Goal: Transaction & Acquisition: Purchase product/service

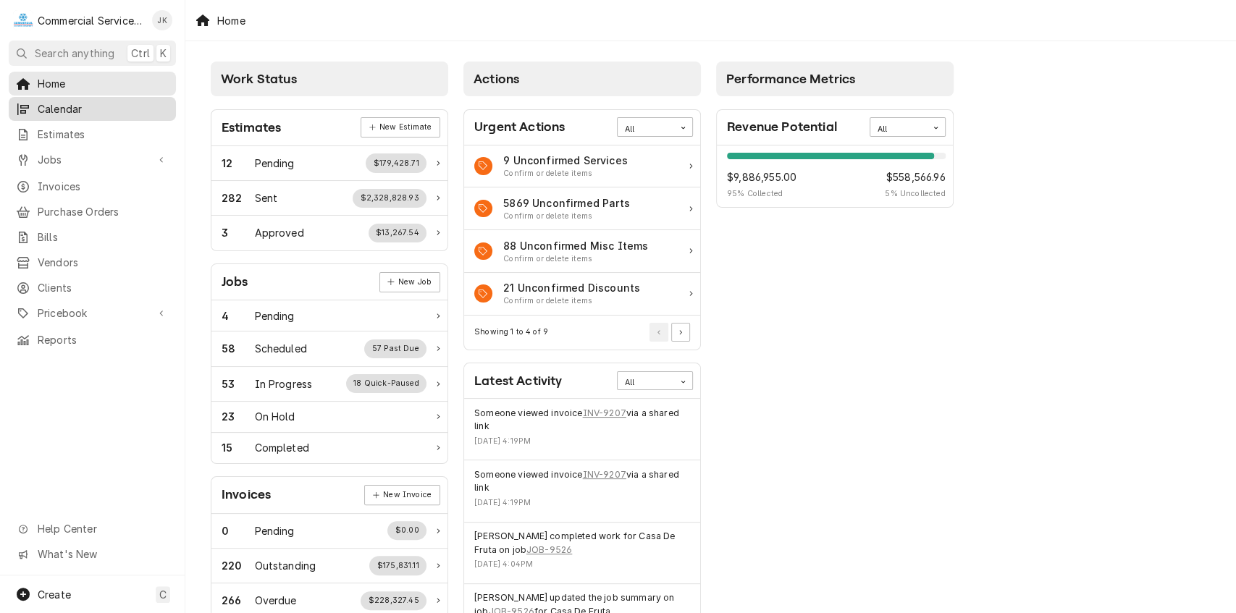
click at [98, 113] on div "Calendar" at bounding box center [92, 109] width 161 height 18
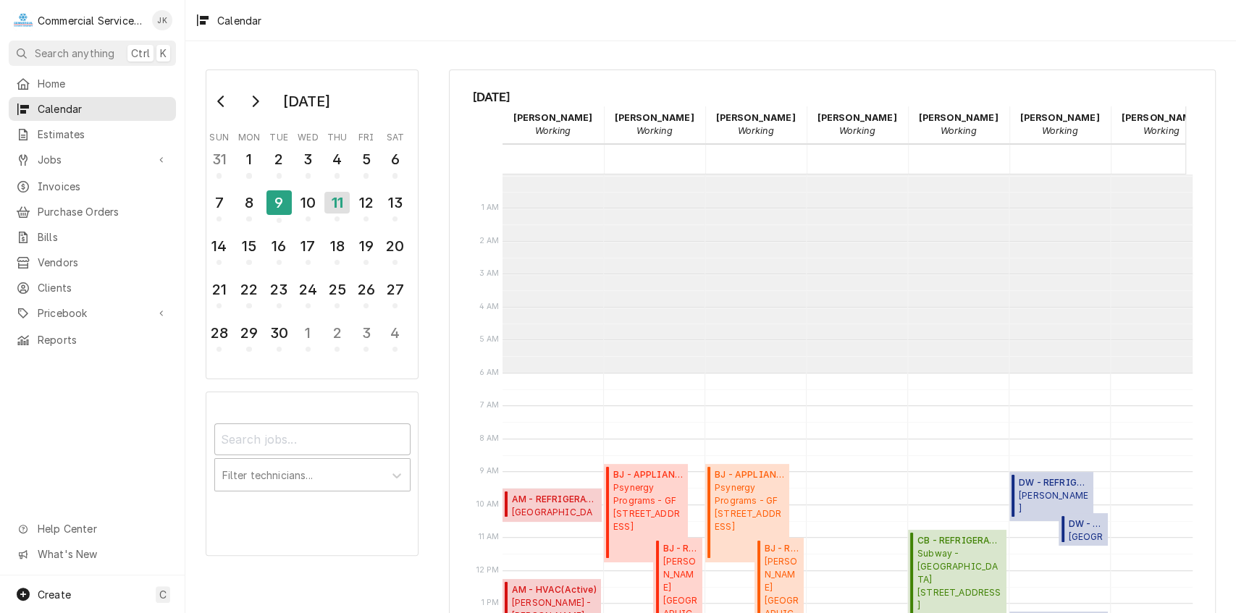
scroll to position [198, 0]
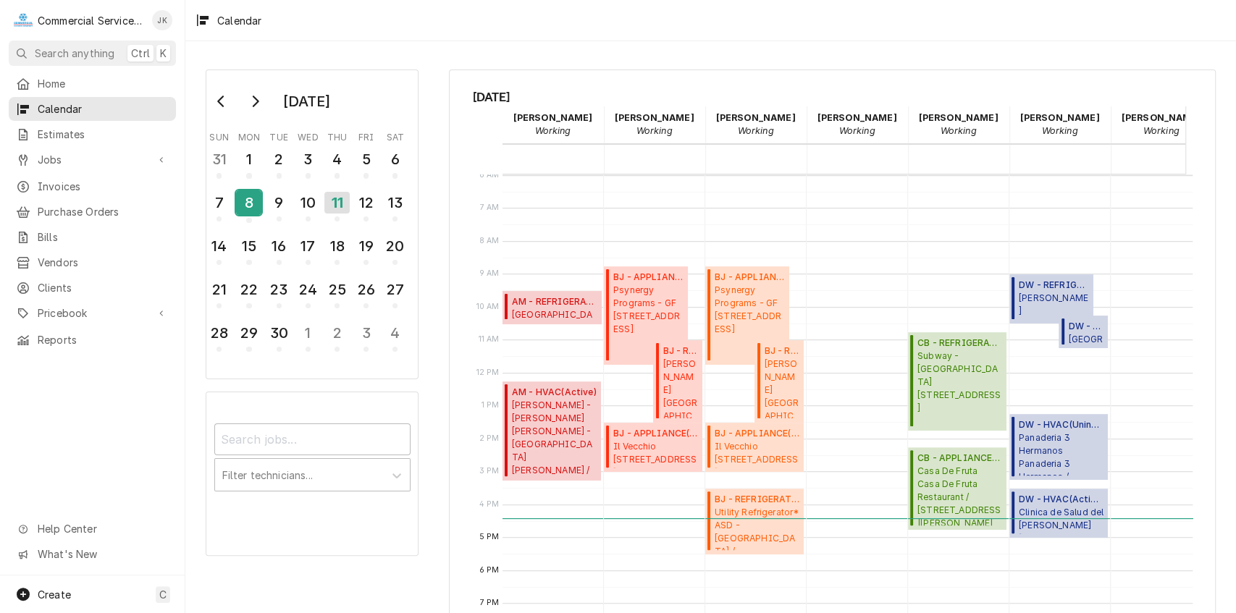
click at [250, 203] on div "8" at bounding box center [248, 202] width 25 height 25
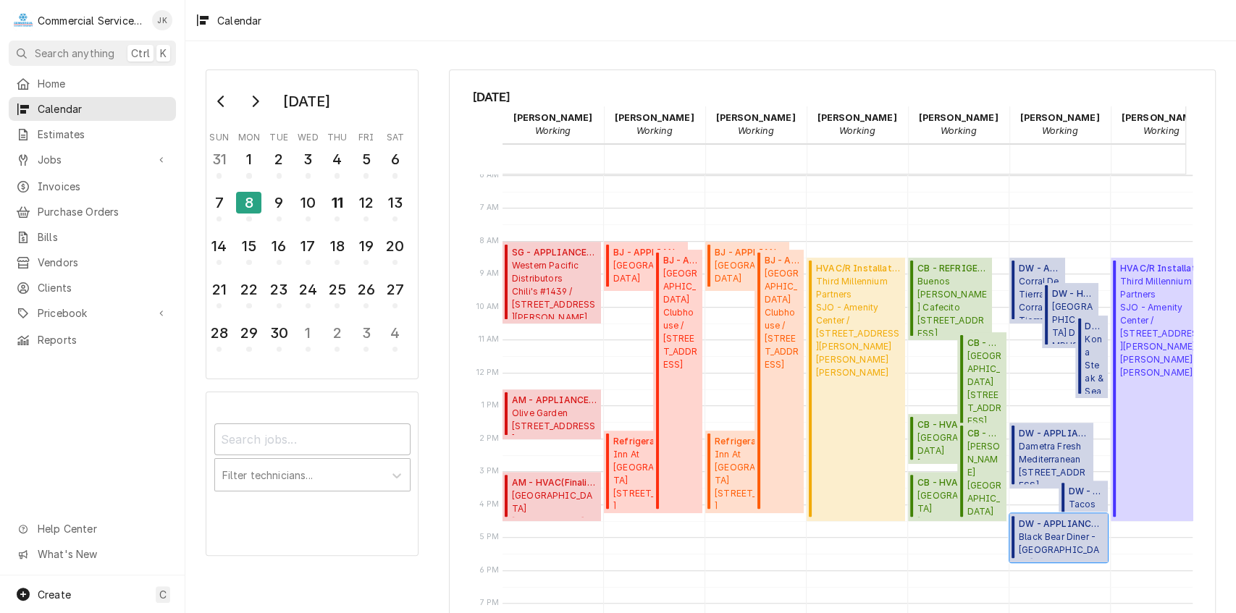
click at [1029, 539] on span "Black Bear Diner - Monterey 2450 N. Fremont Blvd, Monterey, CA 93940" at bounding box center [1060, 545] width 85 height 28
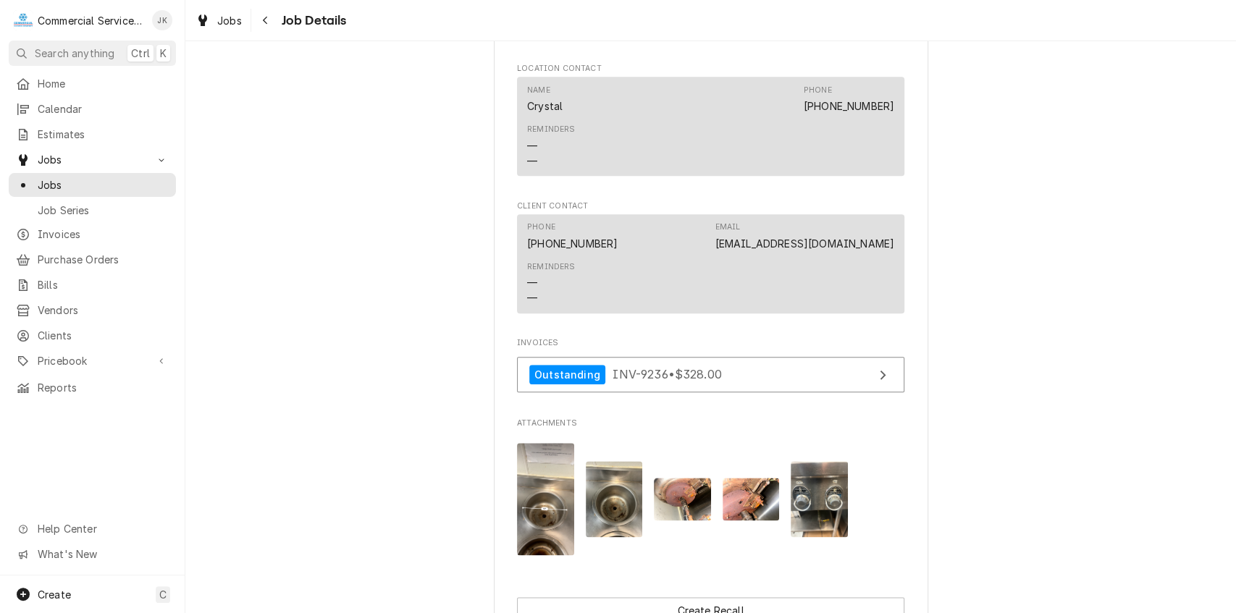
scroll to position [1052, 0]
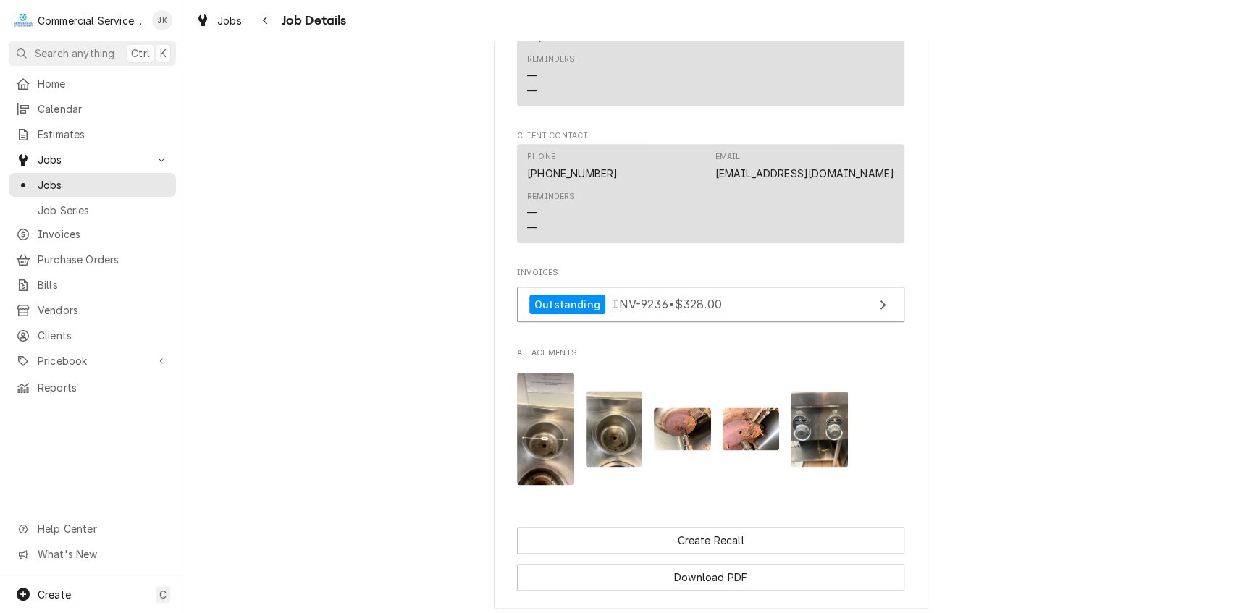
click at [741, 446] on img "Attachments" at bounding box center [750, 429] width 57 height 43
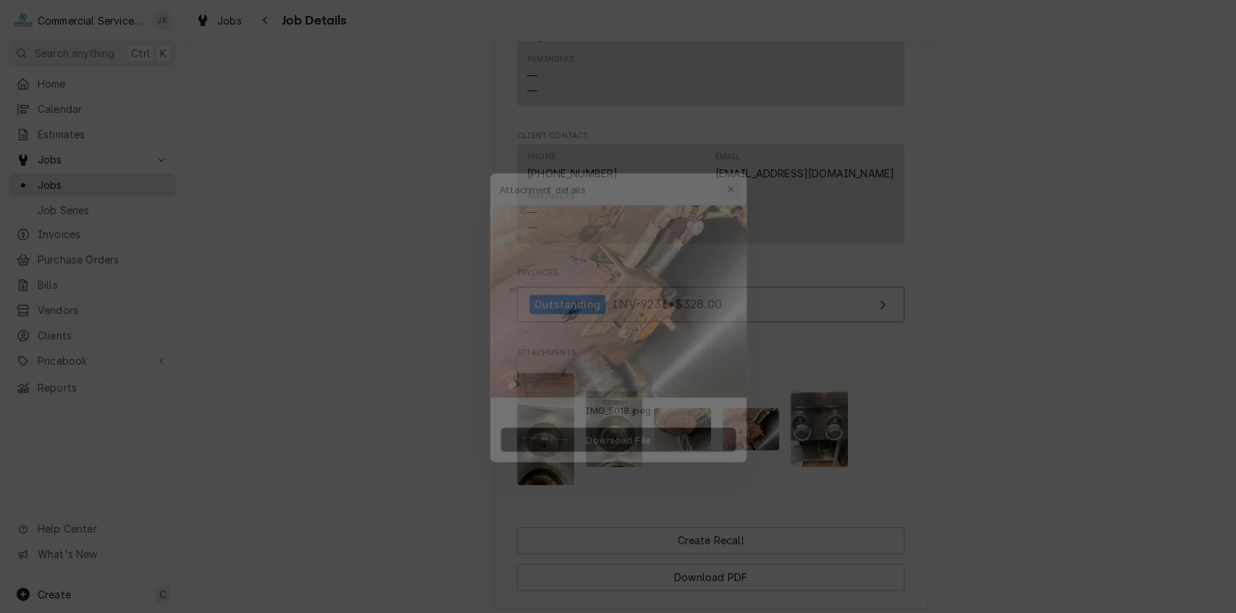
click at [740, 165] on icon "button" at bounding box center [739, 167] width 8 height 10
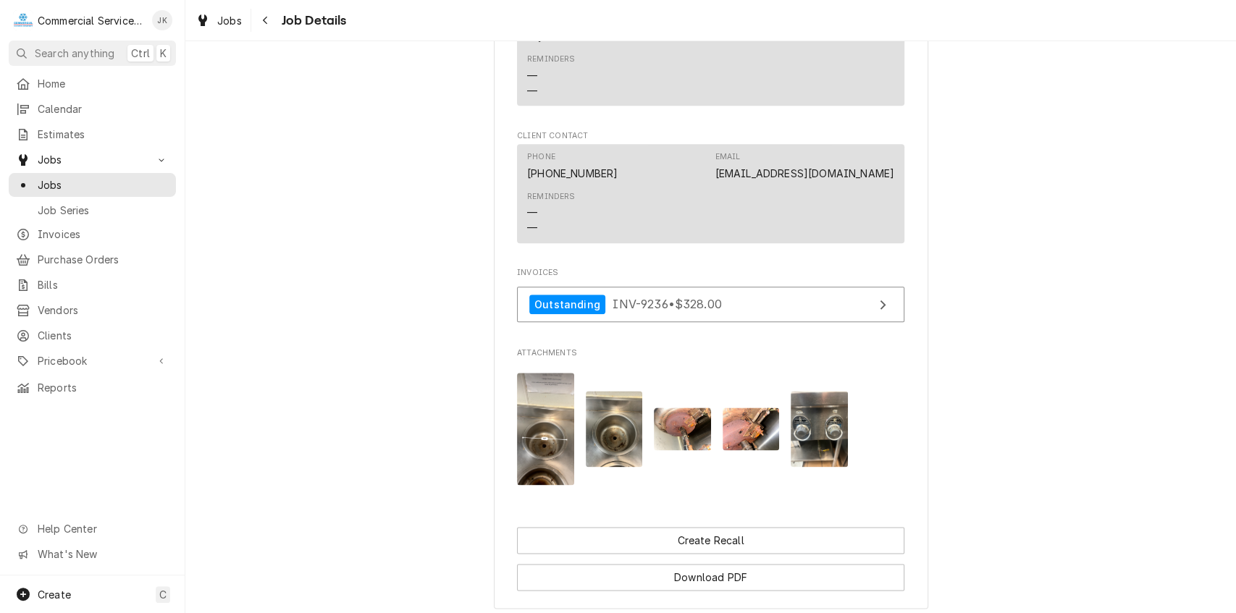
click at [666, 443] on img "Attachments" at bounding box center [682, 429] width 57 height 43
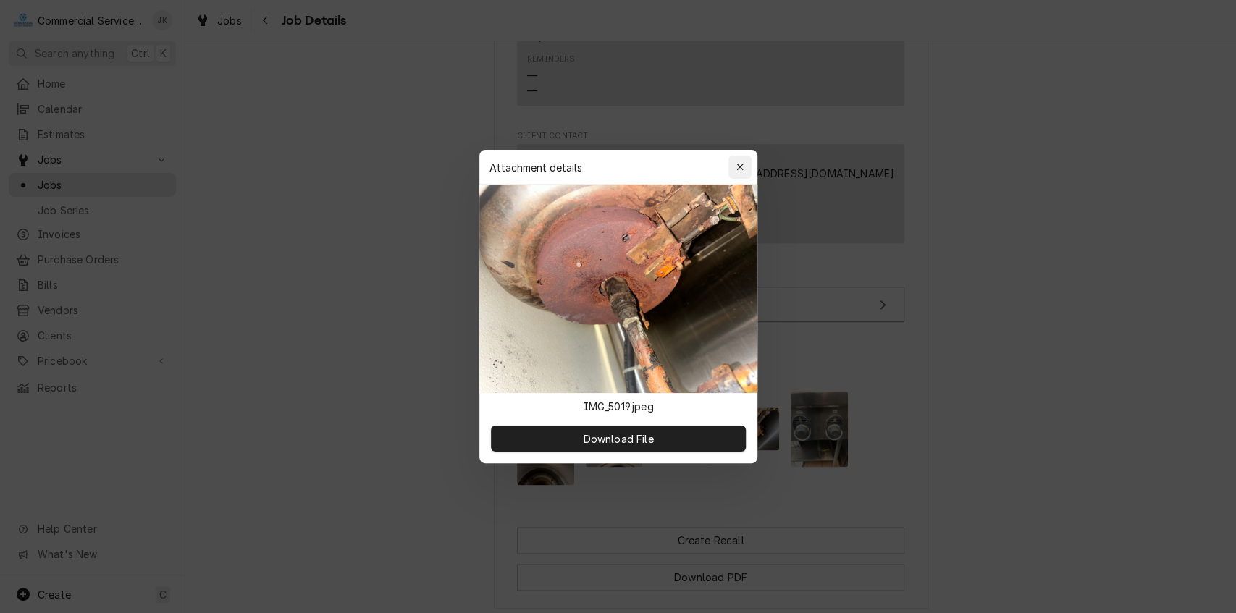
click at [734, 170] on div "button" at bounding box center [740, 167] width 14 height 14
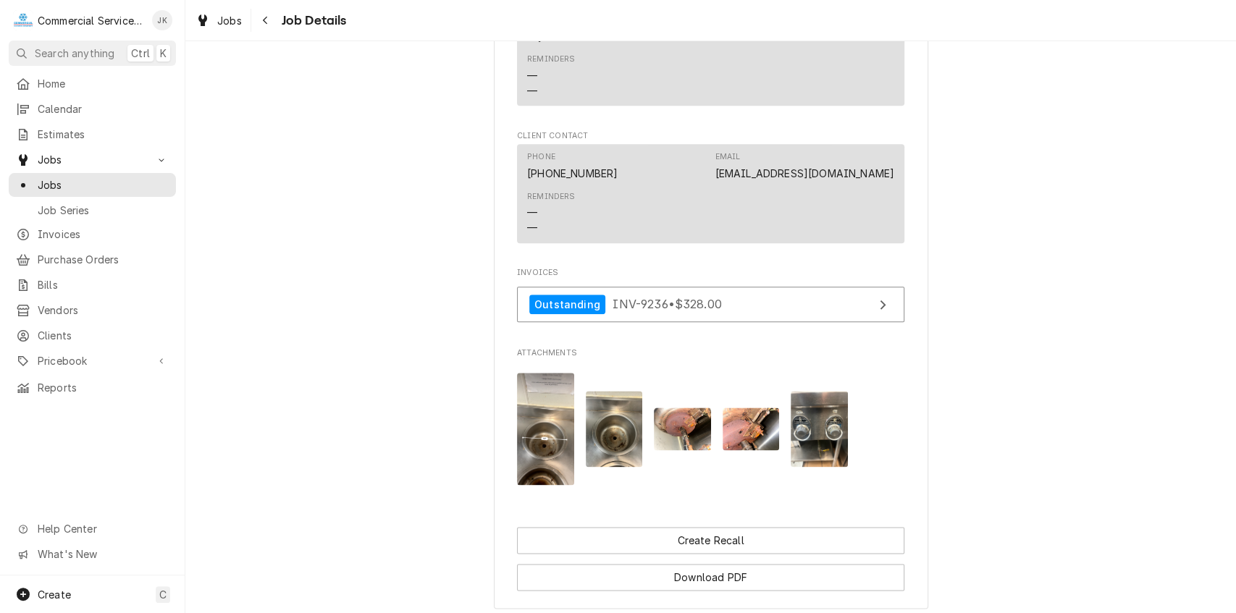
click at [743, 442] on img "Attachments" at bounding box center [750, 429] width 57 height 43
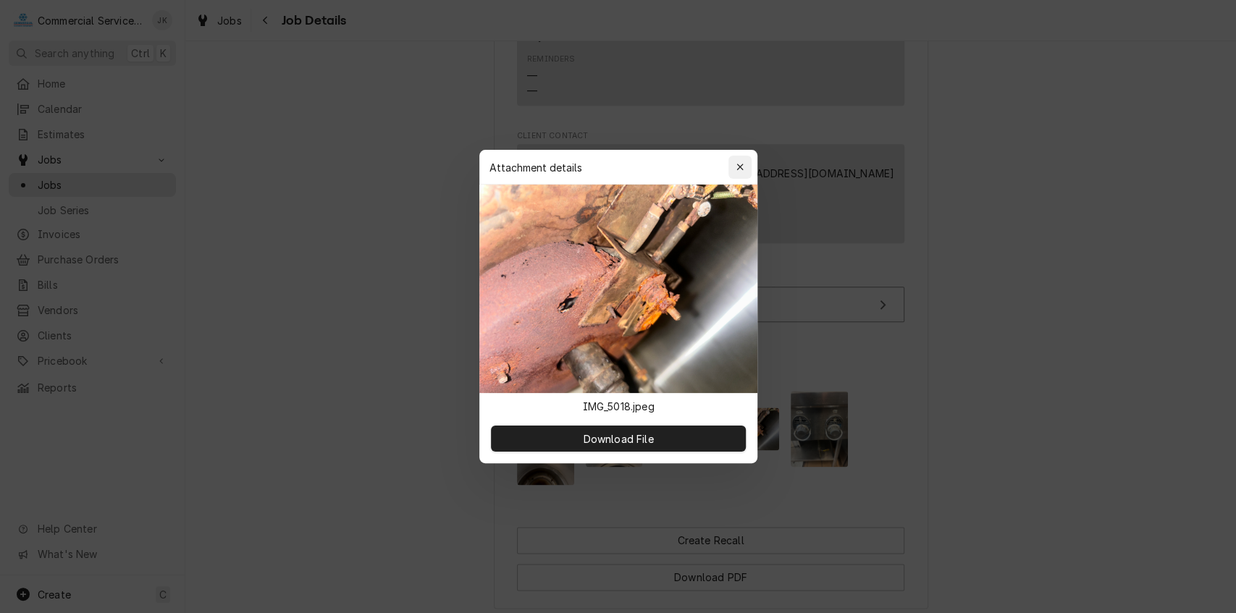
click at [735, 165] on icon "button" at bounding box center [739, 167] width 8 height 10
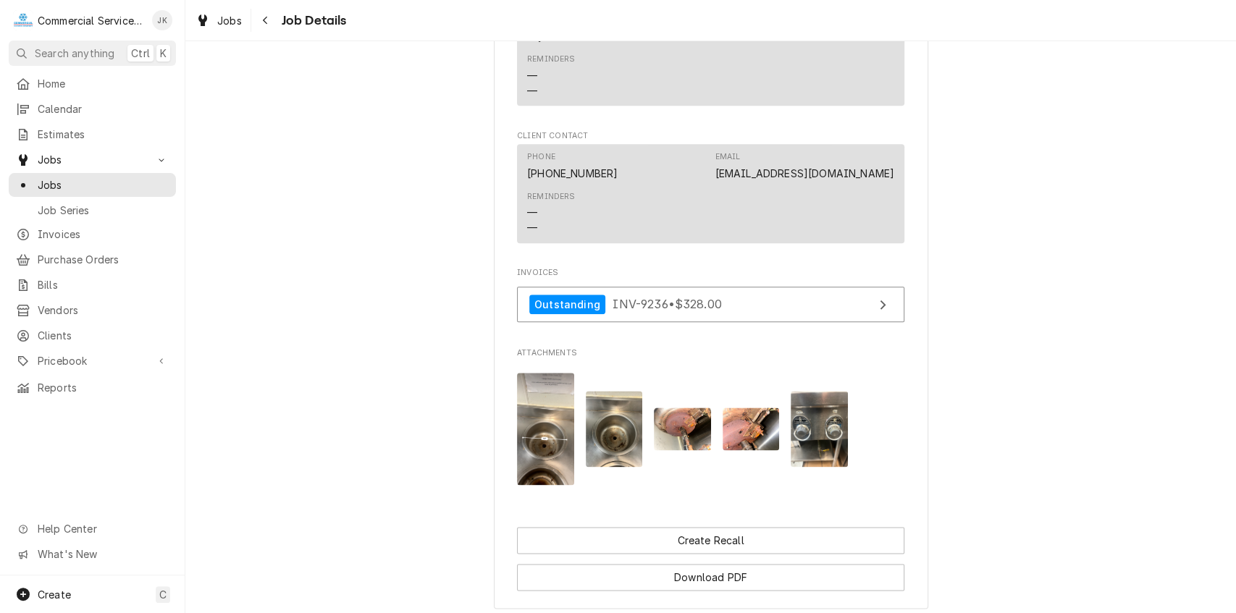
click at [680, 436] on img "Attachments" at bounding box center [682, 429] width 57 height 43
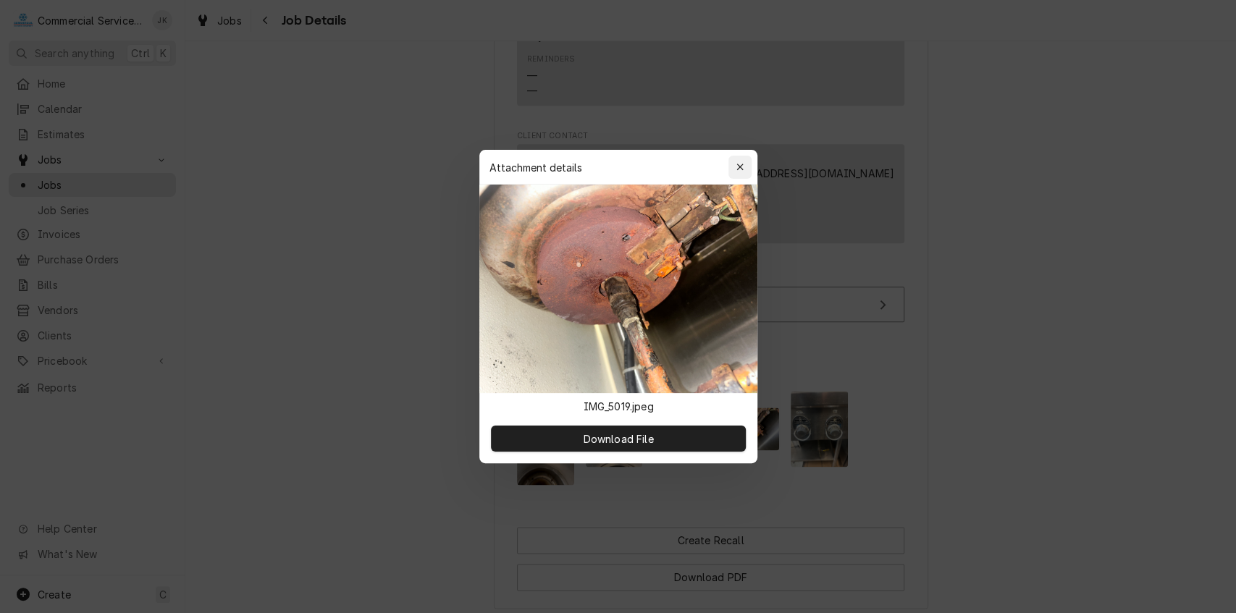
click at [740, 161] on div "button" at bounding box center [740, 167] width 14 height 14
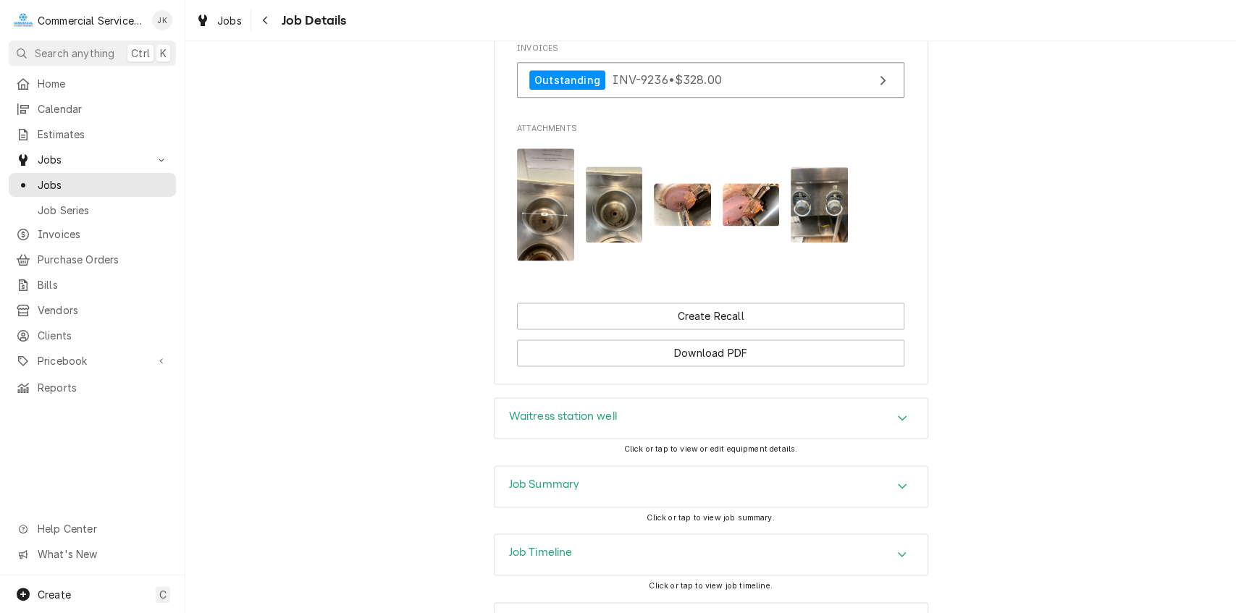
scroll to position [1349, 0]
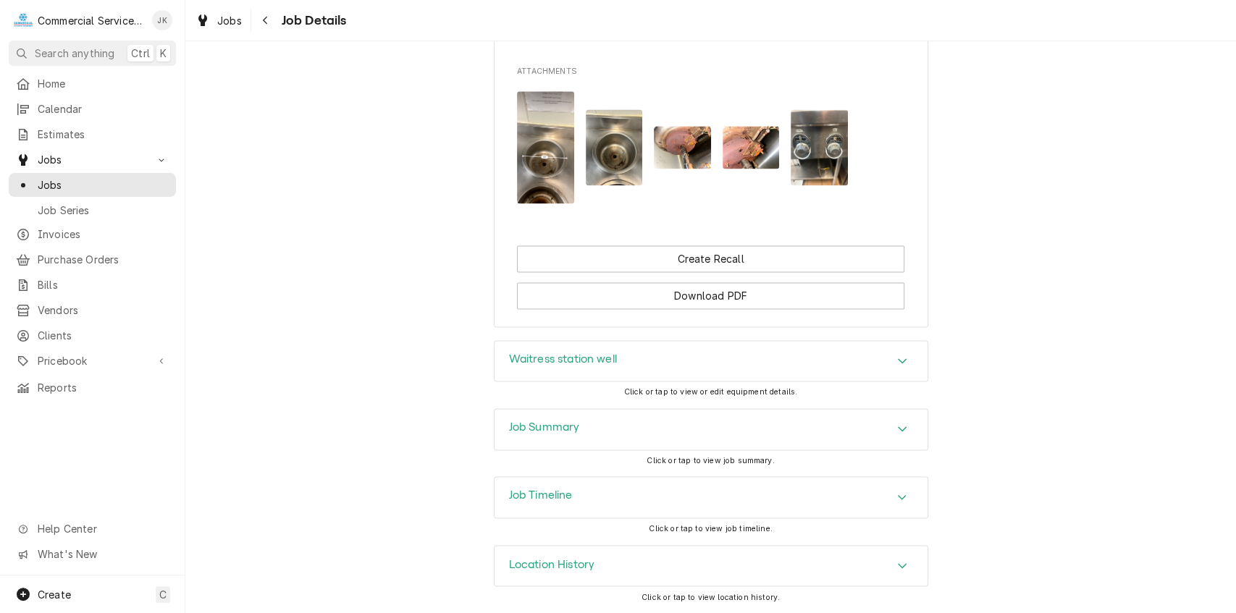
click at [590, 363] on h3 "Waitress station well" at bounding box center [563, 360] width 108 height 14
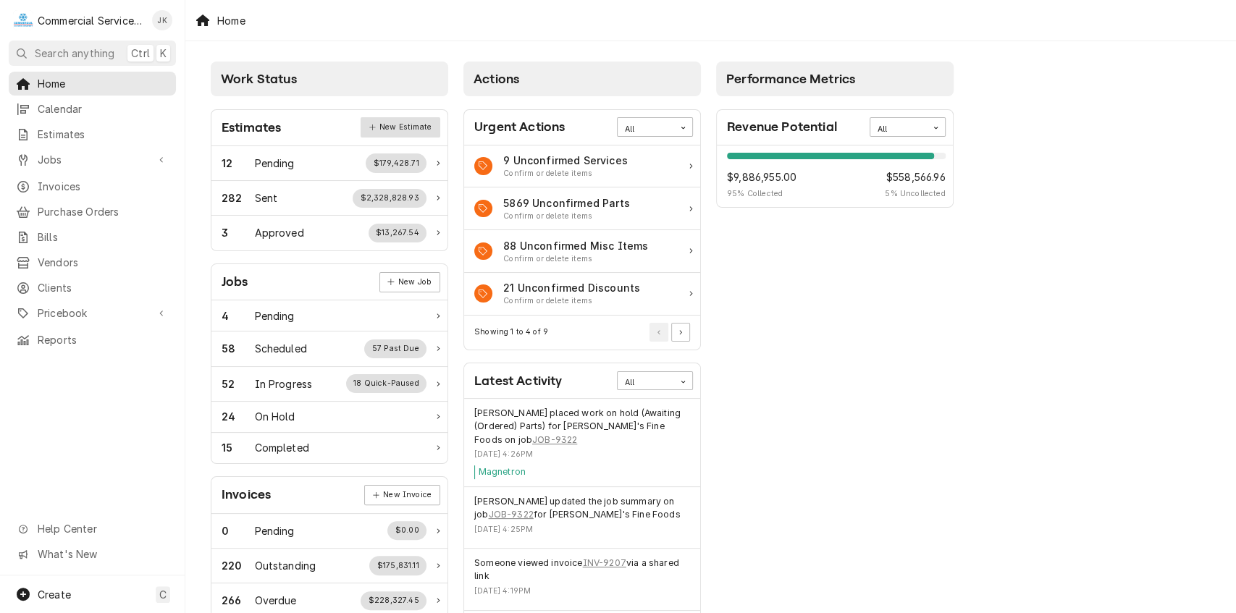
click at [390, 129] on link "New Estimate" at bounding box center [399, 127] width 79 height 20
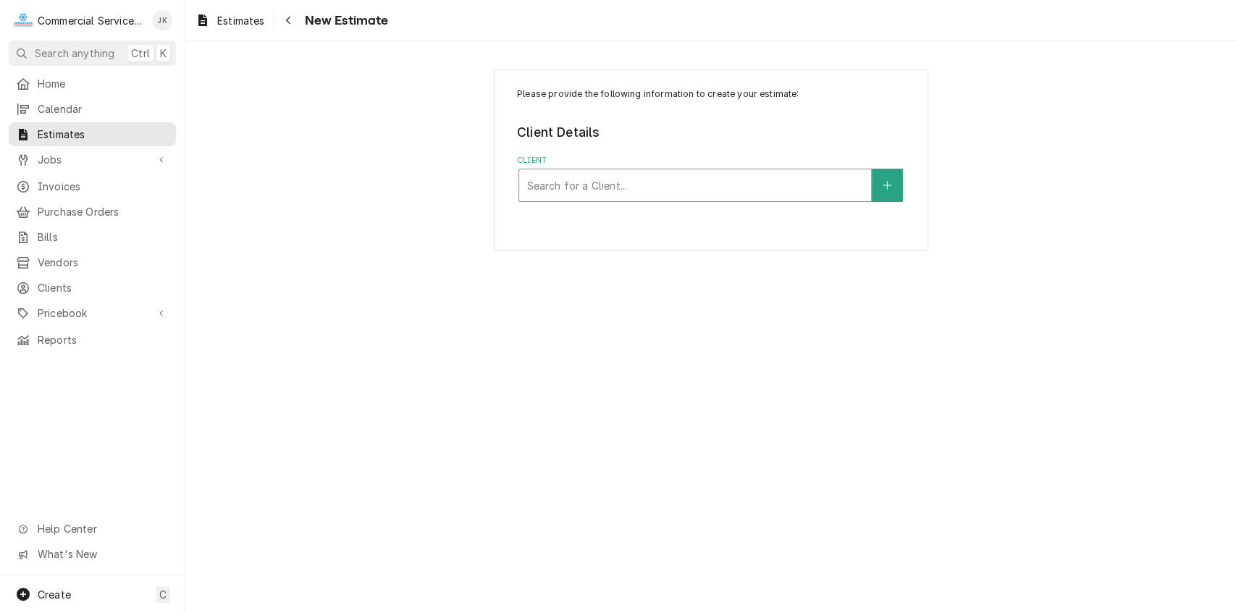
click at [599, 178] on div "Client" at bounding box center [694, 185] width 337 height 26
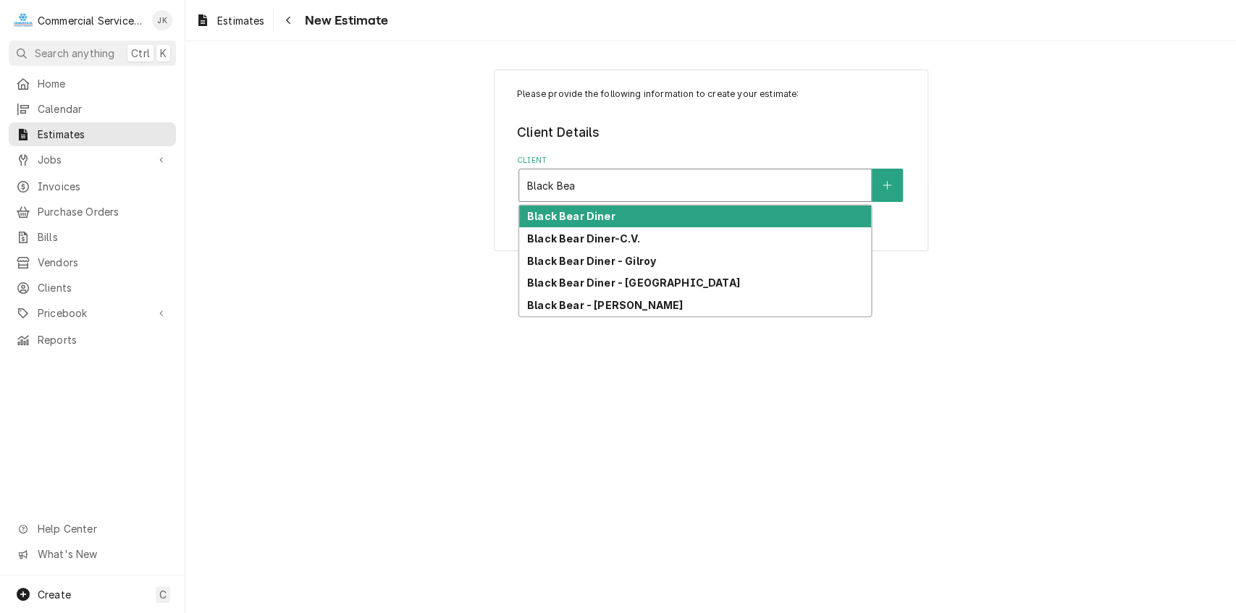
type input "Black Bear"
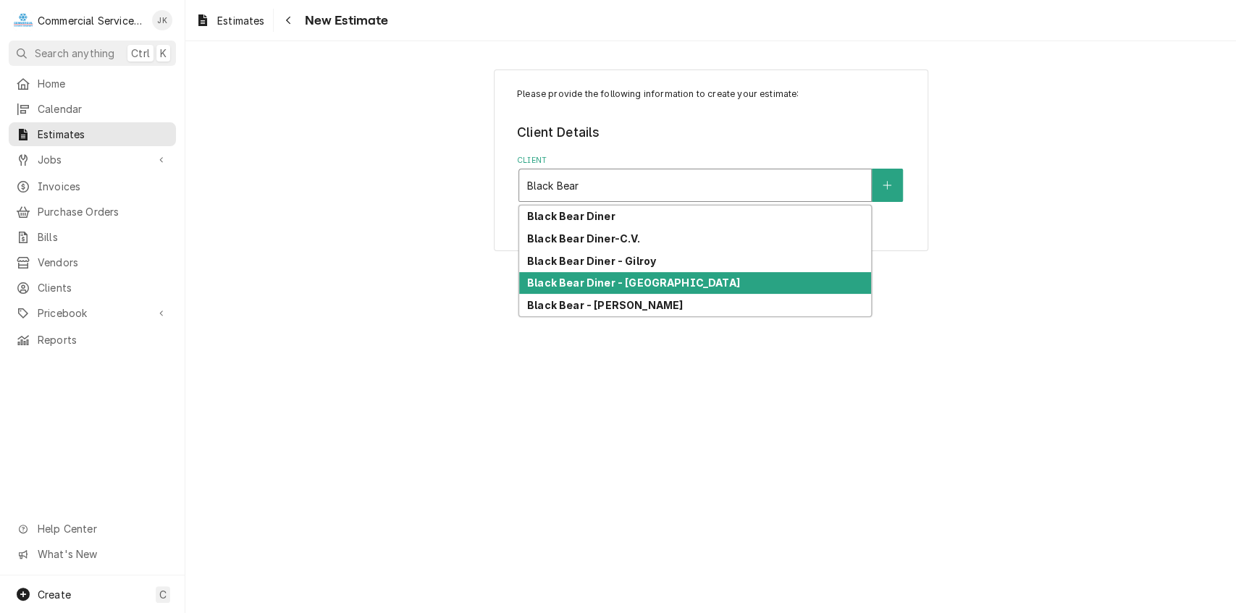
click at [620, 277] on strong "Black Bear Diner - Monterey" at bounding box center [633, 283] width 213 height 12
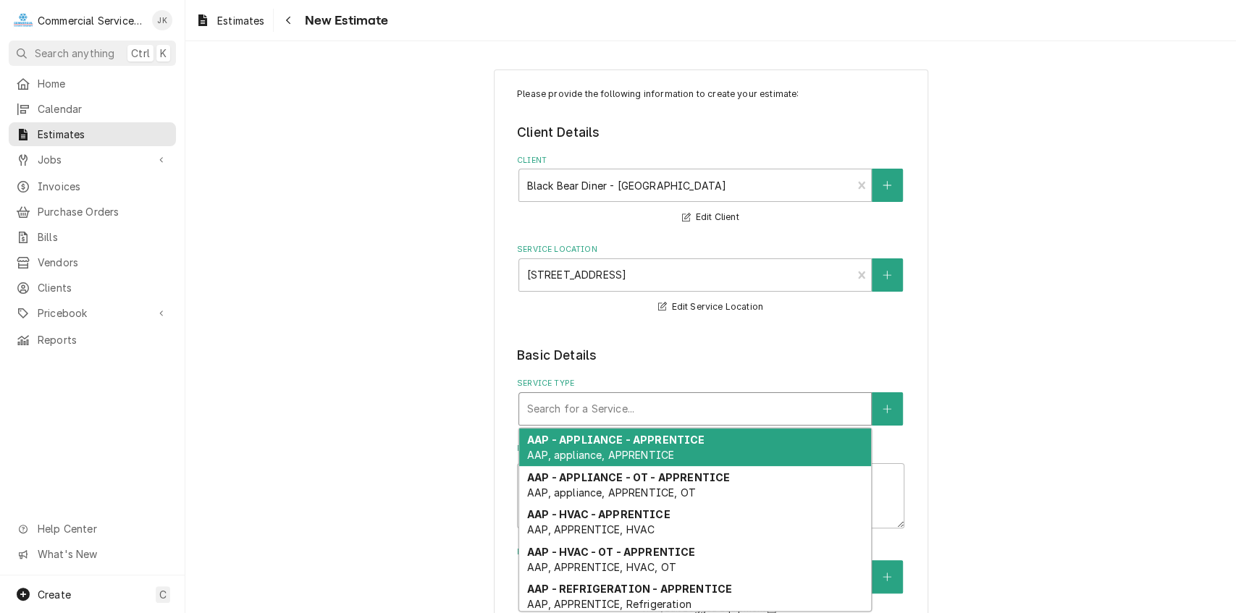
click at [531, 402] on div "Service Type" at bounding box center [694, 409] width 337 height 26
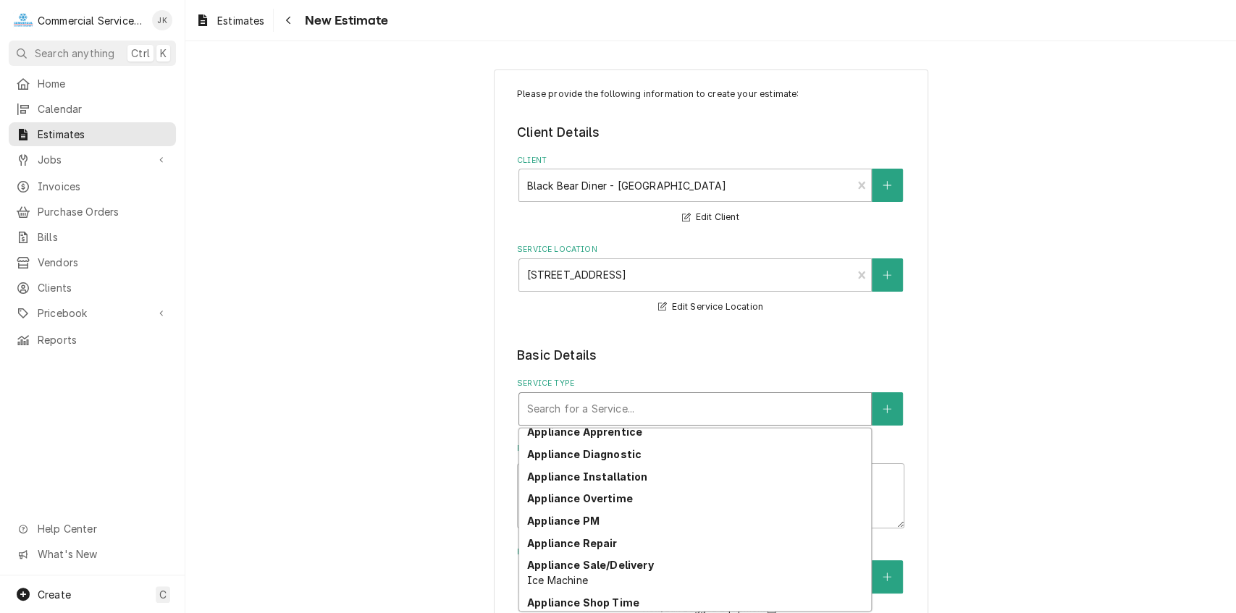
scroll to position [458, 0]
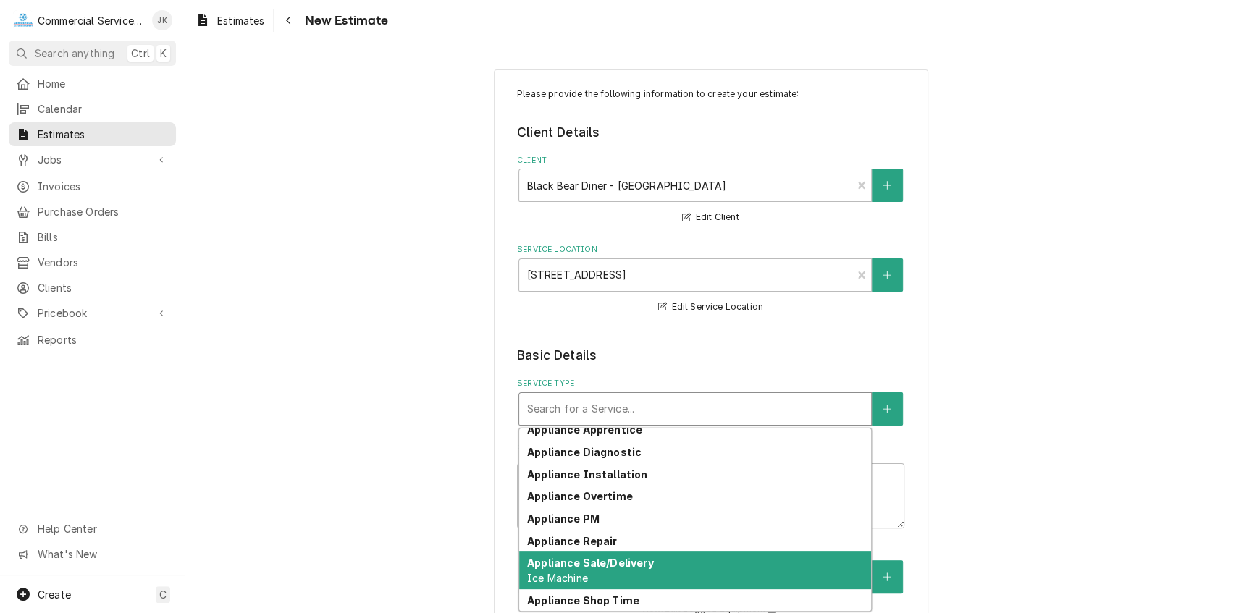
click at [562, 562] on strong "Appliance Sale/Delivery" at bounding box center [590, 563] width 127 height 12
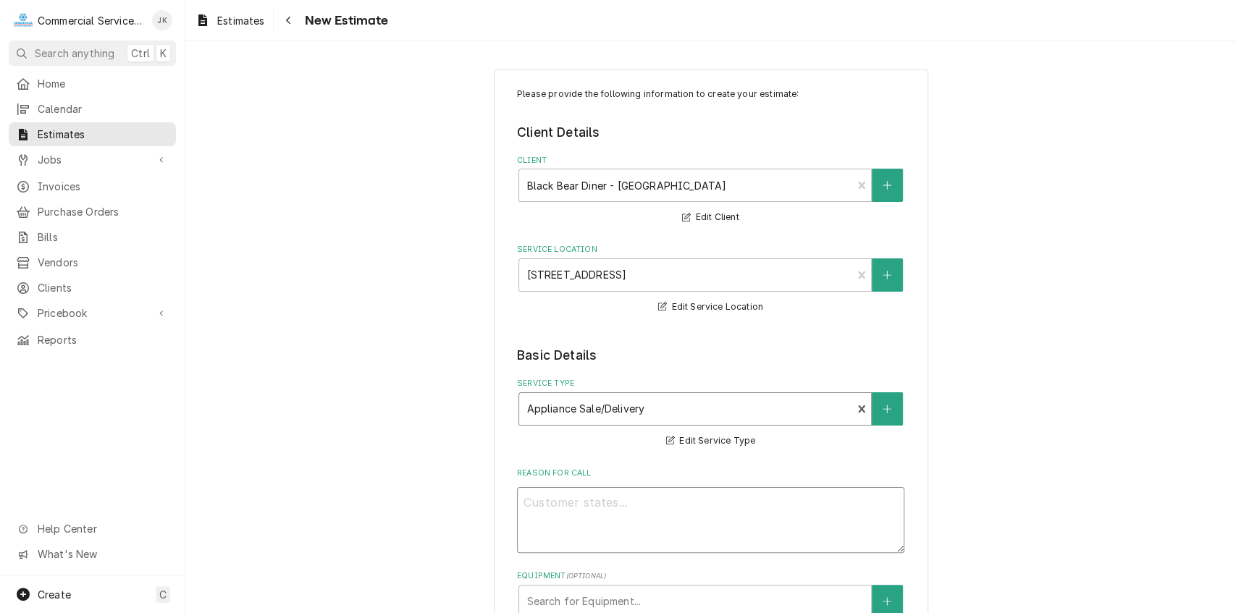
click at [536, 505] on textarea "Reason For Call" at bounding box center [710, 520] width 387 height 66
type textarea "x"
type textarea "E"
type textarea "x"
type textarea "Es"
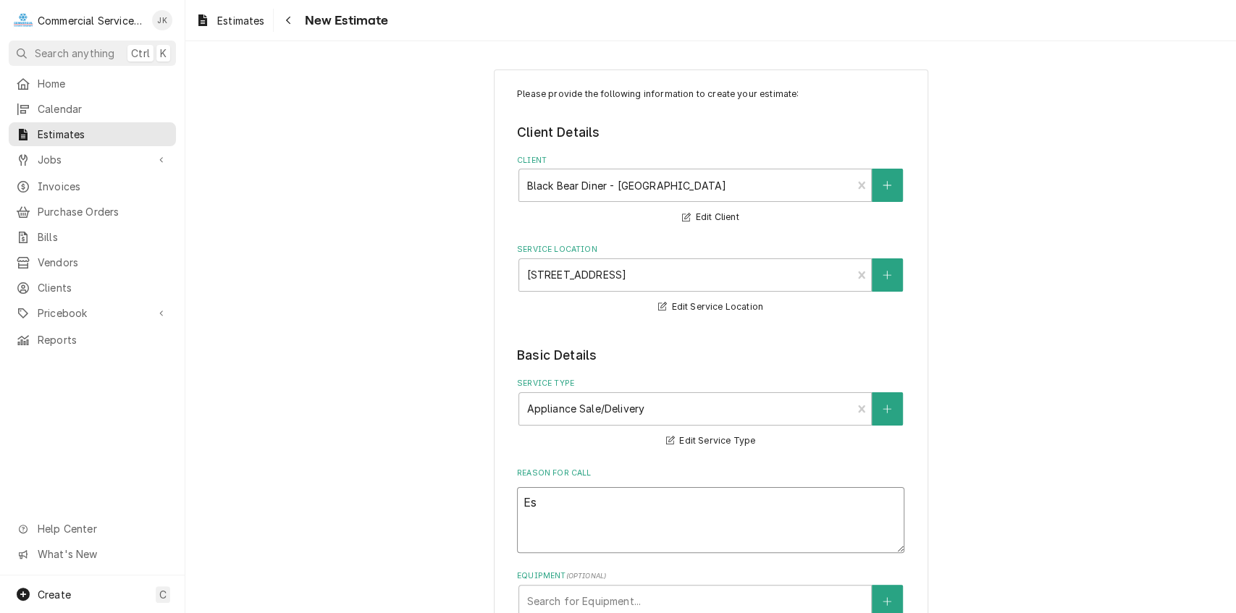
type textarea "x"
type textarea "Est"
type textarea "x"
type textarea "Esti"
type textarea "x"
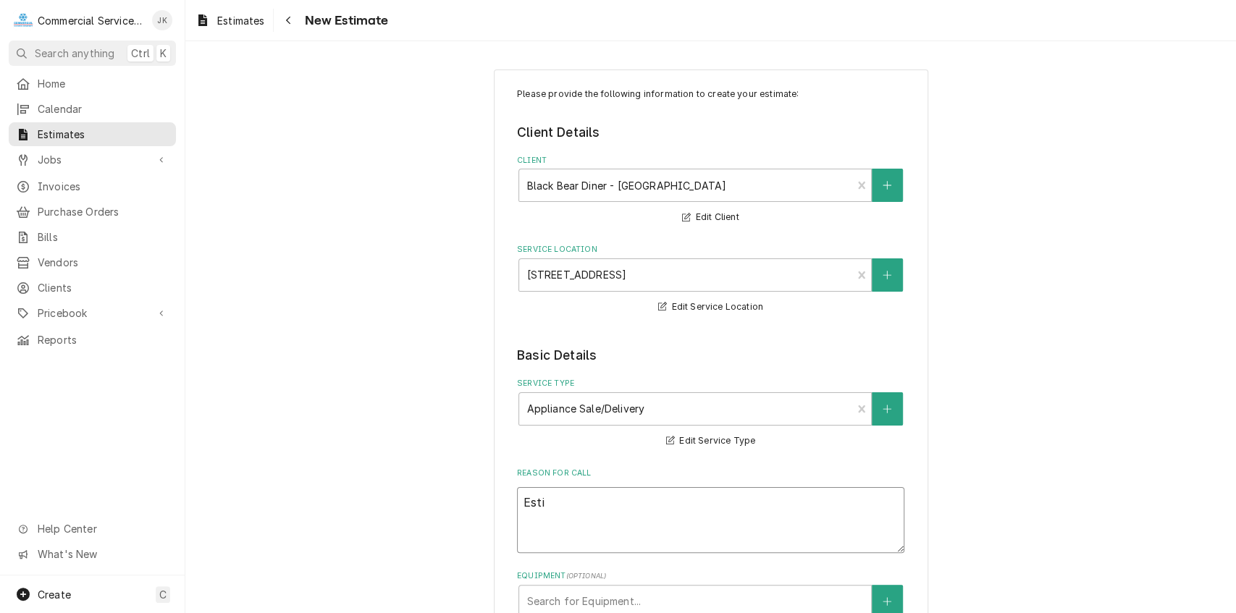
type textarea "Estim"
type textarea "x"
type textarea "Estima"
type textarea "x"
type textarea "Estimat"
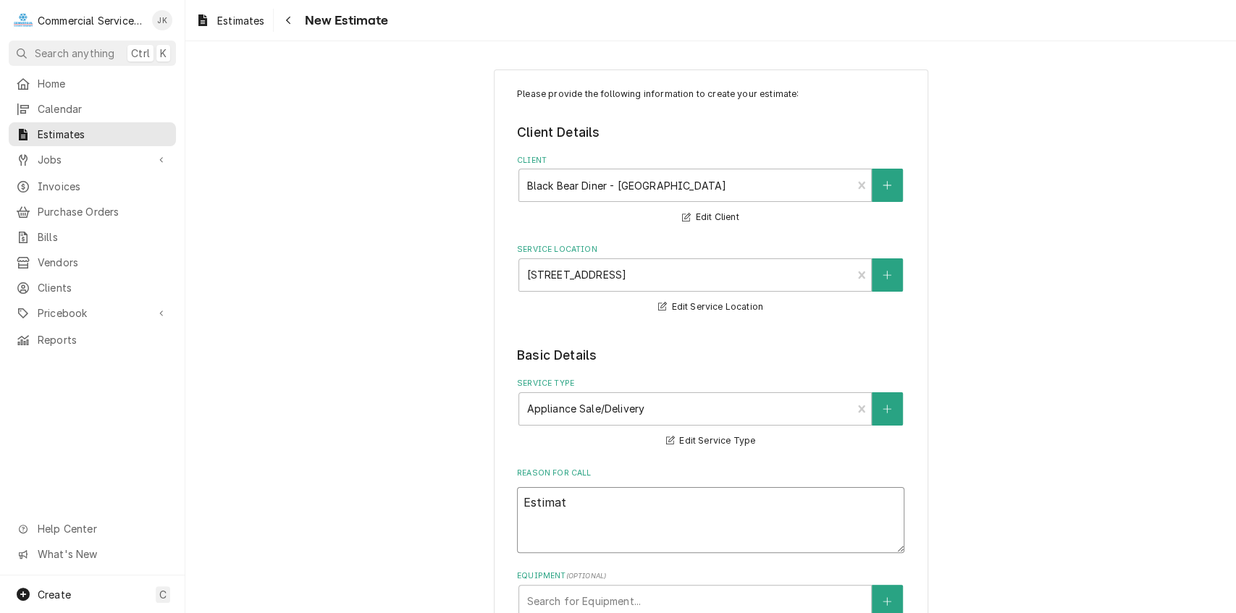
type textarea "x"
type textarea "Estimate"
type textarea "x"
type textarea "Estimate"
type textarea "x"
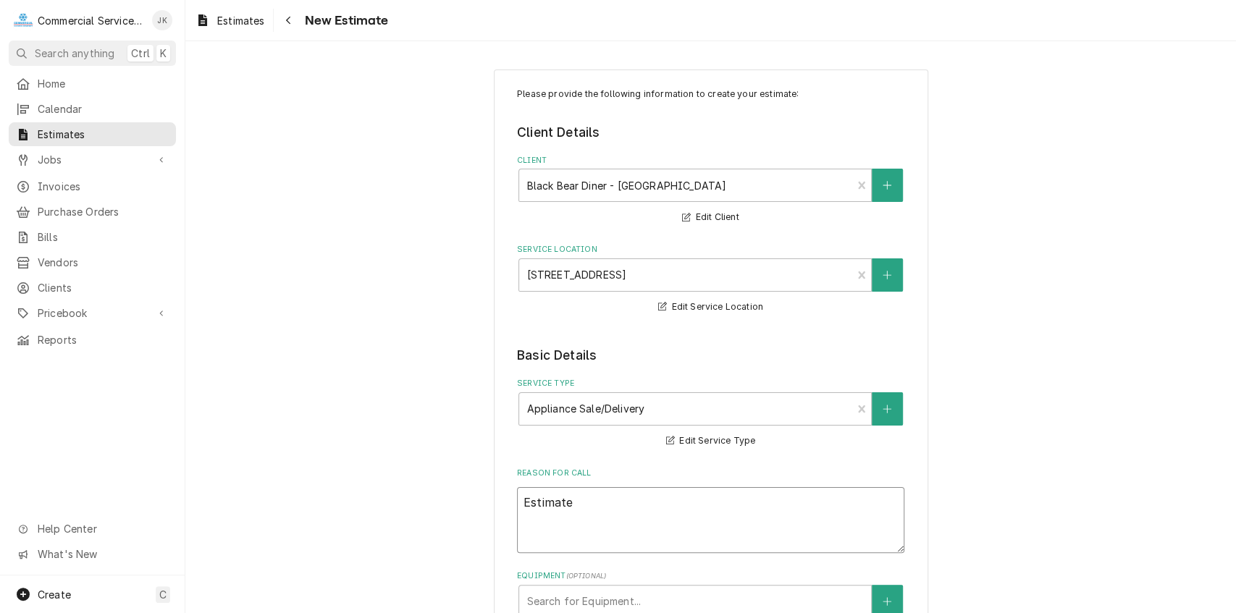
type textarea "Estimate t"
type textarea "x"
type textarea "Estimate to"
type textarea "x"
type textarea "Estimate to"
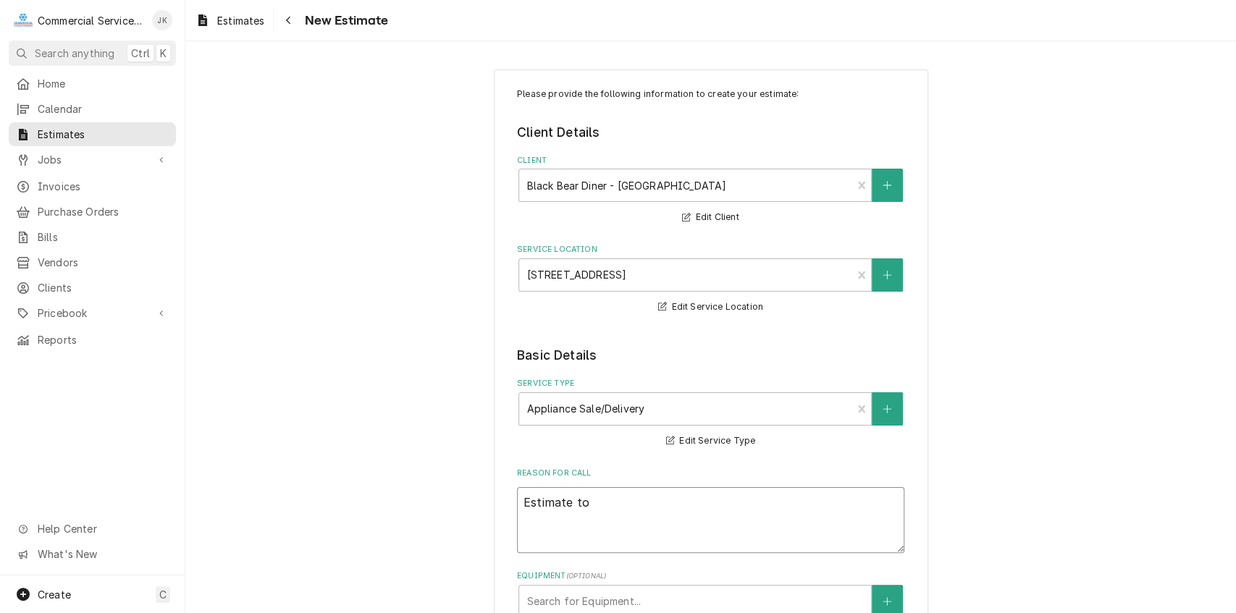
type textarea "x"
type textarea "Estimate to i"
type textarea "x"
type textarea "Estimate to in"
type textarea "x"
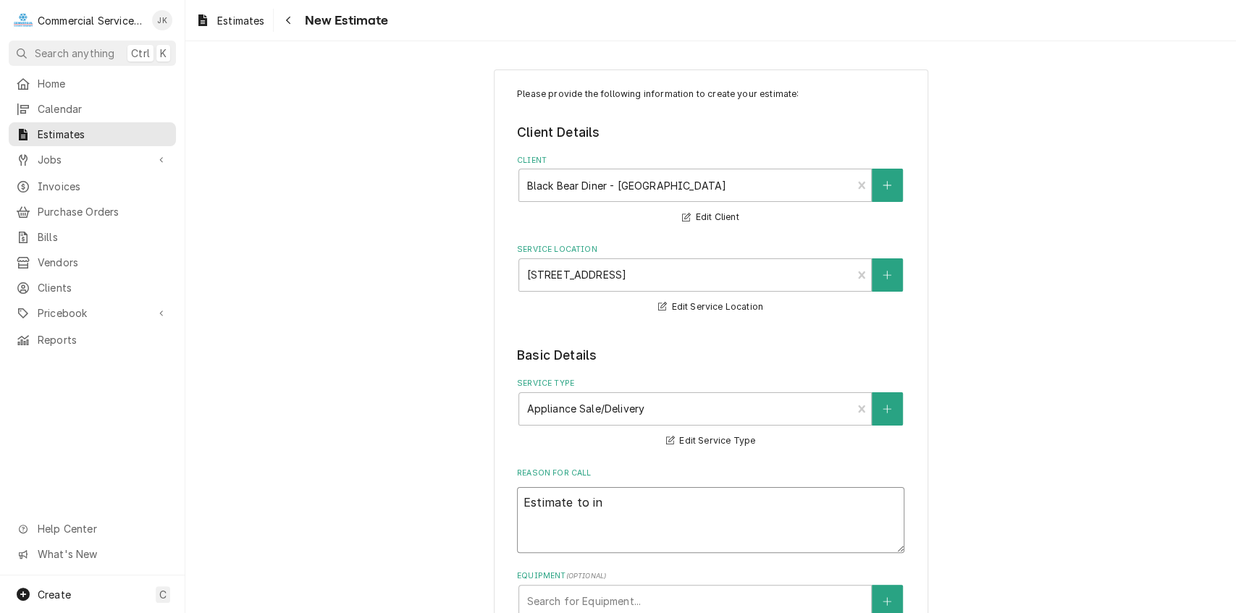
type textarea "Estimate to ins"
type textarea "x"
type textarea "Estimate to in"
type textarea "x"
type textarea "Estimate to i"
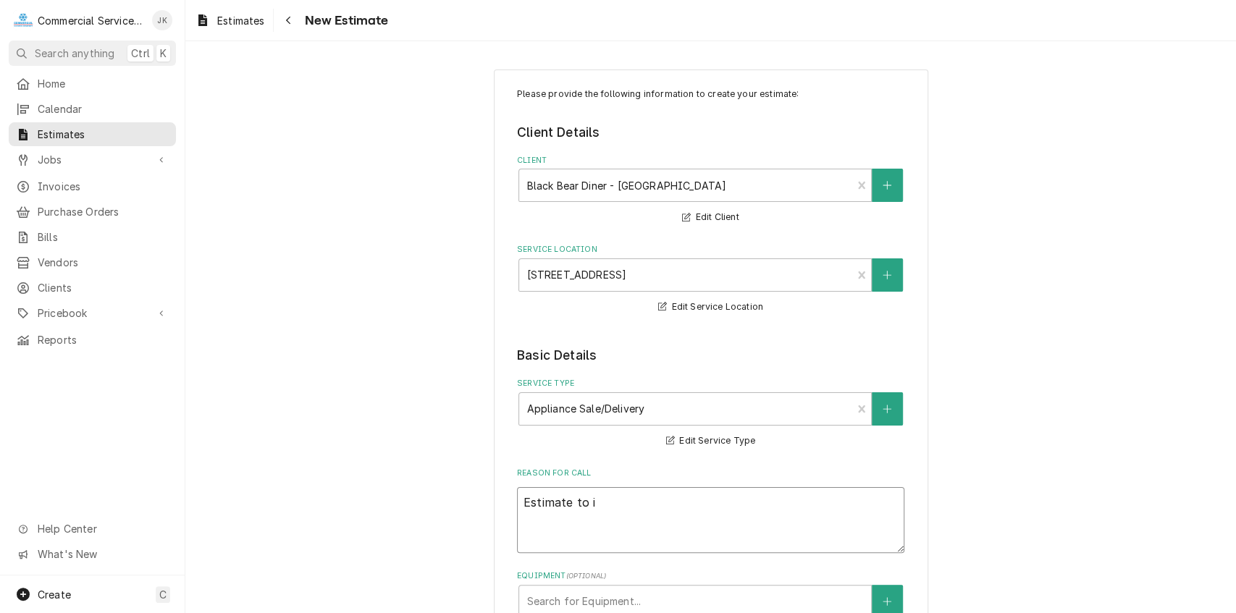
type textarea "x"
type textarea "Estimate to"
type textarea "x"
type textarea "Estimate to s"
type textarea "x"
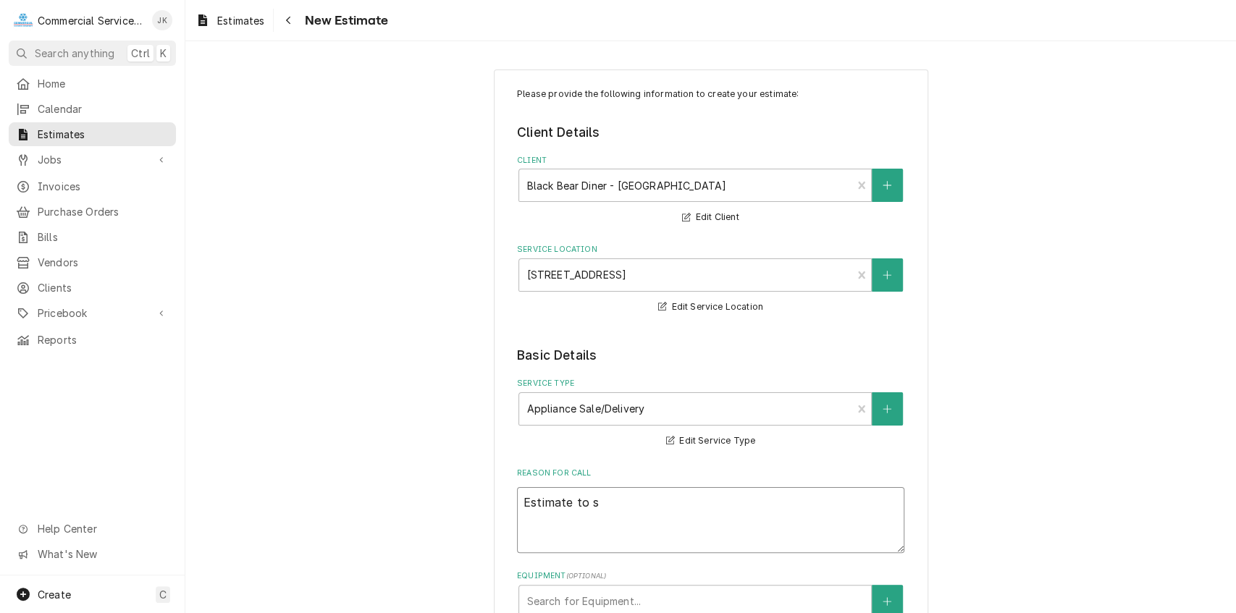
type textarea "Estimate to su"
type textarea "x"
type textarea "Estimate to sup"
type textarea "x"
type textarea "Estimate to supp"
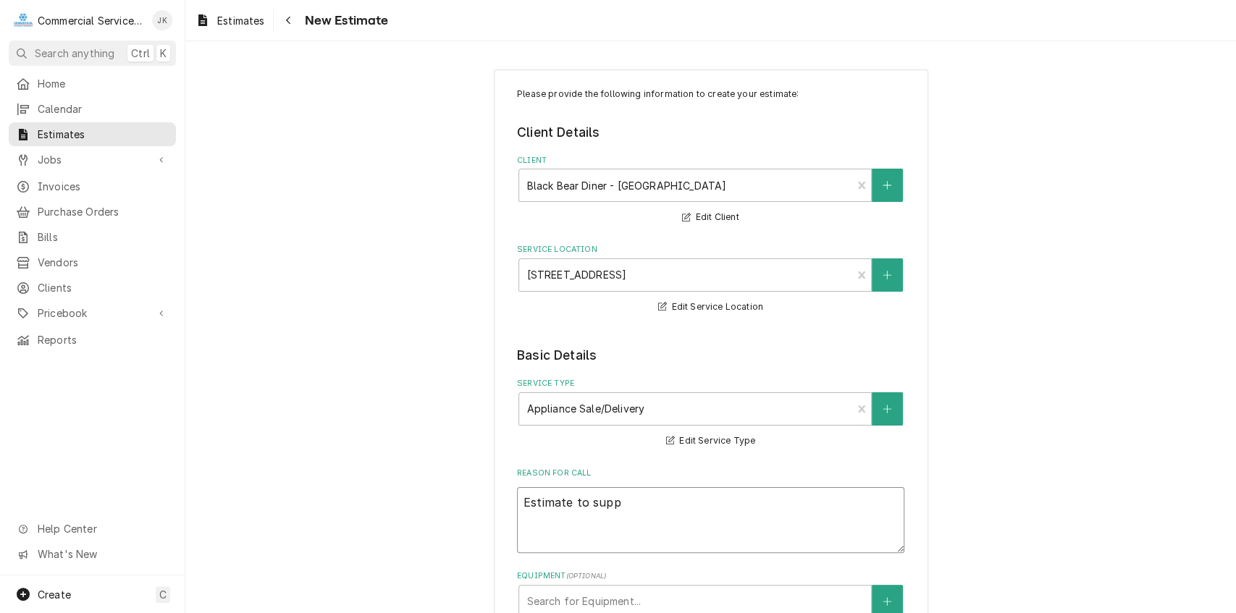
type textarea "x"
type textarea "Estimate to suppl"
type textarea "x"
type textarea "Estimate to supply"
type textarea "x"
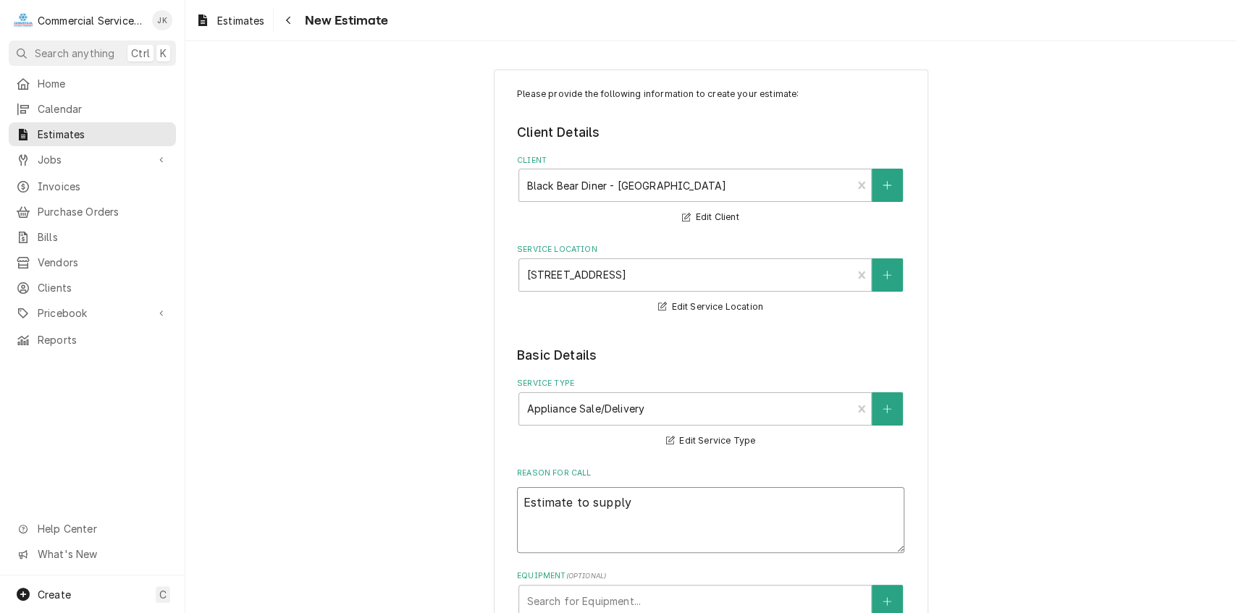
type textarea "Estimate to supply"
type textarea "x"
type textarea "Estimate to supply a"
type textarea "x"
type textarea "Estimate to supply an"
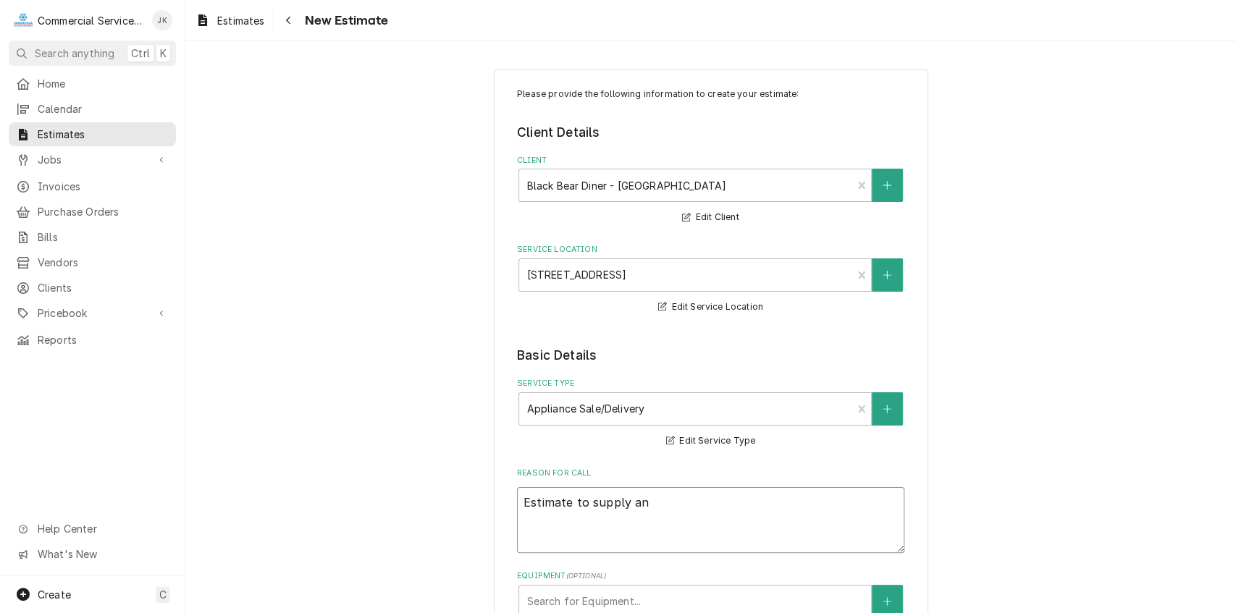
type textarea "x"
type textarea "Estimate to supply anf"
type textarea "x"
type textarea "Estimate to supply anf"
type textarea "x"
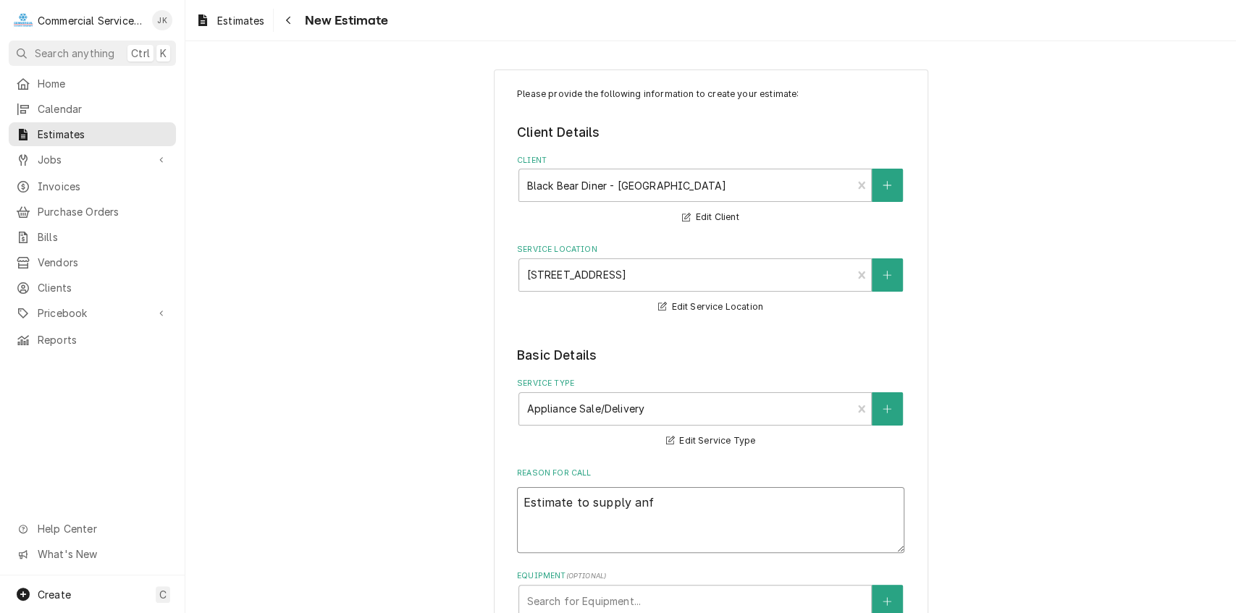
type textarea "Estimate to supply anf"
type textarea "x"
type textarea "Estimate to supply anfd"
type textarea "x"
type textarea "Estimate to supply anfd"
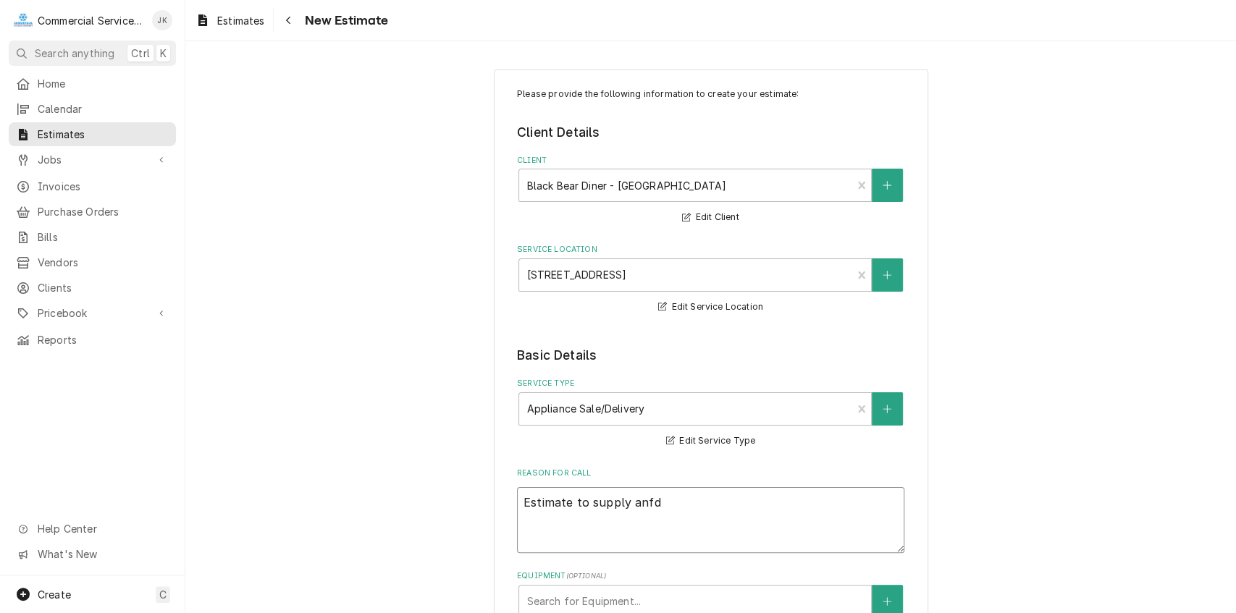
type textarea "x"
type textarea "Estimate to supply anfd i"
type textarea "x"
type textarea "Estimate to supply anfd in"
type textarea "x"
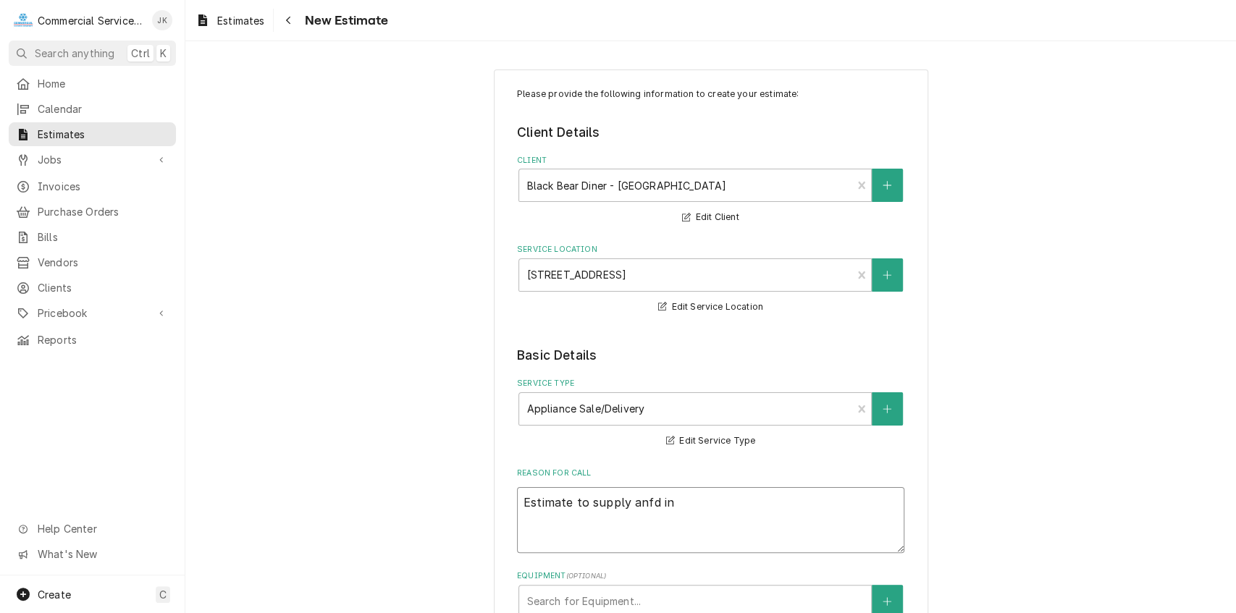
type textarea "Estimate to supply anfd ins"
type textarea "x"
type textarea "Estimate to supply anfd inst"
type textarea "x"
type textarea "Estimate to supply anfd insta"
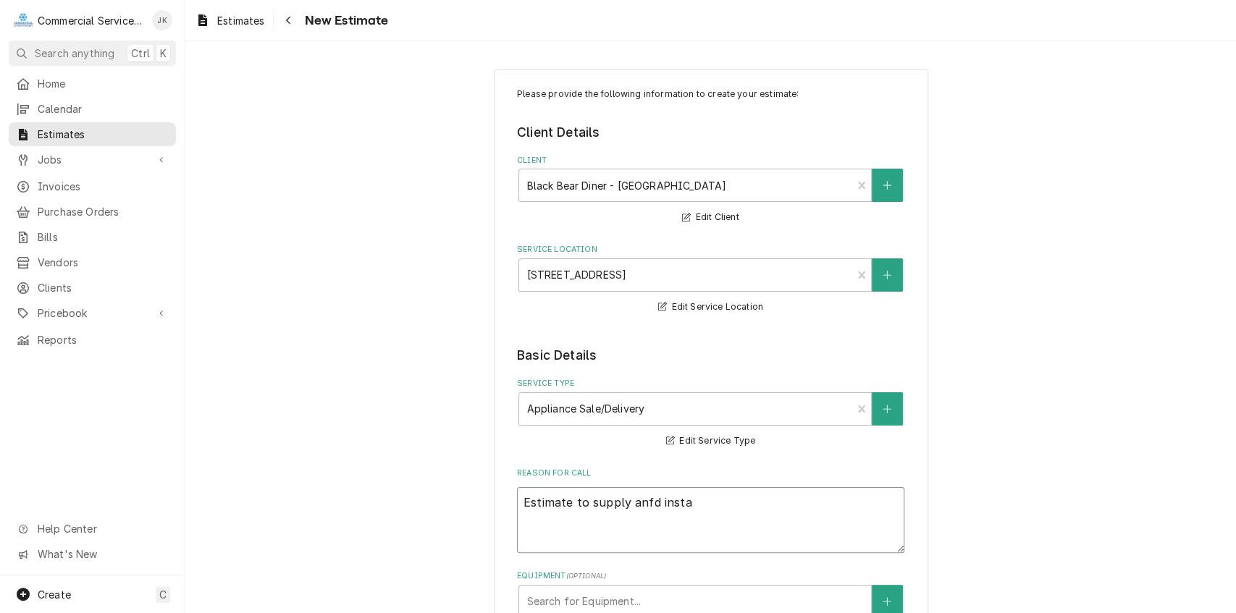
type textarea "x"
type textarea "Estimate to supply anfd instal"
type textarea "x"
type textarea "Estimate to supply anfd install"
type textarea "x"
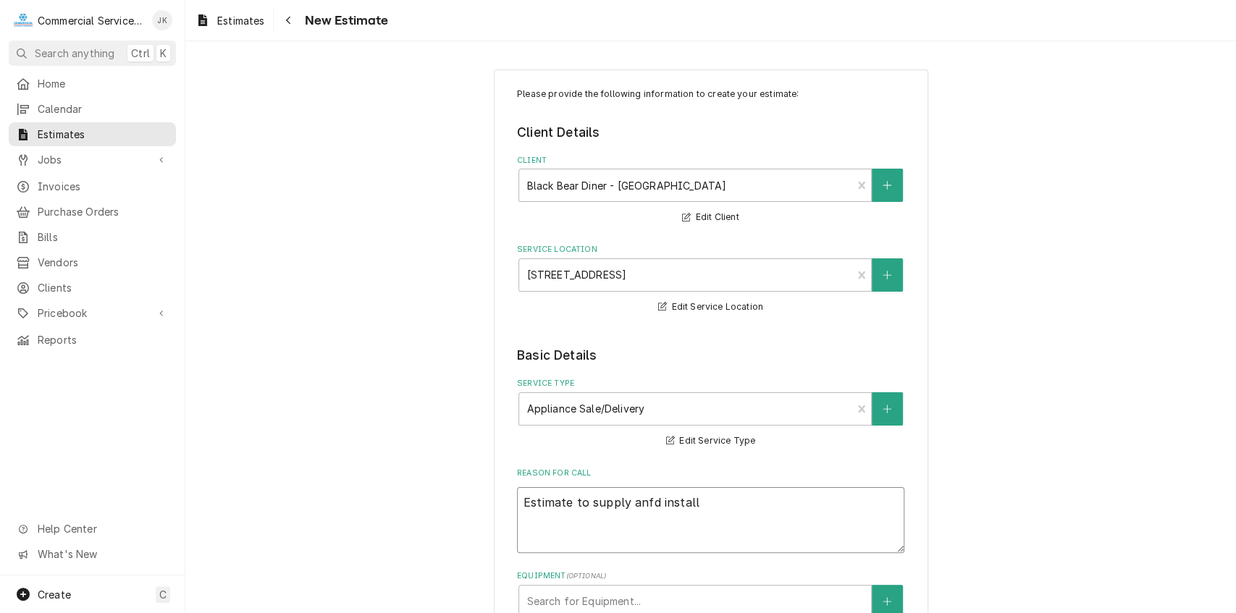
type textarea "Estimate to supply anfd install"
type textarea "x"
type textarea "Estimate to supply anfd install n"
type textarea "x"
type textarea "Estimate to supply anfd install ne"
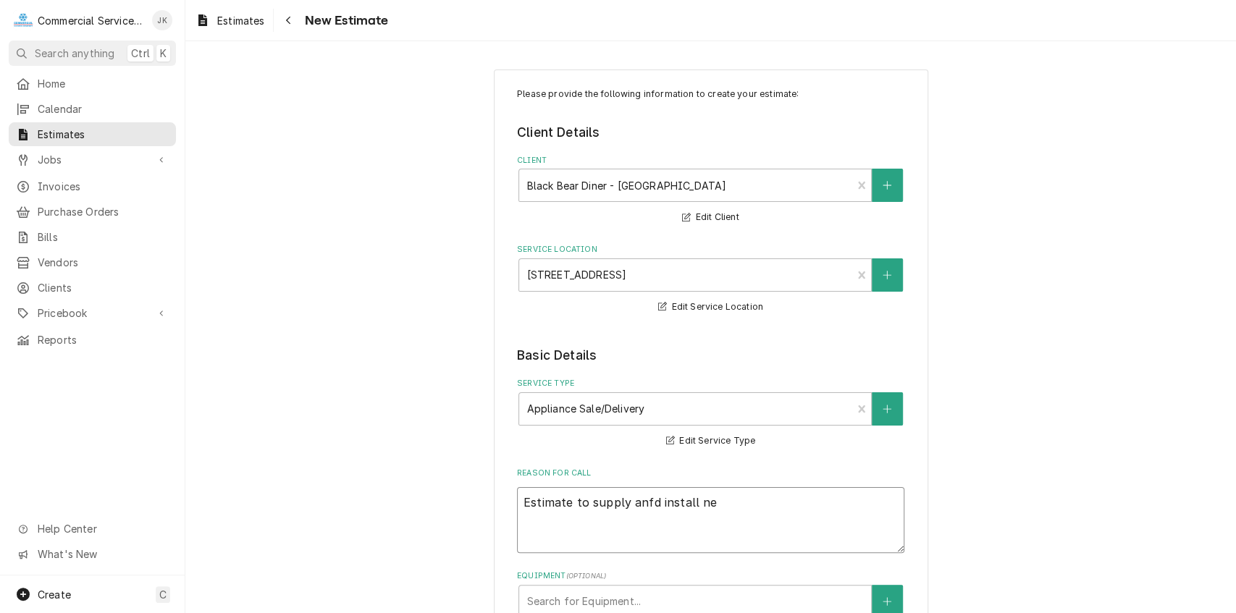
type textarea "x"
type textarea "Estimate to supply anfd install new"
type textarea "x"
type textarea "Estimate to supply anfd install new"
type textarea "x"
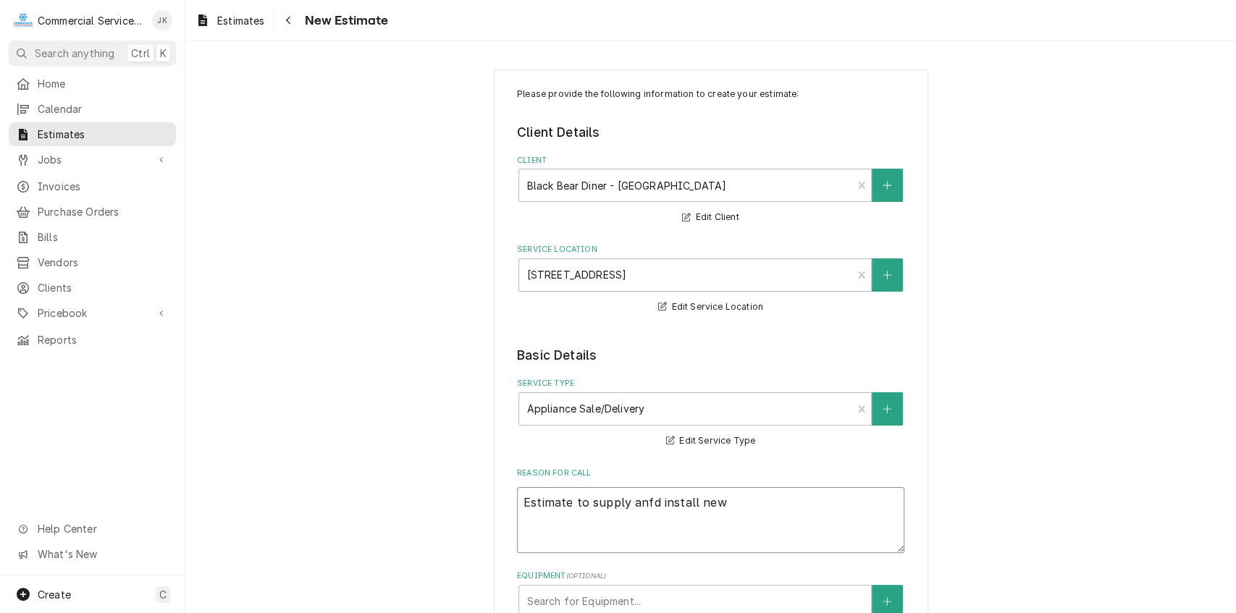
type textarea "Estimate to supply anfd install new s"
type textarea "x"
type textarea "Estimate to supply anfd install new so"
type textarea "x"
type textarea "Estimate to supply anfd install new sou"
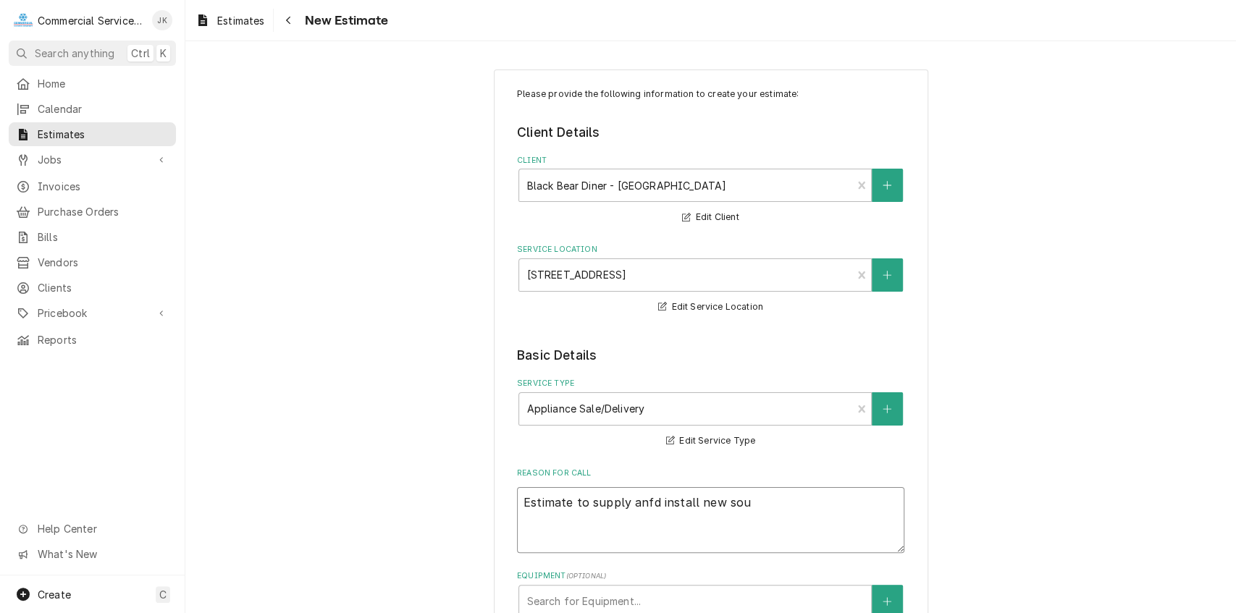
type textarea "x"
type textarea "Estimate to supply anfd install new soup"
type textarea "x"
type textarea "Estimate to supply anfd install new soup"
type textarea "x"
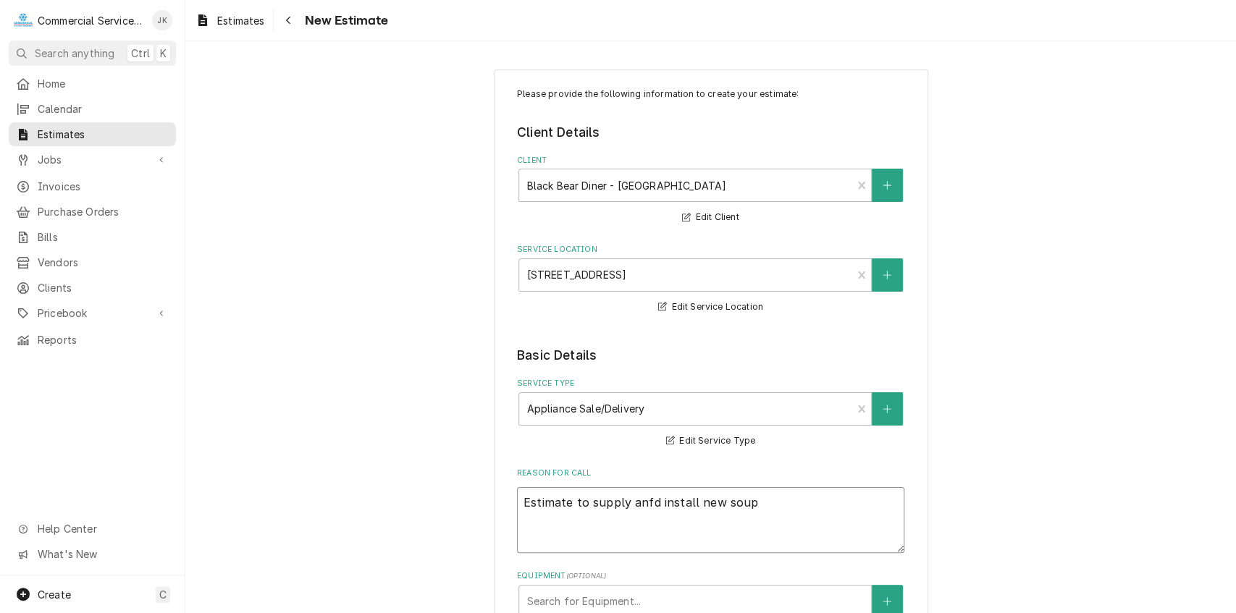
type textarea "Estimate to supply anfd install new soup w"
type textarea "x"
type textarea "Estimate to supply anfd install new soup we"
type textarea "x"
type textarea "Estimate to supply anfd install new soup wel"
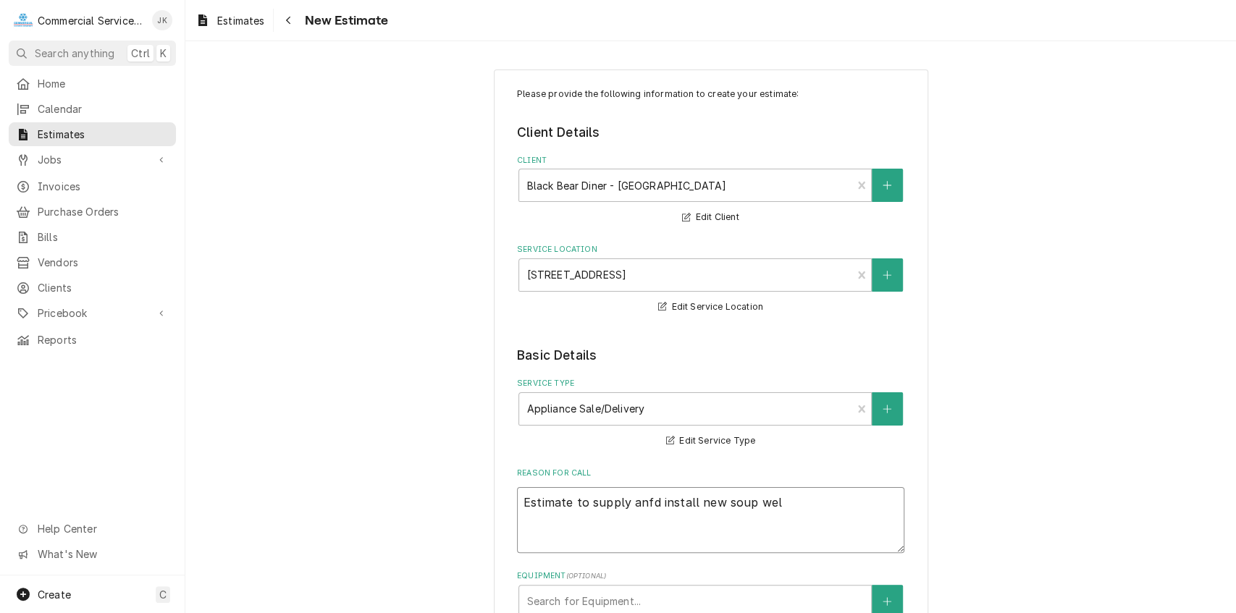
type textarea "x"
type textarea "Estimate to supply anfd install new soup well"
type textarea "x"
type textarea "Estimate to supply anfd install new soup well."
type textarea "x"
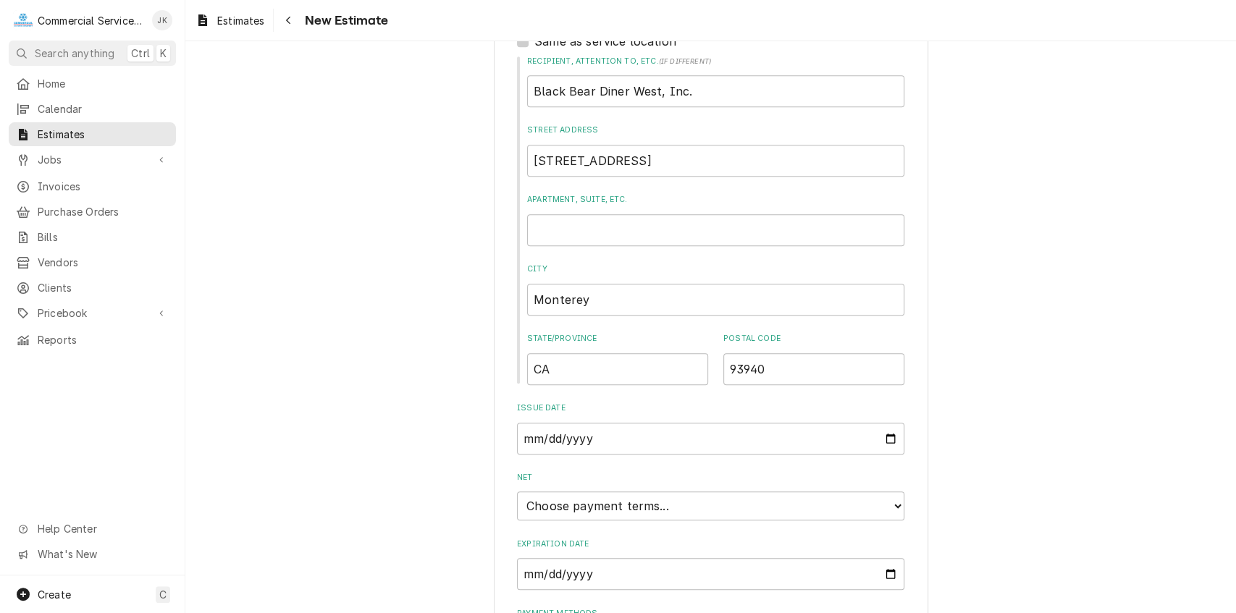
scroll to position [766, 0]
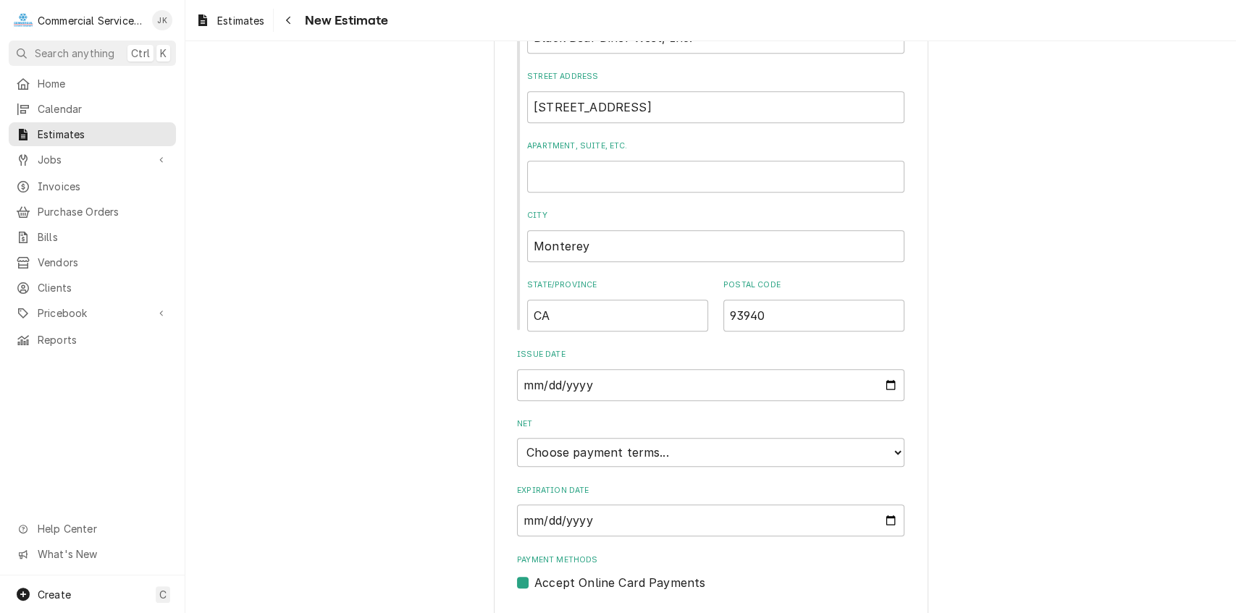
type textarea "Estimate to supply anfd install new soup well."
click at [887, 518] on input "Expiration Date" at bounding box center [710, 521] width 387 height 32
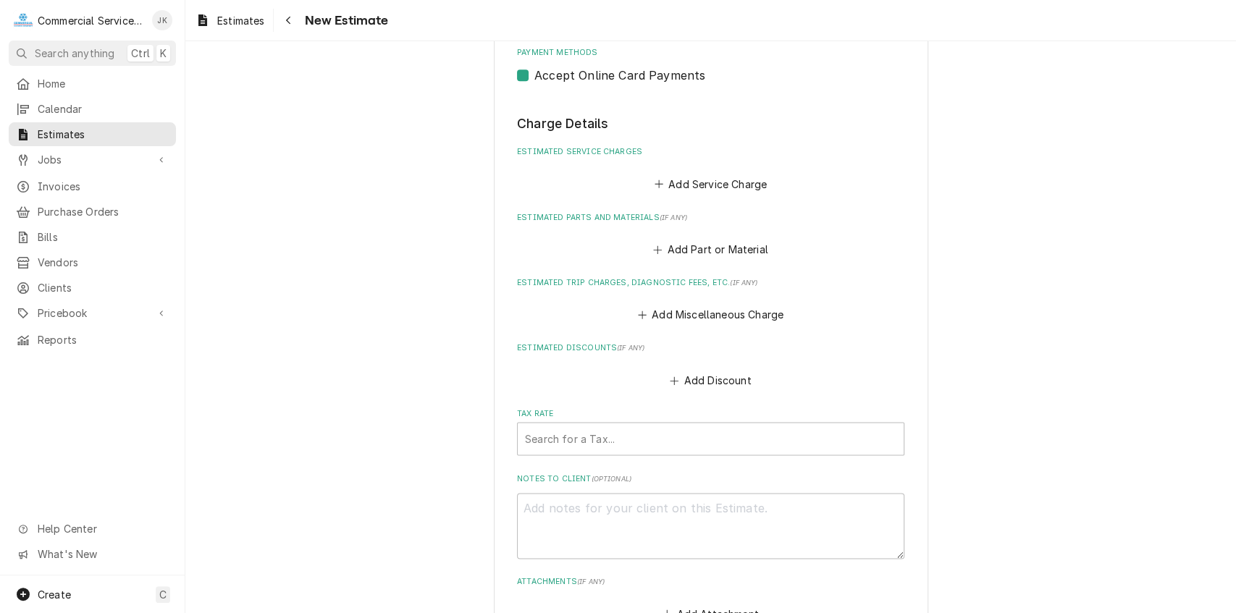
scroll to position [1310, 0]
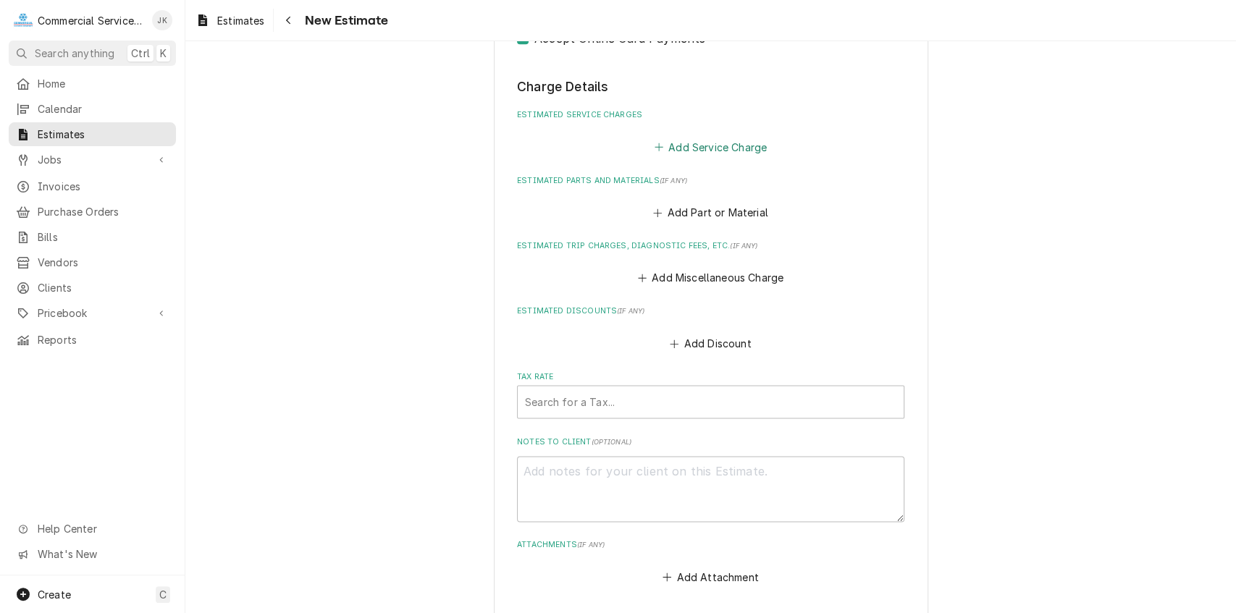
click at [692, 148] on button "Add Service Charge" at bounding box center [709, 147] width 117 height 20
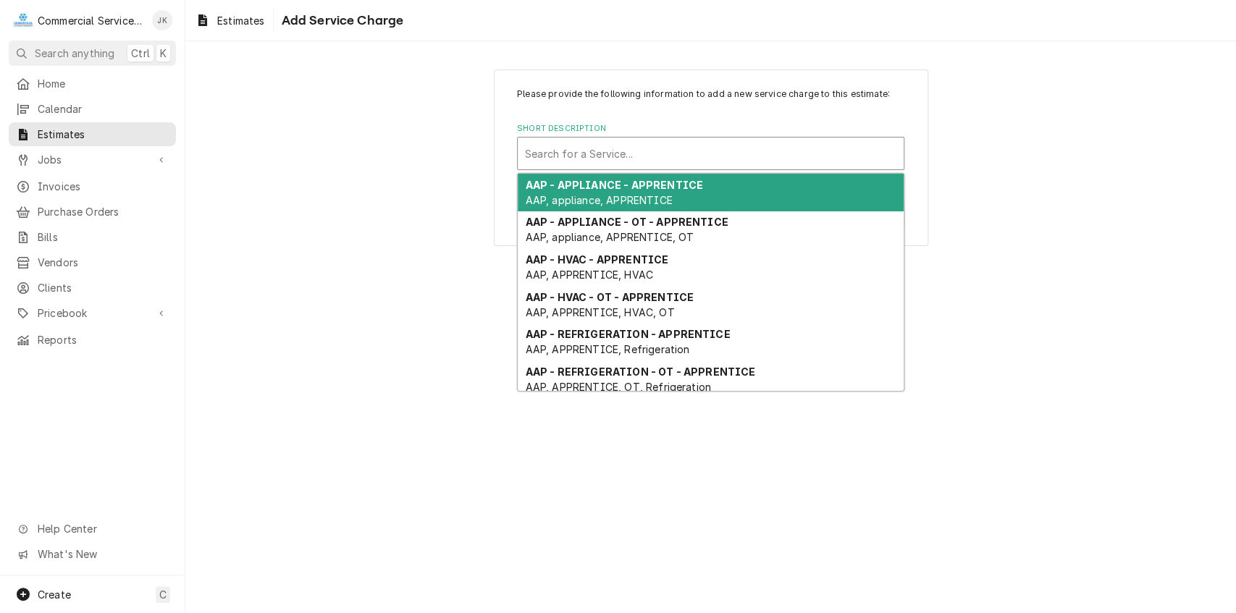
click at [545, 150] on div "Short Description" at bounding box center [710, 153] width 371 height 26
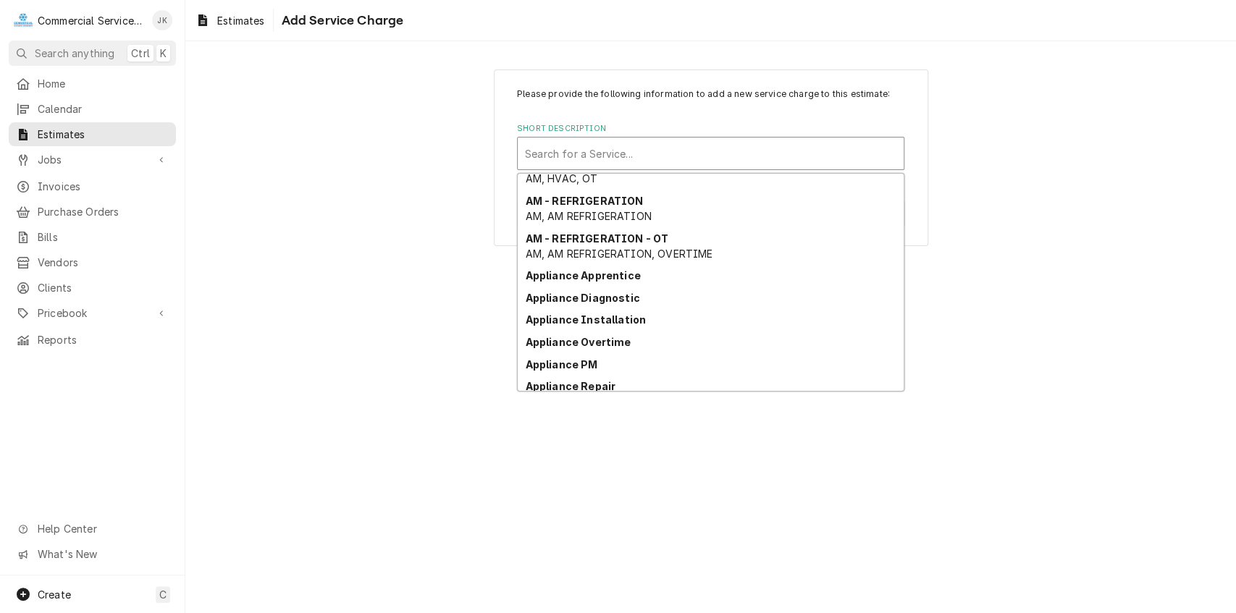
scroll to position [363, 0]
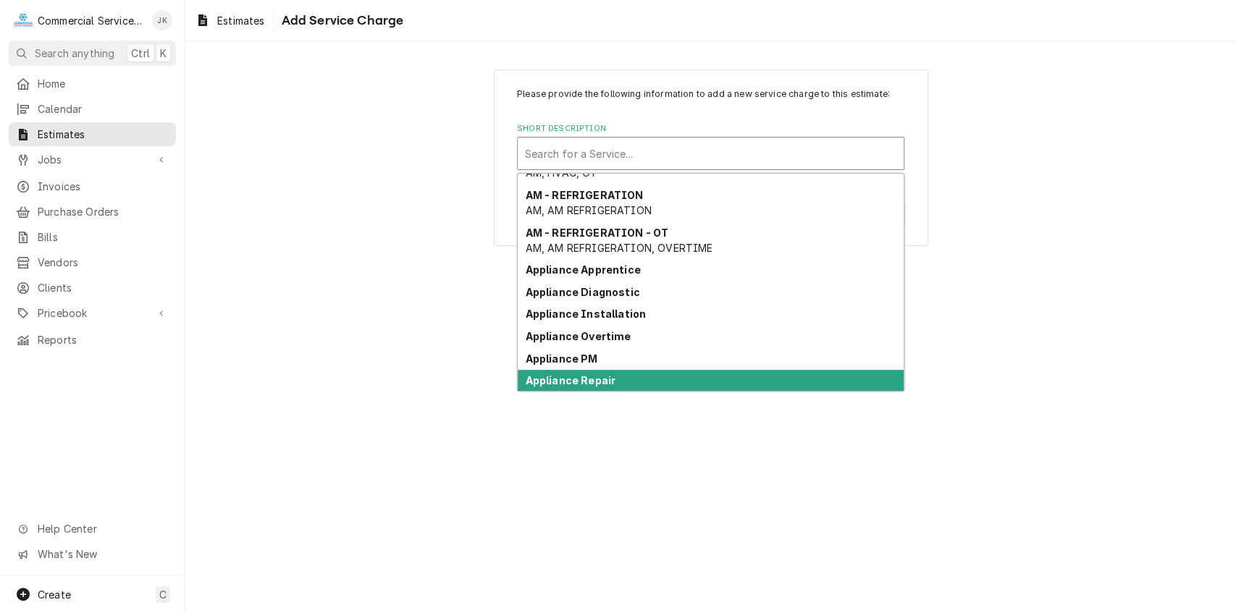
click at [569, 382] on strong "Appliance Repair" at bounding box center [571, 380] width 90 height 12
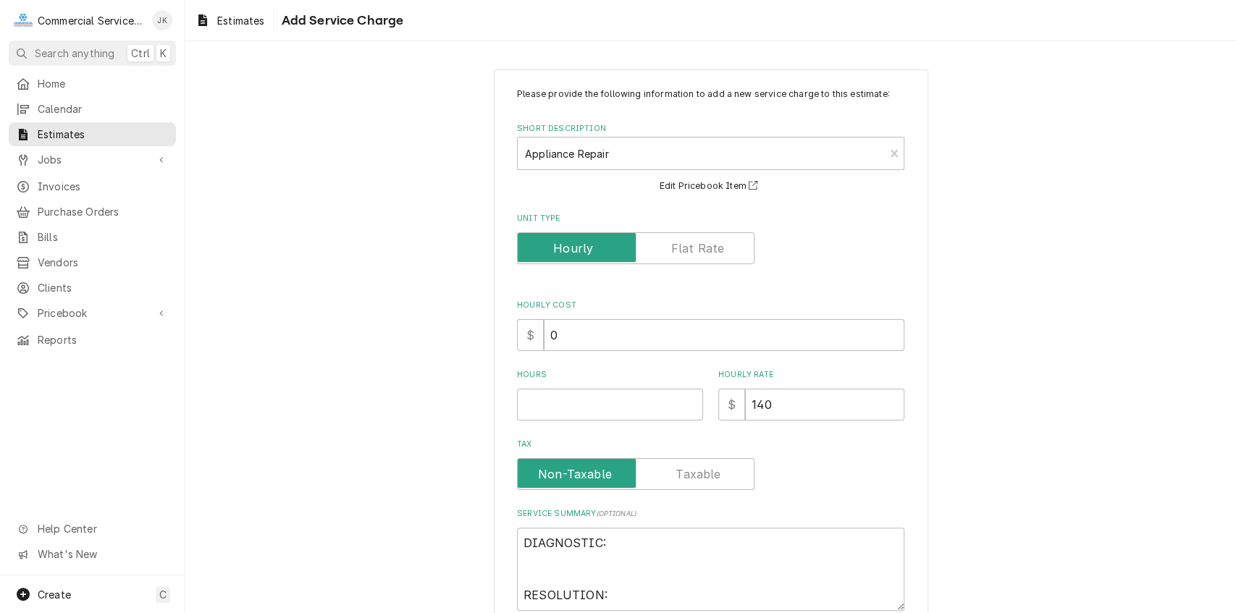
type textarea "x"
click at [685, 243] on label "Unit Type" at bounding box center [635, 248] width 237 height 32
click at [685, 243] on input "Unit Type" at bounding box center [635, 248] width 224 height 32
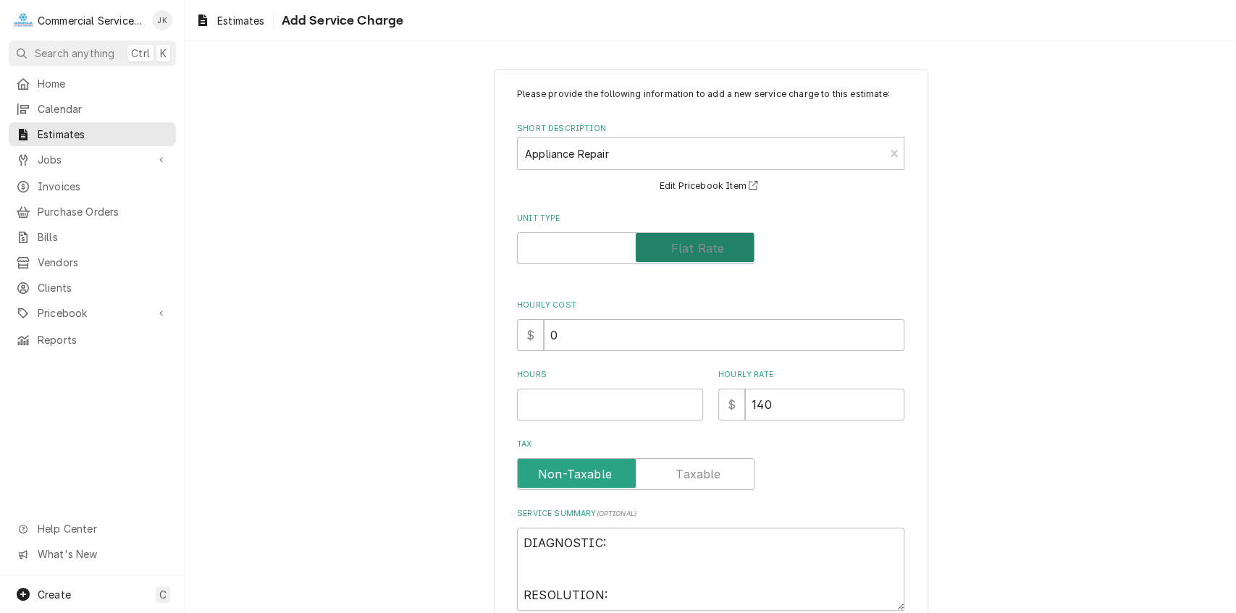
checkbox input "true"
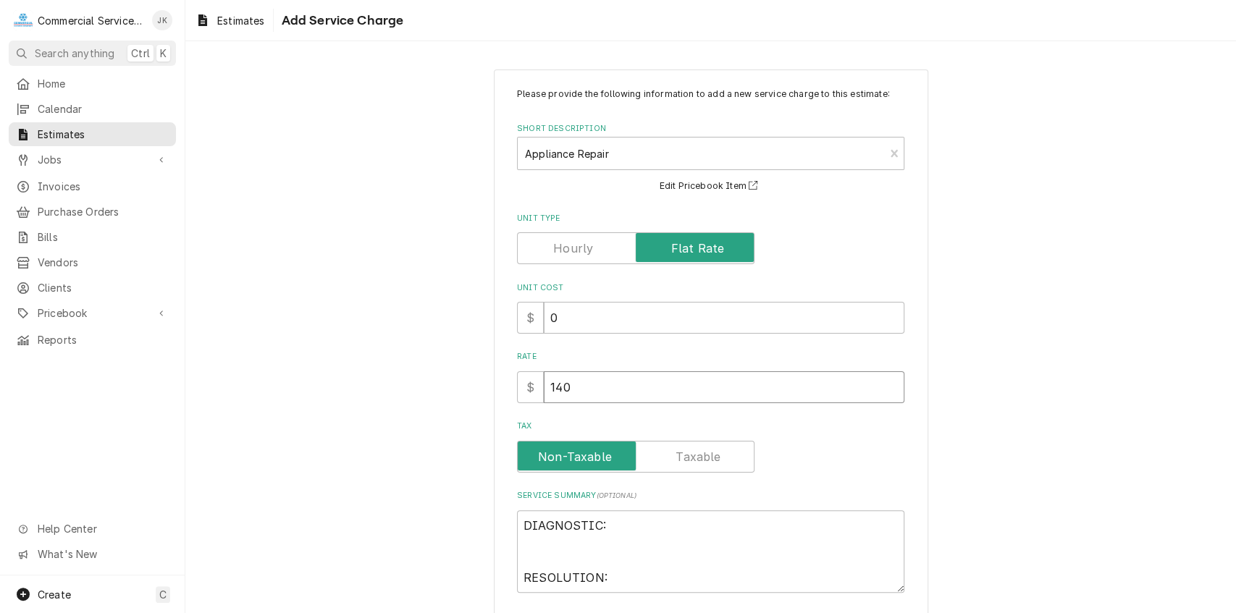
click at [585, 385] on input "140" at bounding box center [724, 387] width 360 height 32
type textarea "x"
type input "14"
type textarea "x"
type input "1"
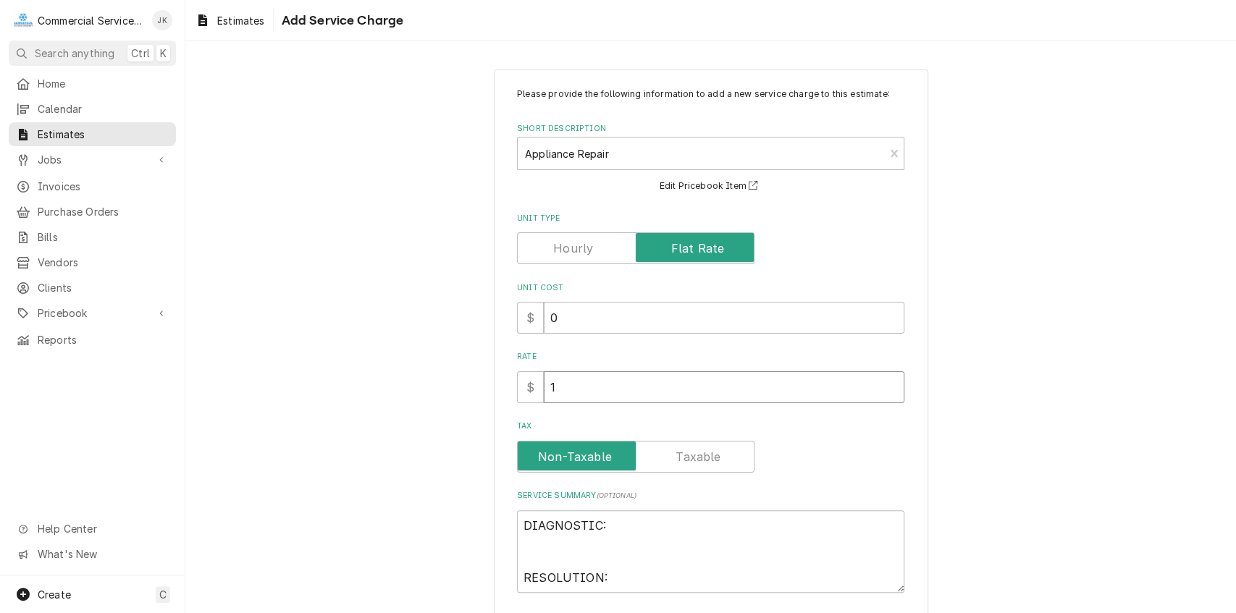
type textarea "x"
type input "5"
type textarea "x"
type input "56"
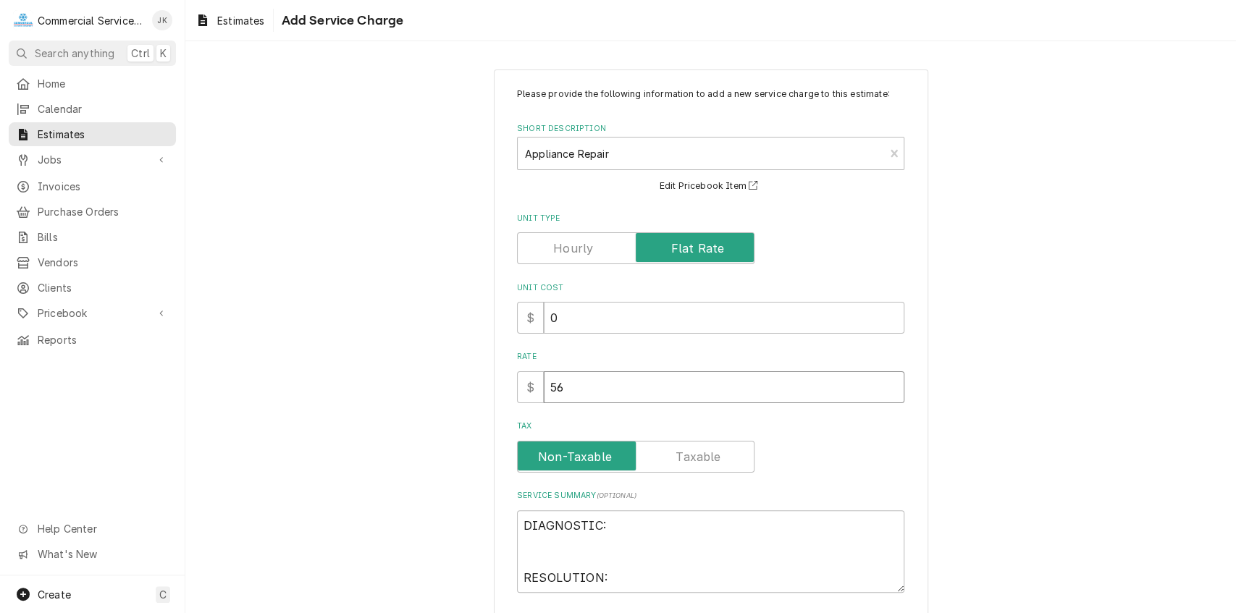
type textarea "x"
type input "560"
type textarea "x"
type input "560.0"
type textarea "x"
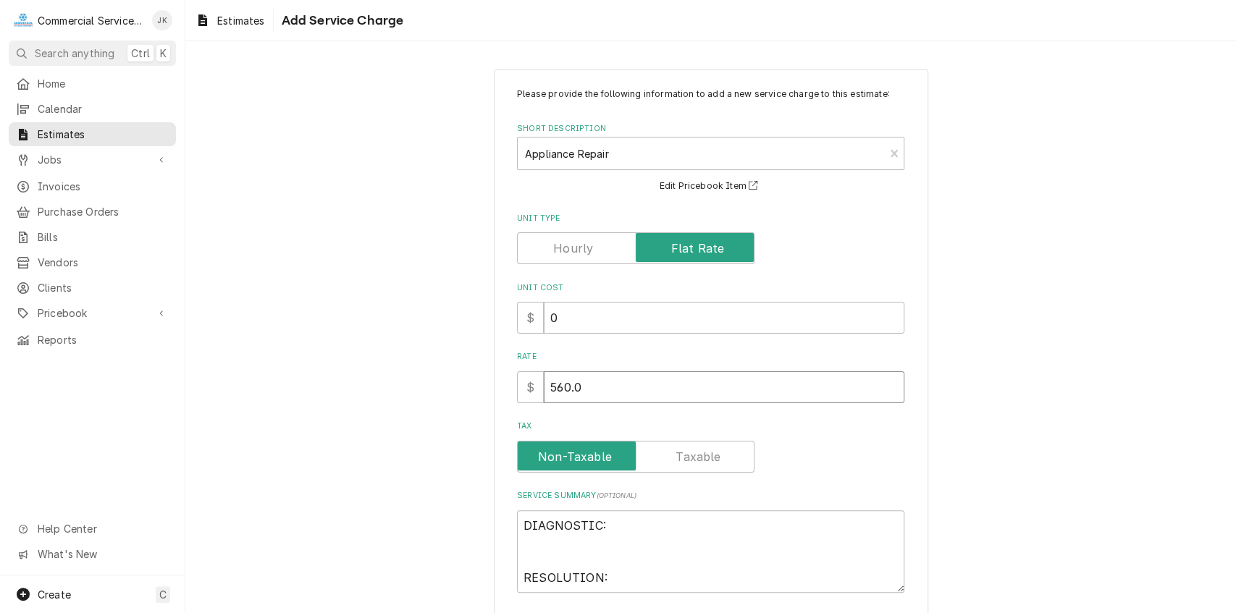
type input "560.00"
type textarea "x"
type input "560.00"
click at [620, 527] on textarea "DIAGNOSTIC: RESOLUTION:" at bounding box center [710, 551] width 387 height 83
type textarea "x"
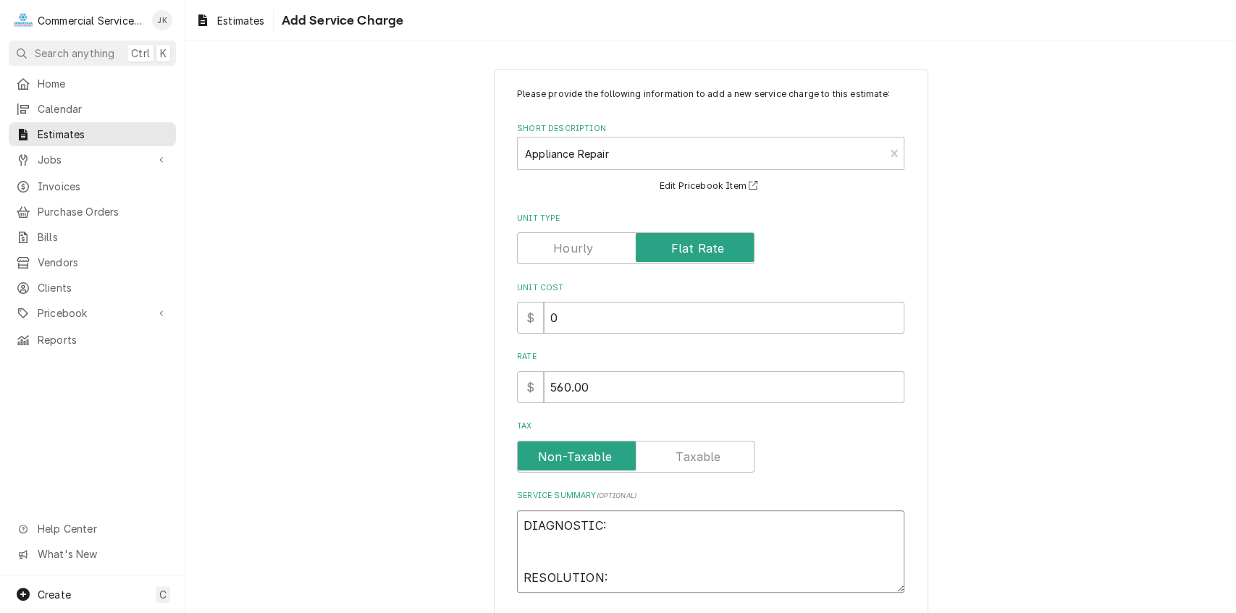
type textarea "DIAGNOSTIC RESOLUTION:"
type textarea "x"
type textarea "DIAGNOSTI RESOLUTION:"
type textarea "x"
type textarea "DIAGNOST RESOLUTION:"
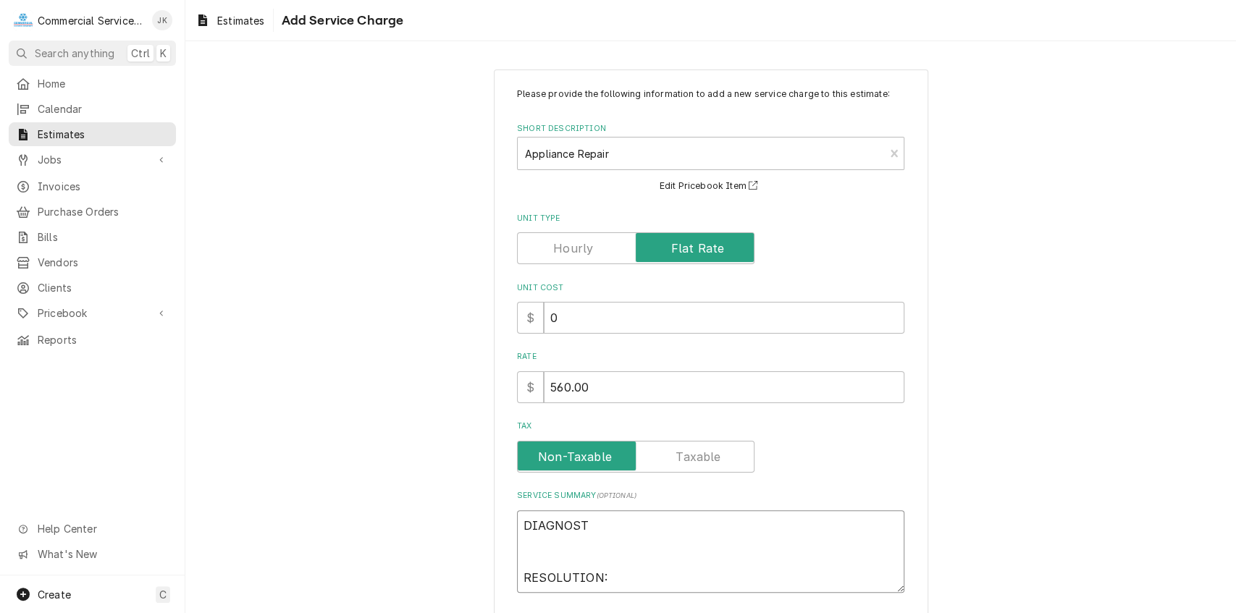
type textarea "x"
type textarea "DIAGNOS RESOLUTION:"
type textarea "x"
type textarea "DIAGNO RESOLUTION:"
type textarea "x"
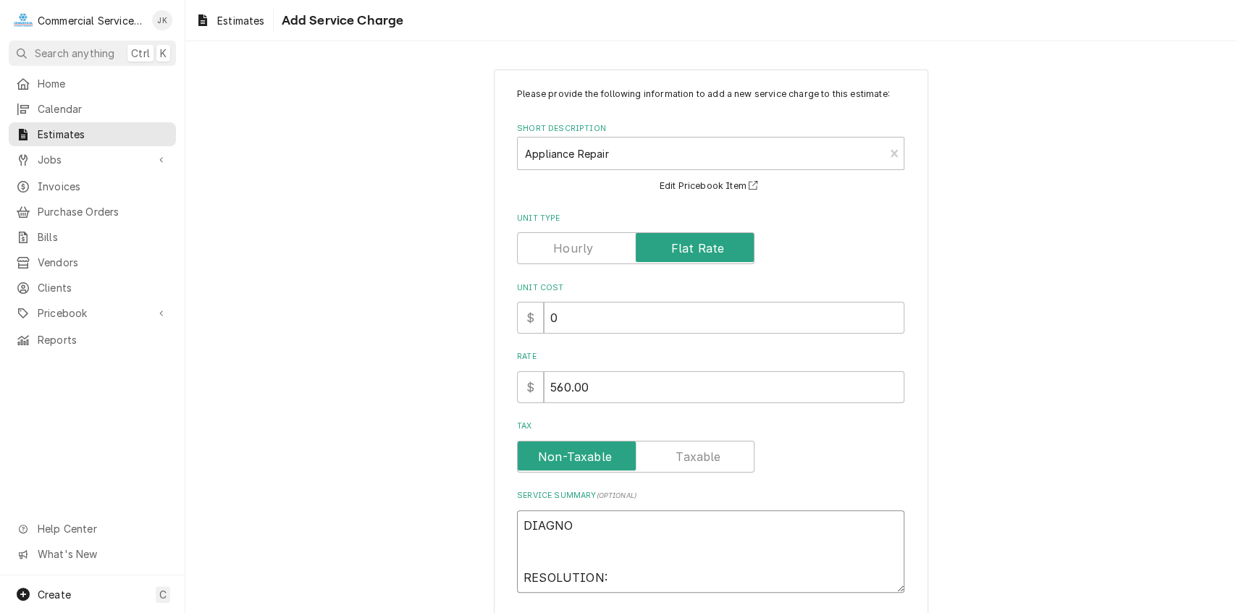
type textarea "DIAGN RESOLUTION:"
type textarea "x"
type textarea "DIAG RESOLUTION:"
type textarea "x"
type textarea "DIA RESOLUTION:"
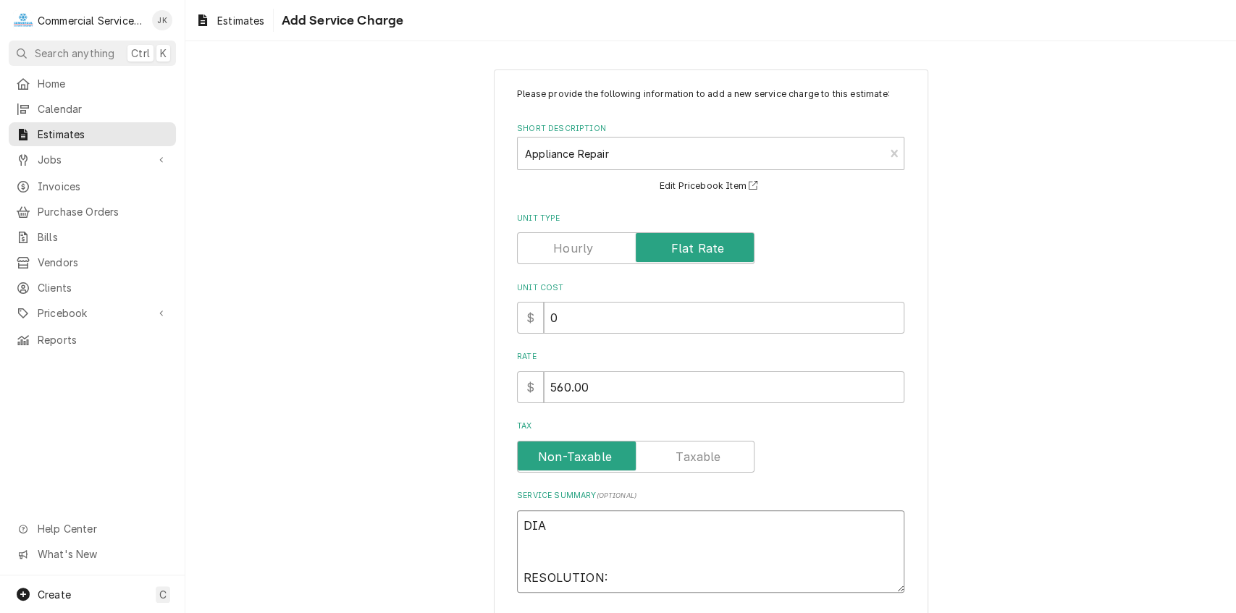
type textarea "x"
type textarea "DI RESOLUTION:"
type textarea "x"
type textarea "D RESOLUTION:"
type textarea "x"
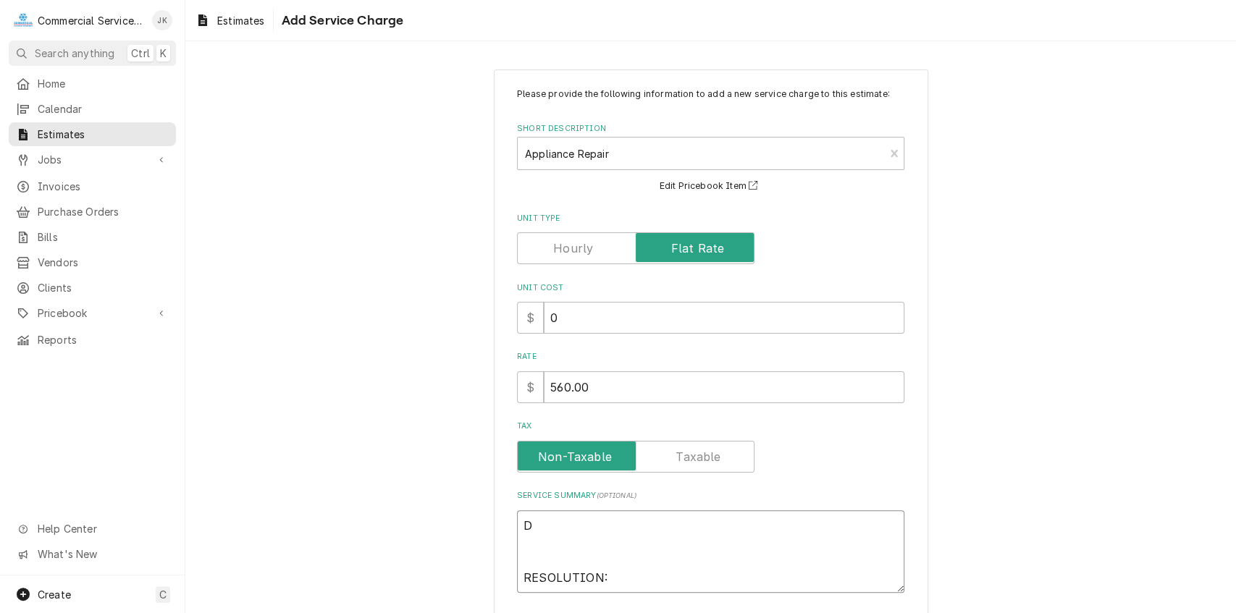
type textarea "RESOLUTION:"
click at [625, 579] on textarea "RESOLUTION:" at bounding box center [710, 551] width 387 height 83
type textarea "x"
type textarea "RESOLUTION"
type textarea "x"
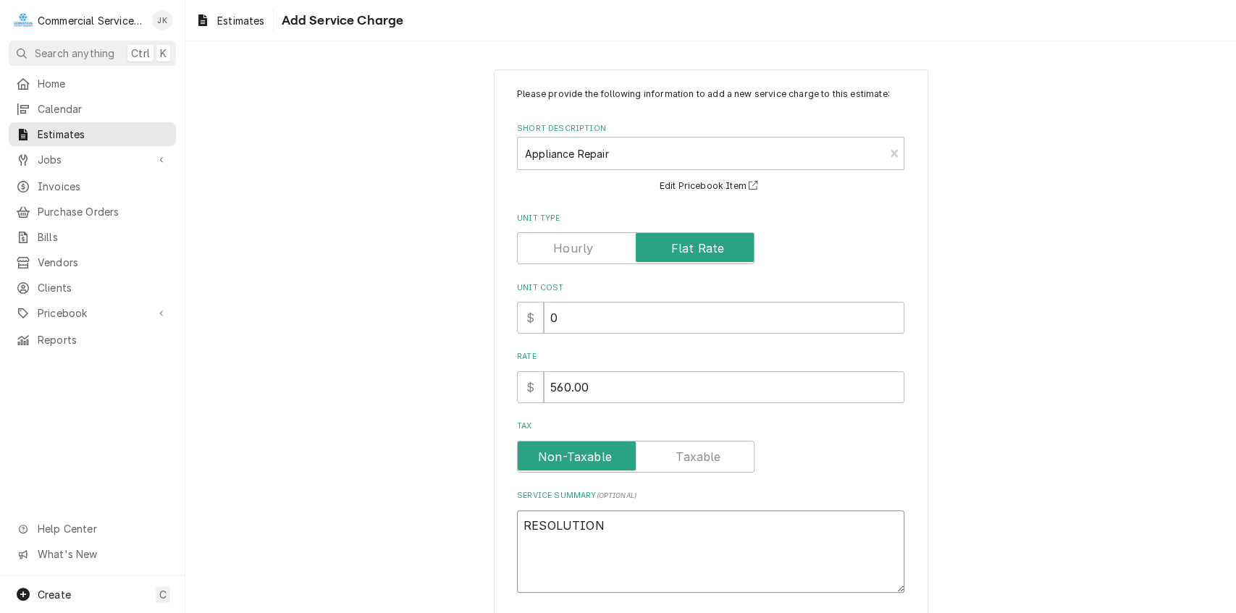
type textarea "RESOLUTIO"
type textarea "x"
type textarea "RESOLUTI"
type textarea "x"
type textarea "RESOLUT"
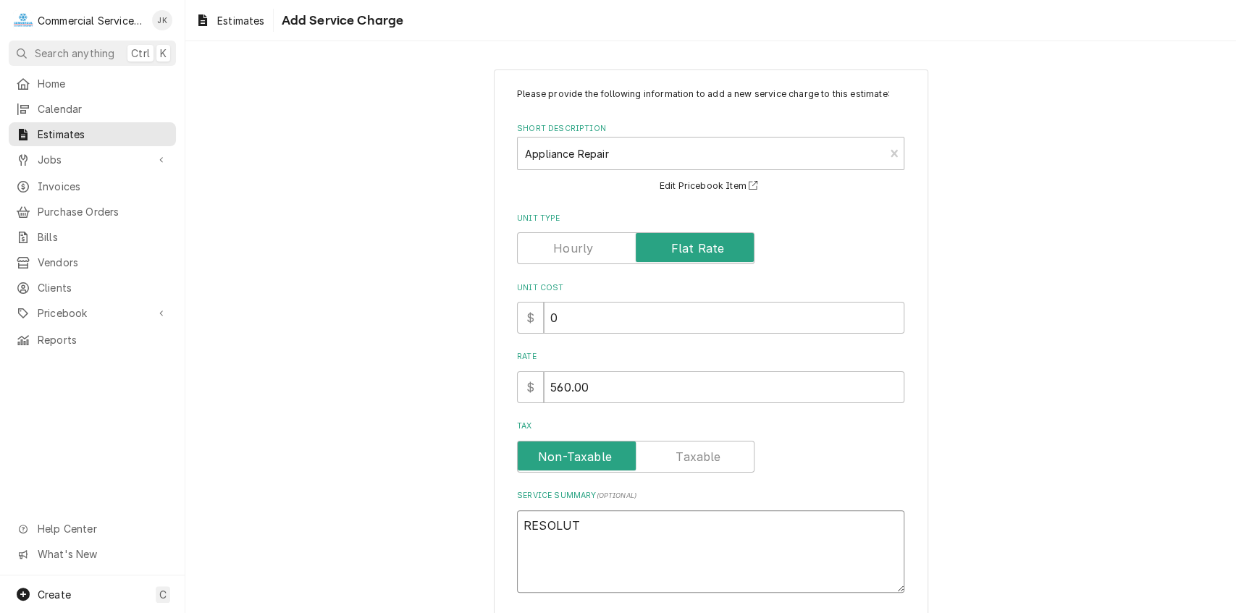
type textarea "x"
type textarea "RESOLU"
type textarea "x"
type textarea "RESOL"
type textarea "x"
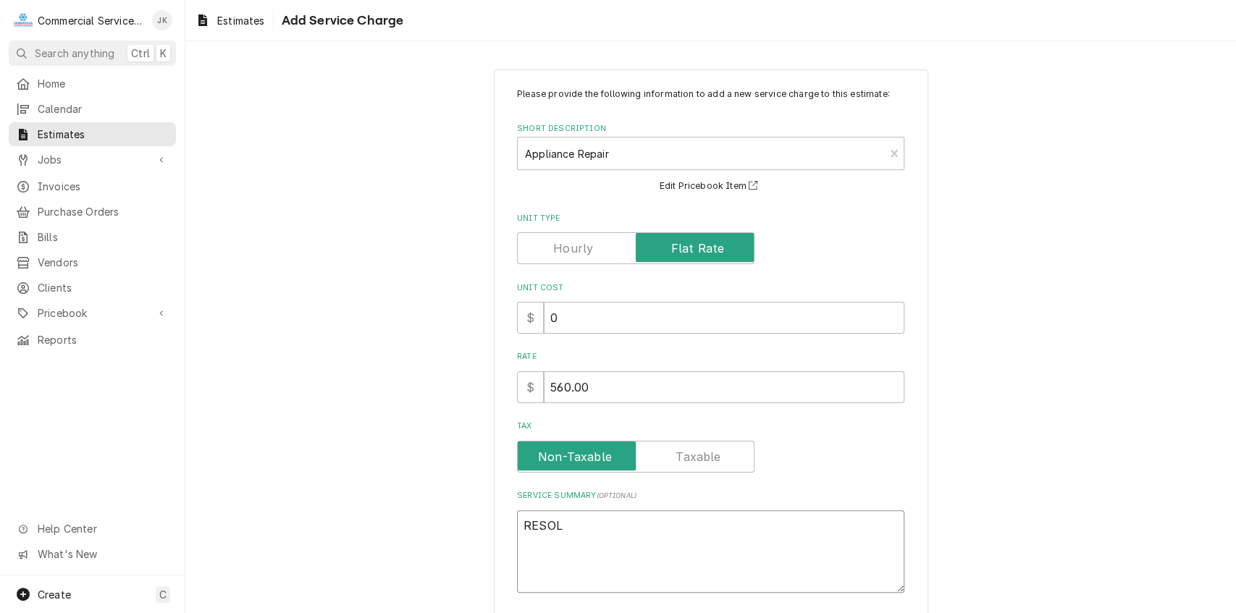
type textarea "RESO"
type textarea "x"
type textarea "RES"
type textarea "x"
type textarea "RE"
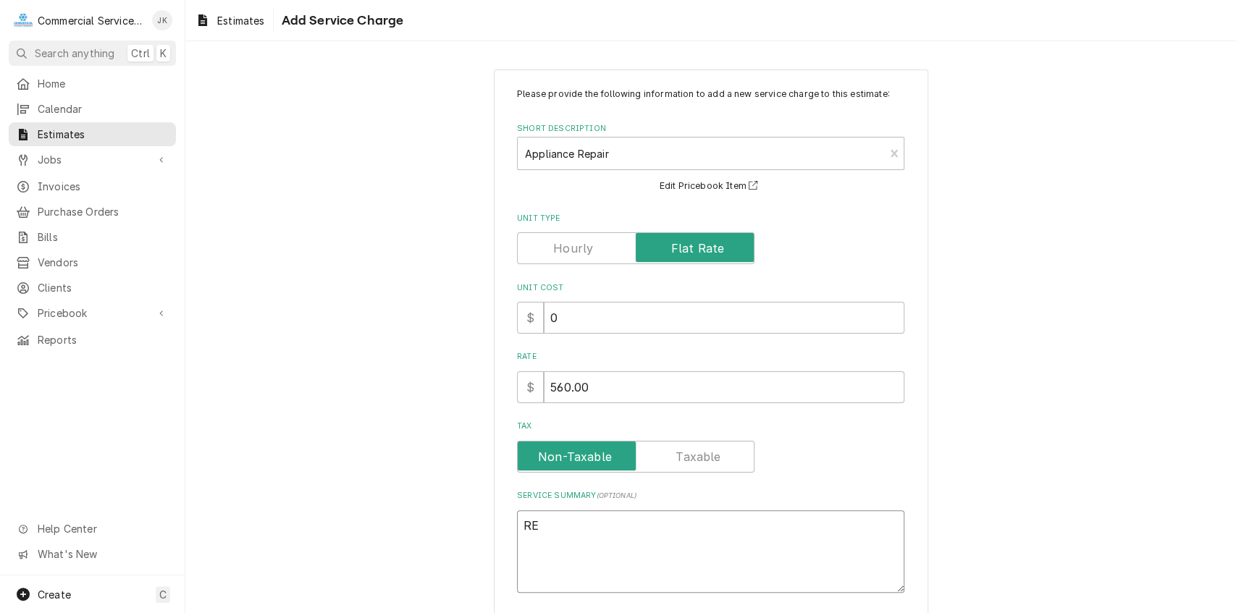
type textarea "x"
type textarea "R"
type textarea "x"
click at [542, 517] on textarea "Service Summary ( optional )" at bounding box center [710, 543] width 387 height 66
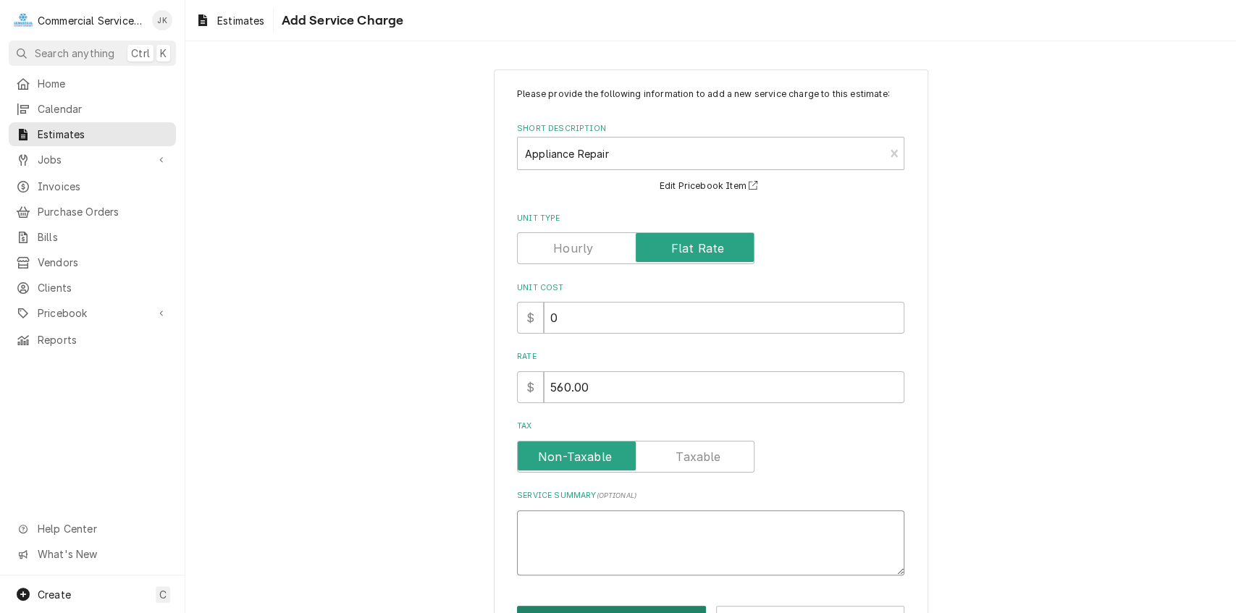
type textarea "x"
type textarea "R"
type textarea "x"
type textarea "Re"
type textarea "x"
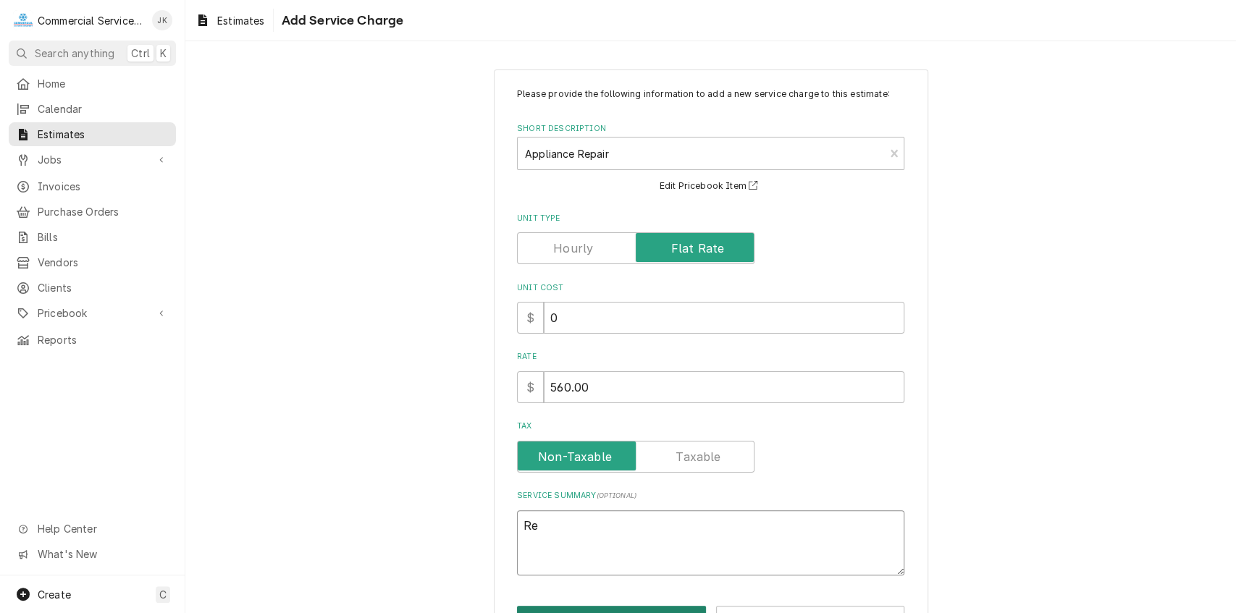
type textarea "Rem"
type textarea "x"
type textarea "Remo"
type textarea "x"
type textarea "Remov"
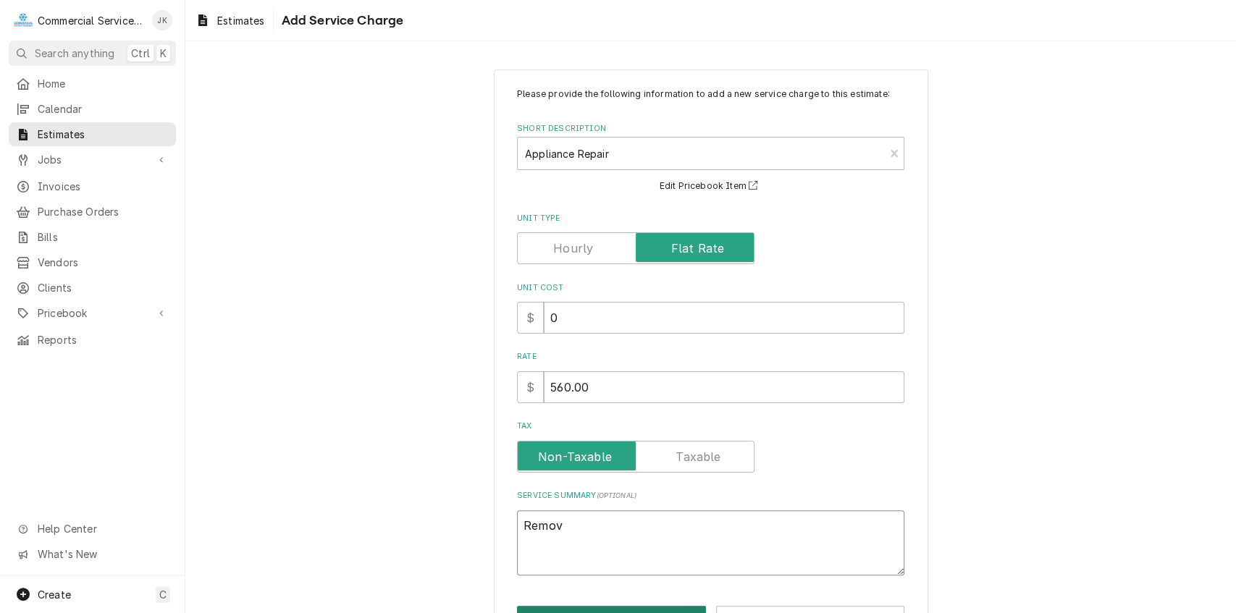
type textarea "x"
type textarea "Remove"
type textarea "x"
type textarea "Remove"
type textarea "x"
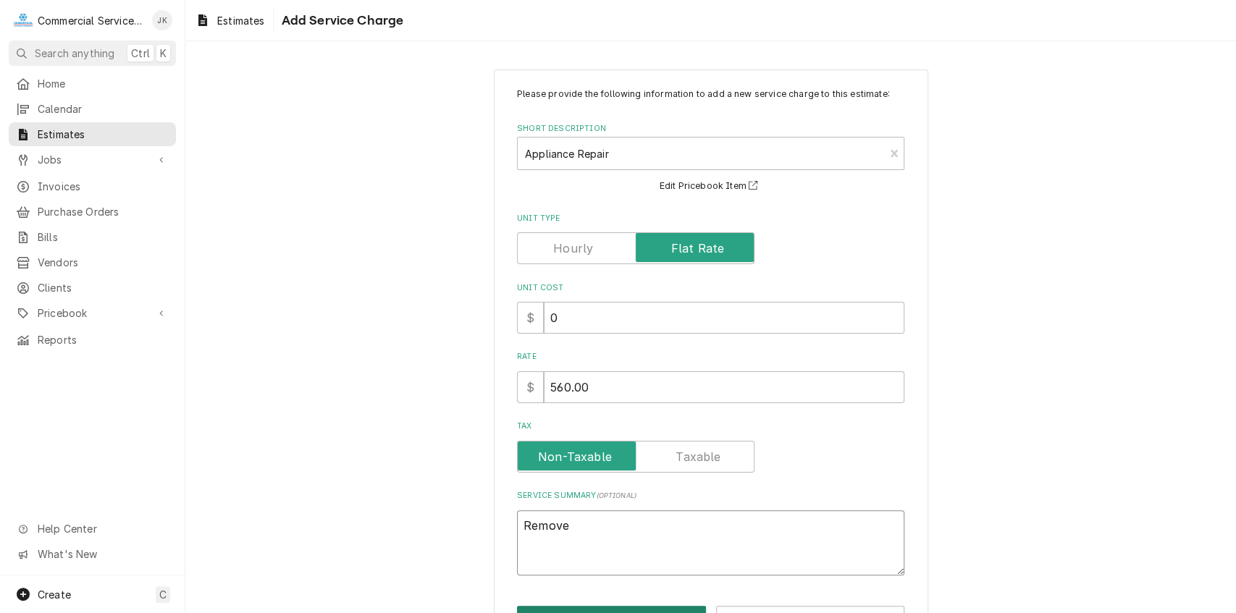
type textarea "Remove e"
type textarea "x"
type textarea "Remove ex"
type textarea "x"
type textarea "Remove exi"
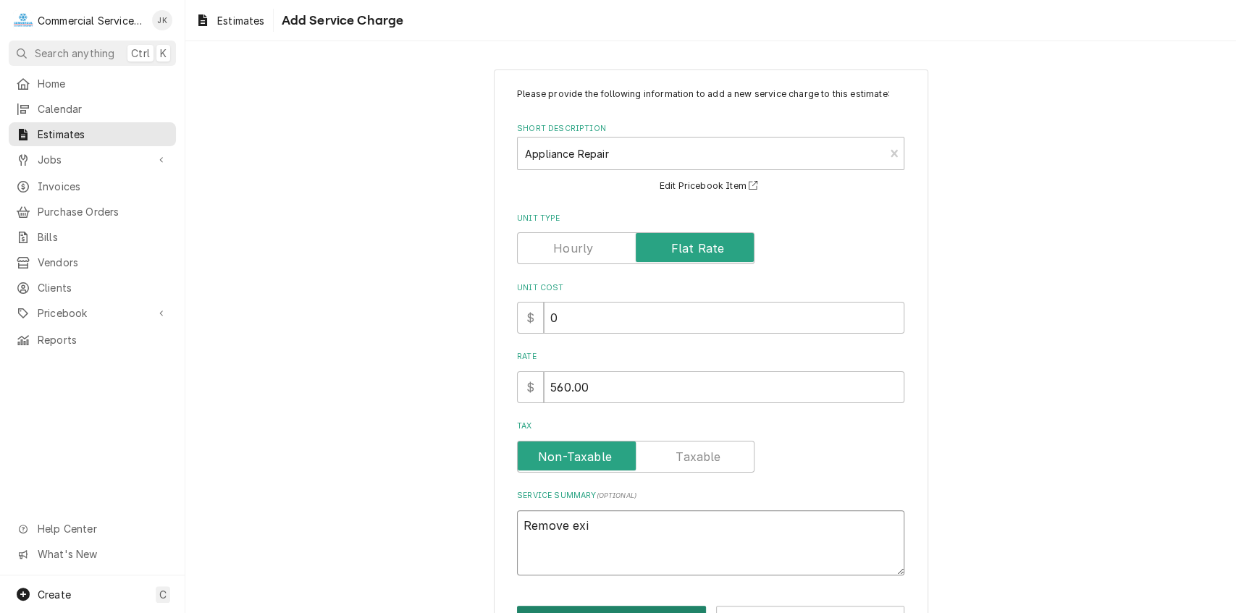
type textarea "x"
type textarea "Remove exis"
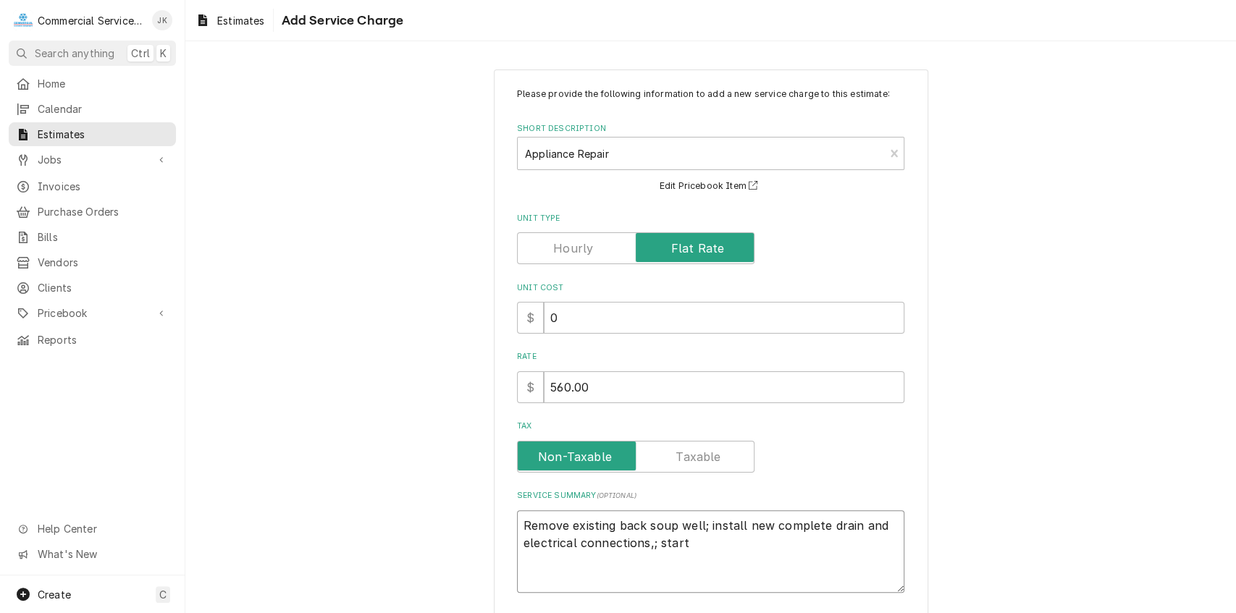
click at [645, 546] on textarea "Remove existing back soup well; install new complete drain and electrical conne…" at bounding box center [710, 551] width 387 height 83
click at [683, 544] on textarea "Remove existing back soup well; install new complete drain and electrical conne…" at bounding box center [710, 551] width 387 height 83
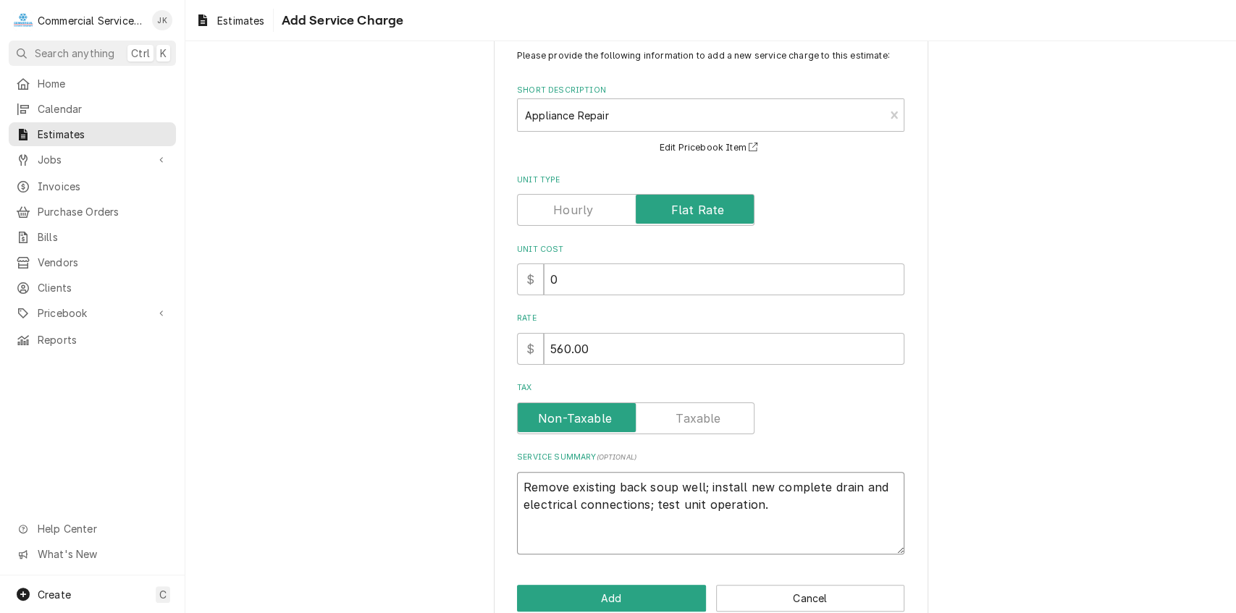
scroll to position [68, 0]
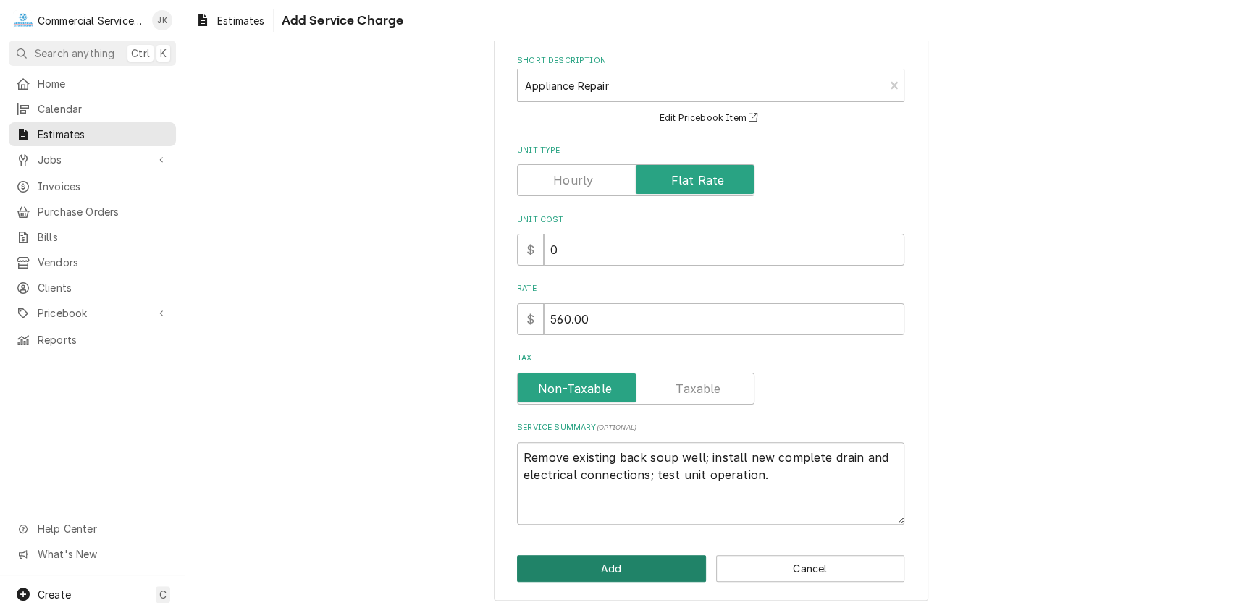
click at [612, 572] on button "Add" at bounding box center [611, 568] width 189 height 27
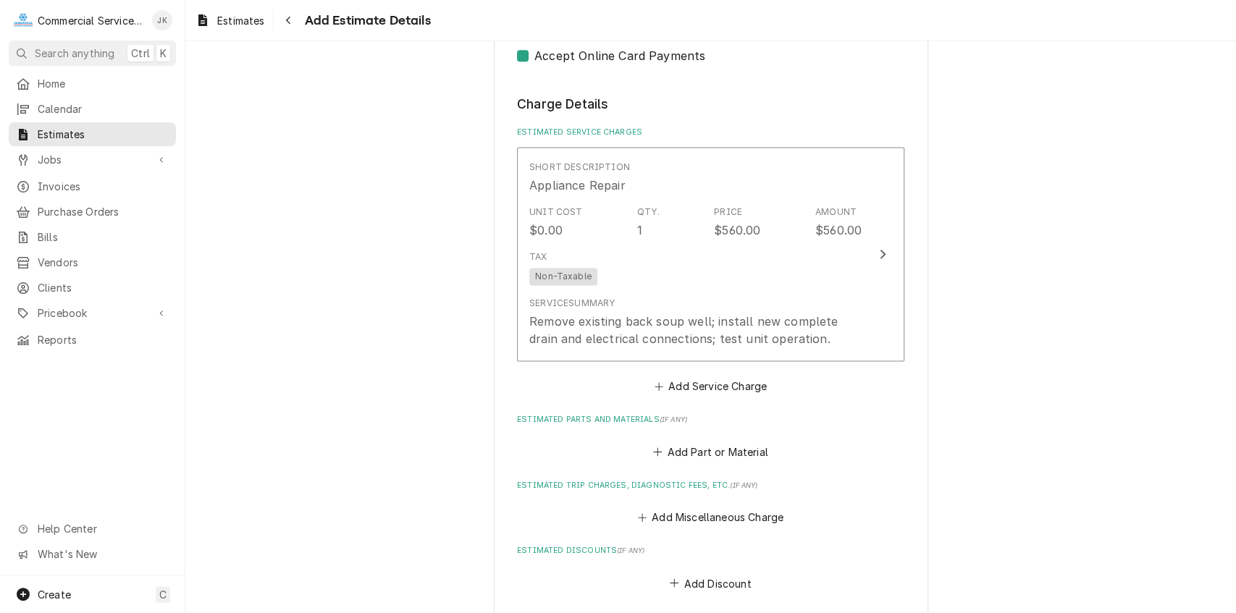
scroll to position [1293, 0]
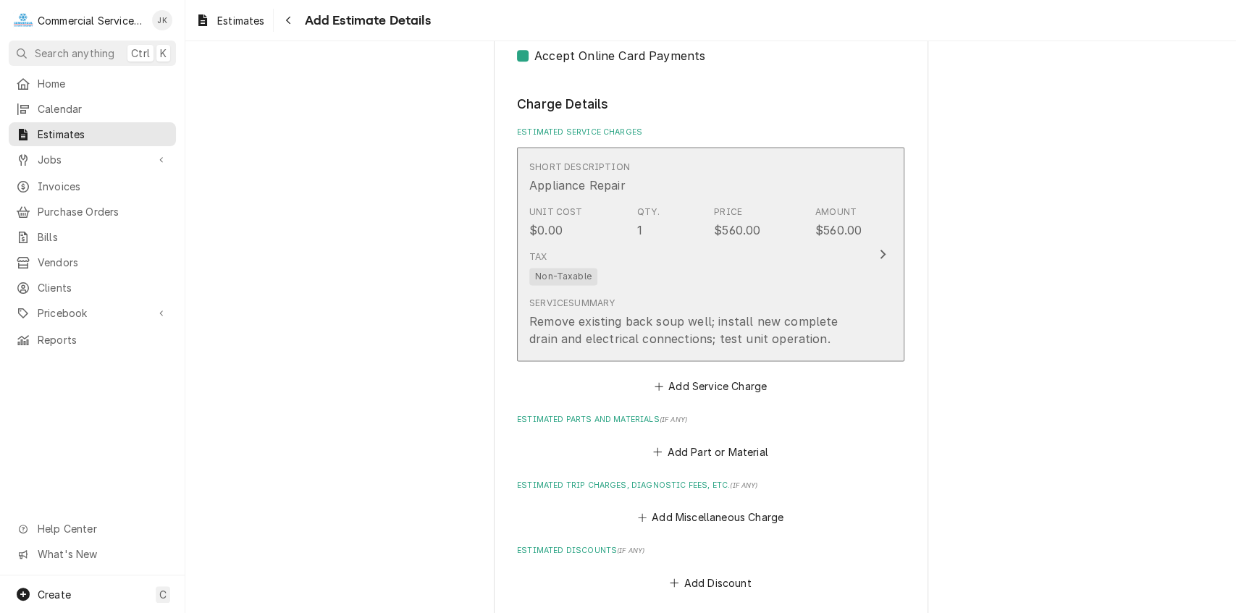
click at [736, 284] on div "Tax Non-Taxable" at bounding box center [695, 268] width 332 height 46
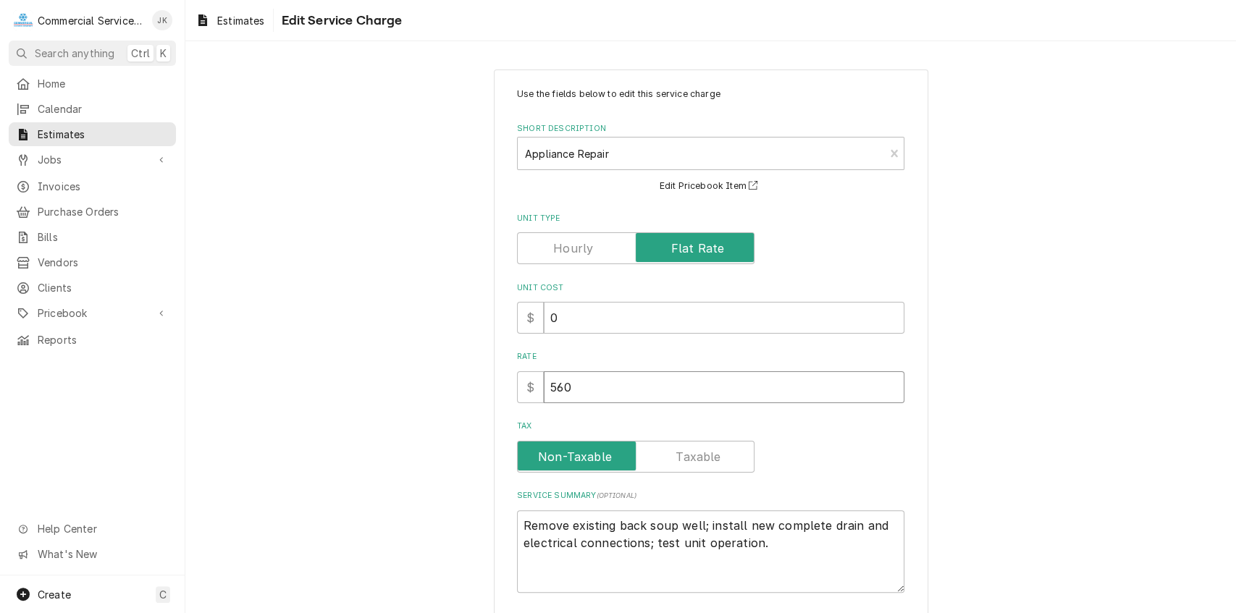
click at [578, 390] on input "560" at bounding box center [724, 387] width 360 height 32
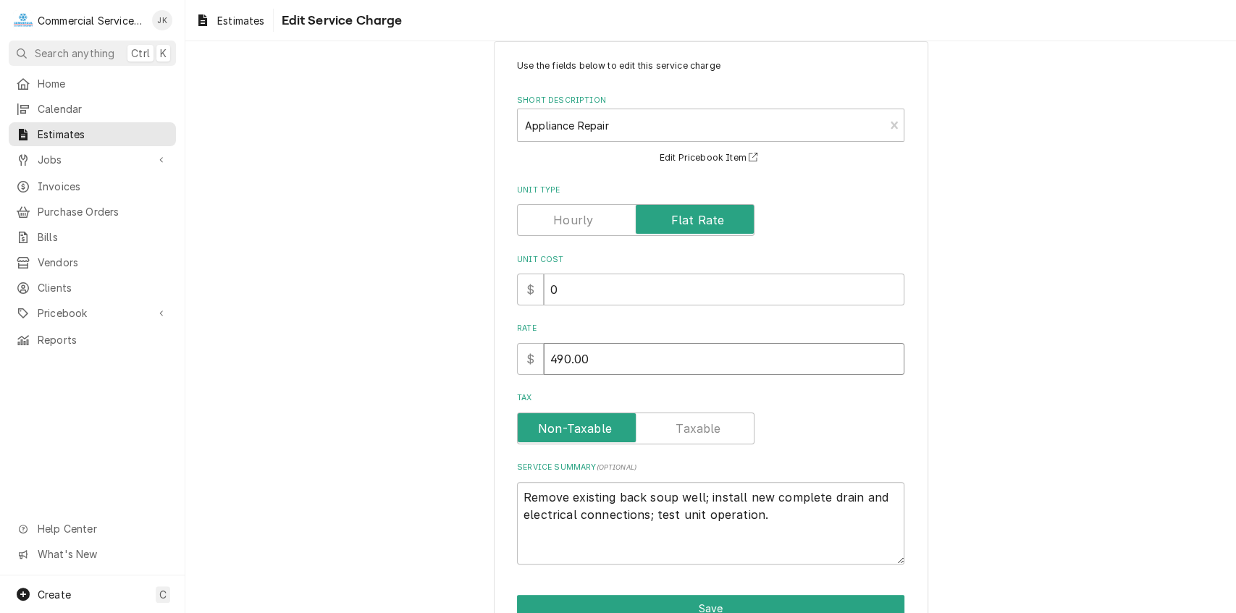
scroll to position [106, 0]
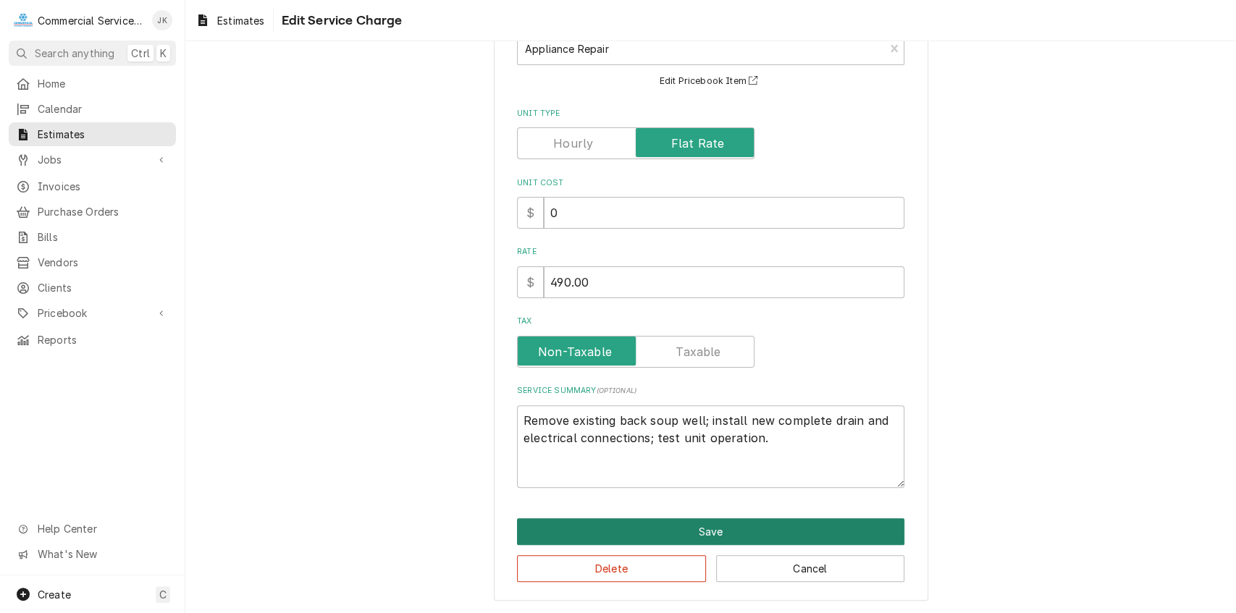
click at [674, 529] on button "Save" at bounding box center [710, 531] width 387 height 27
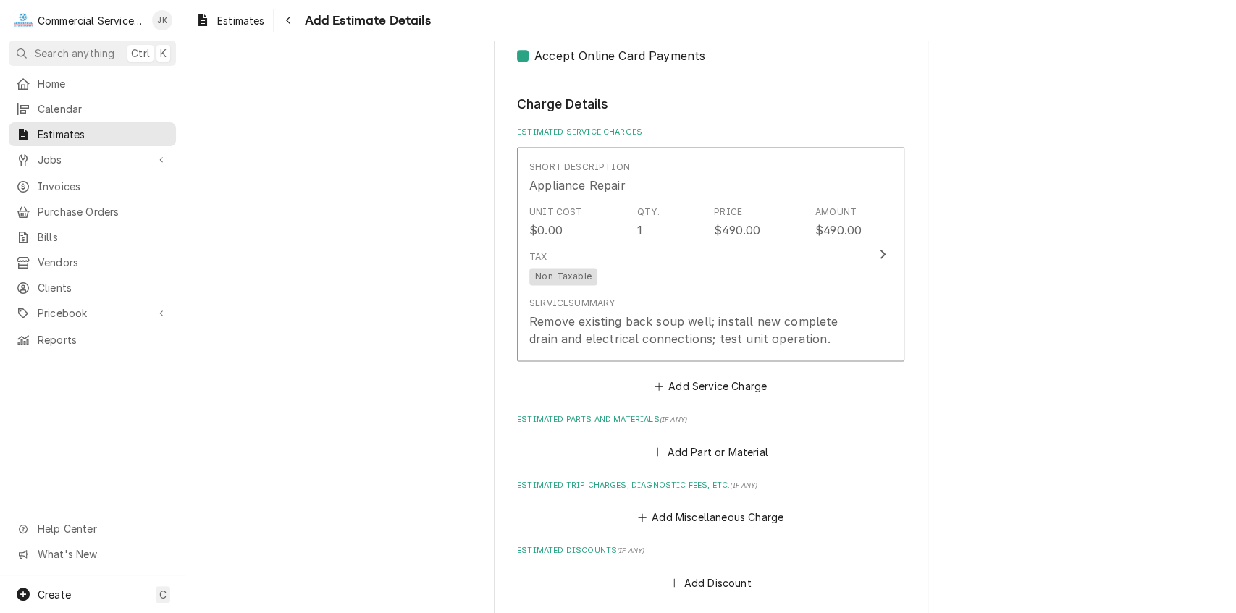
scroll to position [1276, 0]
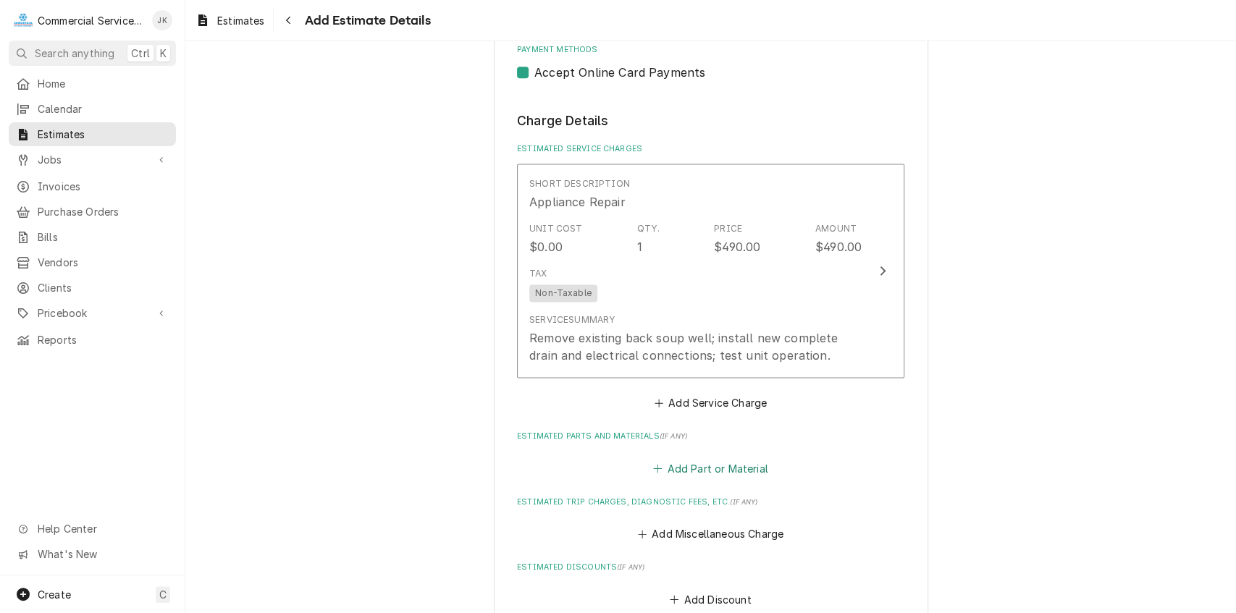
click at [715, 478] on button "Add Part or Material" at bounding box center [710, 468] width 119 height 20
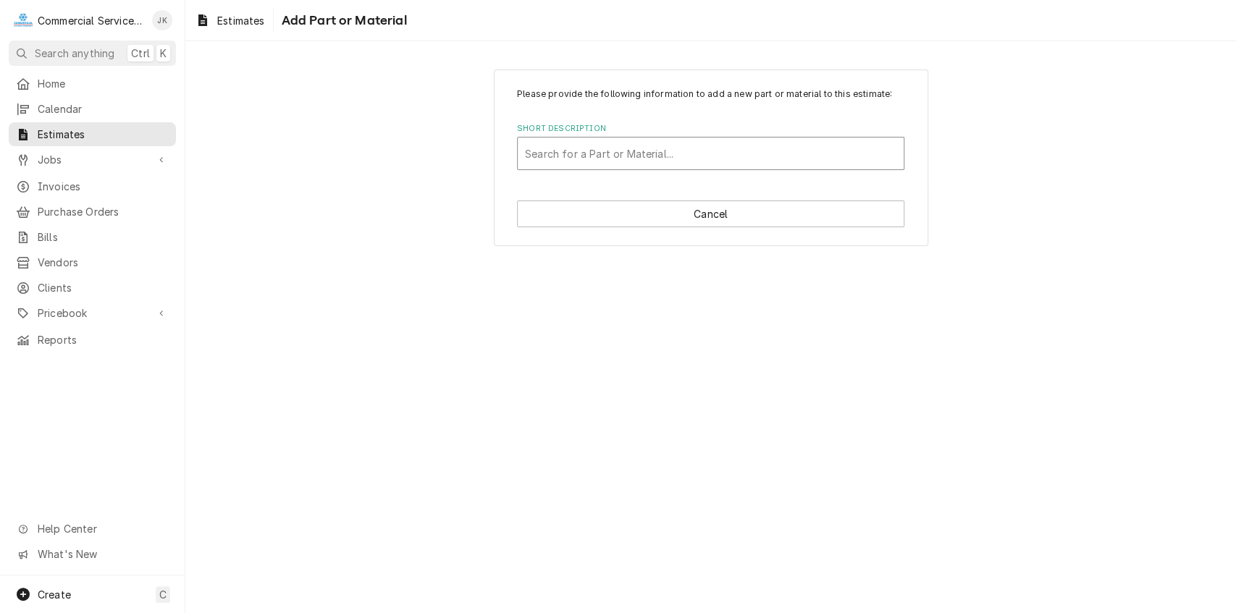
click at [537, 151] on div "Short Description" at bounding box center [710, 153] width 371 height 26
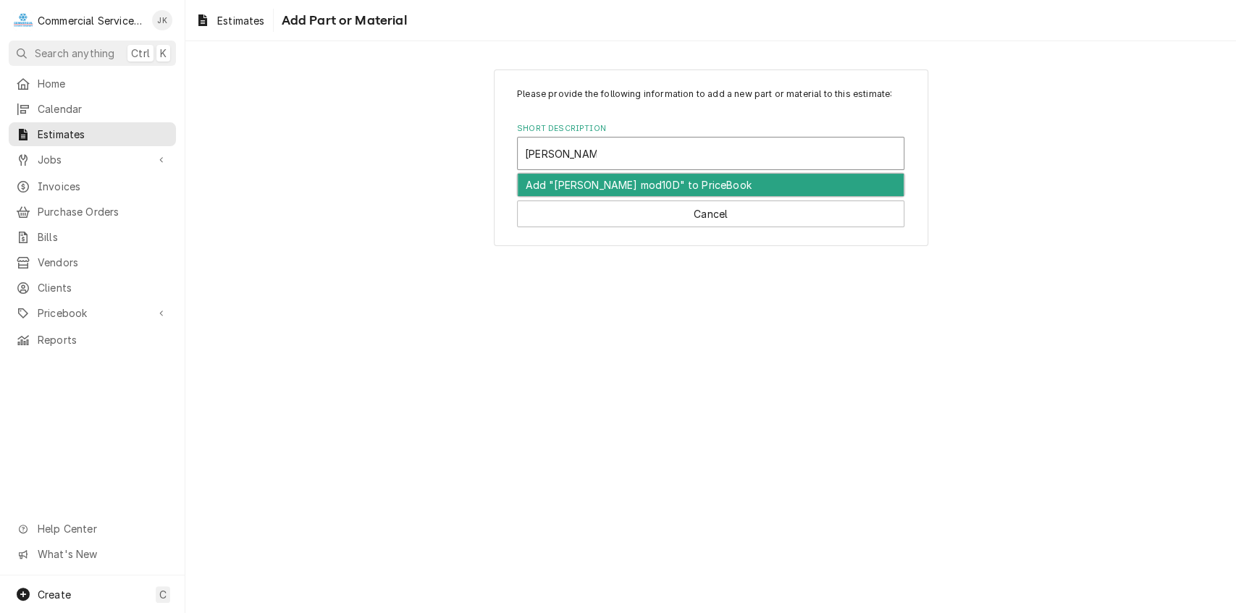
click at [649, 183] on div "Add "Wells mod10D" to PriceBook" at bounding box center [711, 185] width 386 height 22
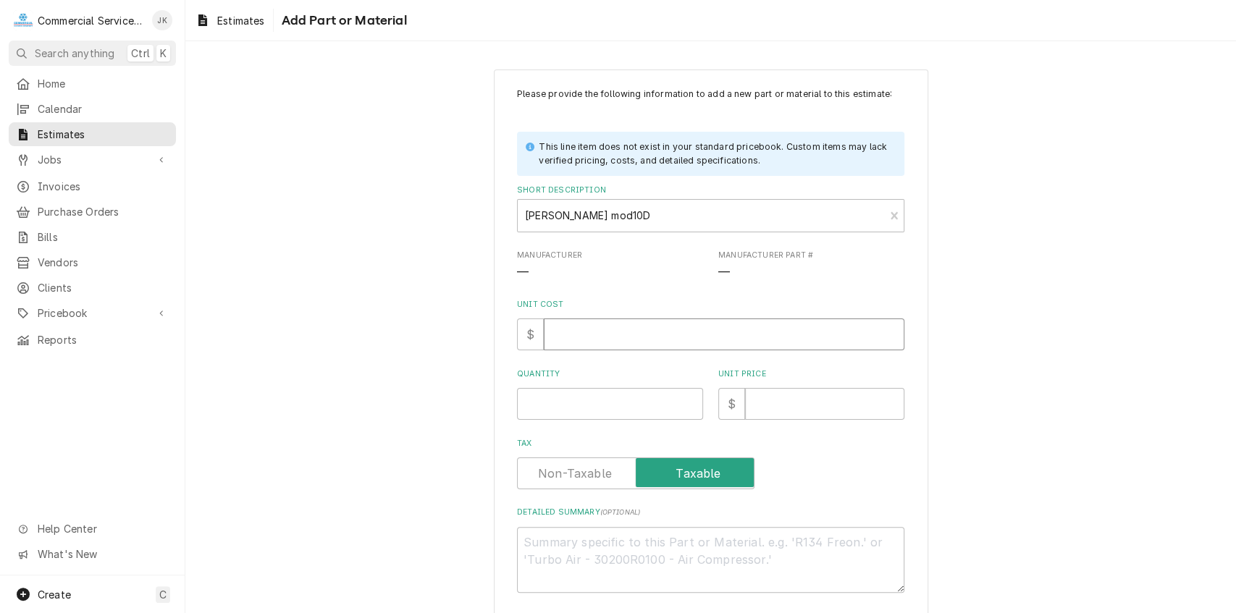
click at [565, 334] on input "Unit Cost" at bounding box center [724, 335] width 360 height 32
click at [538, 400] on input "Quantity" at bounding box center [610, 404] width 186 height 32
click at [759, 410] on input "Unit Price" at bounding box center [824, 404] width 159 height 32
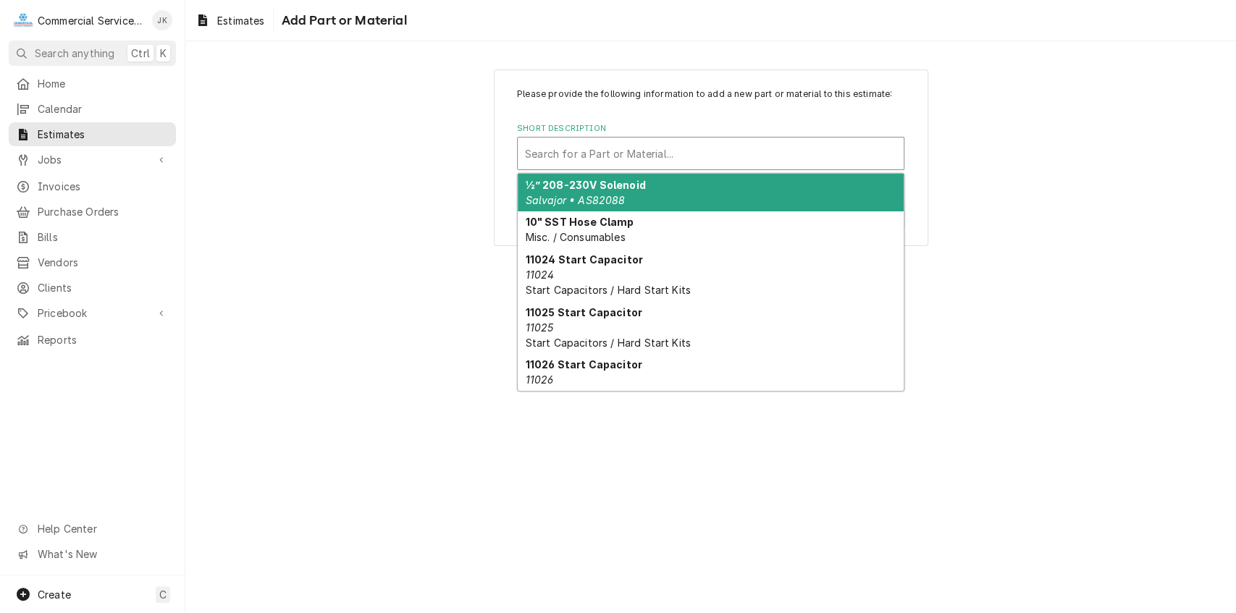
click at [529, 155] on div "Short Description" at bounding box center [710, 153] width 371 height 26
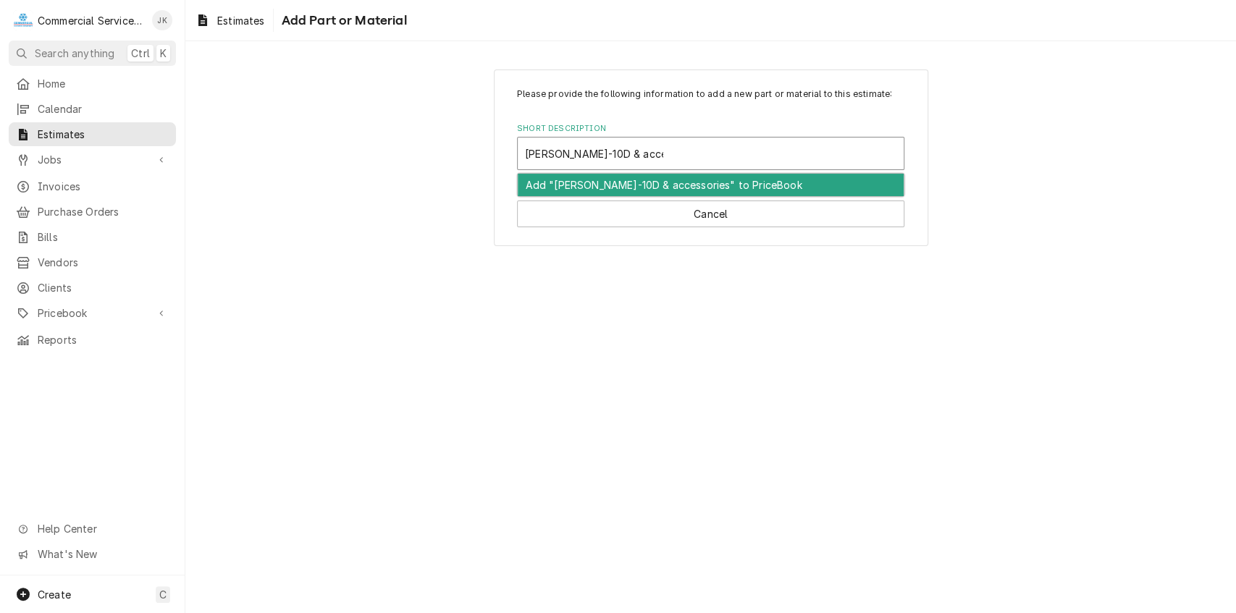
click at [611, 176] on div "Add "Wells SS-10D & accessories" to PriceBook" at bounding box center [711, 185] width 386 height 22
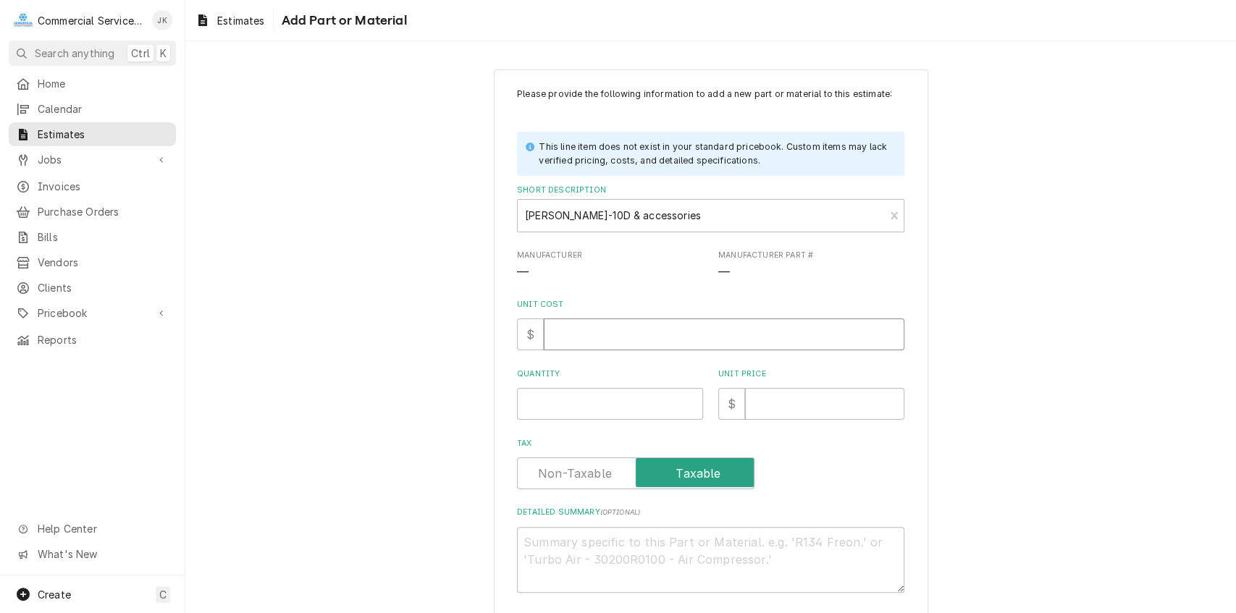
click at [553, 340] on input "Unit Cost" at bounding box center [724, 335] width 360 height 32
click at [531, 409] on input "Quantity" at bounding box center [610, 404] width 186 height 32
click at [767, 394] on input "Unit Price" at bounding box center [824, 404] width 159 height 32
click at [552, 544] on textarea "Detailed Summary ( optional )" at bounding box center [710, 560] width 387 height 66
click at [527, 540] on textarea "qty. (1)" at bounding box center [710, 560] width 387 height 66
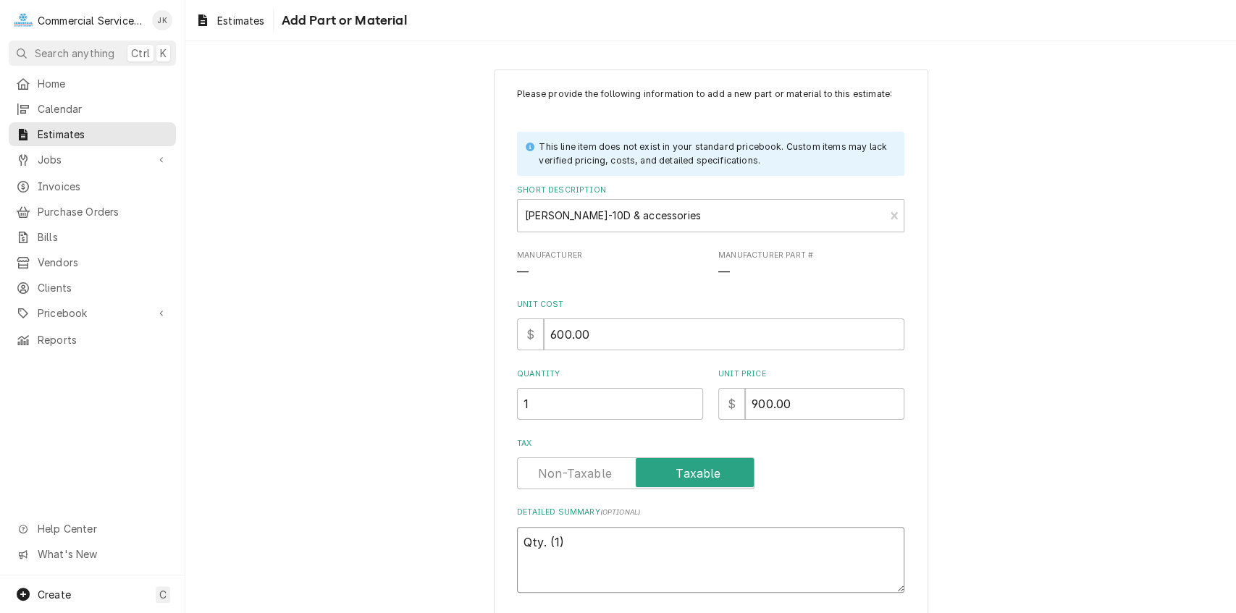
click at [573, 537] on textarea "Qty. (1)" at bounding box center [710, 560] width 387 height 66
click at [835, 538] on textarea "Qty. (1) Wells SS-10D soup warmer with drain & 208/240 infinite" at bounding box center [710, 560] width 387 height 66
click at [834, 547] on textarea "Qty. (1) Wells SS-10D soup warmer with drain & infinite" at bounding box center [710, 560] width 387 height 66
click at [714, 543] on textarea "Qty. (1) Wells SS-10D soup warmer with drain & infinite control" at bounding box center [710, 560] width 387 height 66
click at [875, 543] on textarea "Qty. (1) Wells SS-10D soup warmer; with drain & infinite control" at bounding box center [710, 560] width 387 height 66
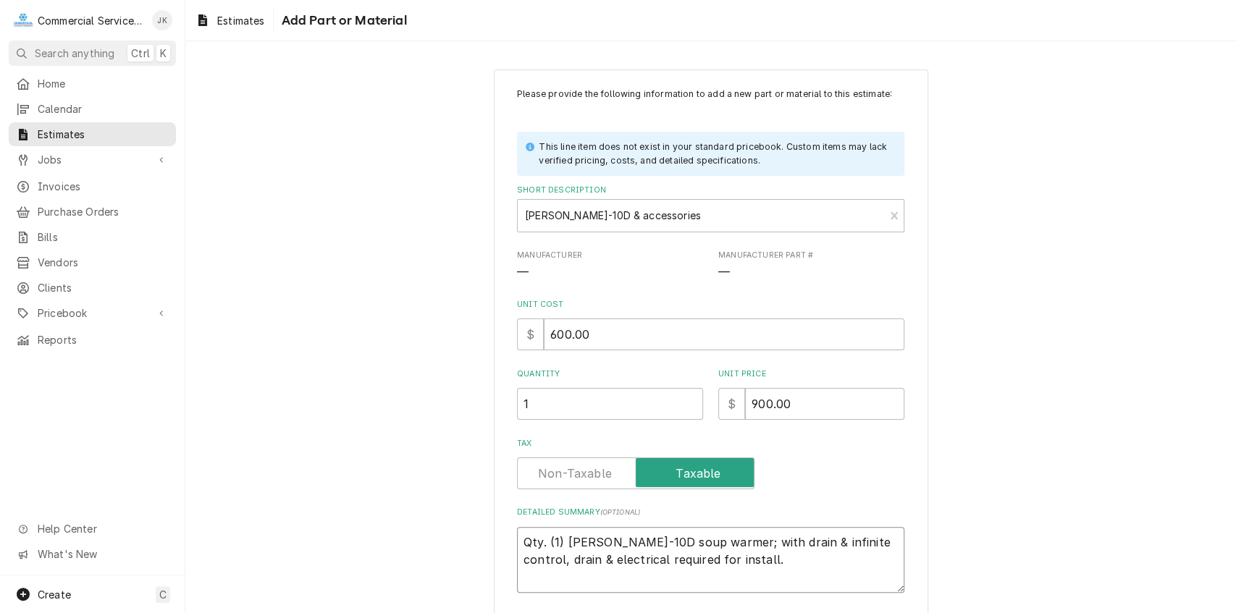
click at [686, 562] on textarea "Qty. (1) Wells SS-10D soup warmer; with drain & infinite control, drain & elect…" at bounding box center [710, 560] width 387 height 66
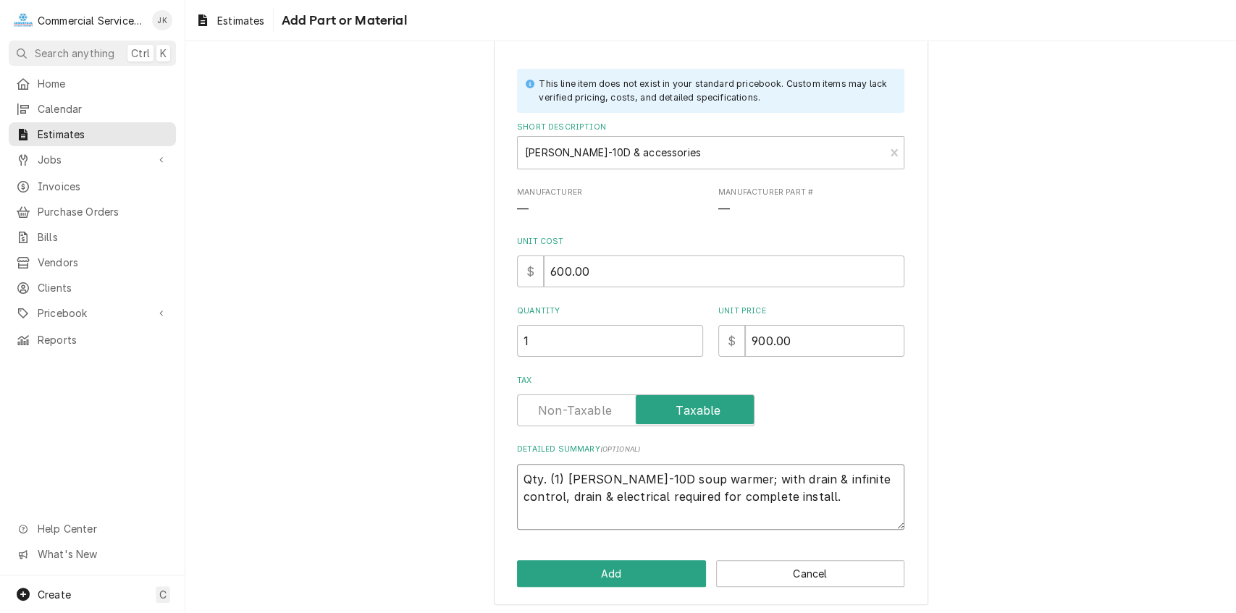
scroll to position [67, 0]
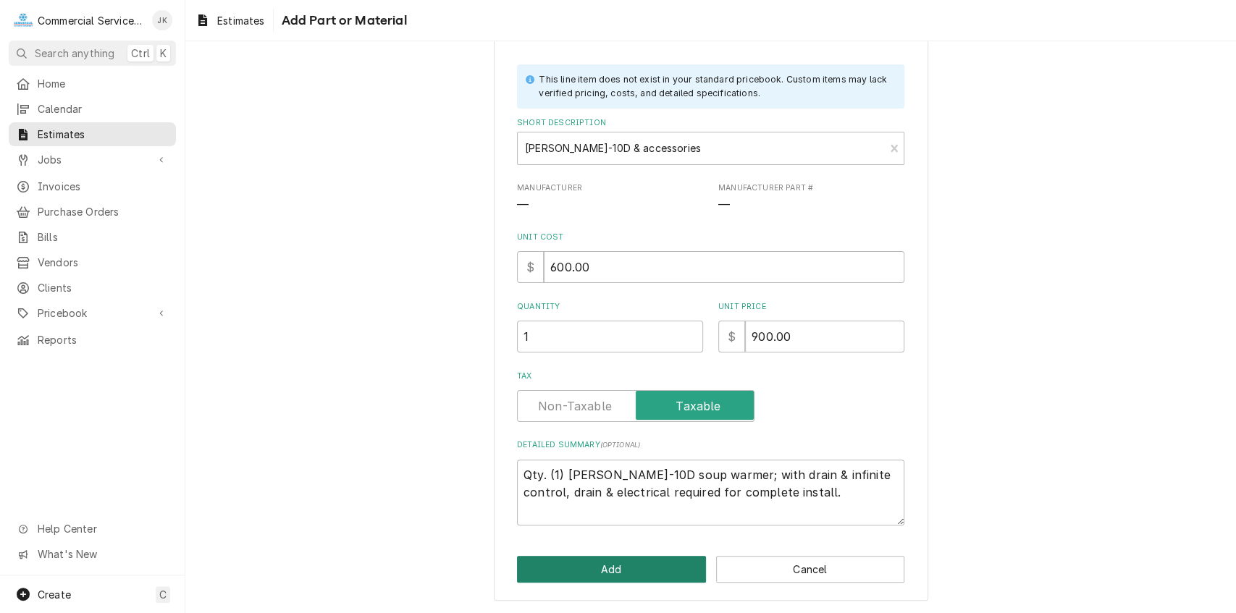
click at [628, 564] on button "Add" at bounding box center [611, 569] width 189 height 27
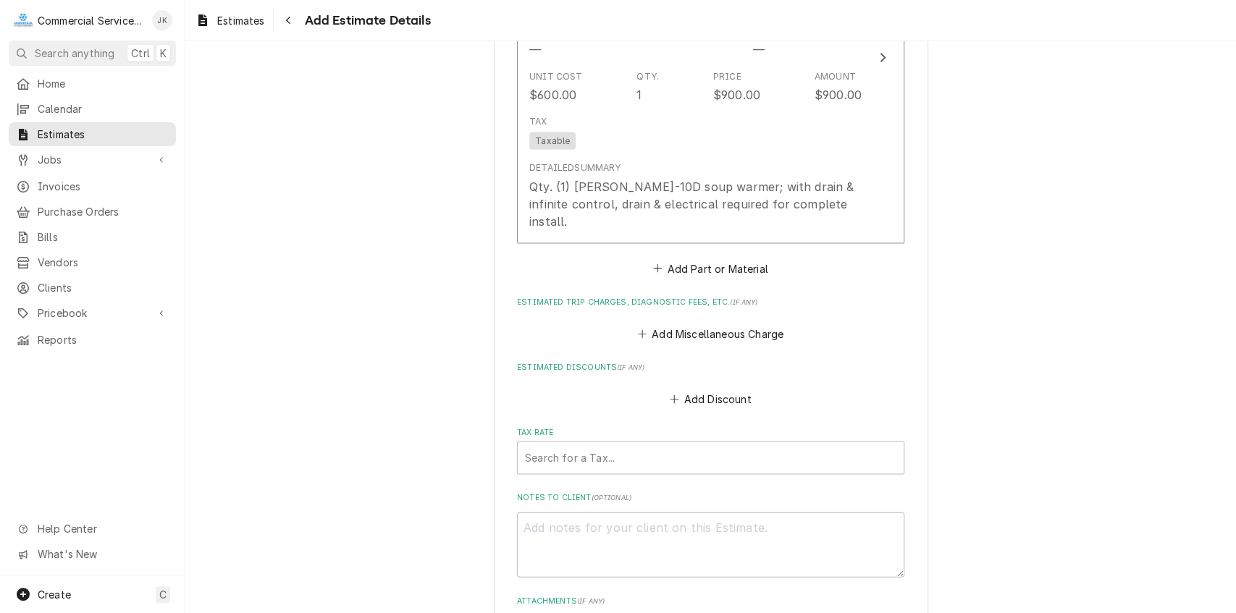
scroll to position [1870, 0]
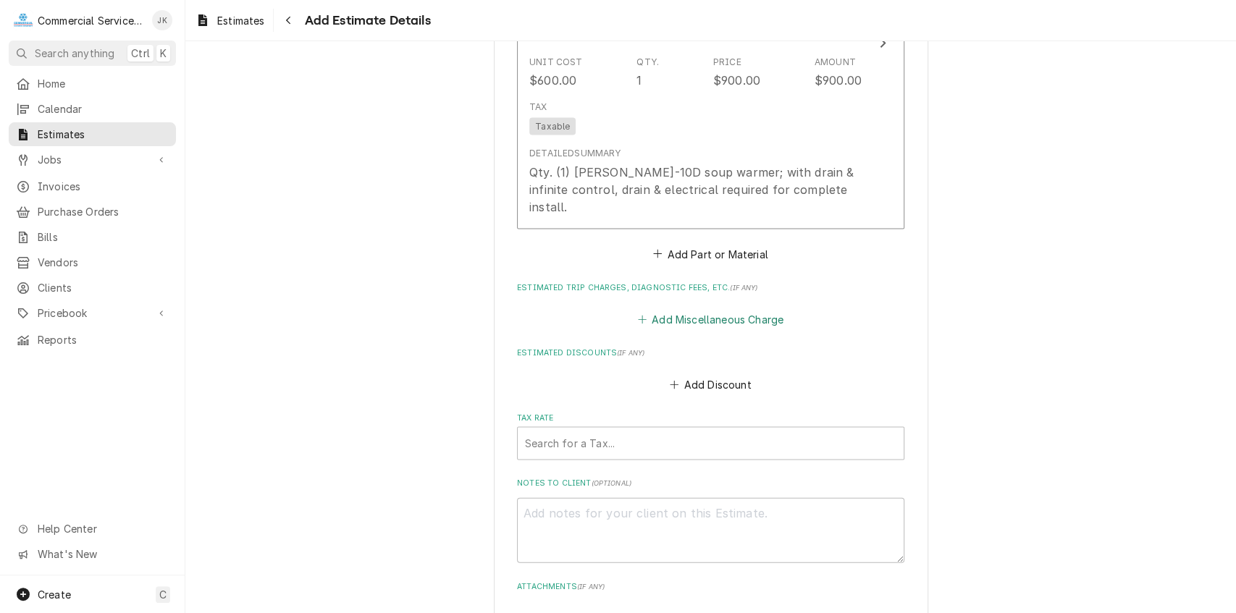
click at [660, 316] on button "Add Miscellaneous Charge" at bounding box center [710, 319] width 151 height 20
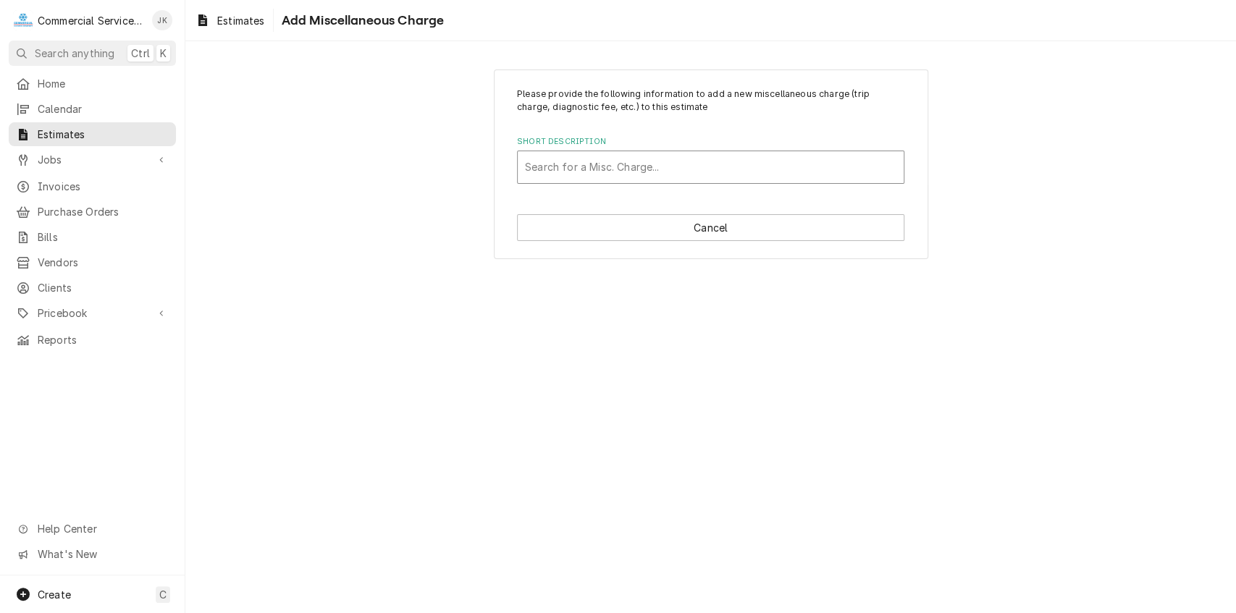
click at [533, 159] on div "Short Description" at bounding box center [710, 167] width 371 height 26
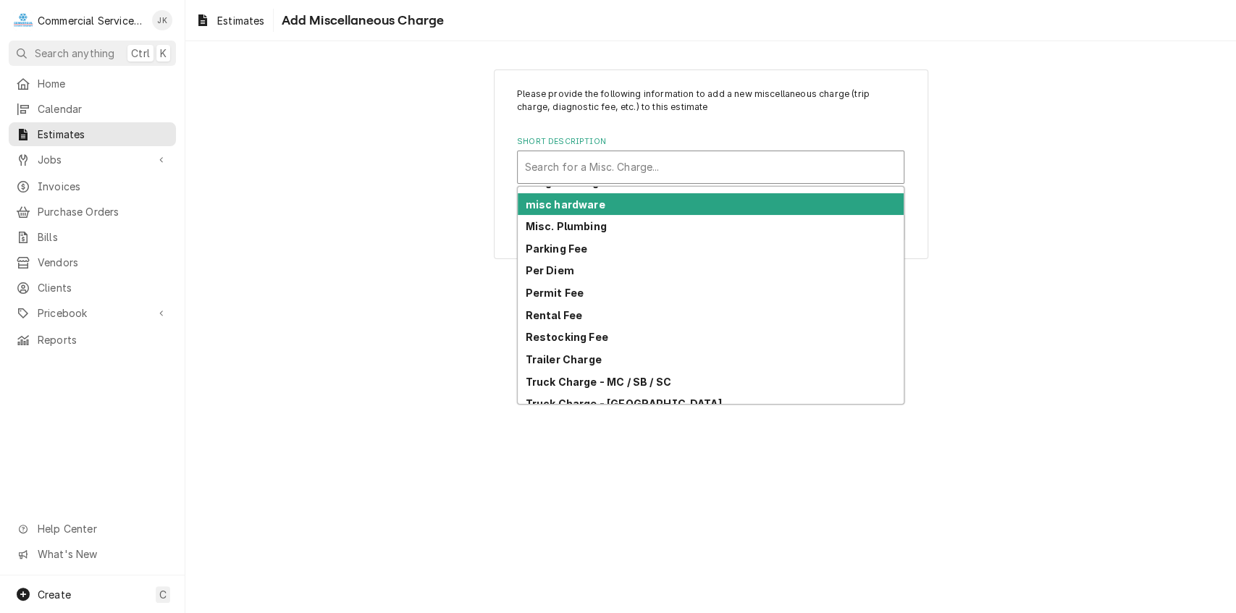
scroll to position [115, 0]
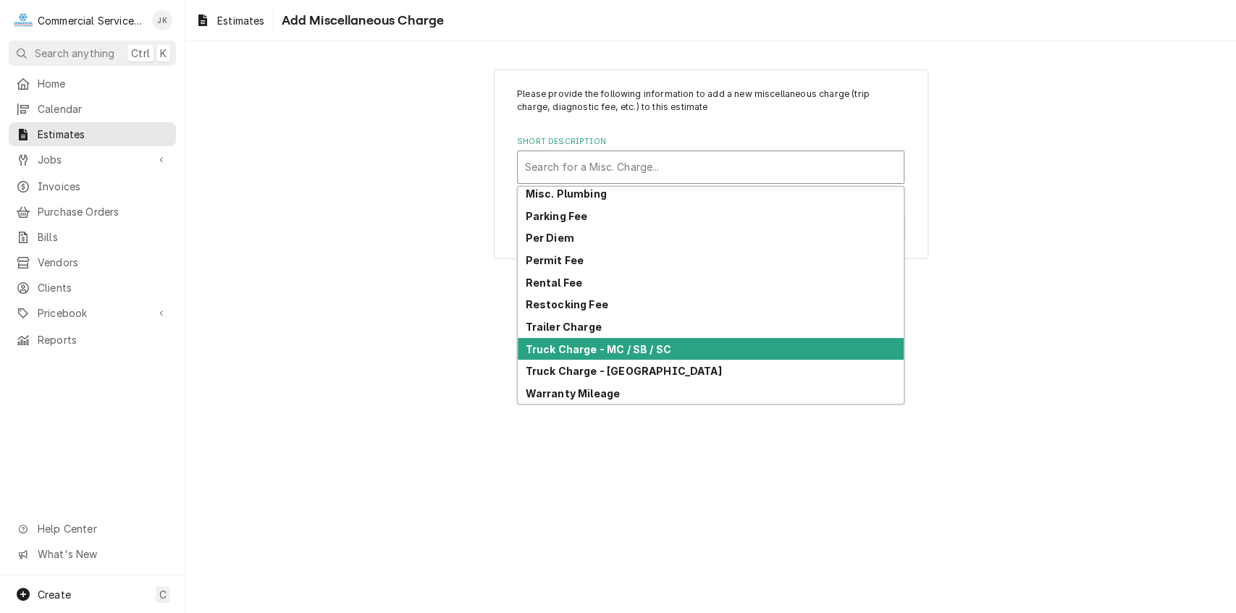
click at [574, 350] on strong "Truck Charge - MC / SB / SC" at bounding box center [598, 349] width 145 height 12
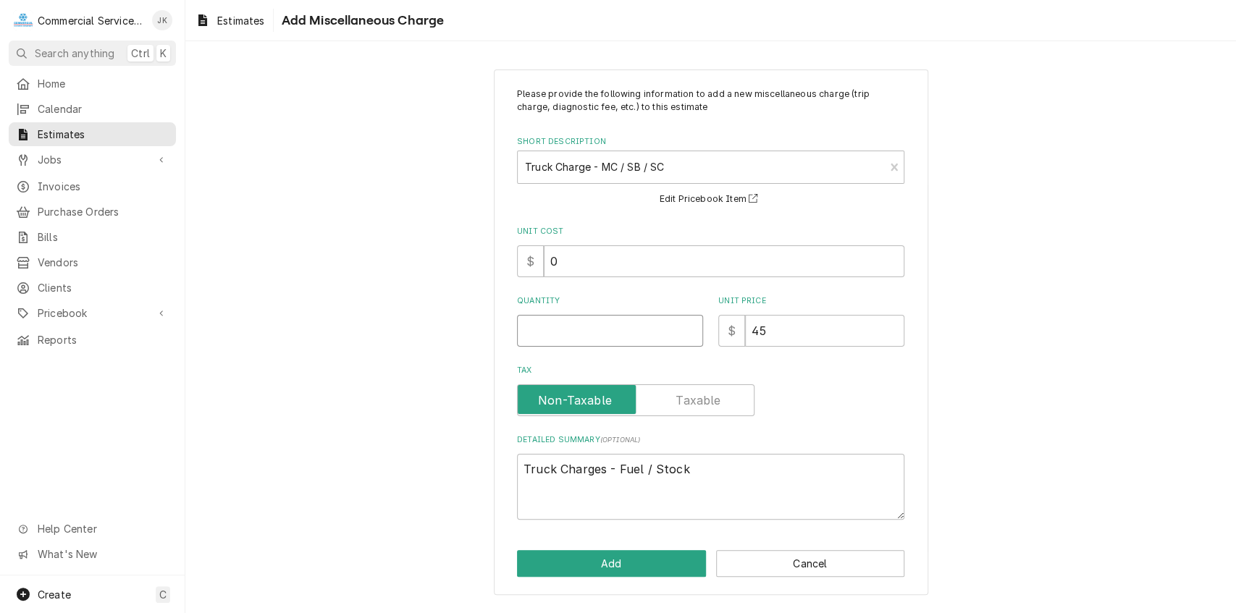
click at [562, 329] on input "Quantity" at bounding box center [610, 331] width 186 height 32
click at [627, 560] on button "Add" at bounding box center [611, 563] width 189 height 27
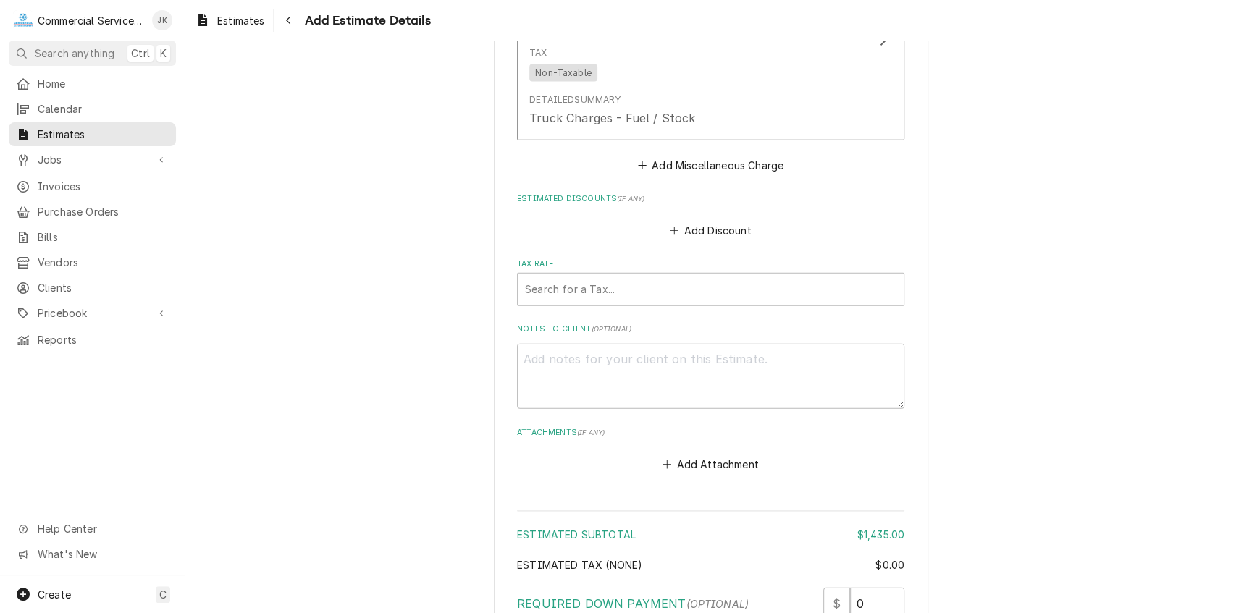
scroll to position [2232, 0]
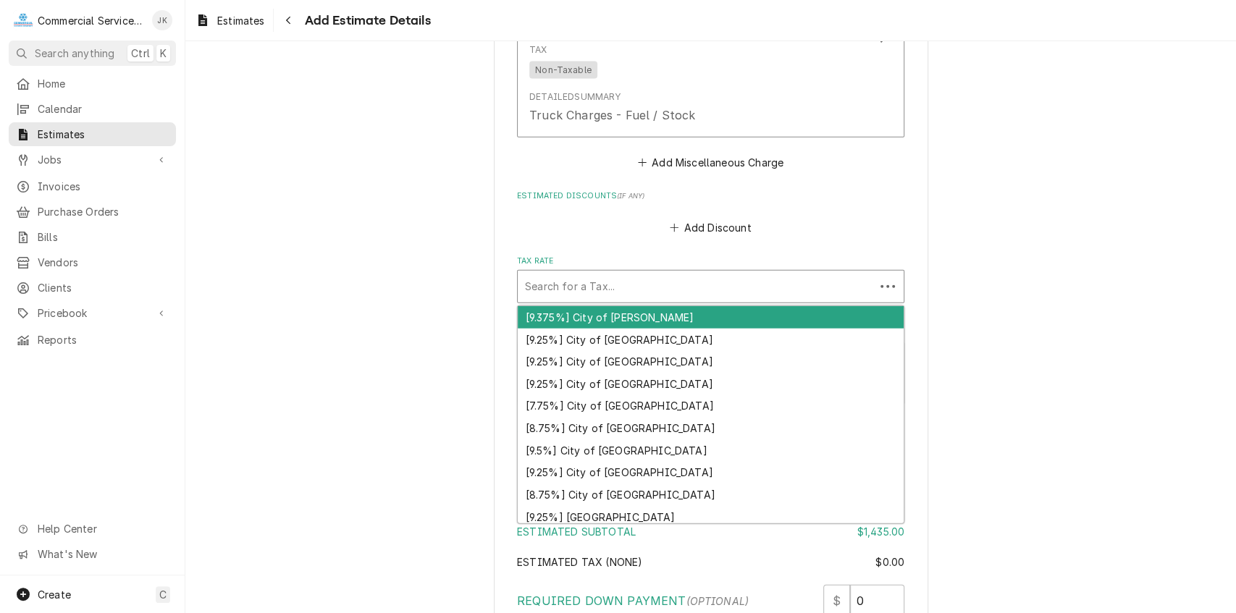
click at [520, 275] on div "Search for a Tax..." at bounding box center [696, 287] width 357 height 32
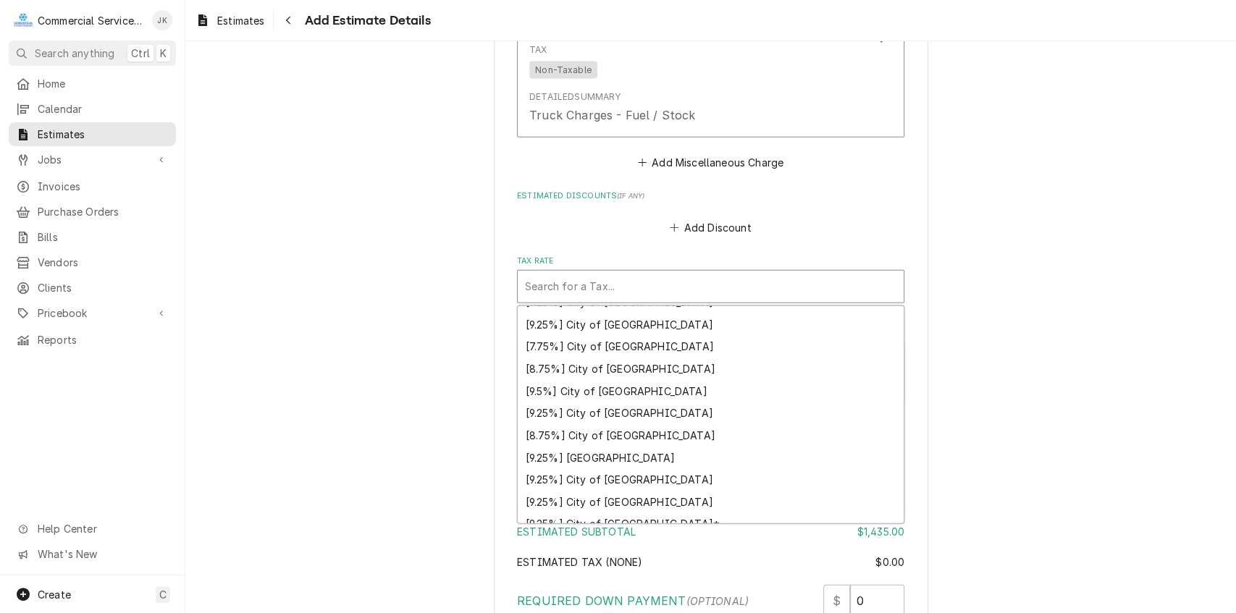
scroll to position [101, 0]
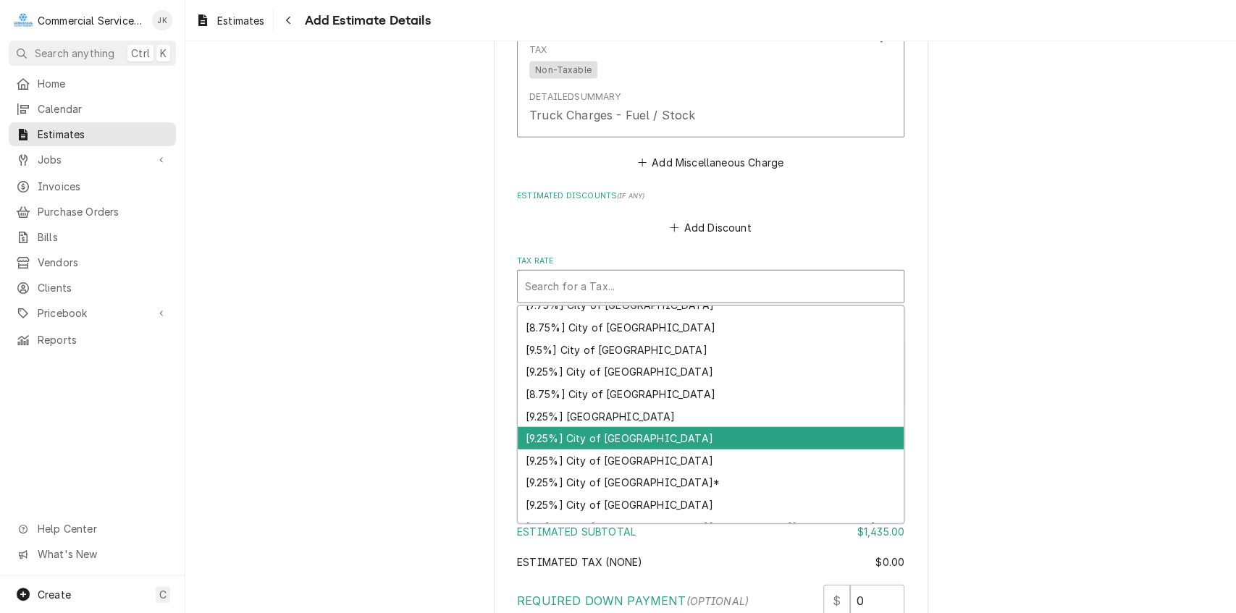
click at [566, 434] on div "[9.25%] City of Monterey" at bounding box center [711, 438] width 386 height 22
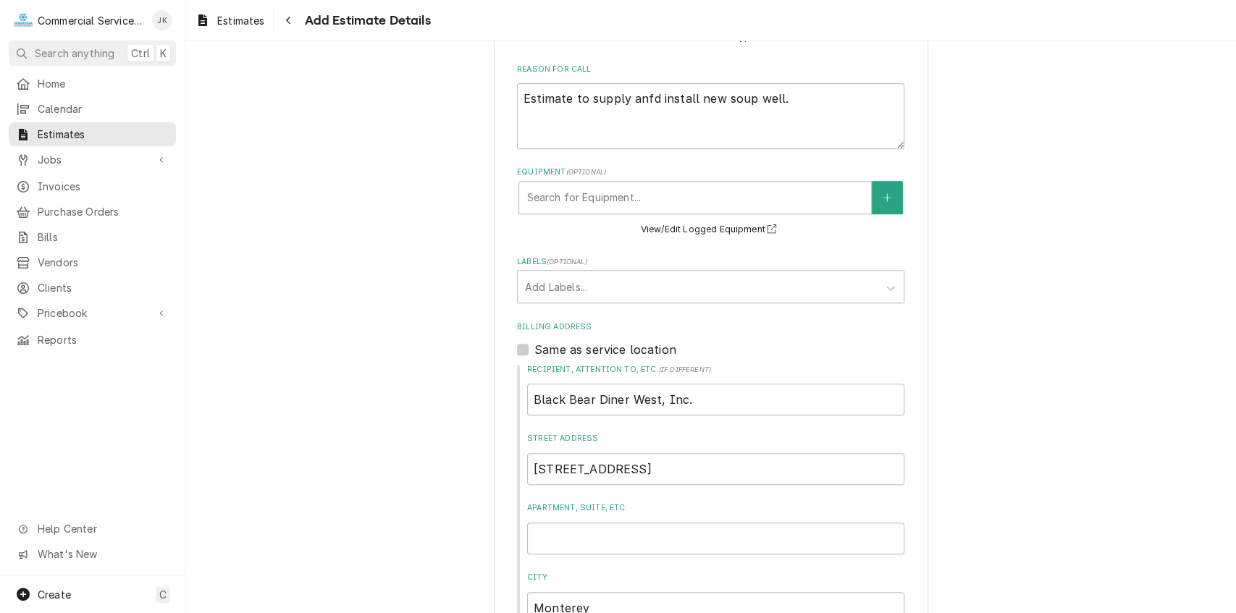
scroll to position [295, 0]
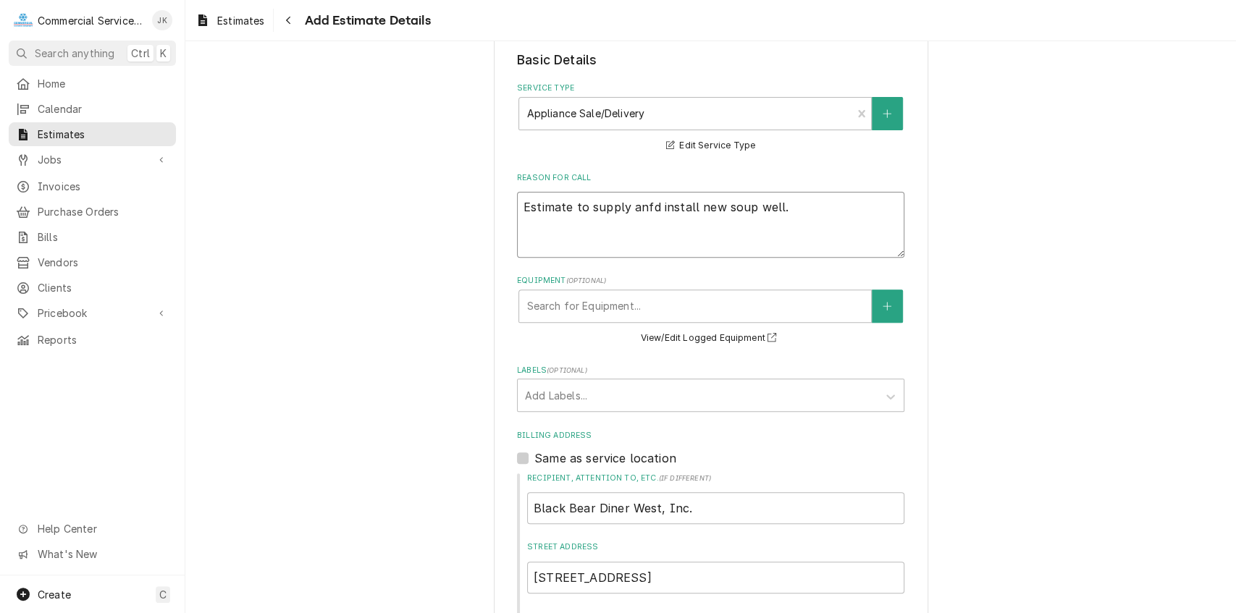
click at [642, 204] on textarea "Estimate to supply anfd install new soup well." at bounding box center [710, 225] width 387 height 66
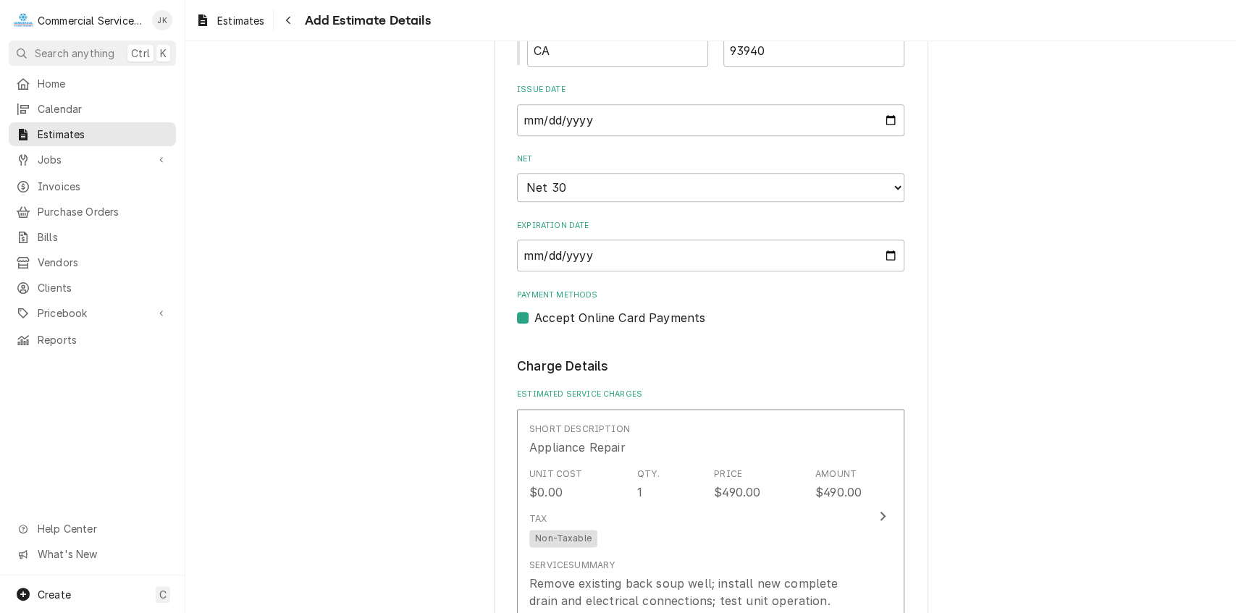
scroll to position [1139, 0]
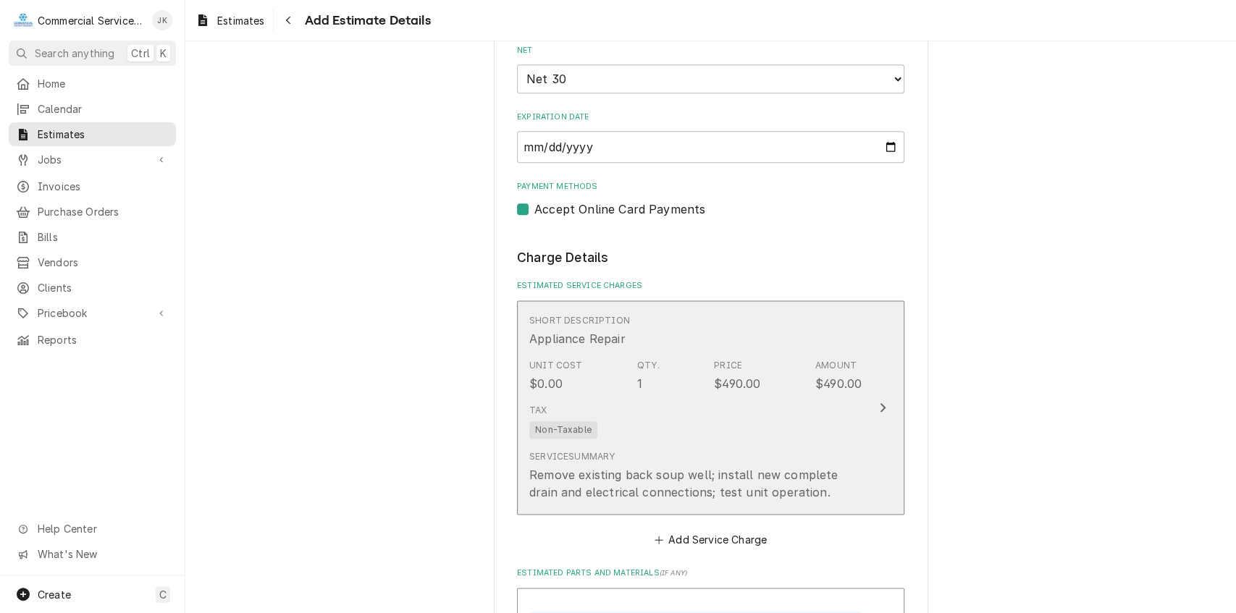
click at [757, 381] on div "Unit Cost $0.00 Qty. 1 Price $490.00 Amount $490.00" at bounding box center [695, 375] width 332 height 45
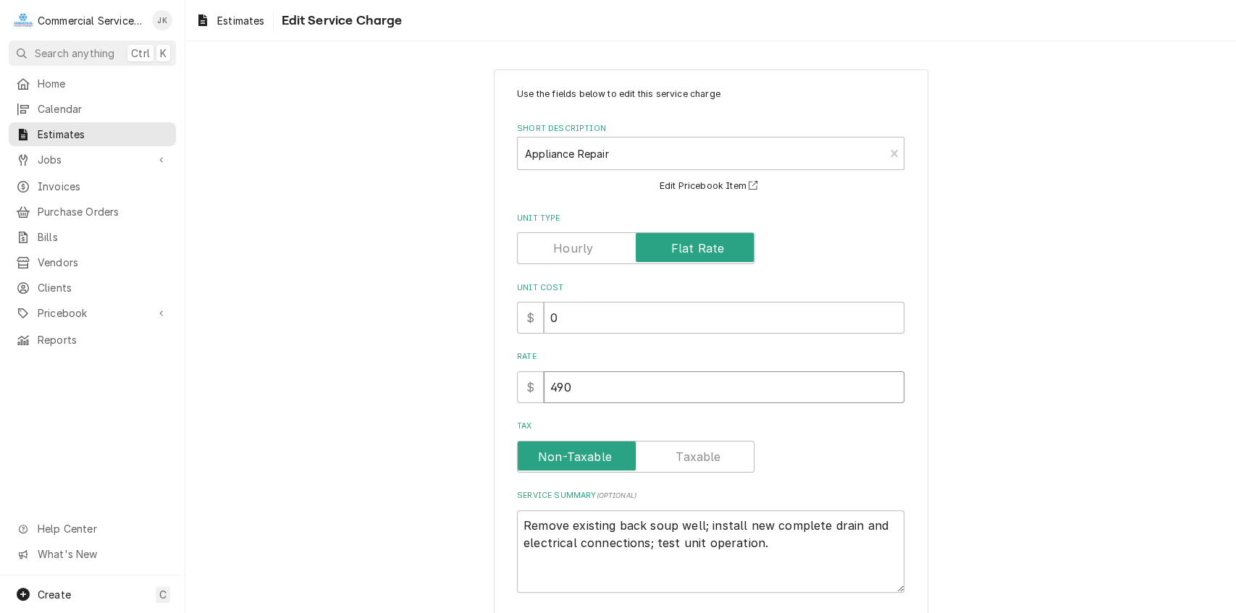
click at [570, 381] on input "490" at bounding box center [724, 387] width 360 height 32
drag, startPoint x: 1225, startPoint y: 465, endPoint x: 1225, endPoint y: 491, distance: 26.1
click at [1225, 491] on div "Use the fields below to edit this service charge Short Description Appliance Re…" at bounding box center [710, 387] width 1050 height 662
click at [1111, 482] on div "Use the fields below to edit this service charge Short Description Appliance Re…" at bounding box center [710, 387] width 1050 height 662
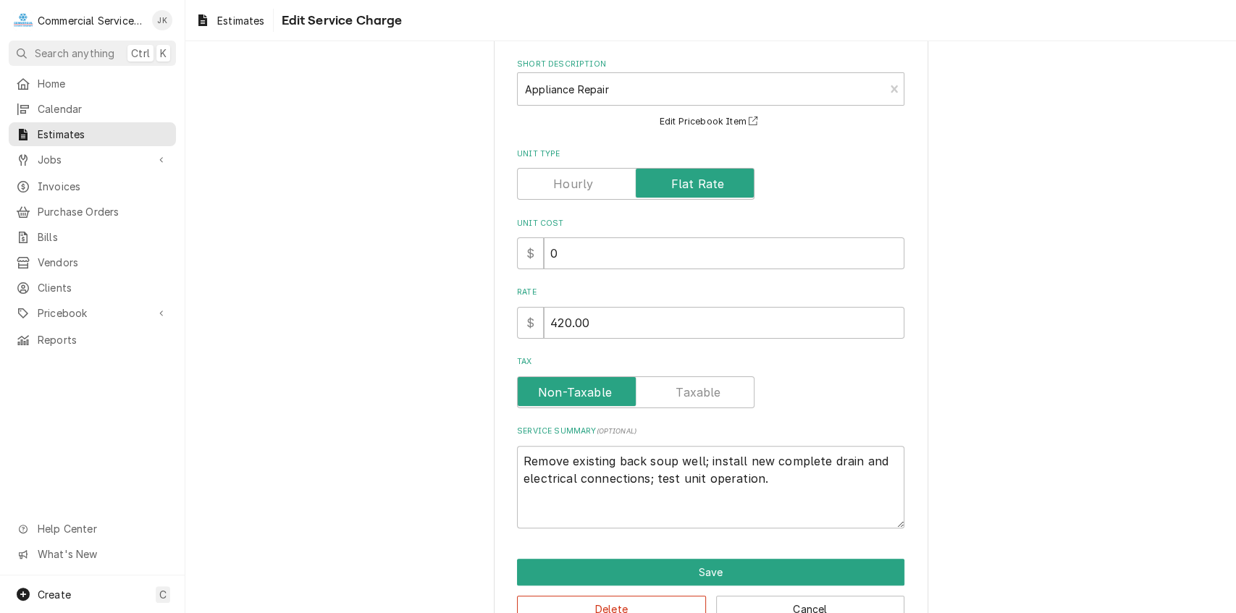
scroll to position [106, 0]
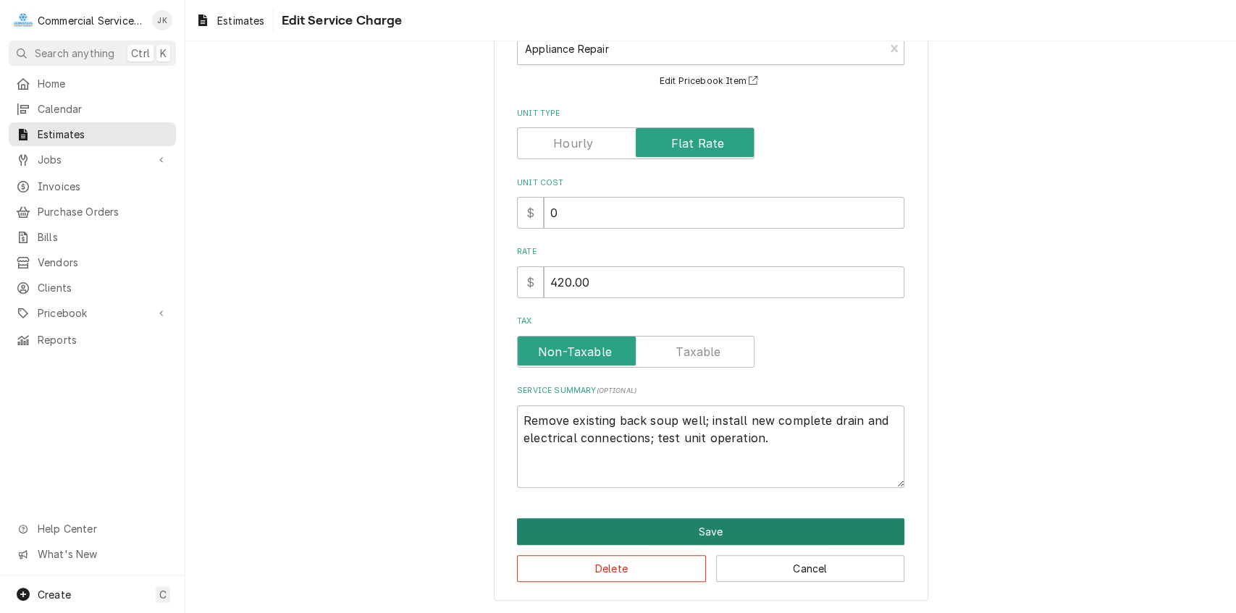
click at [705, 524] on button "Save" at bounding box center [710, 531] width 387 height 27
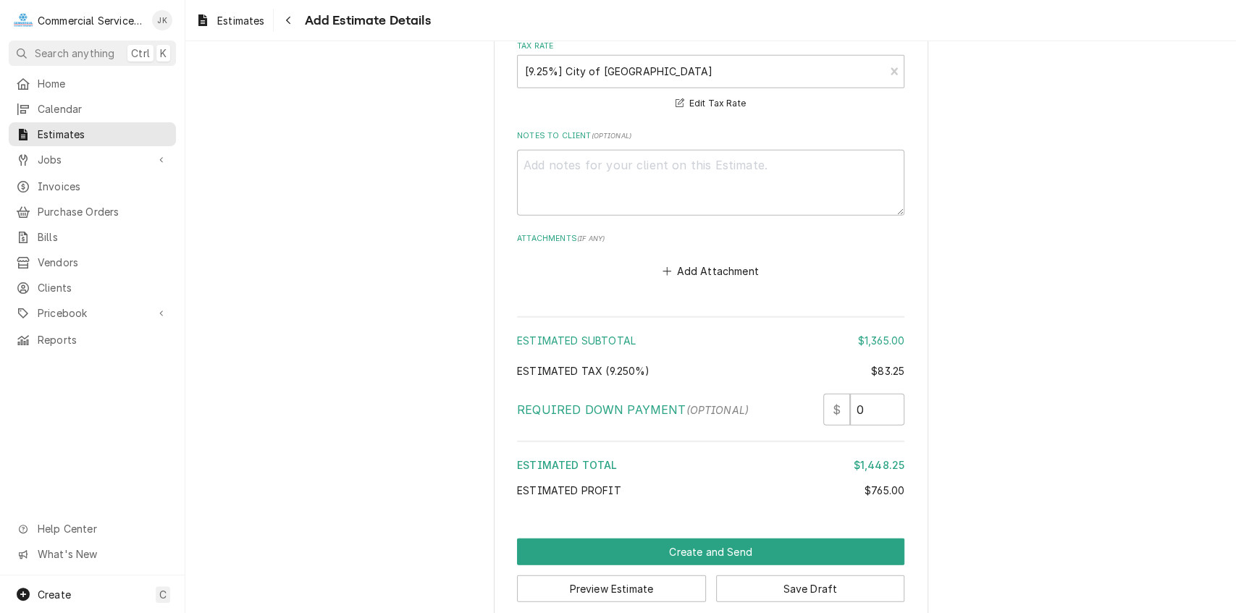
scroll to position [2468, 0]
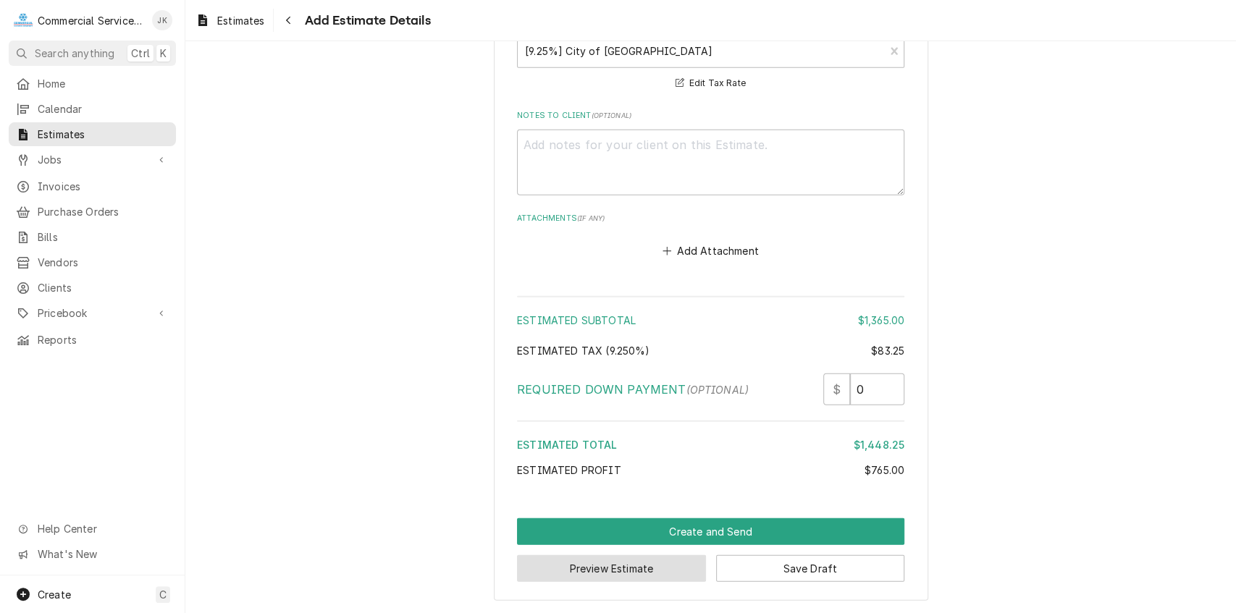
click at [603, 573] on button "Preview Estimate" at bounding box center [611, 568] width 189 height 27
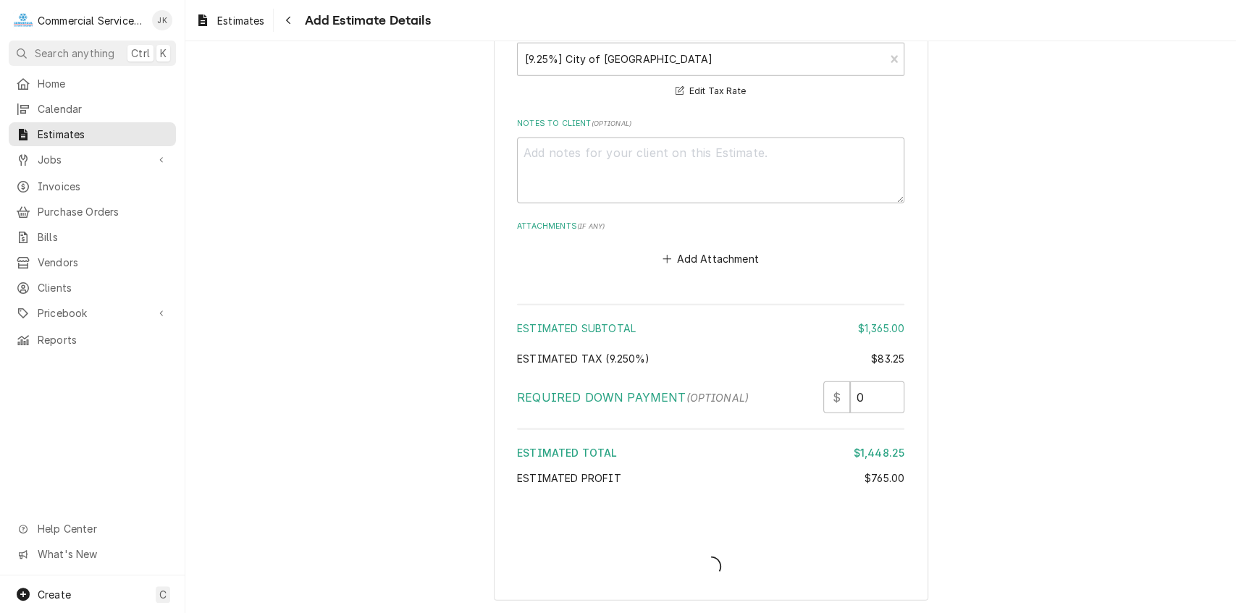
scroll to position [2460, 0]
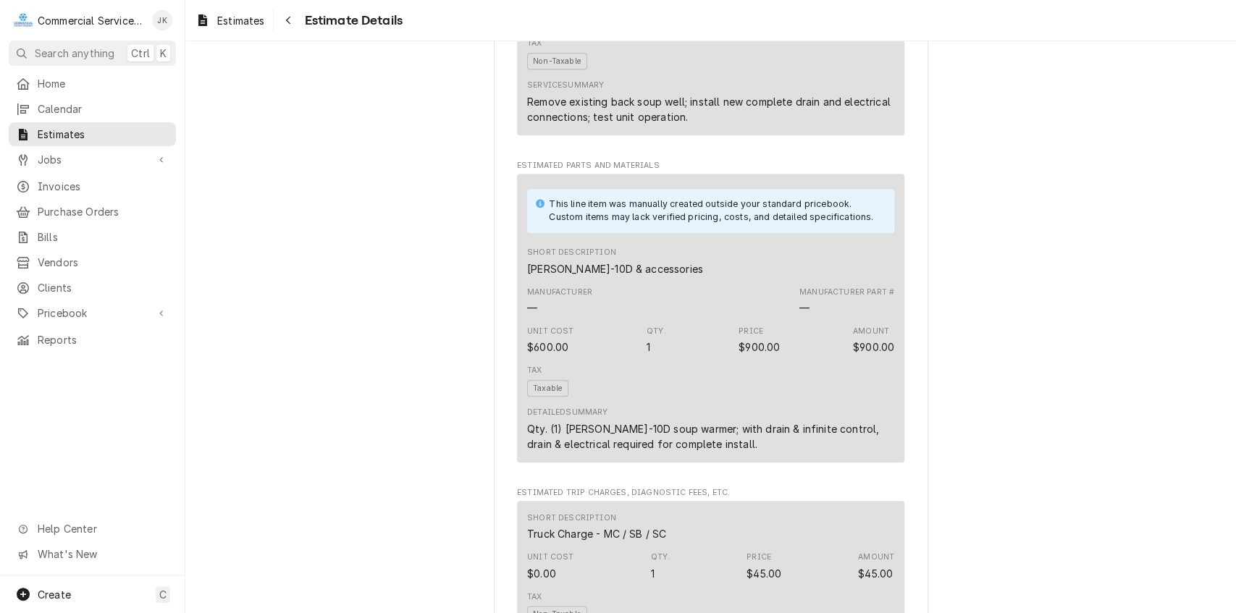
scroll to position [901, 0]
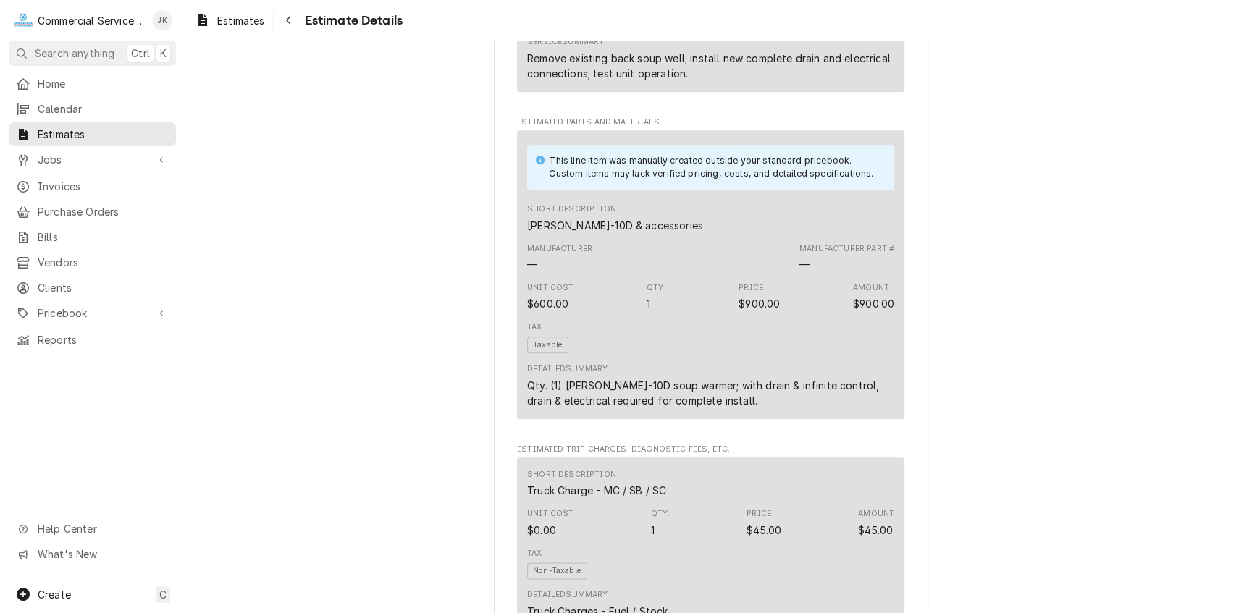
click at [701, 358] on div "Tax Taxable" at bounding box center [710, 337] width 367 height 42
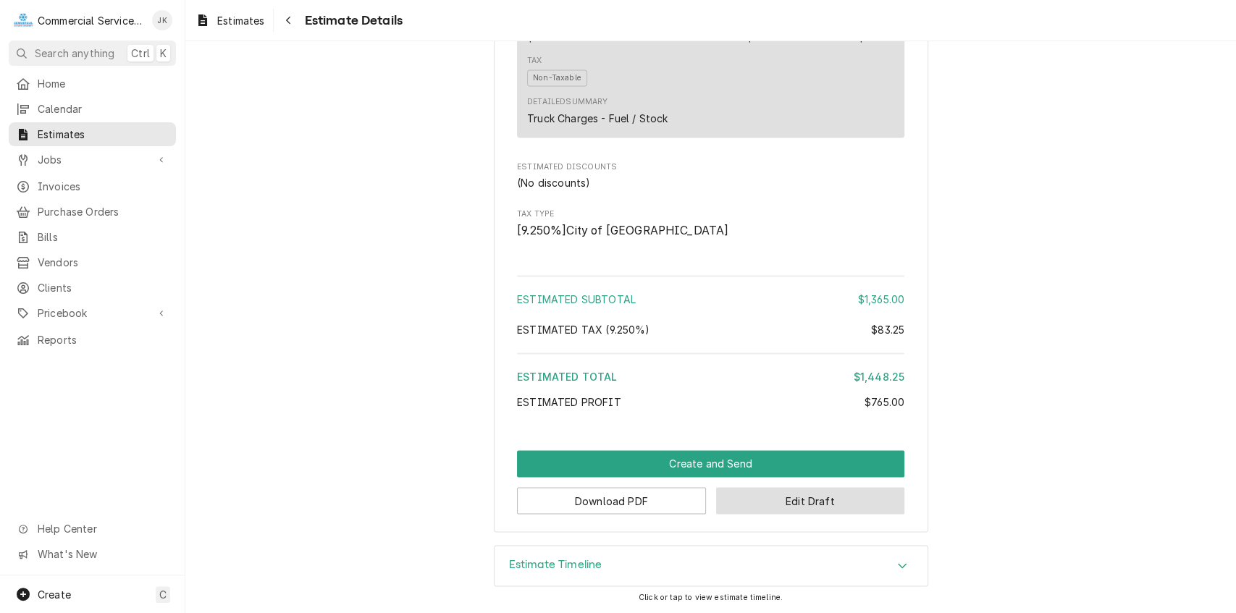
click at [786, 511] on button "Edit Draft" at bounding box center [810, 500] width 189 height 27
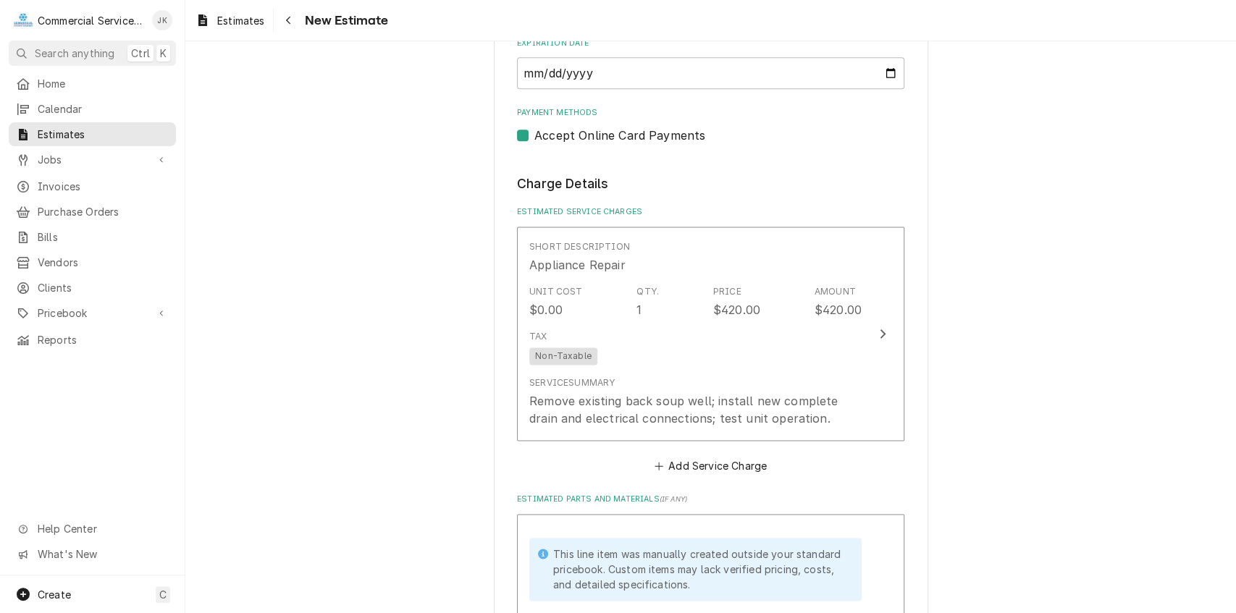
scroll to position [1553, 0]
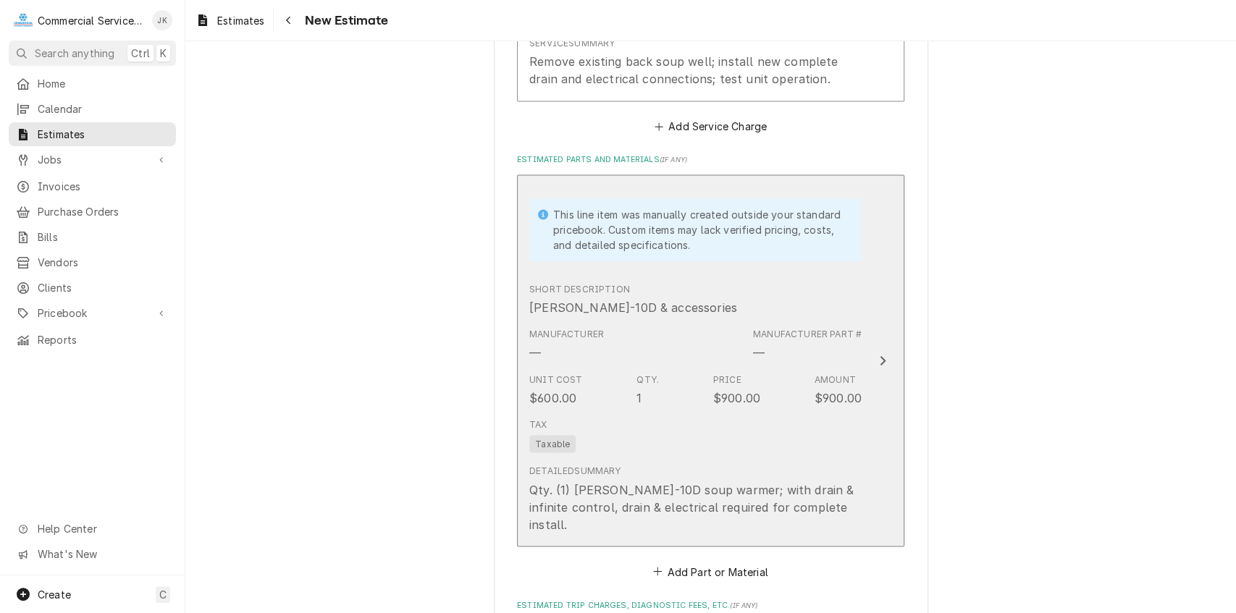
click at [723, 433] on div "Tax Taxable" at bounding box center [695, 435] width 332 height 46
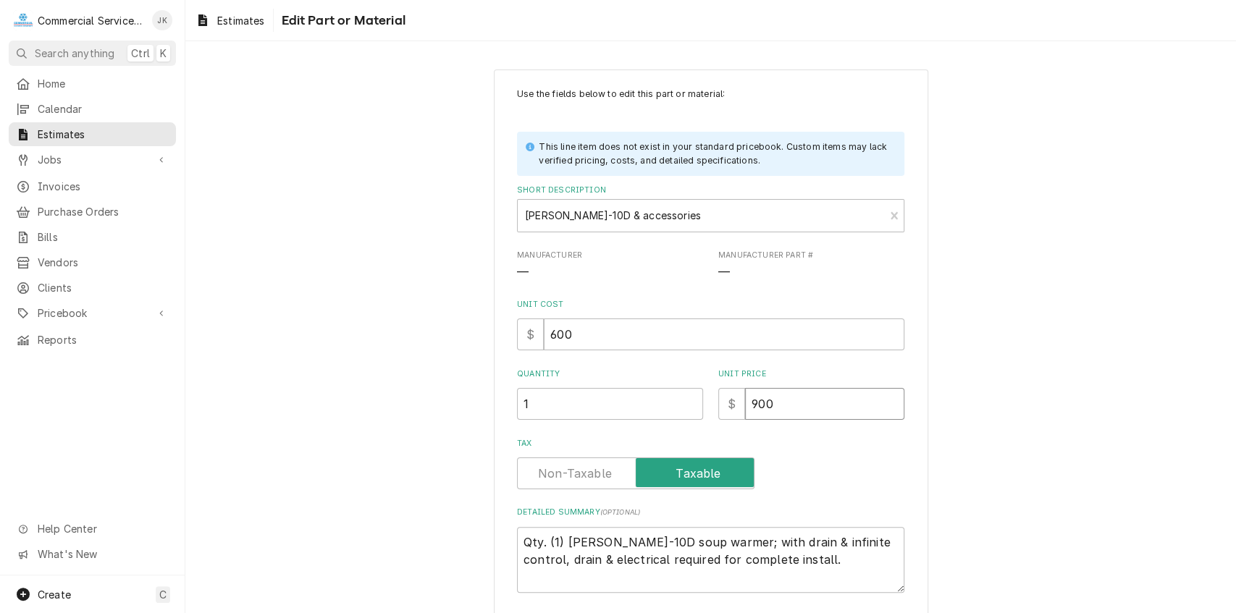
click at [772, 401] on input "900" at bounding box center [824, 404] width 159 height 32
type textarea "x"
type input "90"
type textarea "x"
type input "9"
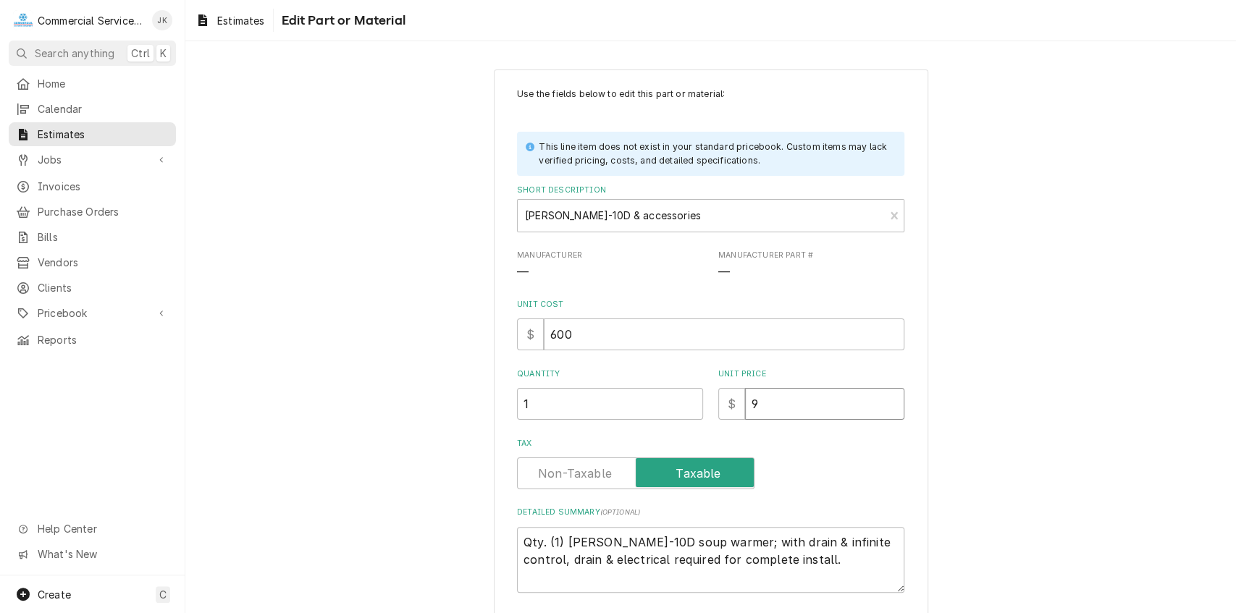
type textarea "x"
type input "8"
type textarea "x"
type input "81"
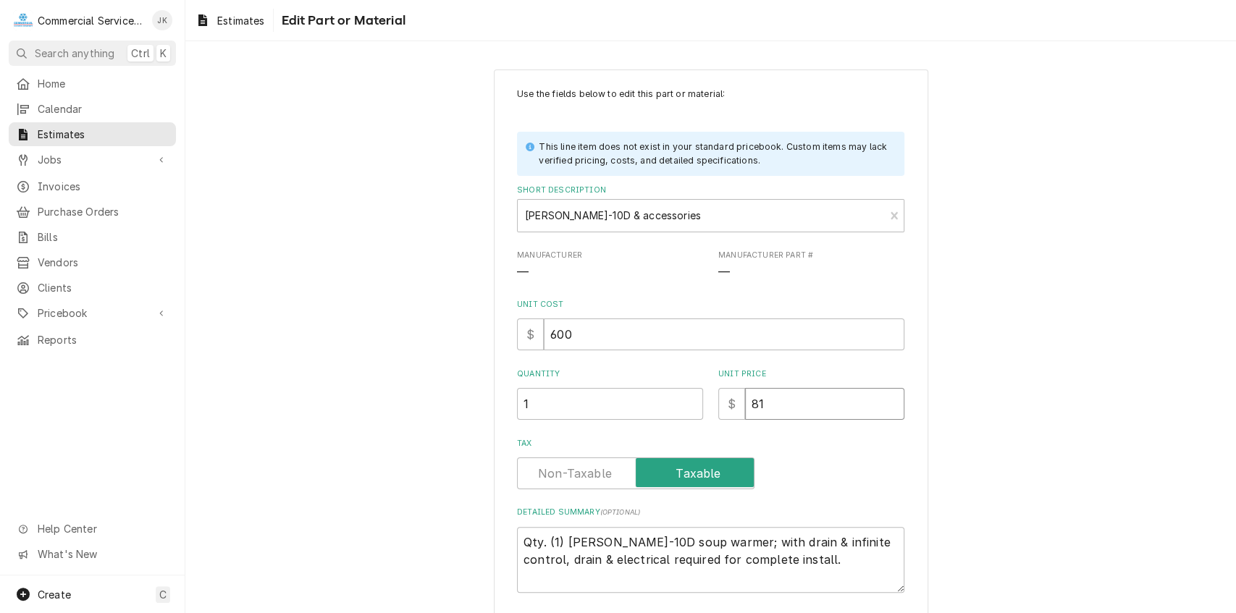
type textarea "x"
type input "810"
type textarea "x"
type input "810.0"
type textarea "x"
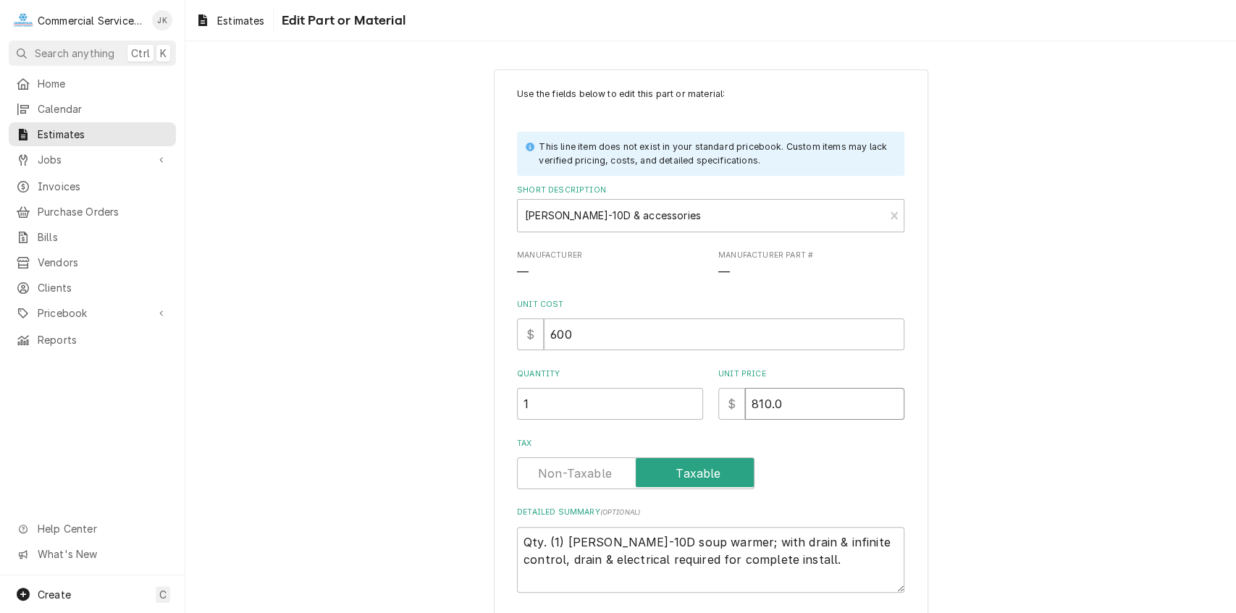
type input "810.00"
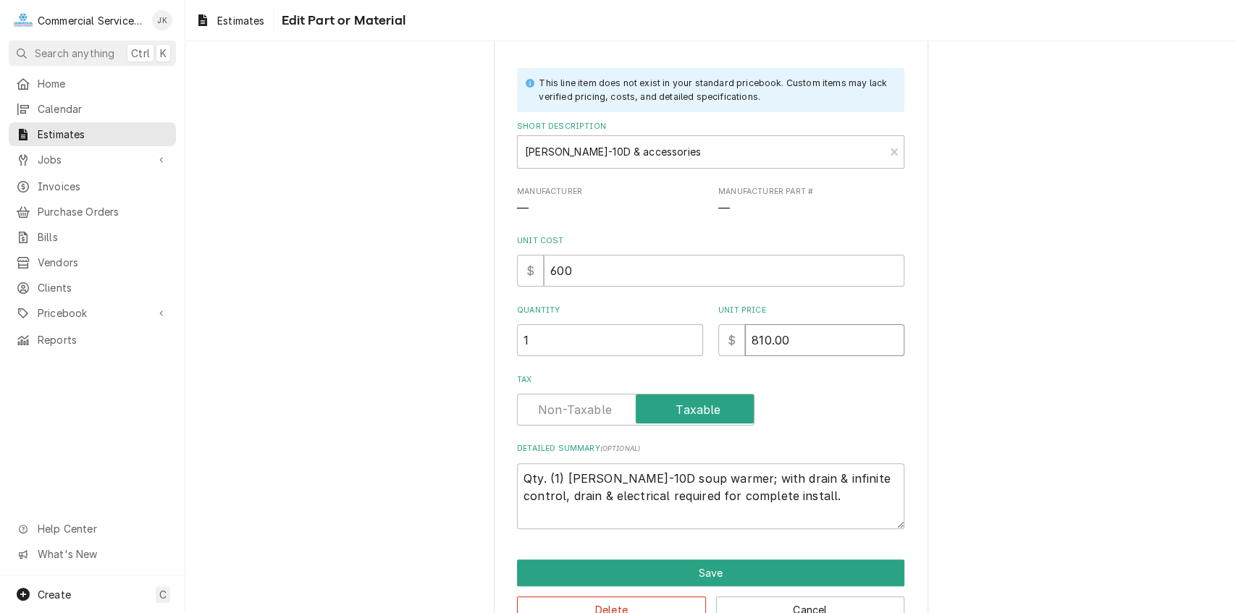
scroll to position [105, 0]
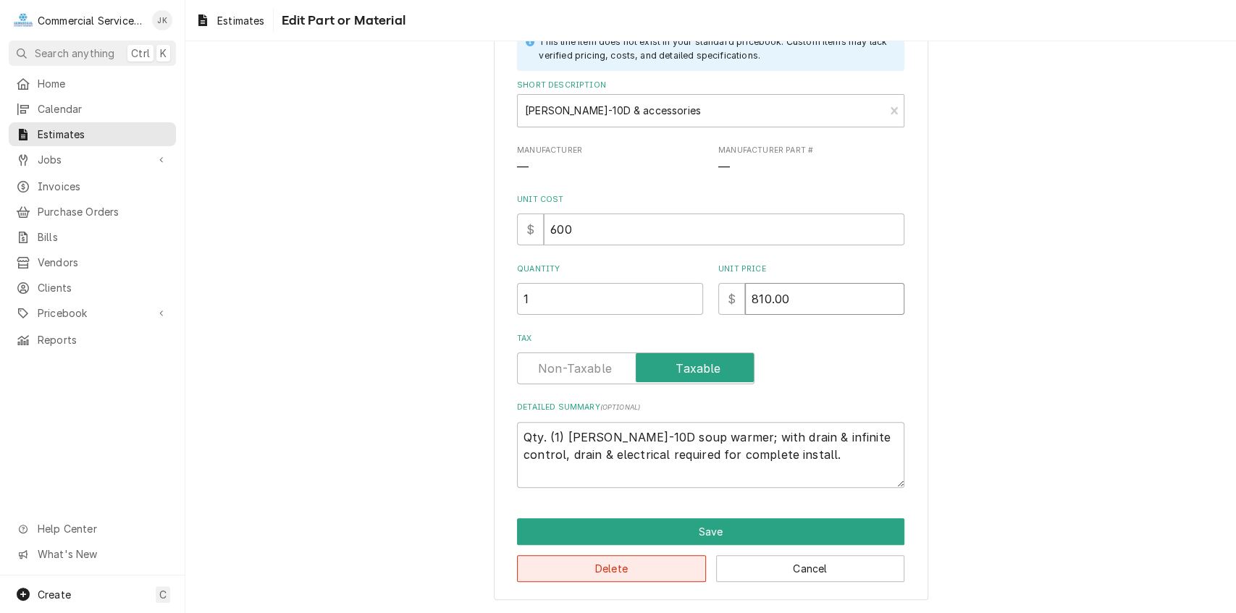
type textarea "x"
type input "810.0"
type textarea "x"
type input "810"
type textarea "x"
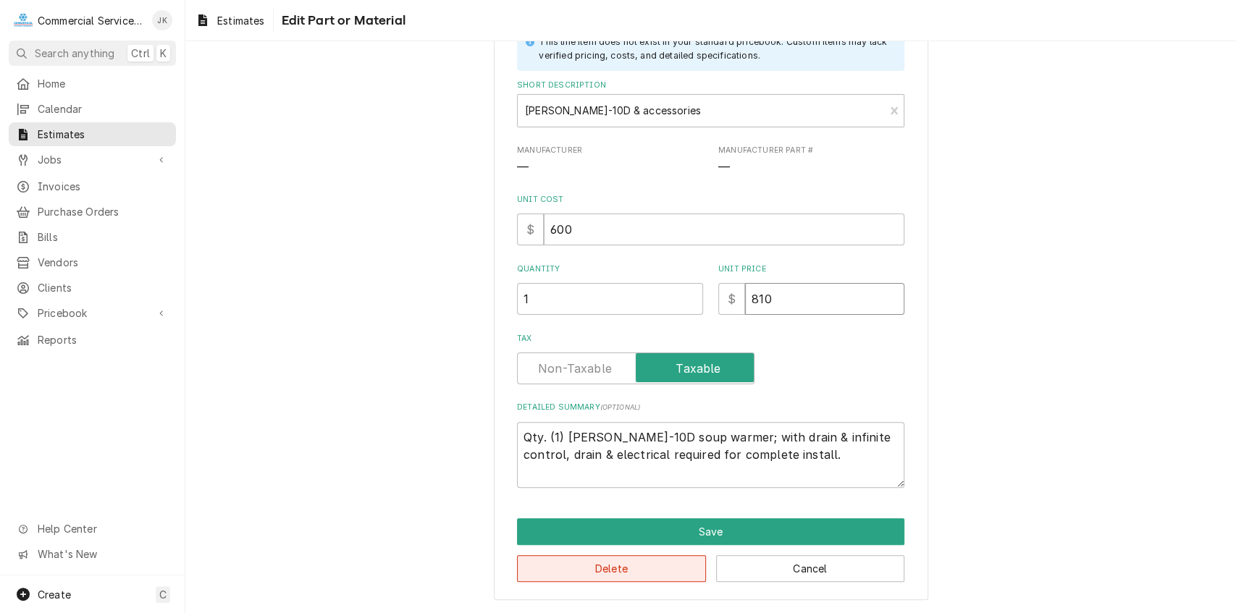
type input "81"
type textarea "x"
type input "8"
type textarea "x"
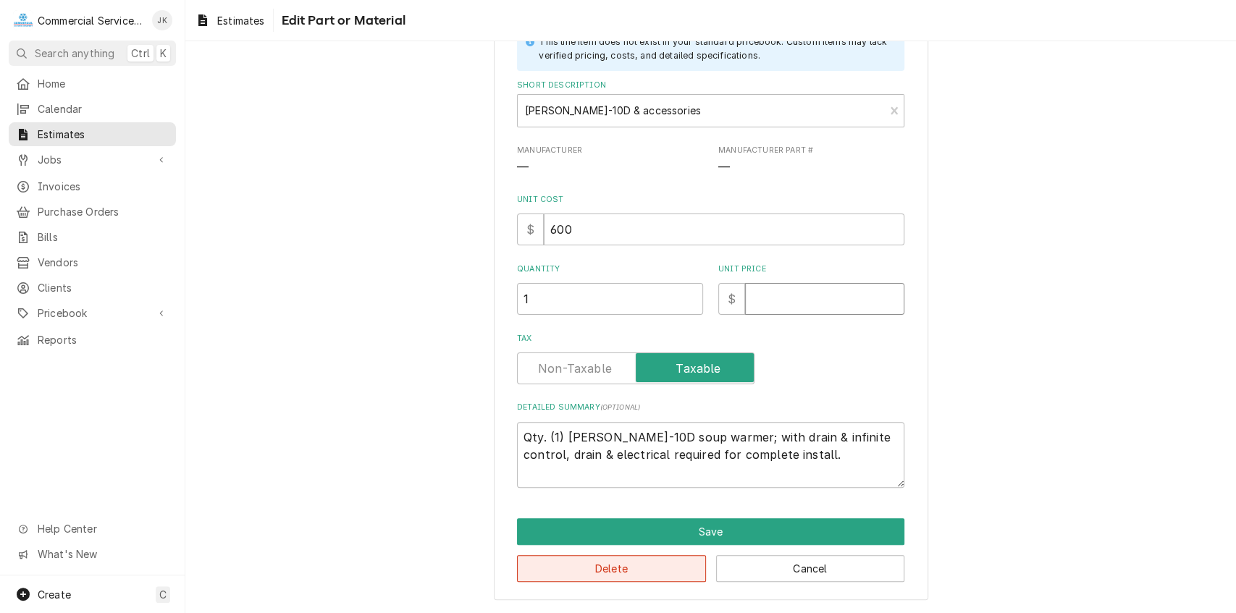
type input "7"
type textarea "x"
type input "77"
type textarea "x"
type input "770"
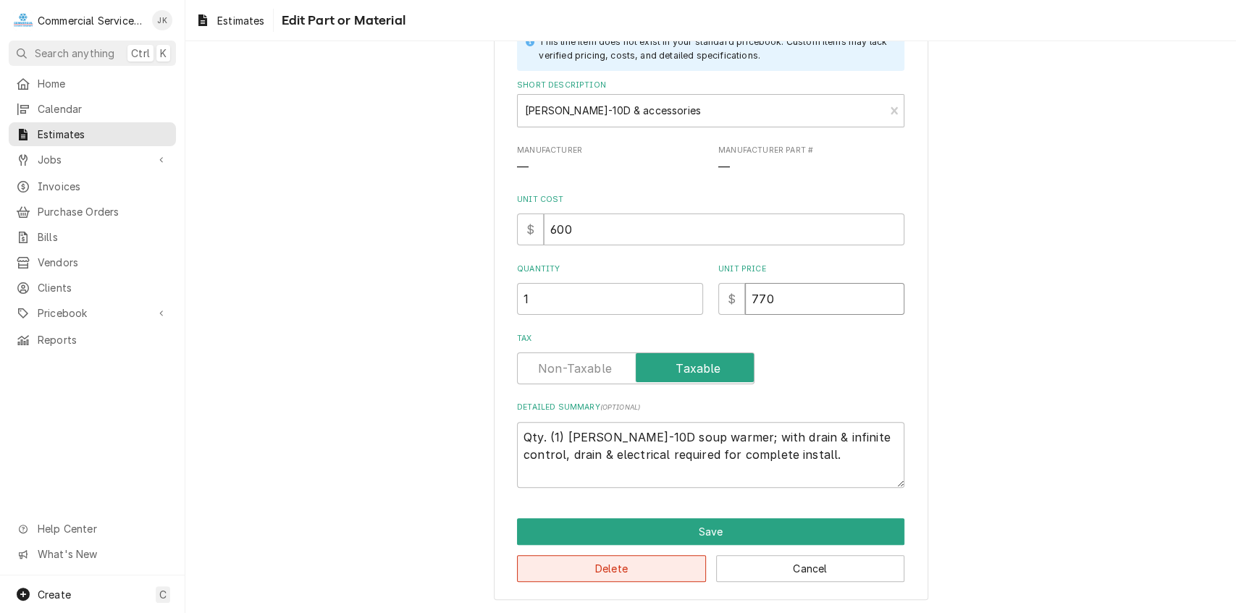
type textarea "x"
type input "770.0"
type textarea "x"
type input "770.00"
type textarea "x"
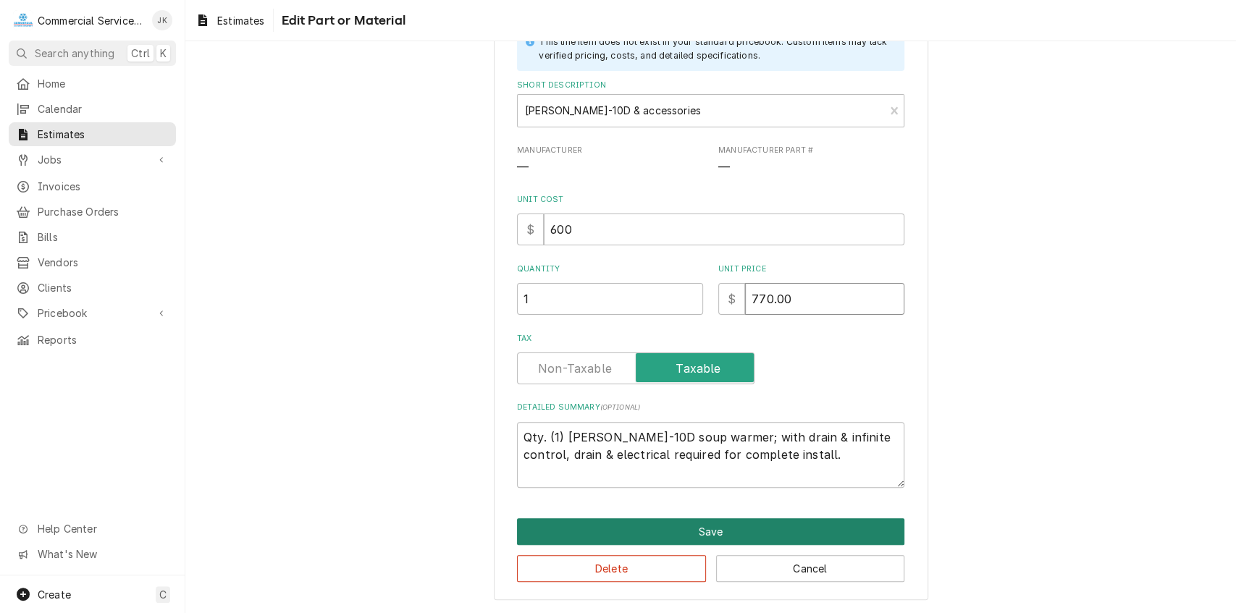
type input "770.00"
click at [699, 527] on button "Save" at bounding box center [710, 531] width 387 height 27
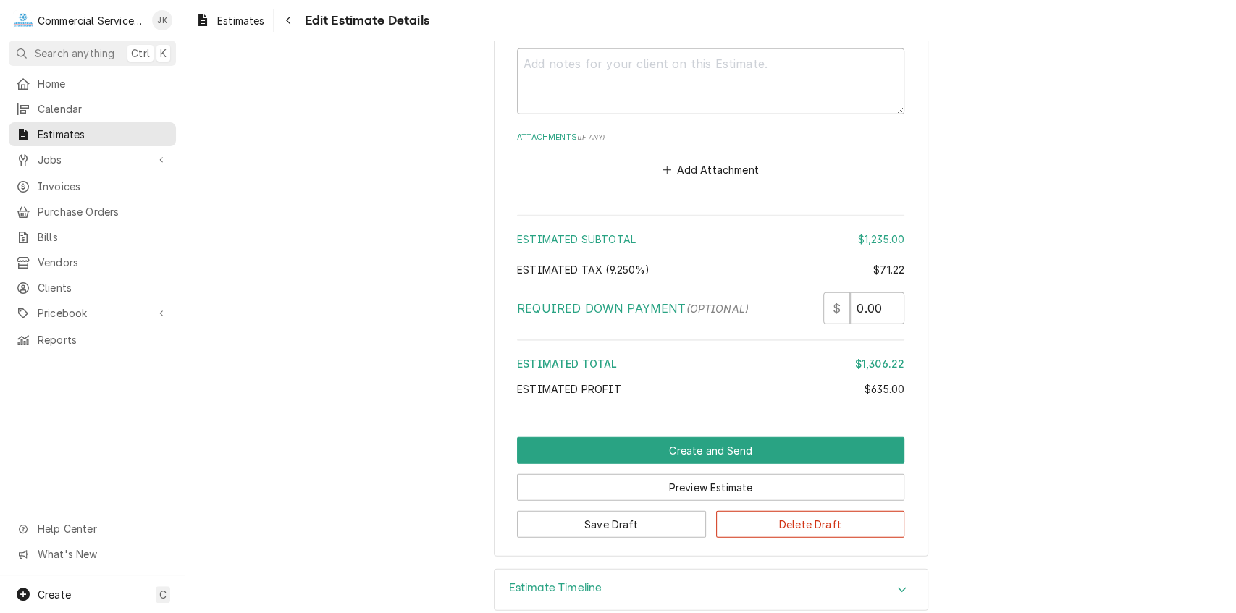
scroll to position [2557, 0]
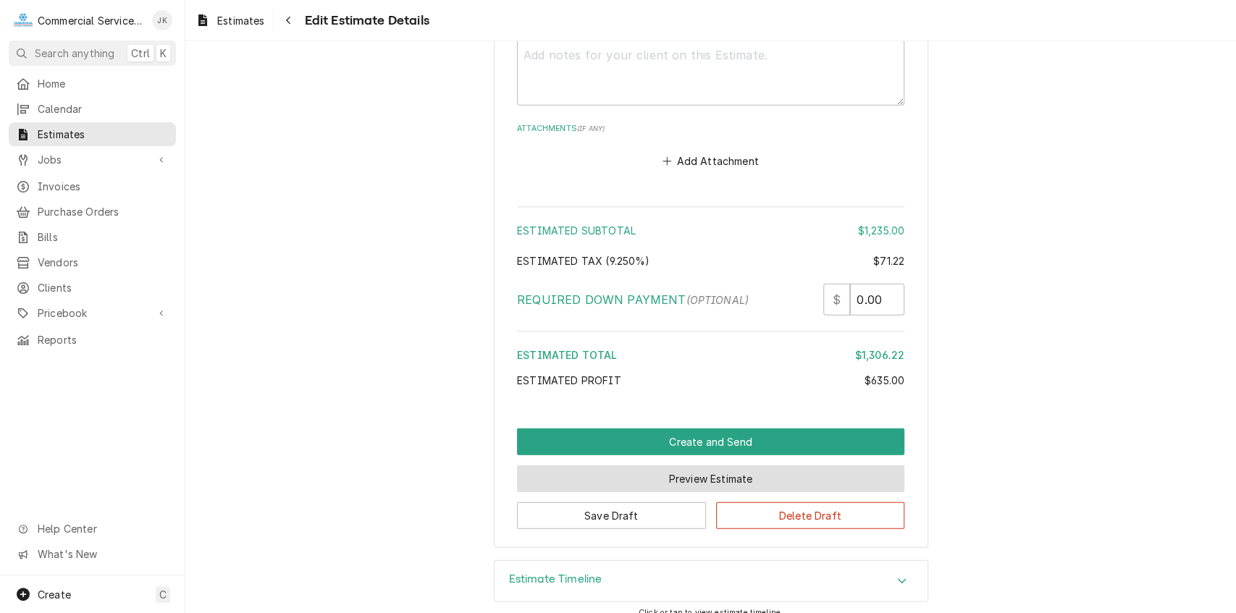
click at [685, 465] on button "Preview Estimate" at bounding box center [710, 478] width 387 height 27
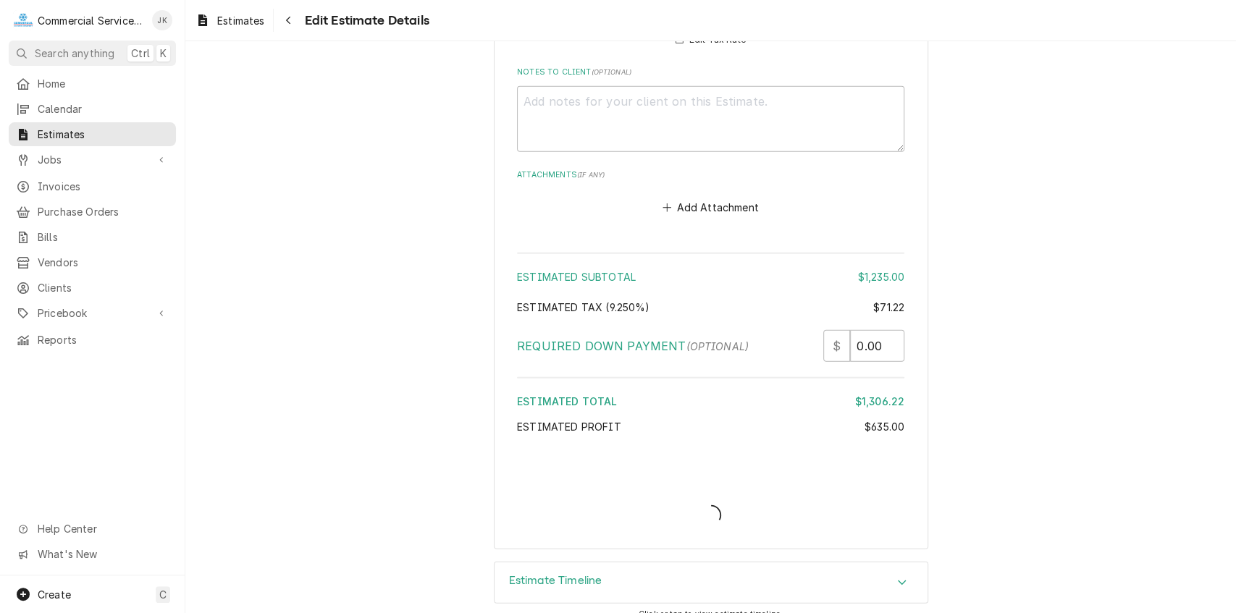
type textarea "x"
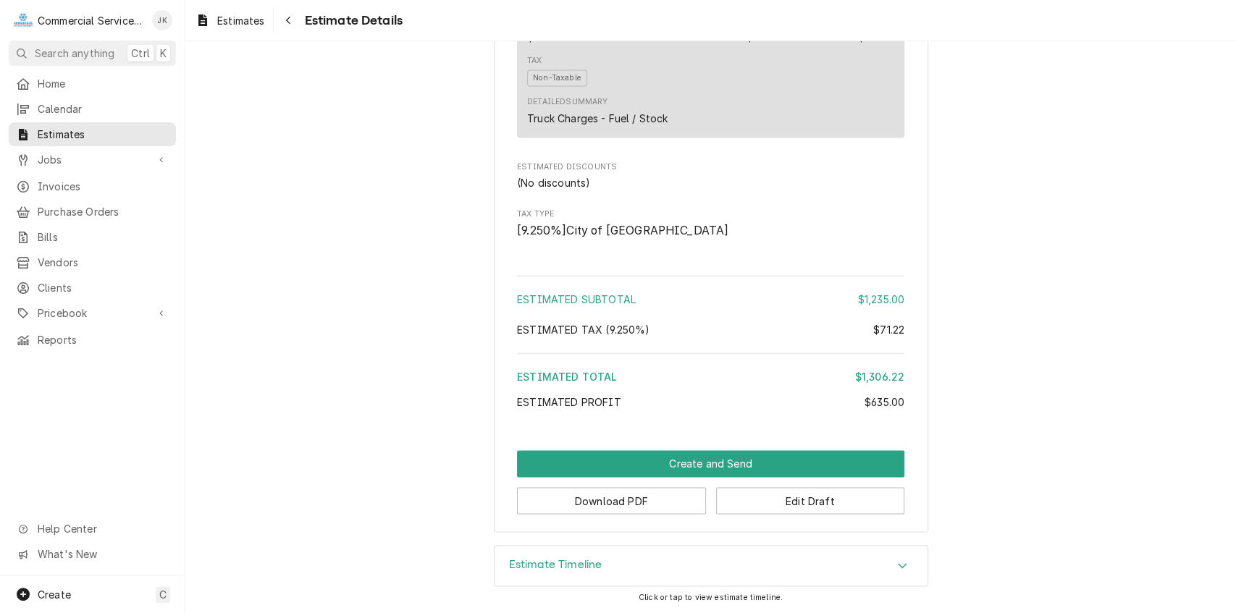
scroll to position [1438, 0]
click at [623, 497] on button "Download PDF" at bounding box center [611, 500] width 189 height 27
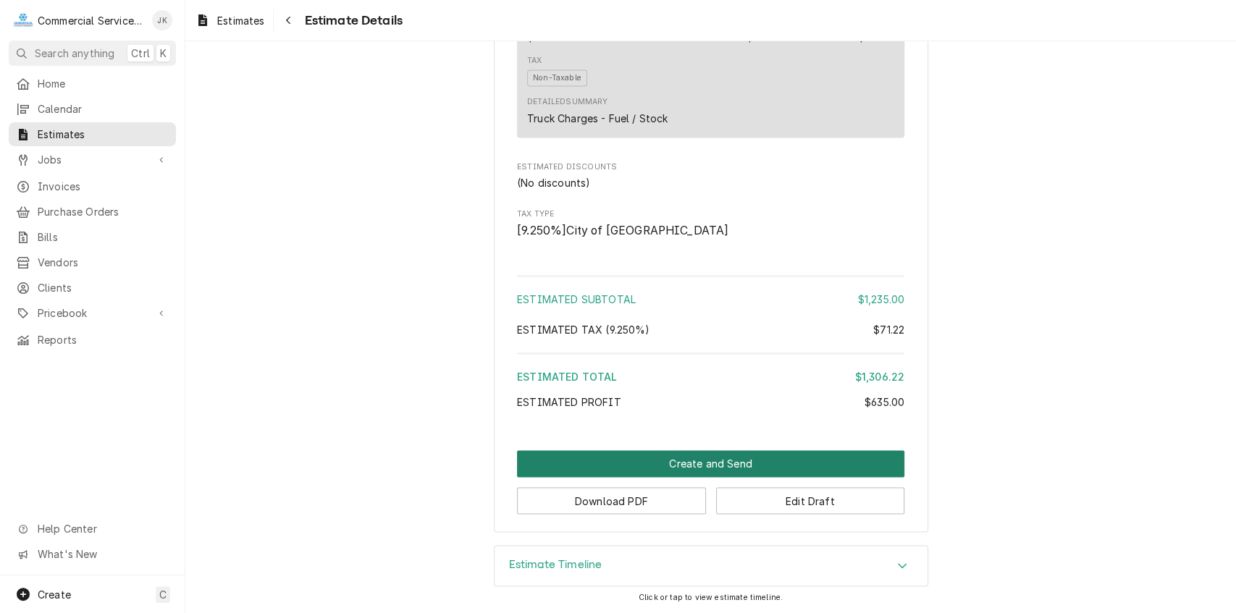
click at [715, 465] on button "Create and Send" at bounding box center [710, 463] width 387 height 27
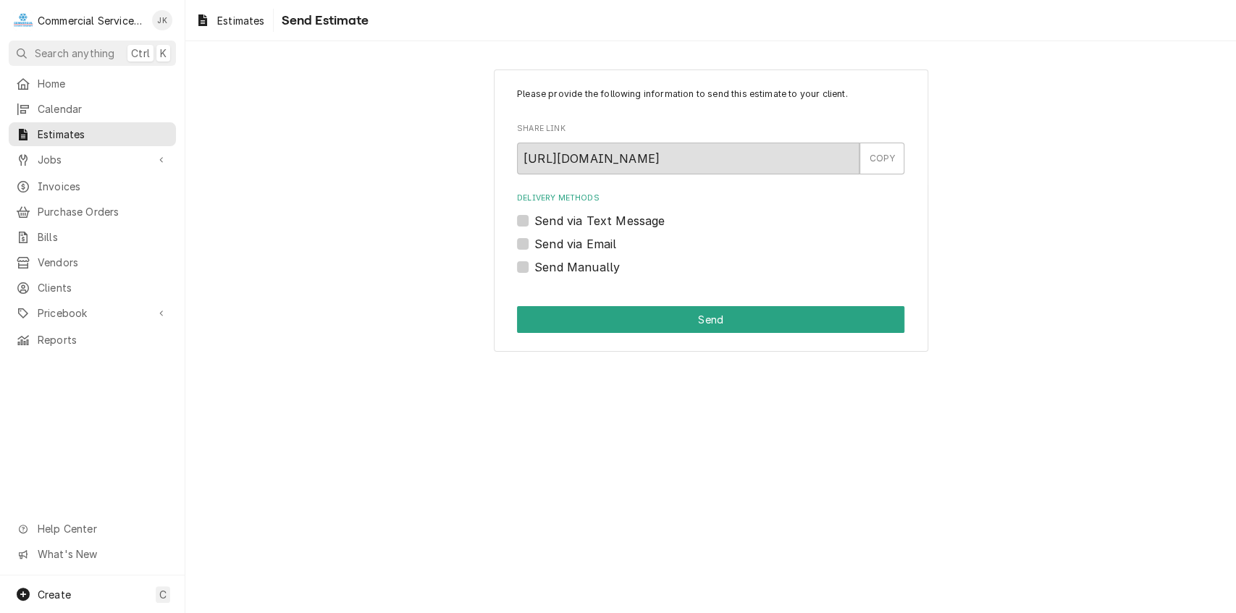
click at [534, 242] on label "Send via Email" at bounding box center [575, 243] width 82 height 17
click at [534, 242] on input "Send via Email" at bounding box center [727, 251] width 387 height 32
checkbox input "true"
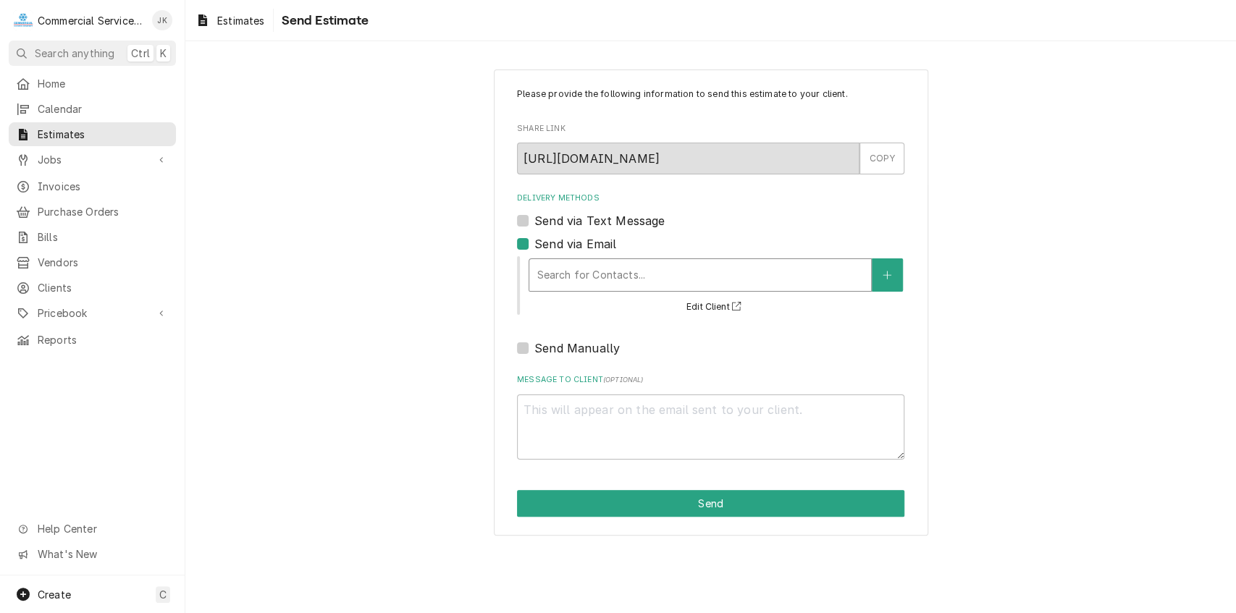
click at [576, 276] on div "Delivery Methods" at bounding box center [699, 275] width 327 height 26
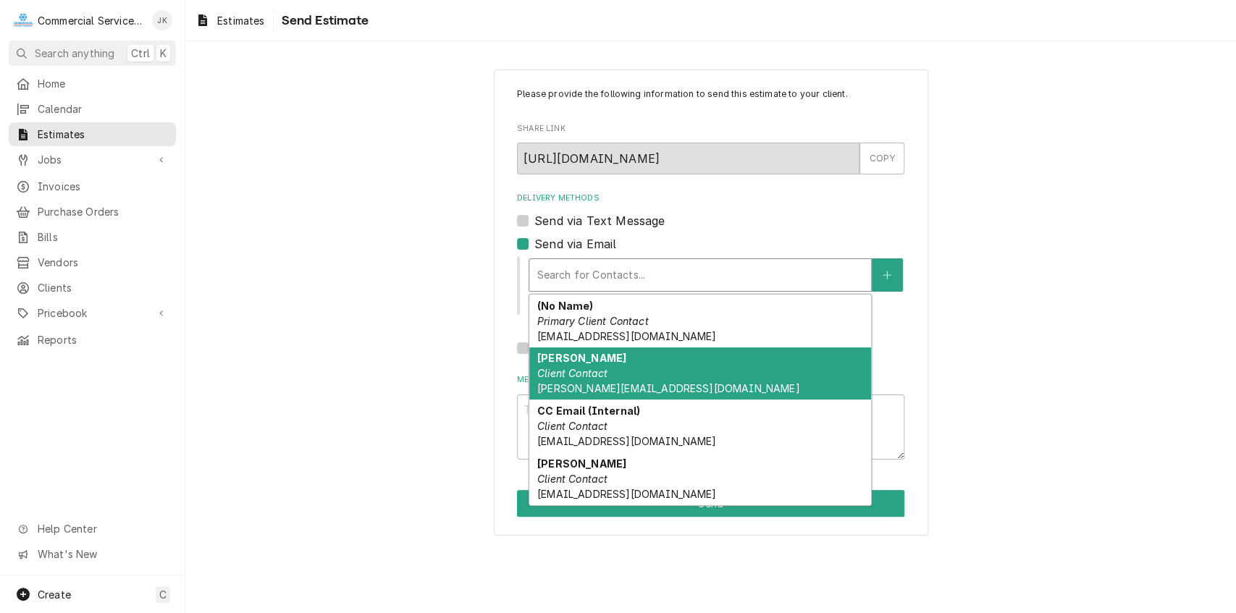
click at [579, 374] on em "Client Contact" at bounding box center [572, 373] width 70 height 12
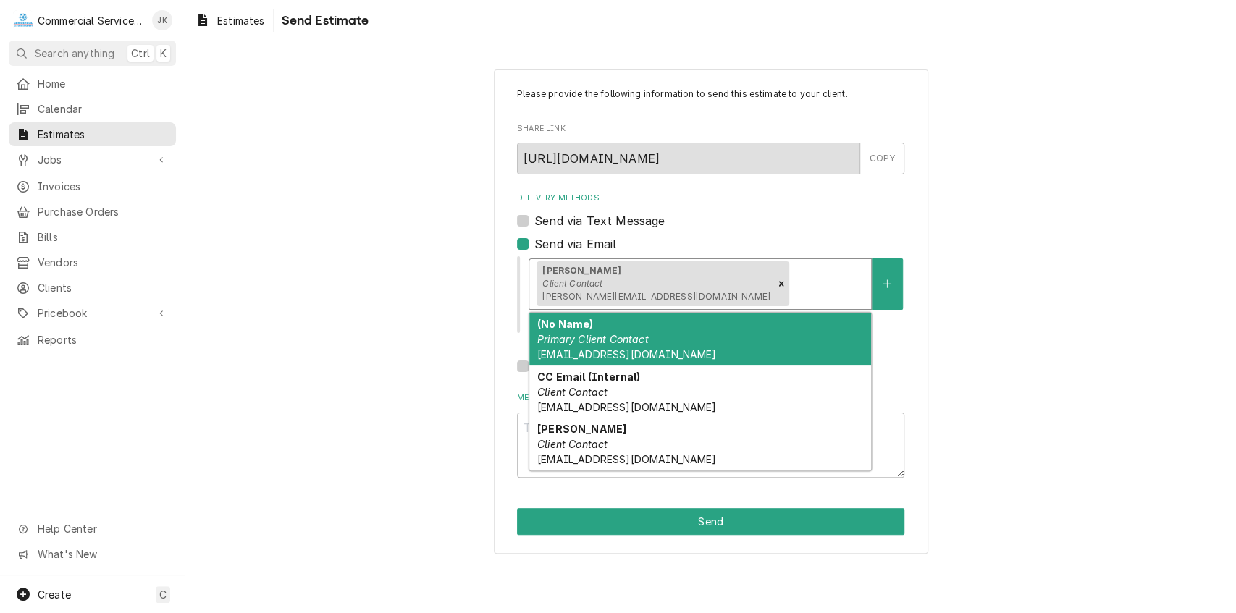
click at [792, 281] on div "Delivery Methods" at bounding box center [828, 284] width 72 height 26
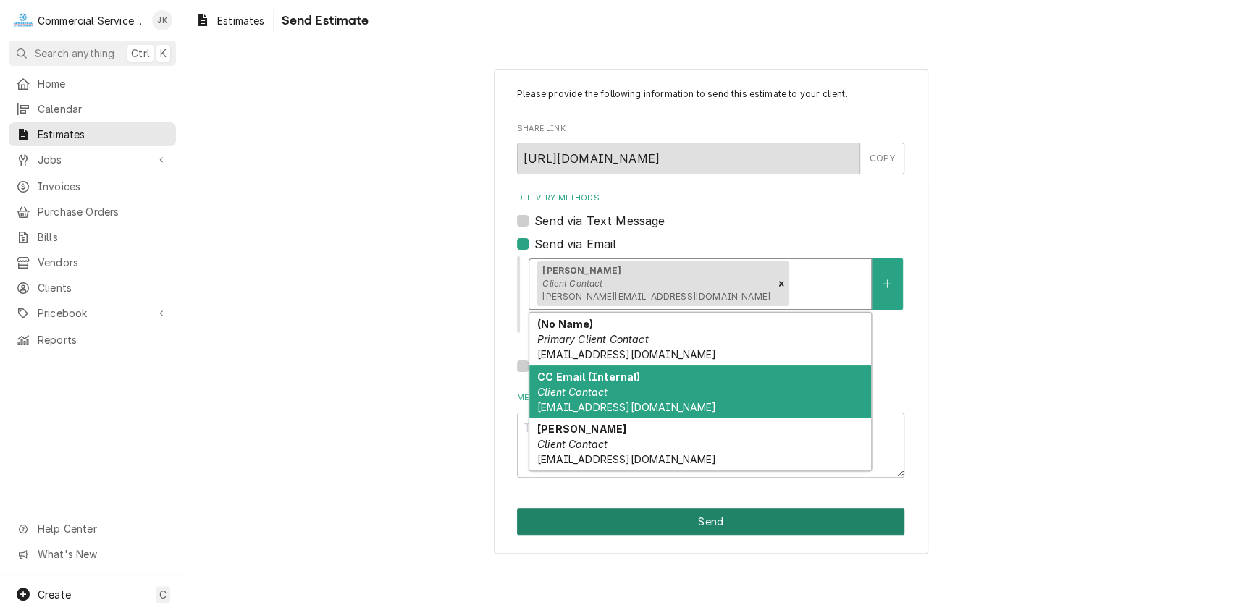
click at [679, 517] on button "Send" at bounding box center [710, 521] width 387 height 27
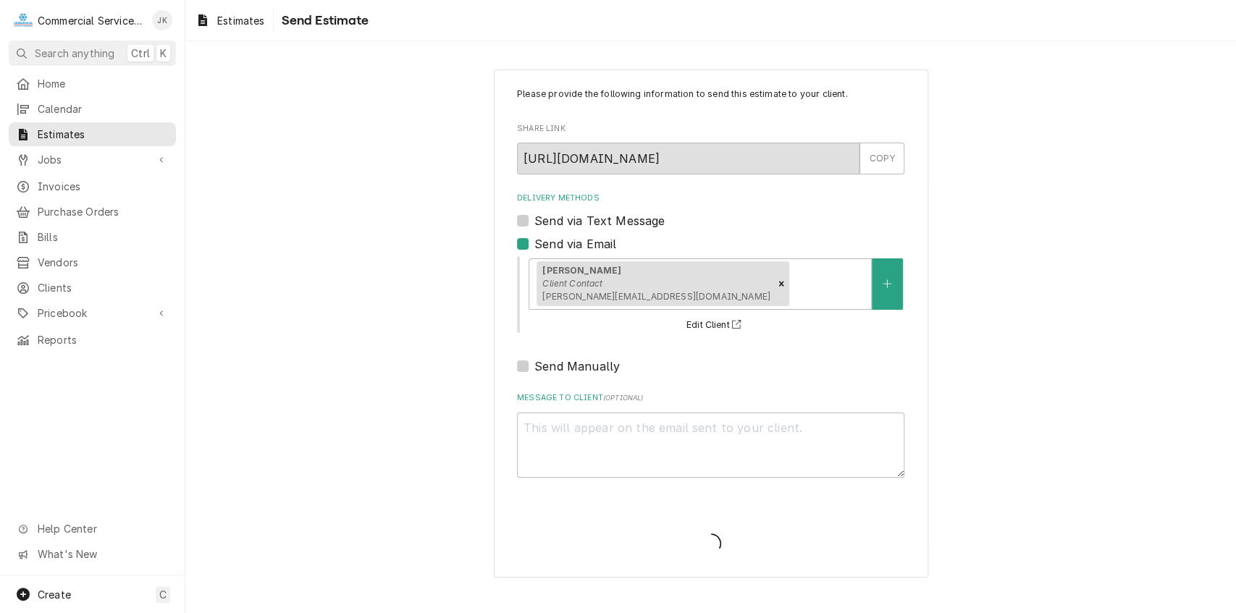
type textarea "x"
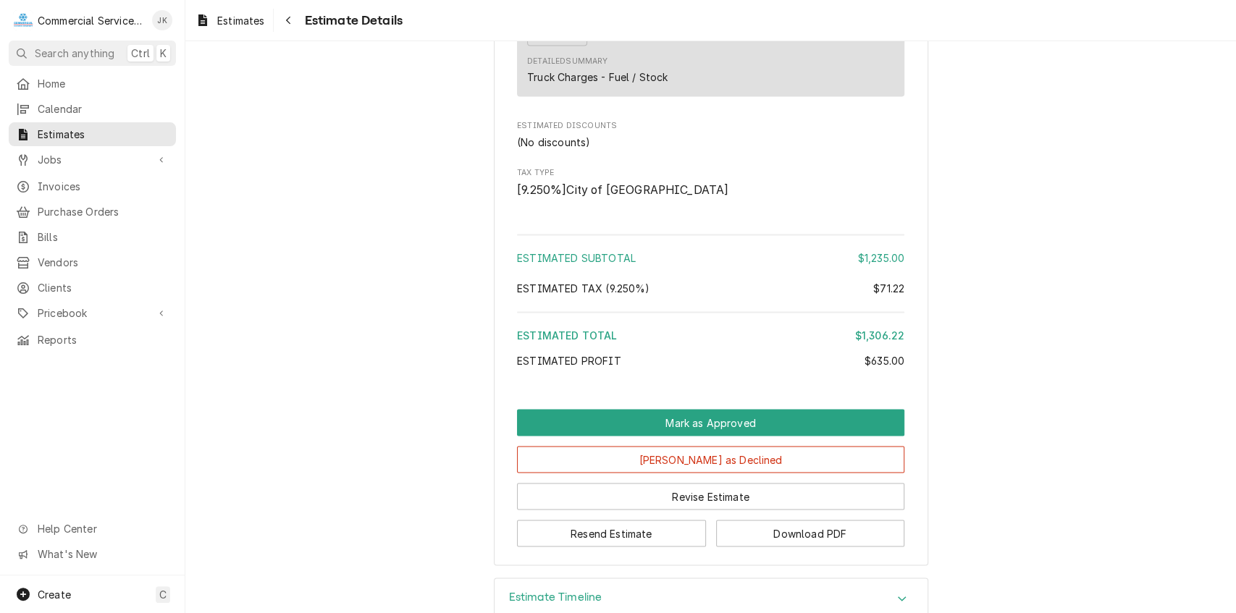
scroll to position [1562, 0]
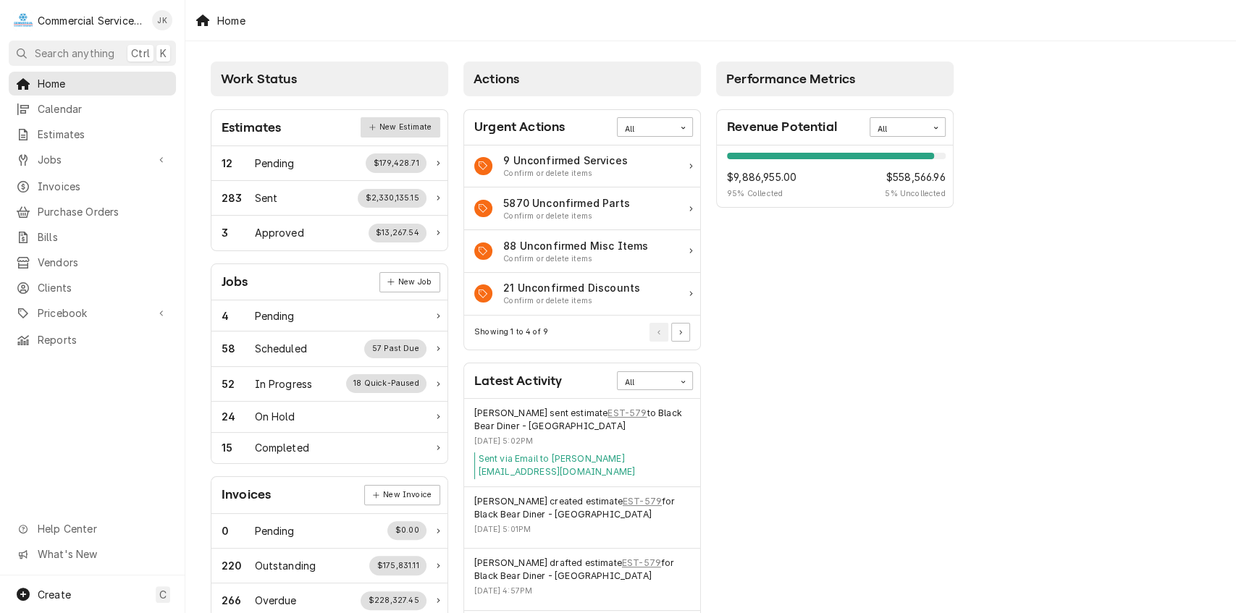
click at [398, 123] on link "New Estimate" at bounding box center [399, 127] width 79 height 20
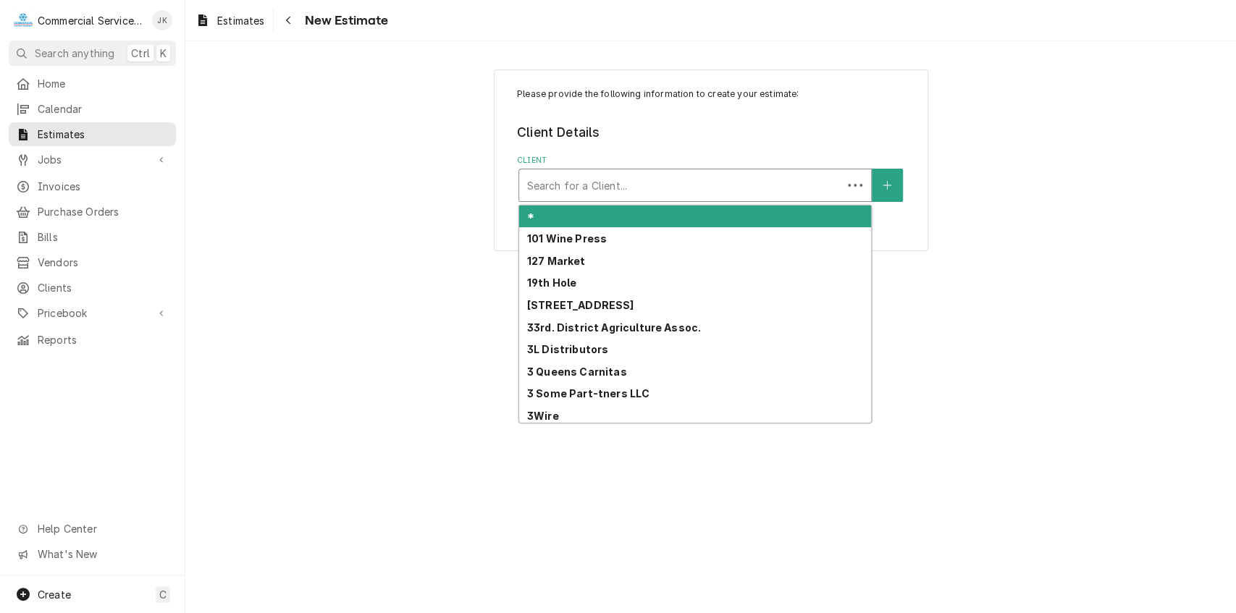
click at [556, 188] on div "Client" at bounding box center [680, 185] width 308 height 26
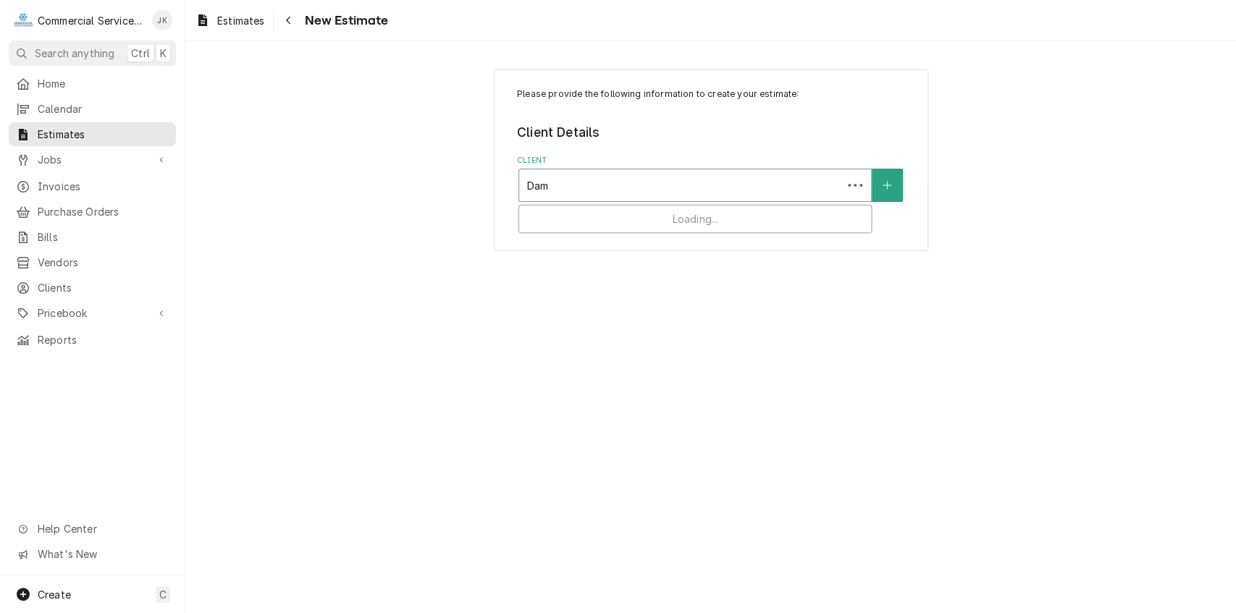
type input "Dame"
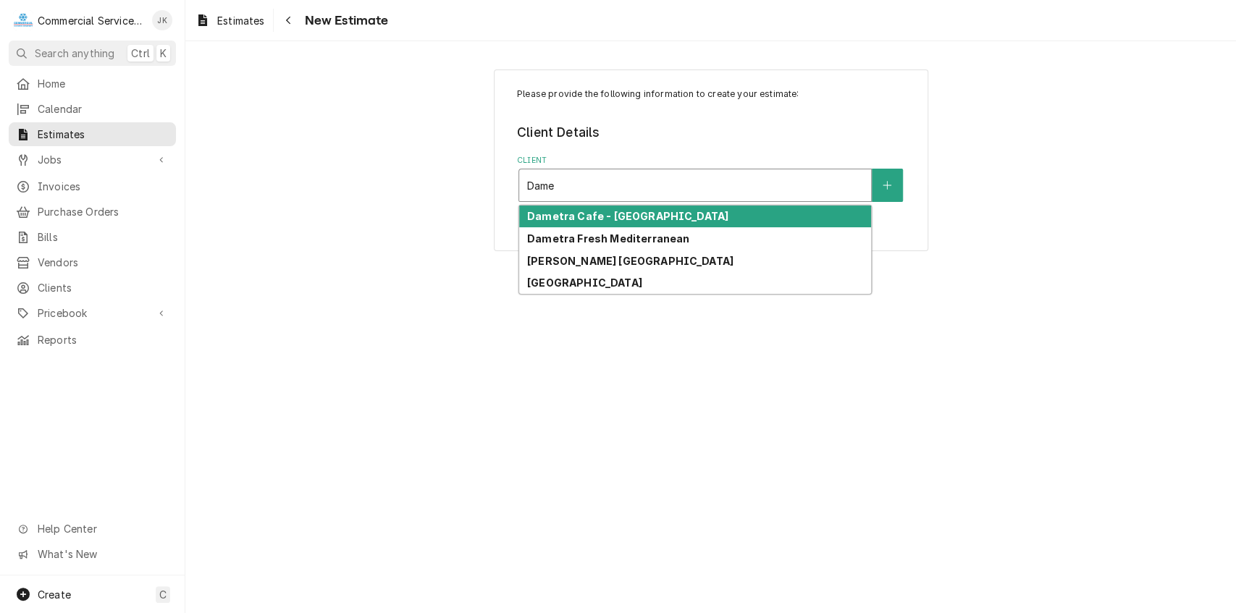
click at [577, 217] on strong "Dametra Cafe - Carmel" at bounding box center [627, 216] width 201 height 12
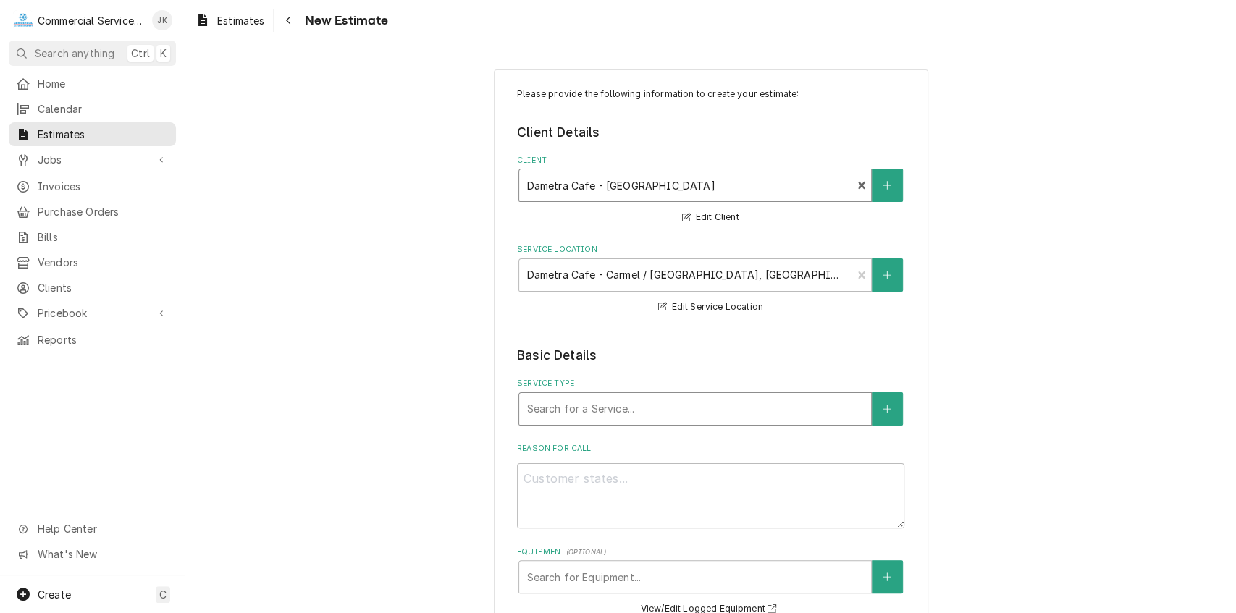
click at [564, 408] on div "Service Type" at bounding box center [694, 409] width 337 height 26
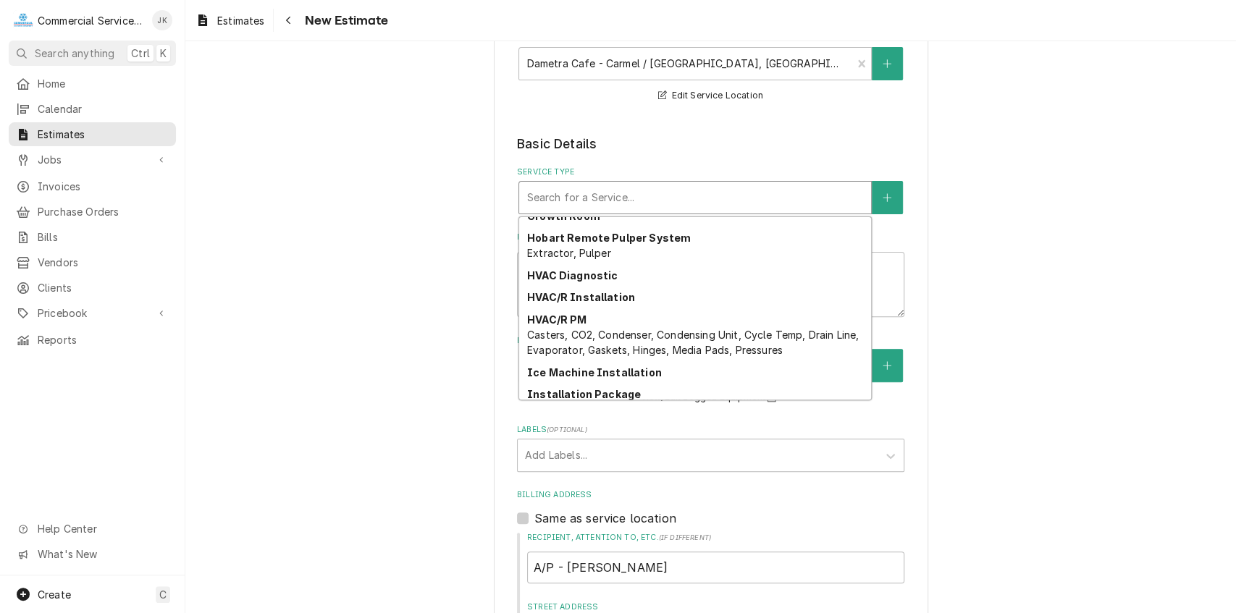
scroll to position [1606, 0]
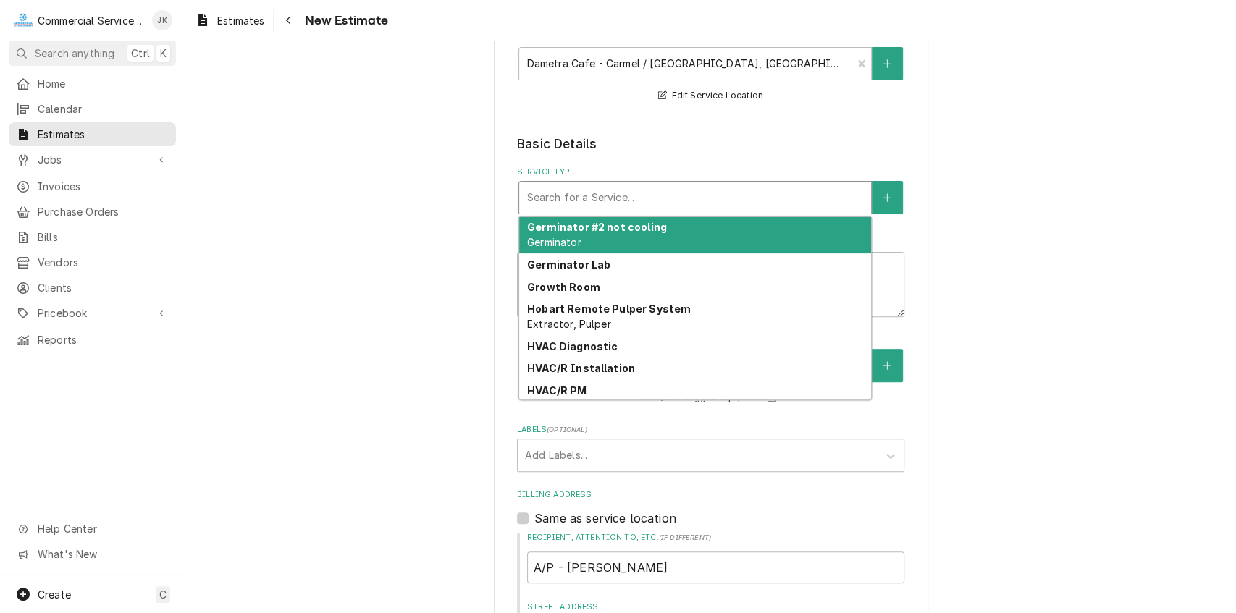
type textarea "x"
type input "H"
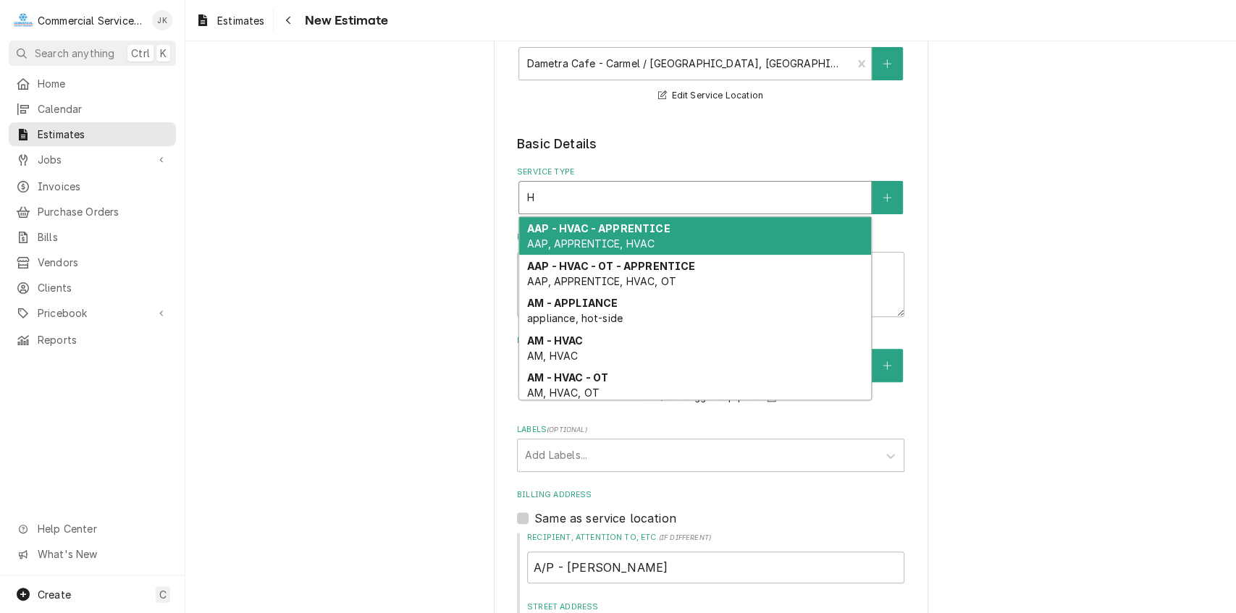
type textarea "x"
type input "HV"
type textarea "x"
type input "HVA"
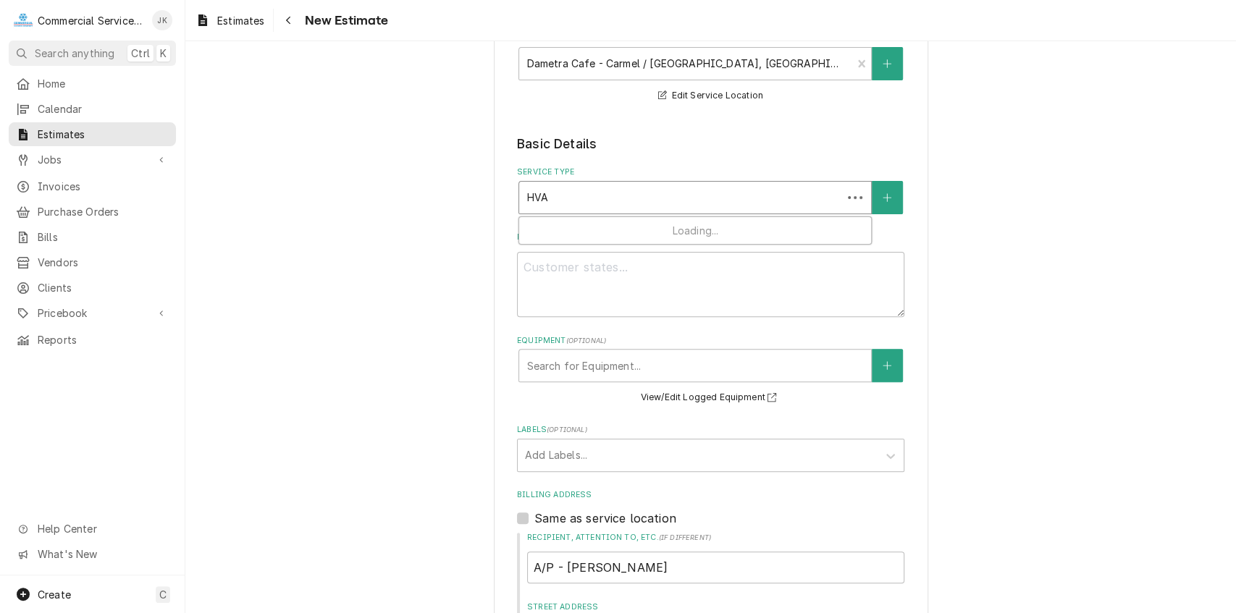
type textarea "x"
type input "HVAC"
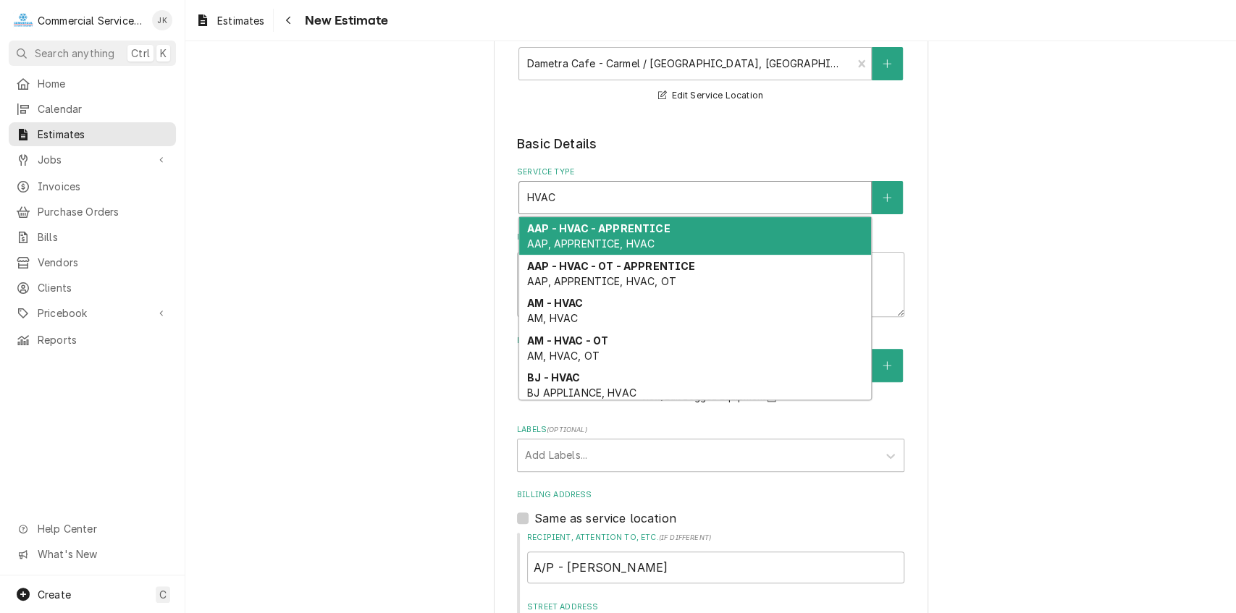
type textarea "x"
type input "HVAC"
type textarea "x"
type input "HVAC R"
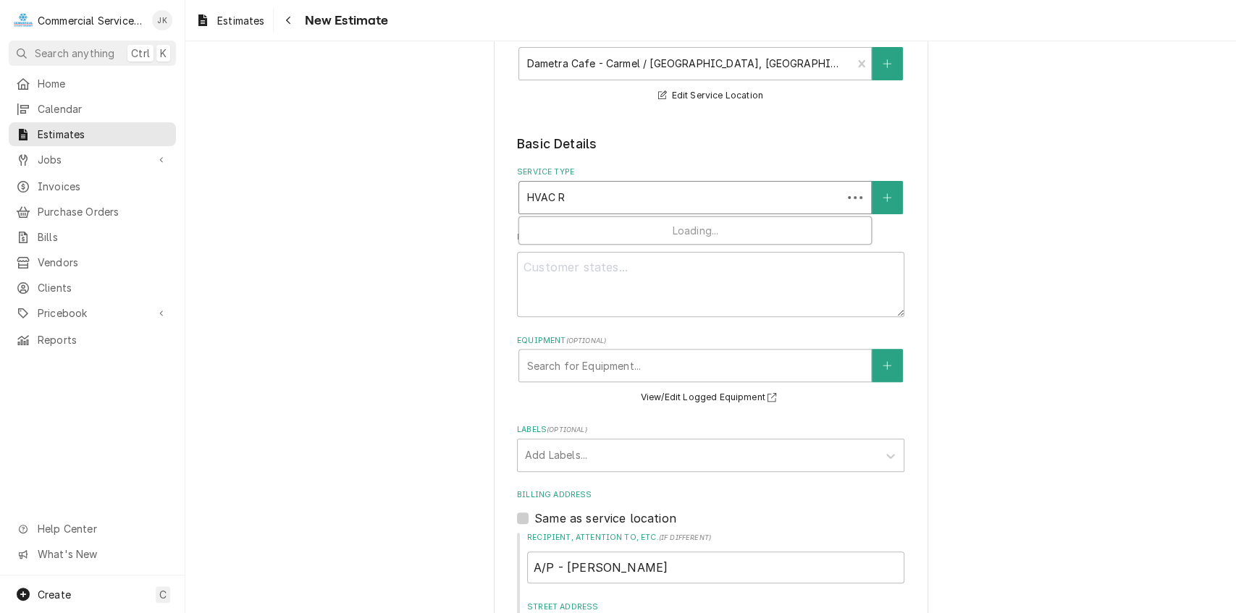
type textarea "x"
type input "HVAC Re"
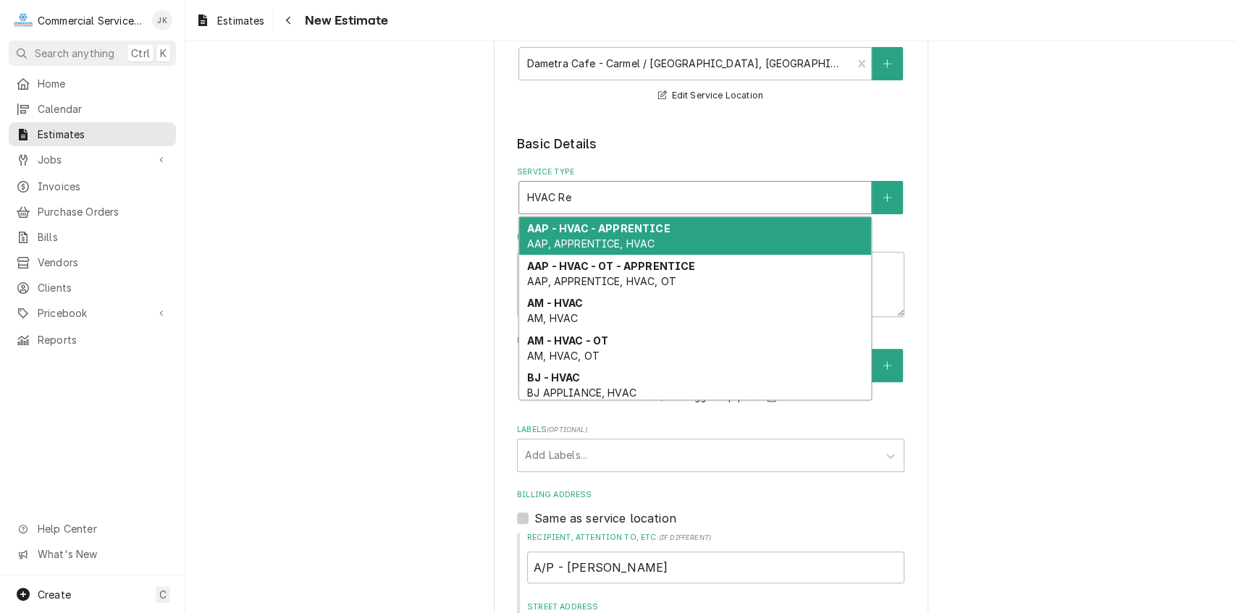
type textarea "x"
type input "HVAC Rep"
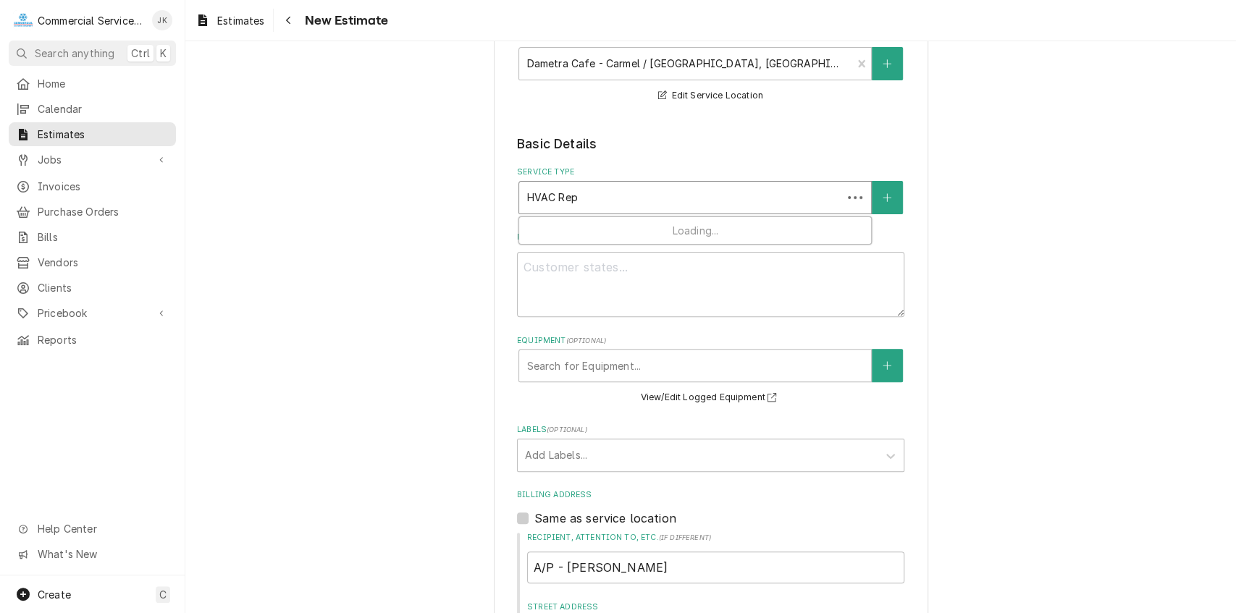
type textarea "x"
type input "HVAC Repa"
type textarea "x"
type input "HVAC Repai"
type textarea "x"
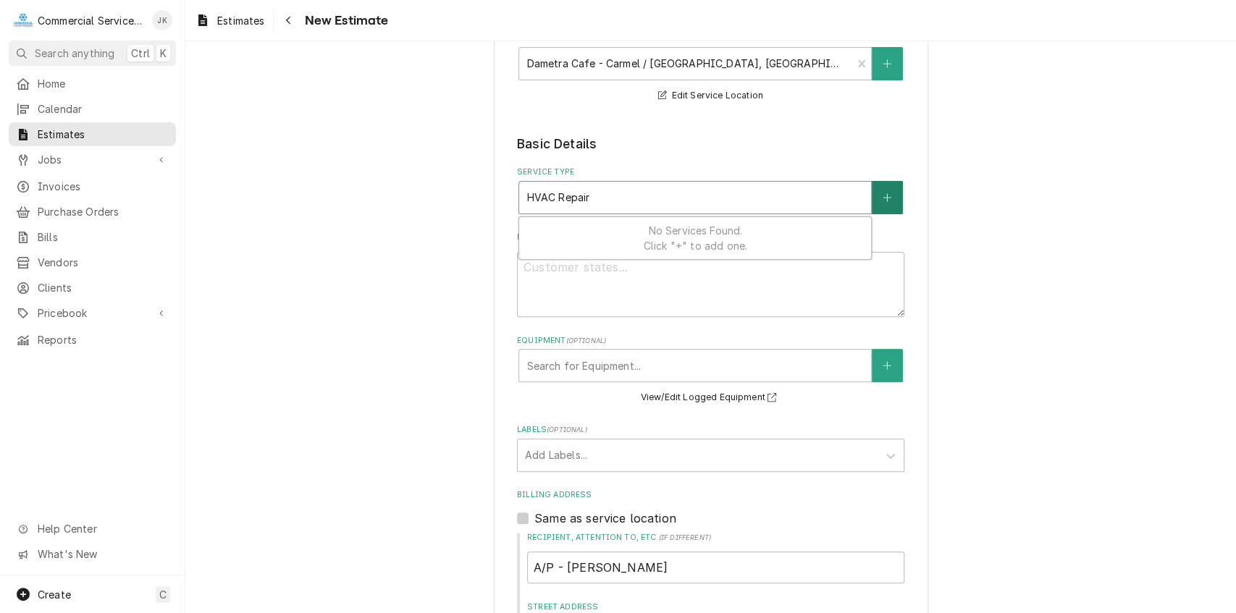
type input "HVAC Repair"
click at [874, 202] on button "Service Type" at bounding box center [887, 197] width 30 height 33
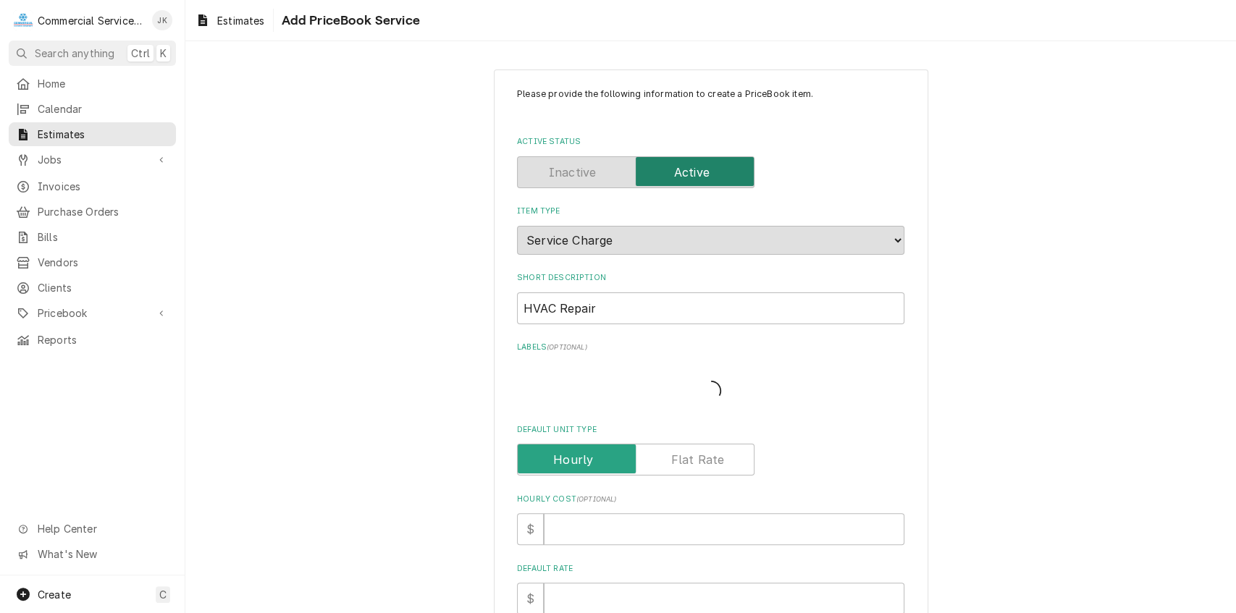
type textarea "x"
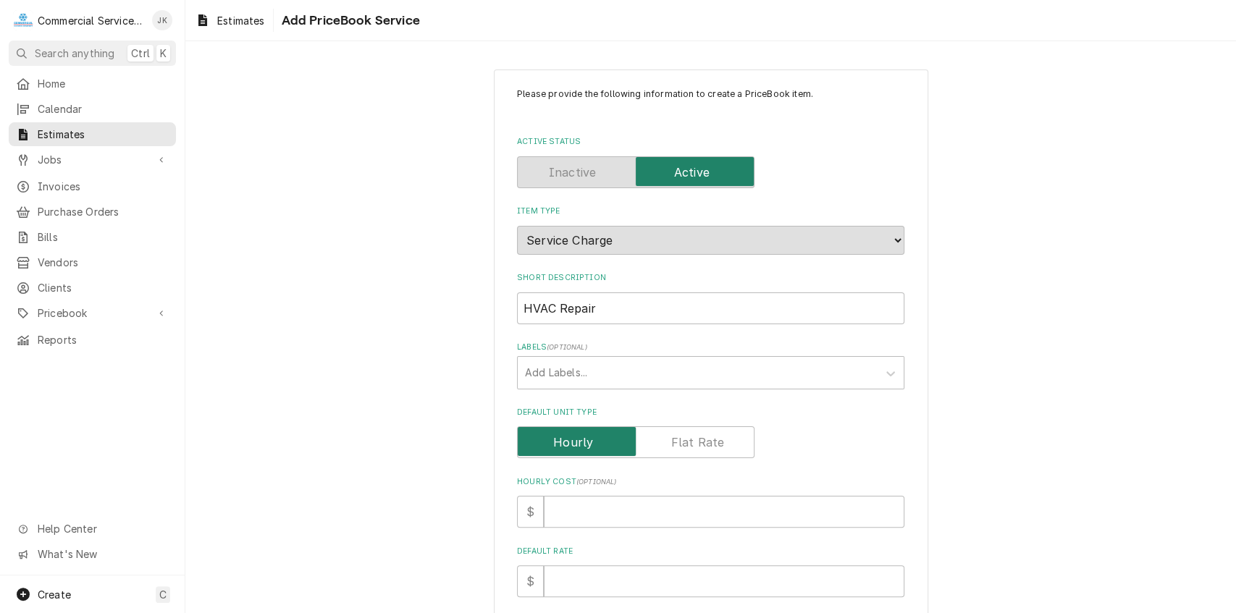
click at [720, 442] on input "Default Unit Type" at bounding box center [635, 442] width 224 height 32
checkbox input "true"
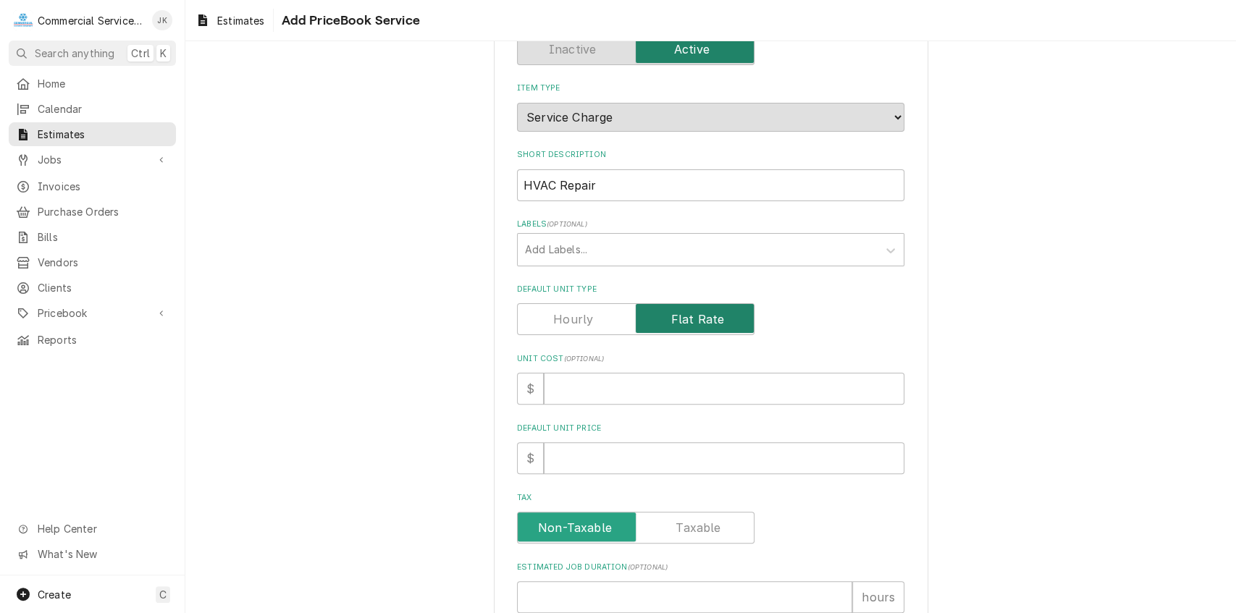
scroll to position [125, 0]
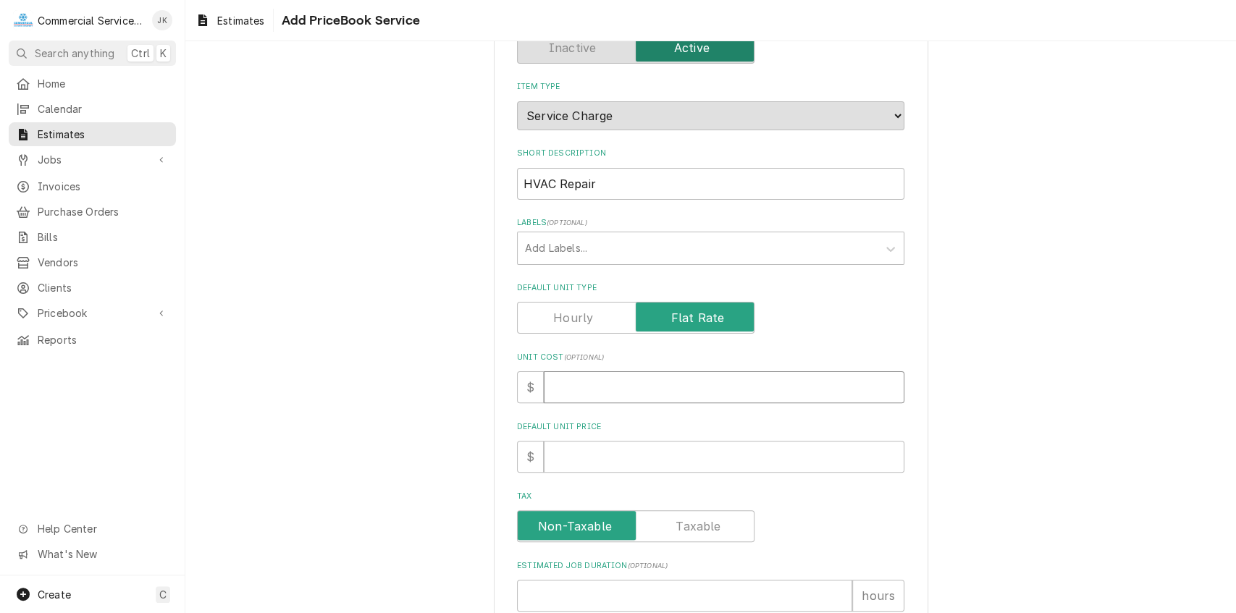
click at [569, 391] on input "Unit Cost ( optional )" at bounding box center [724, 387] width 360 height 32
type textarea "x"
type input "6"
type textarea "x"
type input "67"
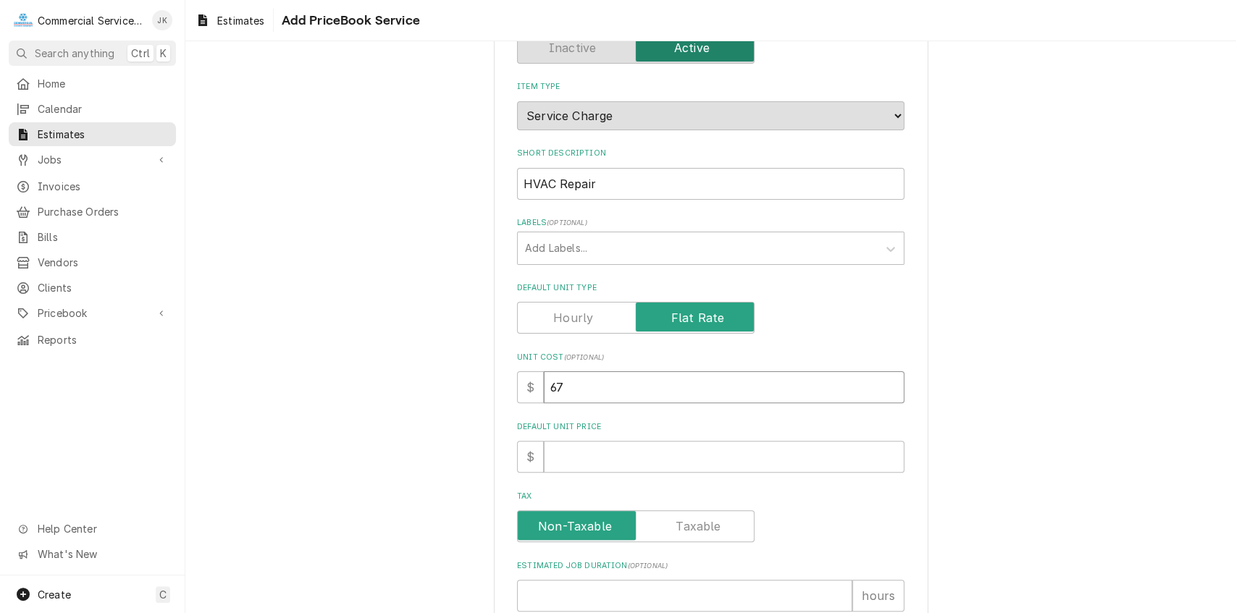
type textarea "x"
type input "675"
type textarea "x"
type input "675.0"
type textarea "x"
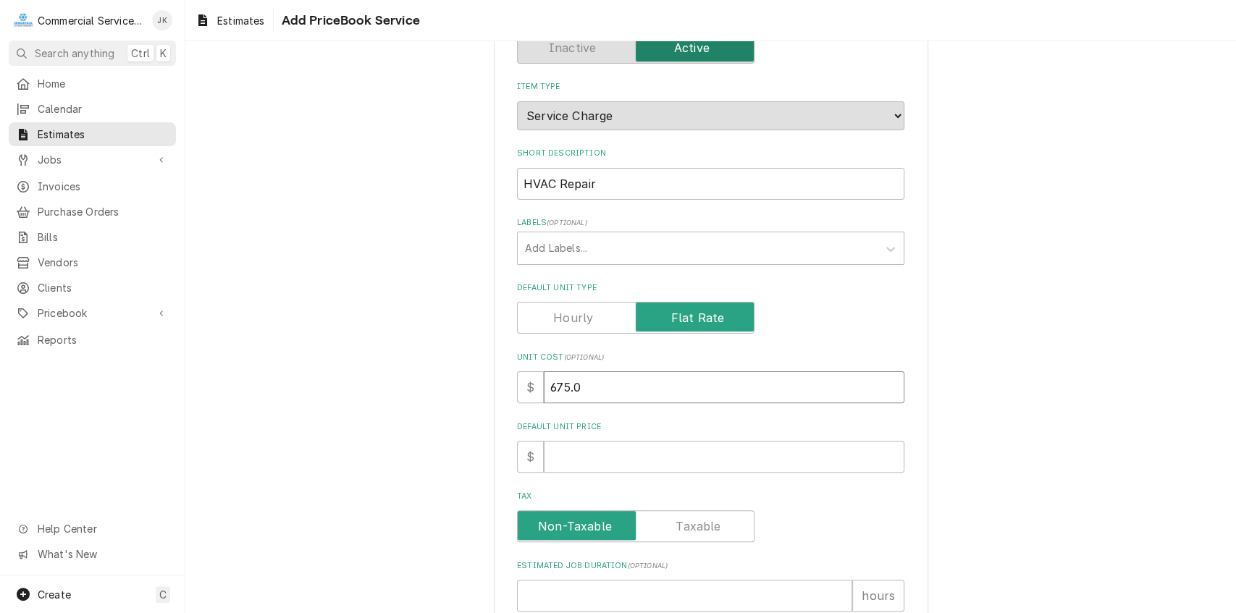
type input "675.00"
type textarea "x"
type input "675.00"
click at [557, 463] on input "Default Unit Price" at bounding box center [724, 457] width 360 height 32
type textarea "x"
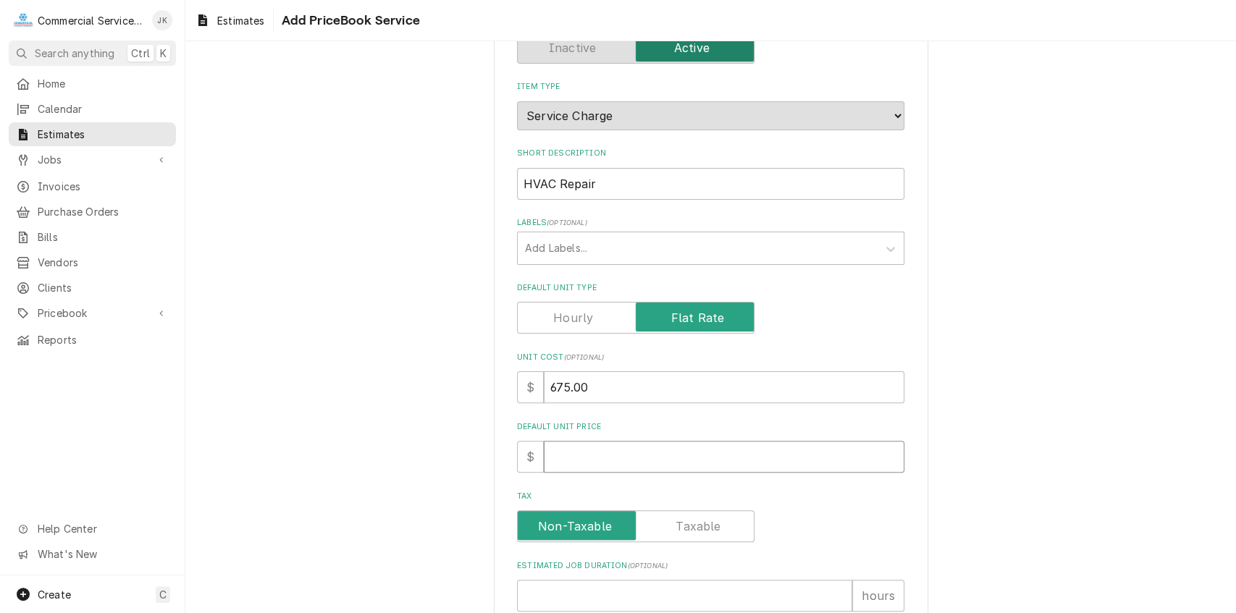
type input "1"
type textarea "x"
type input "12"
type textarea "x"
type input "121"
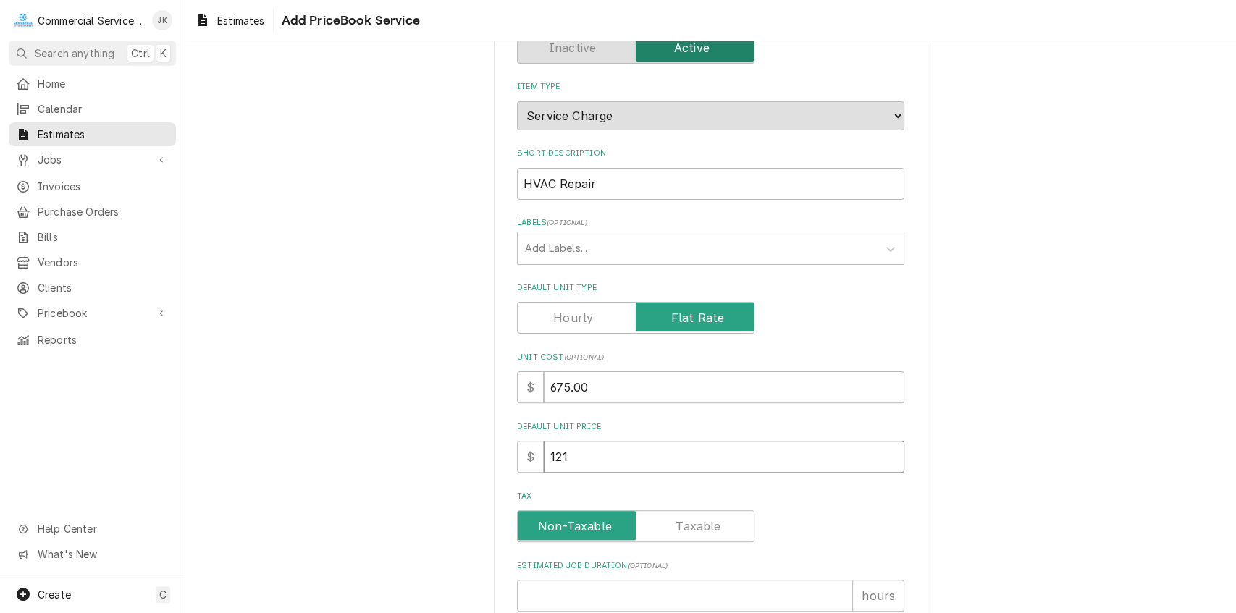
type textarea "x"
type input "1215"
type textarea "x"
type input "1215.0"
type textarea "x"
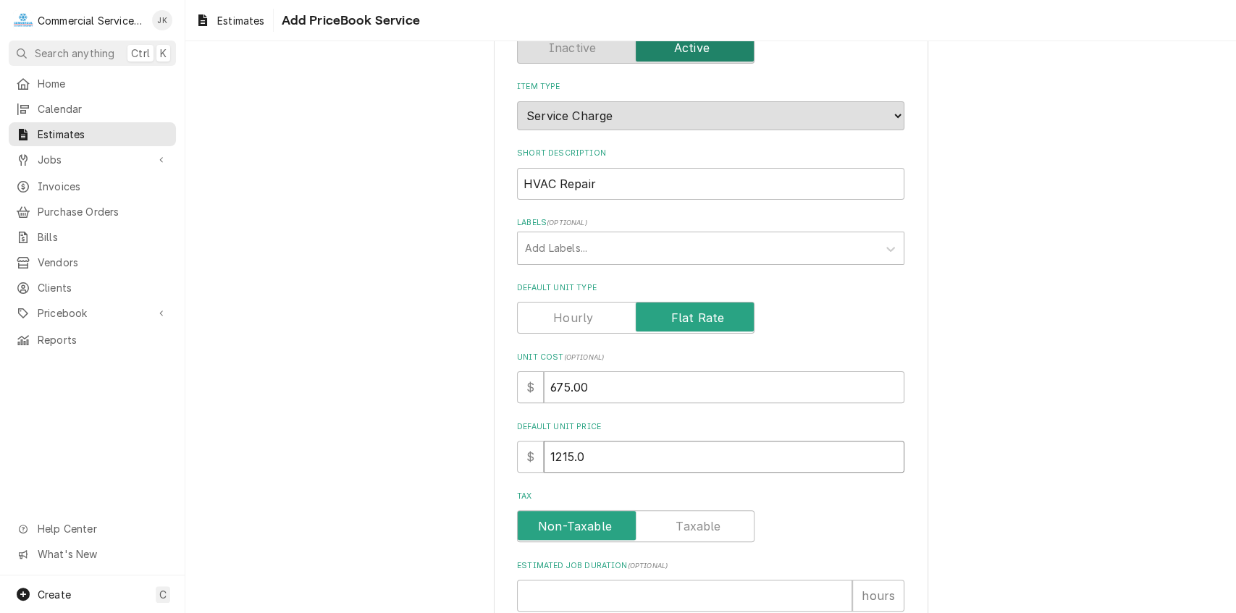
type input "1215.00"
type textarea "x"
type input "1215.00"
click at [590, 390] on input "675.00" at bounding box center [724, 387] width 360 height 32
type textarea "x"
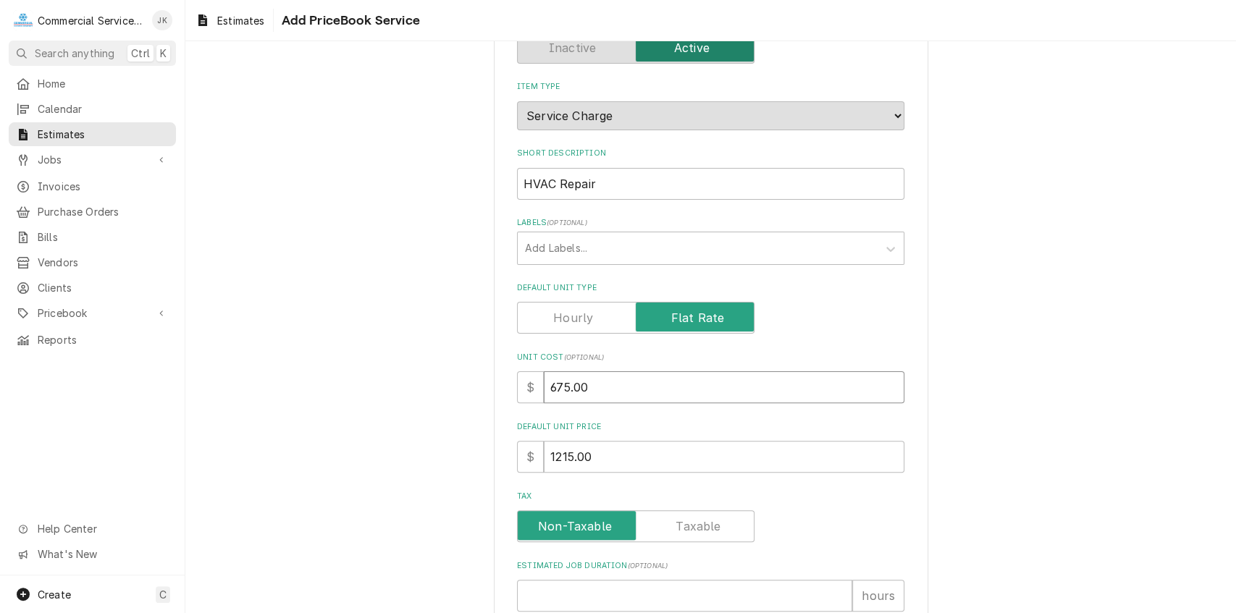
type input "675.0"
type textarea "x"
type input "675"
type textarea "x"
type input "67"
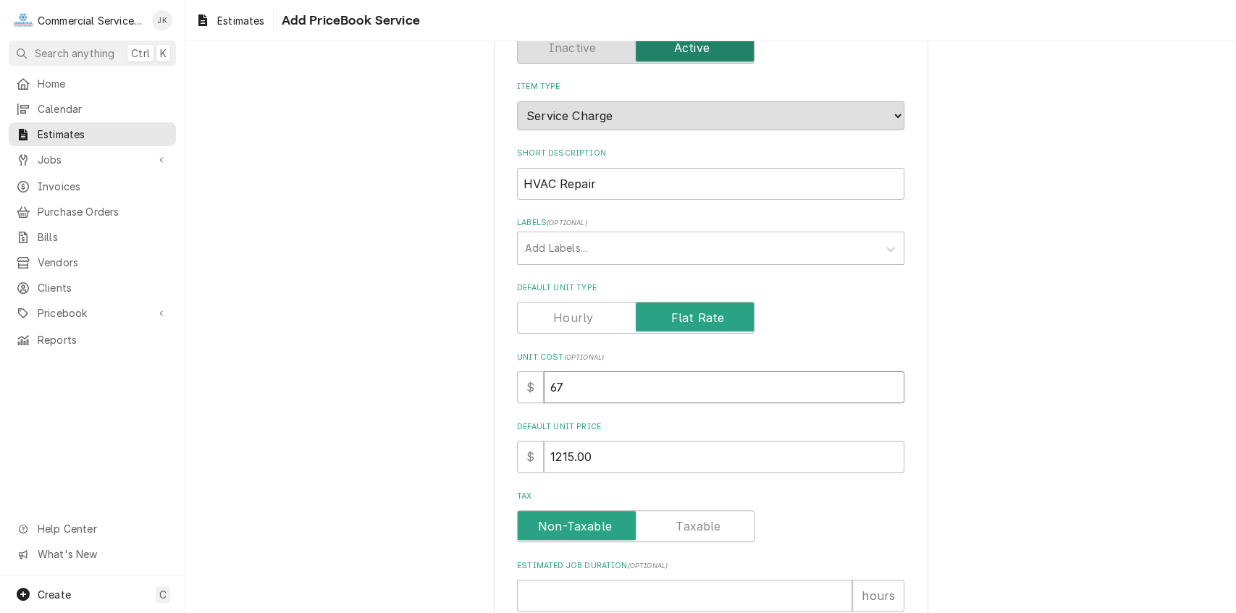
type textarea "x"
type input "6"
type textarea "x"
click at [594, 451] on input "1215.00" at bounding box center [724, 457] width 360 height 32
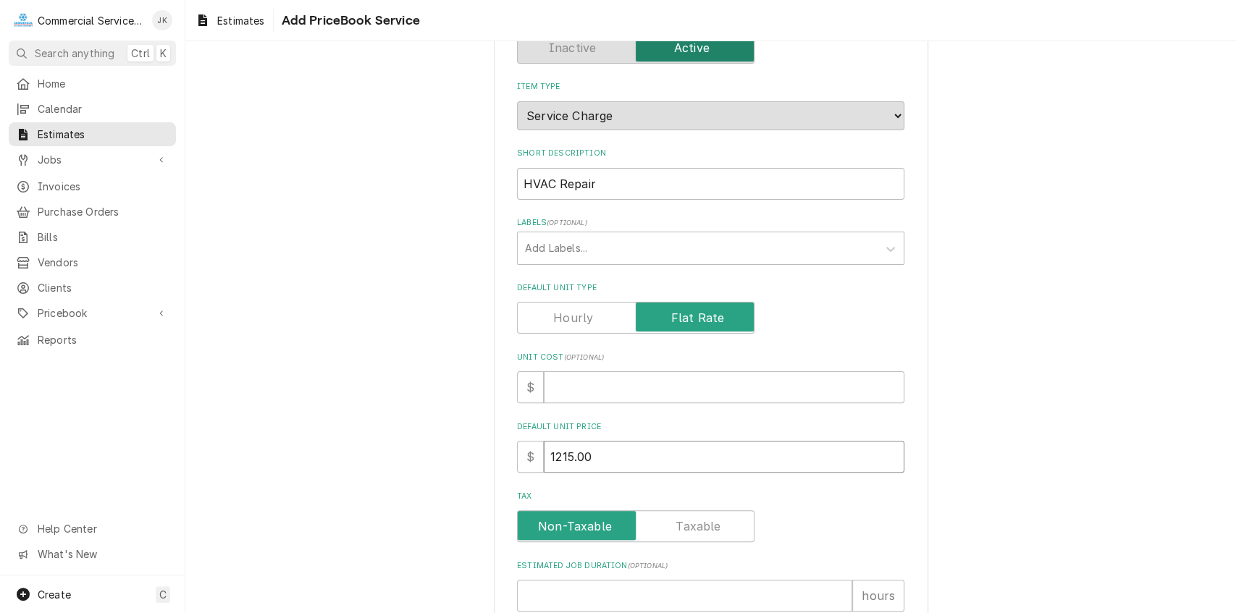
type textarea "x"
type input "1215.0"
type textarea "x"
type input "1215"
type textarea "x"
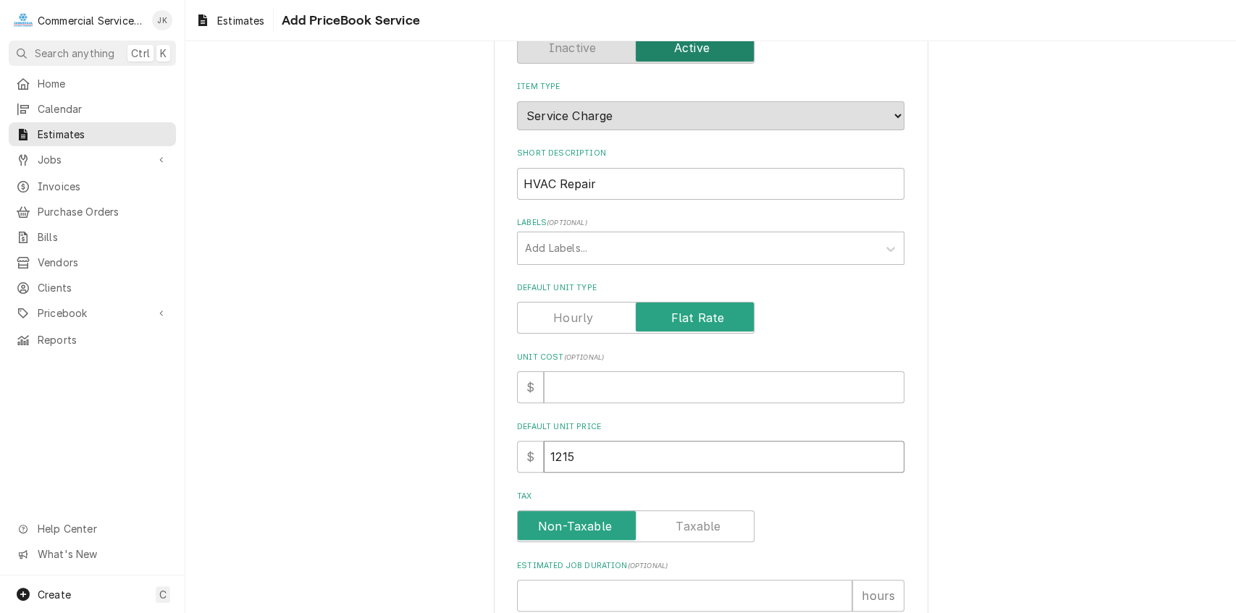
type input "121"
type textarea "x"
type input "12"
type textarea "x"
type input "1"
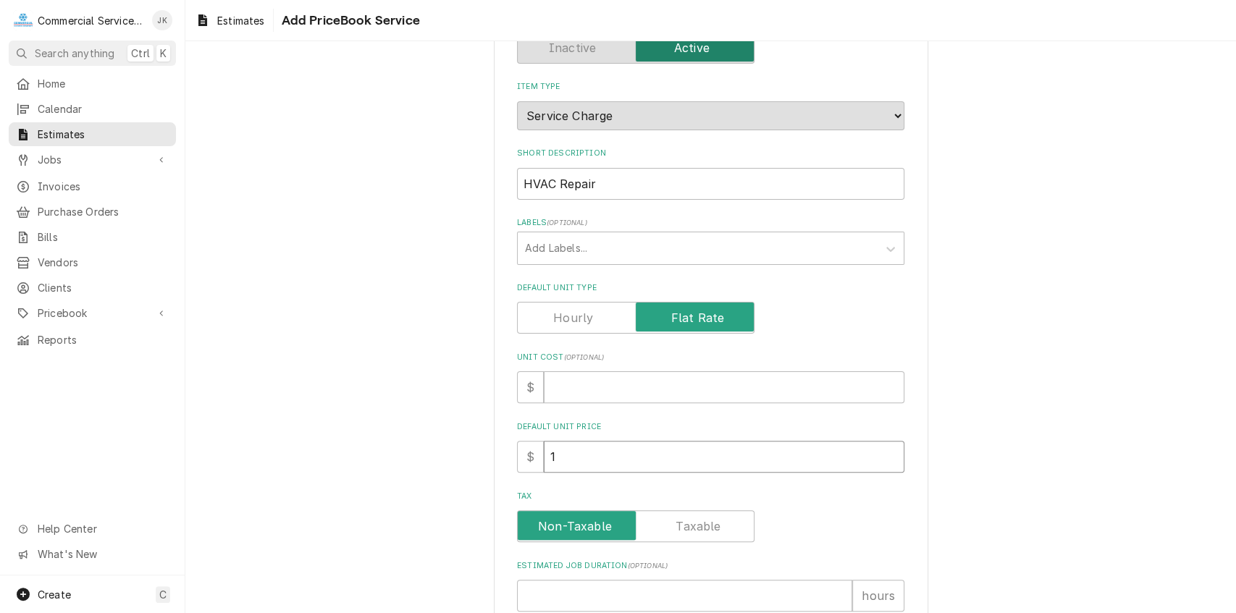
type textarea "x"
type input "6"
type textarea "x"
type input "63"
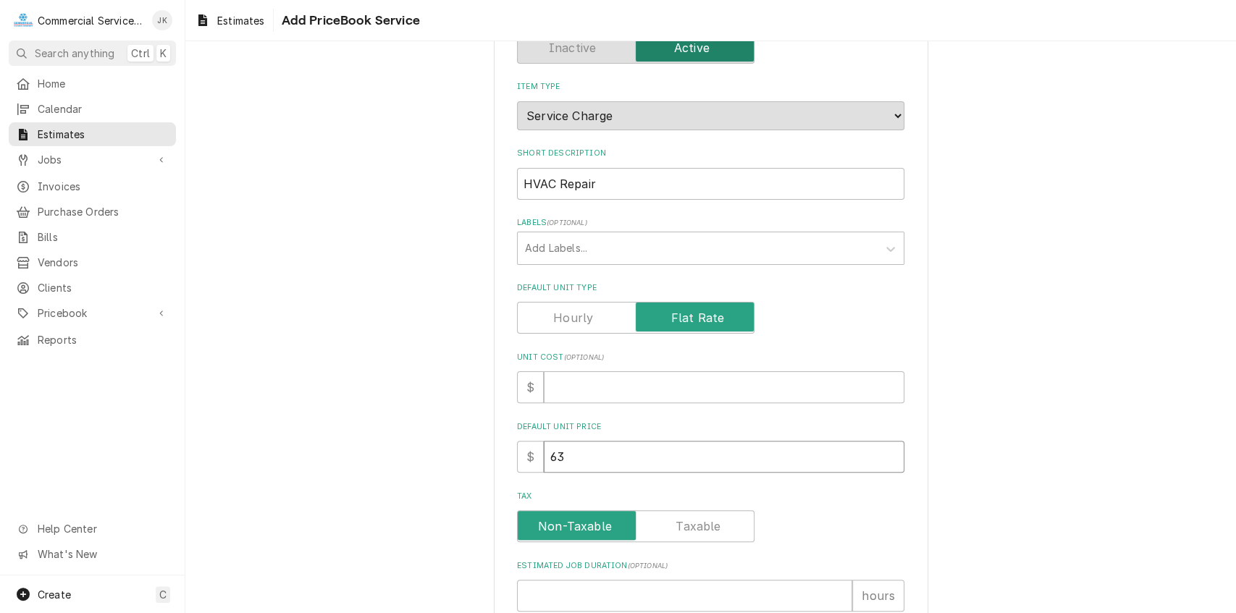
type textarea "x"
type input "630"
type textarea "x"
type input "630.0"
type textarea "x"
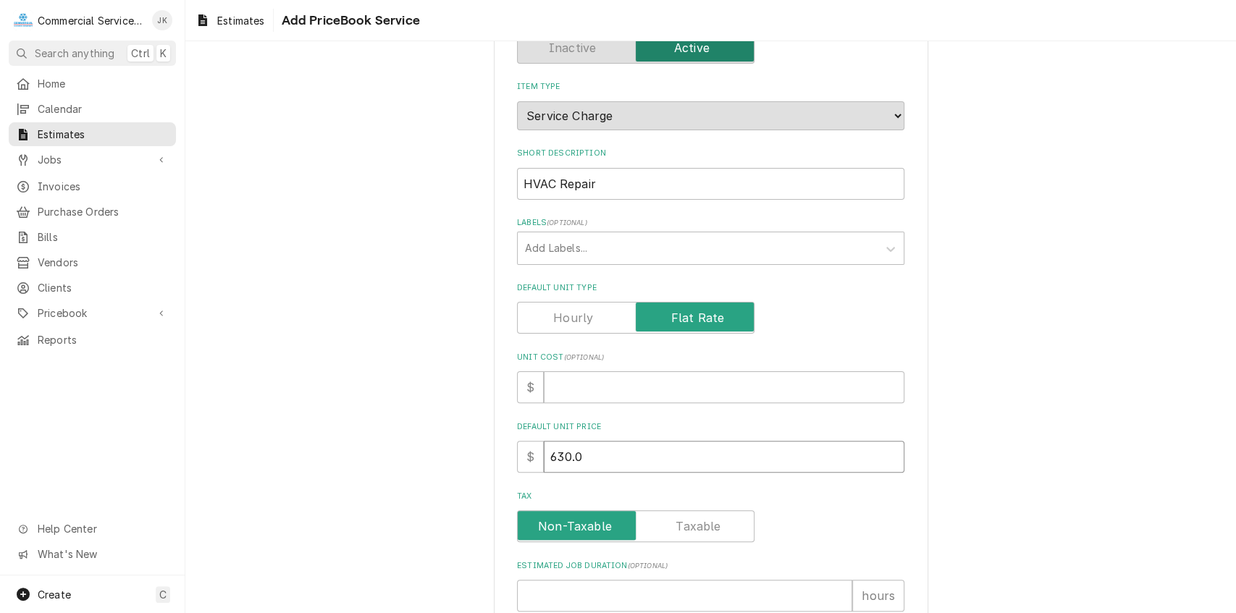
type input "630.00"
type textarea "x"
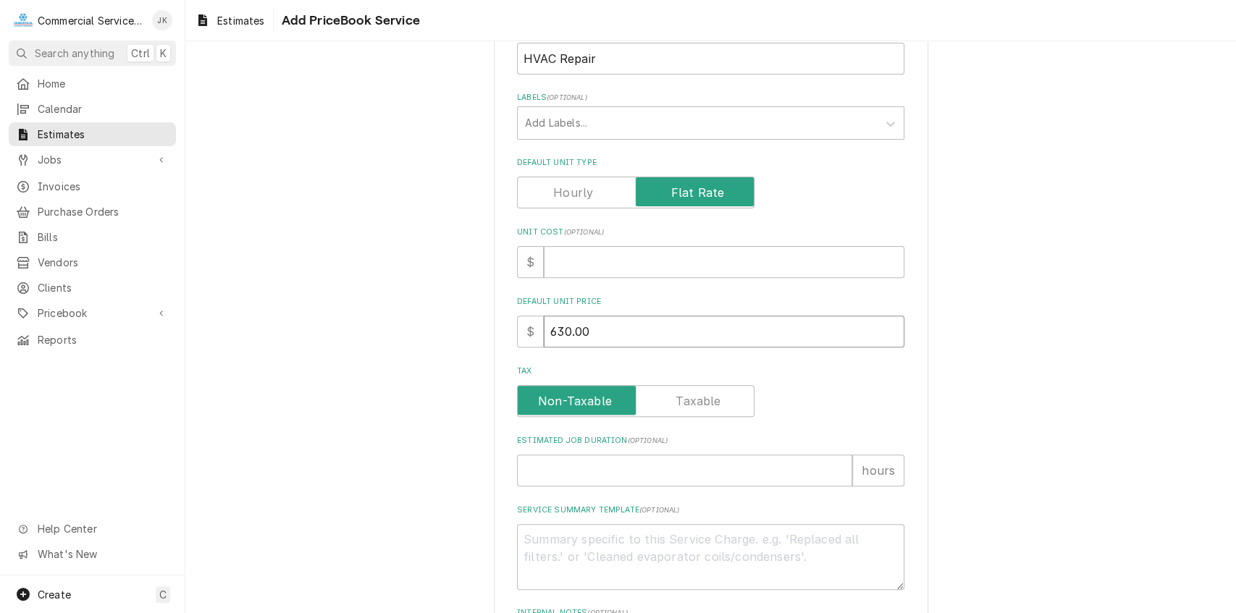
scroll to position [264, 0]
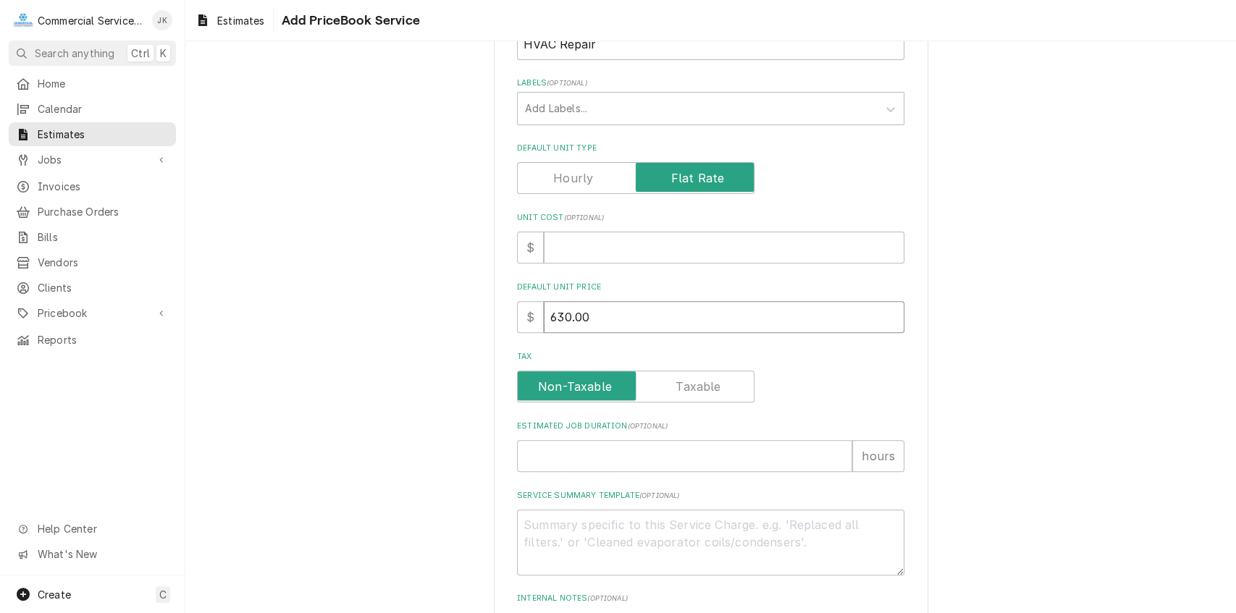
type input "630.00"
click at [544, 526] on textarea "Service Summary Template ( optional )" at bounding box center [710, 543] width 387 height 66
type textarea "x"
type textarea "R"
type textarea "x"
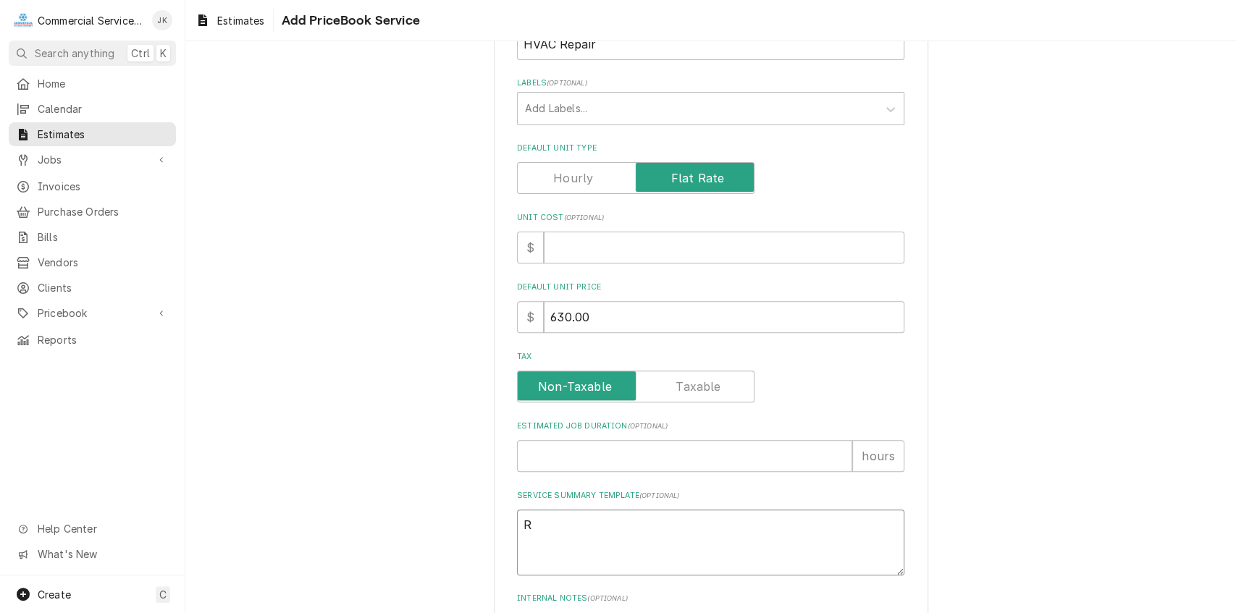
type textarea "Re"
type textarea "x"
type textarea "Rem"
type textarea "x"
type textarea "Remo"
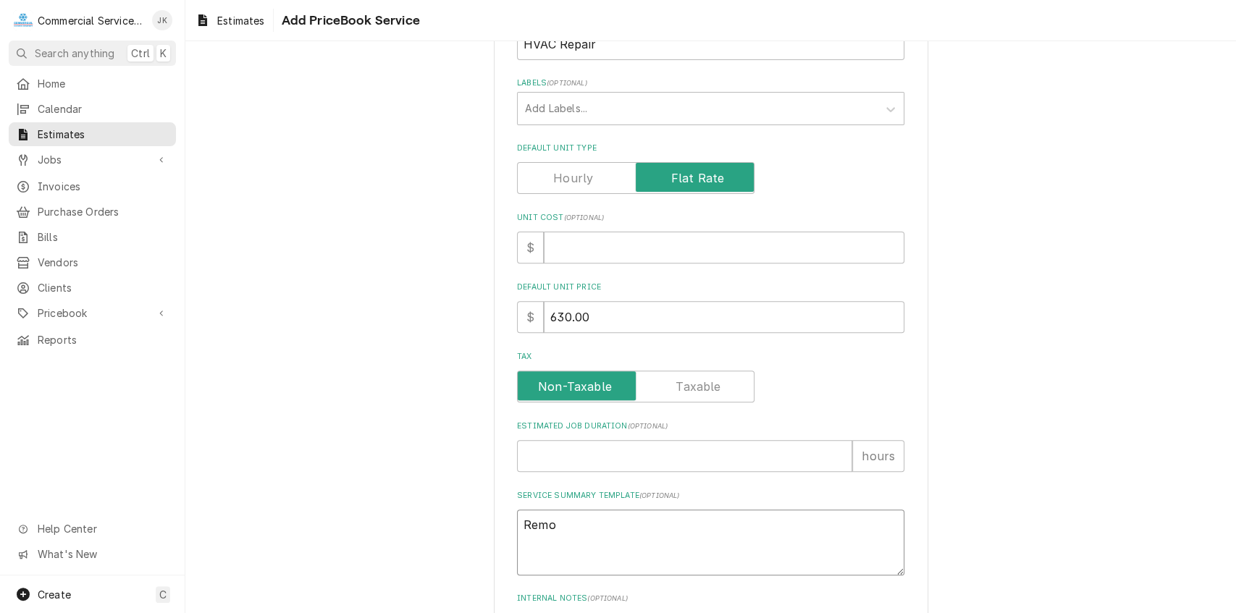
type textarea "x"
type textarea "Remov"
type textarea "x"
type textarea "Remove"
type textarea "x"
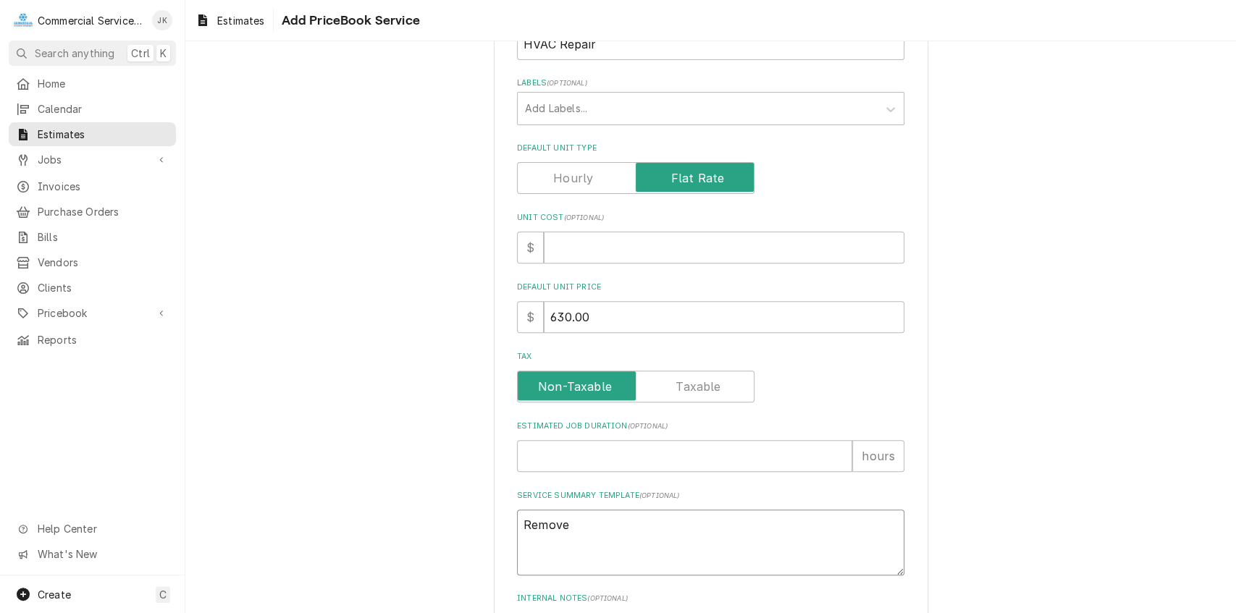
type textarea "Remove"
type textarea "x"
type textarea "Remove m"
type textarea "x"
type textarea "Remove ma"
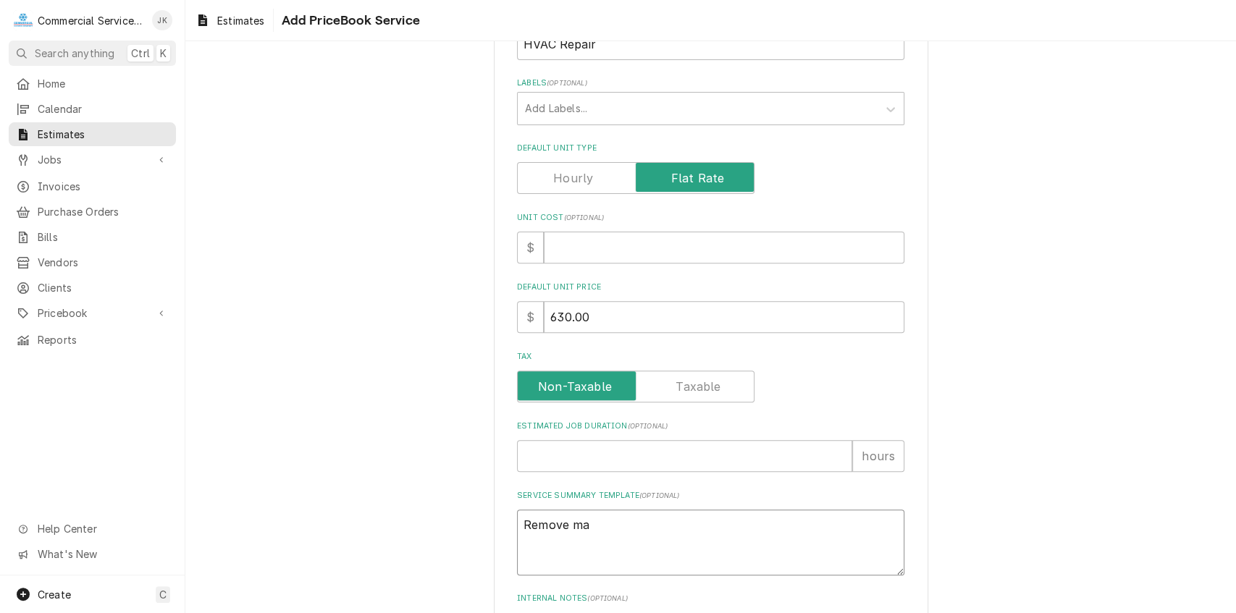
type textarea "x"
type textarea "Remove mak"
type textarea "x"
type textarea "Remove make"
type textarea "x"
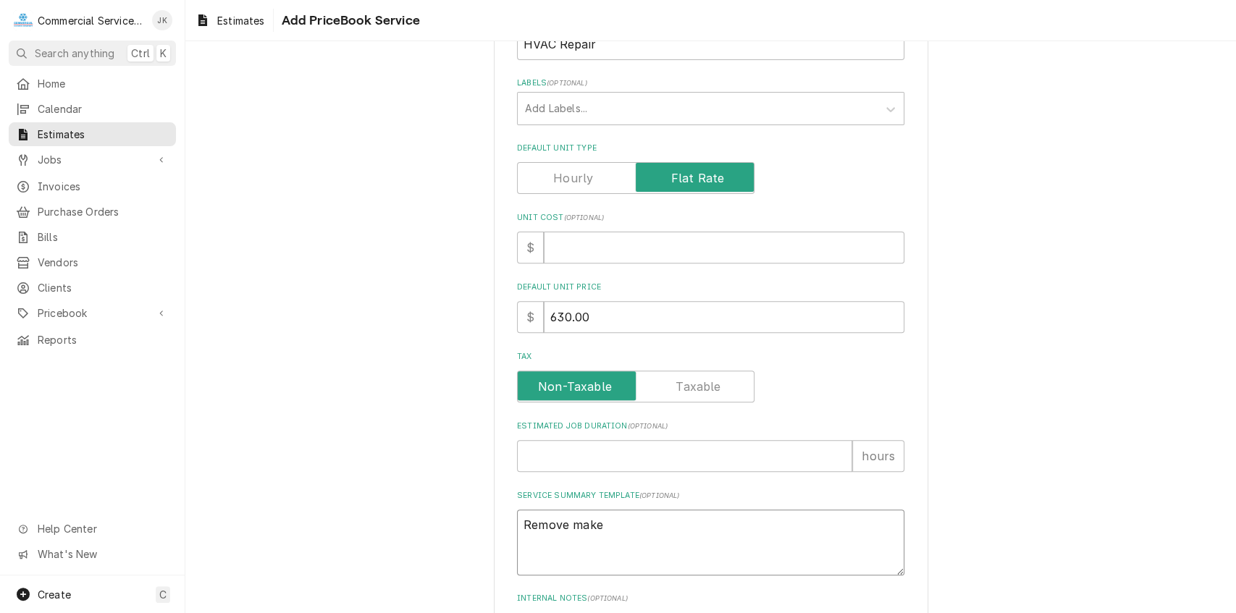
type textarea "Remove make"
type textarea "x"
type textarea "Remove make u"
type textarea "x"
type textarea "Remove make up"
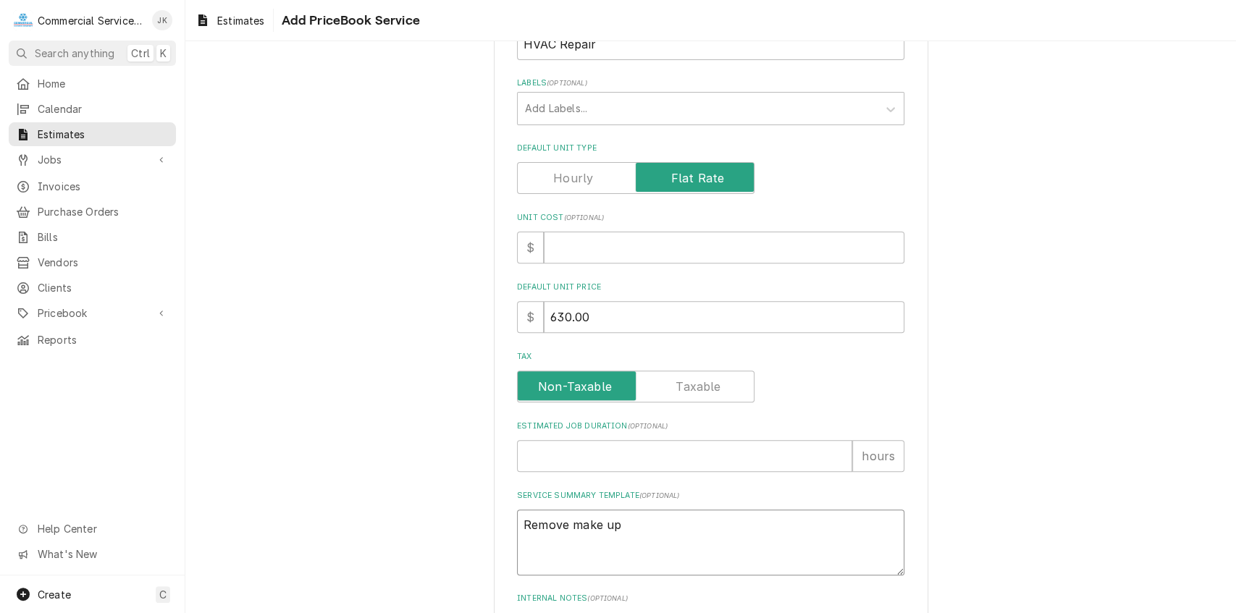
type textarea "x"
type textarea "Remove make up"
type textarea "x"
type textarea "Remove make up a"
type textarea "x"
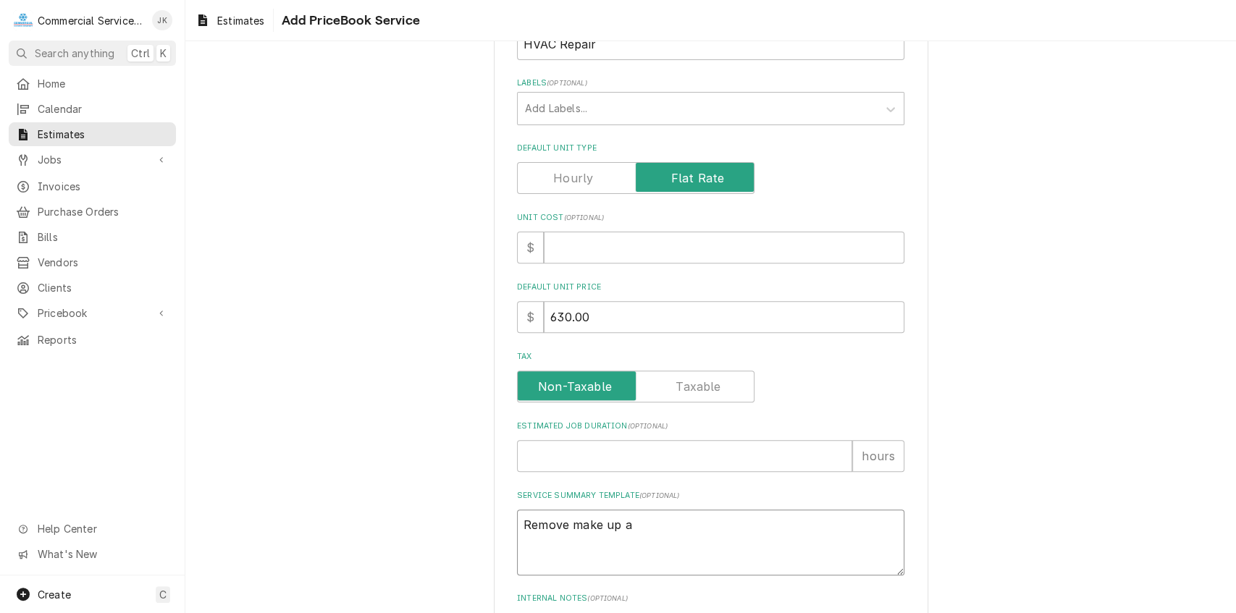
type textarea "Remove make up ai"
type textarea "x"
type textarea "Remove make up air"
type textarea "x"
type textarea "Remove make up air"
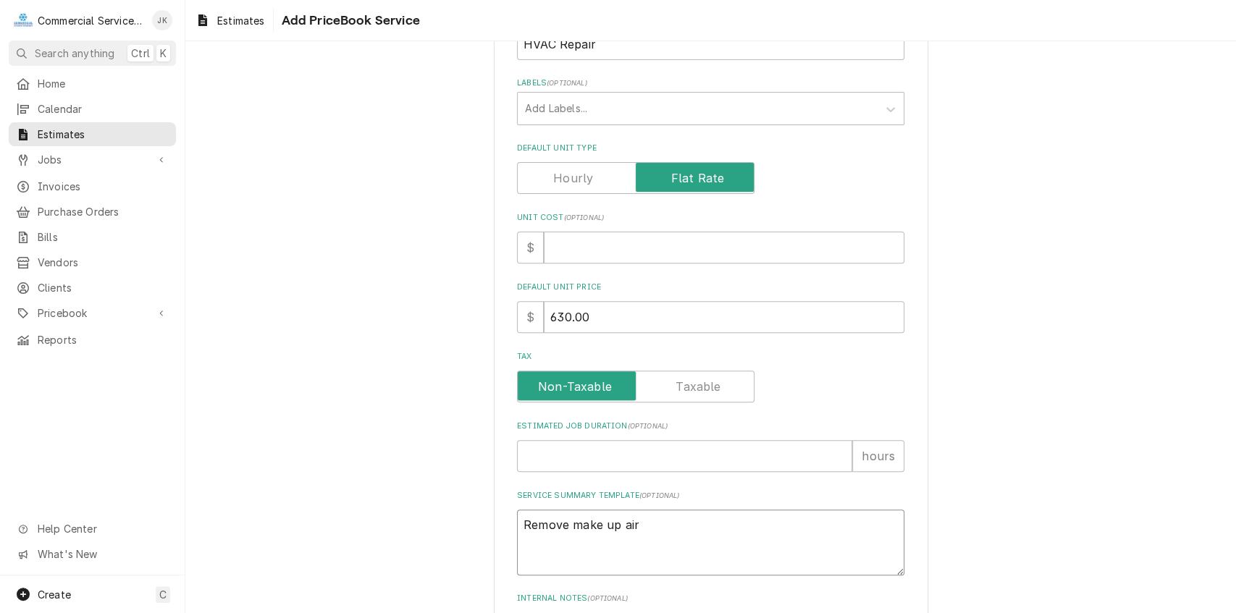
type textarea "x"
type textarea "Remove make up air m"
type textarea "x"
type textarea "Remove make up air mo"
type textarea "x"
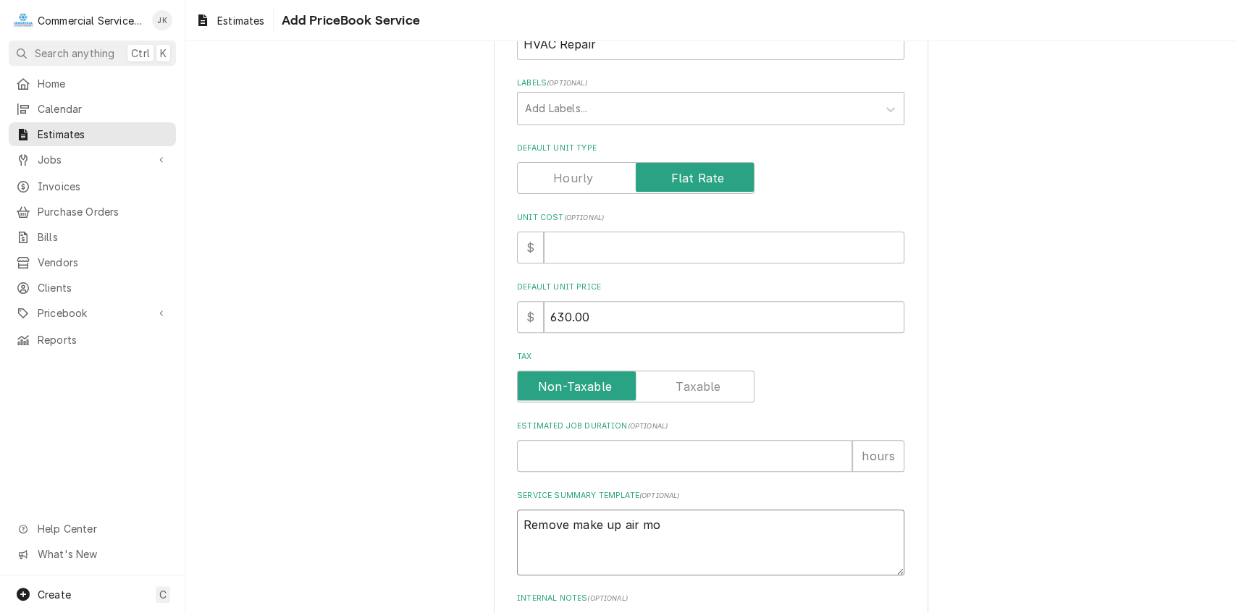
type textarea "Remove make up air mot"
type textarea "x"
type textarea "Remove make up air moto"
type textarea "x"
type textarea "Remove make up air motor"
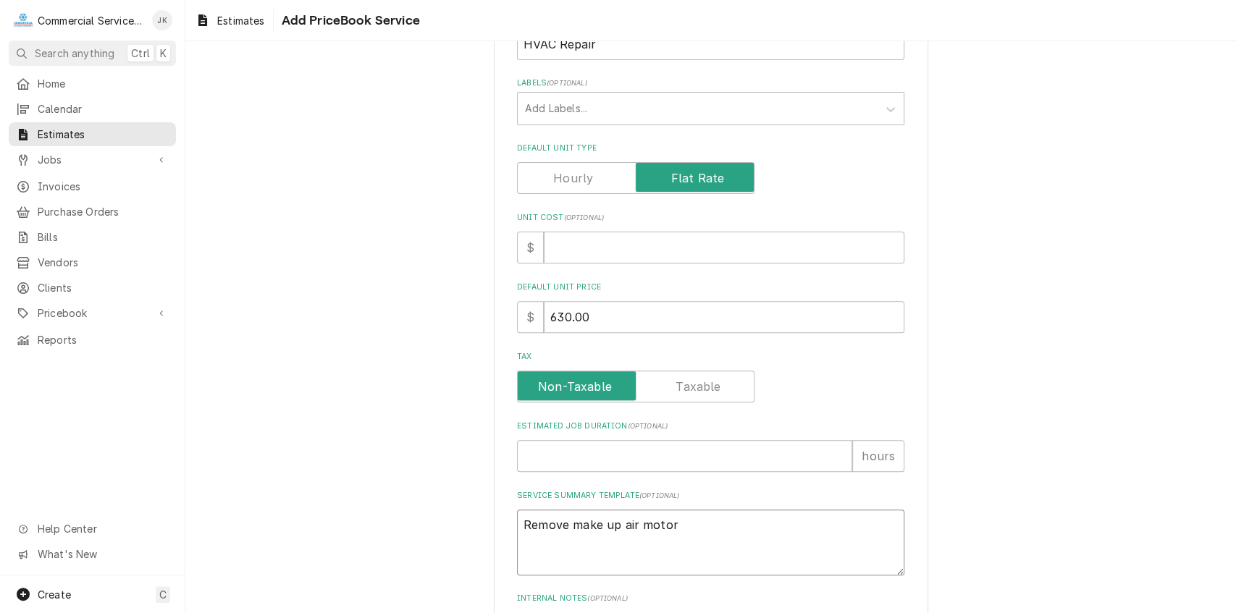
type textarea "x"
type textarea "Remove make up air motor"
type textarea "x"
type textarea "Remove make up air motor a"
type textarea "x"
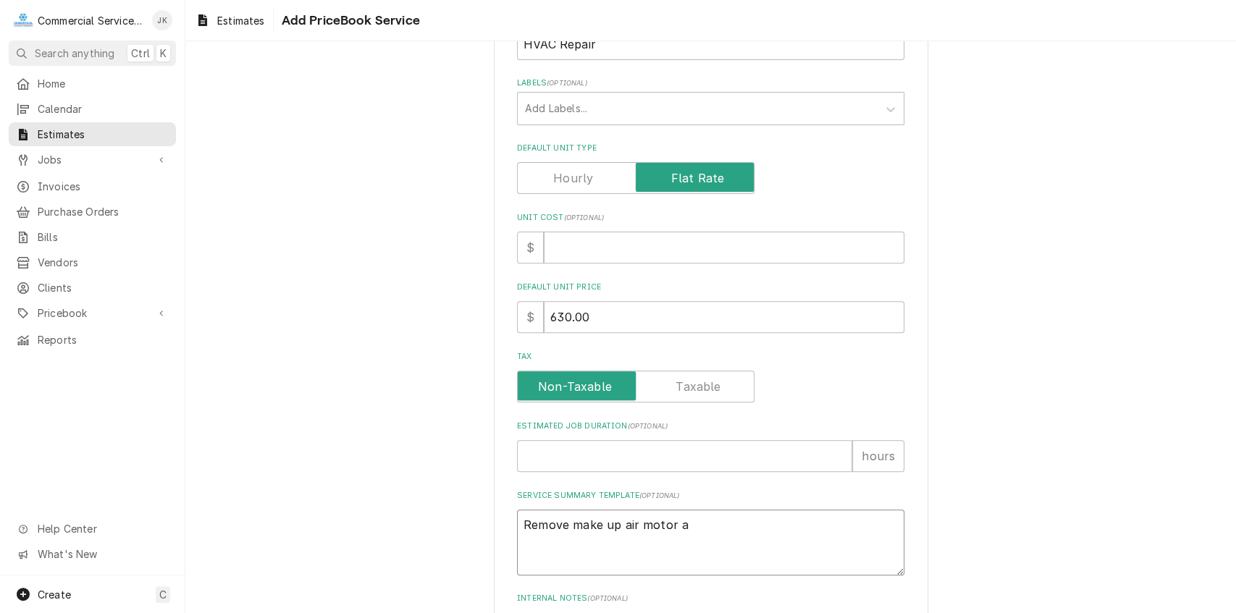
type textarea "Remove make up air motor an"
type textarea "x"
type textarea "Remove make up air motor and"
type textarea "x"
type textarea "Remove make up air motor and"
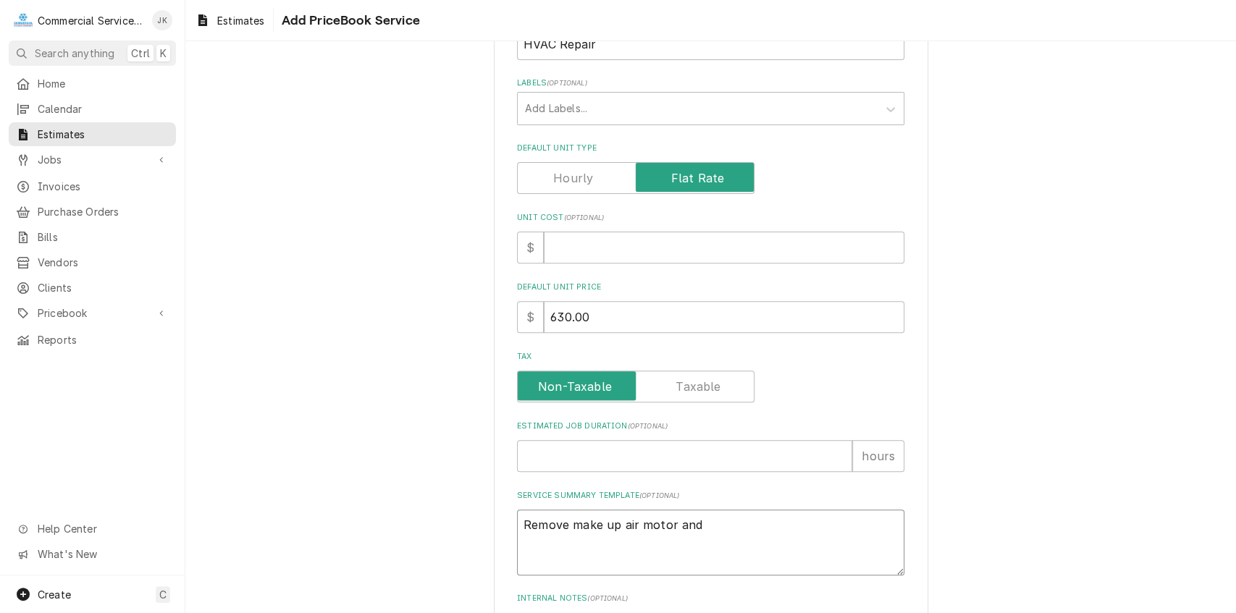
type textarea "x"
type textarea "Remove make up air motor and i"
type textarea "x"
type textarea "Remove make up air motor and in"
type textarea "x"
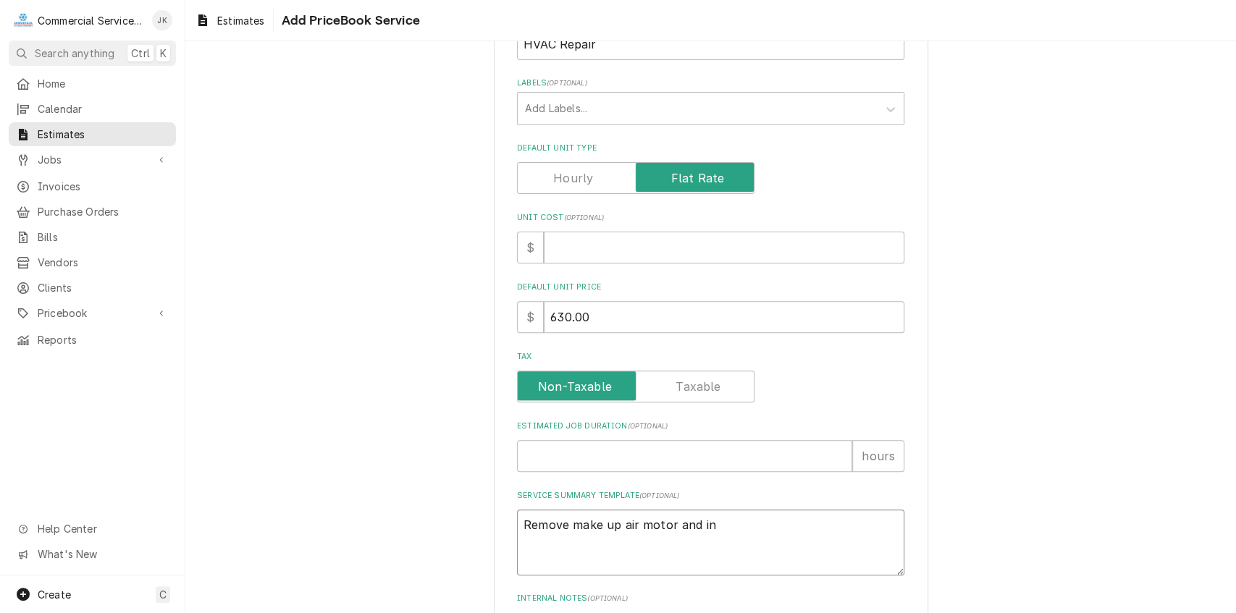
type textarea "Remove make up air motor and ins"
type textarea "x"
type textarea "Remove make up air motor and inst"
type textarea "x"
type textarea "Remove make up air motor and insta"
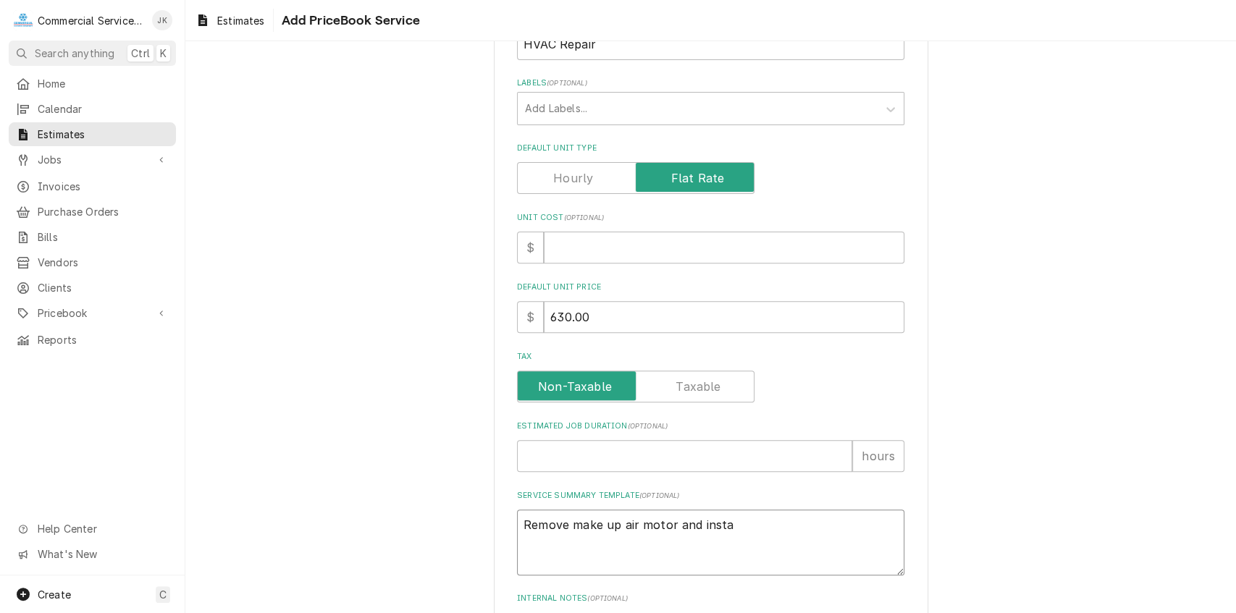
type textarea "x"
type textarea "Remove make up air motor and instal"
type textarea "x"
type textarea "Remove make up air motor and install"
type textarea "x"
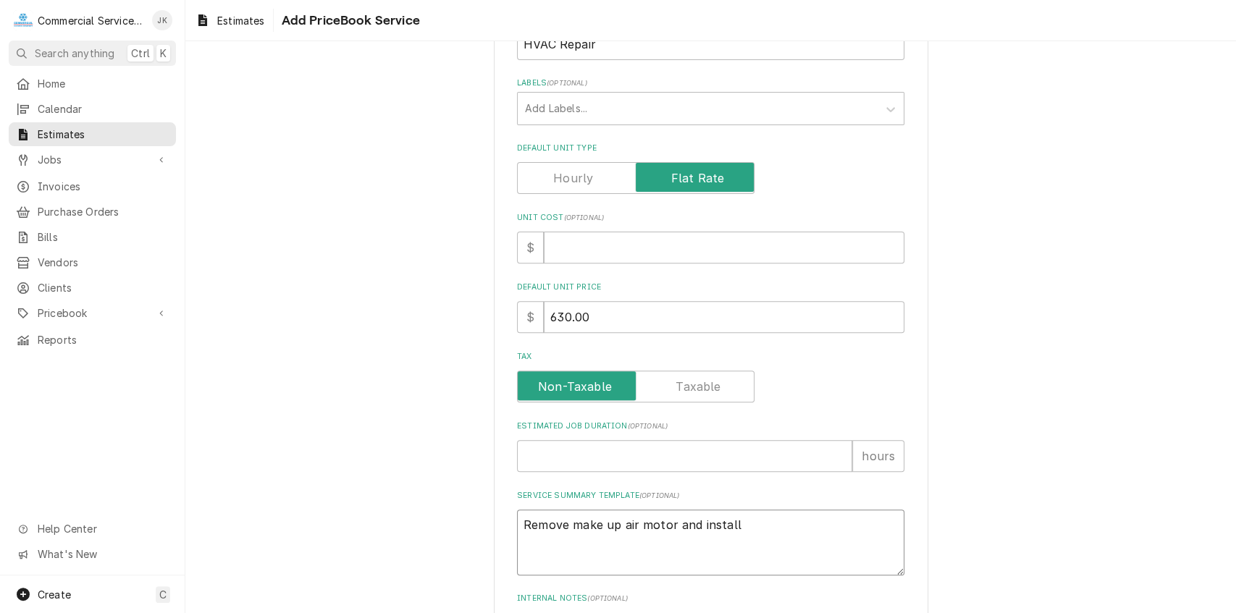
type textarea "Remove make up air motor and install"
type textarea "x"
type textarea "Remove make up air motor and install n"
type textarea "x"
type textarea "Remove make up air motor and install ne"
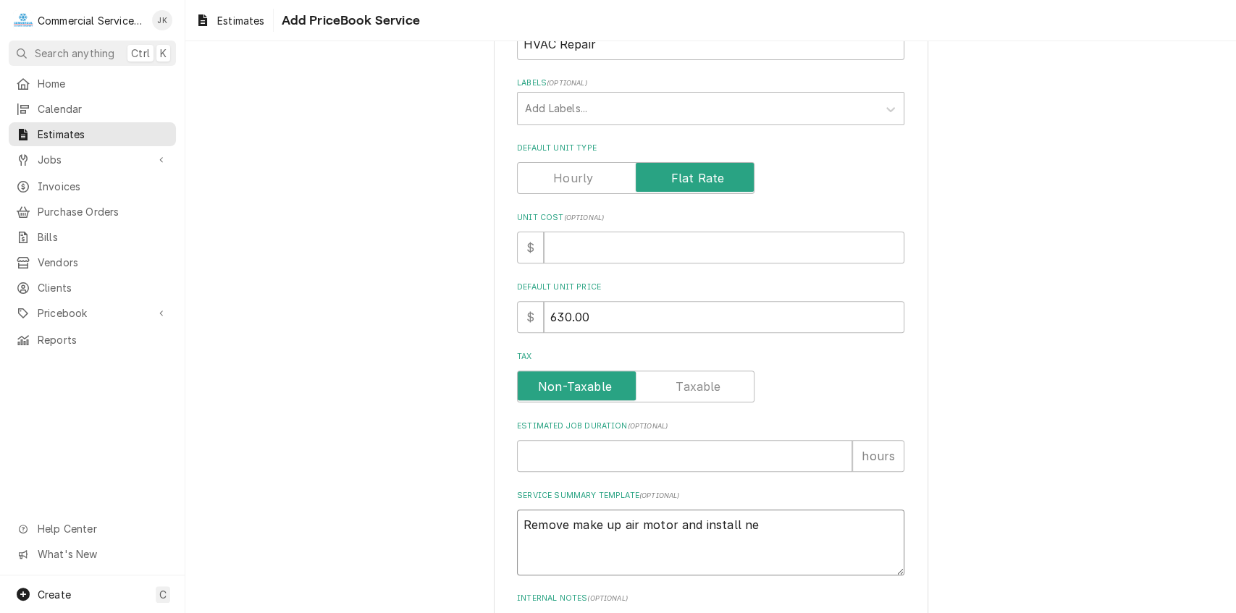
type textarea "x"
type textarea "Remove make up air motor and install new"
type textarea "x"
type textarea "Remove make up air motor and install new"
type textarea "x"
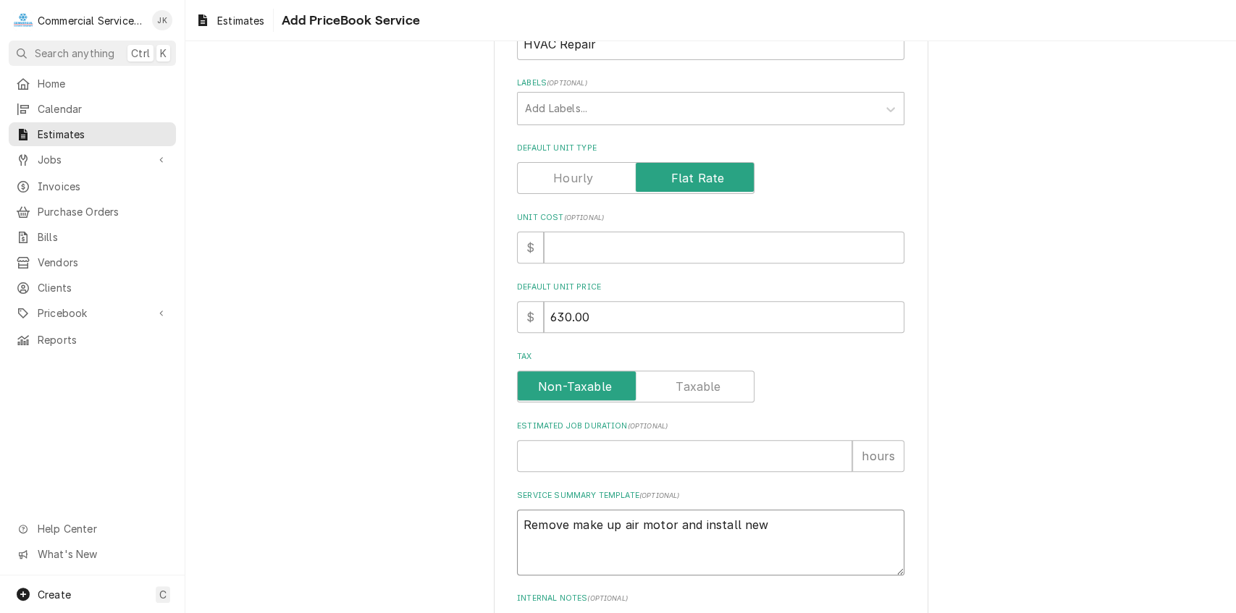
type textarea "Remove make up air motor and install new m"
type textarea "x"
type textarea "Remove make up air motor and install new mo"
type textarea "x"
type textarea "Remove make up air motor and install new mot"
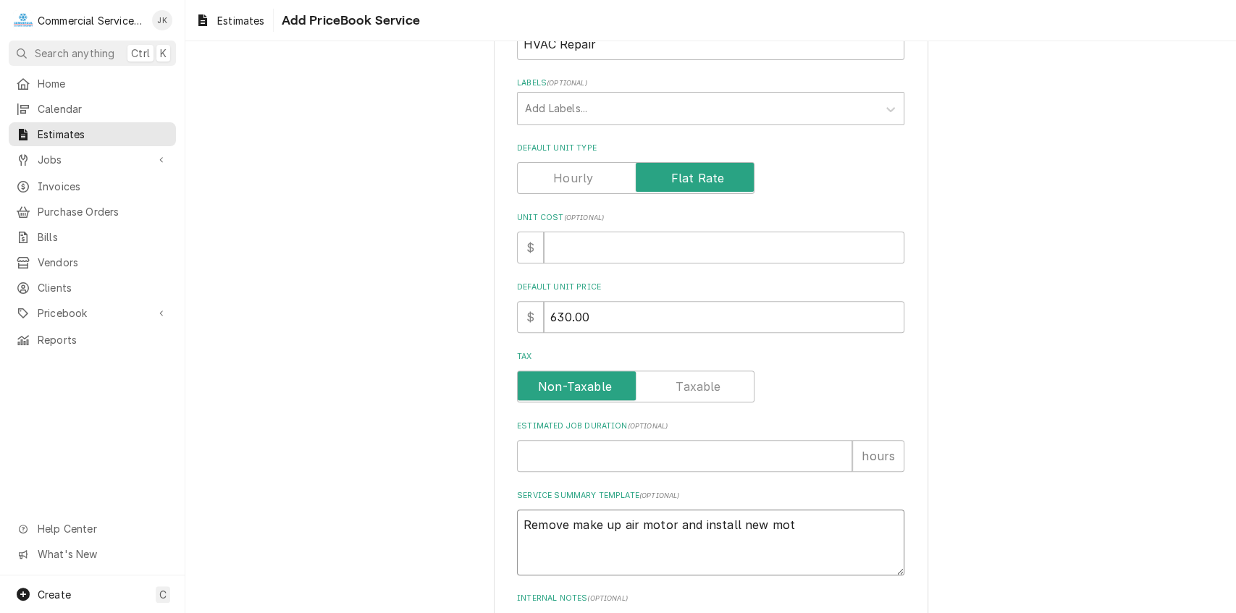
type textarea "x"
type textarea "Remove make up air motor and install new moto"
type textarea "x"
type textarea "Remove make up air motor and install new motor"
type textarea "x"
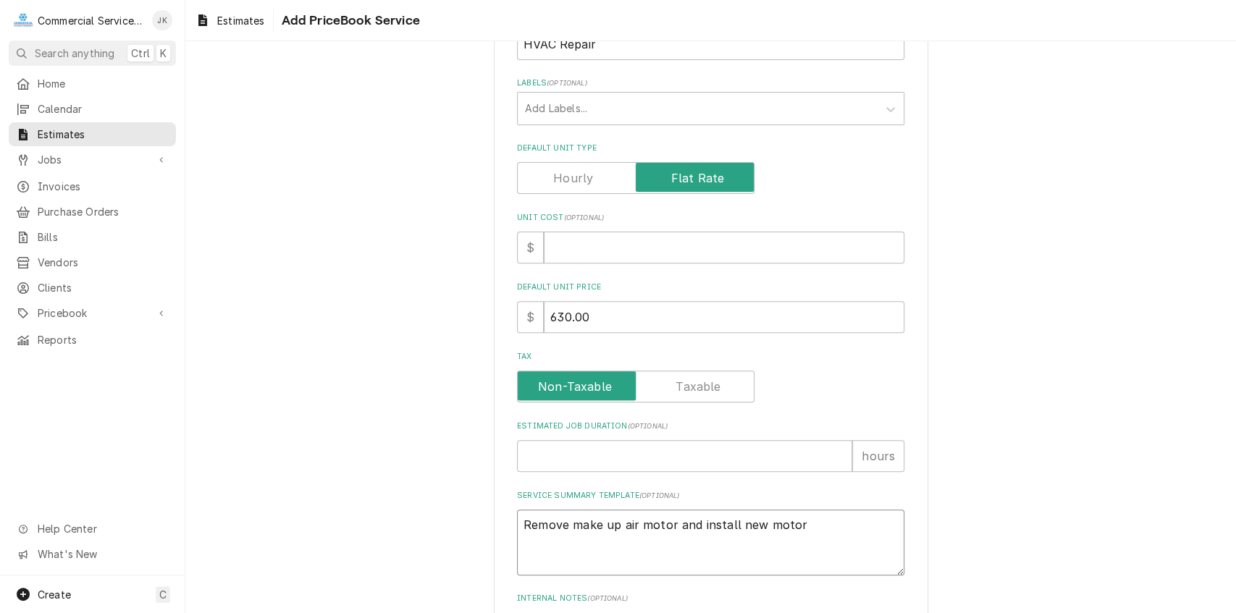
type textarea "Remove make up air motor and install new motor"
type textarea "x"
type textarea "Remove make up air motor and install new motor"
type textarea "x"
type textarea "Remove make up air motor and install new moto"
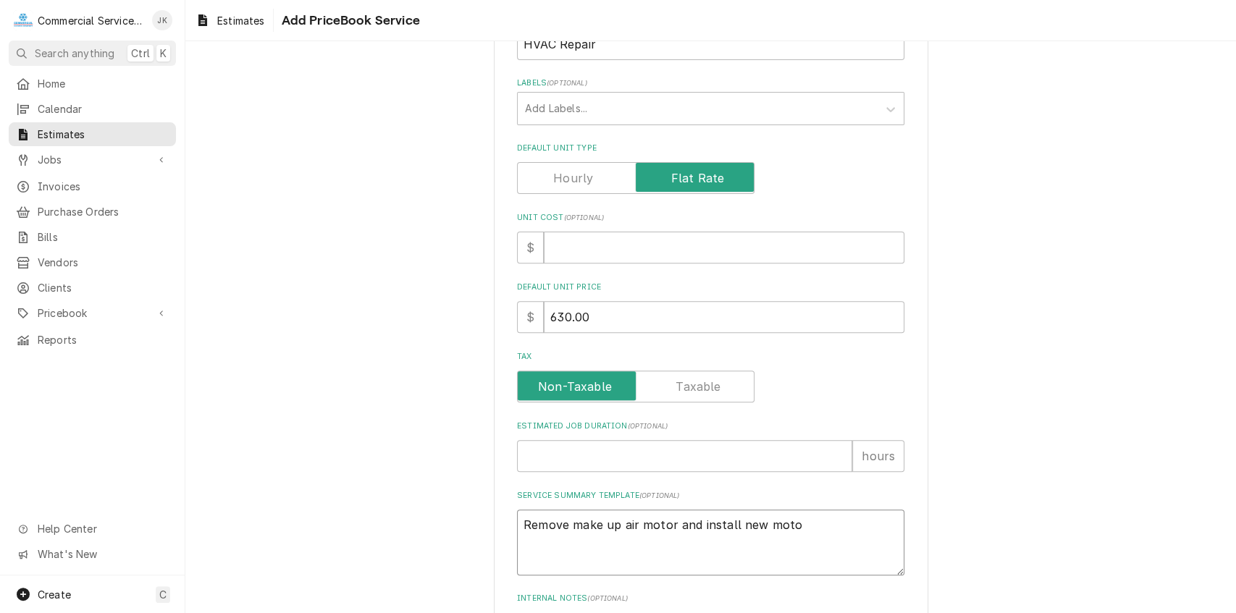
type textarea "x"
type textarea "Remove make up air motor and install new mot"
type textarea "x"
type textarea "Remove make up air motor and install new mo"
type textarea "x"
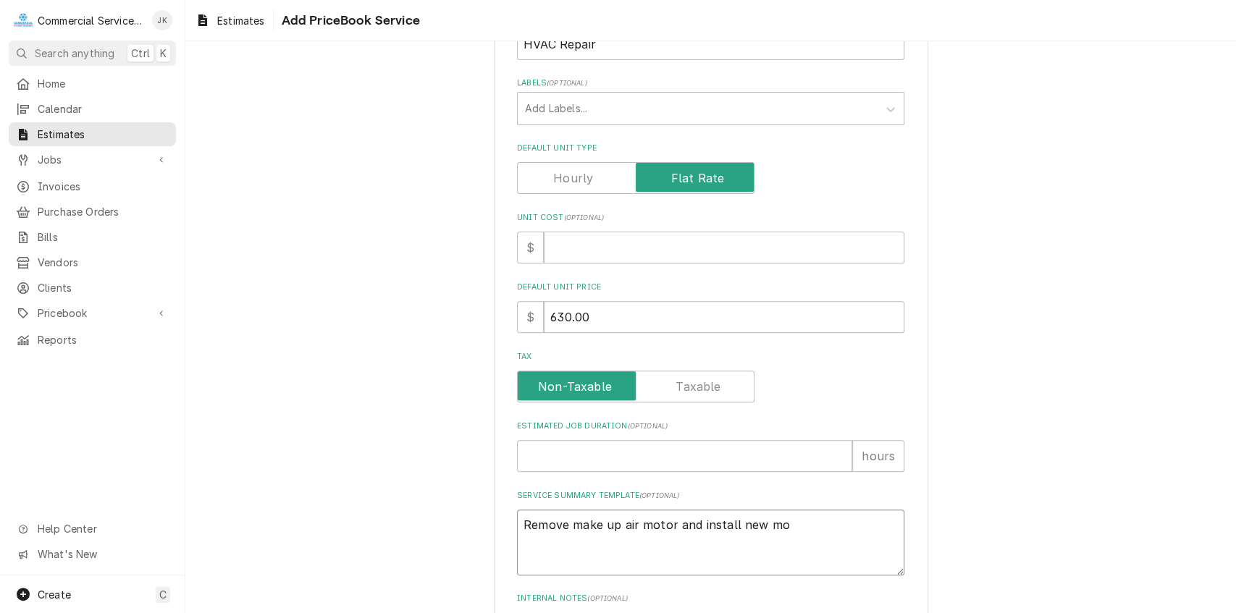
type textarea "Remove make up air motor and install new m"
type textarea "x"
type textarea "Remove make up air motor and install new"
type textarea "x"
type textarea "Remove make up air motor and install new 2"
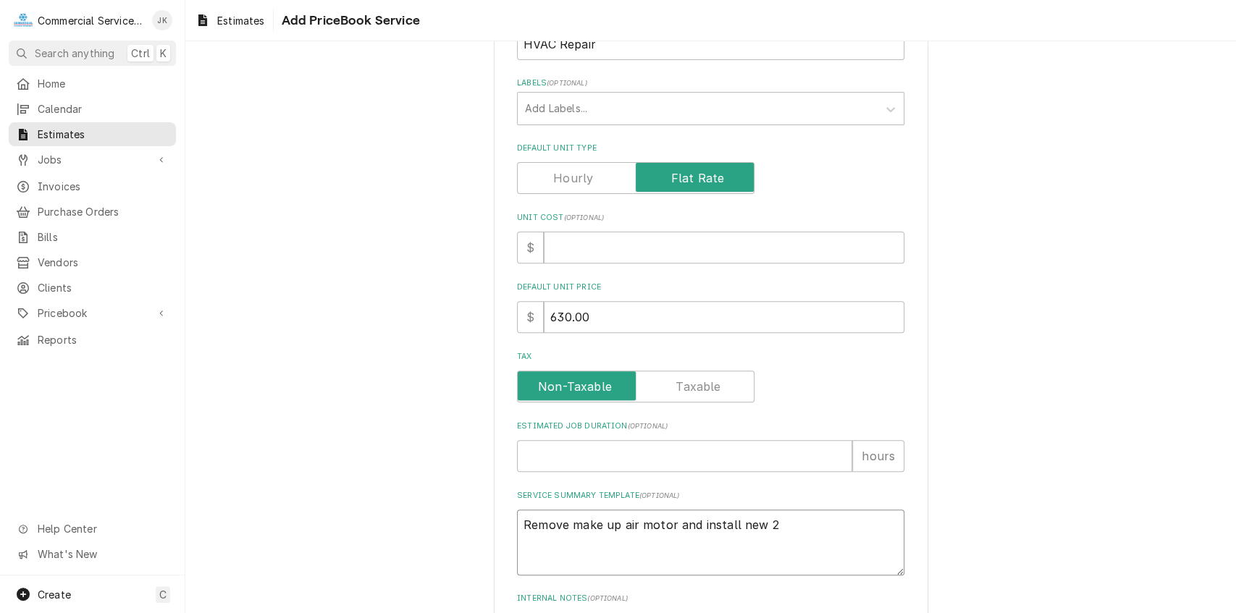
type textarea "x"
type textarea "Remove make up air motor and install new 2H"
type textarea "x"
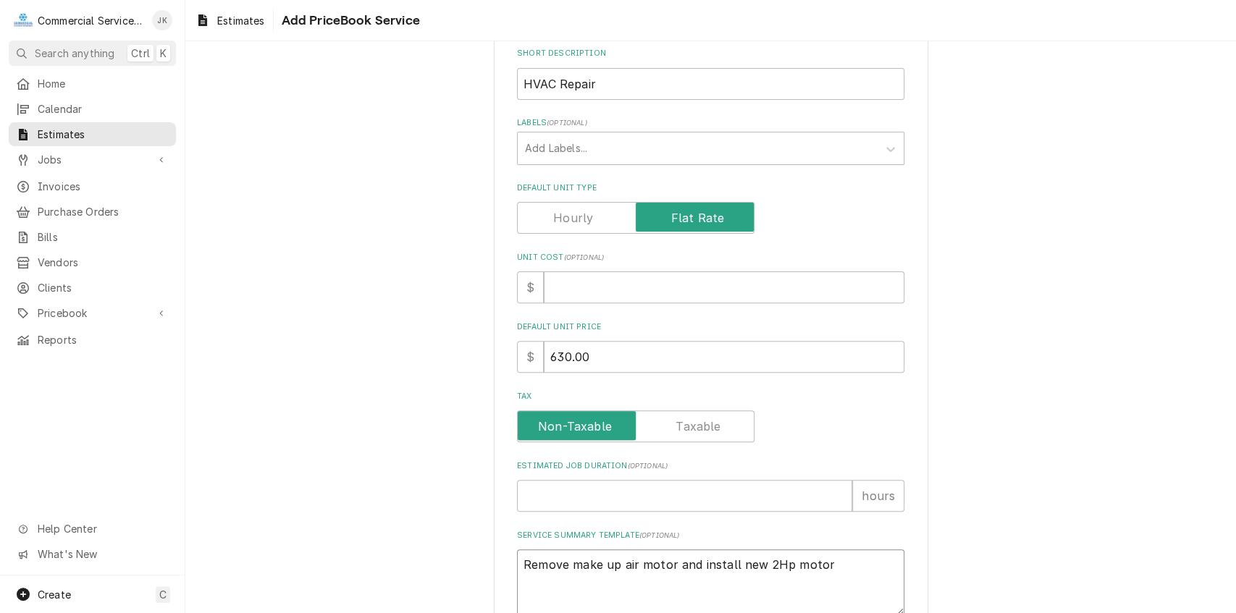
scroll to position [266, 0]
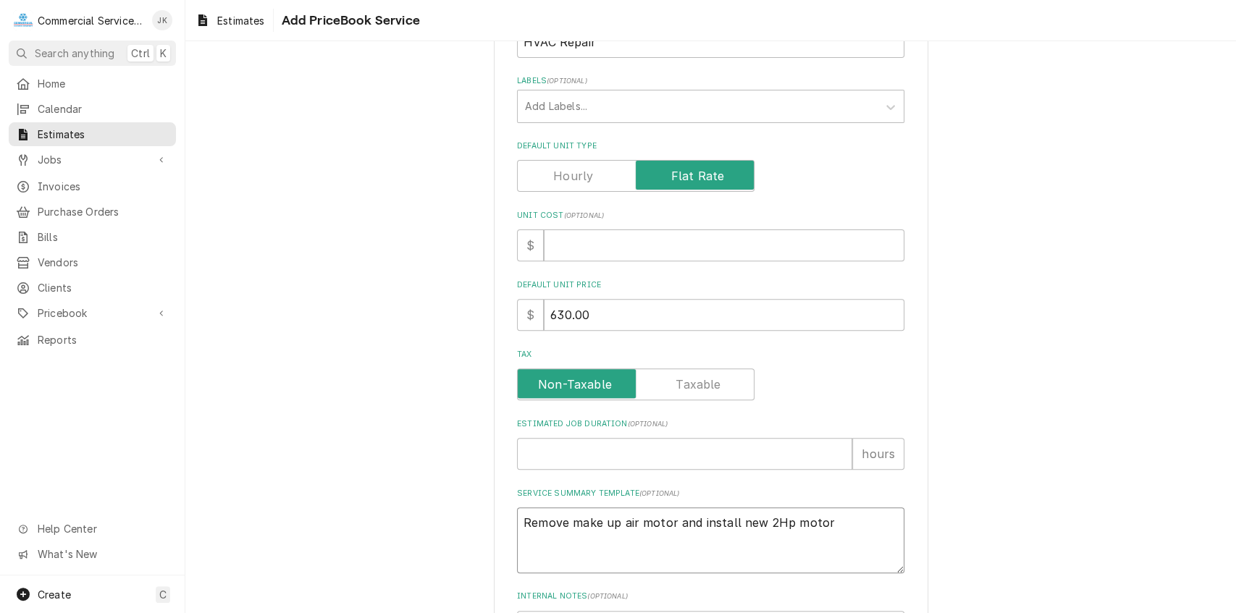
click at [632, 518] on textarea "Remove make up air motor and install new 2Hp motor" at bounding box center [710, 540] width 387 height 66
click at [856, 523] on textarea "Remove make up air (MUA) motor and install new 2Hp motor" at bounding box center [710, 540] width 387 height 66
click at [706, 523] on textarea "Remove make up air (MUA) motor and install" at bounding box center [710, 540] width 387 height 66
click at [735, 521] on textarea "Remove make up air (MUA) motor; and install" at bounding box center [710, 540] width 387 height 66
click at [756, 519] on textarea "Remove make up air (MUA) motor; install" at bounding box center [710, 540] width 387 height 66
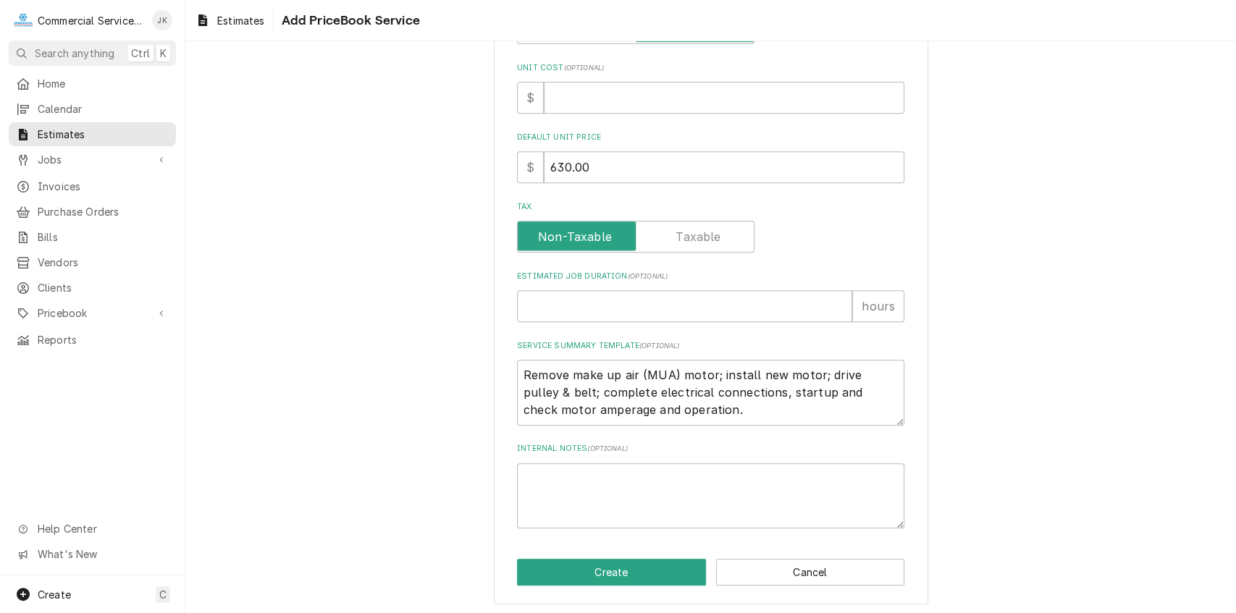
scroll to position [417, 0]
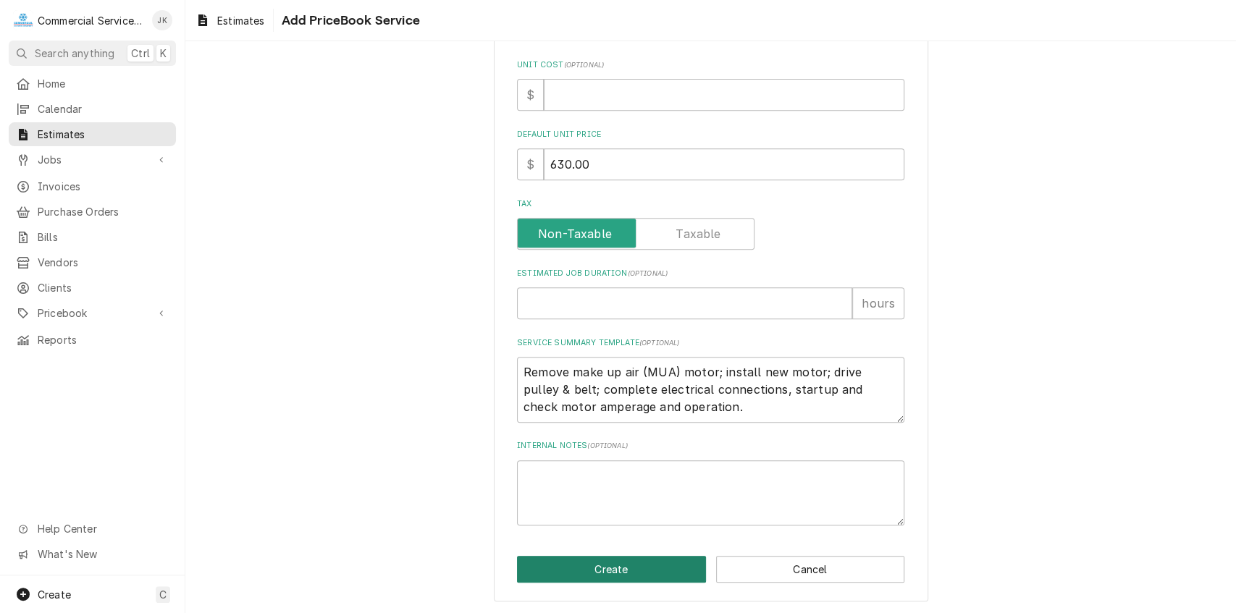
click at [605, 568] on button "Create" at bounding box center [611, 569] width 189 height 27
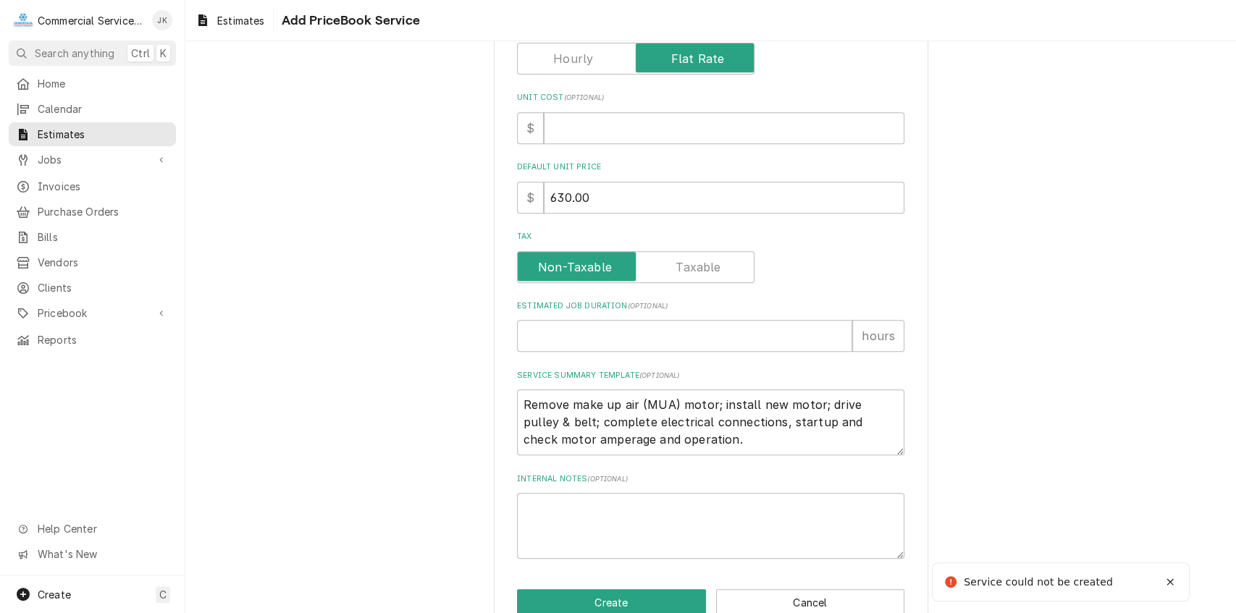
scroll to position [230, 0]
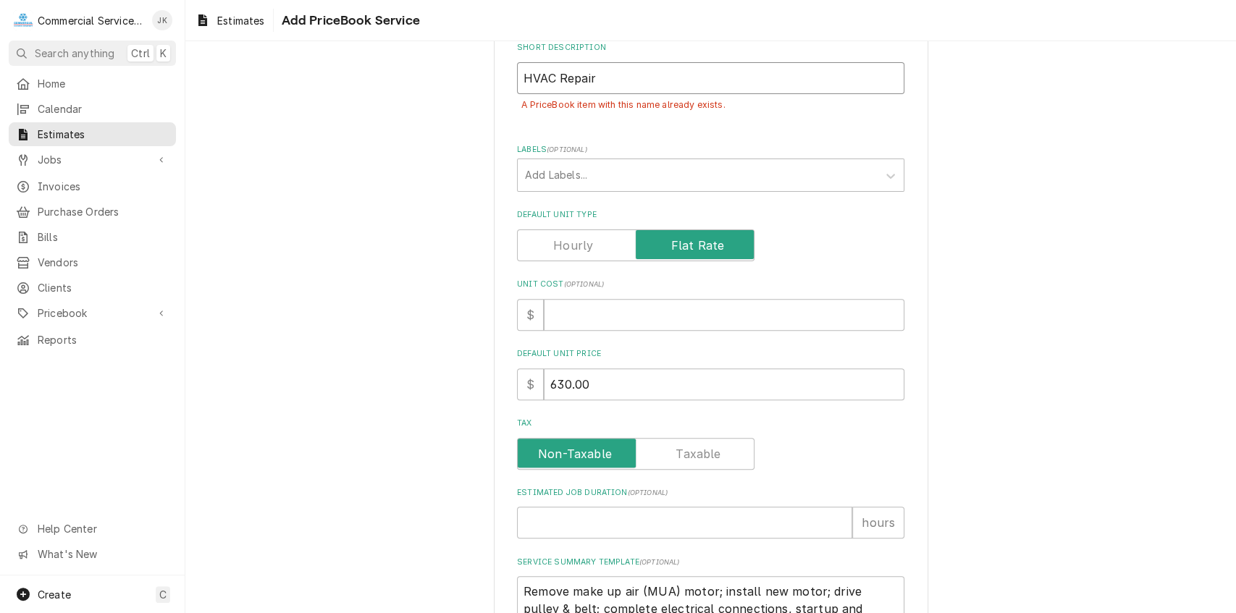
click at [593, 77] on input "HVAC Repair" at bounding box center [710, 78] width 387 height 32
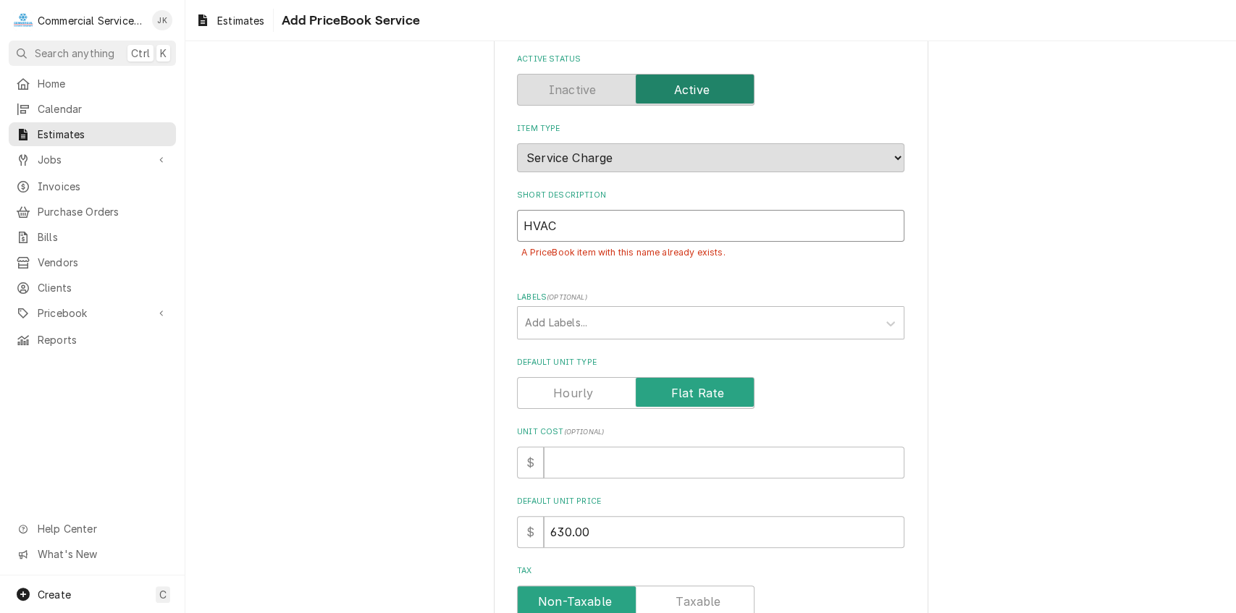
scroll to position [0, 0]
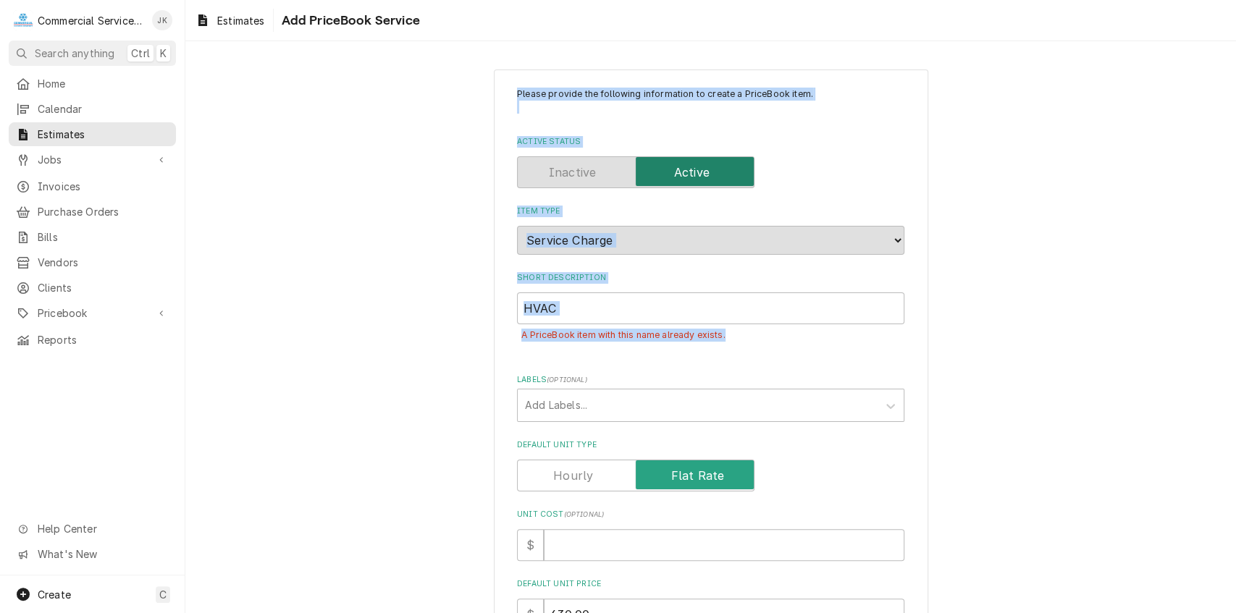
drag, startPoint x: 1205, startPoint y: 98, endPoint x: 1205, endPoint y: 346, distance: 247.6
click at [1205, 346] on div "Please provide the following information to create a PriceBook item. Active Sta…" at bounding box center [710, 560] width 1050 height 1008
click at [1147, 237] on div "Please provide the following information to create a PriceBook item. Active Sta…" at bounding box center [710, 560] width 1050 height 1008
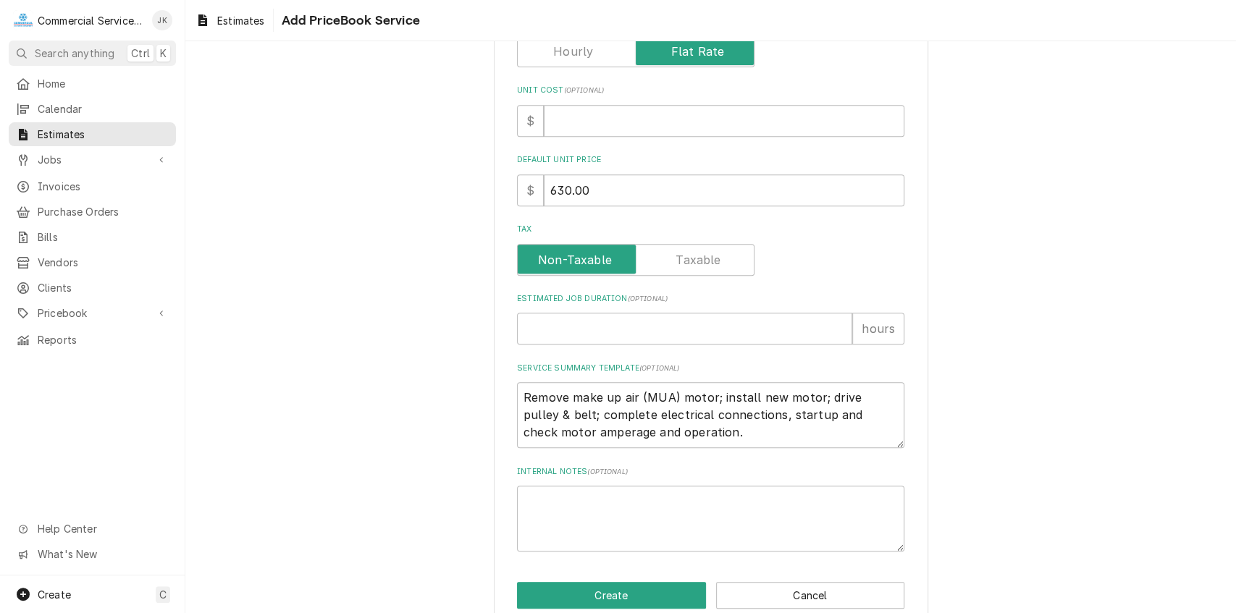
scroll to position [450, 0]
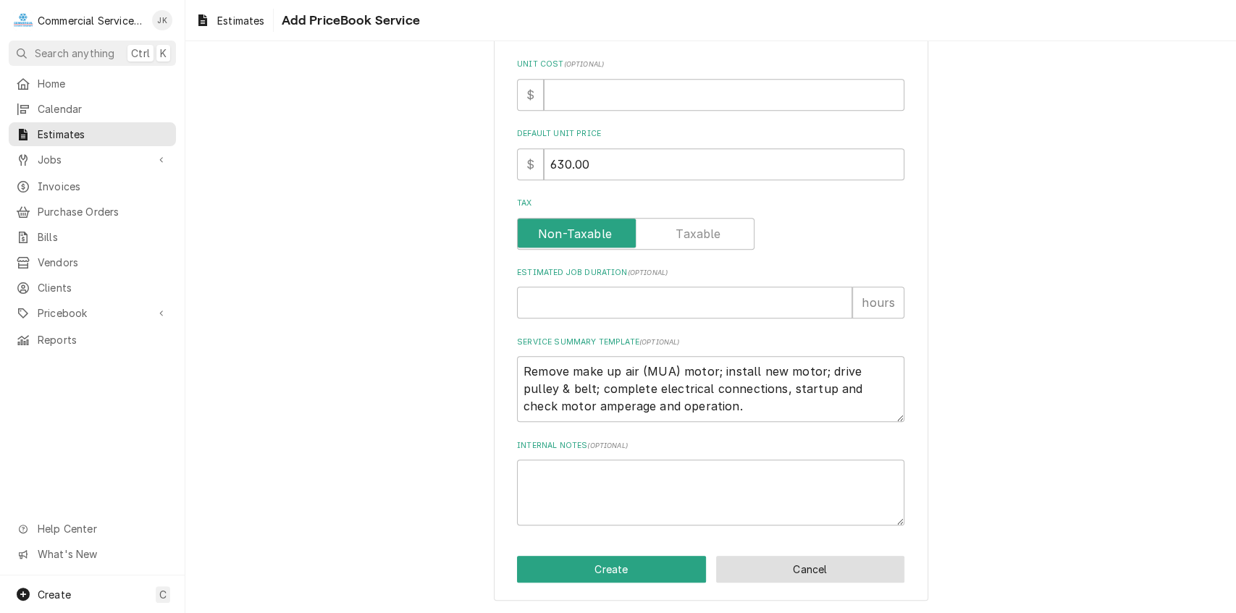
click at [762, 573] on button "Cancel" at bounding box center [810, 569] width 189 height 27
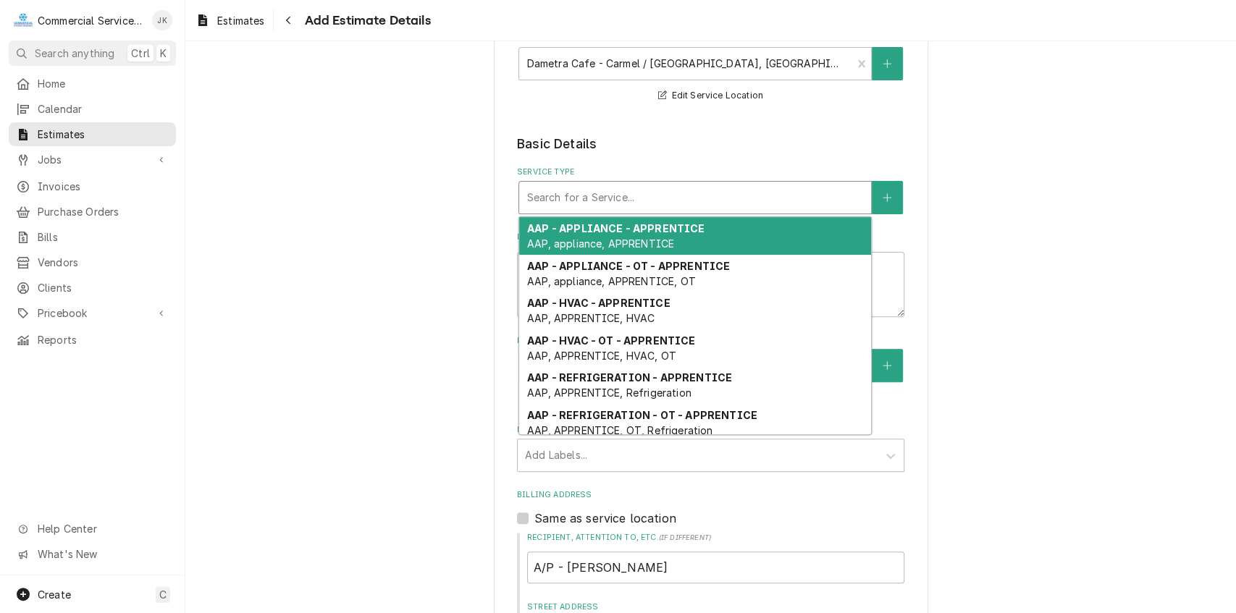
click at [655, 194] on div "Service Type" at bounding box center [694, 198] width 337 height 26
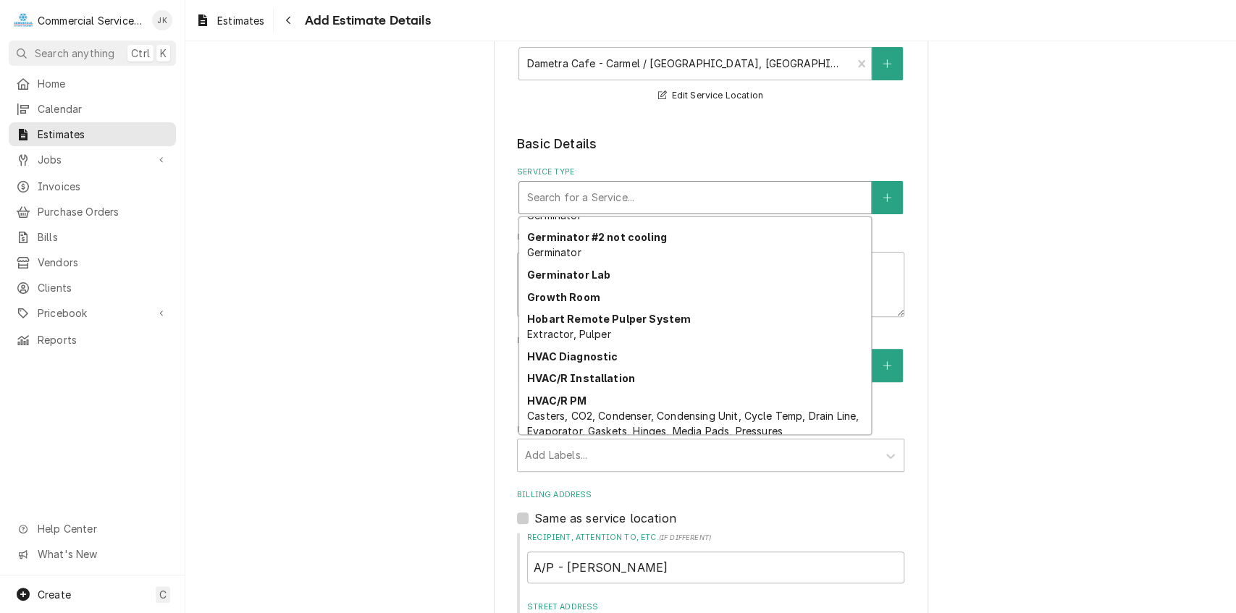
scroll to position [1644, 0]
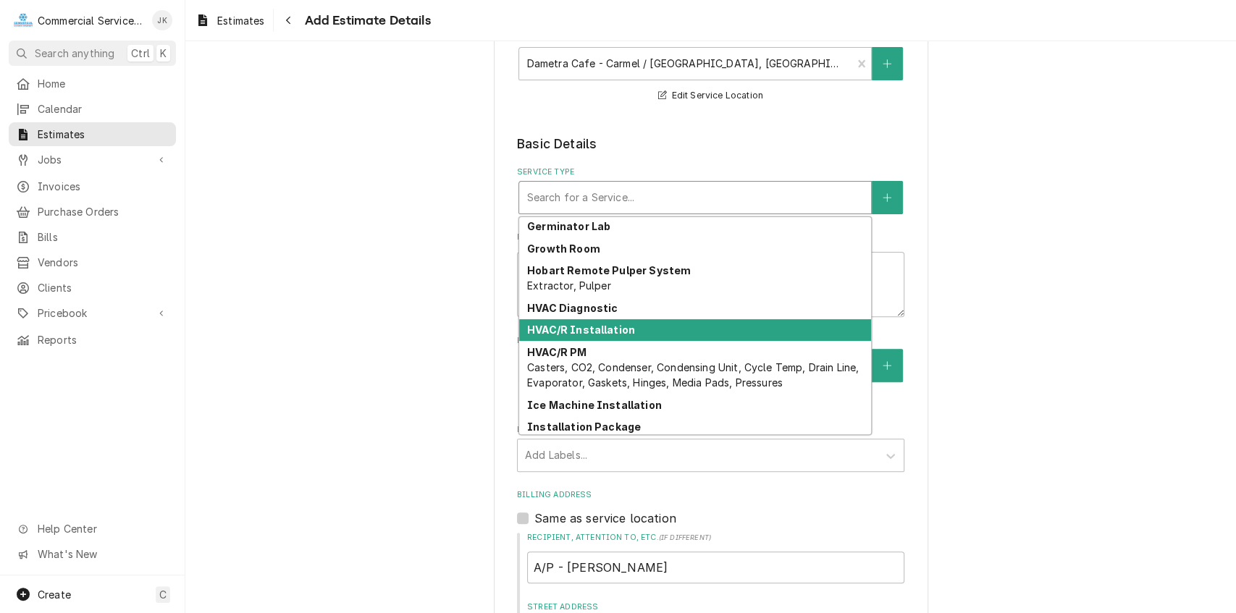
click at [581, 326] on strong "HVAC/R Installation" at bounding box center [581, 330] width 108 height 12
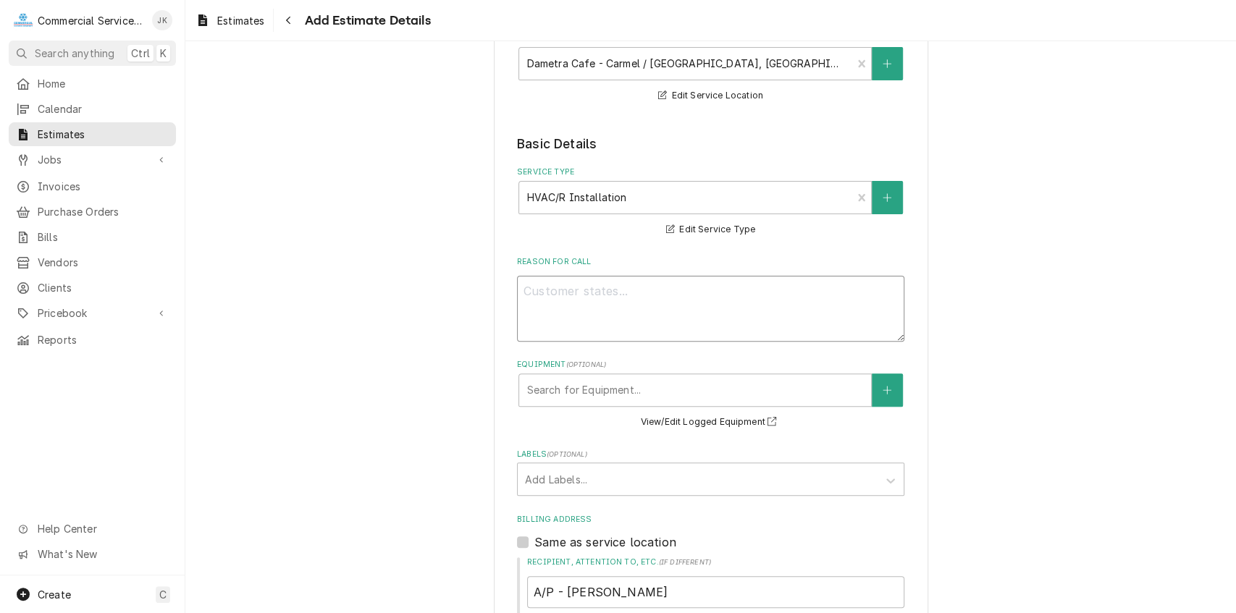
click at [534, 292] on textarea "Reason For Call" at bounding box center [710, 309] width 387 height 66
click at [539, 290] on textarea "Esitmate to repair" at bounding box center [710, 309] width 387 height 66
click at [625, 294] on textarea "Estimate to repair" at bounding box center [710, 309] width 387 height 66
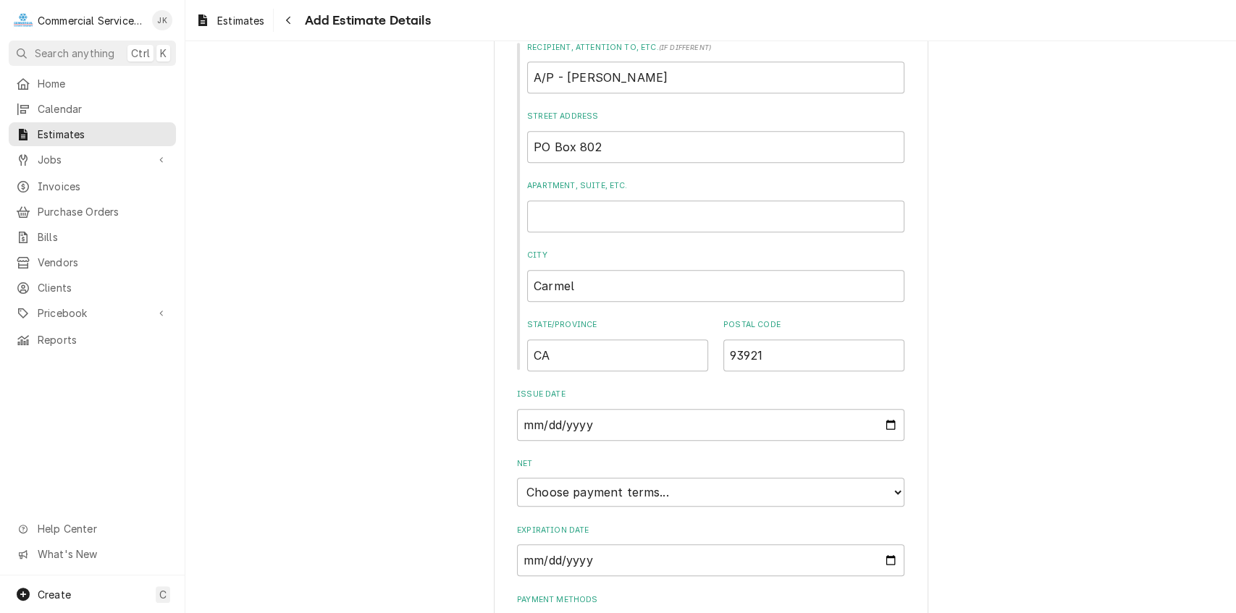
scroll to position [806, 0]
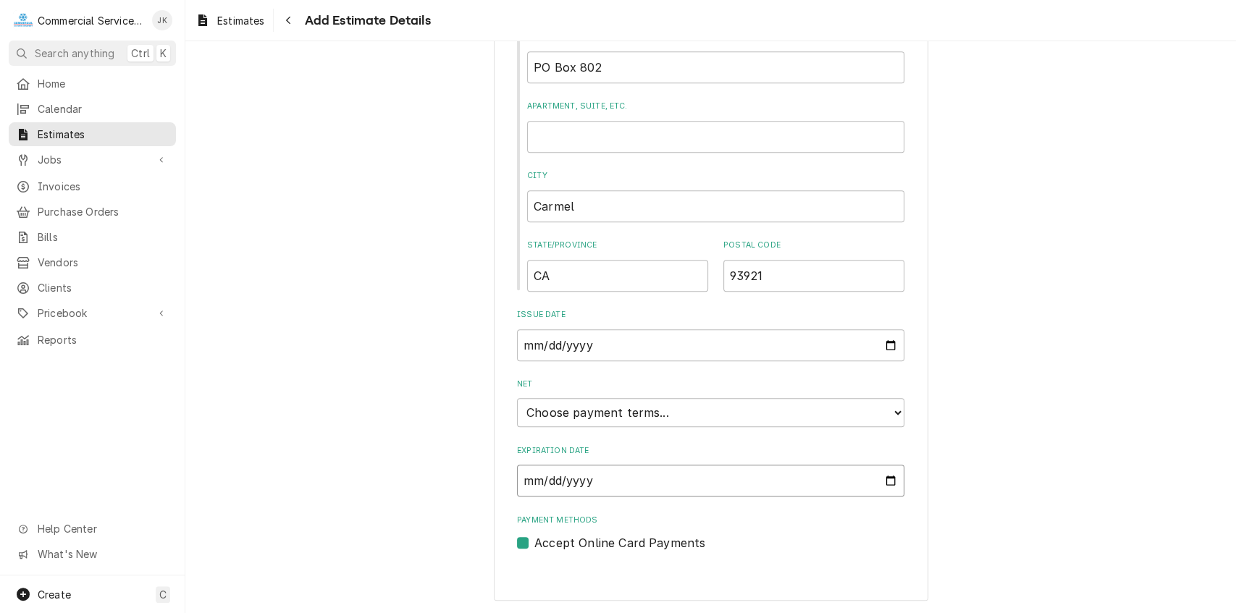
click at [885, 484] on input "Expiration Date" at bounding box center [710, 481] width 387 height 32
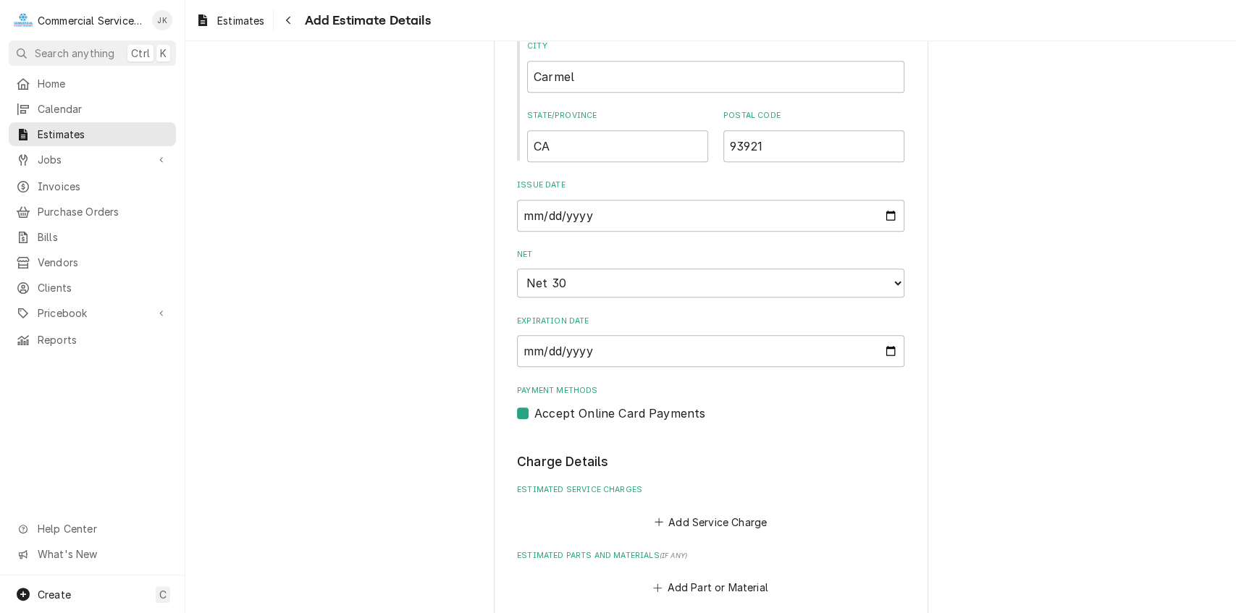
scroll to position [1147, 0]
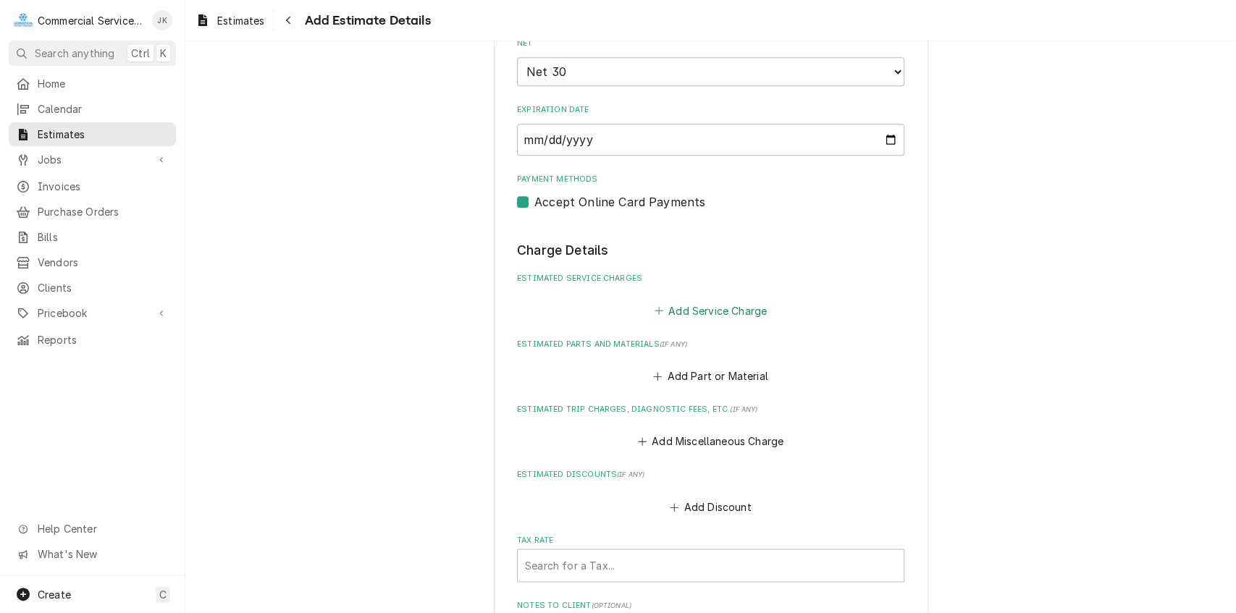
click at [680, 311] on button "Add Service Charge" at bounding box center [709, 310] width 117 height 20
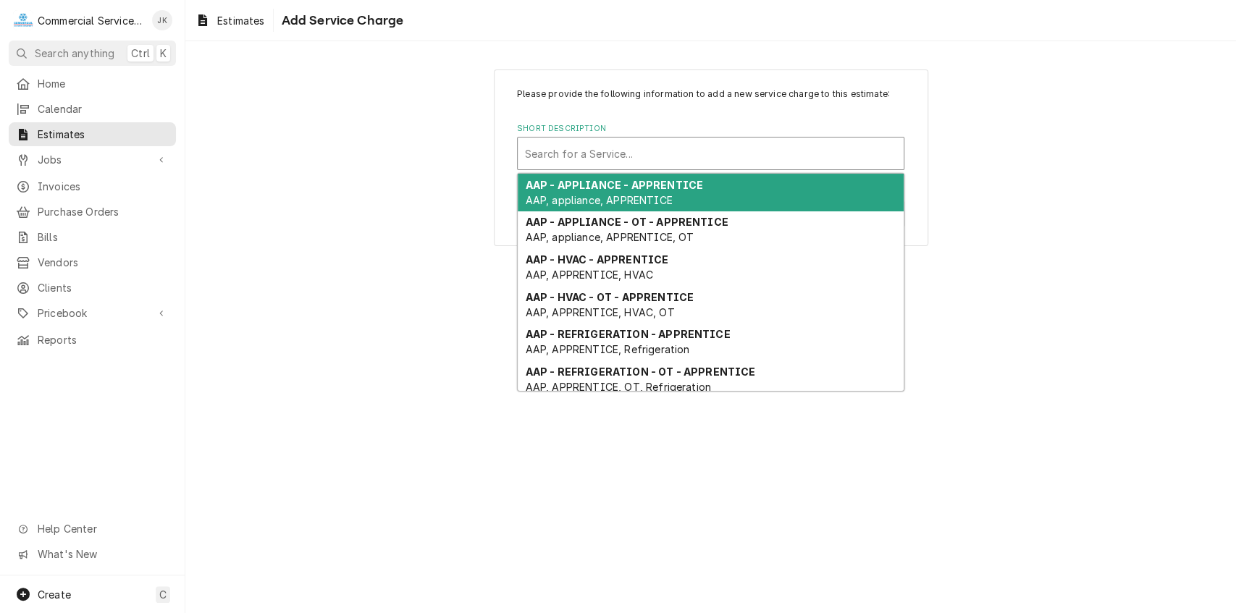
click at [556, 158] on div "Short Description" at bounding box center [710, 153] width 371 height 26
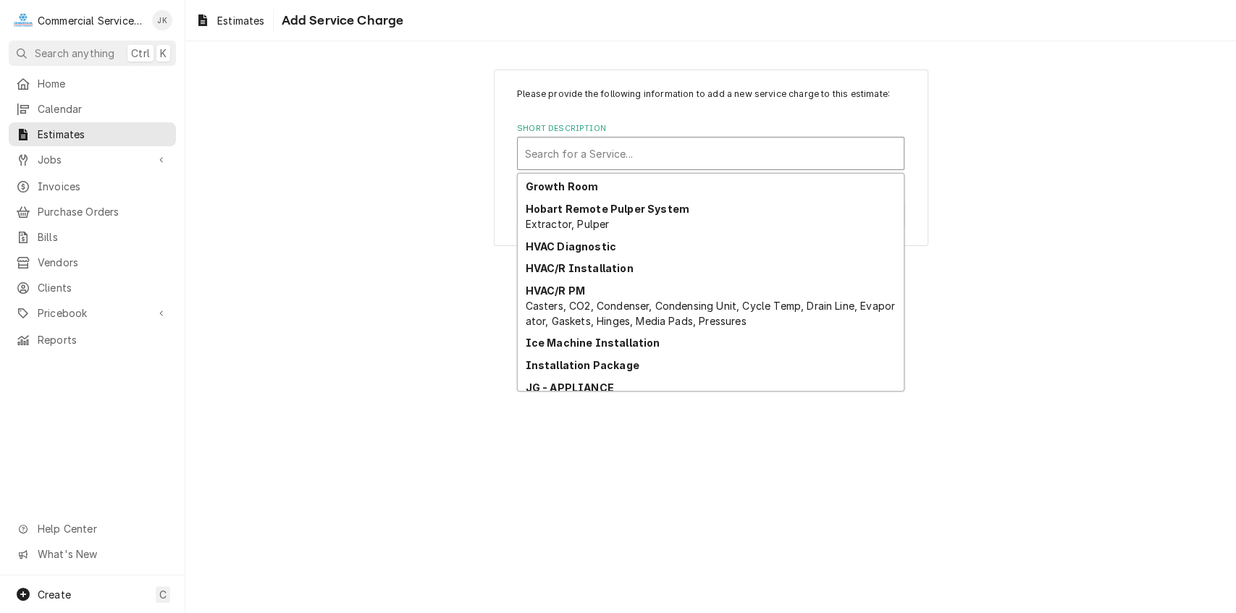
scroll to position [1713, 0]
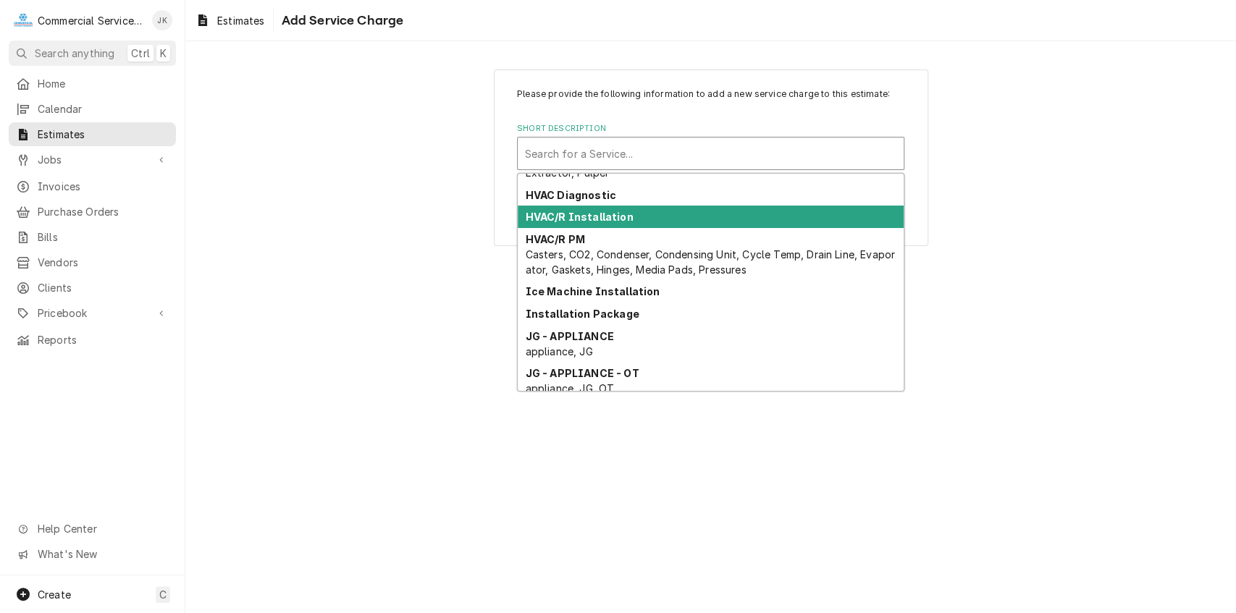
click at [550, 208] on div "HVAC/R Installation" at bounding box center [711, 217] width 386 height 22
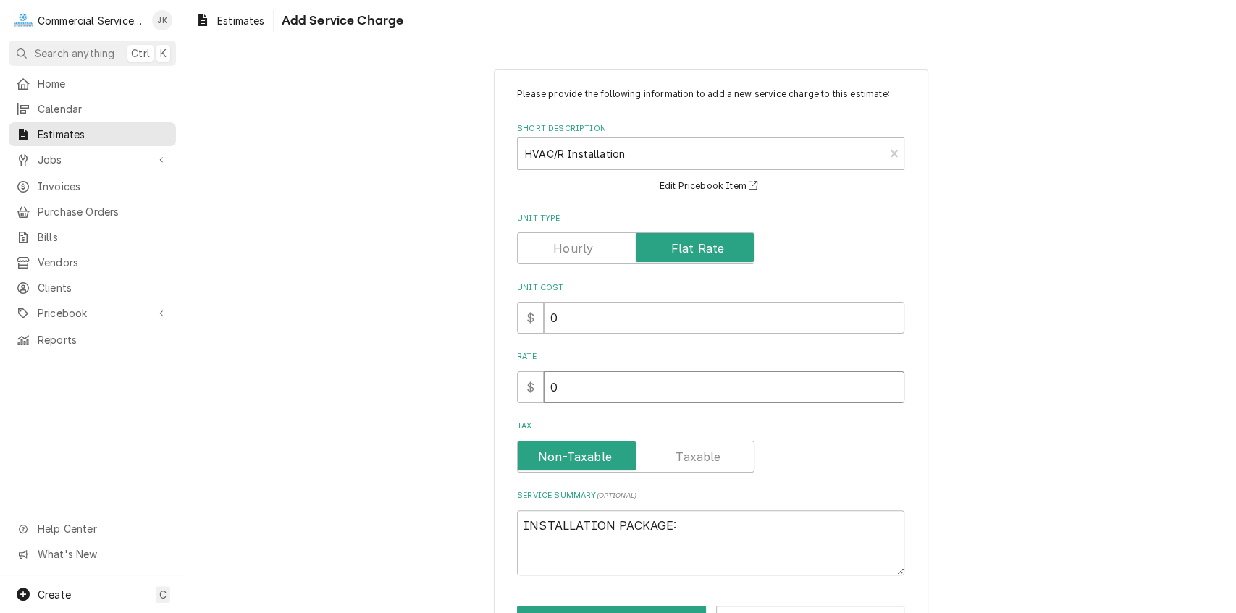
click at [565, 382] on input "0" at bounding box center [724, 387] width 360 height 32
click at [672, 523] on textarea "INSTALLATION PACKAGE:" at bounding box center [710, 543] width 387 height 66
click at [547, 540] on textarea "Remove existing failed motor on kitchen hood MUA; install new 2HP 208/230/1" at bounding box center [710, 543] width 387 height 66
click at [543, 542] on textarea "Remove existing failed motor on kitchen hood MUA; install new 2HP 208/230/1" at bounding box center [710, 543] width 387 height 66
click at [650, 539] on textarea "Remove existing failed motor on kitchen hood MUA; install new 2HP motor; 208/23…" at bounding box center [710, 543] width 387 height 66
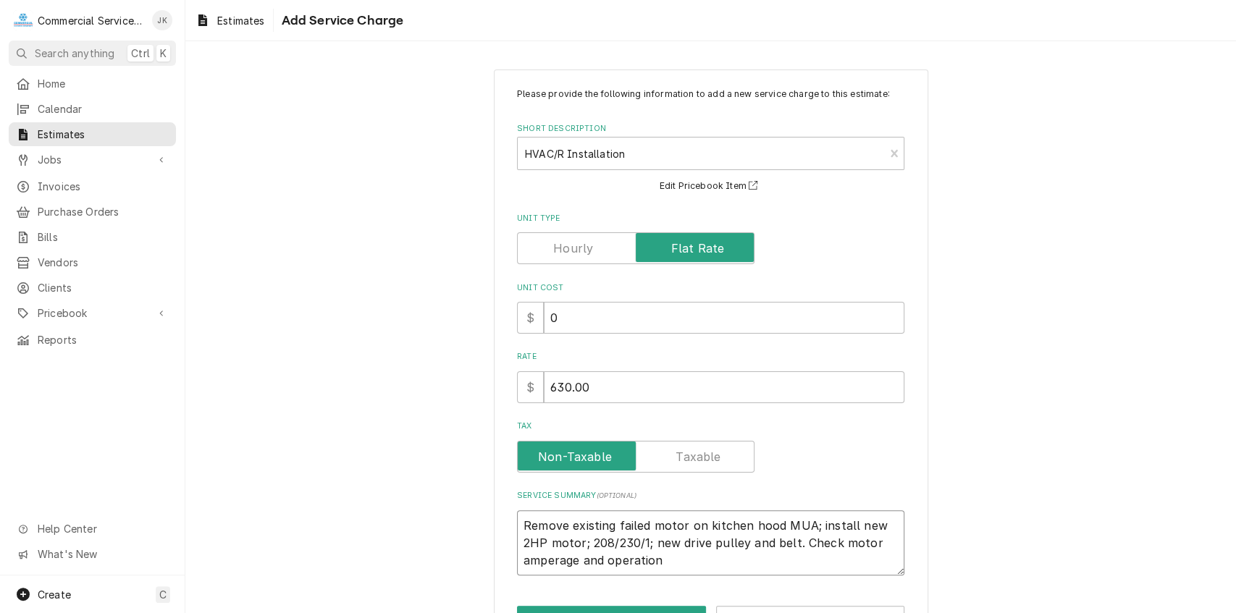
click at [604, 560] on textarea "Remove existing failed motor on kitchen hood MUA; install new 2HP motor; 208/23…" at bounding box center [710, 543] width 387 height 66
click at [640, 558] on textarea "Remove existing failed motor on kitchen hood MUA; install new 2HP motor; 208/23…" at bounding box center [710, 543] width 387 height 66
click at [683, 563] on textarea "Remove existing failed motor on kitchen hood MUA; install new 2HP motor; 208/23…" at bounding box center [710, 543] width 387 height 66
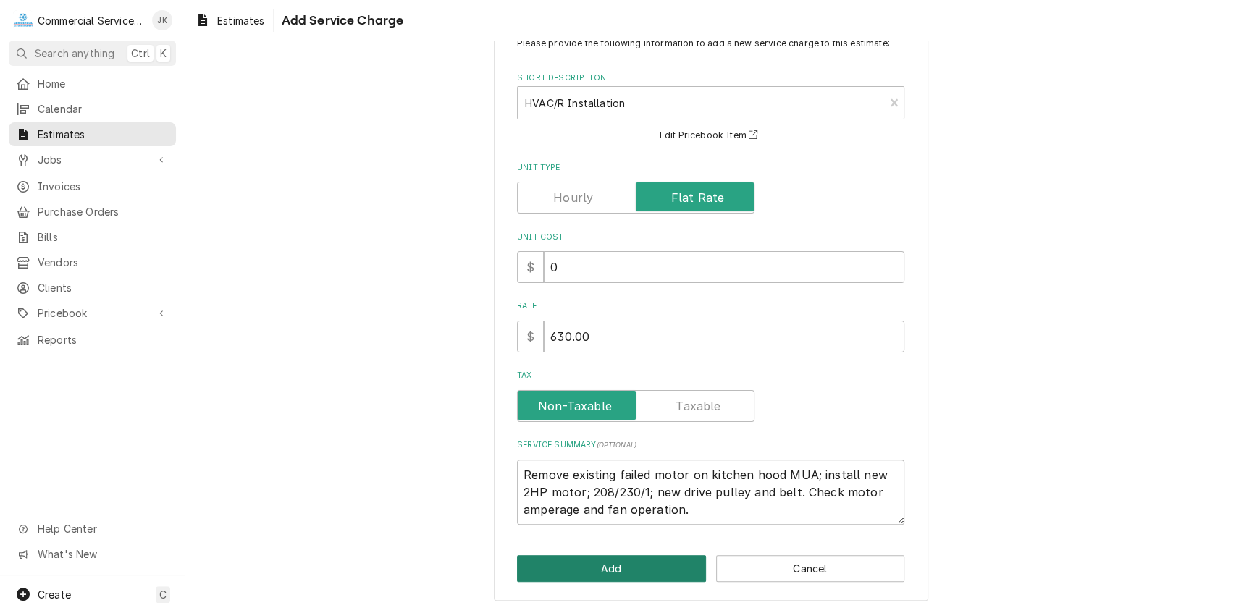
click at [595, 562] on button "Add" at bounding box center [611, 568] width 189 height 27
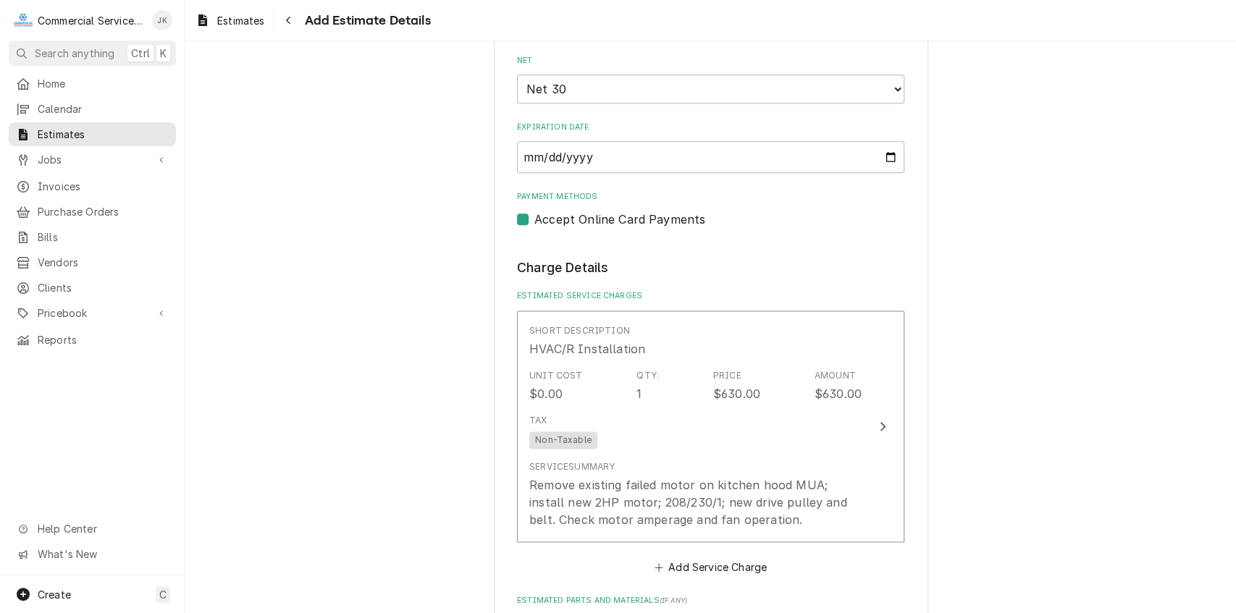
scroll to position [1129, 0]
click at [88, 107] on span "Calendar" at bounding box center [103, 108] width 131 height 15
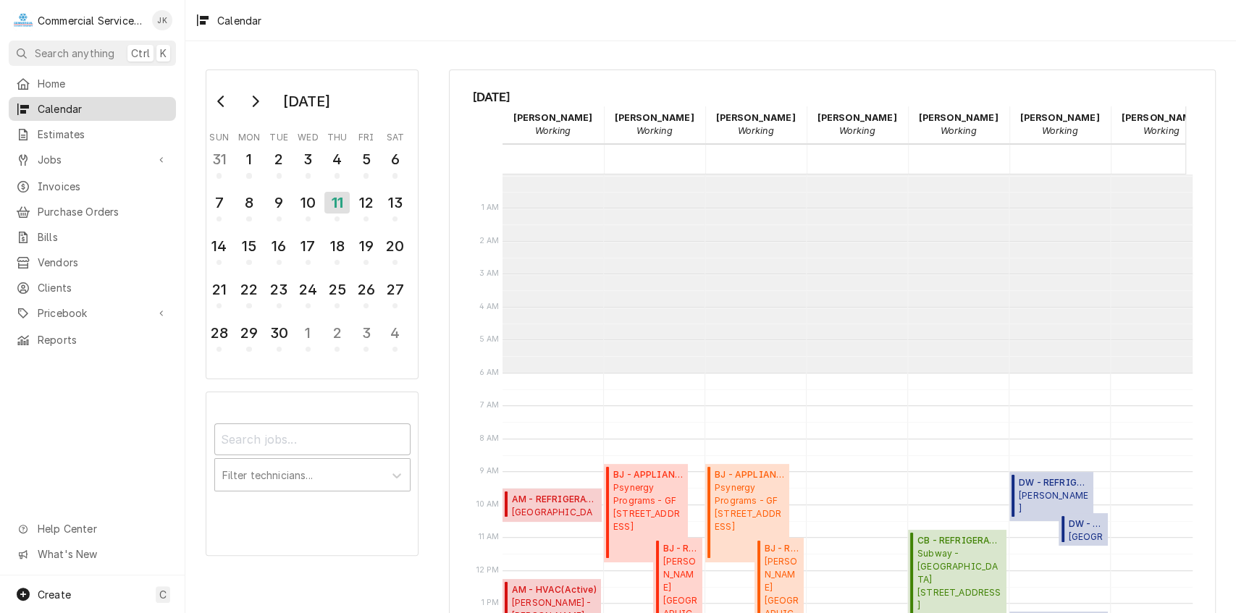
scroll to position [198, 0]
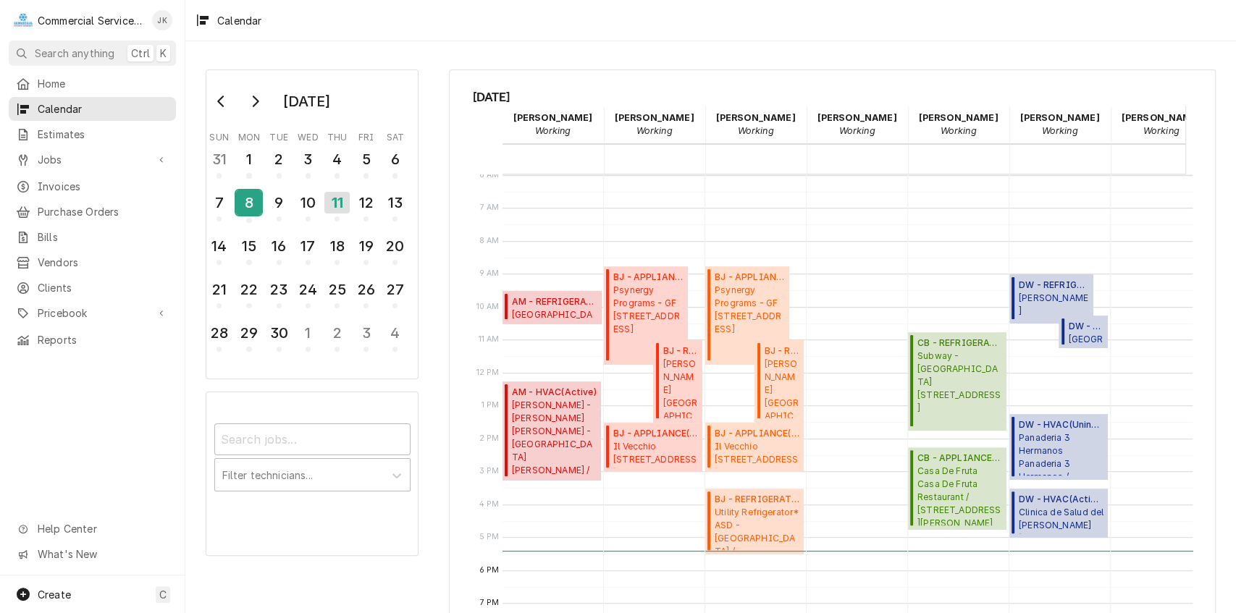
click at [247, 196] on div "8" at bounding box center [248, 202] width 25 height 25
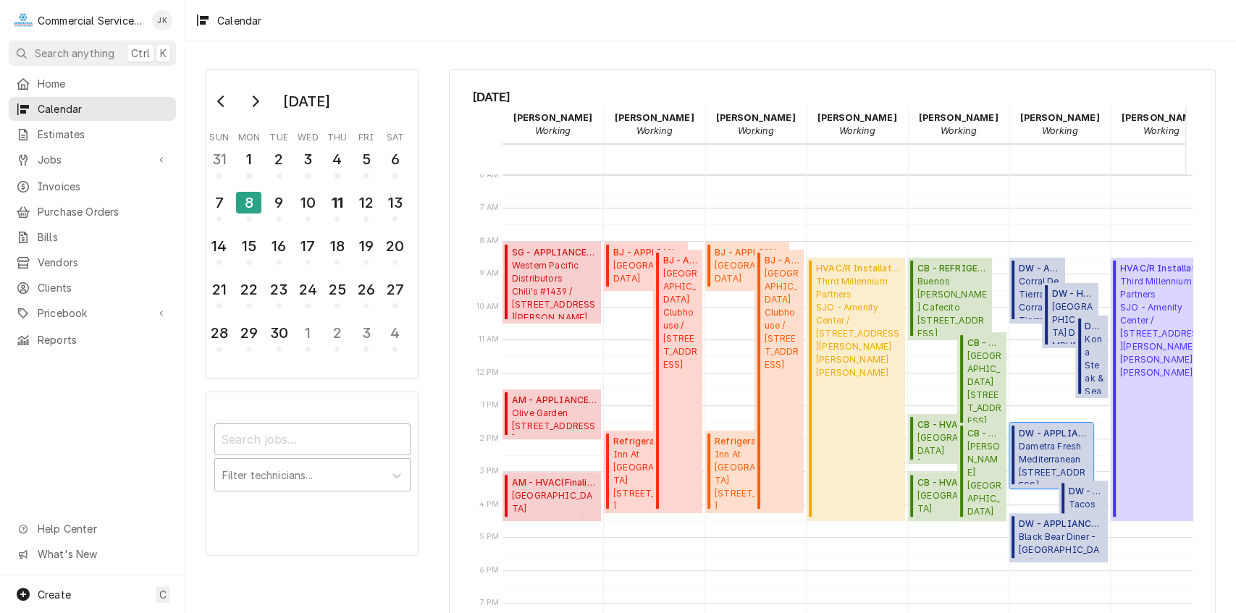
click at [1043, 453] on span "Dametra Fresh Mediterranean 630 Del Monte Center, Monterey, CA 93940" at bounding box center [1053, 462] width 70 height 44
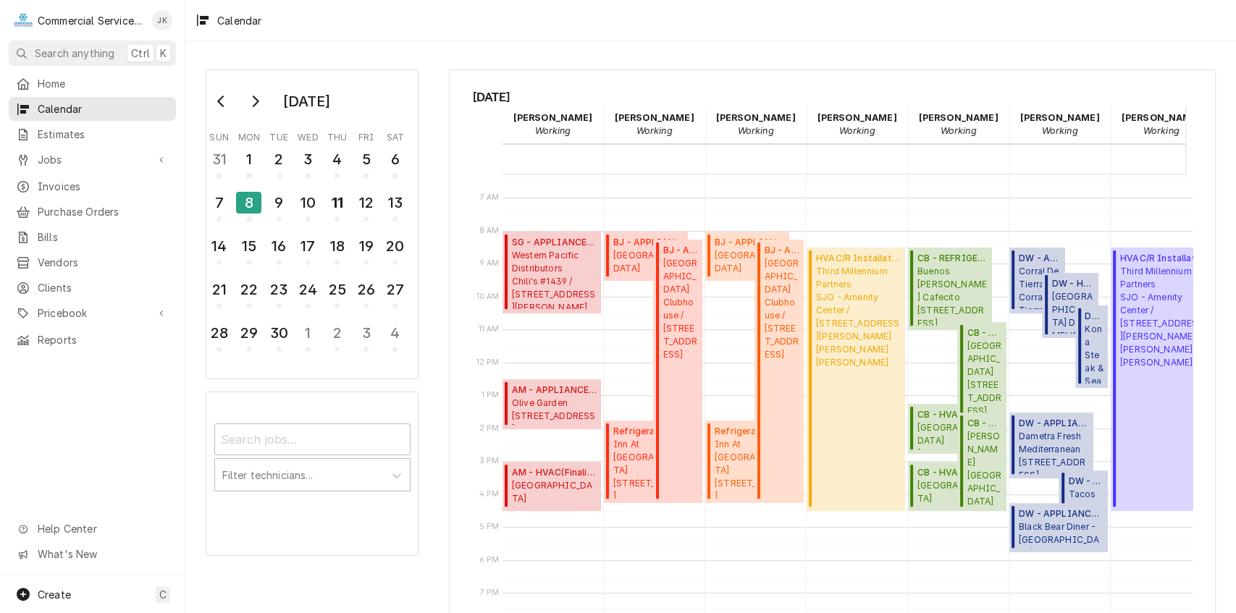
drag, startPoint x: 900, startPoint y: 604, endPoint x: 931, endPoint y: 585, distance: 35.8
click at [931, 585] on div "12 AM 1 AM 2 AM 3 AM 4 AM 5 AM 6 AM 7 AM 8 AM 9 AM 10 AM 11 AM 12 PM 1 PM 2 PM …" at bounding box center [833, 393] width 720 height 439
click at [105, 127] on span "Estimates" at bounding box center [103, 134] width 131 height 15
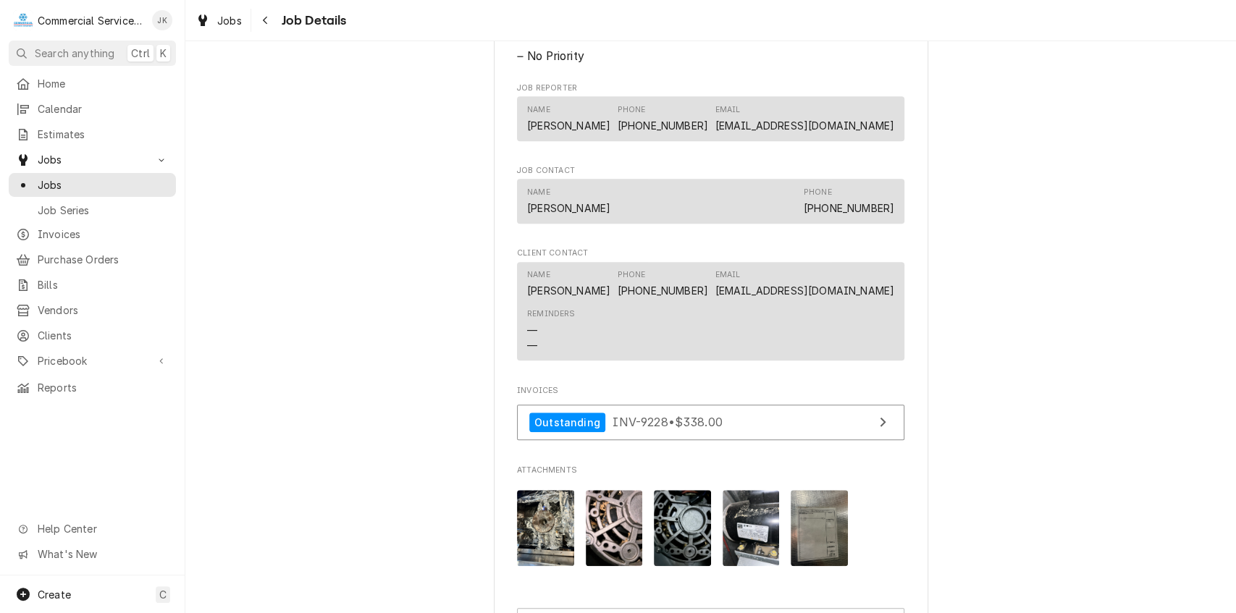
scroll to position [889, 0]
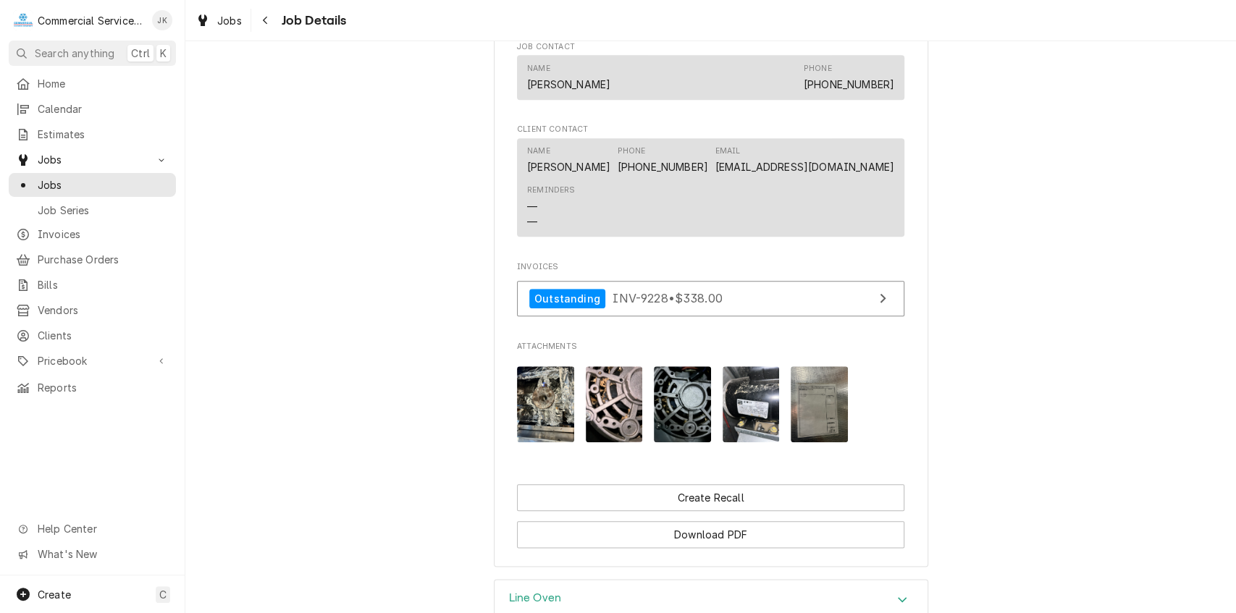
click at [809, 436] on img "Attachments" at bounding box center [818, 404] width 57 height 76
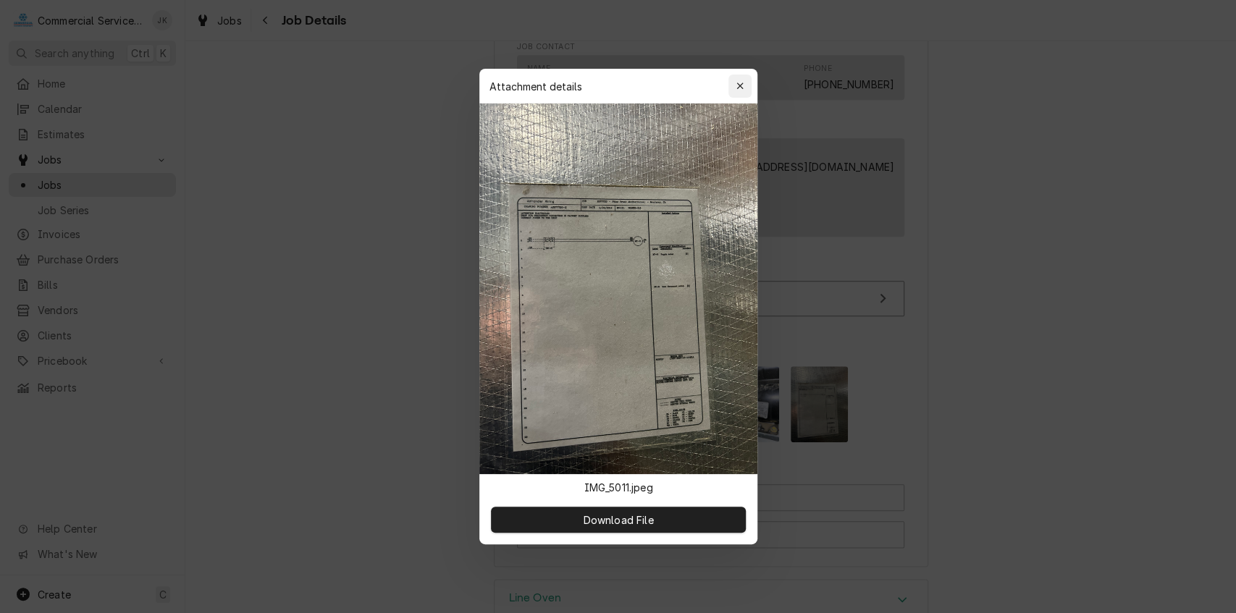
click at [740, 84] on icon "button" at bounding box center [739, 86] width 8 height 10
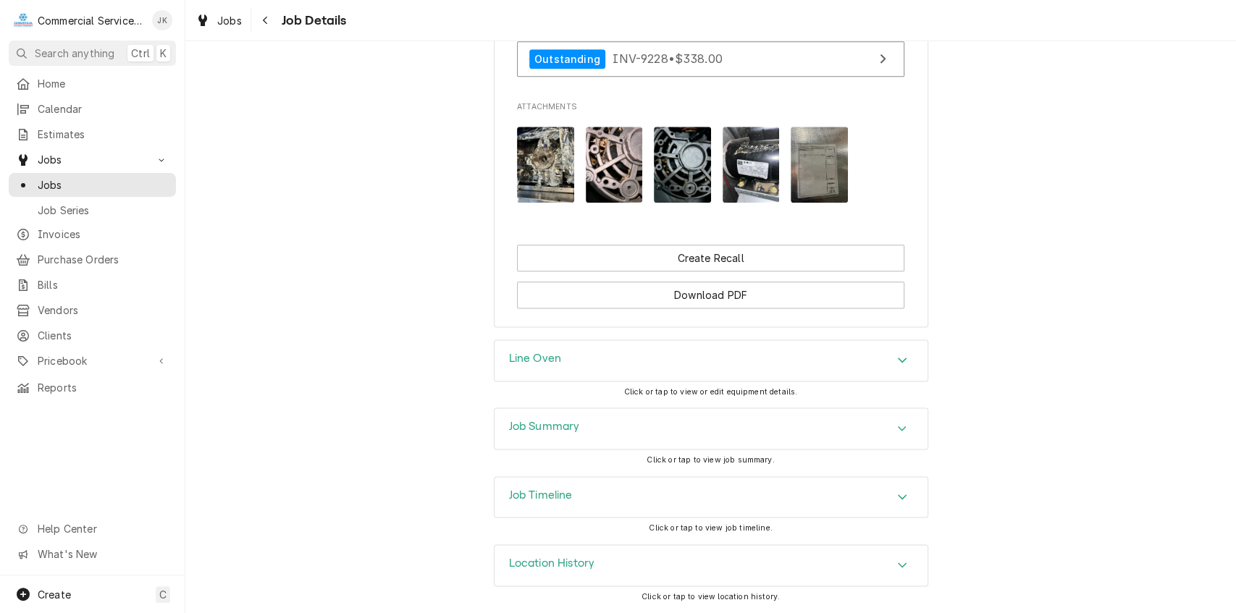
scroll to position [1144, 0]
click at [711, 350] on div "Line Oven" at bounding box center [710, 360] width 433 height 41
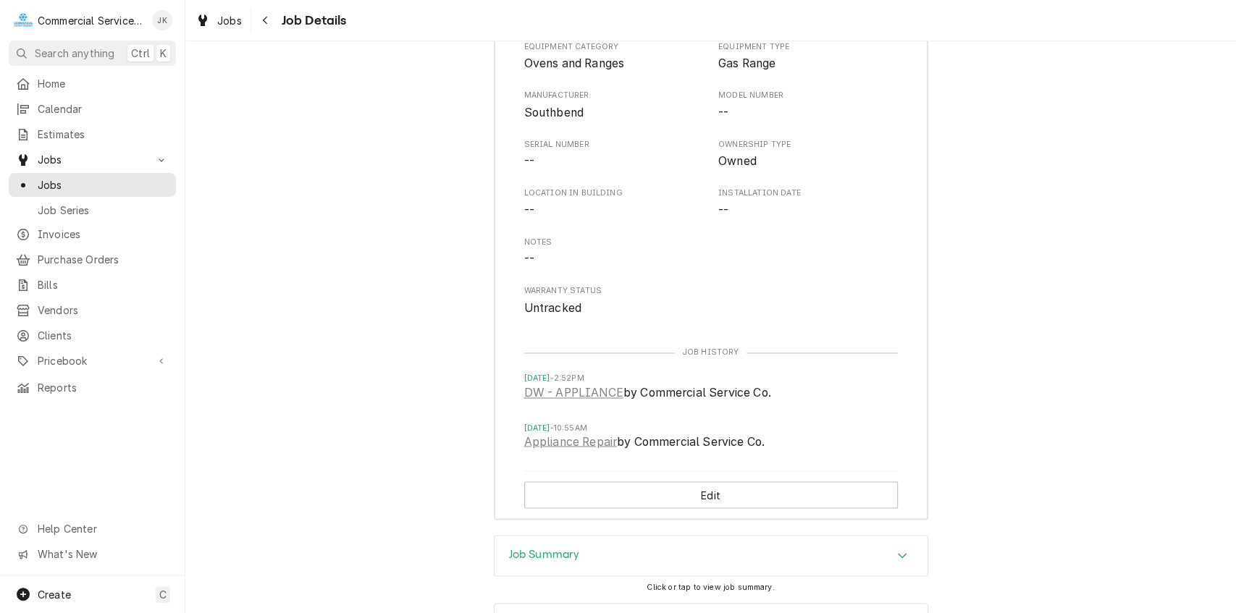
scroll to position [1492, 0]
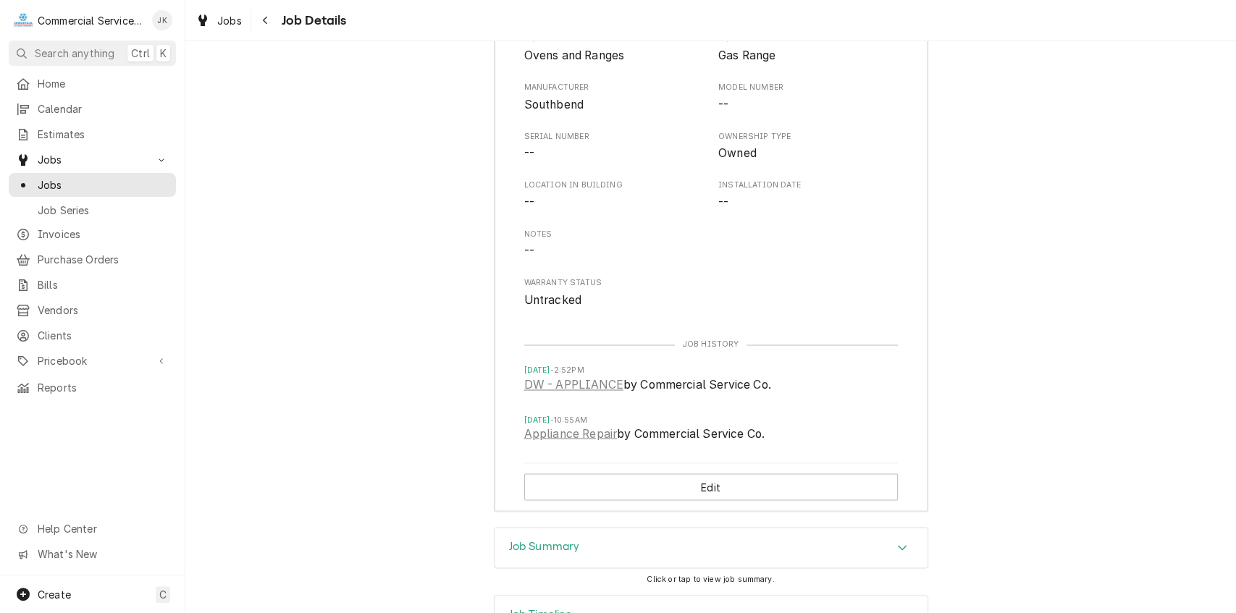
click at [678, 554] on div "Job Summary" at bounding box center [710, 548] width 433 height 41
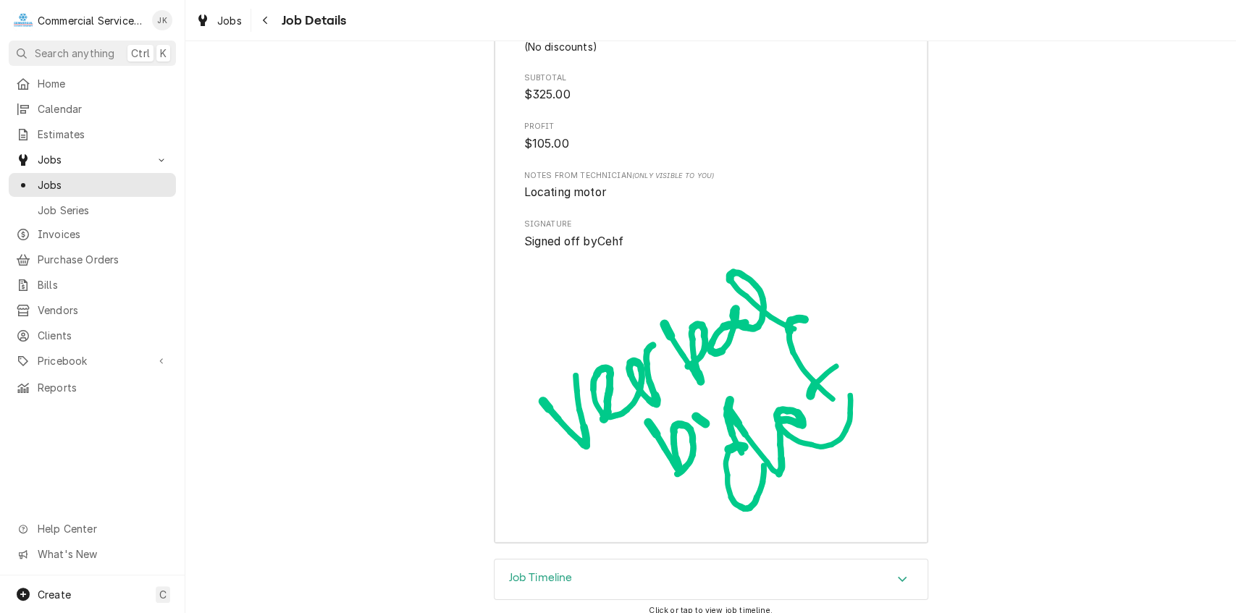
scroll to position [2890, 0]
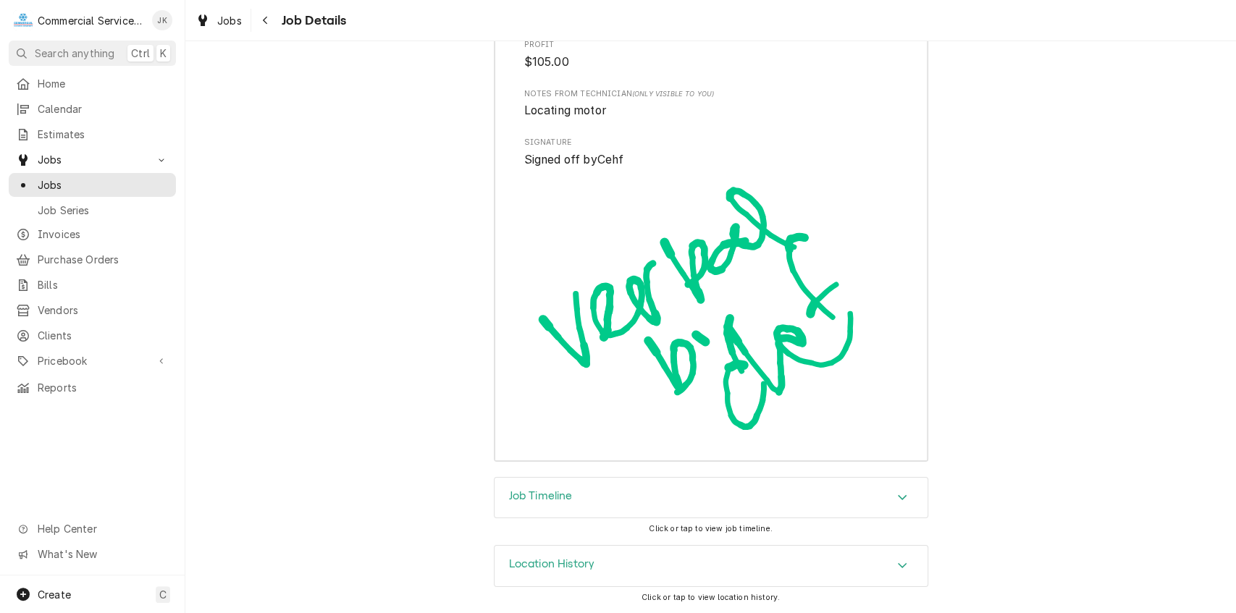
click at [574, 488] on div "Job Timeline" at bounding box center [710, 498] width 433 height 41
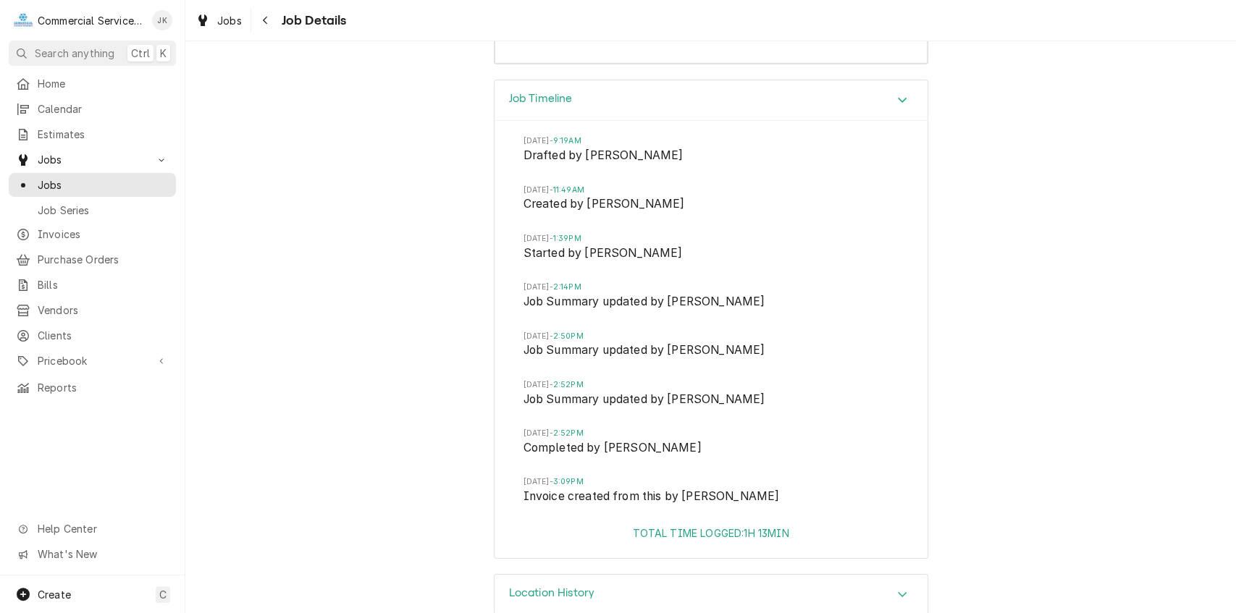
scroll to position [3315, 0]
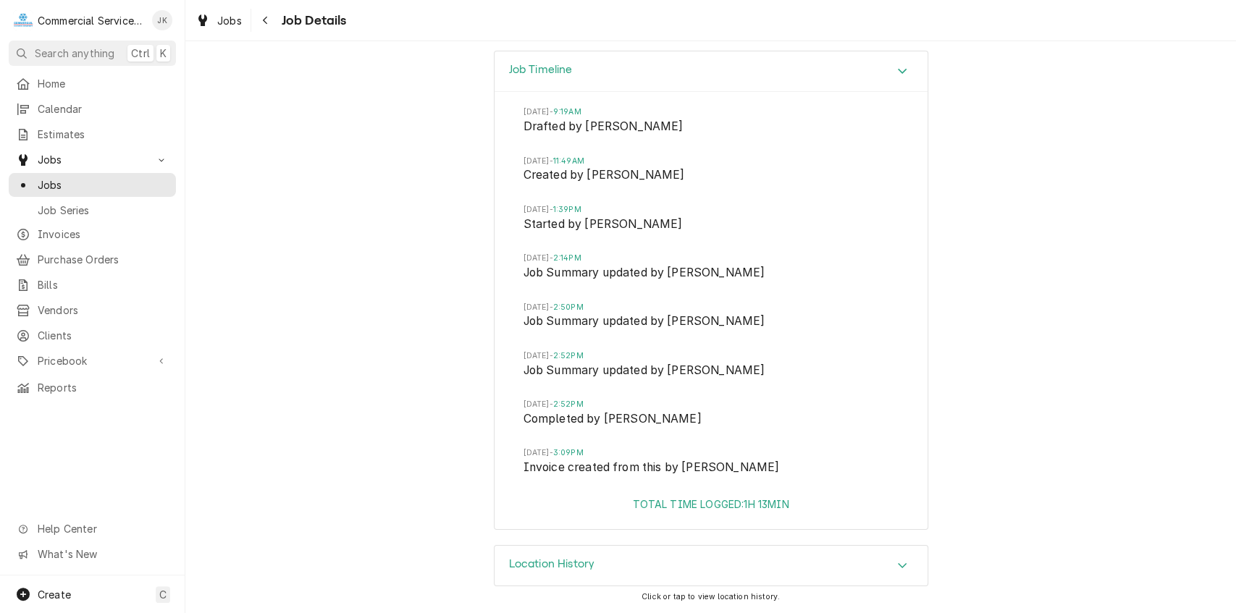
click at [646, 556] on div "Location History" at bounding box center [710, 566] width 433 height 41
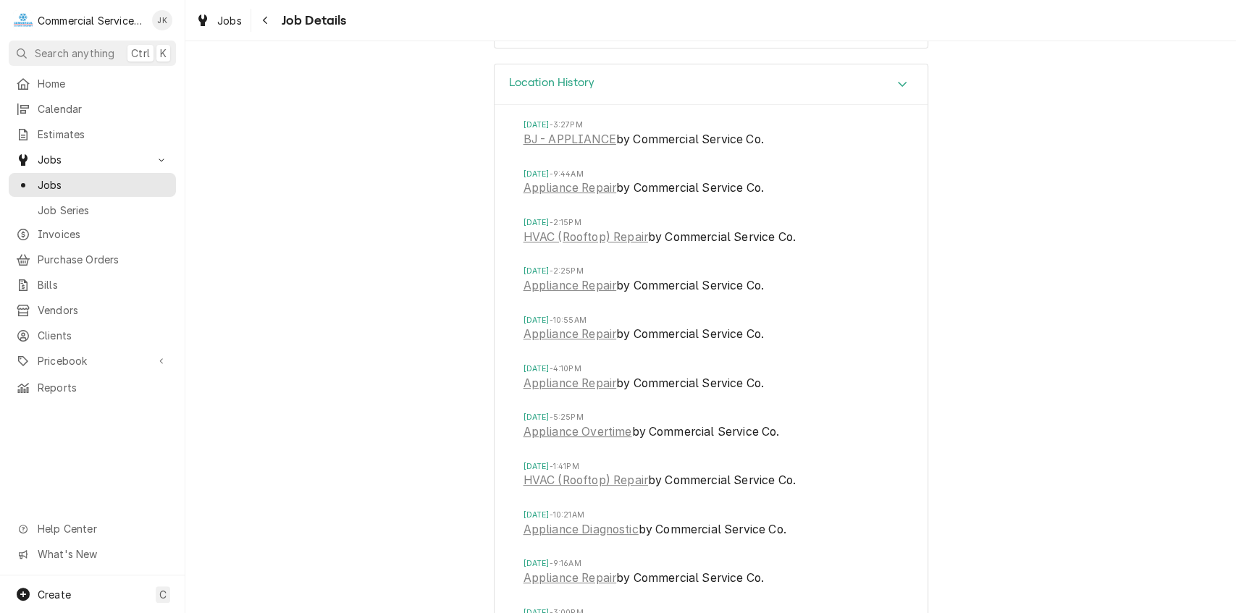
scroll to position [3909, 0]
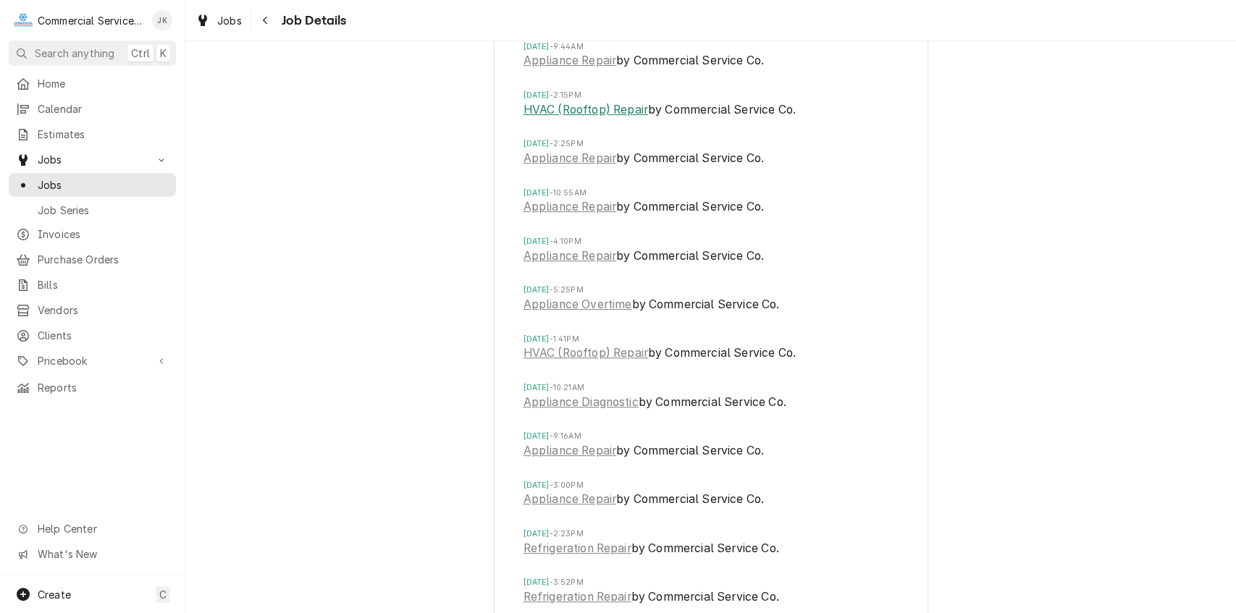
click at [618, 119] on link "HVAC (Rooftop) Repair" at bounding box center [585, 109] width 125 height 17
click at [586, 362] on link "HVAC (Rooftop) Repair" at bounding box center [585, 353] width 125 height 17
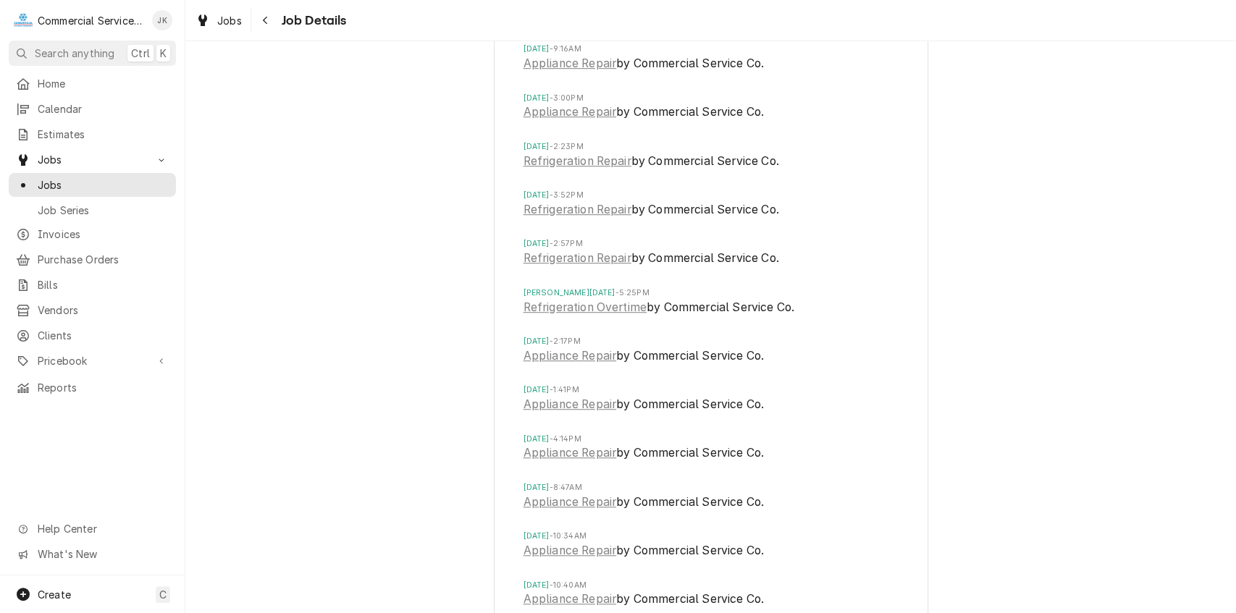
scroll to position [4488, 0]
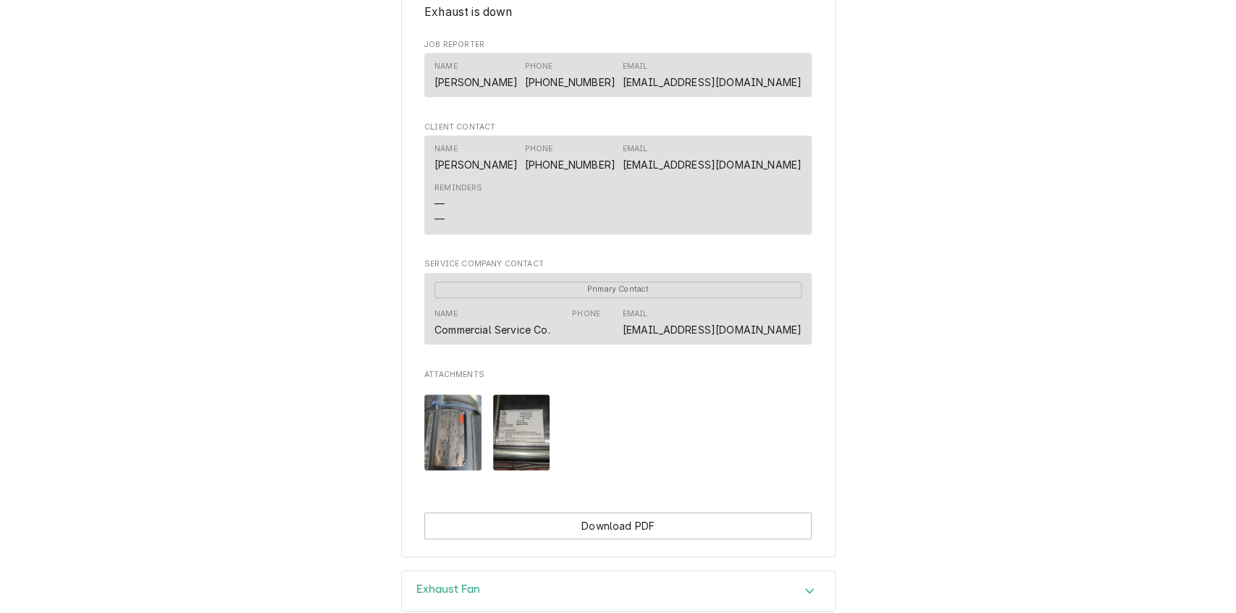
scroll to position [644, 0]
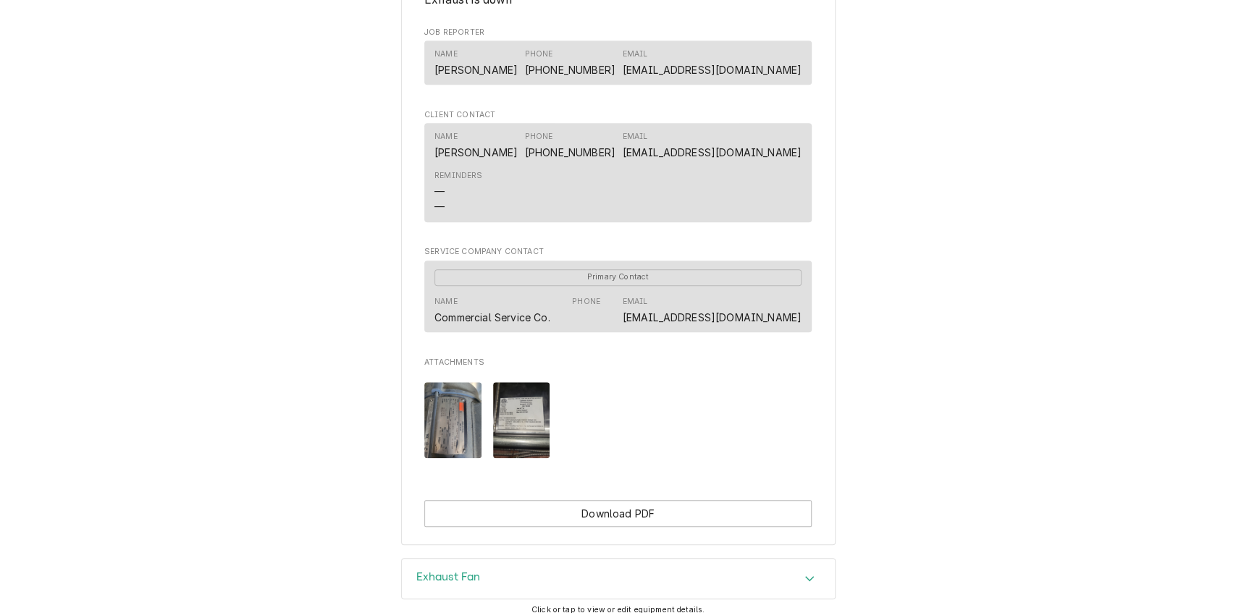
click at [527, 439] on img "Attachments" at bounding box center [521, 420] width 57 height 76
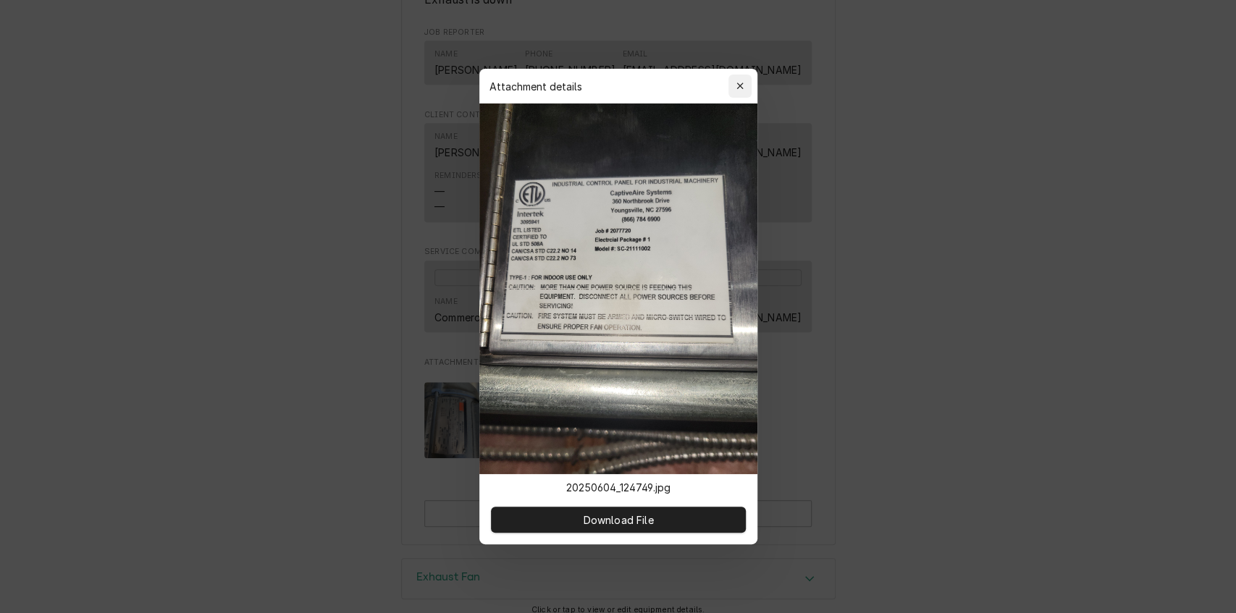
click at [740, 83] on icon "button" at bounding box center [739, 86] width 8 height 10
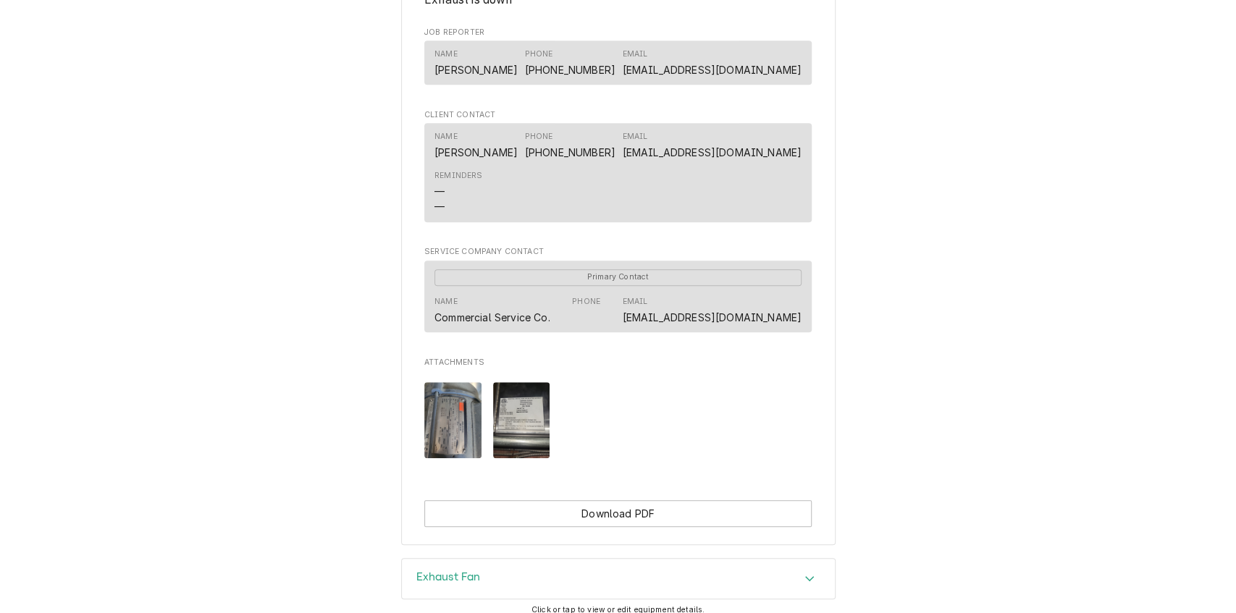
click at [442, 456] on img "Attachments" at bounding box center [452, 420] width 57 height 76
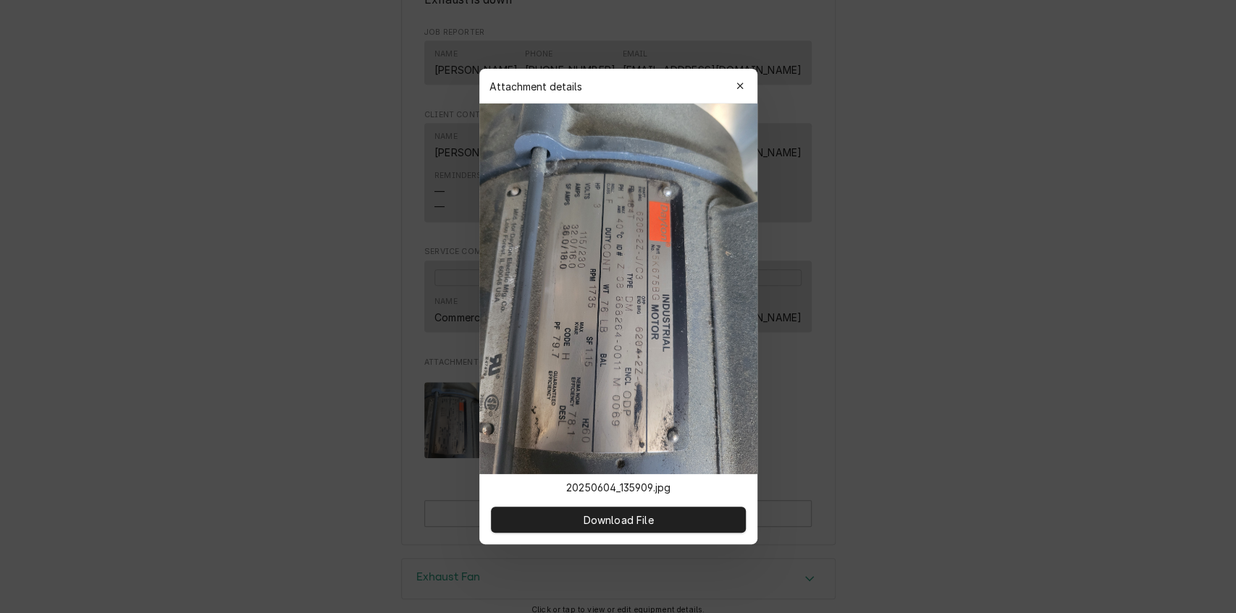
click at [742, 91] on icon "button" at bounding box center [739, 86] width 8 height 10
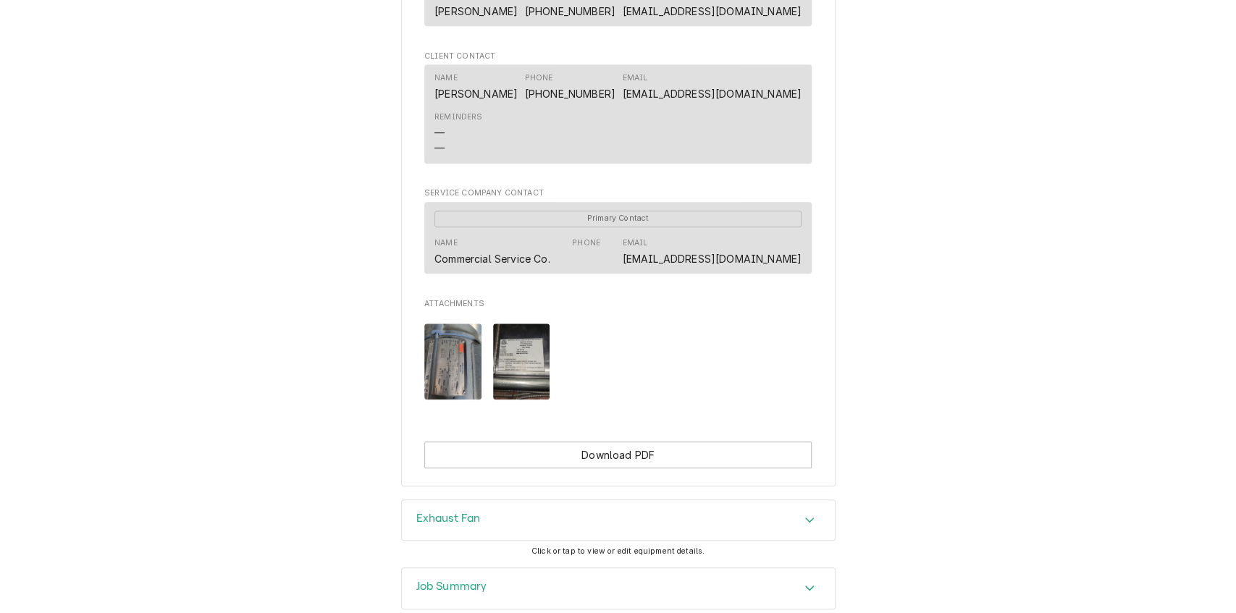
scroll to position [812, 0]
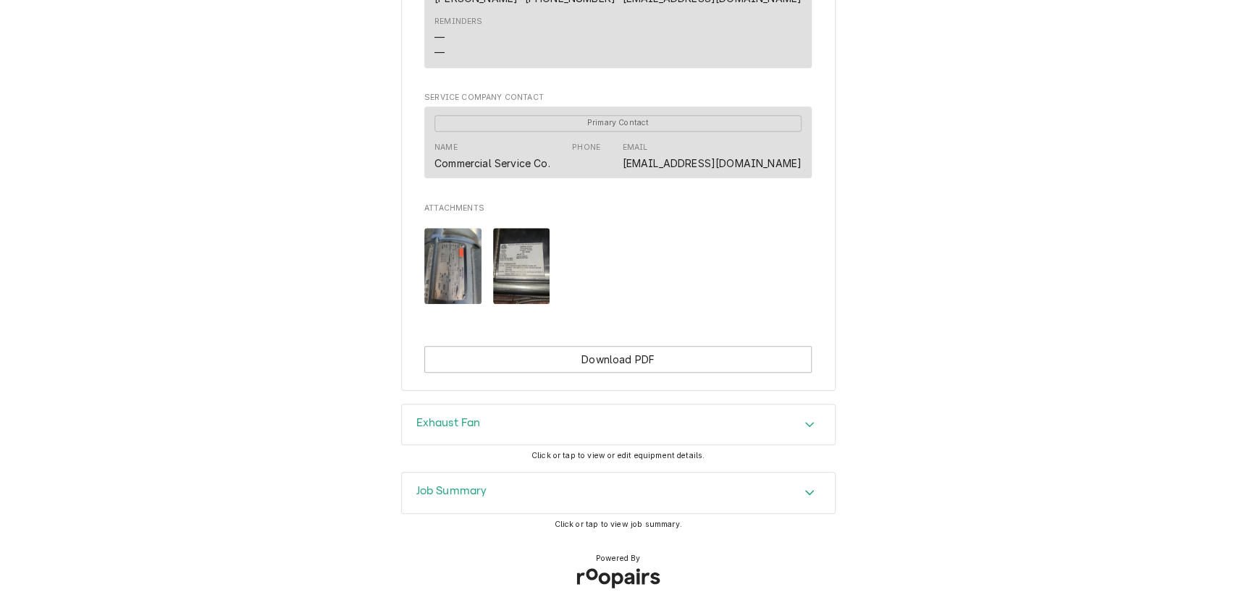
click at [448, 423] on h3 "Exhaust Fan" at bounding box center [448, 423] width 64 height 14
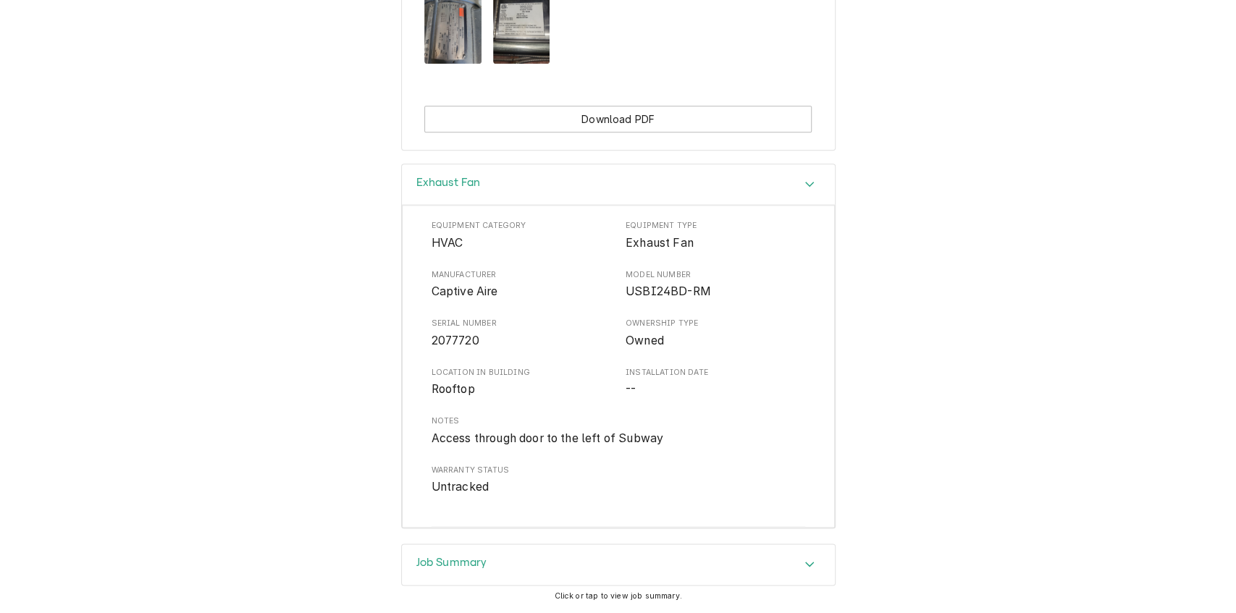
scroll to position [1123, 0]
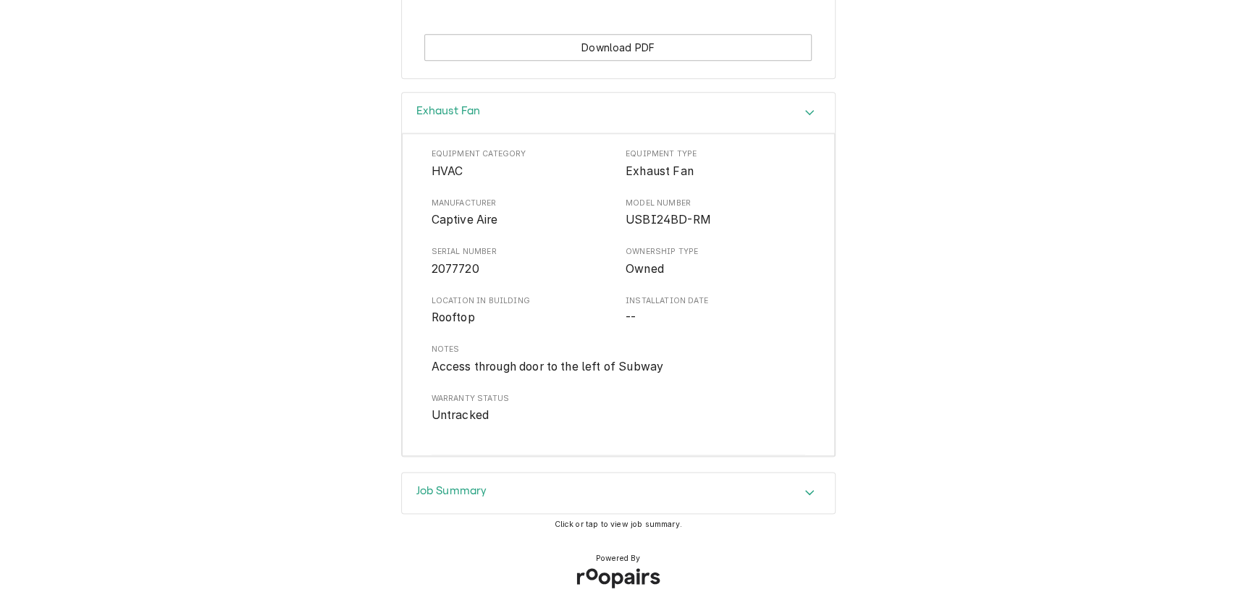
click at [486, 484] on div "Job Summary" at bounding box center [618, 493] width 433 height 41
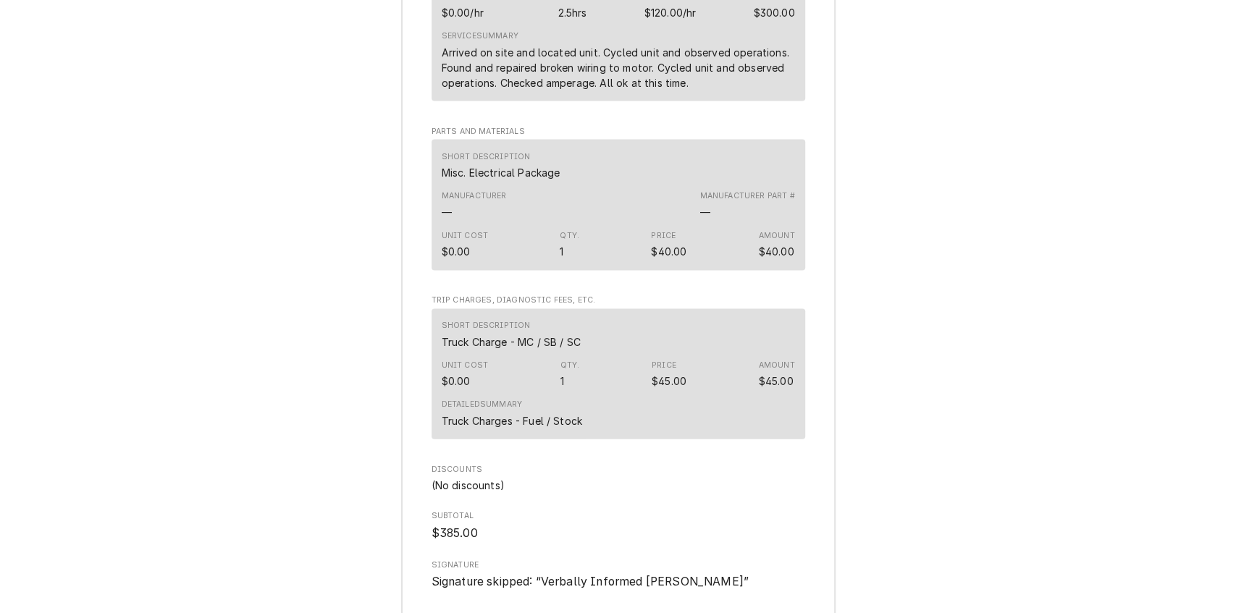
scroll to position [2057, 0]
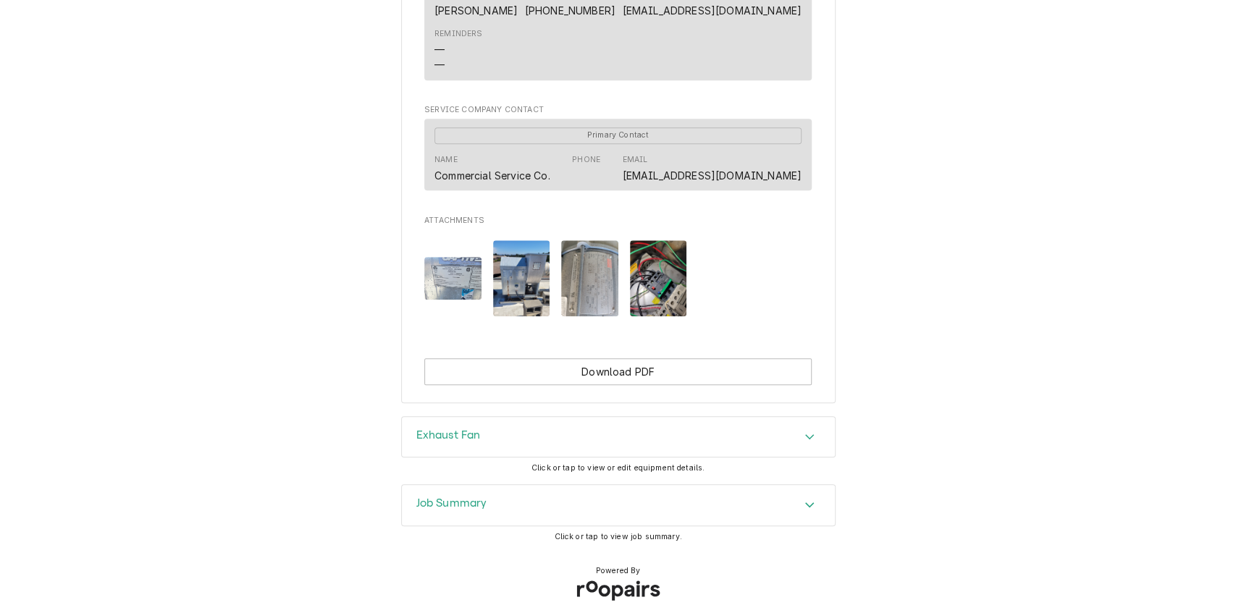
scroll to position [812, 0]
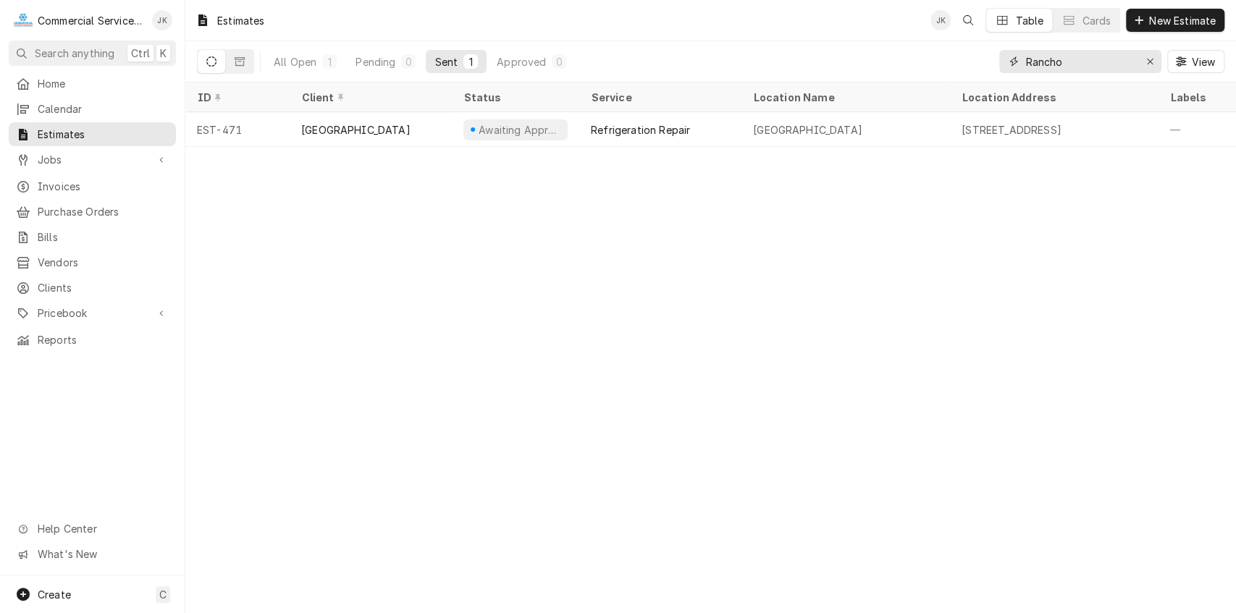
click at [1075, 57] on input "Rancho" at bounding box center [1079, 61] width 109 height 23
type input "R"
type input "Dametra"
click at [313, 62] on div "All Open" at bounding box center [295, 61] width 43 height 15
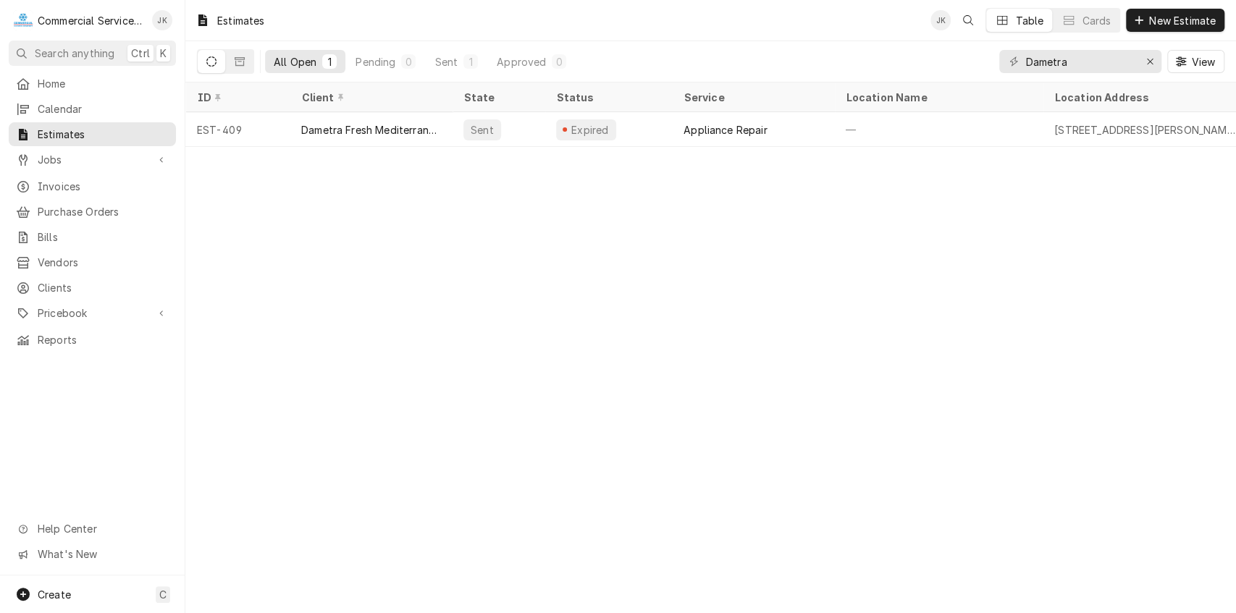
click at [212, 56] on icon "Dynamic Content Wrapper" at bounding box center [211, 61] width 10 height 10
click at [242, 62] on icon "Dynamic Content Wrapper" at bounding box center [240, 61] width 10 height 10
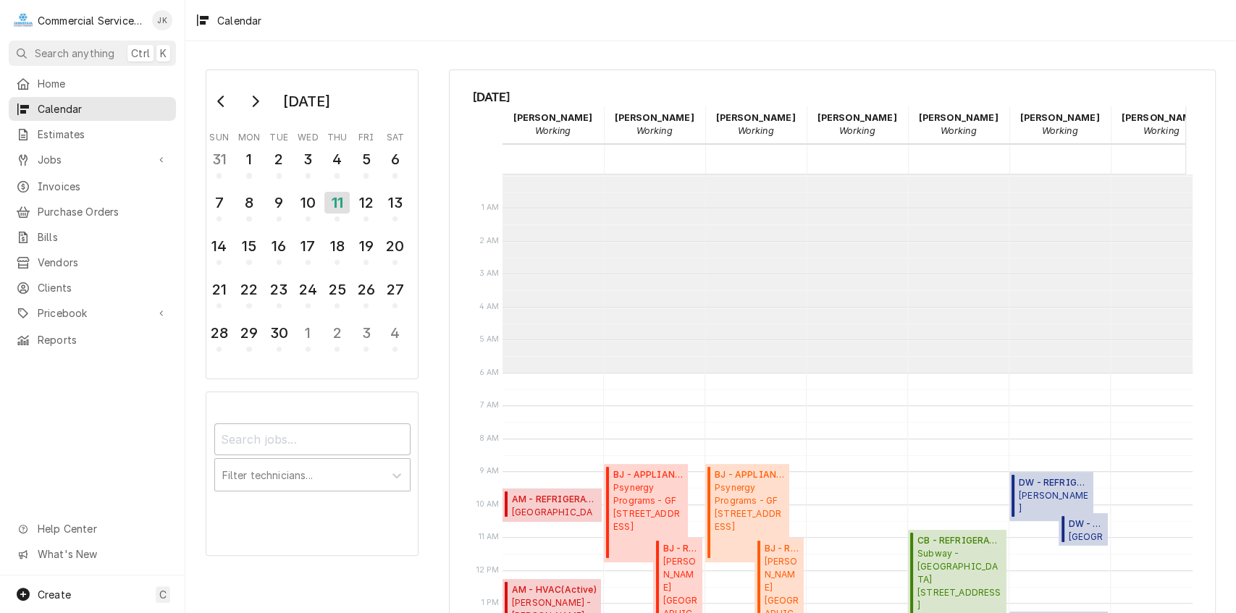
scroll to position [198, 0]
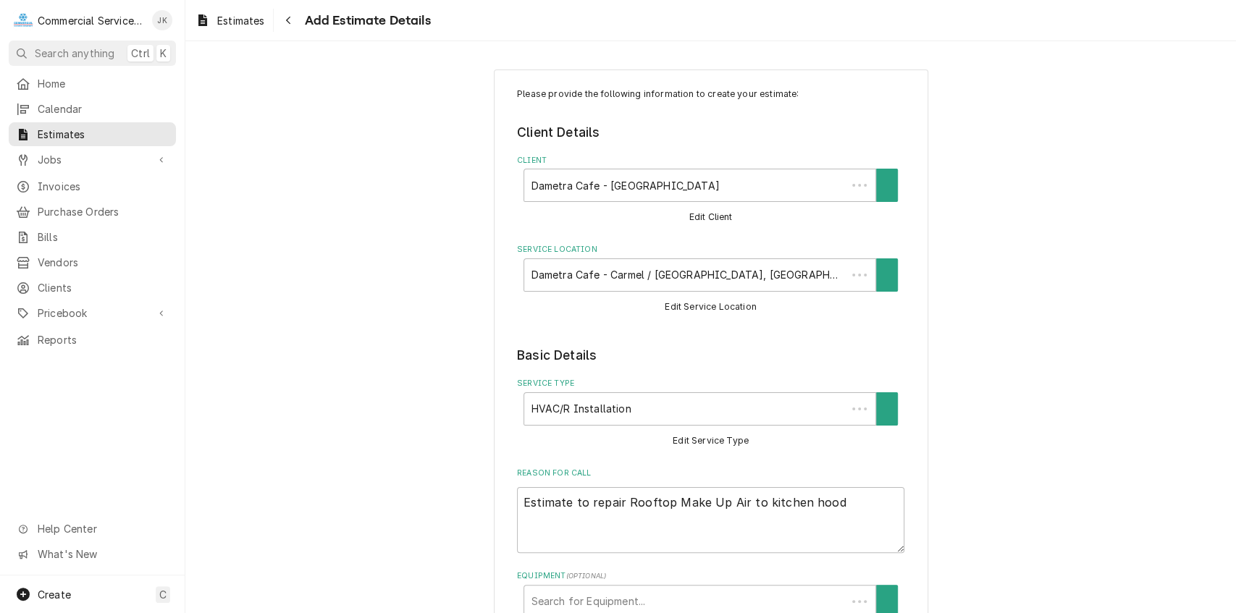
scroll to position [1129, 0]
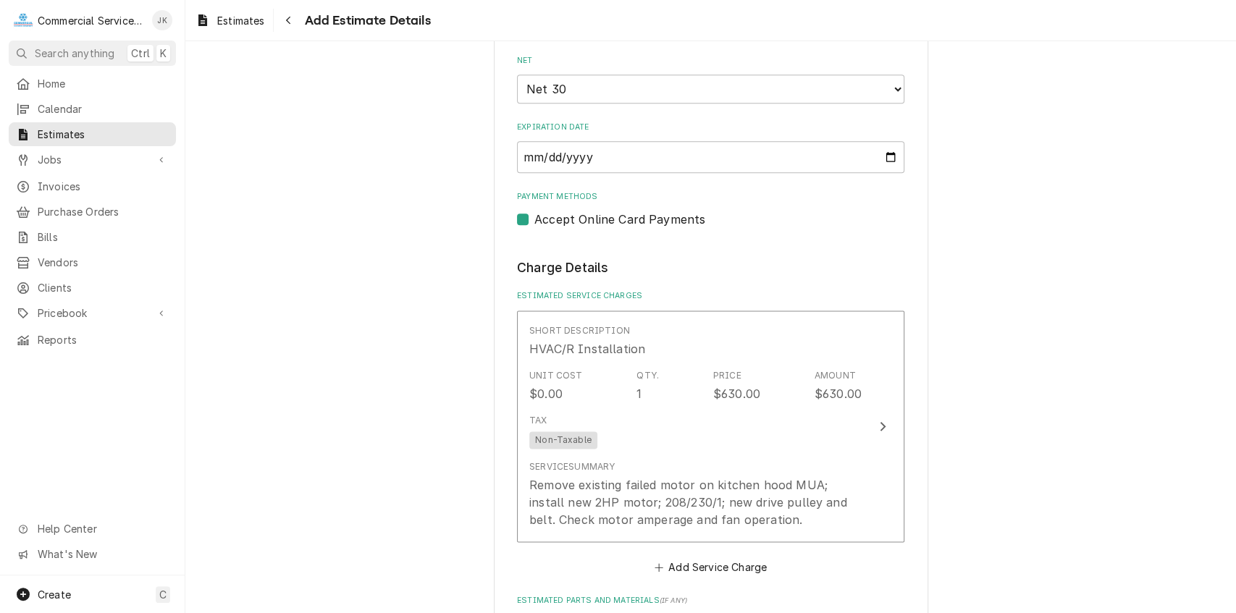
type textarea "x"
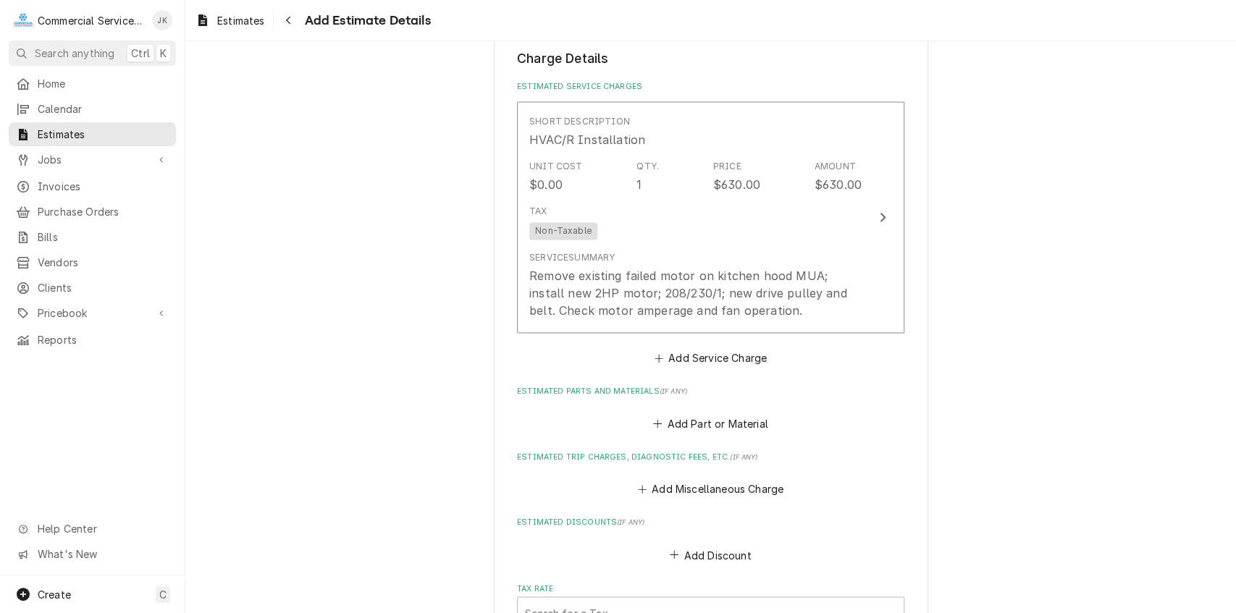
scroll to position [1458, 0]
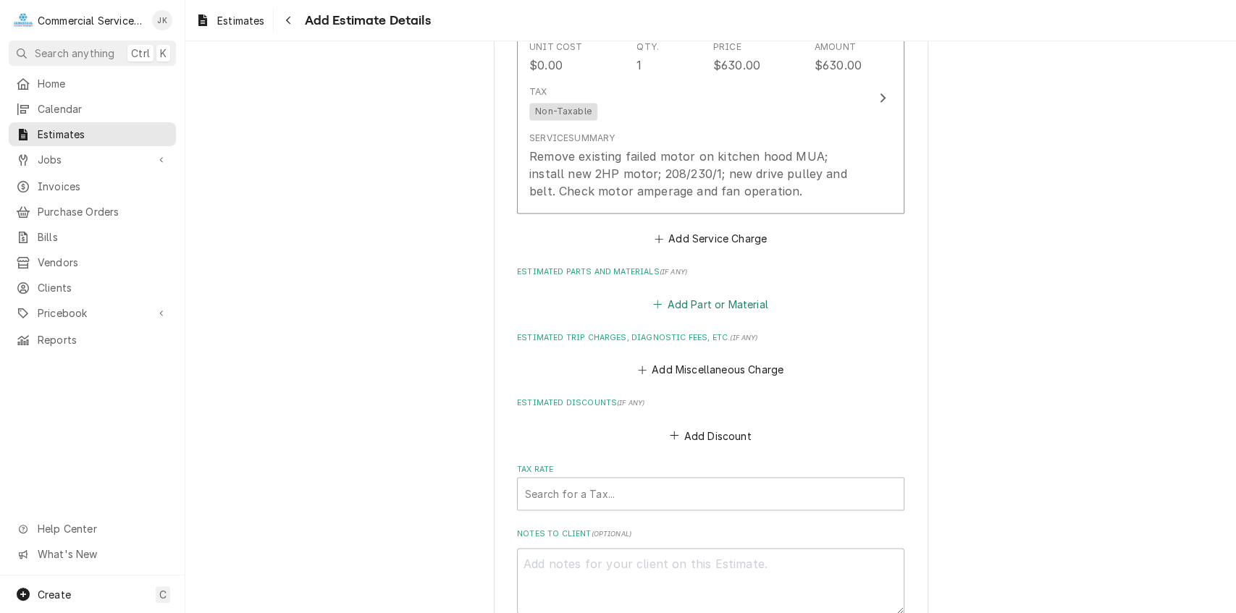
click at [696, 303] on button "Add Part or Material" at bounding box center [710, 304] width 119 height 20
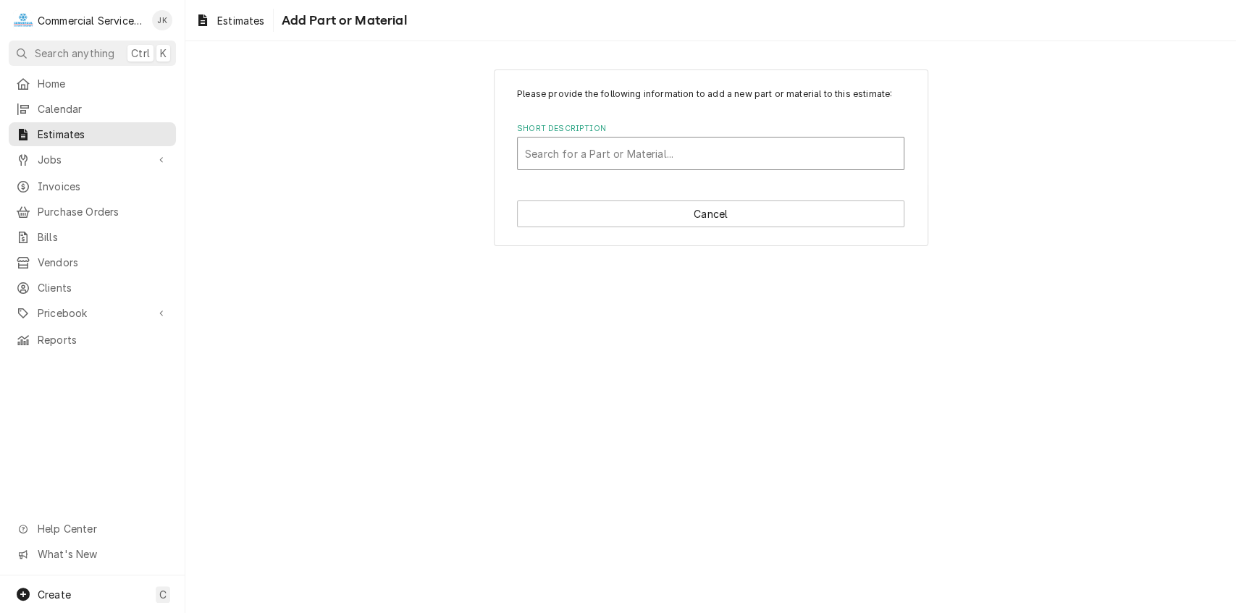
click at [535, 149] on div "Short Description" at bounding box center [710, 153] width 371 height 26
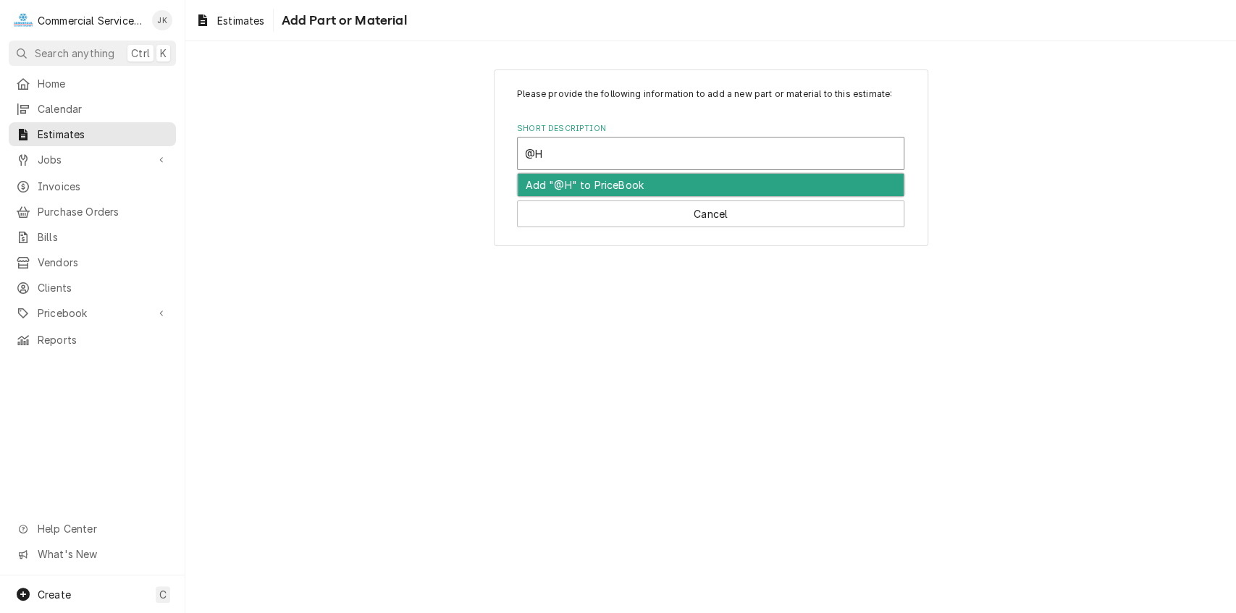
type input "@"
type input "2Hp motor & Accessories"
click at [646, 177] on div "Add "2Hp motor & Accessories" to PriceBook" at bounding box center [711, 185] width 386 height 22
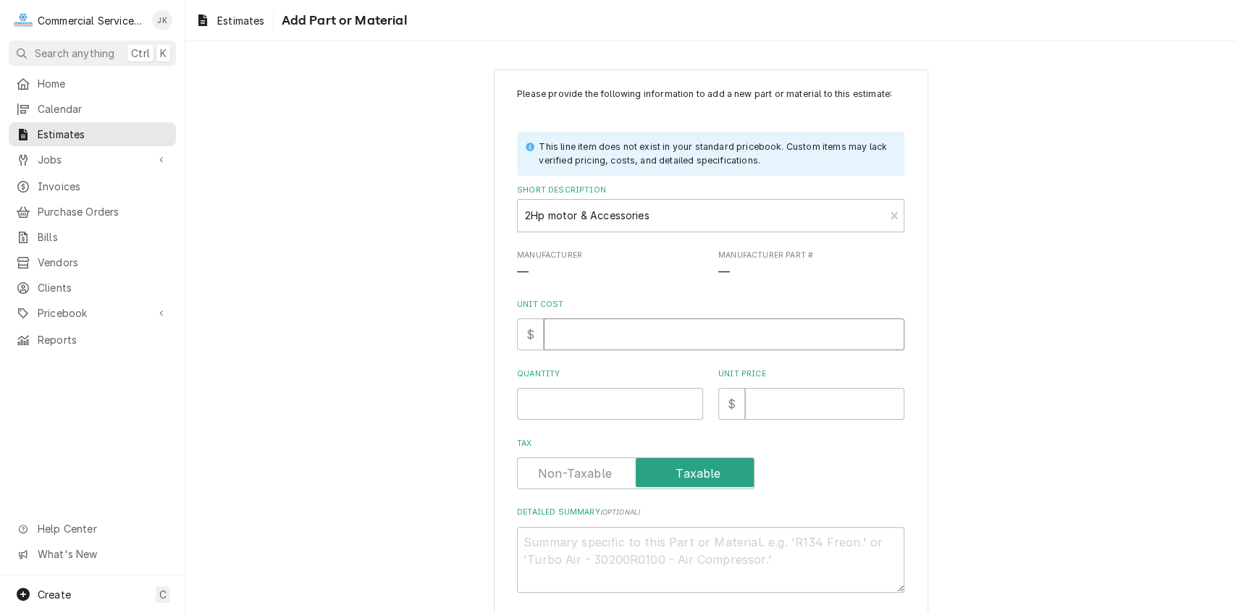
click at [574, 334] on input "Unit Cost" at bounding box center [724, 335] width 360 height 32
type textarea "x"
type input "7"
type textarea "x"
type input "75"
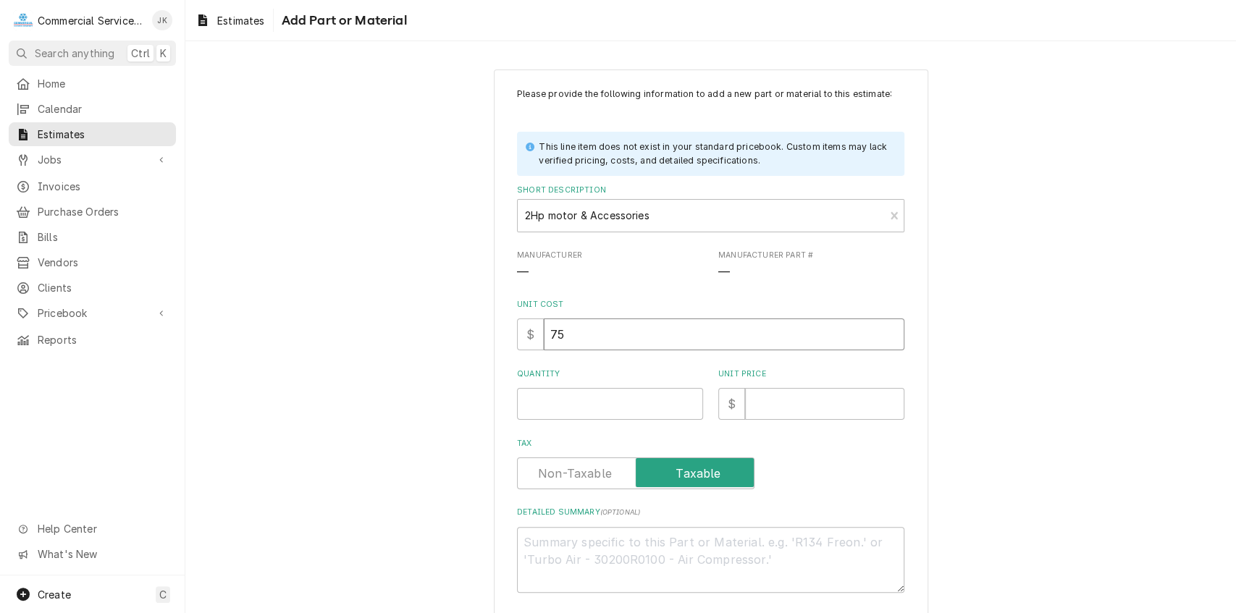
type textarea "x"
type input "750"
type textarea "x"
type input "750.0"
type textarea "x"
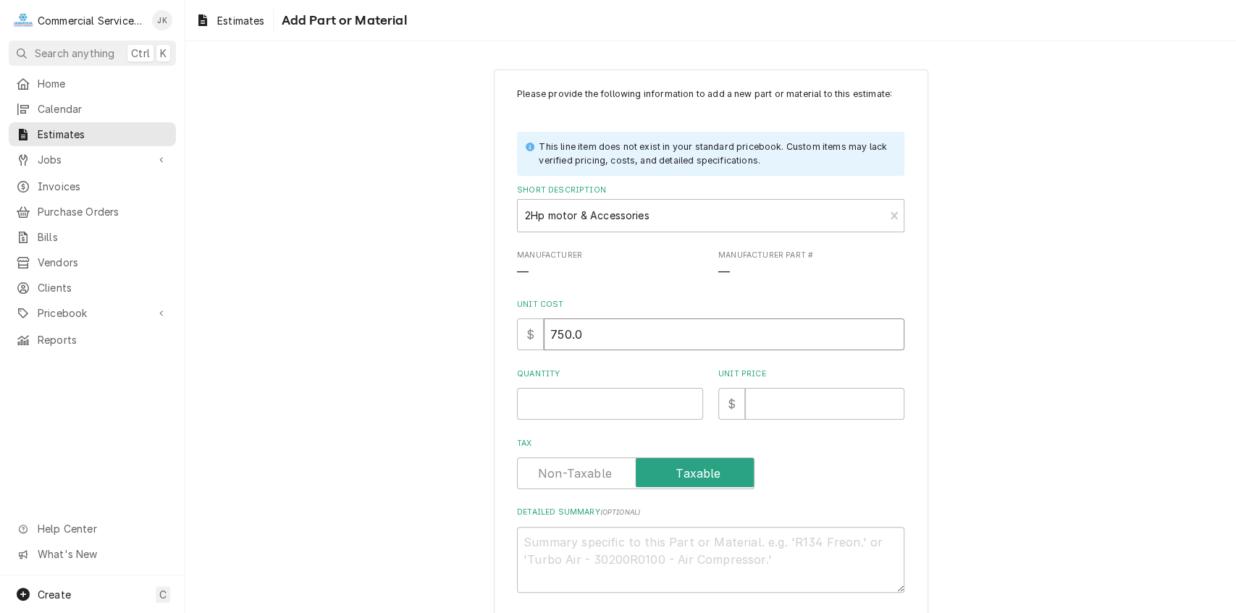
type input "750.00"
type textarea "x"
type input "750.00"
click at [526, 409] on input "Quantity" at bounding box center [610, 404] width 186 height 32
type textarea "x"
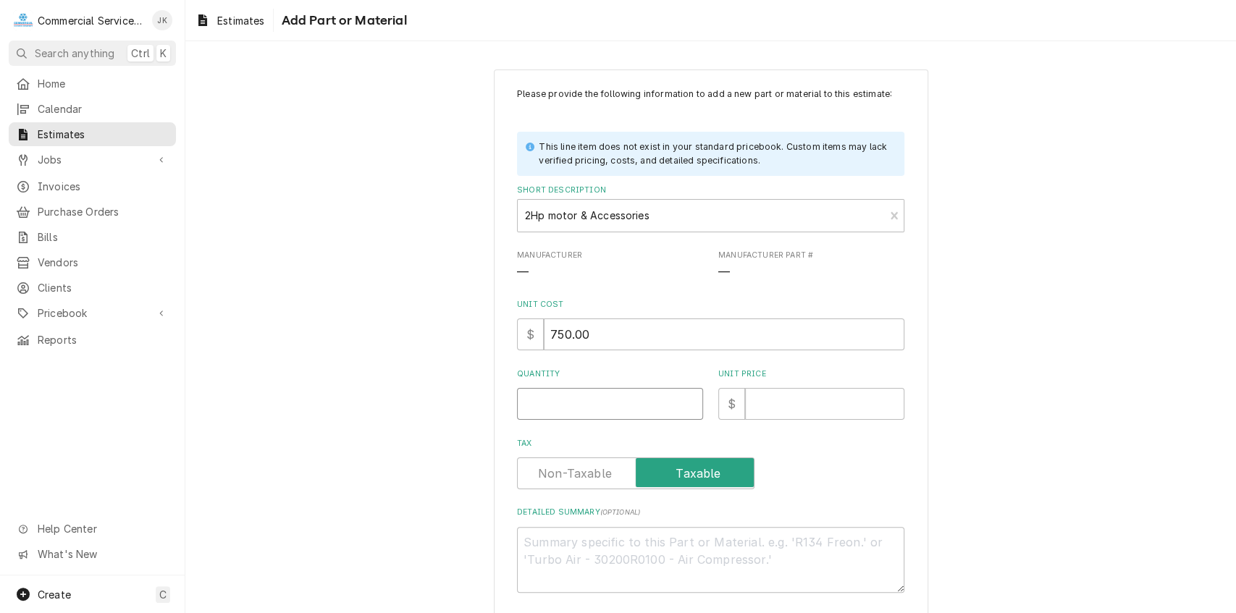
type input "1"
type textarea "x"
type input "1"
click at [747, 408] on input "Unit Price" at bounding box center [824, 404] width 159 height 32
type textarea "x"
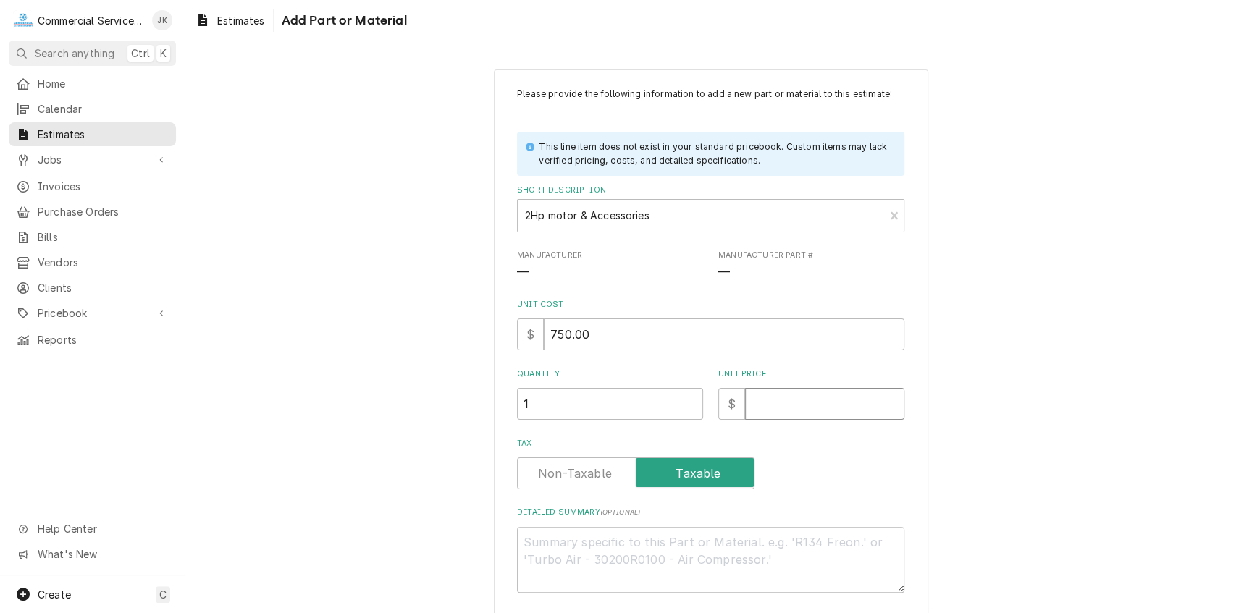
type input "1"
type textarea "x"
type input "13"
type textarea "x"
type input "135"
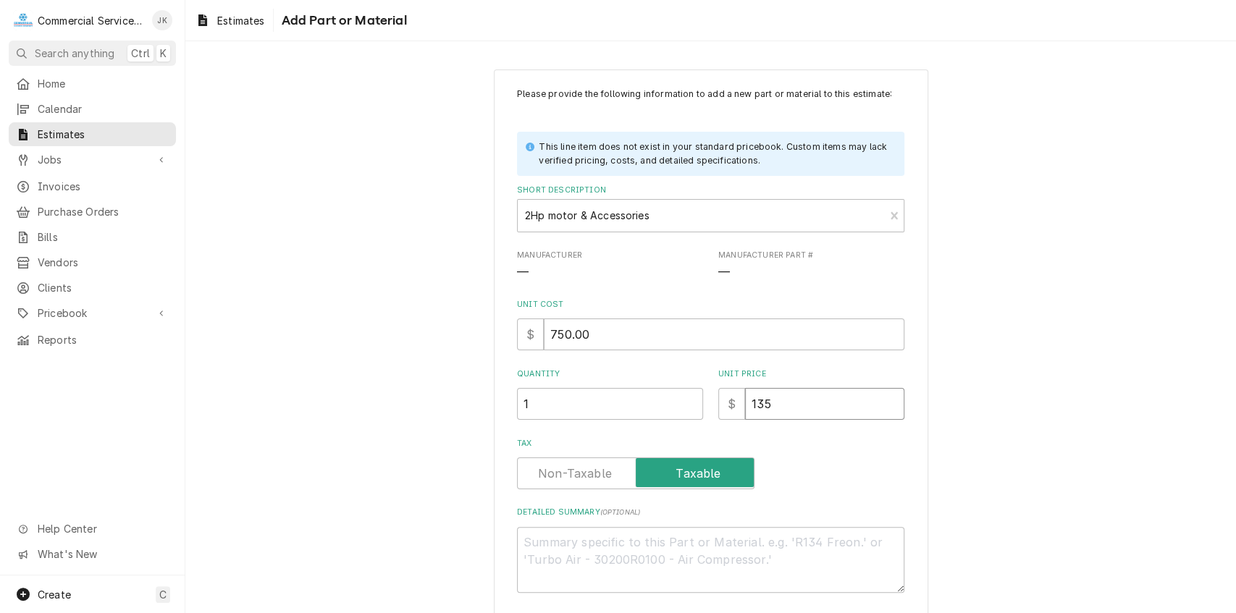
type textarea "x"
type input "1350"
type textarea "x"
type input "1350.0"
type textarea "x"
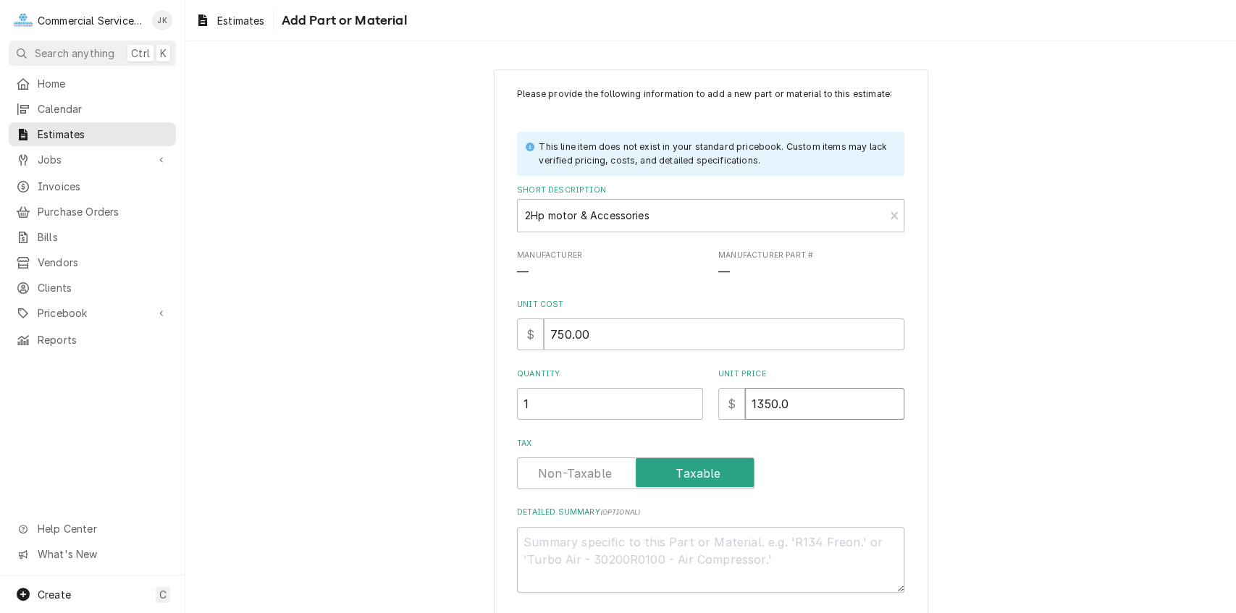
type input "1350.00"
type textarea "x"
type input "1350.00"
click at [544, 541] on textarea "Detailed Summary ( optional )" at bounding box center [710, 560] width 387 height 66
type textarea "x"
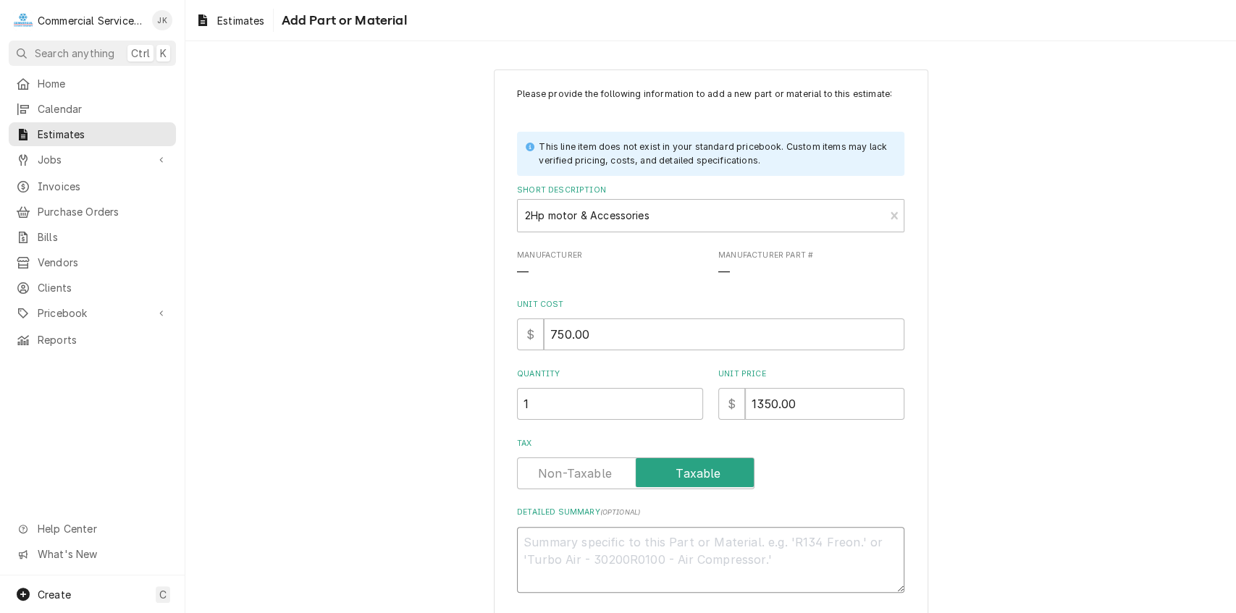
type textarea "Q"
type textarea "x"
type textarea "Qt"
type textarea "x"
type textarea "Qty"
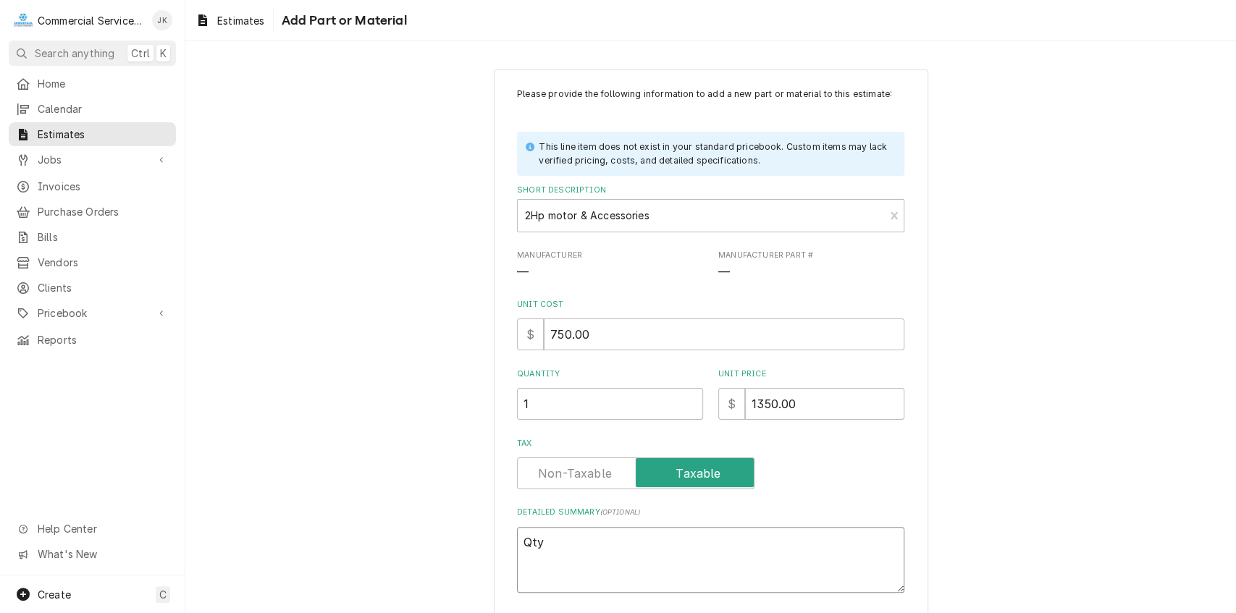
type textarea "x"
type textarea "Qty."
type textarea "x"
type textarea "Qty."
type textarea "x"
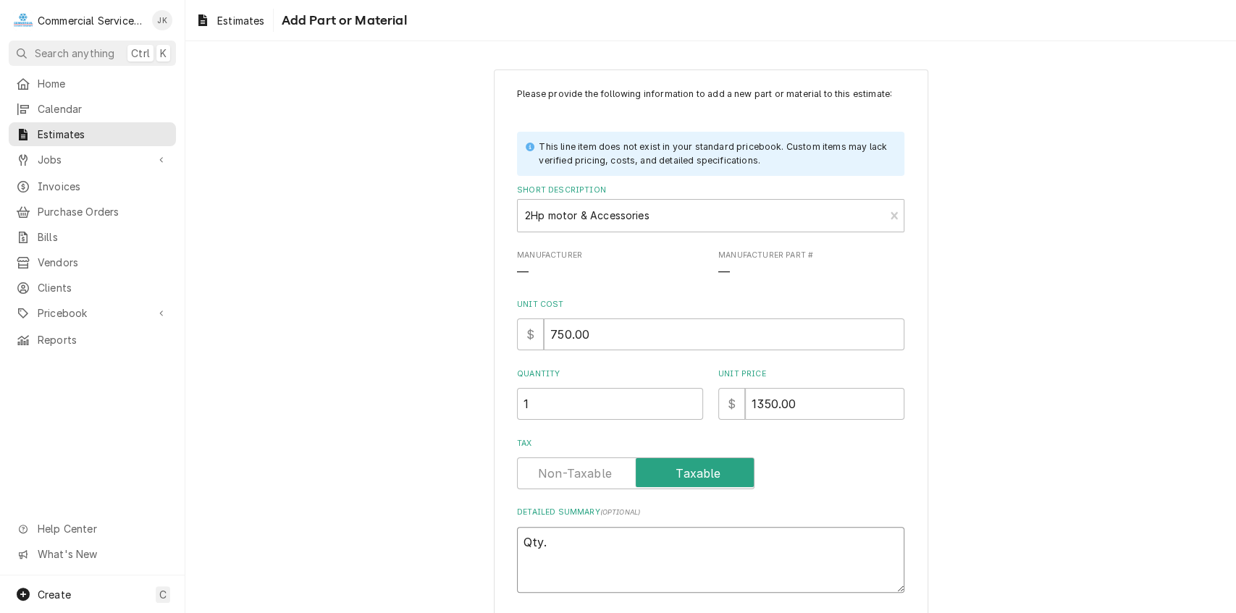
type textarea "Qty. ("
type textarea "x"
type textarea "Qty. (1"
type textarea "x"
type textarea "Qty. (1)"
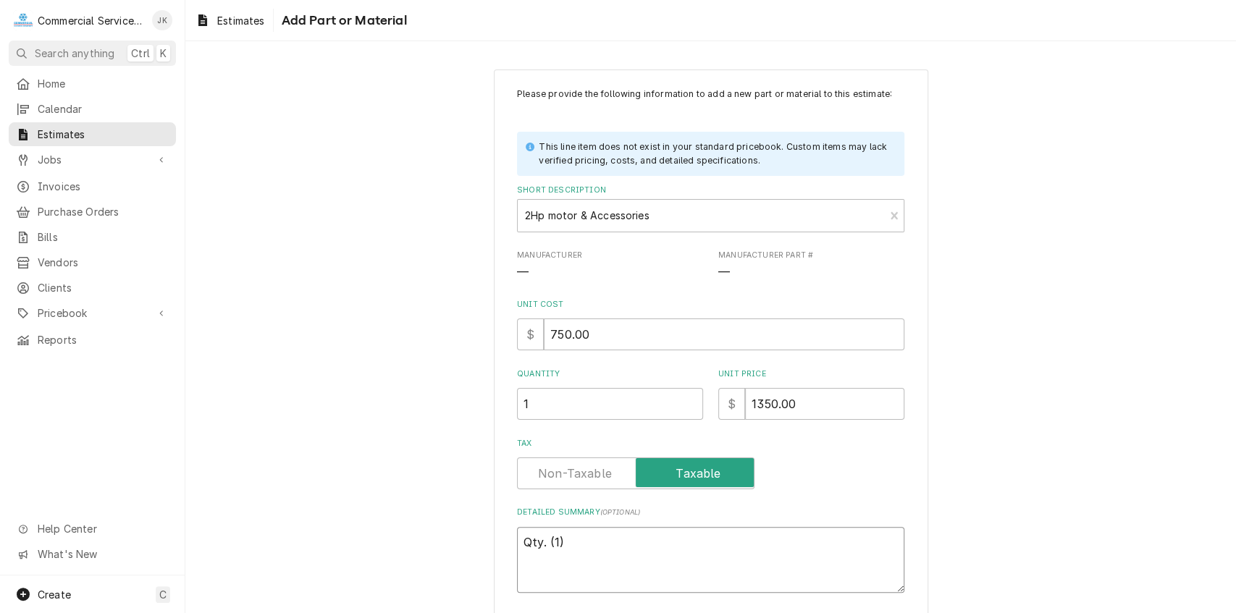
type textarea "x"
type textarea "Qty. (1)"
type textarea "x"
type textarea "Qty. (1) 2"
type textarea "x"
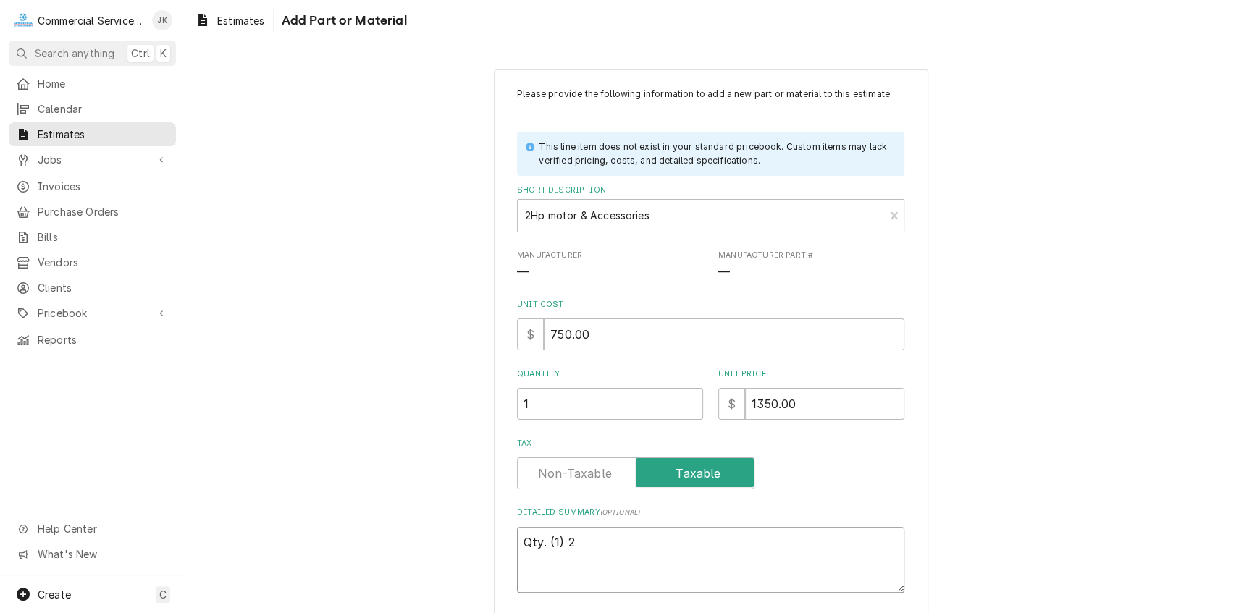
type textarea "Qty. (1) 2H"
type textarea "x"
type textarea "Qty. (1) 2Hp"
type textarea "x"
type textarea "Qty. (1) 2Hp"
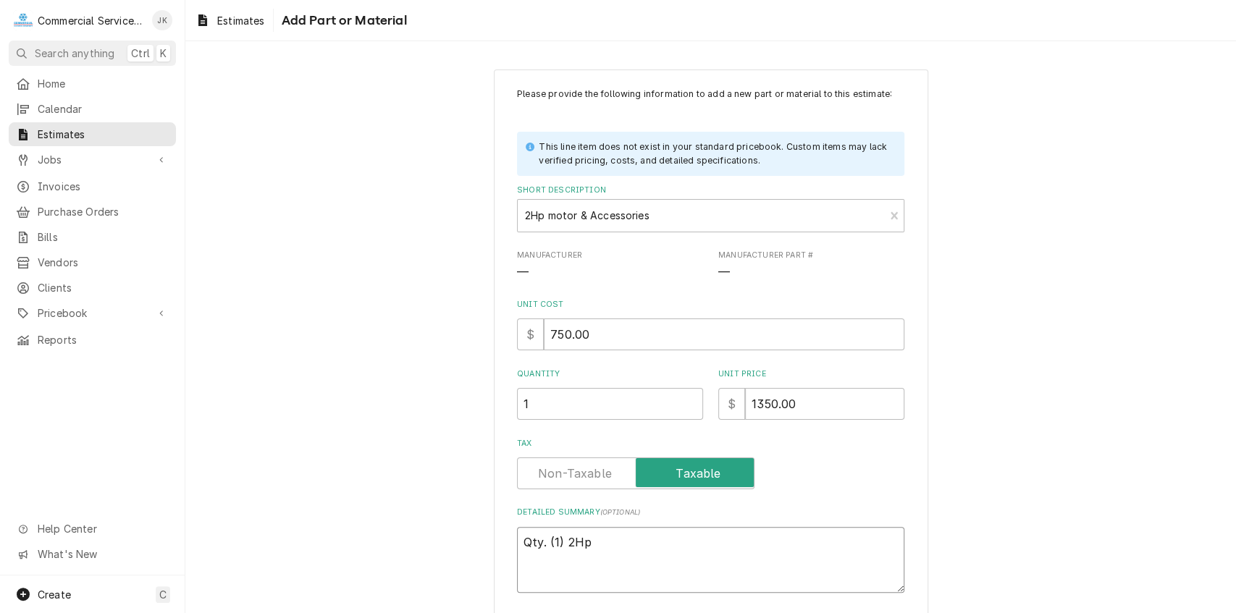
type textarea "x"
type textarea "Qty. (1) 2Hp m"
type textarea "x"
type textarea "Qty. (1) 2Hp mo"
type textarea "x"
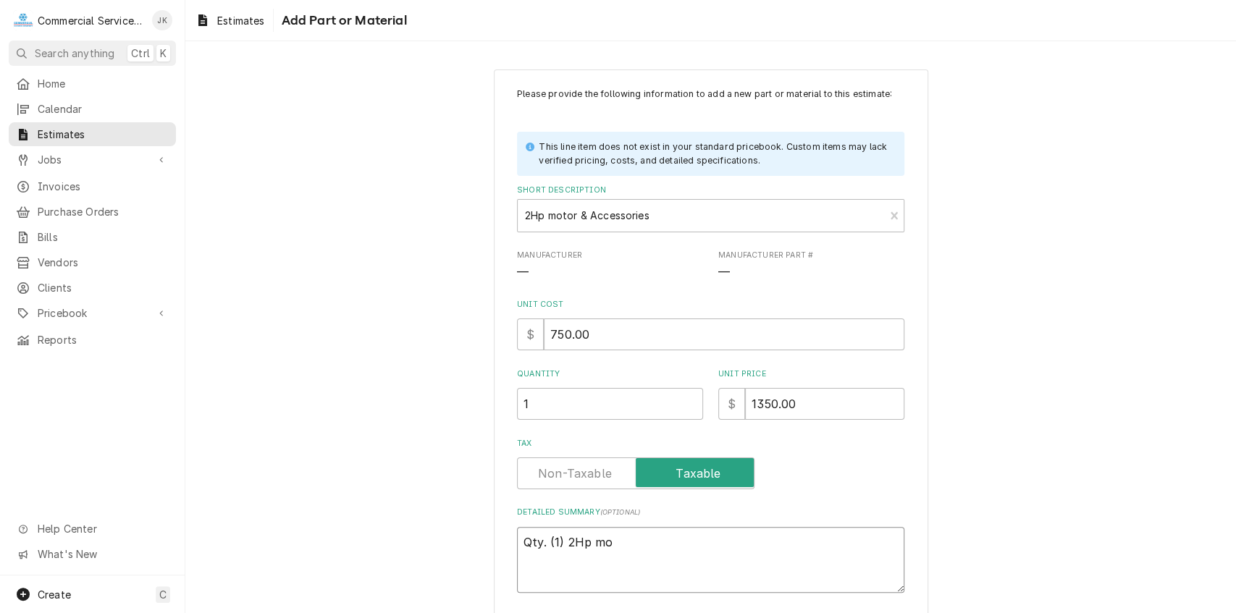
type textarea "Qty. (1) 2Hp mot"
type textarea "x"
type textarea "Qty. (1) 2Hp moto"
type textarea "x"
type textarea "Qty. (1) 2Hp motor"
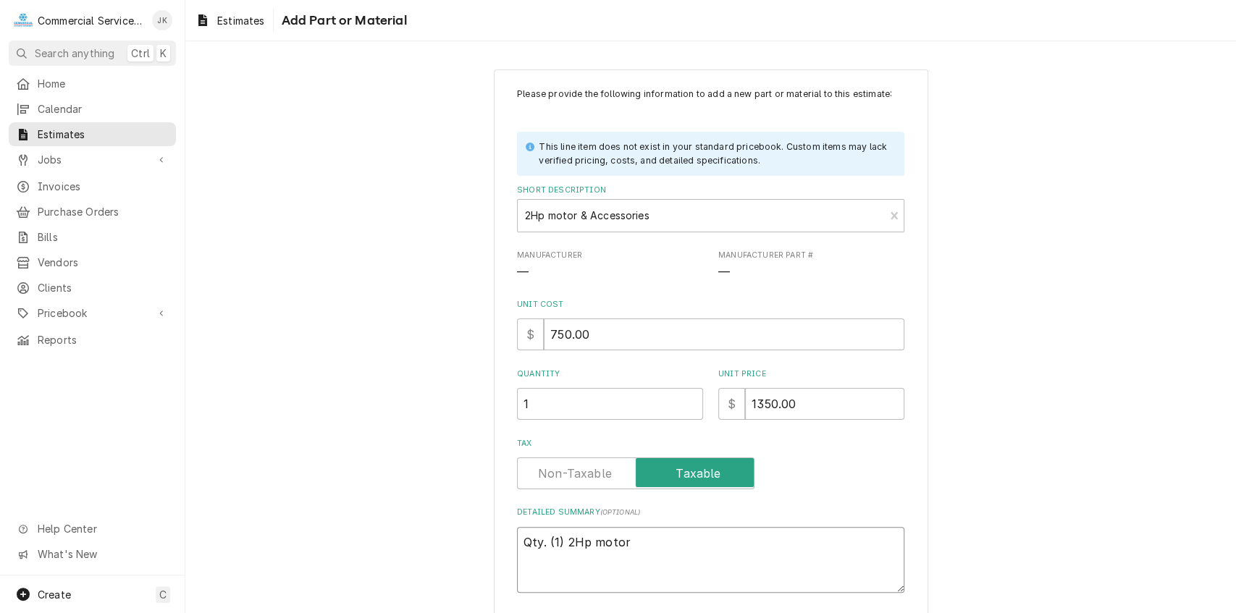
type textarea "x"
type textarea "Qty. (1) 2Hp motor;"
type textarea "x"
type textarea "Qty. (1) 2Hp motor;"
type textarea "x"
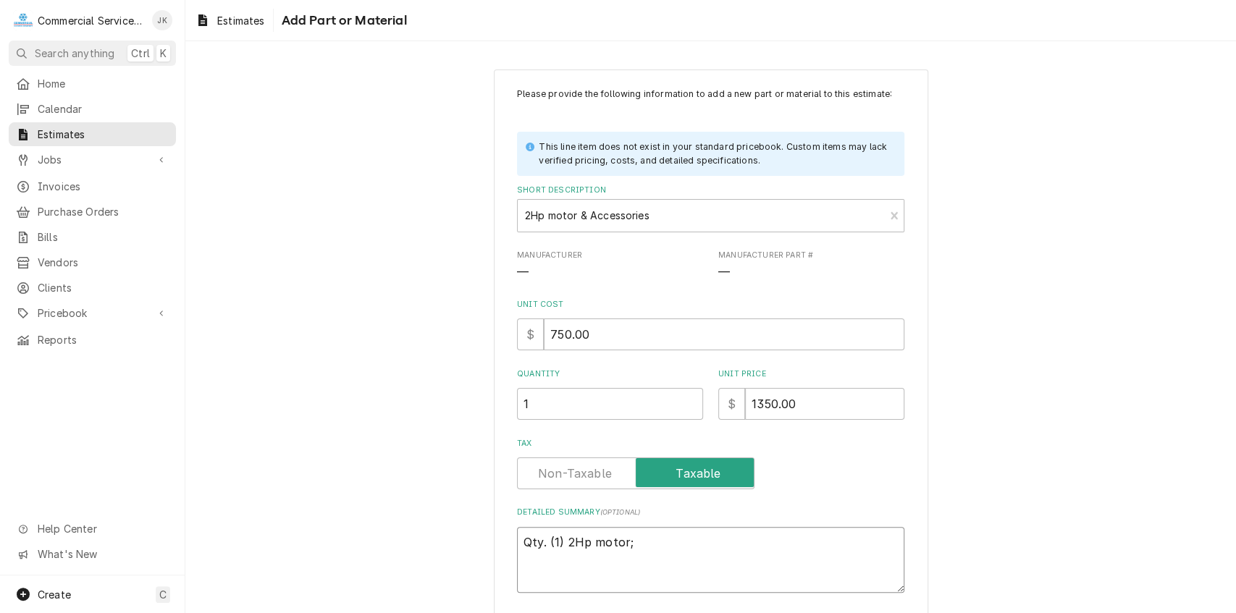
type textarea "Qty. (1) 2Hp motor; 2"
type textarea "x"
type textarea "Qty. (1) 2Hp motor; 20"
type textarea "x"
type textarea "Qty. (1) 2Hp motor; 208"
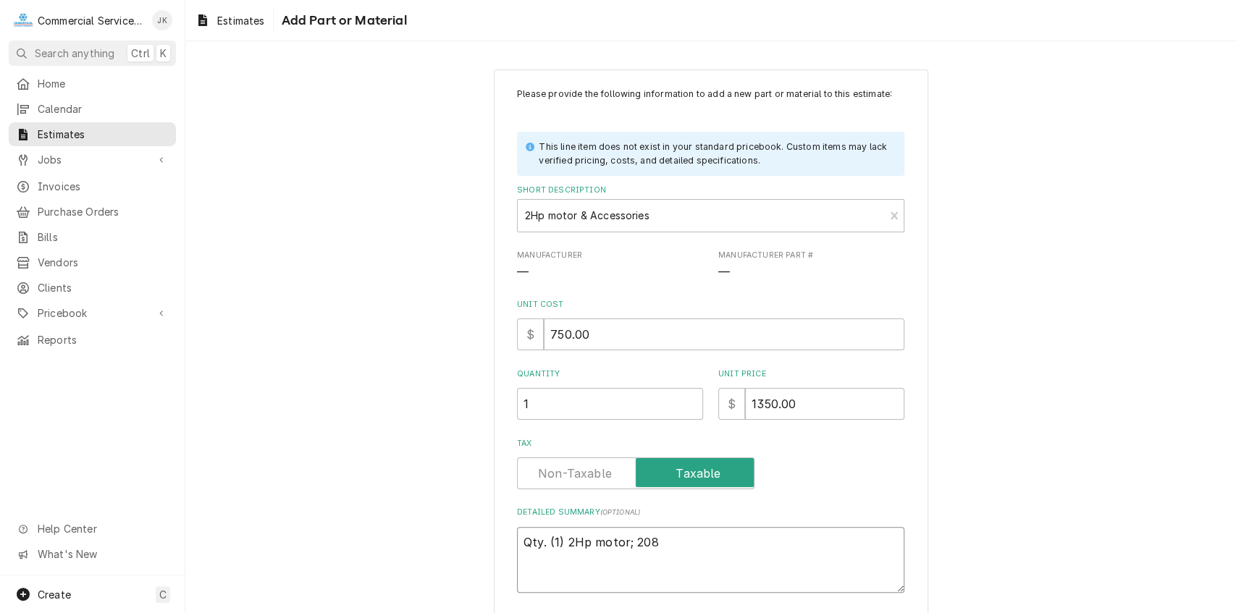
type textarea "x"
type textarea "Qty. (1) 2Hp motor; 208/"
type textarea "x"
type textarea "Qty. (1) 2Hp motor; 208/2"
type textarea "x"
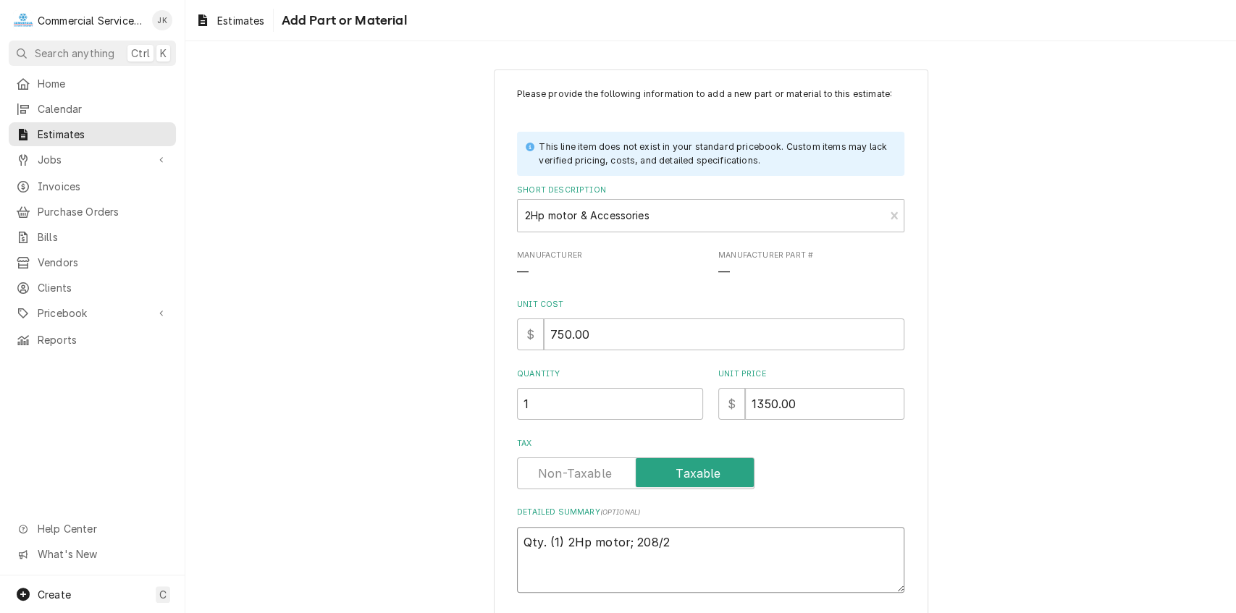
type textarea "Qty. (1) 2Hp motor; 208/23"
type textarea "x"
type textarea "Qty. (1) 2Hp motor; 208/230"
type textarea "x"
type textarea "Qty. (1) 2Hp motor; 208/230/"
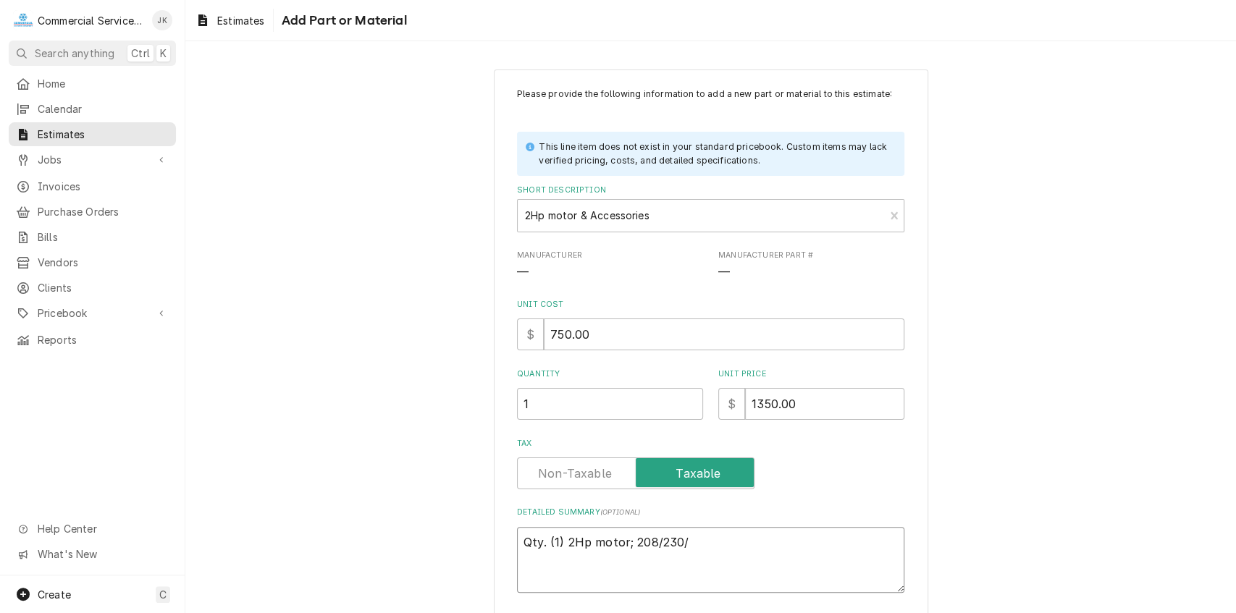
type textarea "x"
type textarea "Qty. (1) 2Hp motor; 208/230/1"
type textarea "x"
type textarea "Qty. (1) 2Hp motor; 208/230/1;"
type textarea "x"
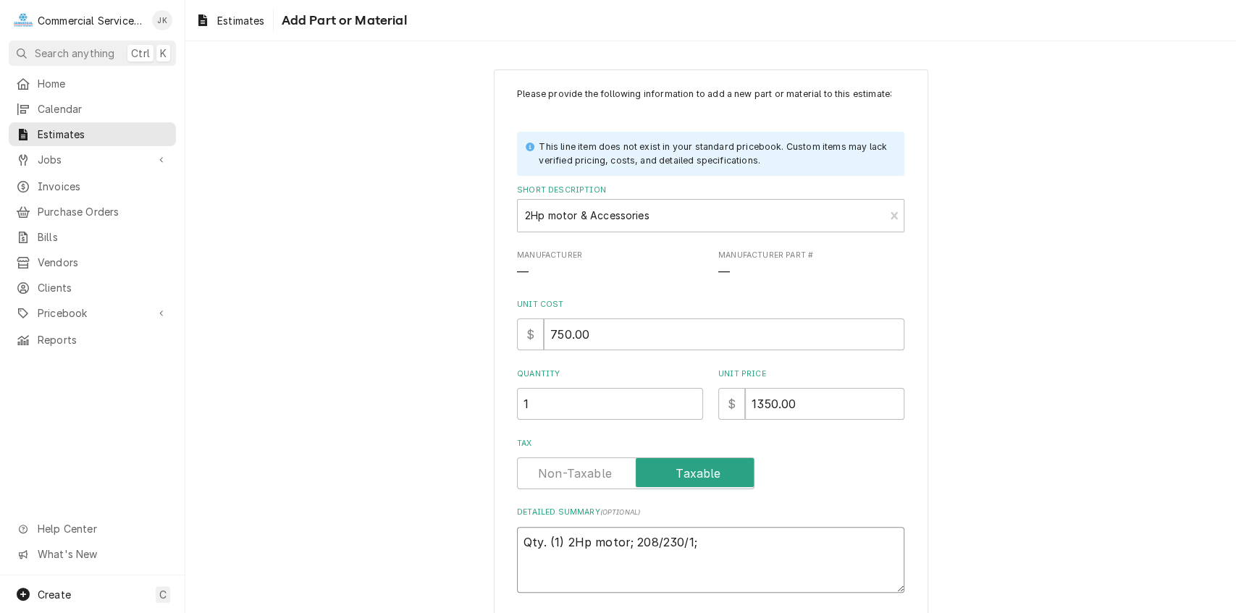
type textarea "Qty. (1) 2Hp motor; 208/230/1;"
type textarea "x"
type textarea "Qty. (1) 2Hp motor; 208/230/1; 1"
type textarea "x"
type textarea "Qty. (1) 2Hp motor; 208/230/1; 17"
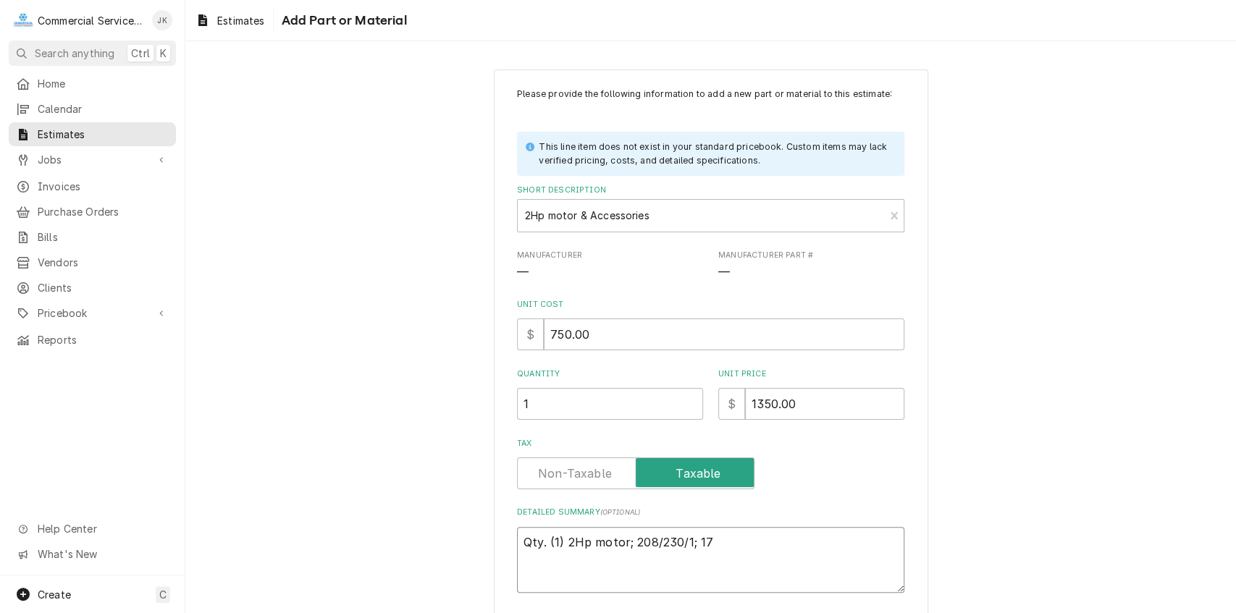
type textarea "x"
type textarea "Qty. (1) 2Hp motor; 208/230/1; 172"
type textarea "x"
type textarea "Qty. (1) 2Hp motor; 208/230/1; 1725"
type textarea "x"
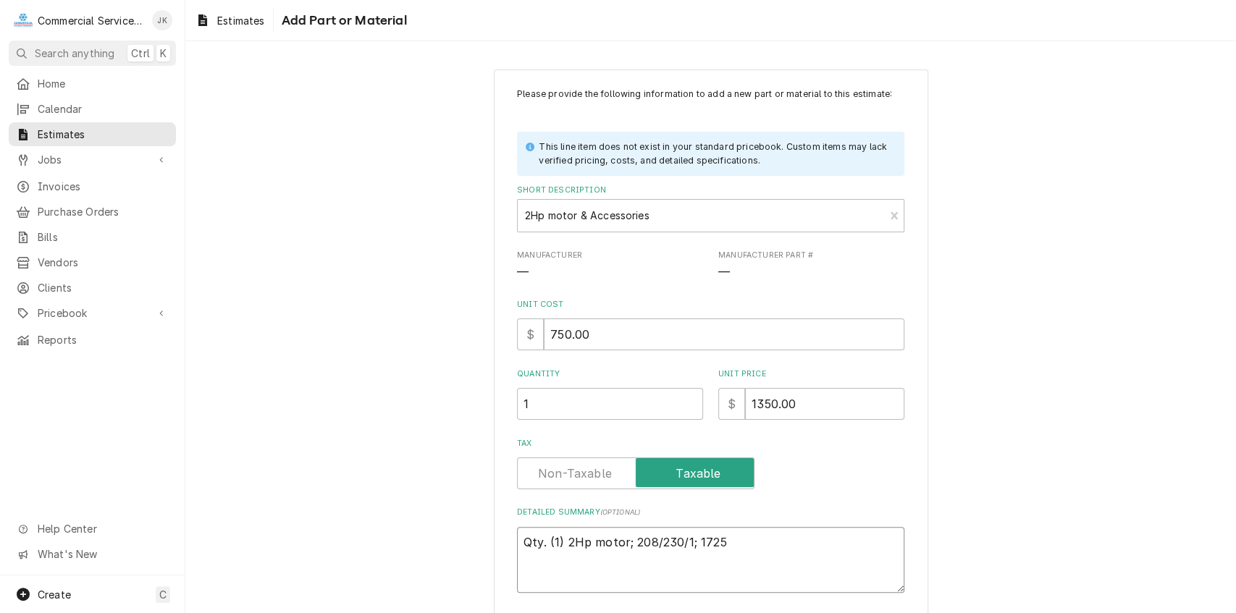
type textarea "Qty. (1) 2Hp motor; 208/230/1; 1725"
type textarea "x"
type textarea "Qty. (1) 2Hp motor; 208/230/1; 1725 R"
type textarea "x"
type textarea "Qty. (1) 2Hp motor; 208/230/1; 1725 RP"
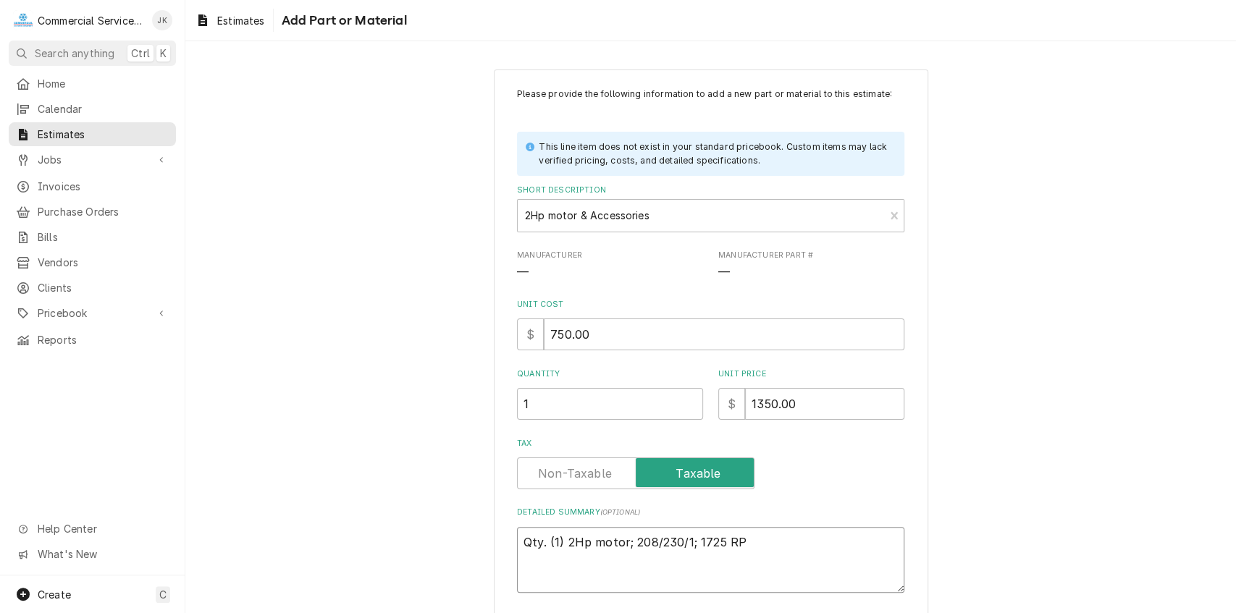
type textarea "x"
type textarea "Qty. (1) 2Hp motor; 208/230/1; 1725 RPM"
type textarea "x"
type textarea "Qty. (1) 2Hp motor; 208/230/1; 1725 RPM;"
type textarea "x"
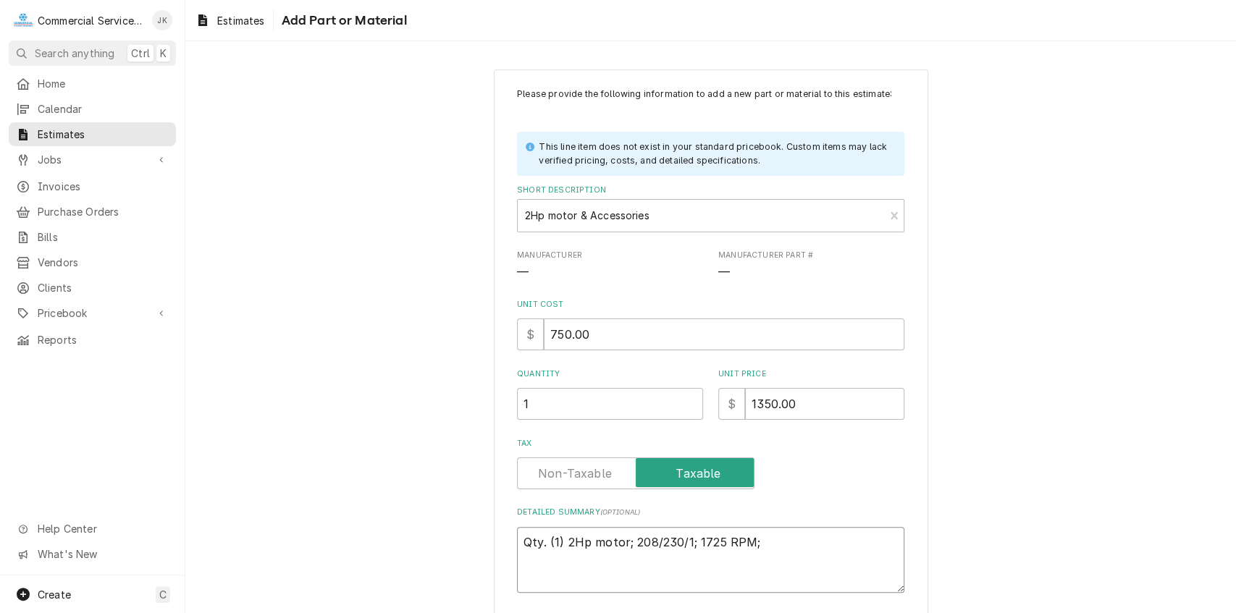
type textarea "Qty. (1) 2Hp motor; 208/230/1; 1725 RPM;"
type textarea "x"
type textarea "Qty. (1) 2Hp motor; 208/230/1; 1725 RPM;"
type textarea "x"
type textarea "Qty. (1) 2Hp motor; 208/230/1; 1725 RPM"
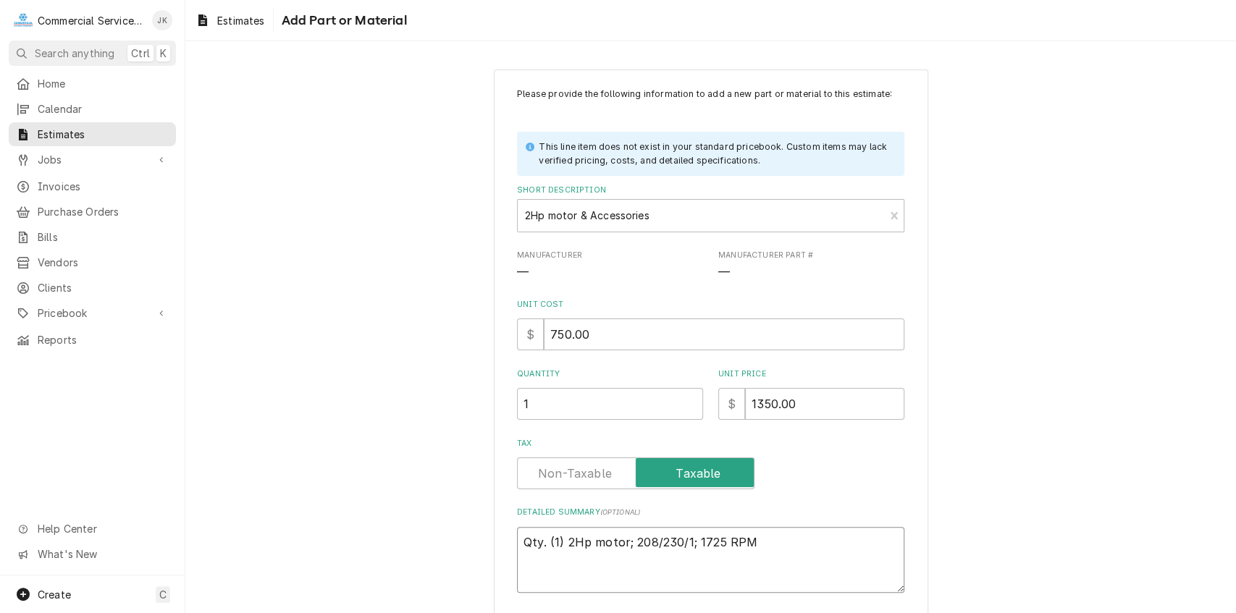
type textarea "x"
type textarea "Qty. (1) 2Hp motor; 208/230/1; 1725 RPM;"
type textarea "x"
type textarea "Qty. (1) 2Hp motor; 208/230/1; 1725 RPM;"
type textarea "x"
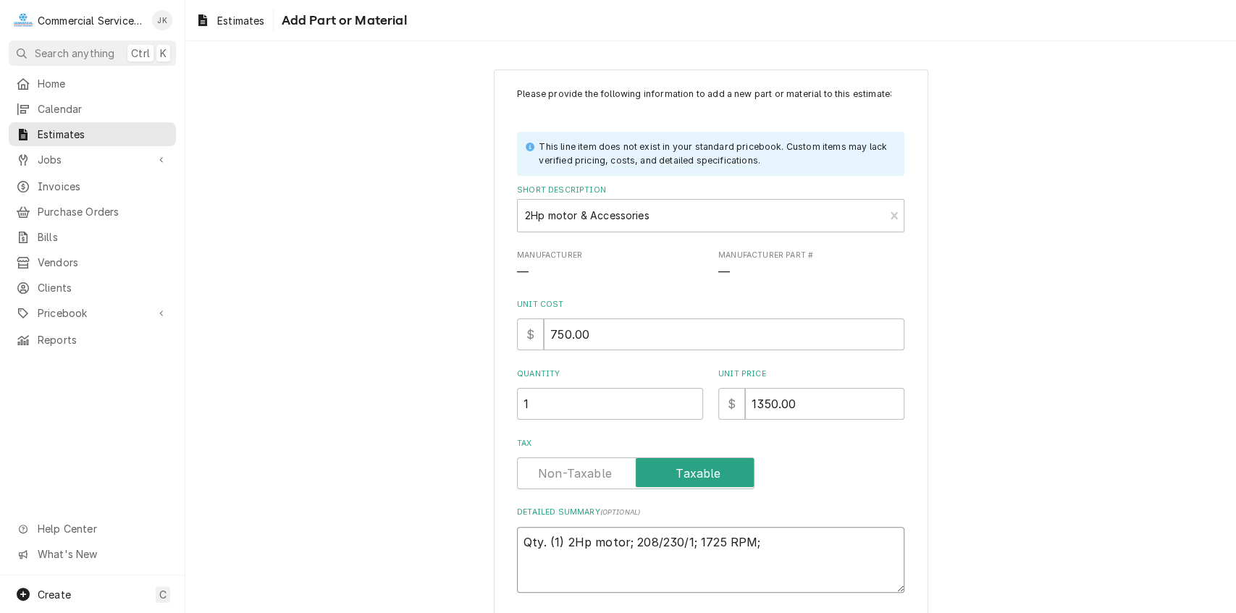
type textarea "Qty. (1) 2Hp motor; 208/230/1; 1725 RPM; R"
type textarea "x"
type textarea "Qty. (1) 2Hp motor; 208/230/1; 1725 RPM; Ri"
type textarea "x"
type textarea "Qty. (1) 2Hp motor; 208/230/1; 1725 RPM; Rig"
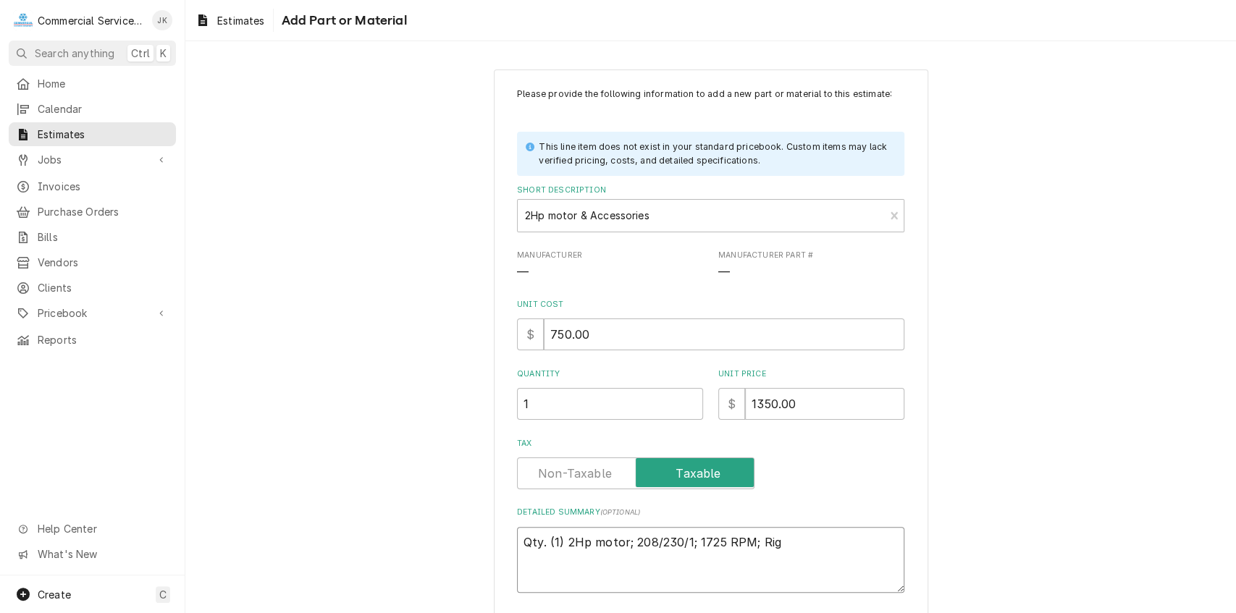
type textarea "x"
type textarea "Qty. (1) 2Hp motor; 208/230/1; 1725 RPM; Rigi"
type textarea "x"
type textarea "Qty. (1) 2Hp motor; 208/230/1; 1725 RPM; Rigid"
type textarea "x"
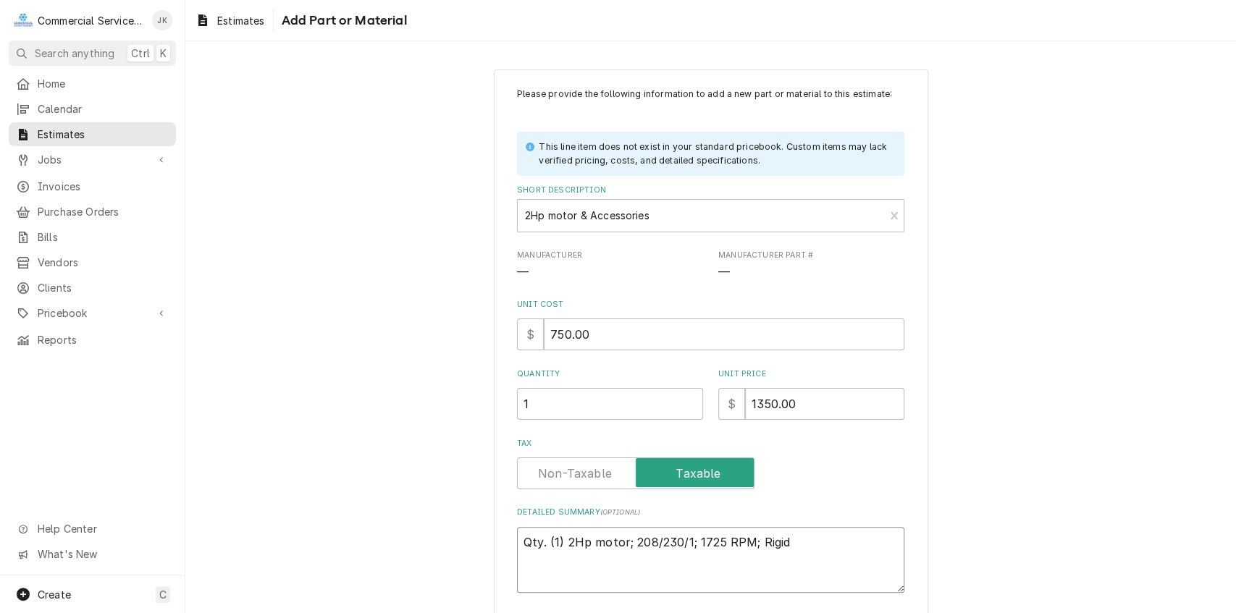
type textarea "Qty. (1) 2Hp motor; 208/230/1; 1725 RPM; Rigid"
type textarea "x"
type textarea "Qty. (1) 2Hp motor; 208/230/1; 1725 RPM; Rigid B"
type textarea "x"
type textarea "Qty. (1) 2Hp motor; 208/230/1; 1725 RPM; Rigid Ba"
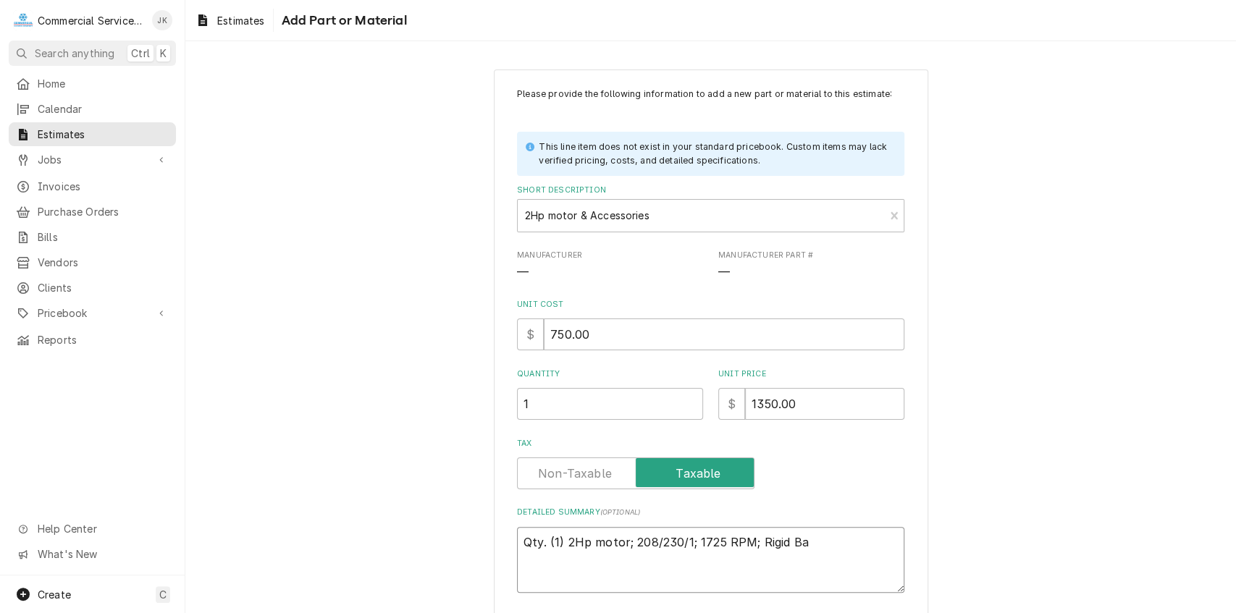
type textarea "x"
type textarea "Qty. (1) 2Hp motor; 208/230/1; 1725 RPM; Rigid Bas"
type textarea "x"
type textarea "Qty. (1) 2Hp motor; 208/230/1; 1725 RPM; Rigid Base"
type textarea "x"
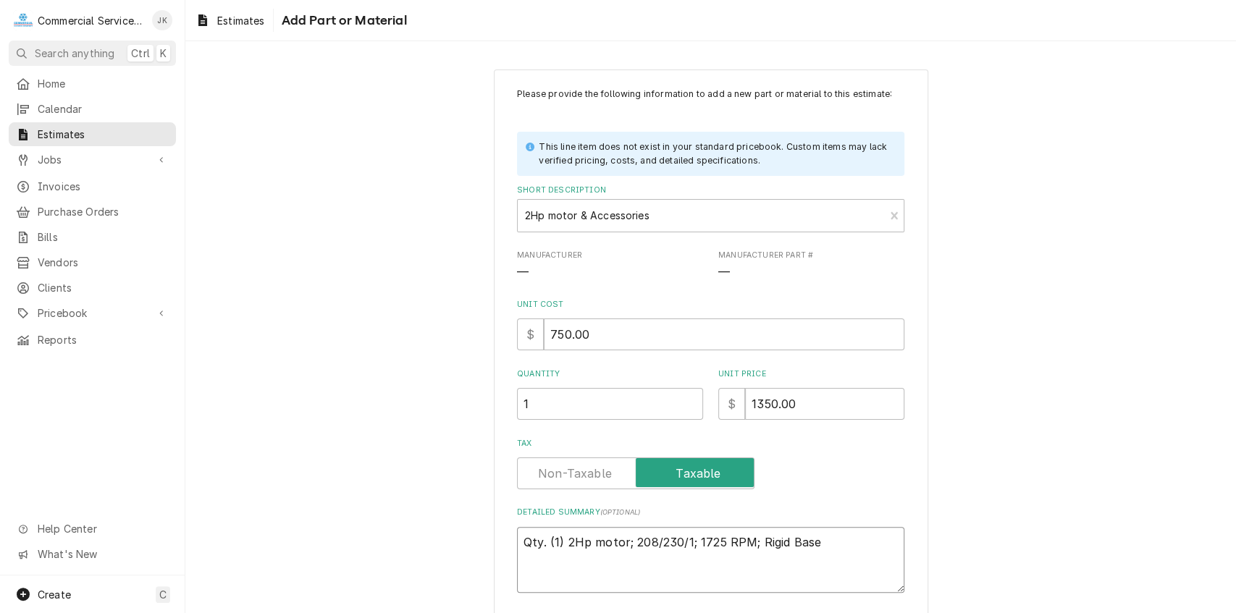
type textarea "Qty. (1) 2Hp motor; 208/230/1; 1725 RPM; Rigid Base;"
type textarea "x"
type textarea "Qty. (1) 2Hp motor; 208/230/1; 1725 RPM; Rigid Base;"
type textarea "x"
type textarea "Qty. (1) 2Hp motor; 208/230/1; 1725 RPM; Rigid Base; w"
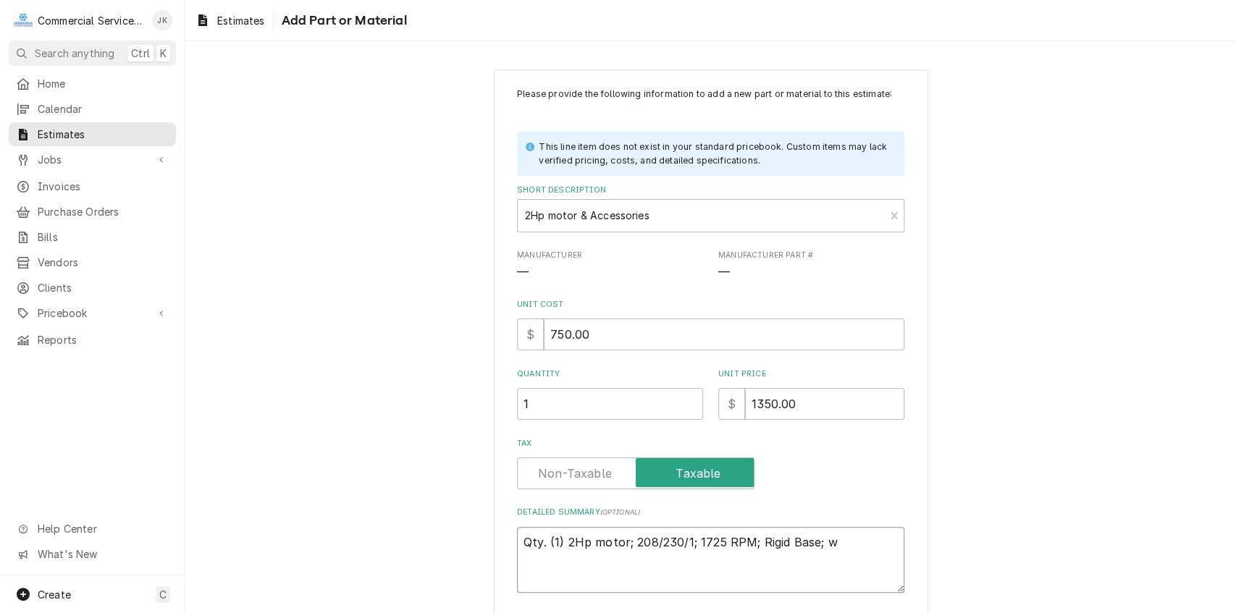
type textarea "x"
type textarea "Qty. (1) 2Hp motor; 208/230/1; 1725 RPM; Rigid Base; wi"
type textarea "x"
type textarea "Qty. (1) 2Hp motor; 208/230/1; 1725 RPM; Rigid Base; wit"
type textarea "x"
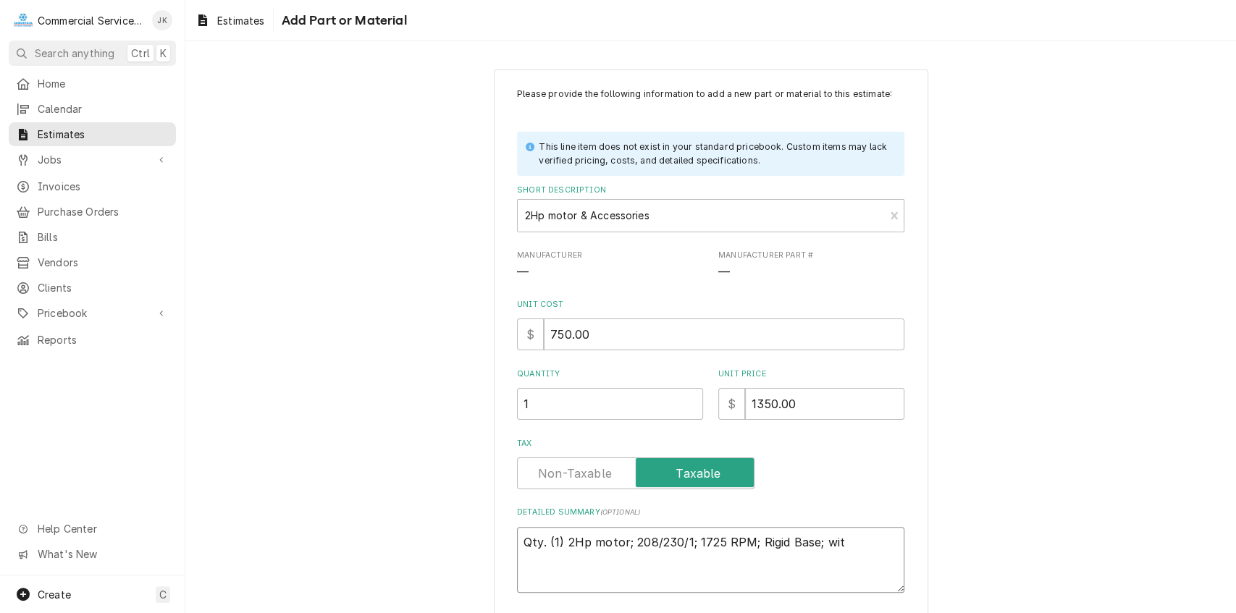
type textarea "Qty. (1) 2Hp motor; 208/230/1; 1725 RPM; Rigid Base; with"
type textarea "x"
type textarea "Qty. (1) 2Hp motor; 208/230/1; 1725 RPM; Rigid Base; with"
type textarea "x"
type textarea "Qty. (1) 2Hp motor; 208/230/1; 1725 RPM; Rigid Base; with a"
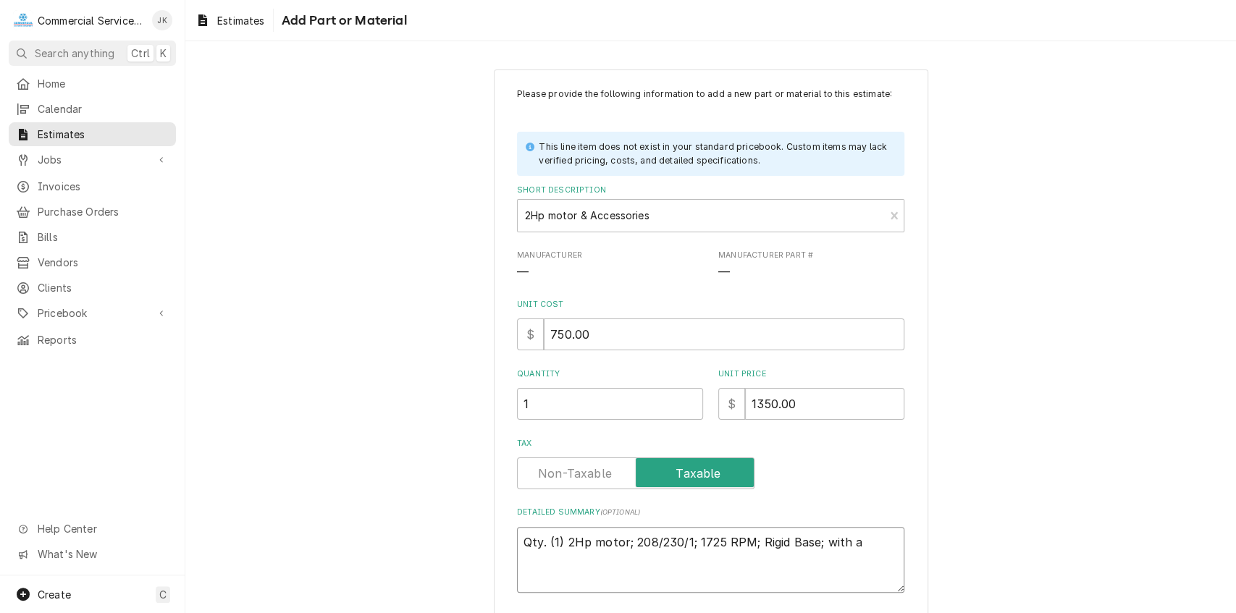
type textarea "x"
type textarea "Qty. (1) 2Hp motor; 208/230/1; 1725 RPM; Rigid Base; with au"
type textarea "x"
type textarea "Qty. (1) 2Hp motor; 208/230/1; 1725 RPM; Rigid Base; with aut"
type textarea "x"
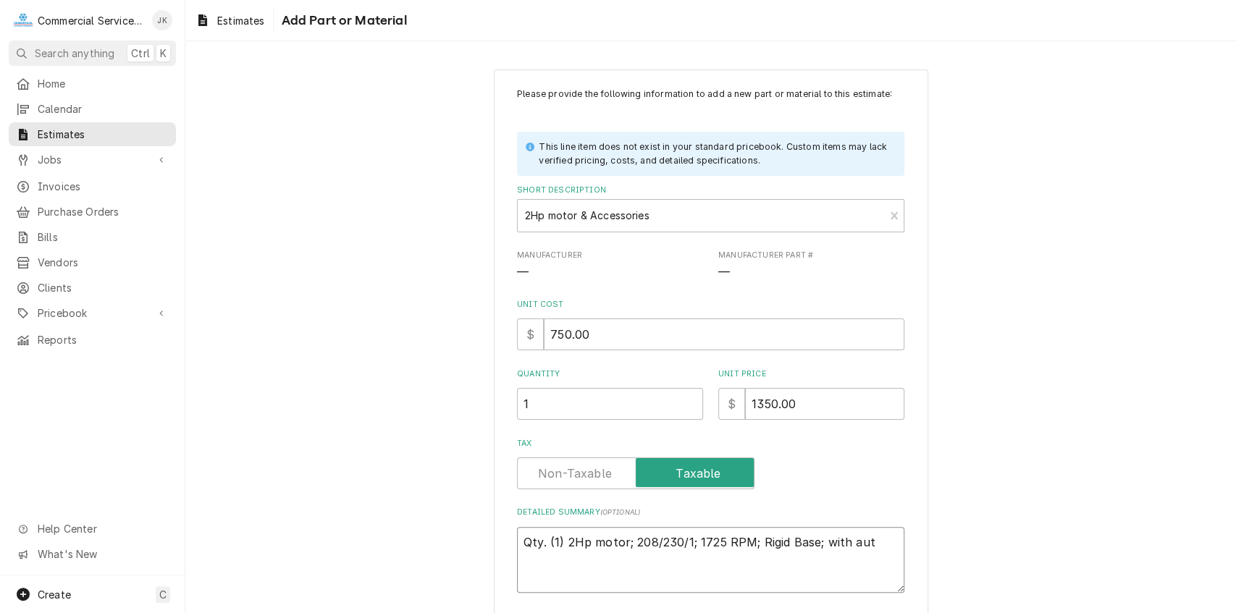
type textarea "Qty. (1) 2Hp motor; 208/230/1; 1725 RPM; Rigid Base; with auto"
type textarea "x"
type textarea "Qty. (1) 2Hp motor; 208/230/1; 1725 RPM; Rigid Base; with auto"
type textarea "x"
type textarea "Qty. (1) 2Hp motor; 208/230/1; 1725 RPM; Rigid Base; with auto r"
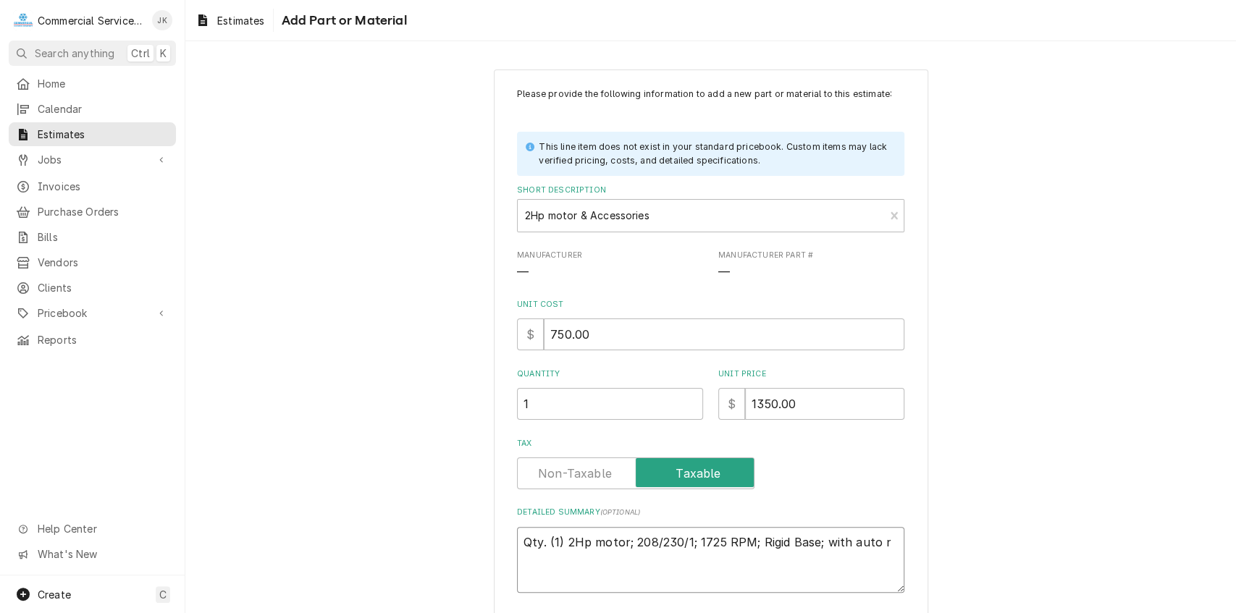
type textarea "x"
type textarea "Qty. (1) 2Hp motor; 208/230/1; 1725 RPM; Rigid Base; with auto re"
type textarea "x"
type textarea "Qty. (1) 2Hp motor; 208/230/1; 1725 RPM; Rigid Base; with auto res"
type textarea "x"
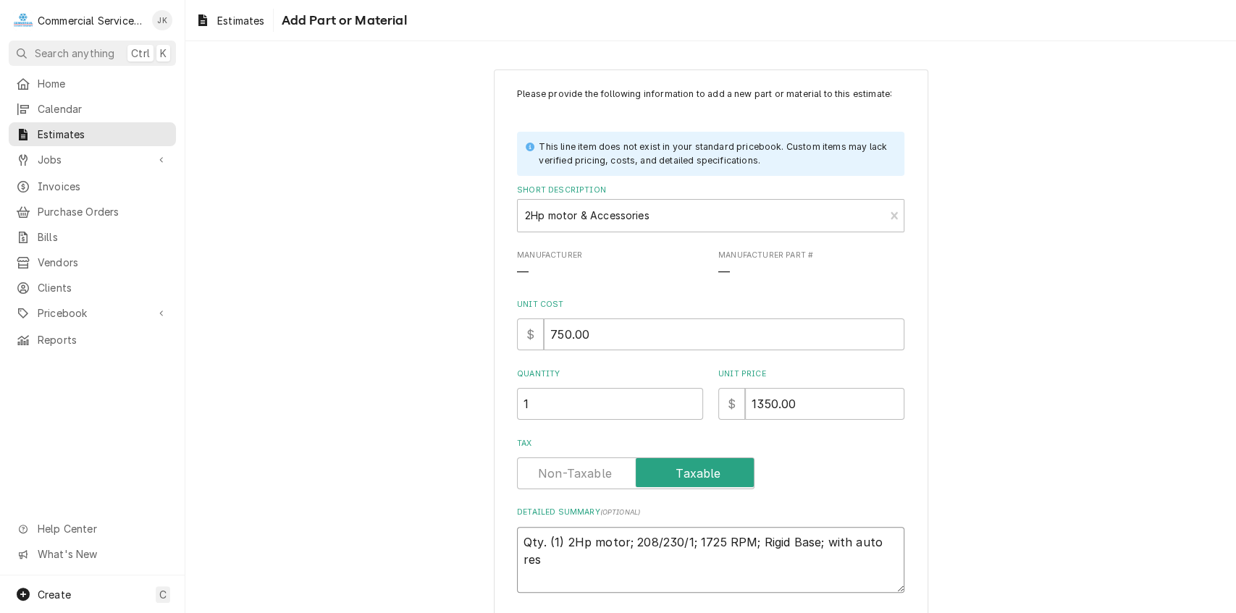
type textarea "Qty. (1) 2Hp motor; 208/230/1; 1725 RPM; Rigid Base; with auto rese"
type textarea "x"
type textarea "Qty. (1) 2Hp motor; 208/230/1; 1725 RPM; Rigid Base; with auto reset"
type textarea "x"
type textarea "Qty. (1) 2Hp motor; 208/230/1; 1725 RPM; Rigid Base; with auto reset"
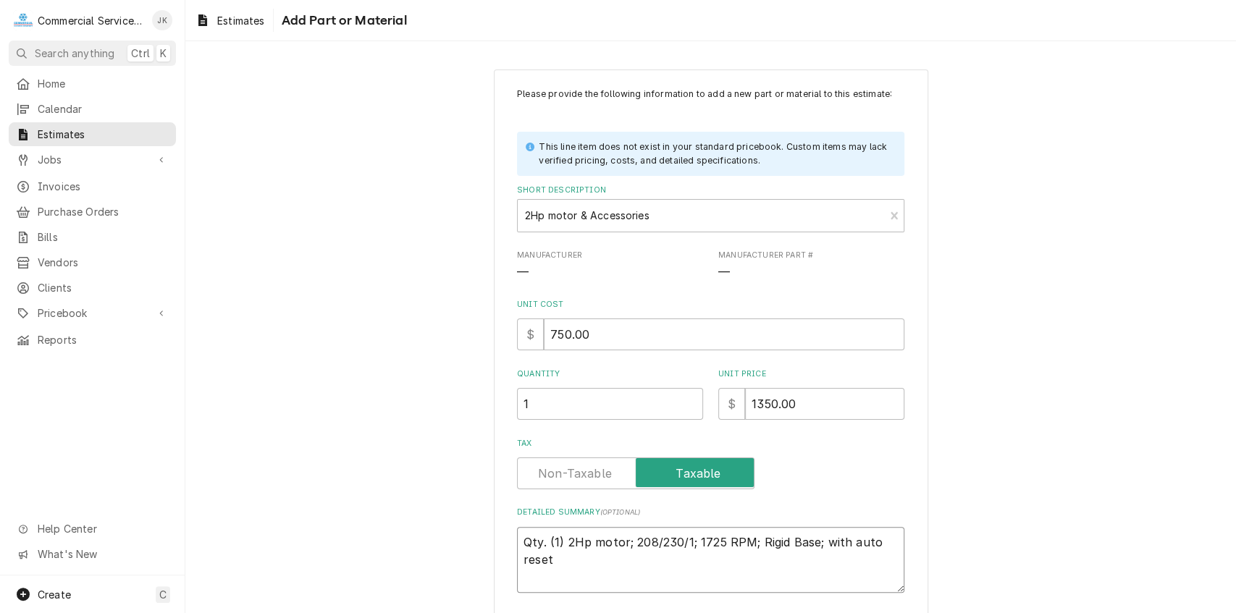
type textarea "x"
type textarea "Qty. (1) 2Hp motor; 208/230/1; 1725 RPM; Rigid Base; with auto reset o"
type textarea "x"
type textarea "Qty. (1) 2Hp motor; 208/230/1; 1725 RPM; Rigid Base; with auto reset ov"
type textarea "x"
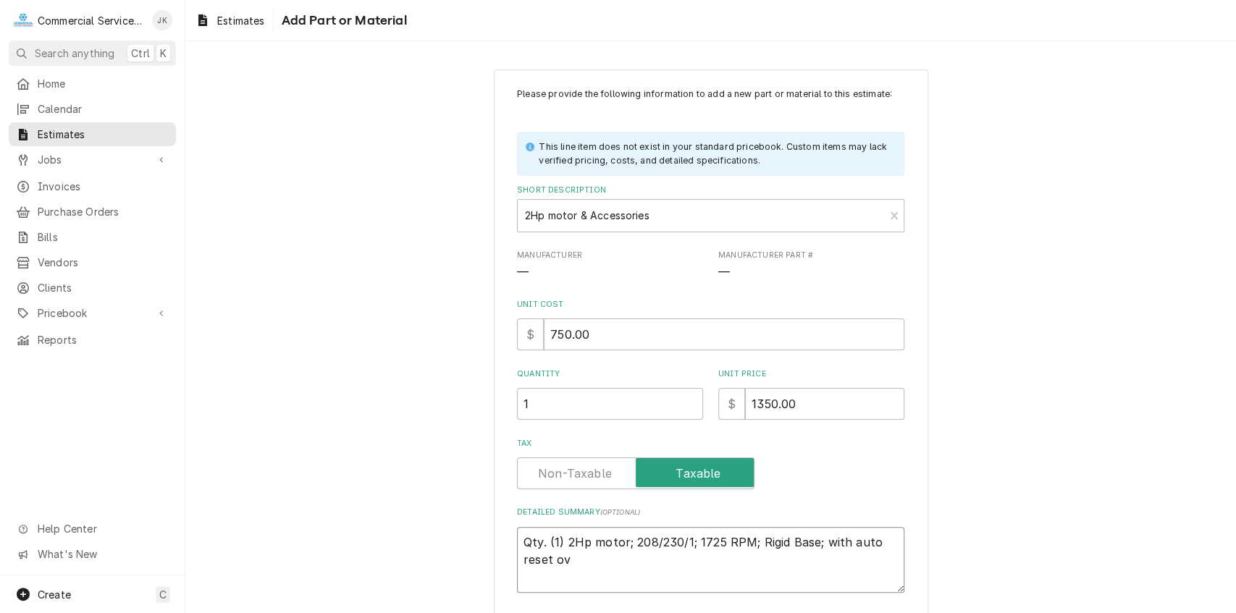
type textarea "Qty. (1) 2Hp motor; 208/230/1; 1725 RPM; Rigid Base; with auto reset ove"
type textarea "x"
type textarea "Qty. (1) 2Hp motor; 208/230/1; 1725 RPM; Rigid Base; with auto reset over"
type textarea "x"
type textarea "Qty. (1) 2Hp motor; 208/230/1; 1725 RPM; Rigid Base; with auto reset overl"
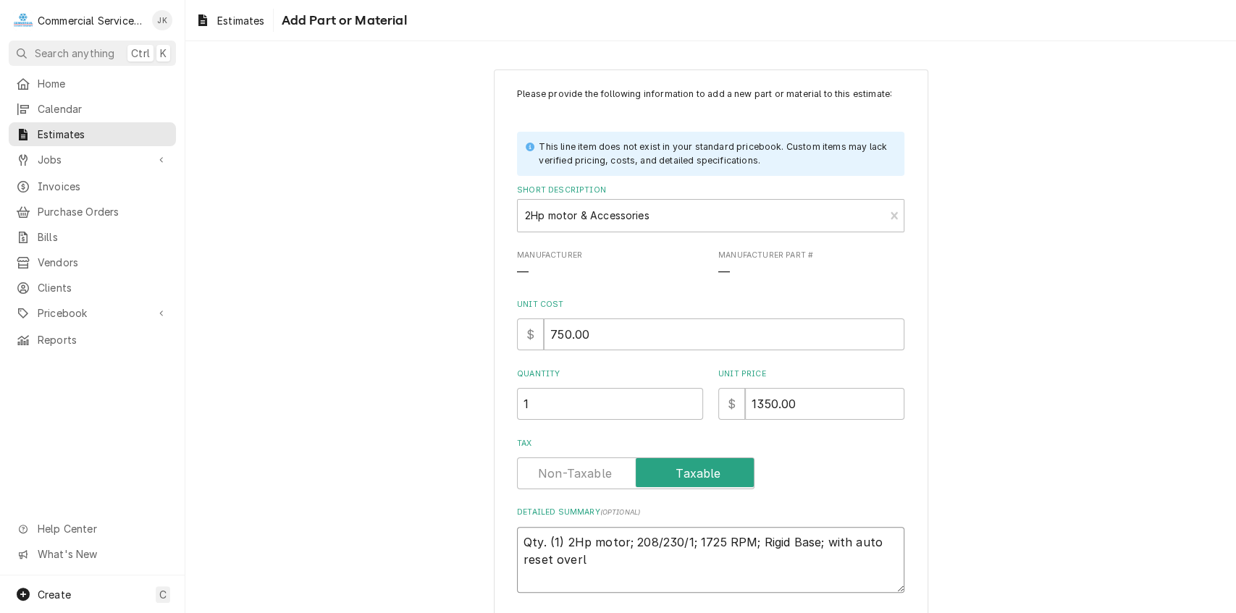
type textarea "x"
type textarea "Qty. (1) 2Hp motor; 208/230/1; 1725 RPM; Rigid Base; with auto reset overlo"
type textarea "x"
type textarea "Qty. (1) 2Hp motor; 208/230/1; 1725 RPM; Rigid Base; with auto reset overloa"
type textarea "x"
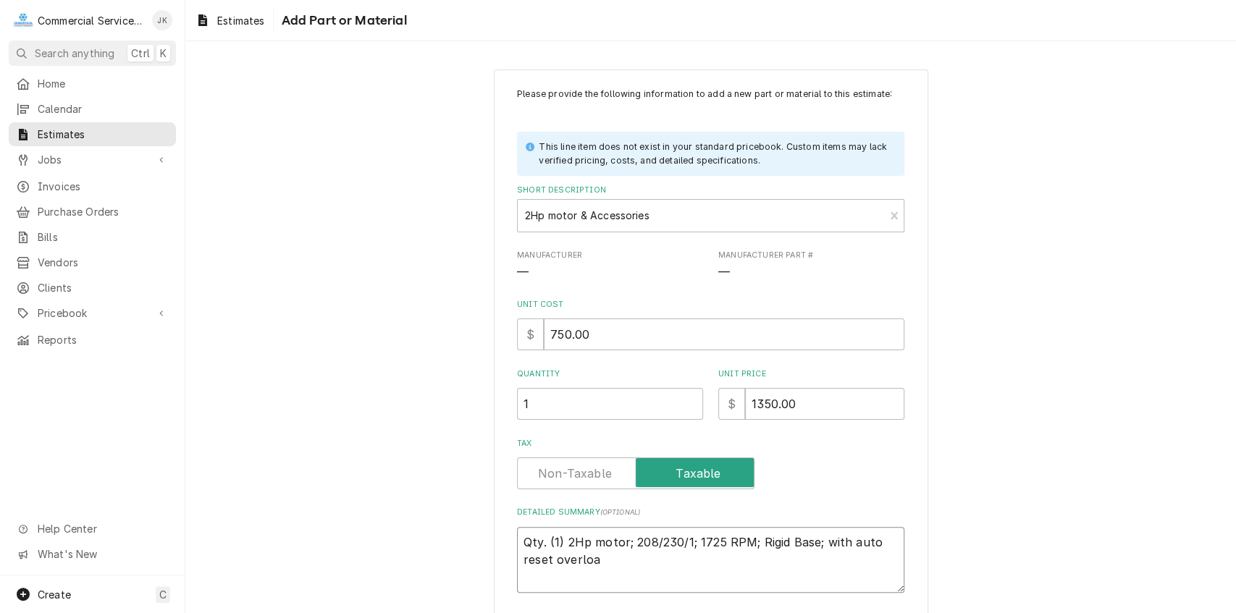
type textarea "Qty. (1) 2Hp motor; 208/230/1; 1725 RPM; Rigid Base; with auto reset overload"
type textarea "x"
type textarea "Qty. (1) 2Hp motor; 208/230/1; 1725 RPM; Rigid Base; with auto reset overload;"
type textarea "x"
type textarea "Qty. (1) 2Hp motor; 208/230/1; 1725 RPM; Rigid Base; with auto reset overload;"
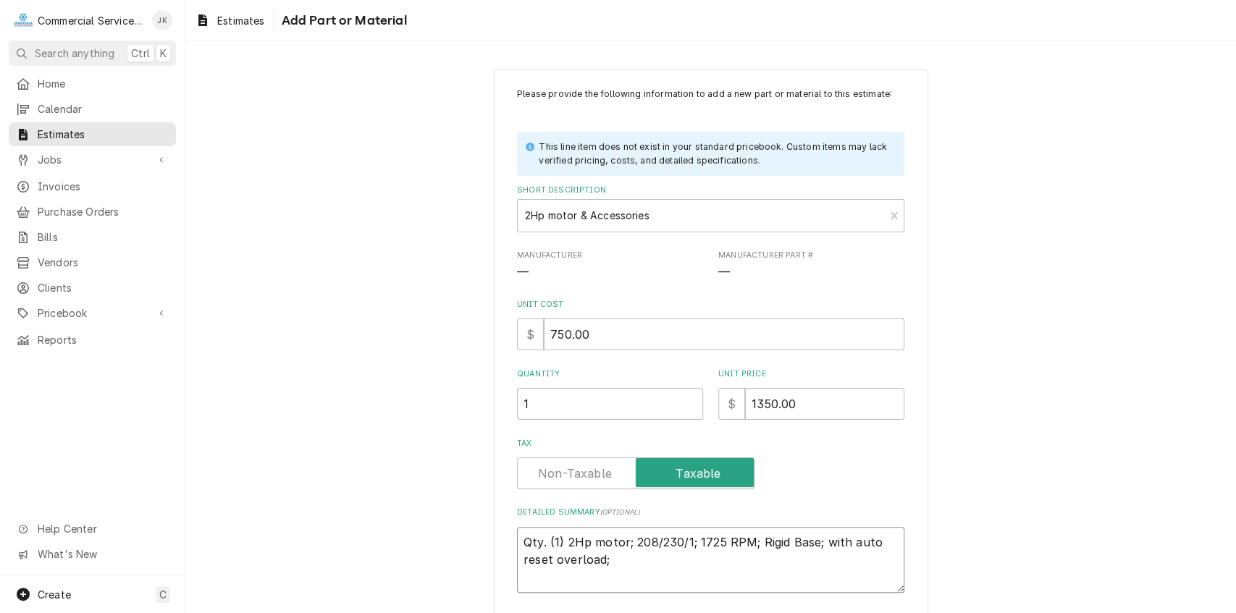
type textarea "x"
click at [607, 557] on textarea "Qty. (1) 2Hp motor; 208/230/1; 1725 RPM; Rigid Base; with auto reset overload." at bounding box center [710, 560] width 387 height 66
click at [607, 558] on textarea "Qty. (1) 2Hp motor; 208/230/1; 1725 RPM; Rigid Base; with auto reset overload; …" at bounding box center [710, 560] width 387 height 66
click at [697, 561] on textarea "Qty. (1) 2Hp motor; 208/230/1; 1725 RPM; Rigid Base; with auto reset overload; …" at bounding box center [710, 560] width 387 height 66
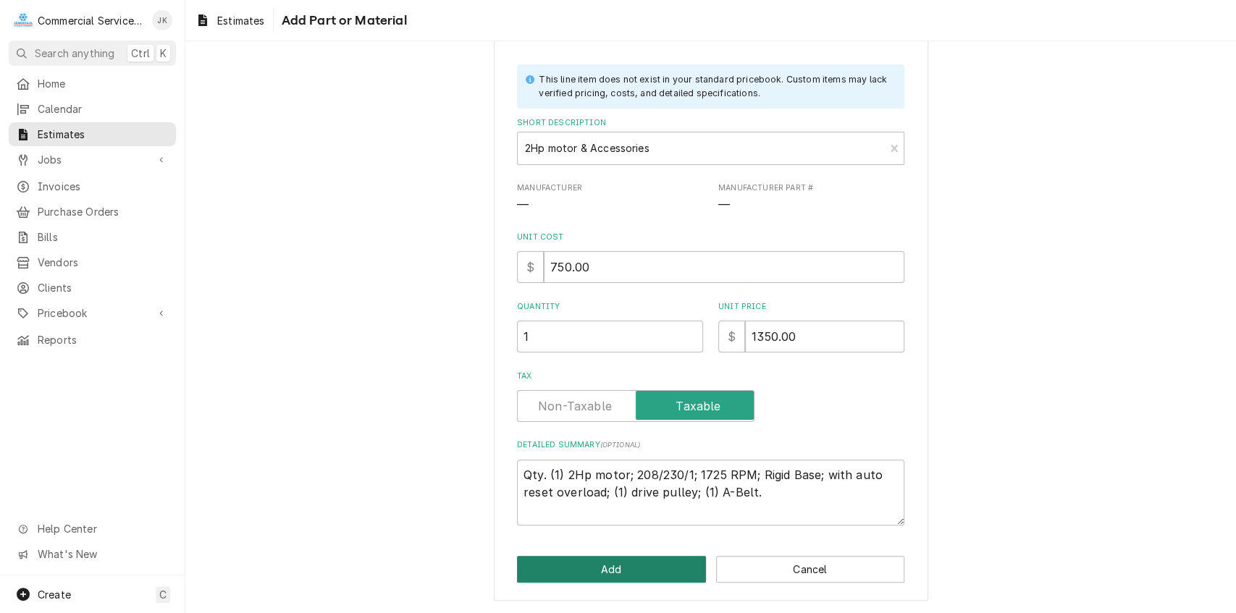
click at [611, 566] on button "Add" at bounding box center [611, 569] width 189 height 27
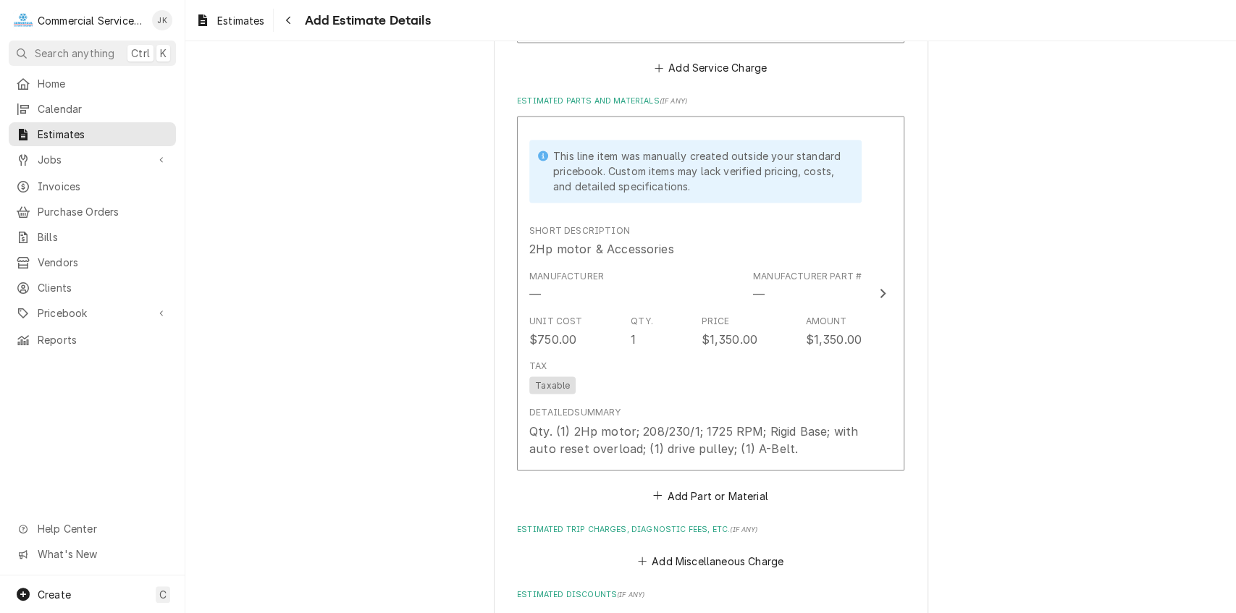
scroll to position [1703, 0]
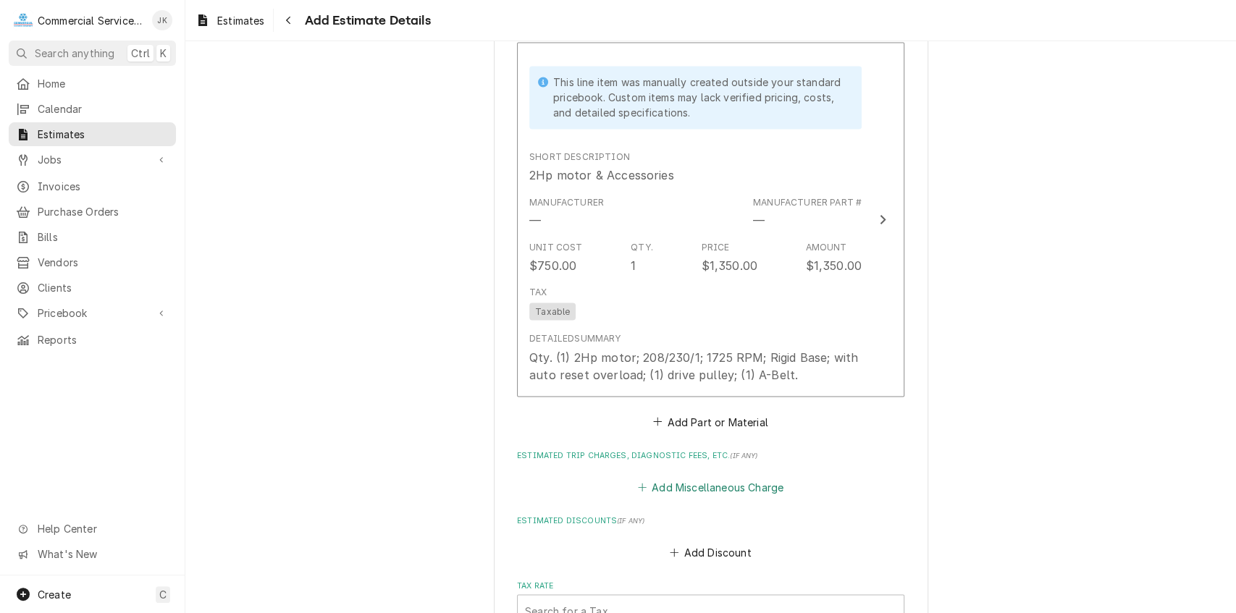
click at [699, 486] on button "Add Miscellaneous Charge" at bounding box center [710, 487] width 151 height 20
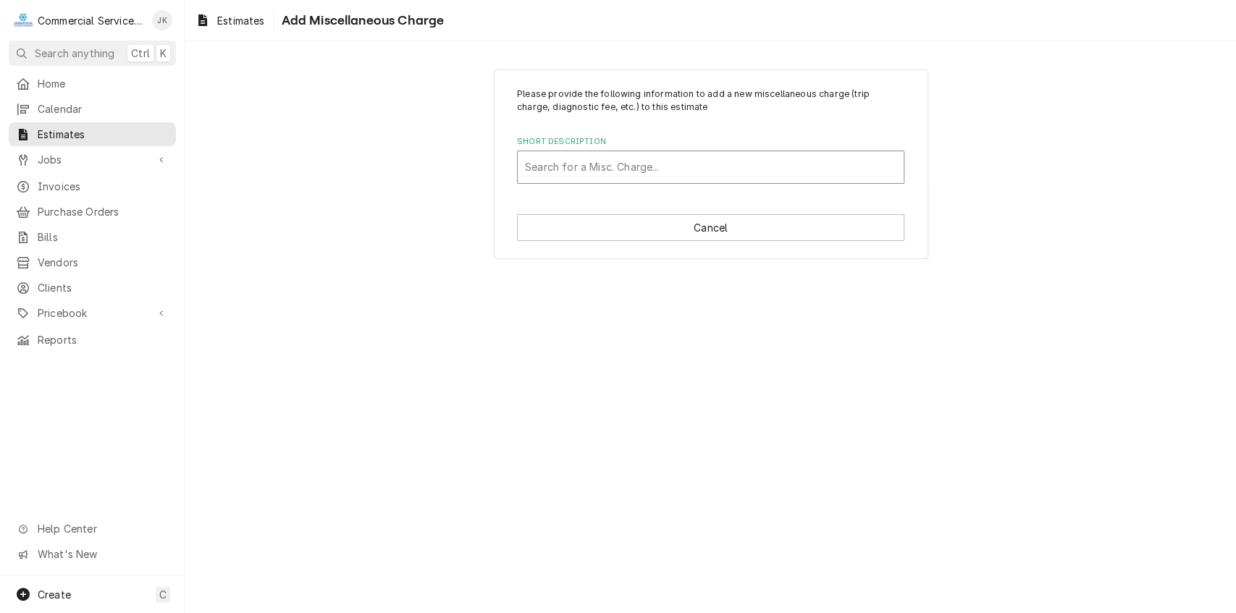
click at [538, 162] on div "Short Description" at bounding box center [710, 167] width 371 height 26
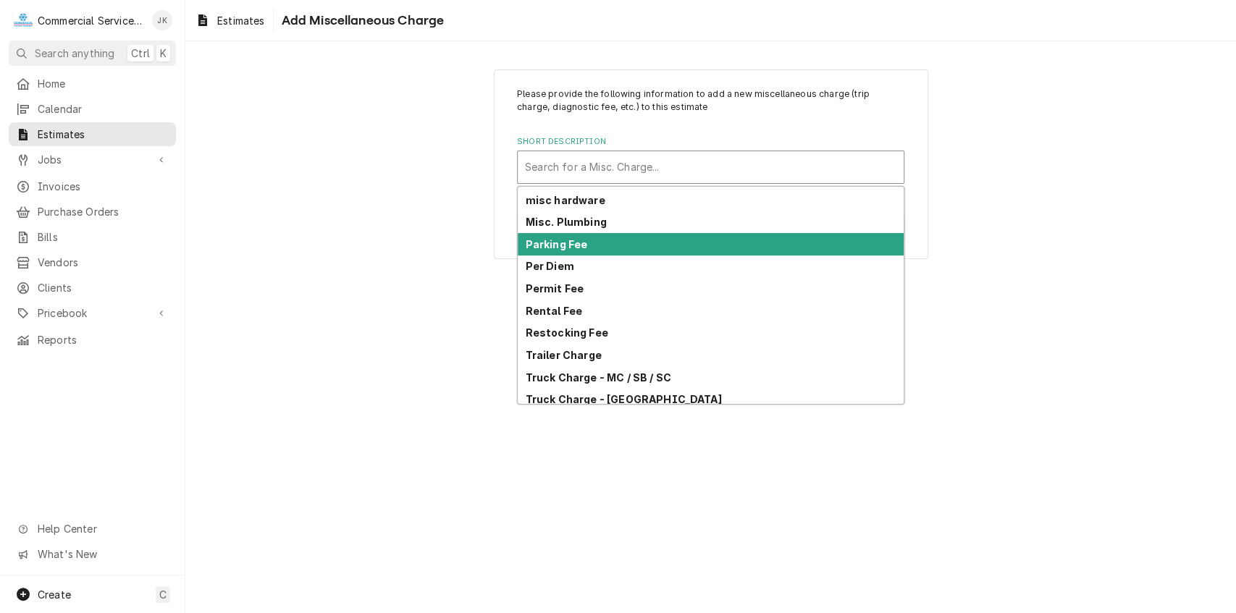
scroll to position [93, 0]
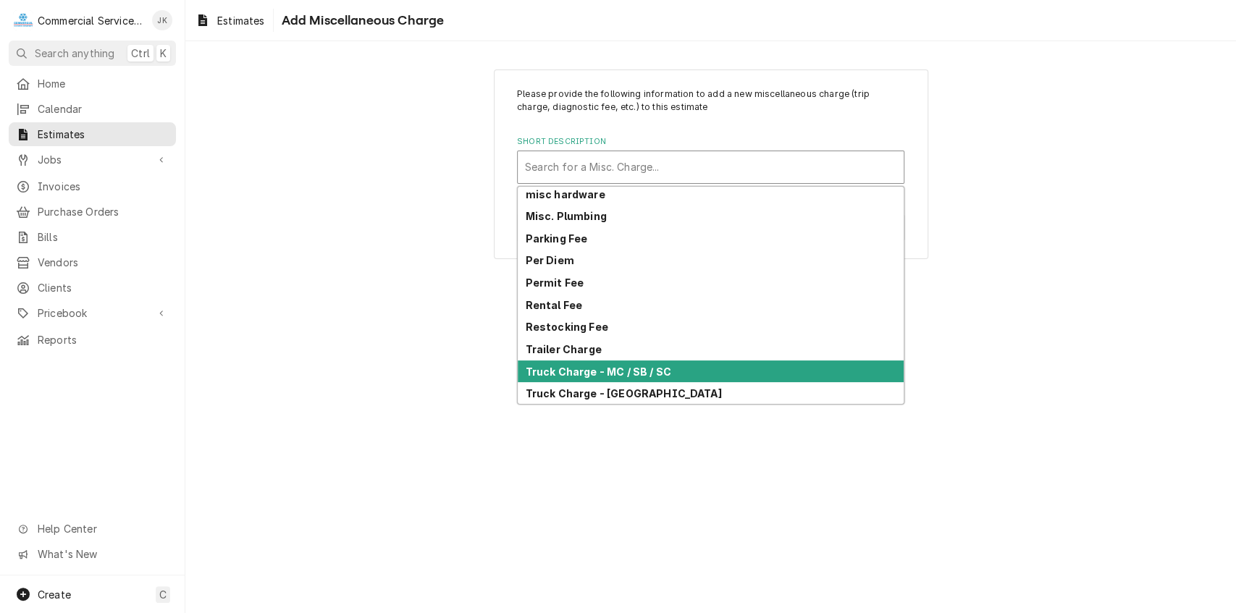
click at [560, 371] on strong "Truck Charge - MC / SB / SC" at bounding box center [598, 372] width 145 height 12
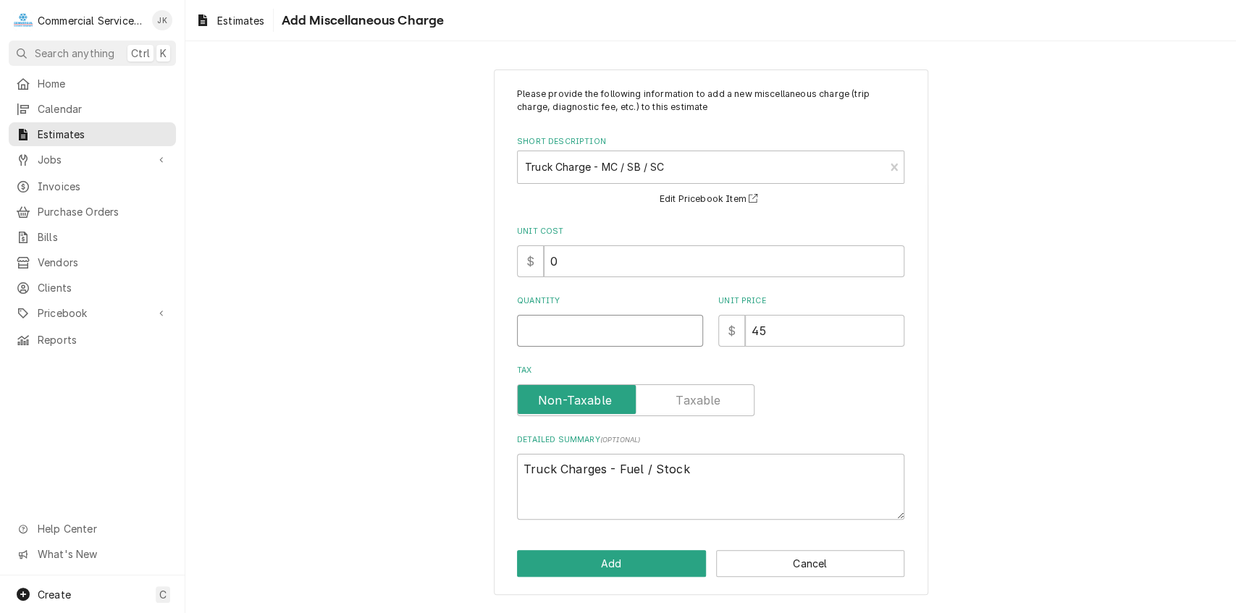
click at [552, 330] on input "Quantity" at bounding box center [610, 331] width 186 height 32
click at [609, 571] on button "Add" at bounding box center [611, 563] width 189 height 27
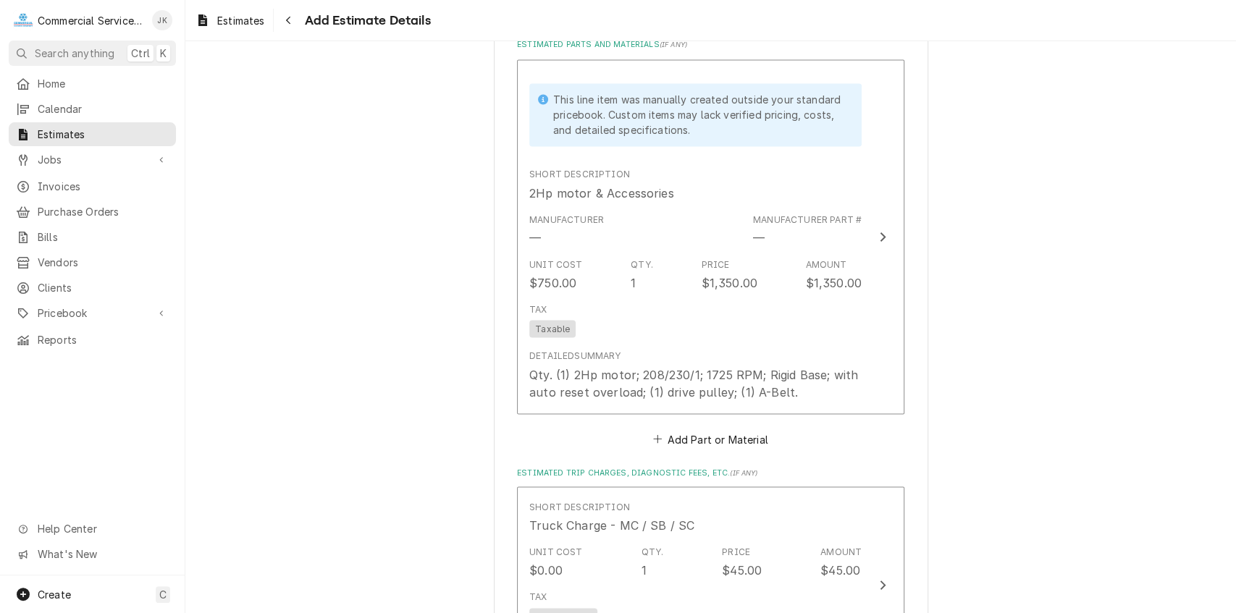
scroll to position [1685, 0]
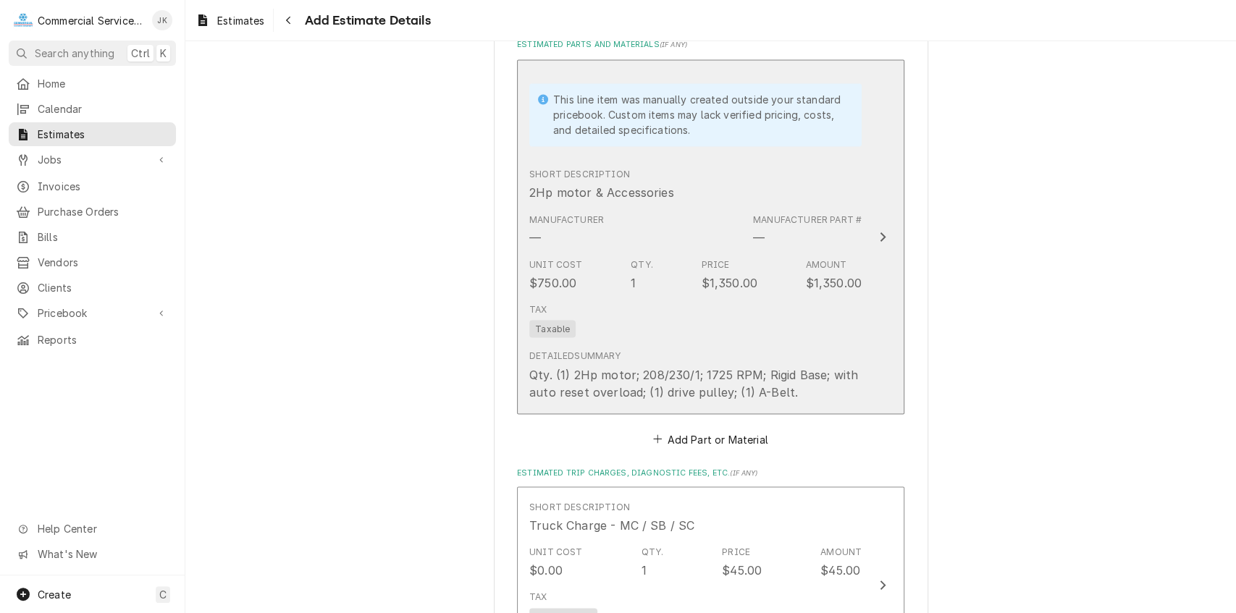
click at [723, 303] on div "Tax Taxable" at bounding box center [695, 320] width 332 height 46
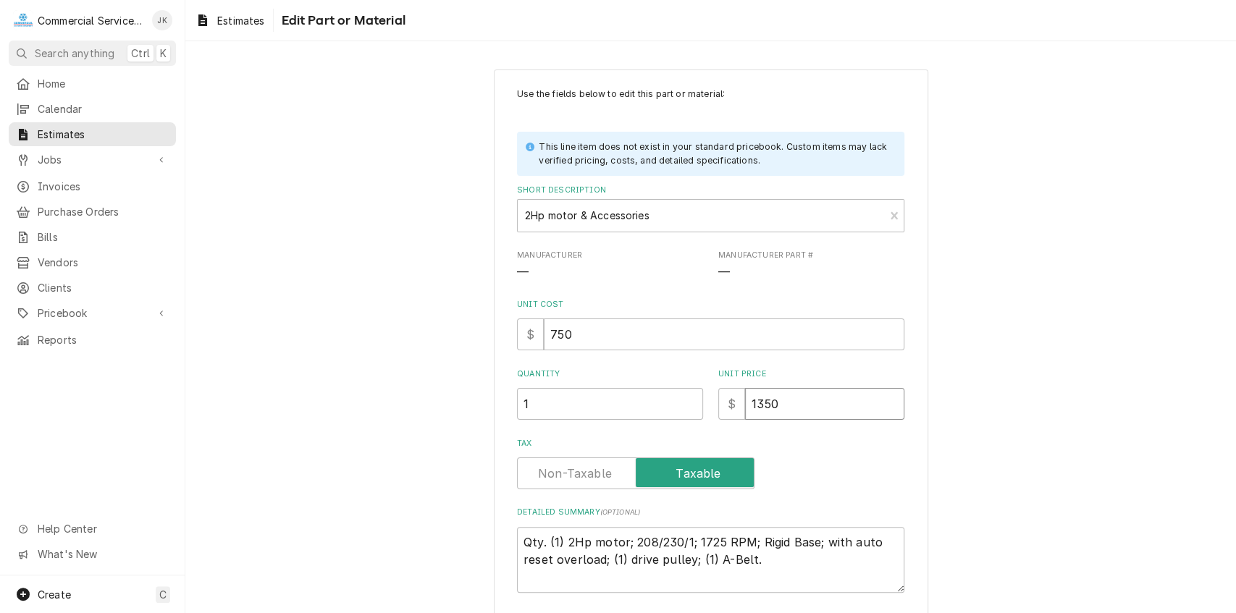
click at [761, 402] on input "1350" at bounding box center [824, 404] width 159 height 32
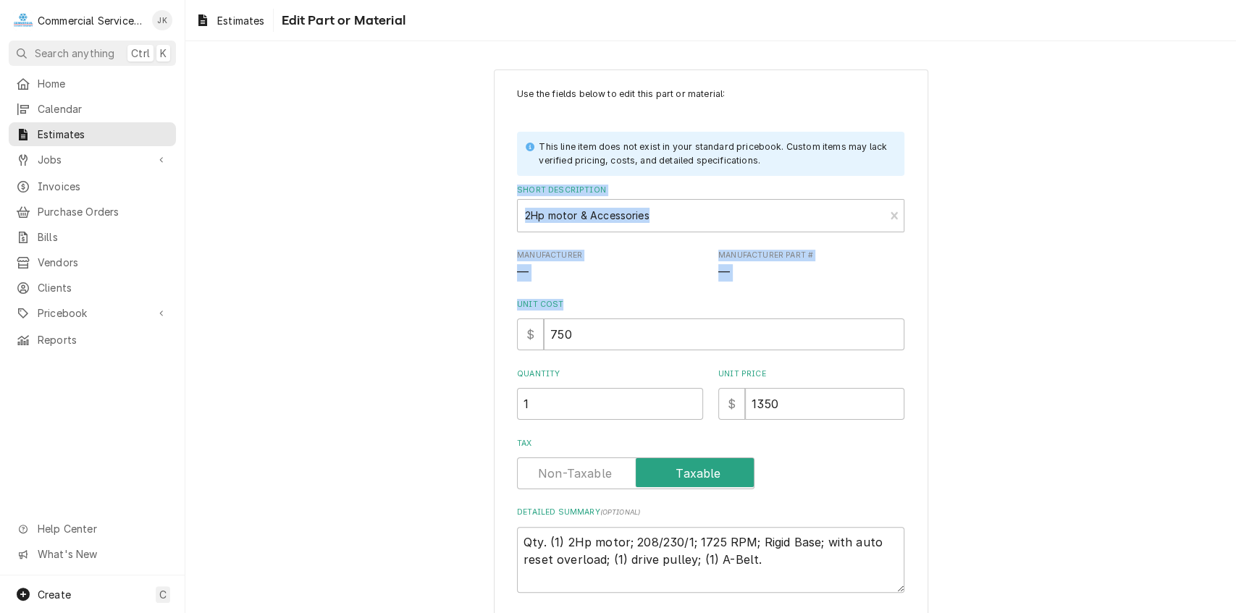
drag, startPoint x: 1226, startPoint y: 177, endPoint x: 1223, endPoint y: 329, distance: 152.8
click at [1223, 329] on div "Use the fields below to edit this part or material: This line item does not exi…" at bounding box center [710, 387] width 1050 height 662
click at [1132, 266] on div "Use the fields below to edit this part or material: This line item does not exi…" at bounding box center [710, 387] width 1050 height 662
click at [1090, 303] on div "Use the fields below to edit this part or material: This line item does not exi…" at bounding box center [710, 387] width 1050 height 662
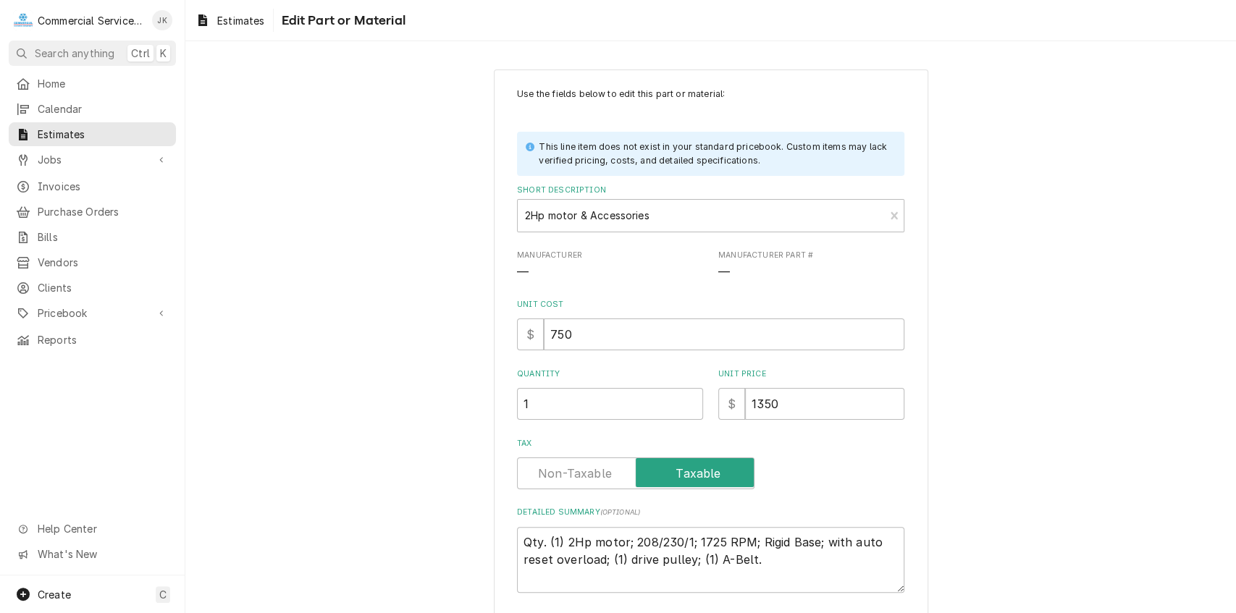
scroll to position [105, 0]
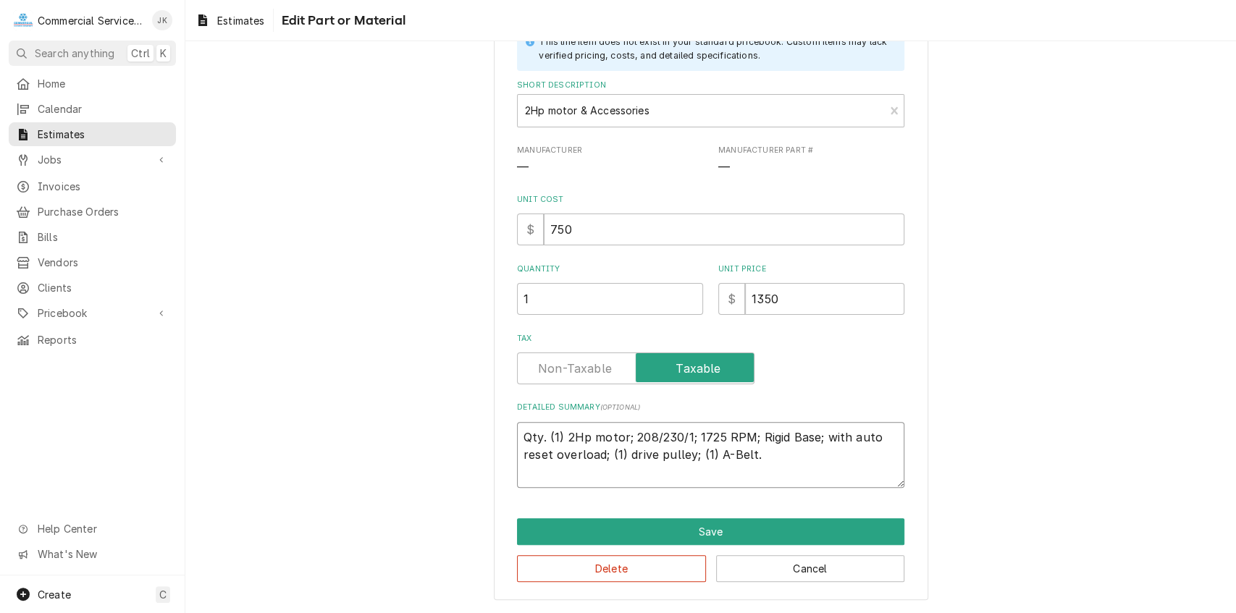
click at [605, 453] on textarea "Qty. (1) 2Hp motor; 208/230/1; 1725 RPM; Rigid Base; with auto reset overload; …" at bounding box center [710, 455] width 387 height 66
click at [720, 452] on textarea "Qty. (1) 2Hp motor; 208/230/1; 1725 RPM; Rigid Base; with auto reset overload; …" at bounding box center [710, 455] width 387 height 66
click at [607, 452] on textarea "Qty. (1) 2Hp motor; 208/230/1; 1725 RPM; Rigid Base; with auto reset overload; …" at bounding box center [710, 455] width 387 height 66
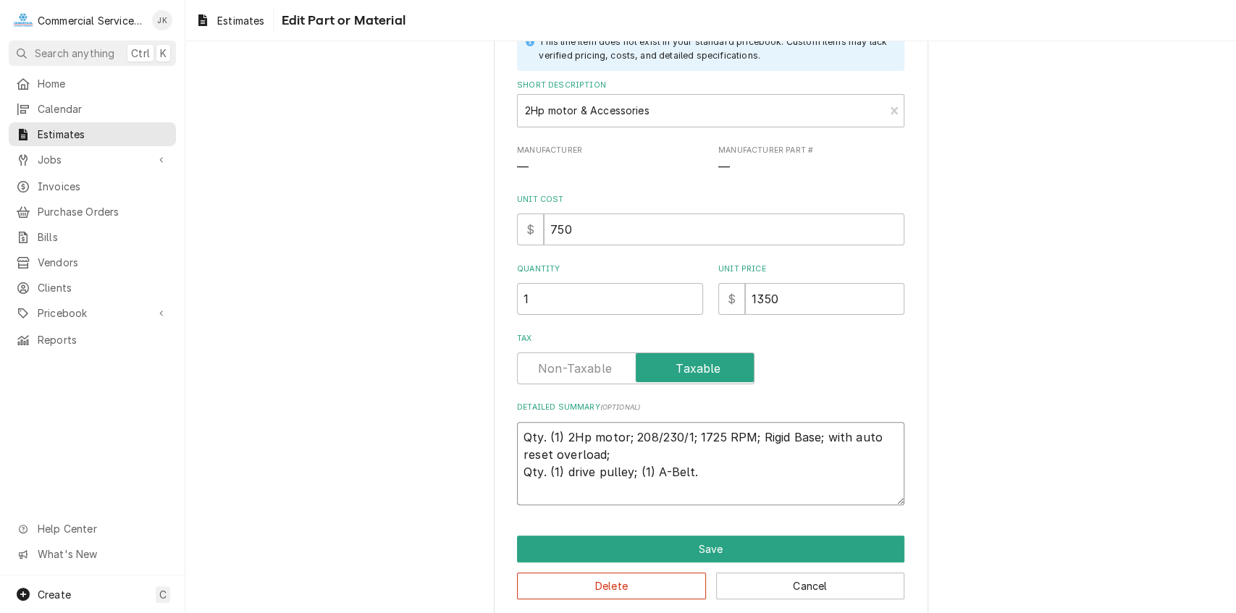
click at [631, 471] on textarea "Qty. (1) 2Hp motor; 208/230/1; 1725 RPM; Rigid Base; with auto reset overload; …" at bounding box center [710, 463] width 387 height 83
click at [559, 468] on textarea "Qty. (1) 2Hp motor; 208/230/1; 1725 RPM; Rigid Base; with auto reset overload; …" at bounding box center [710, 463] width 387 height 83
click at [691, 470] on textarea "Qty. (1) 2Hp motor; 208/230/1; 1725 RPM; Rigid Base; with auto reset overload; …" at bounding box center [710, 463] width 387 height 83
click at [691, 469] on textarea "Qty. (1) 2Hp motor; 208/230/1; 1725 RPM; Rigid Base; with auto reset overload; …" at bounding box center [710, 463] width 387 height 83
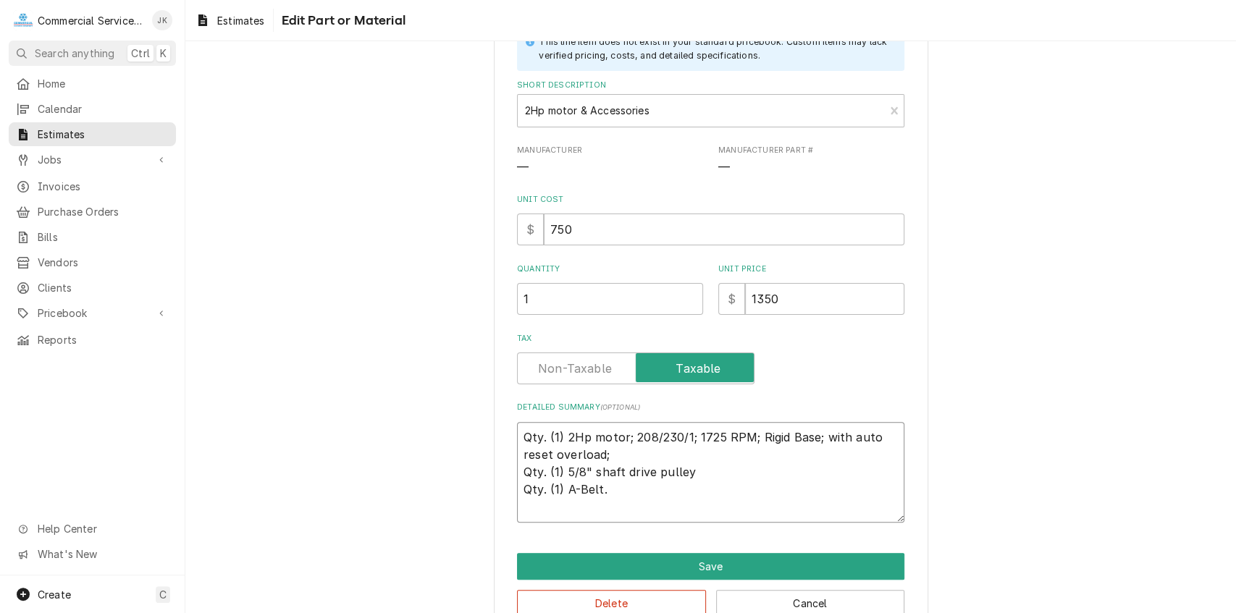
click at [573, 488] on textarea "Qty. (1) 2Hp motor; 208/230/1; 1725 RPM; Rigid Base; with auto reset overload; …" at bounding box center [710, 472] width 387 height 101
click at [575, 488] on textarea "Qty. (1) 2Hp motor; 208/230/1; 1725 RPM; Rigid Base; with auto reset overload; …" at bounding box center [710, 472] width 387 height 101
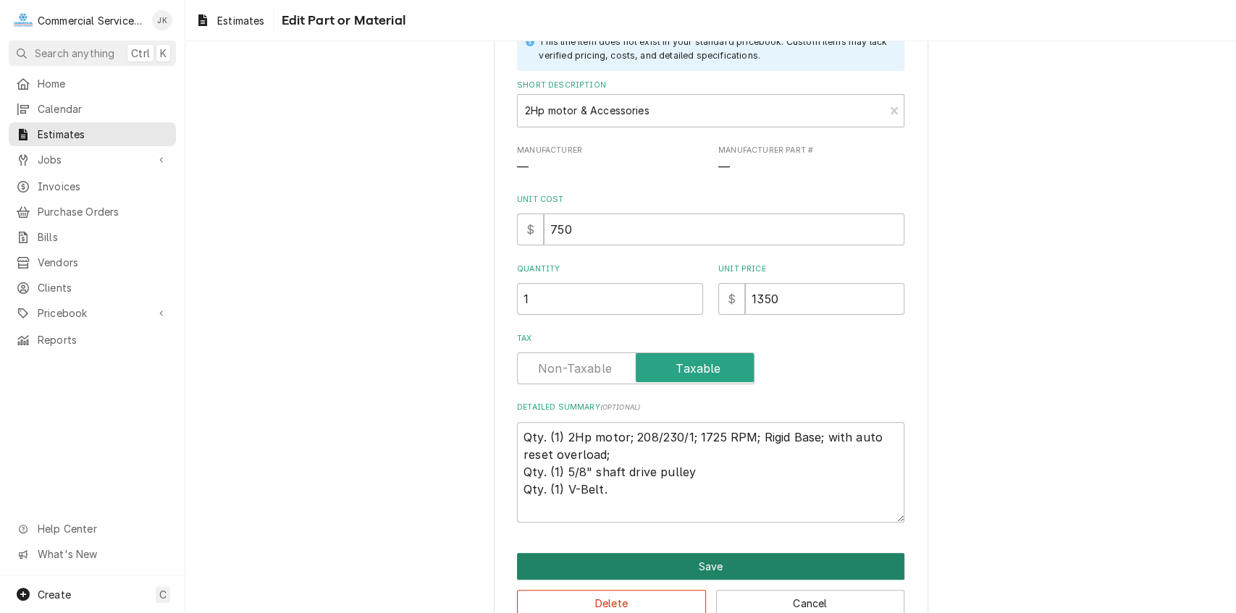
click at [691, 570] on button "Save" at bounding box center [710, 566] width 387 height 27
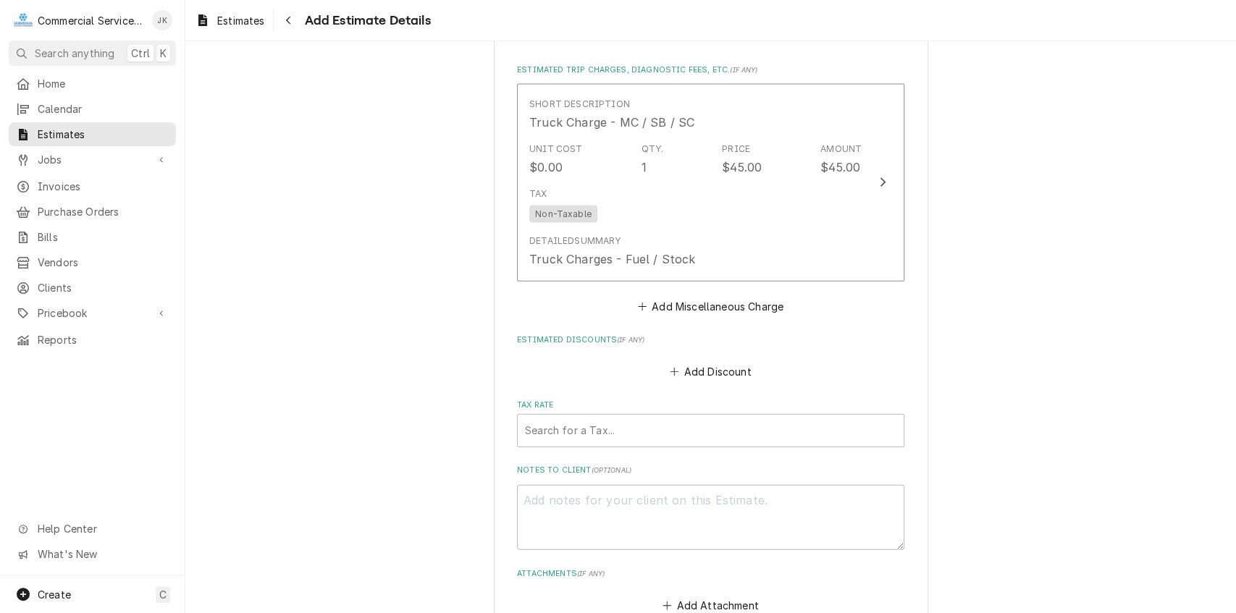
scroll to position [2202, 0]
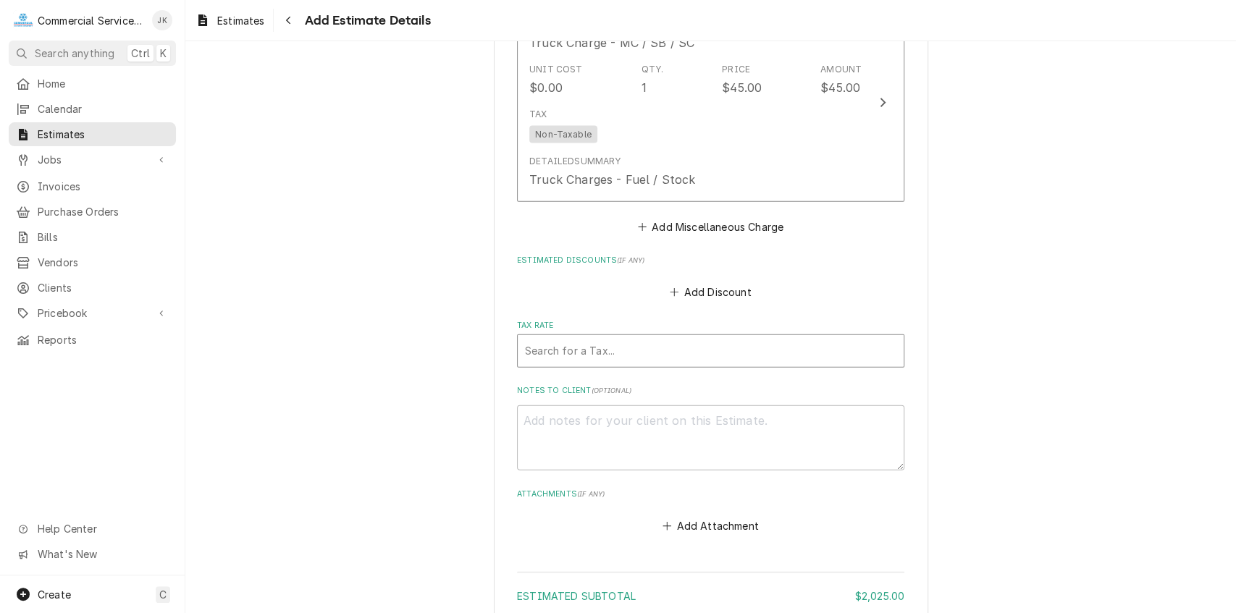
click div "Tax Rate"
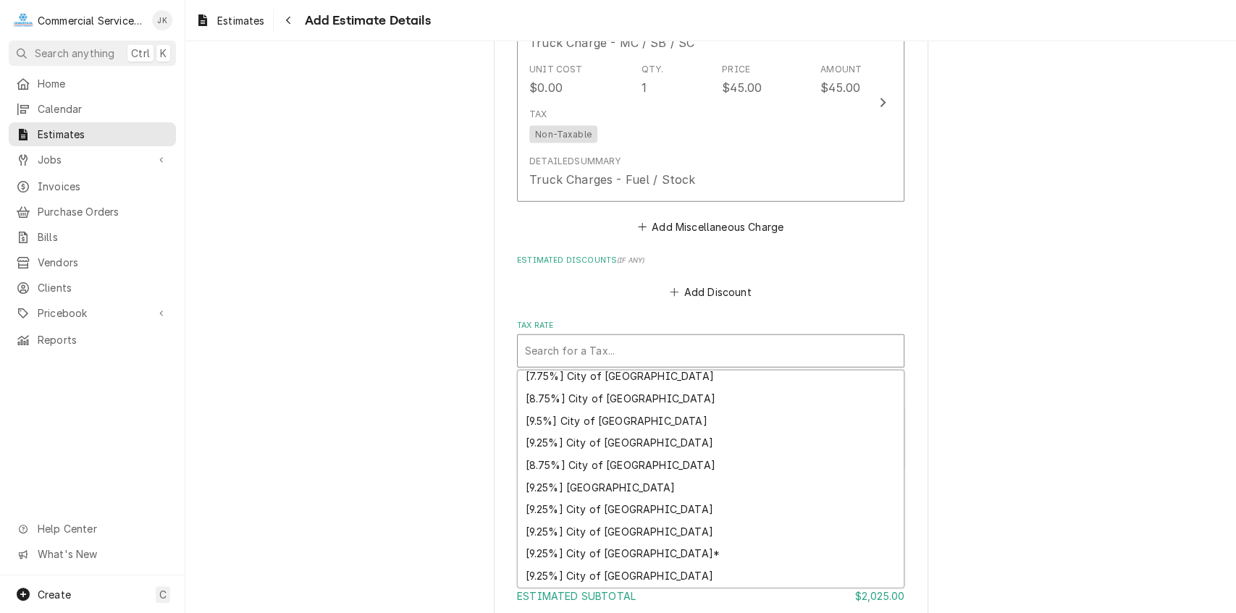
scroll to position [49, 0]
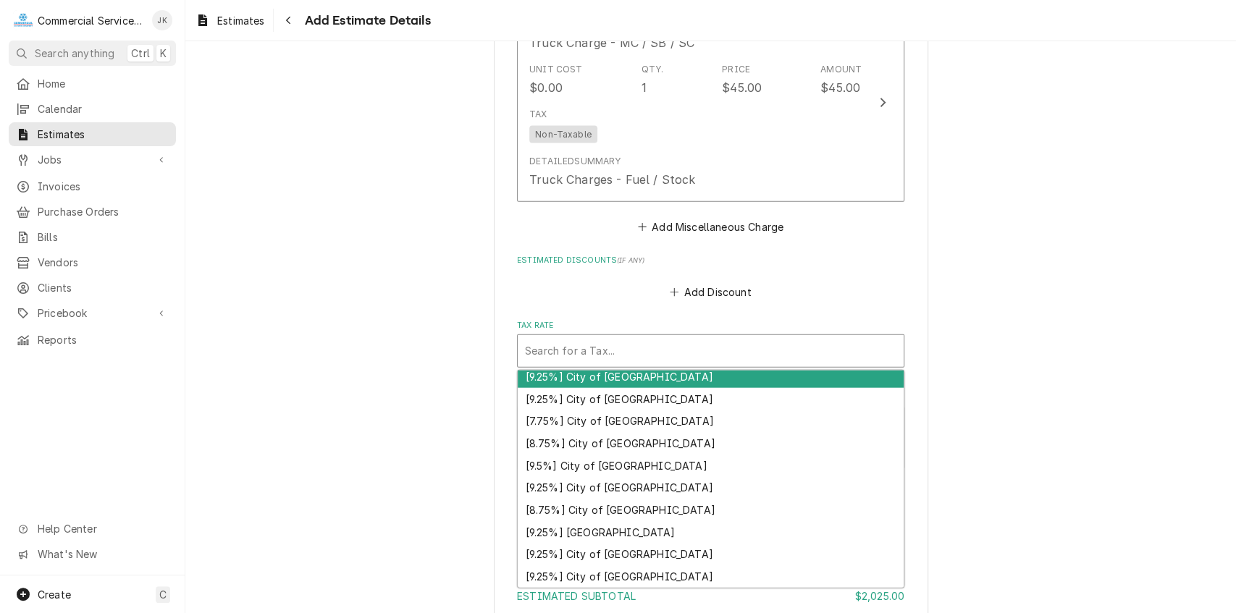
click div "[9.25%] City of Carmel"
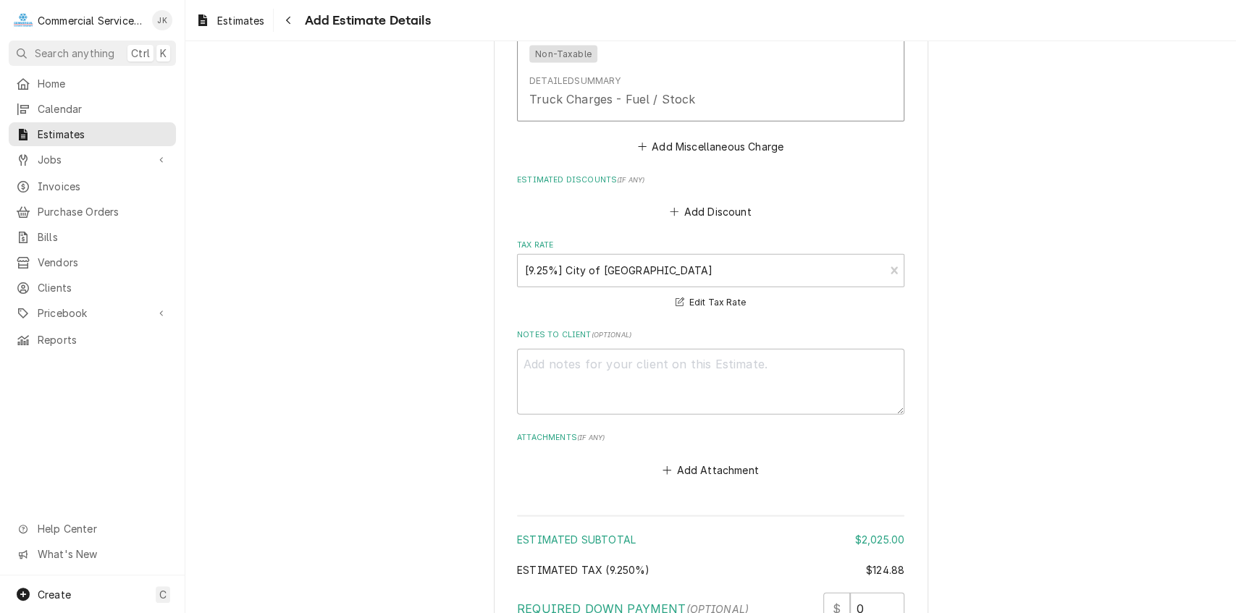
scroll to position [2301, 0]
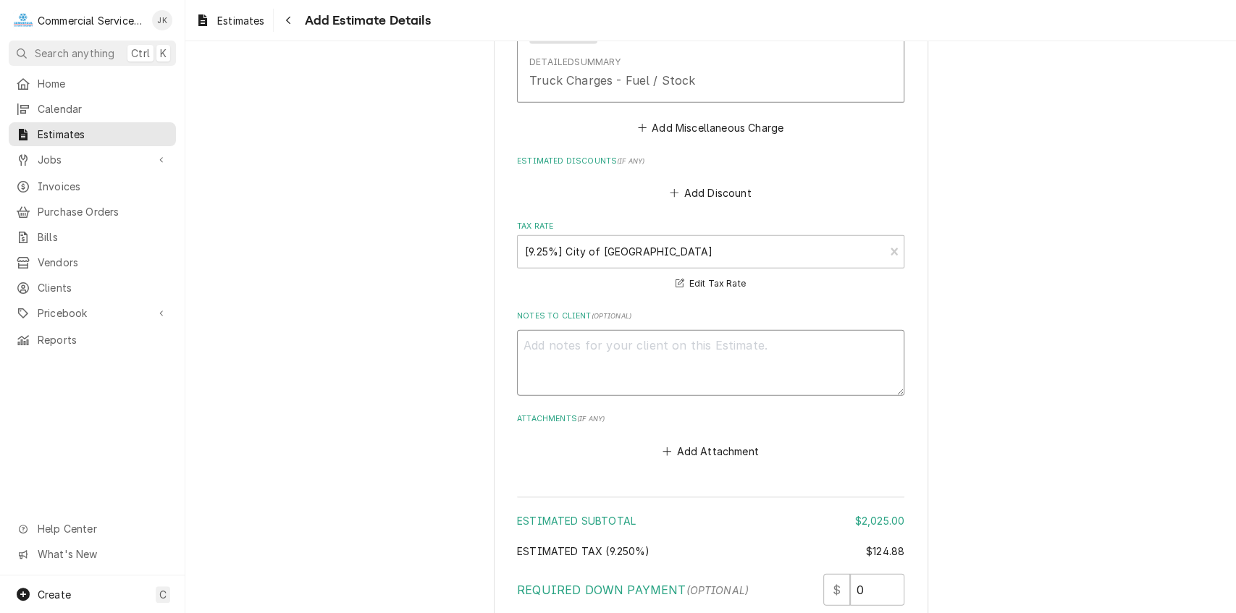
click textarea "Notes to Client ( optional )"
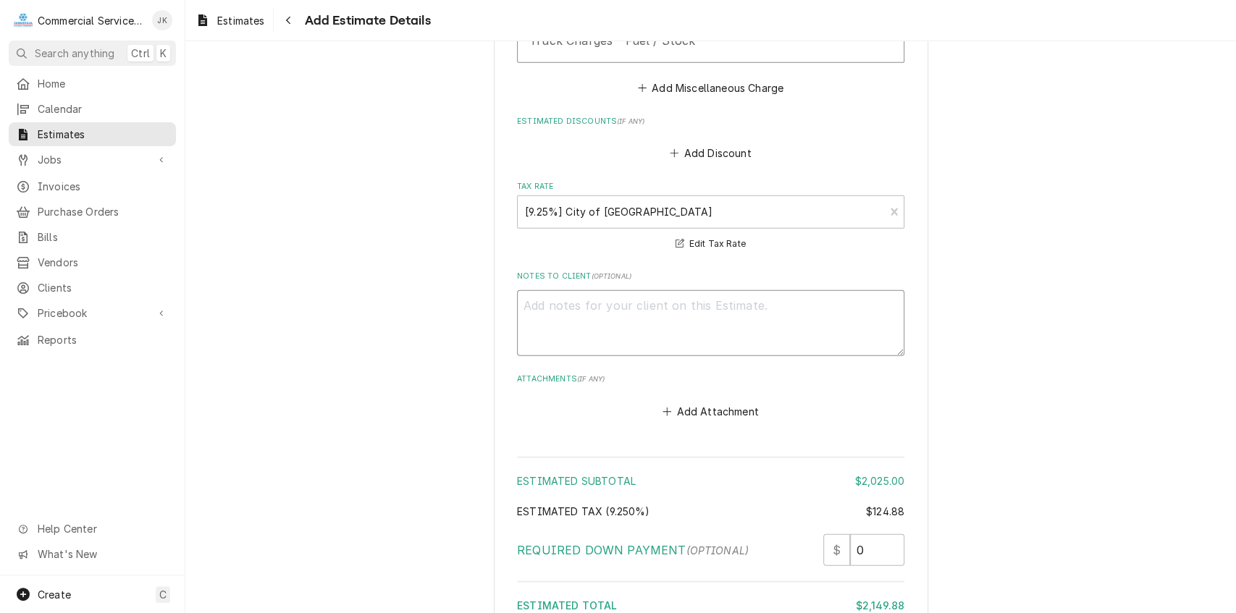
scroll to position [2503, 0]
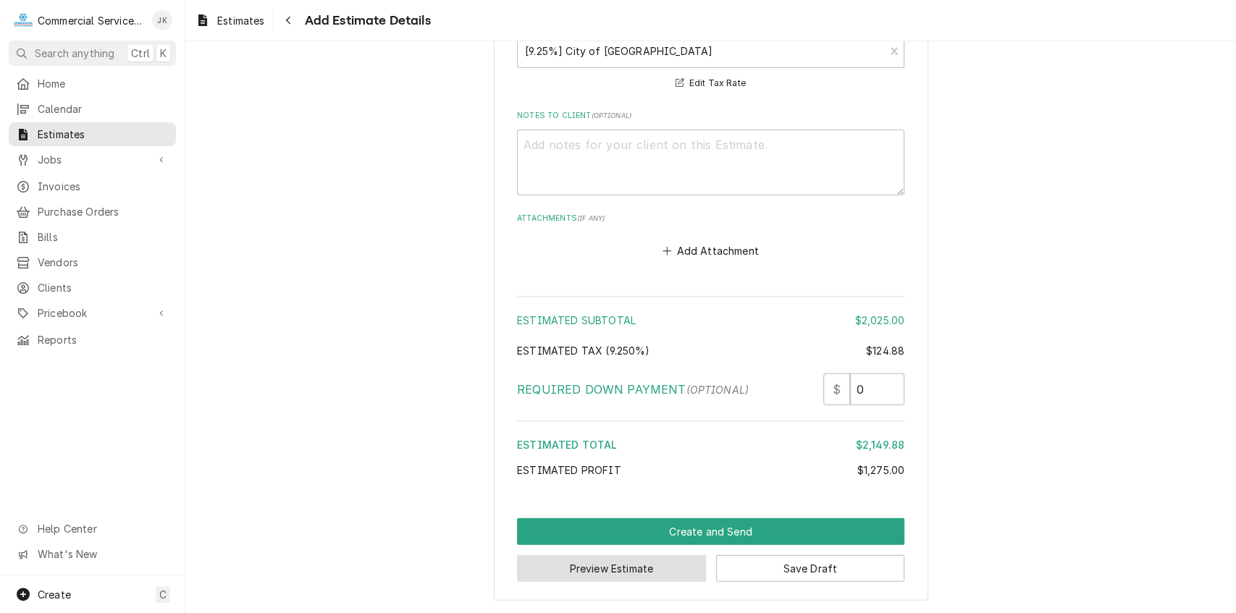
click button "Preview Estimate"
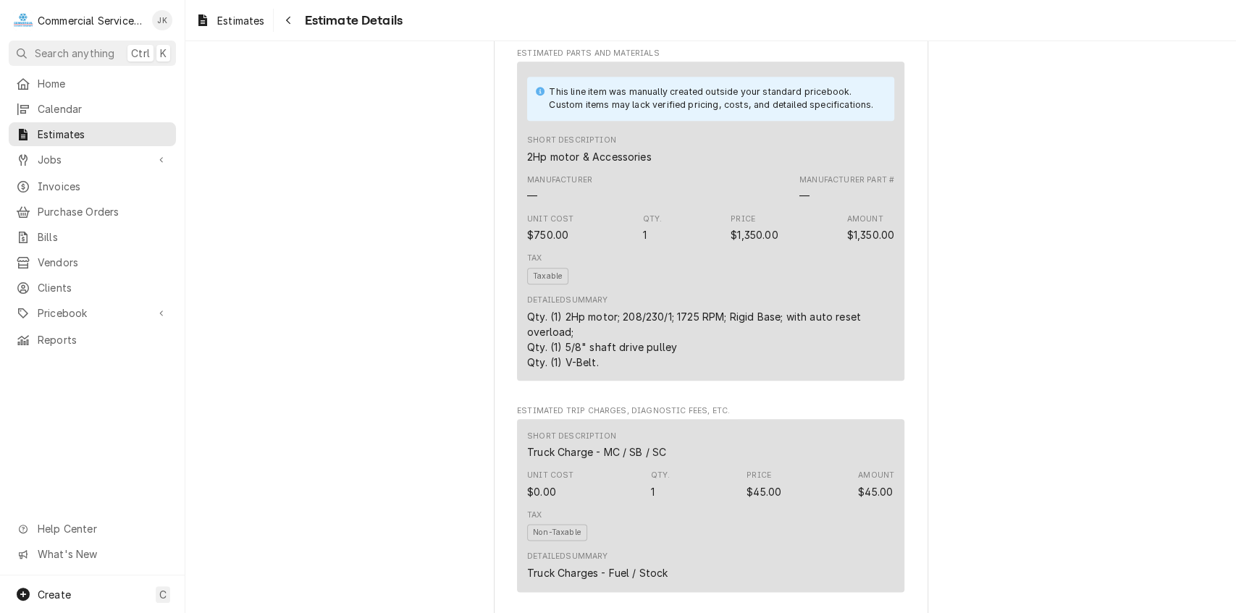
scroll to position [987, 0]
click at [796, 368] on div "Qty. (1) 2Hp motor; 208/230/1; 1725 RPM; Rigid Base; with auto reset overload; …" at bounding box center [710, 337] width 367 height 61
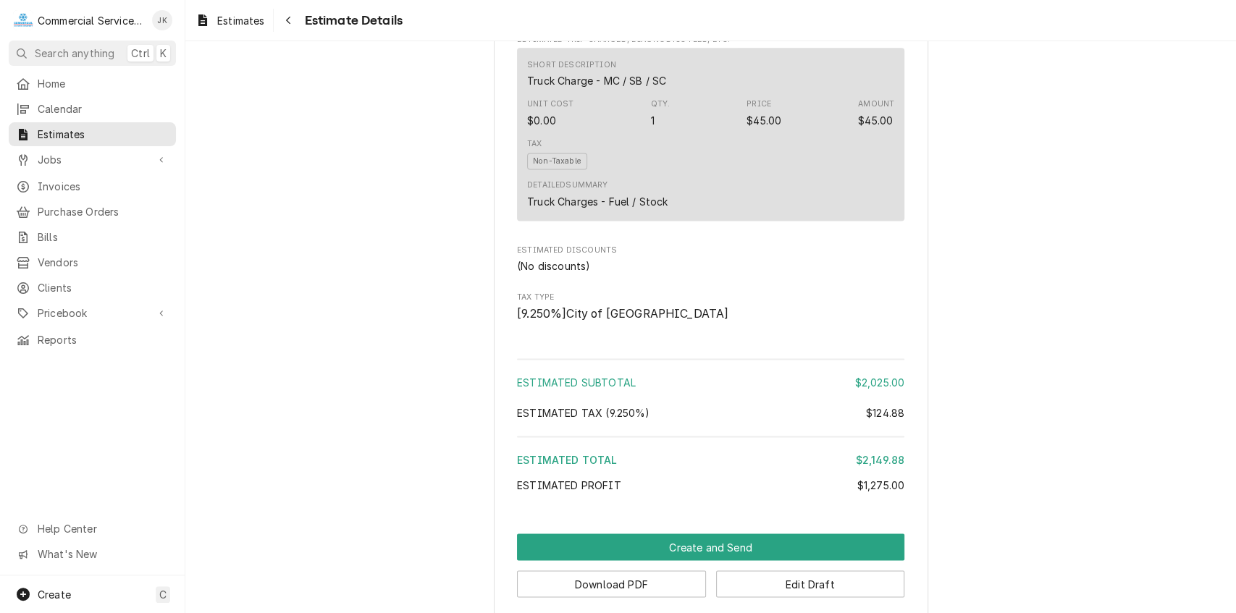
scroll to position [1416, 0]
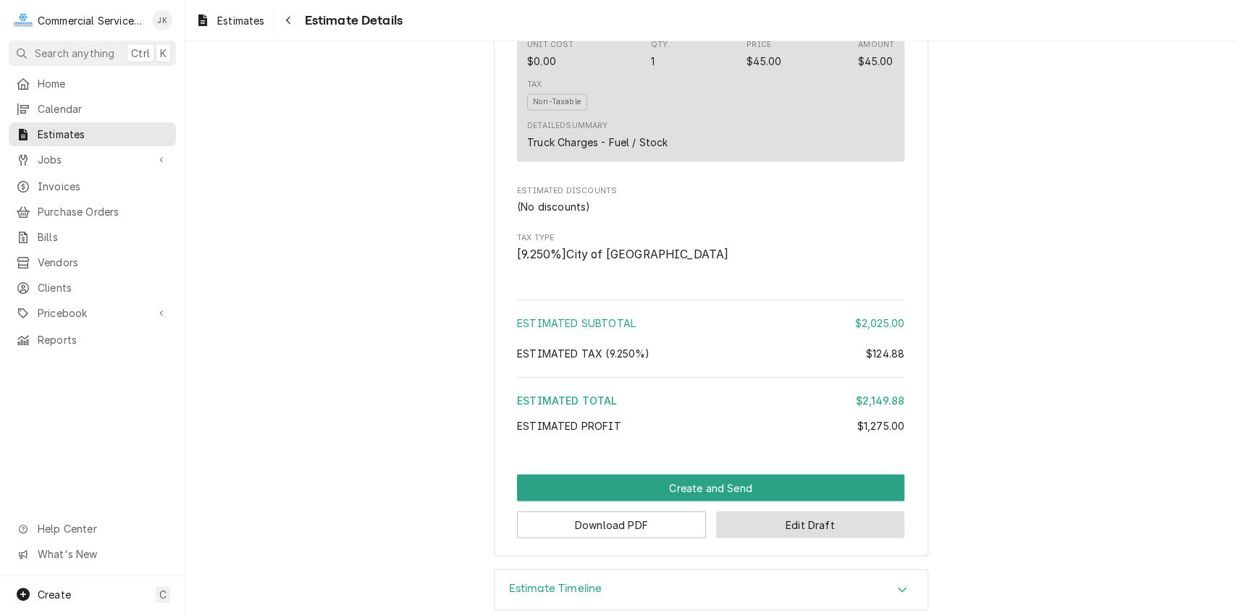
click at [795, 538] on button "Edit Draft" at bounding box center [810, 524] width 189 height 27
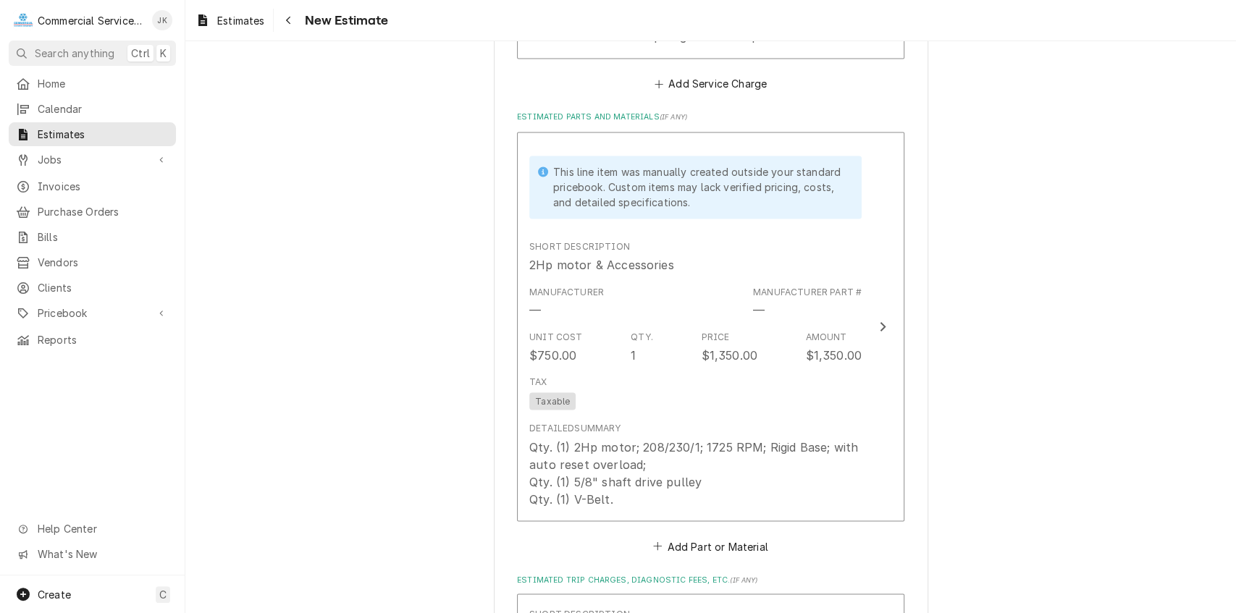
scroll to position [1629, 0]
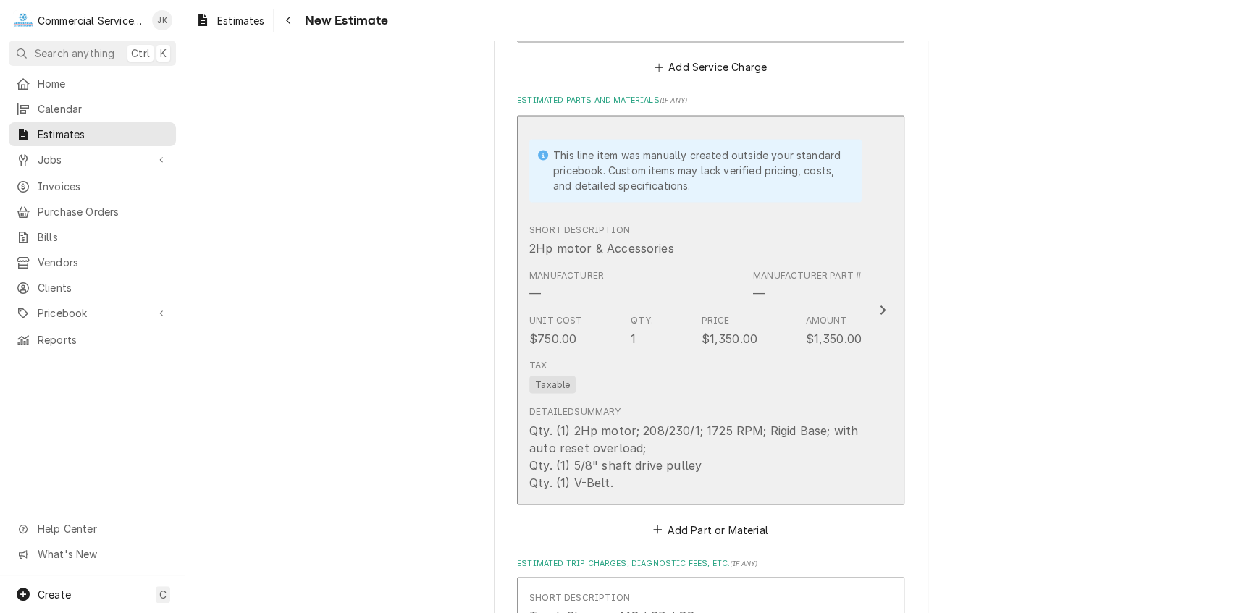
click at [647, 440] on div "Qty. (1) 2Hp motor; 208/230/1; 1725 RPM; Rigid Base; with auto reset overload; …" at bounding box center [695, 455] width 332 height 69
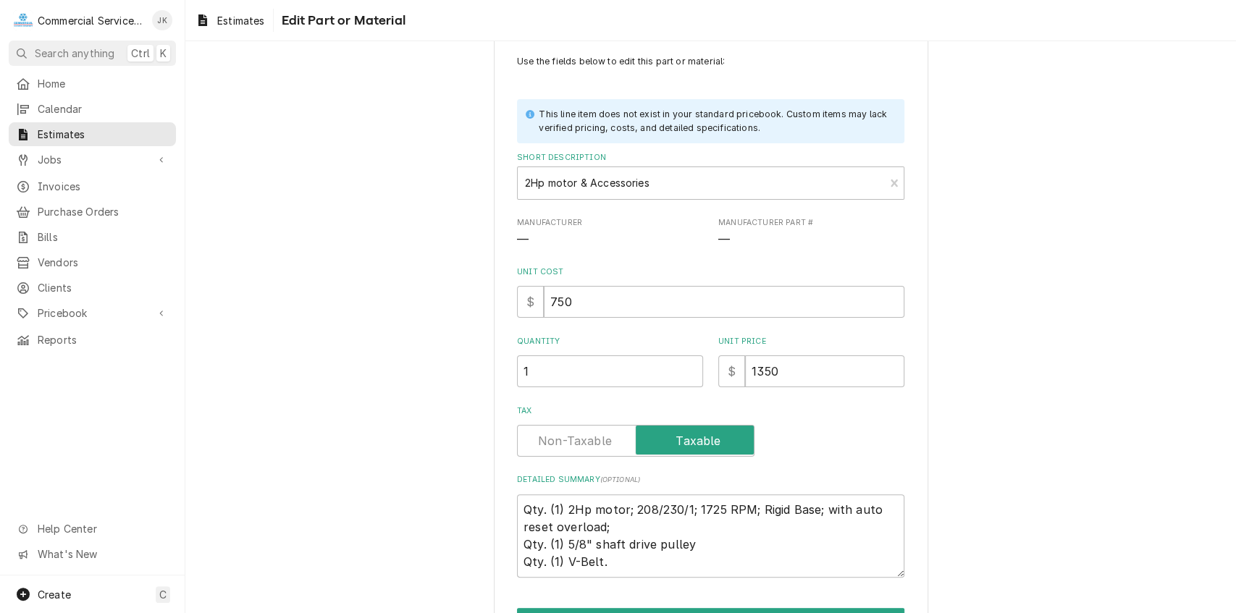
scroll to position [83, 0]
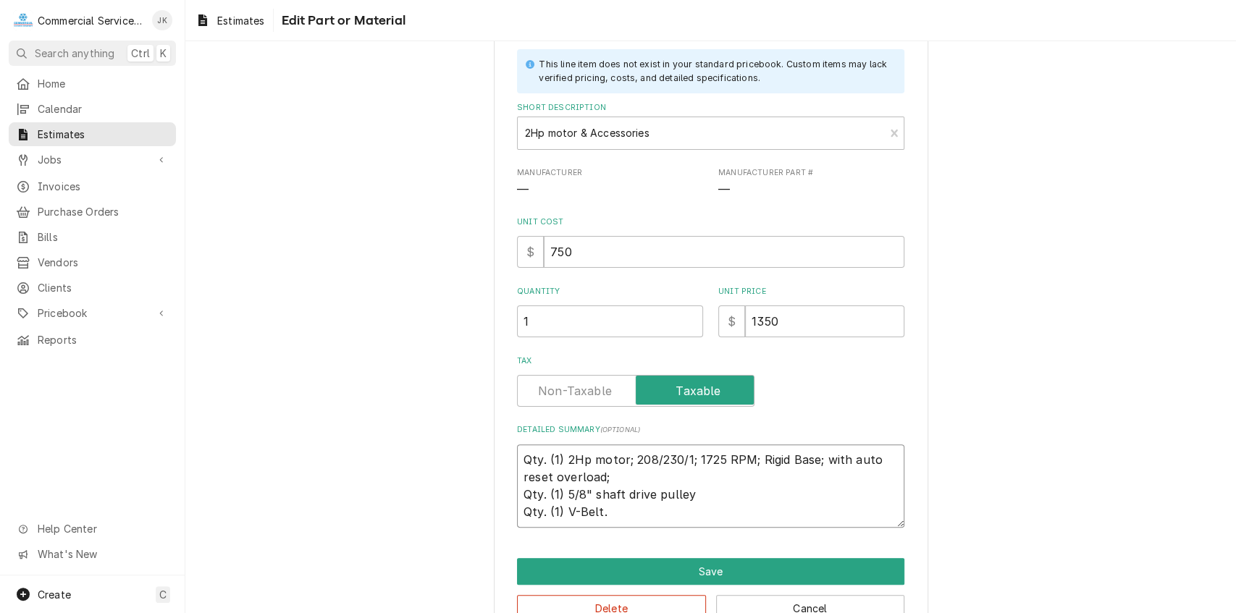
click at [604, 481] on textarea "Qty. (1) 2Hp motor; 208/230/1; 1725 RPM; Rigid Base; with auto reset overload; …" at bounding box center [710, 485] width 387 height 83
type textarea "x"
type textarea "Qty. (1) 2Hp motor; 208/230/1; 1725 RPM; Rigid Base; with auto reset overload Q…"
type textarea "x"
type textarea "Qty. (1) 2Hp motor; 208/230/1; 1725 RPM; Rigid Base; with auto reset overload. …"
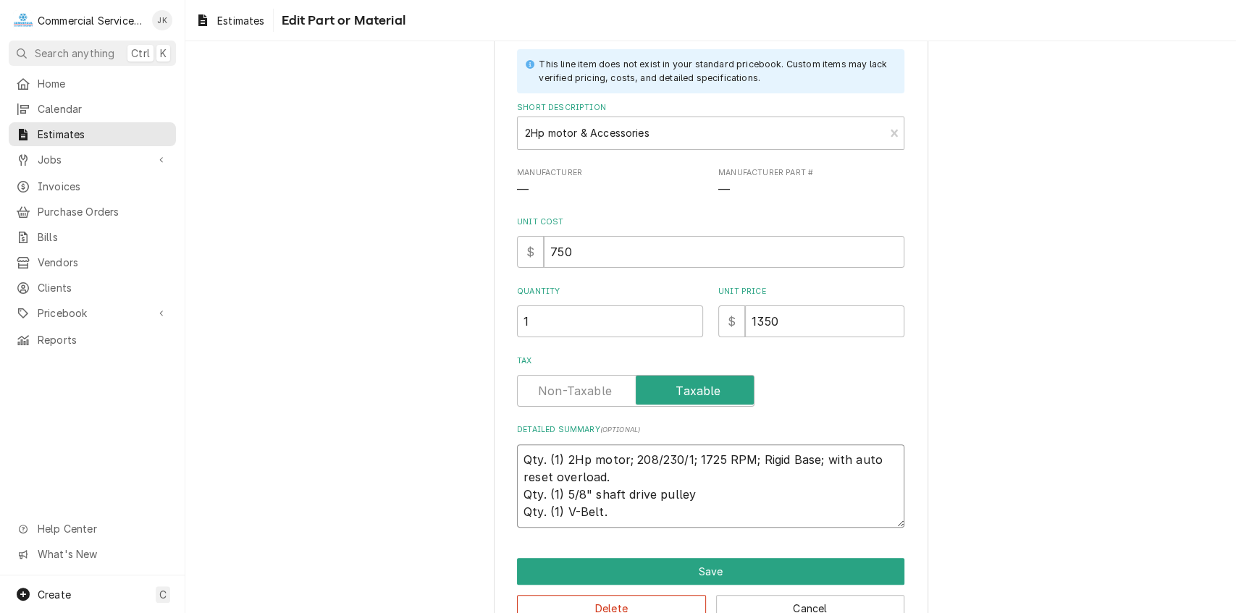
click at [763, 459] on textarea "Qty. (1) 2Hp motor; 208/230/1; 1725 RPM; Rigid Base; with auto reset overload. …" at bounding box center [710, 485] width 387 height 83
type textarea "x"
type textarea "Qty. (1) 2Hp motor; 208/230/1; 1725 RPM; igid Base; with auto reset overload. Q…"
type textarea "x"
type textarea "Qty. (1) 2Hp motor; 208/230/1; 1725 RPM; rigid Base; with auto reset overload. …"
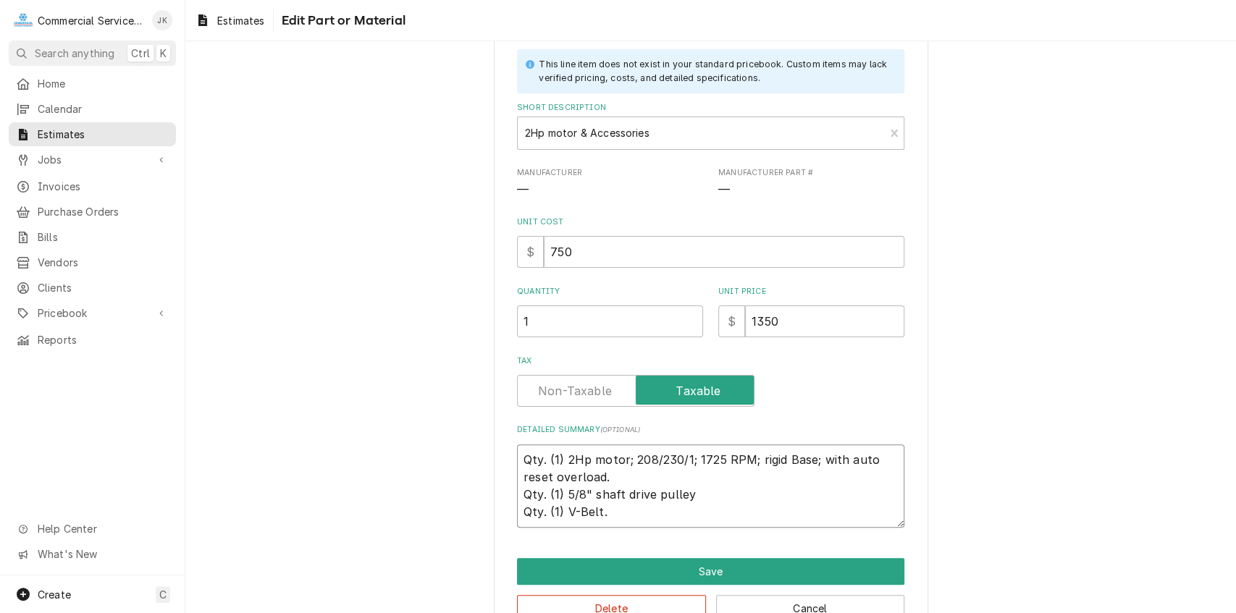
click at [789, 460] on textarea "Qty. (1) 2Hp motor; 208/230/1; 1725 RPM; rigid Base; with auto reset overload. …" at bounding box center [710, 485] width 387 height 83
type textarea "x"
type textarea "Qty. (1) 2Hp motor; 208/230/1; 1725 RPM; rigid ase; with auto reset overload. Q…"
type textarea "x"
type textarea "Qty. (1) 2Hp motor; 208/230/1; 1725 RPM; rigid base; with auto reset overload. …"
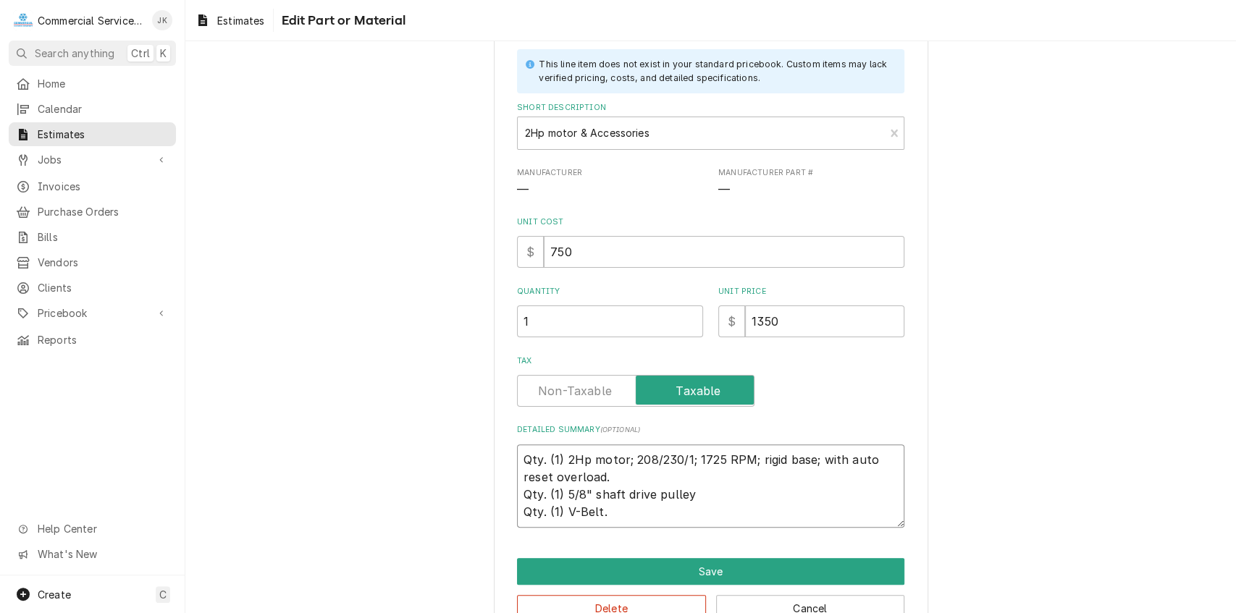
click at [753, 457] on textarea "Qty. (1) 2Hp motor; 208/230/1; 1725 RPM; rigid base; with auto reset overload. …" at bounding box center [710, 485] width 387 height 83
type textarea "x"
type textarea "Qty. (1) 2Hp motor; 208/230/1; 1725 RPM; 5rigid base; with auto reset overload.…"
type textarea "x"
type textarea "Qty. (1) 2Hp motor; 208/230/1; 1725 RPM; 56rigid base; with auto reset overload…"
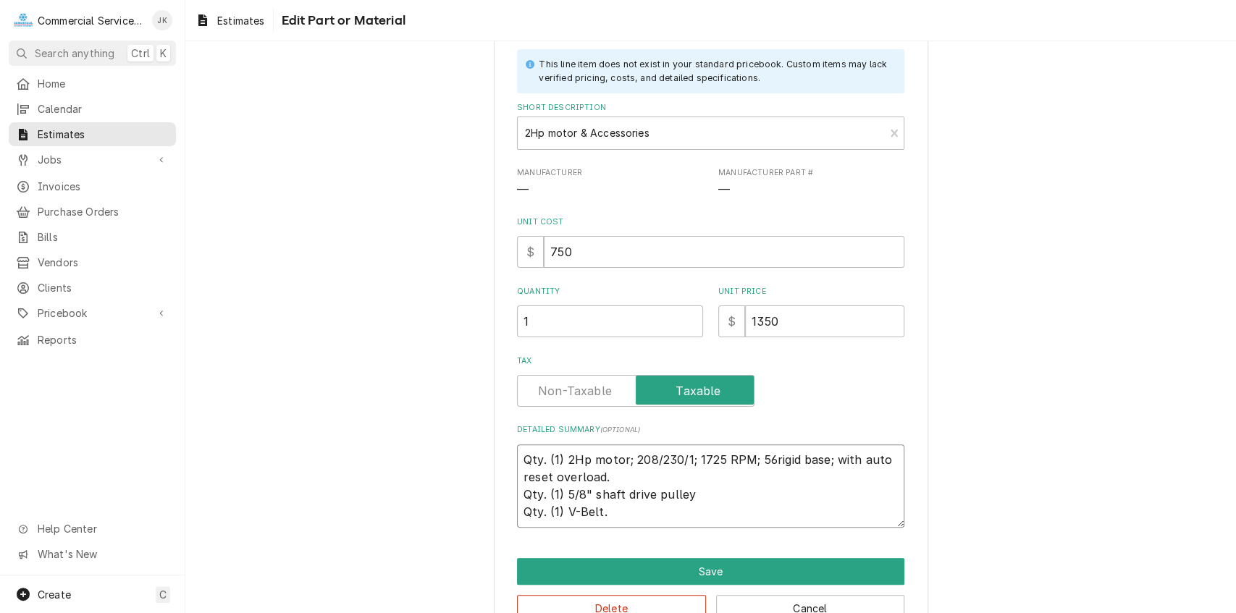
type textarea "x"
type textarea "Qty. (1) 2Hp motor; 208/230/1; 1725 RPM; 56Hrigid base; with auto reset overloa…"
type textarea "x"
type textarea "Qty. (1) 2Hp motor; 208/230/1; 1725 RPM; 56H rigid base; with auto reset overlo…"
type textarea "x"
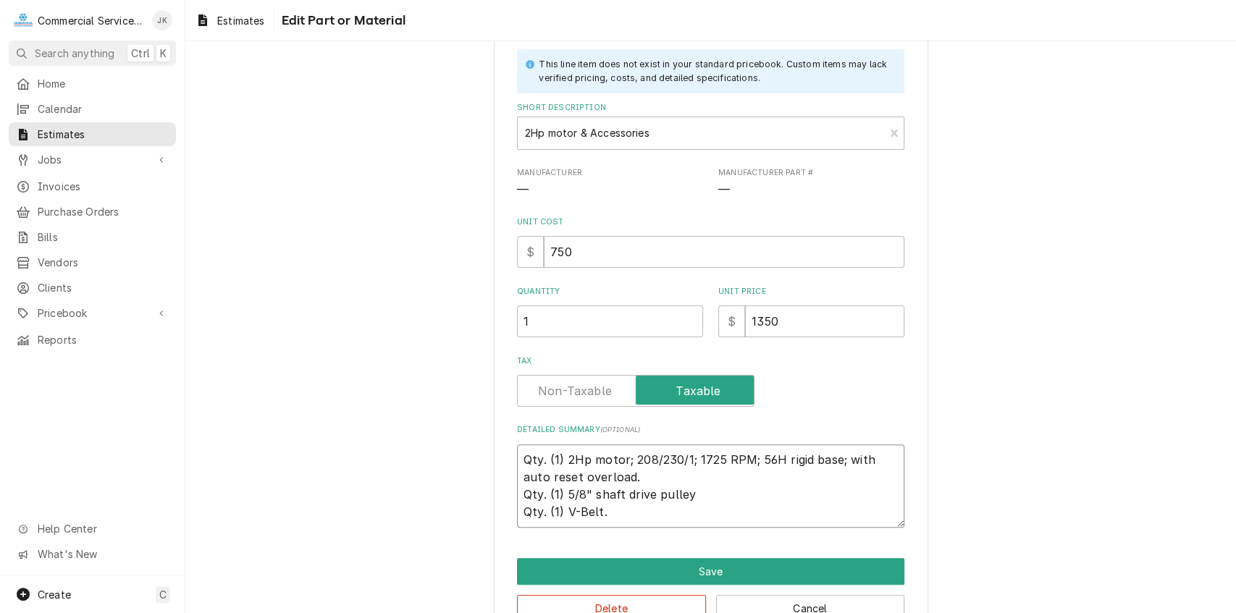
type textarea "Qty. (1) 2Hp motor; 208/230/1; 1725 RPM; 56H Frigid base; with auto reset overl…"
type textarea "x"
type textarea "Qty. (1) 2Hp motor; 208/230/1; 1725 RPM; 56H Frrigid base; with auto reset over…"
type textarea "x"
type textarea "Qty. (1) 2Hp motor; 208/230/1; 1725 RPM; 56H Frigid base; with auto reset overl…"
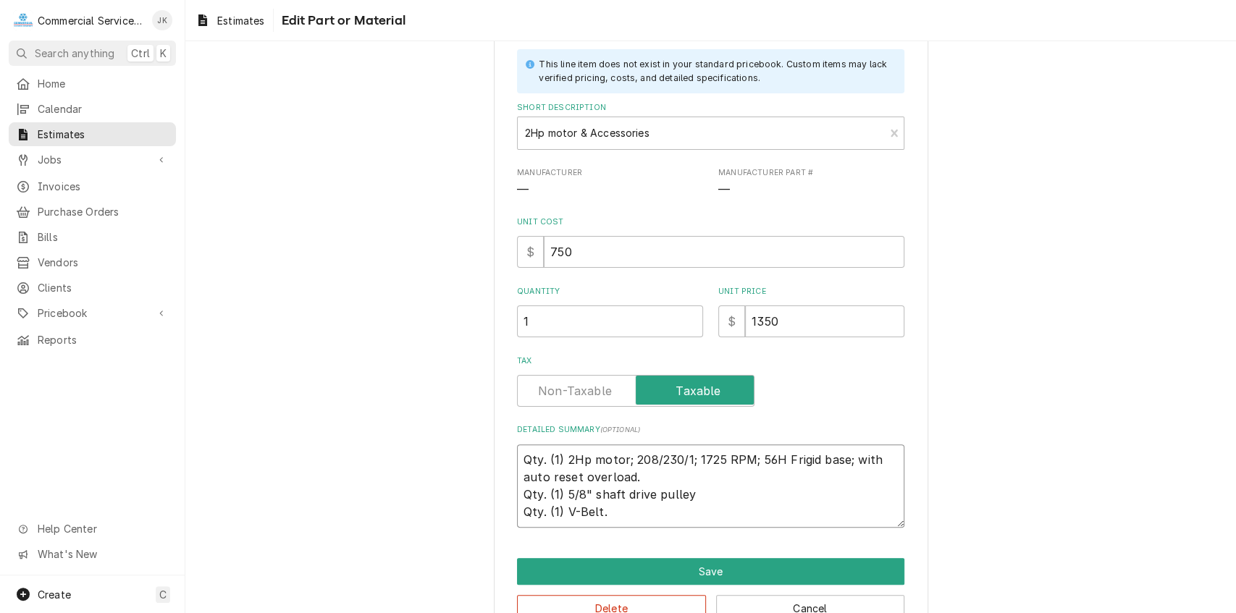
type textarea "x"
type textarea "Qty. (1) 2Hp motor; 208/230/1; 1725 RPM; 56H FRrigid base; with auto reset over…"
type textarea "x"
type textarea "Qty. (1) 2Hp motor; 208/230/1; 1725 RPM; 56H FR;rigid base; with auto reset ove…"
type textarea "x"
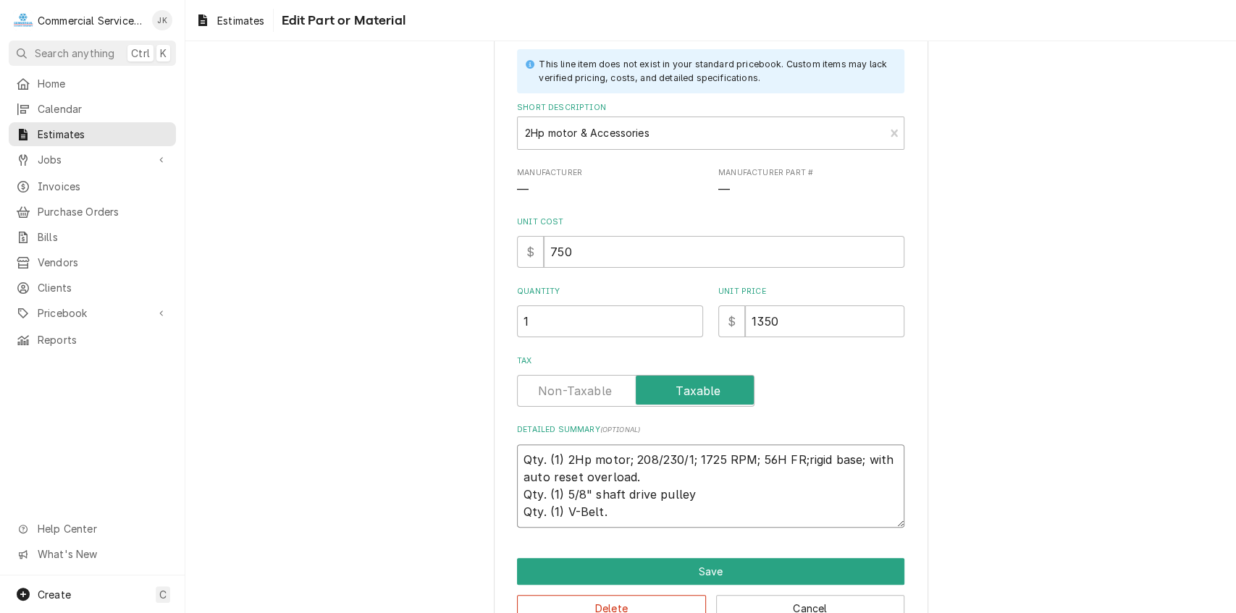
type textarea "Qty. (1) 2Hp motor; 208/230/1; 1725 RPM; 56H FR; rigid base; with auto reset ov…"
type textarea "x"
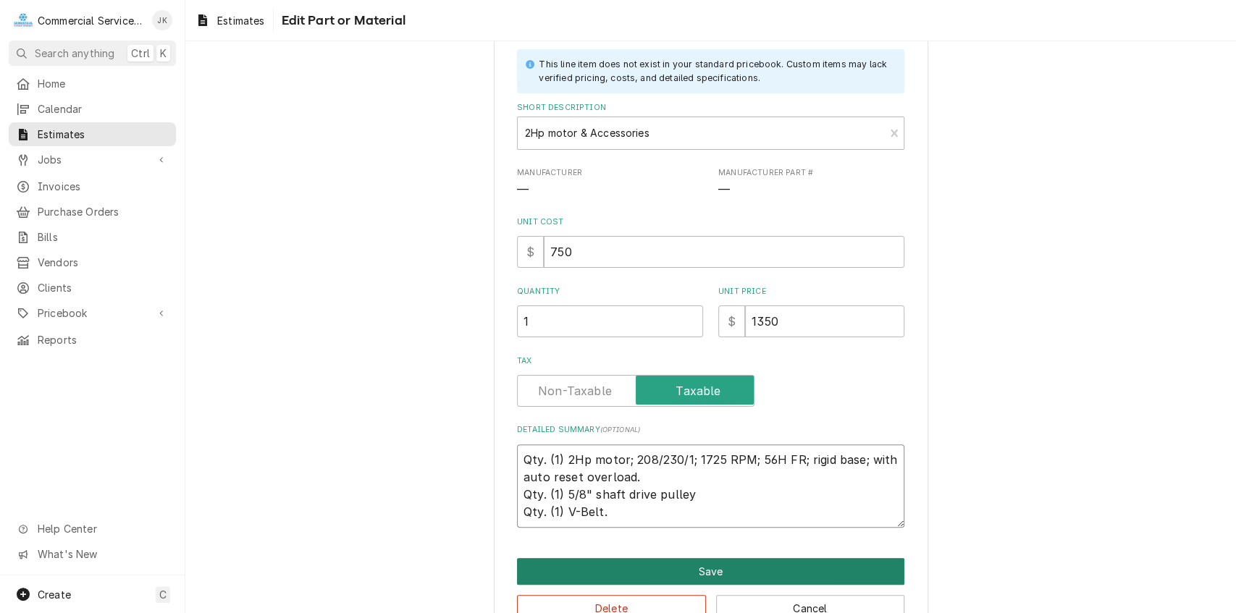
type textarea "Qty. (1) 2Hp motor; 208/230/1; 1725 RPM; 56H FR; rigid base; with auto reset ov…"
click at [689, 562] on button "Save" at bounding box center [710, 571] width 387 height 27
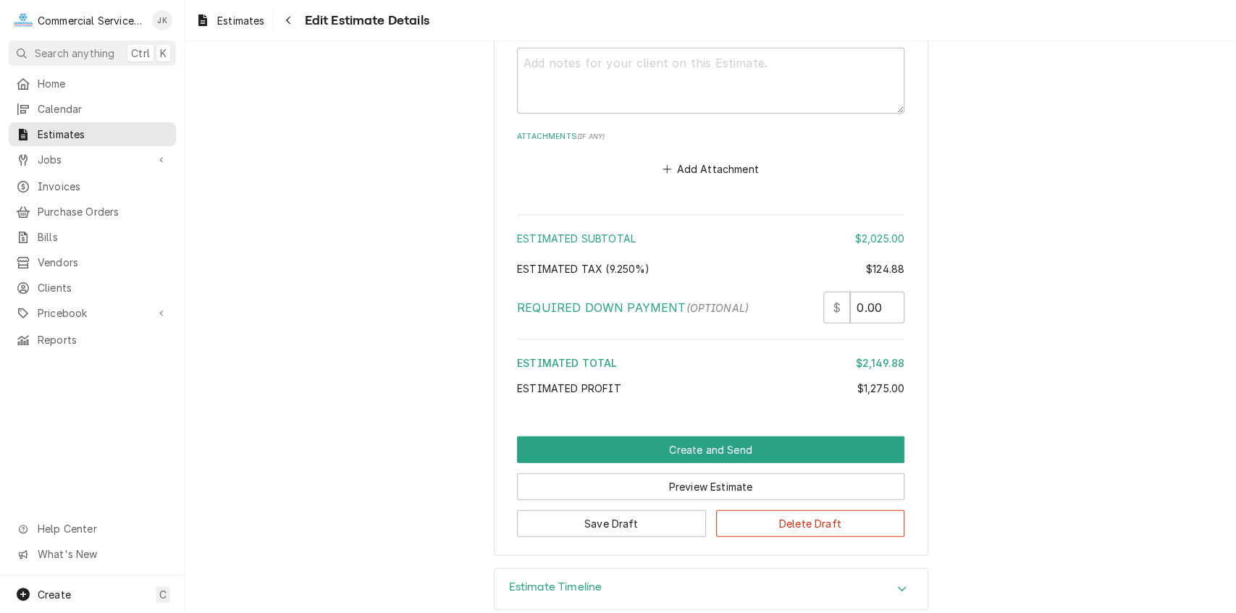
scroll to position [2609, 0]
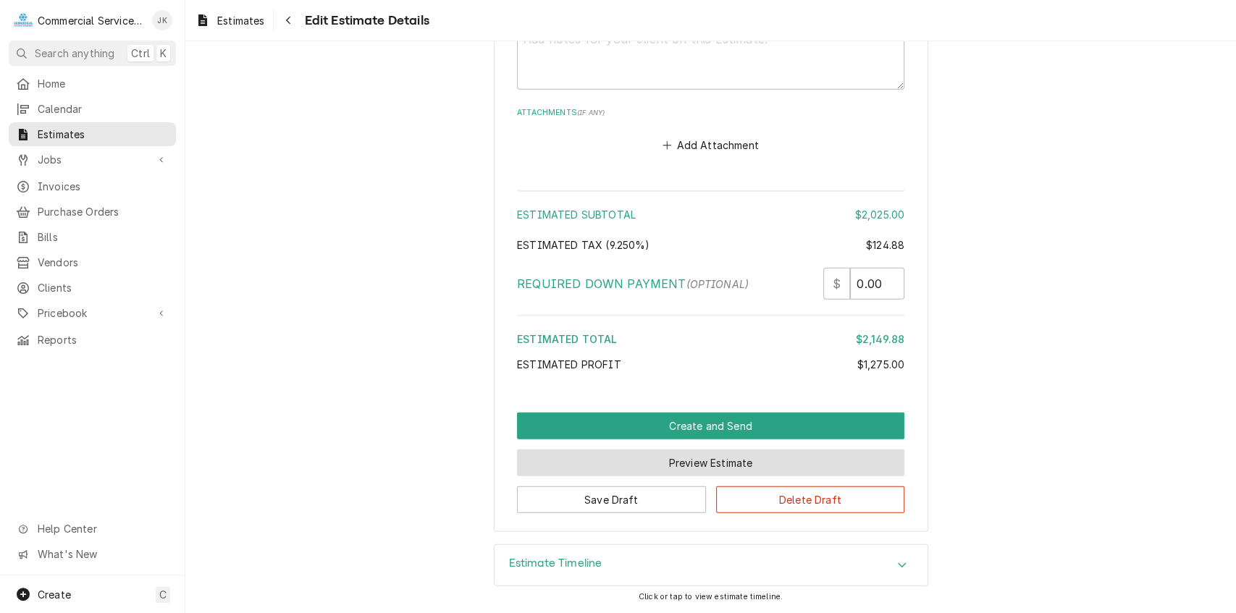
click at [693, 463] on button "Preview Estimate" at bounding box center [710, 463] width 387 height 27
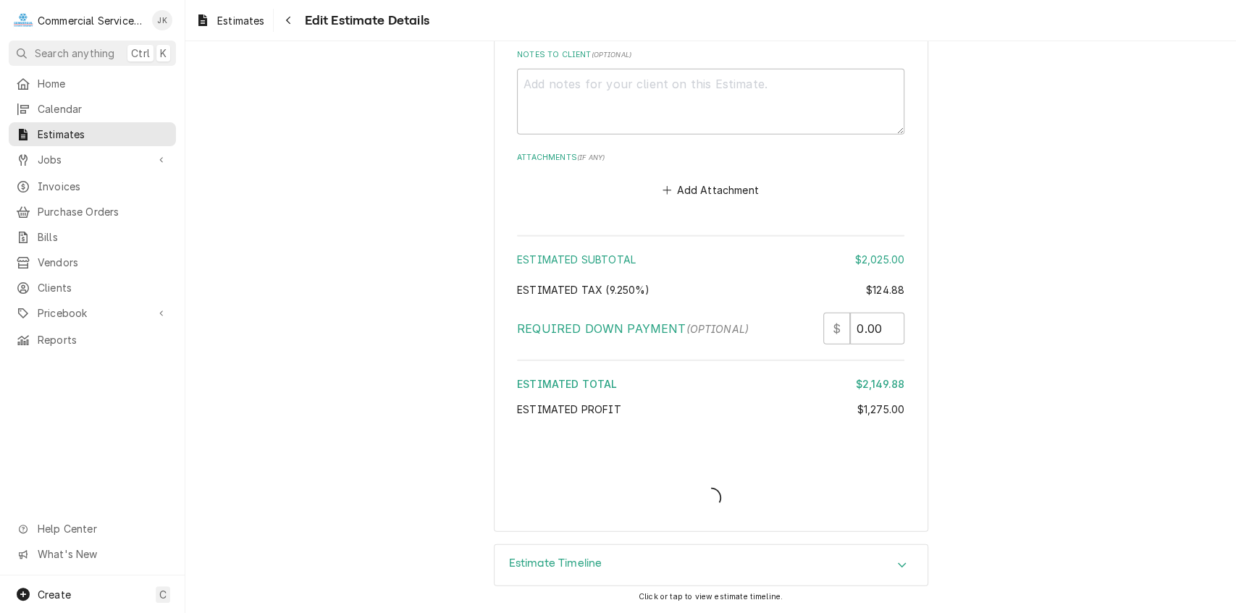
scroll to position [2563, 0]
type textarea "x"
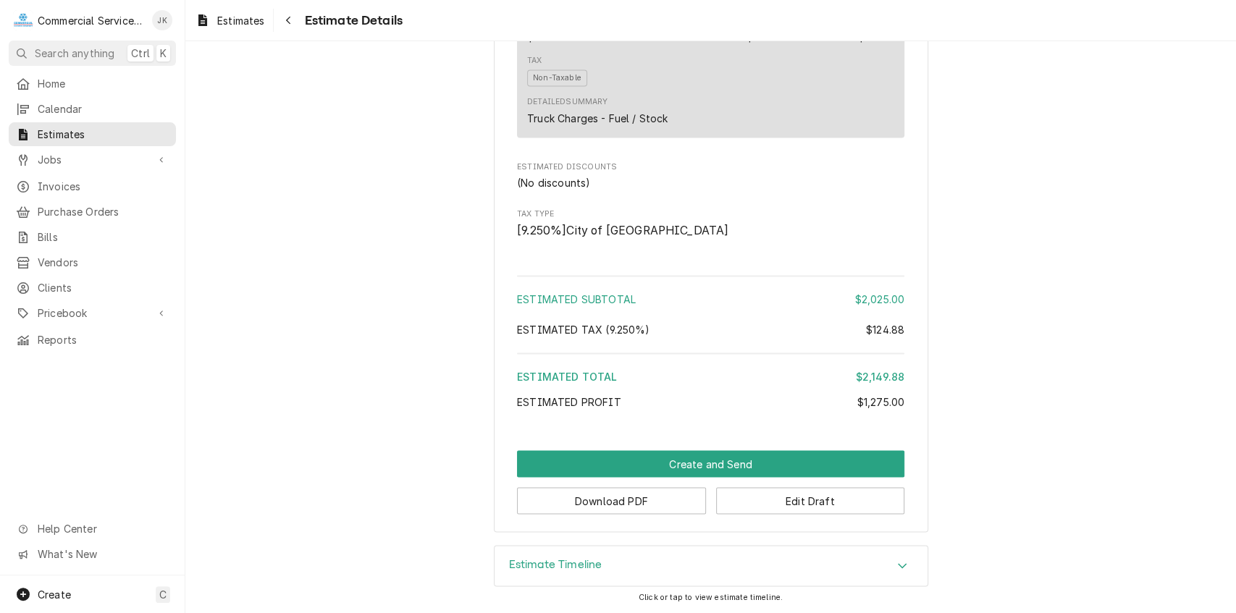
scroll to position [1501, 0]
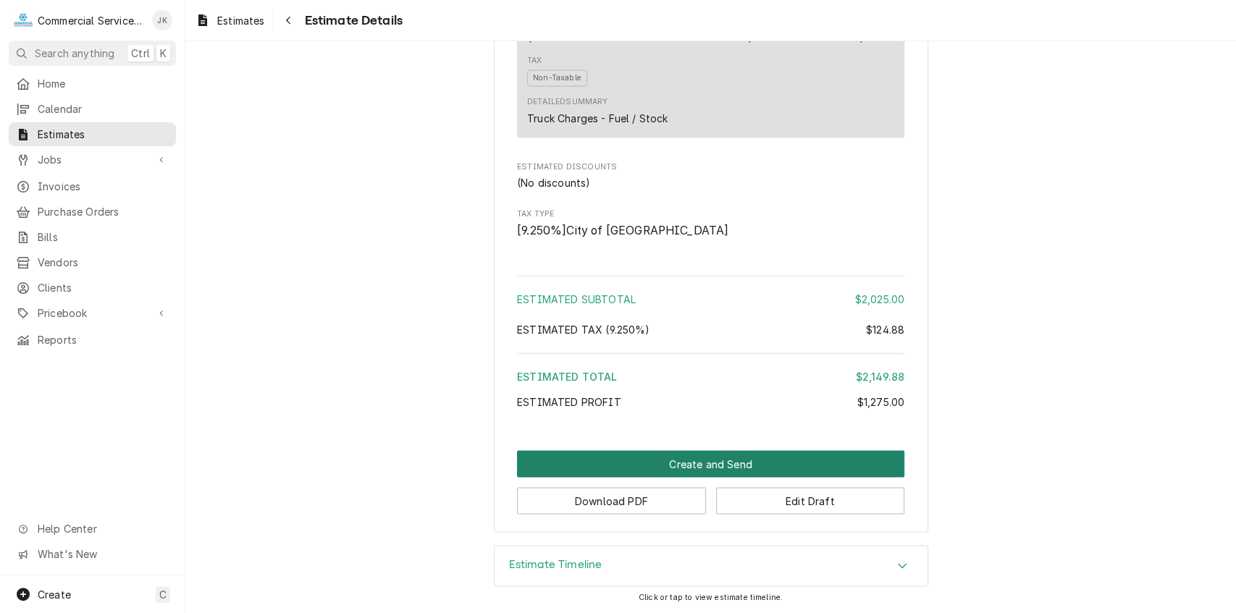
click at [720, 462] on button "Create and Send" at bounding box center [710, 463] width 387 height 27
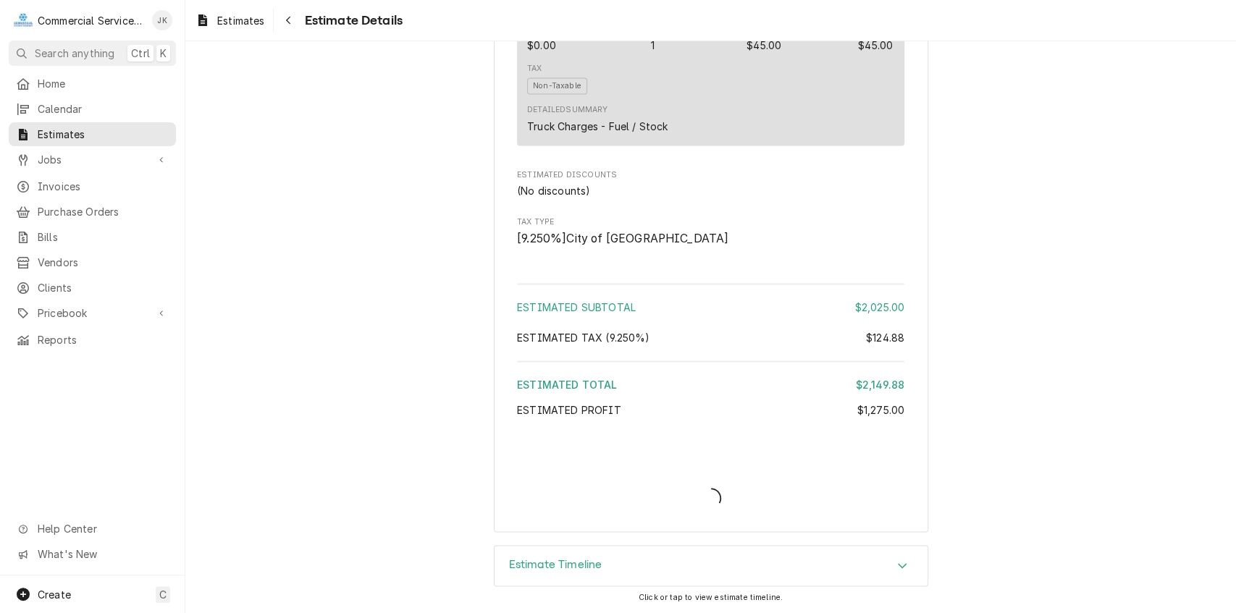
scroll to position [1492, 0]
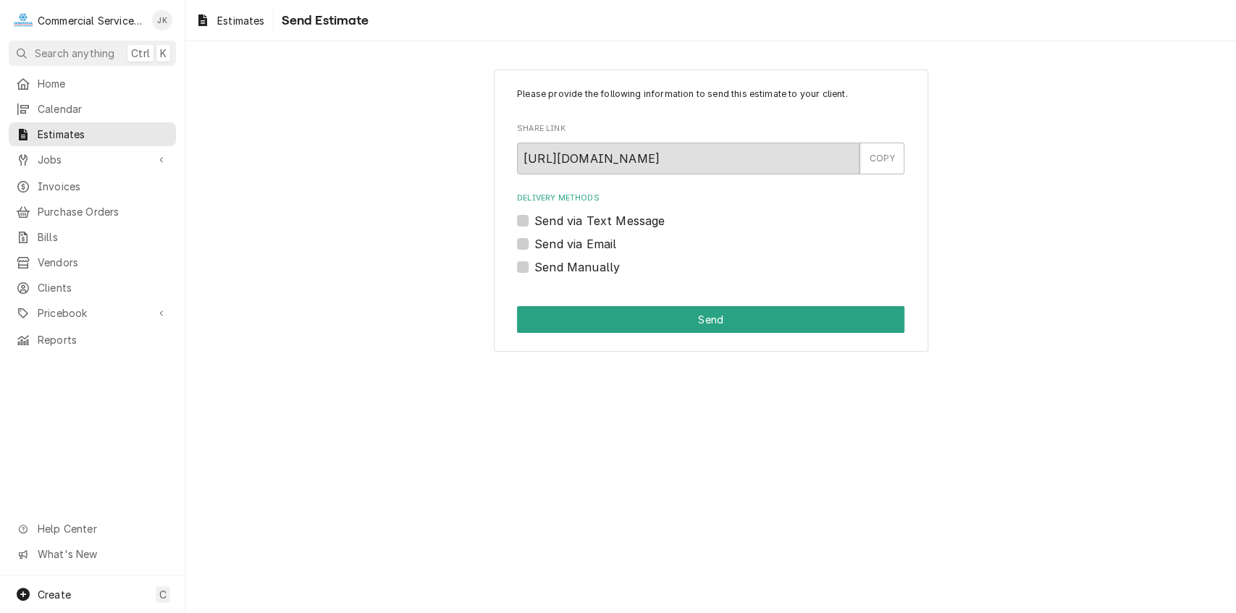
click at [534, 247] on label "Send via Email" at bounding box center [575, 243] width 82 height 17
click at [534, 247] on input "Send via Email" at bounding box center [727, 251] width 387 height 32
checkbox input "true"
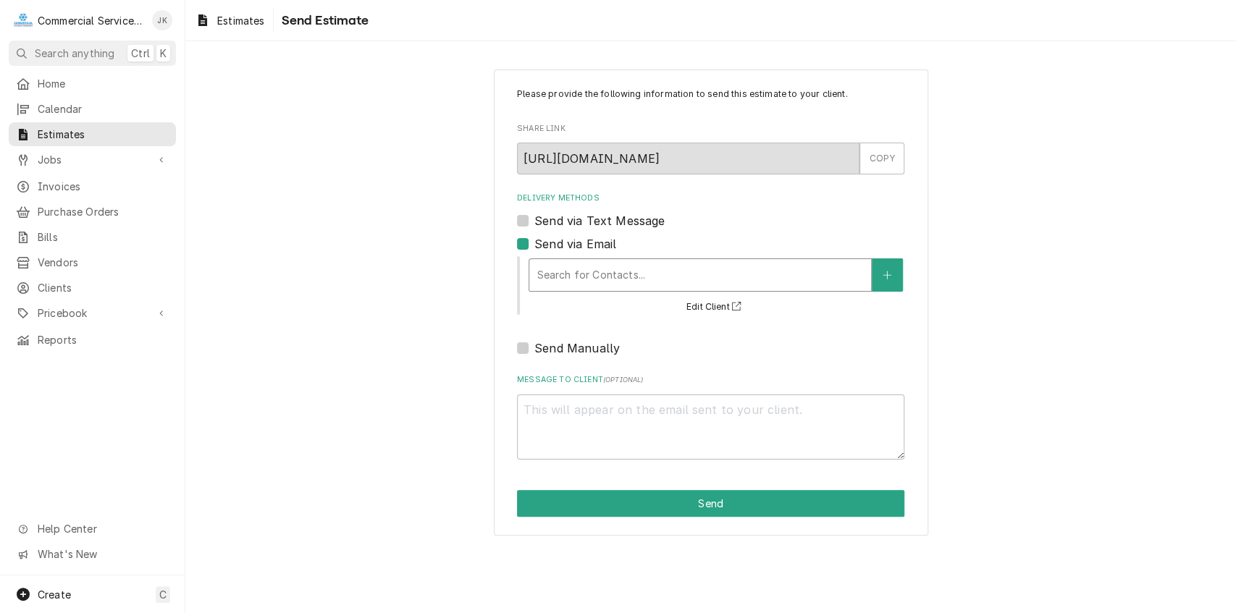
click at [572, 275] on div "Delivery Methods" at bounding box center [699, 275] width 327 height 26
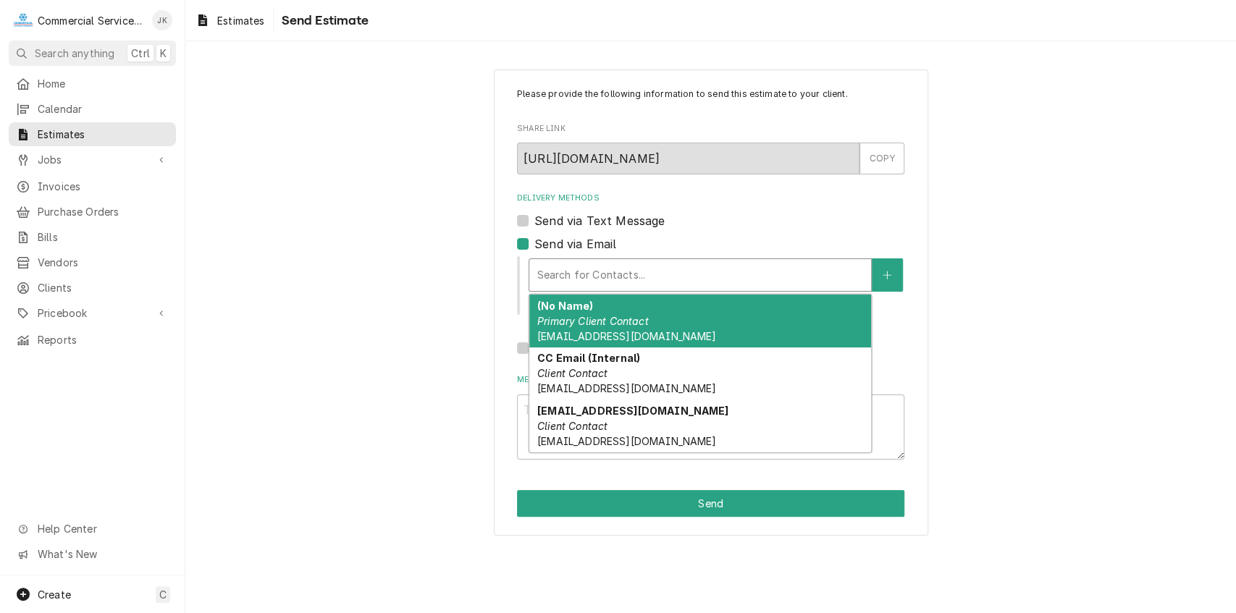
click at [583, 326] on em "Primary Client Contact" at bounding box center [592, 321] width 111 height 12
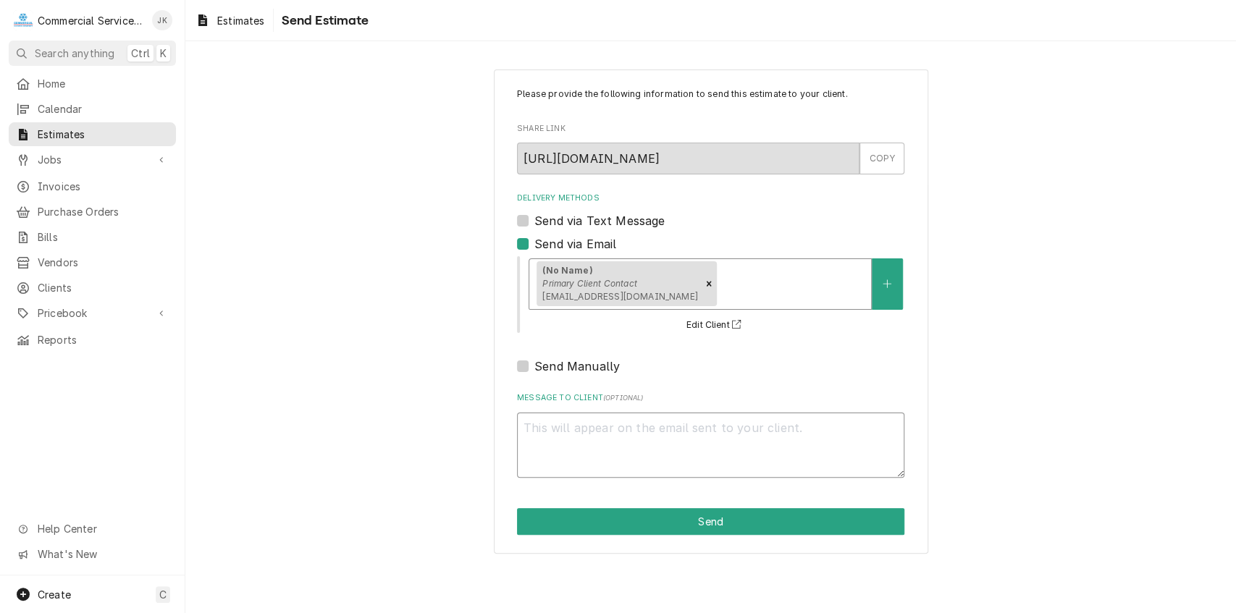
click at [542, 423] on textarea "Message to Client ( optional )" at bounding box center [710, 446] width 387 height 66
type textarea "x"
type textarea "E"
type textarea "x"
type textarea "Er"
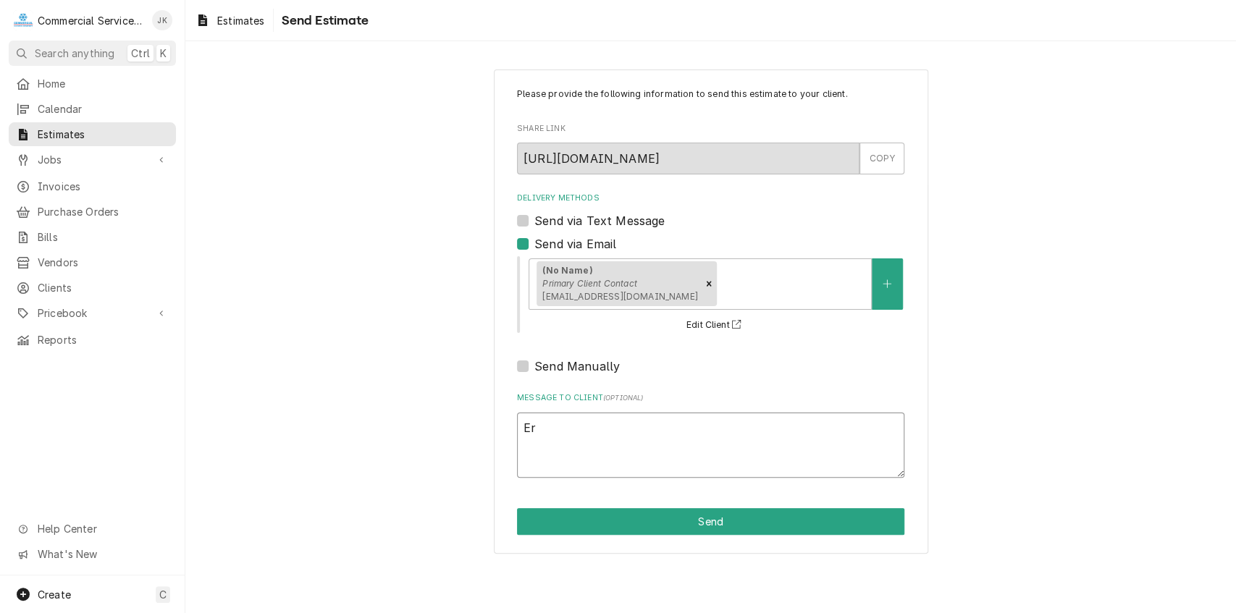
type textarea "x"
type textarea "[PERSON_NAME]"
type textarea "x"
type textarea "[PERSON_NAME]"
type textarea "x"
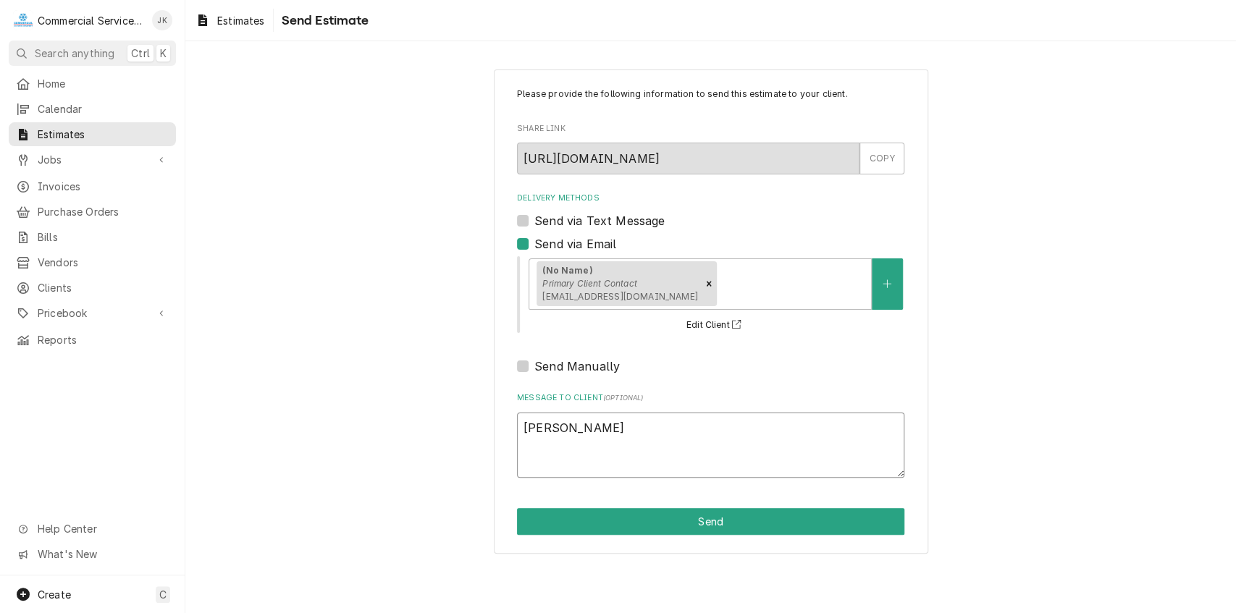
type textarea "[PERSON_NAME]"
type textarea "x"
type textarea "[PERSON_NAME],"
type textarea "x"
type textarea "[PERSON_NAME],"
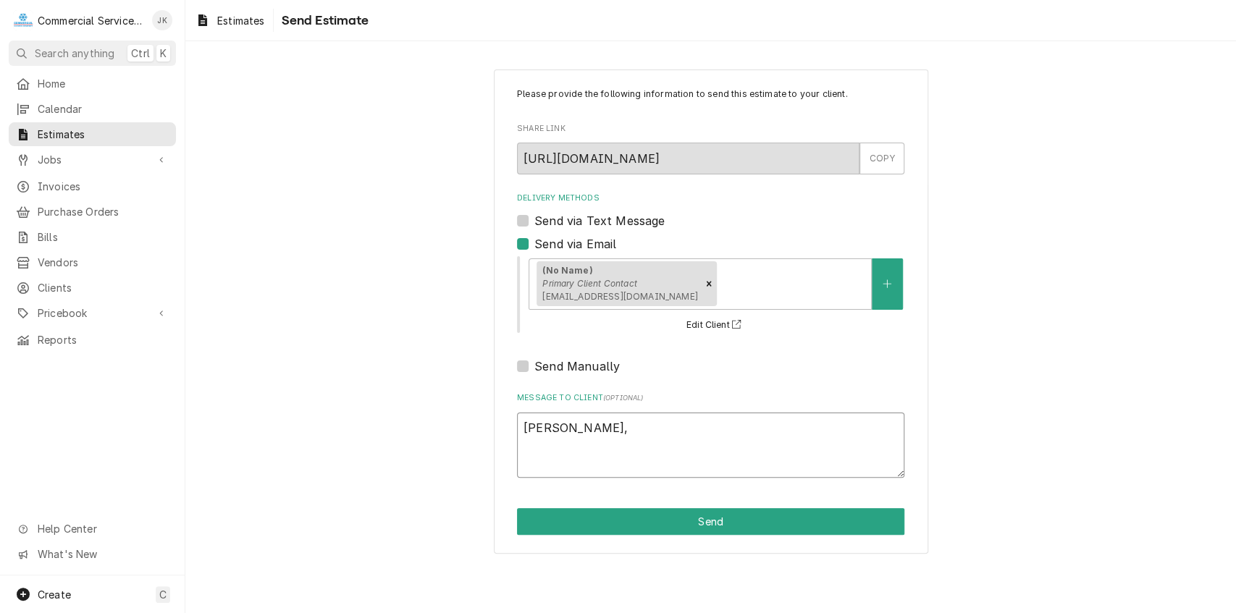
type textarea "x"
type textarea "[PERSON_NAME], P"
type textarea "x"
type textarea "[PERSON_NAME], Pl"
type textarea "x"
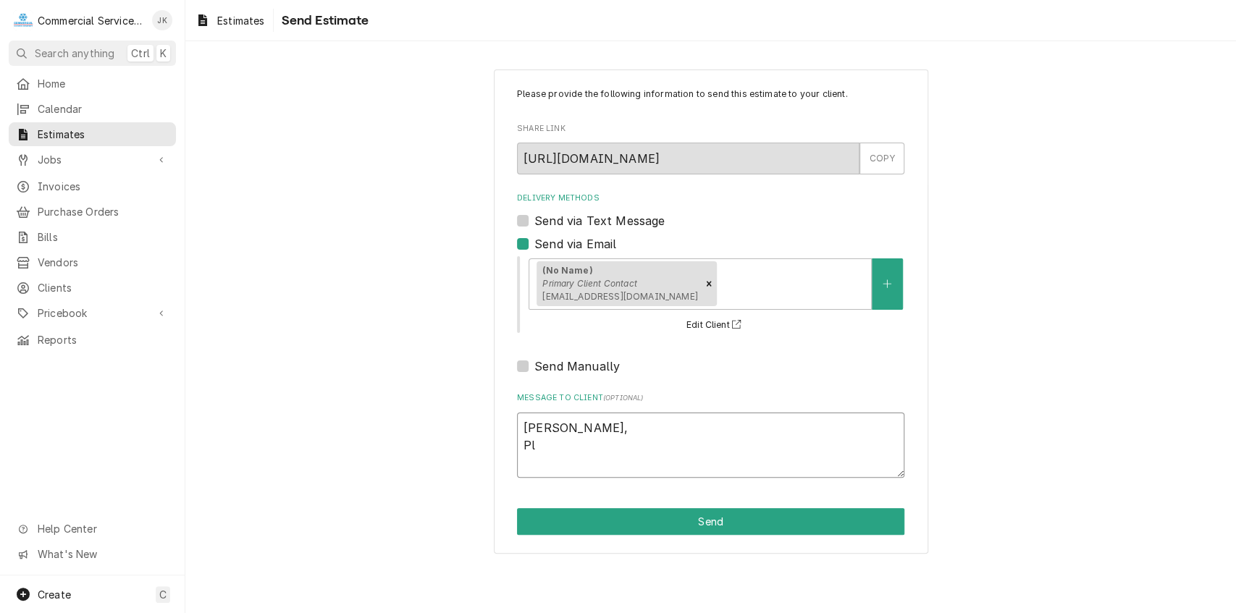
type textarea "[PERSON_NAME], Ple"
type textarea "x"
type textarea "[PERSON_NAME], Plea"
type textarea "x"
type textarea "[PERSON_NAME], Pleas"
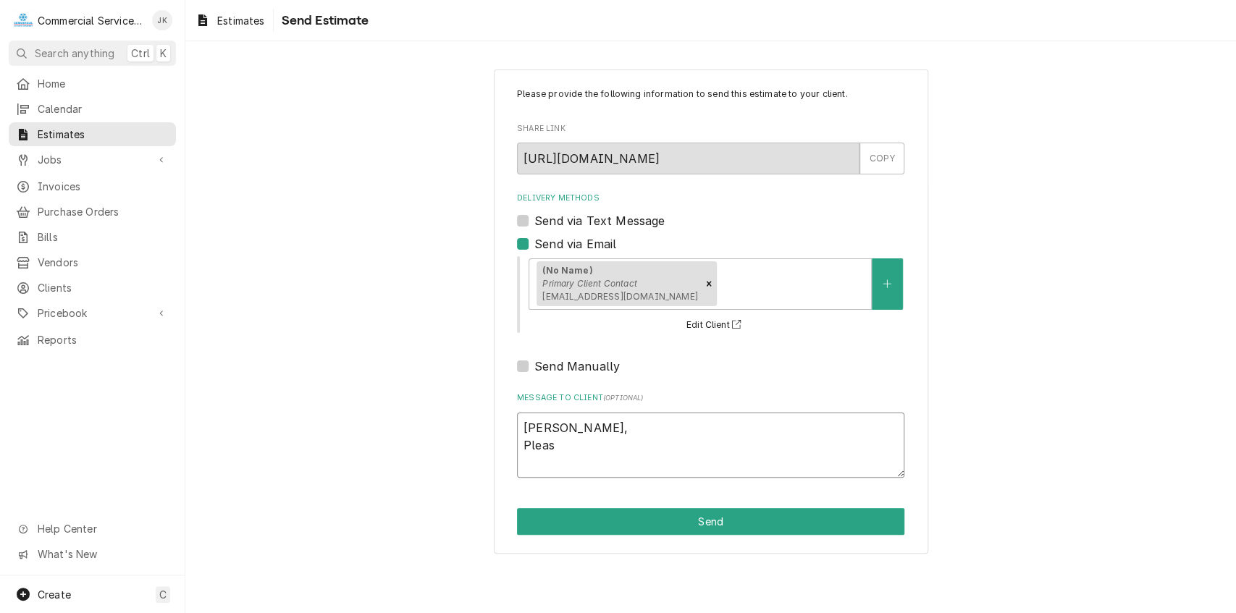
type textarea "x"
type textarea "[PERSON_NAME], Please"
type textarea "x"
type textarea "[PERSON_NAME], Please"
type textarea "x"
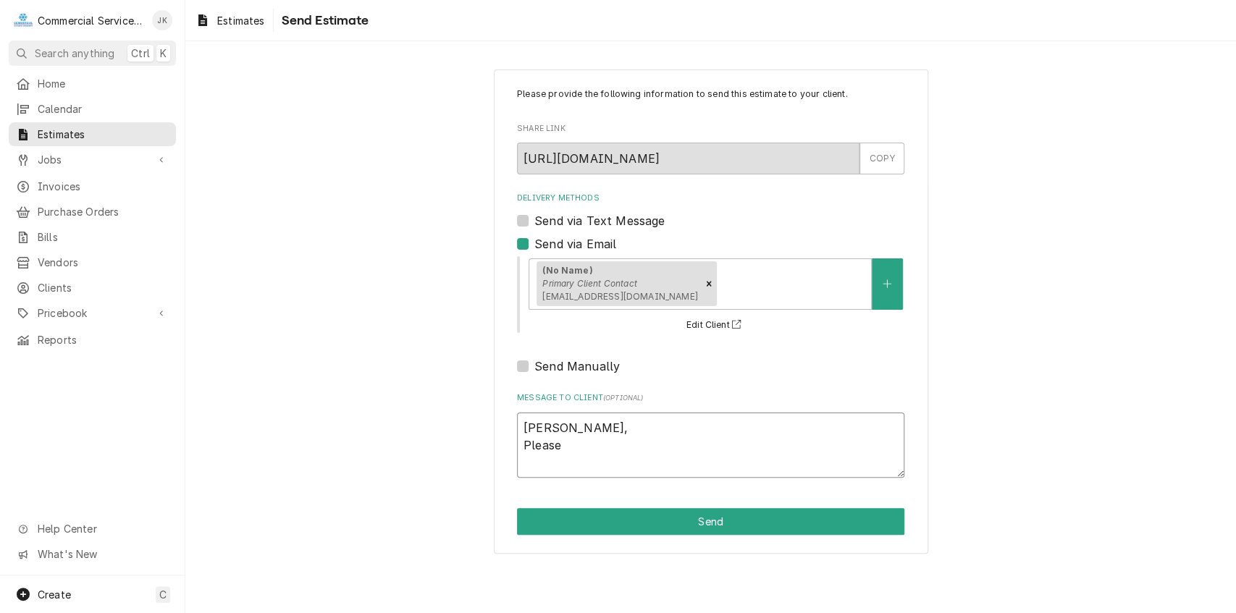
type textarea "[PERSON_NAME], Please r"
type textarea "x"
type textarea "[PERSON_NAME], Please re"
type textarea "x"
type textarea "[PERSON_NAME], Please rev"
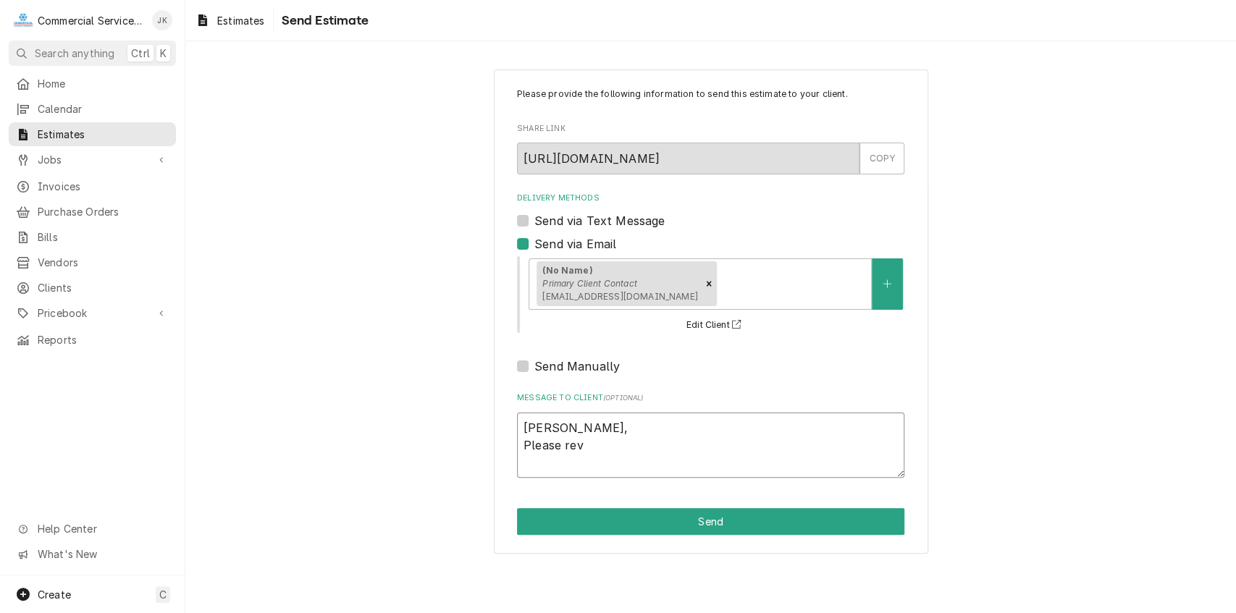
type textarea "x"
type textarea "[PERSON_NAME], Please revi"
type textarea "x"
type textarea "[PERSON_NAME], Please revie"
type textarea "x"
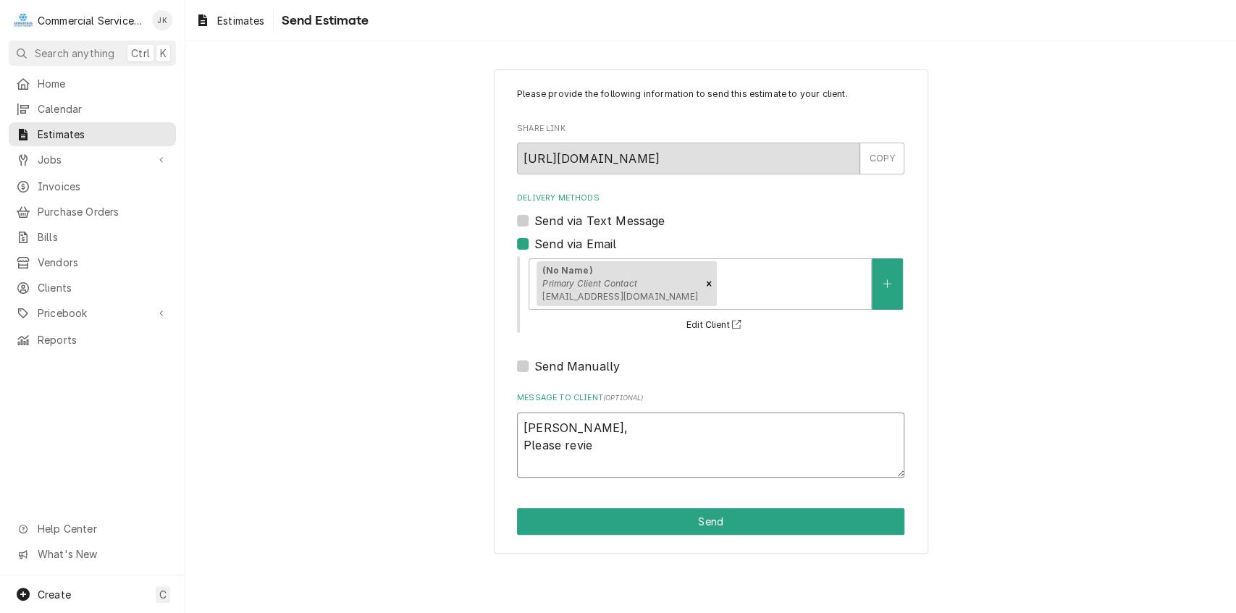
type textarea "[PERSON_NAME], Please review"
type textarea "x"
type textarea "[PERSON_NAME], Please review"
type textarea "x"
type textarea "[PERSON_NAME], Please review e"
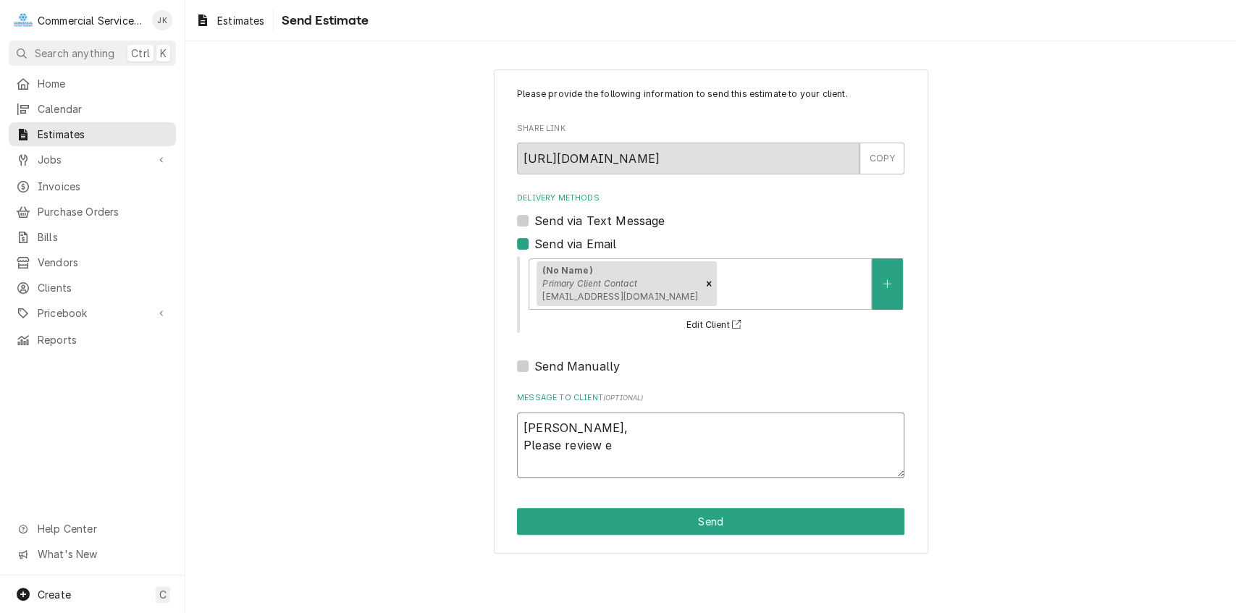
type textarea "x"
type textarea "[PERSON_NAME], Please review es"
type textarea "x"
type textarea "[PERSON_NAME], Please review est"
type textarea "x"
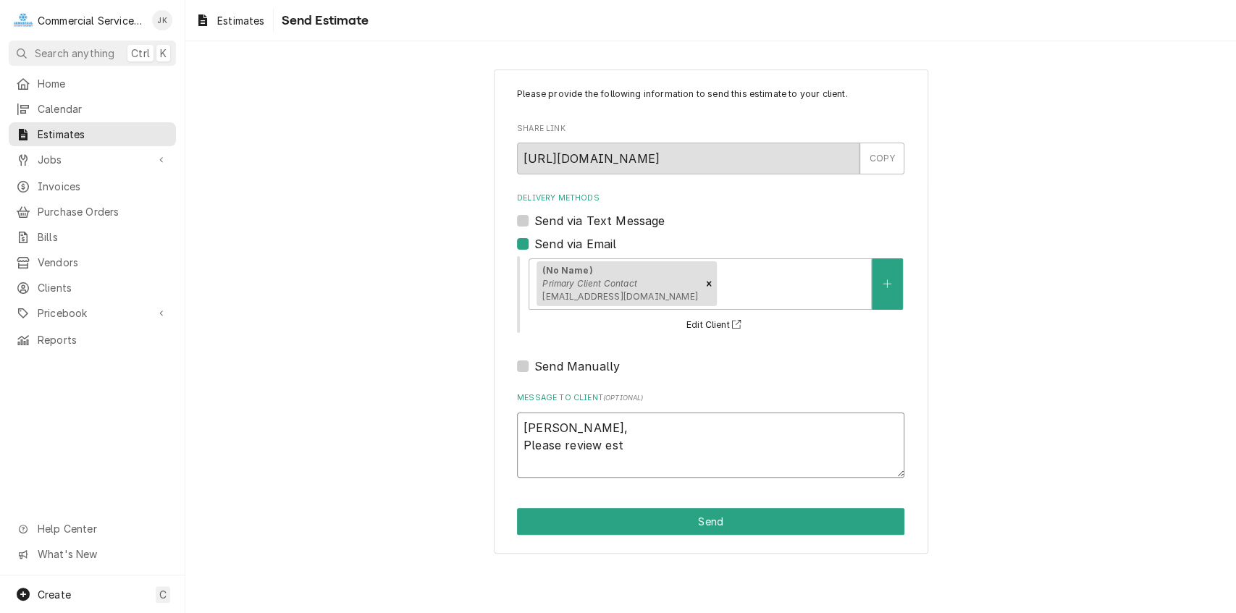
type textarea "[PERSON_NAME], Please review esti"
type textarea "x"
type textarea "[PERSON_NAME], Please review estim"
type textarea "x"
type textarea "[PERSON_NAME], Please review estima"
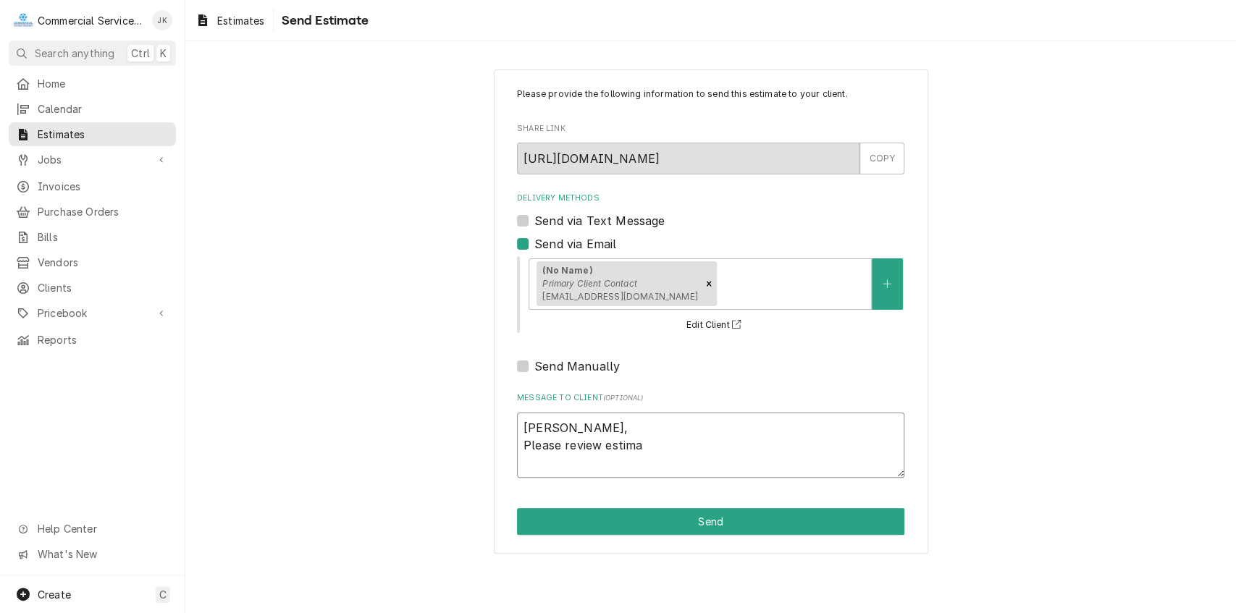
type textarea "x"
type textarea "[PERSON_NAME], Please review estimat"
type textarea "x"
type textarea "[PERSON_NAME], Please review estimate"
type textarea "x"
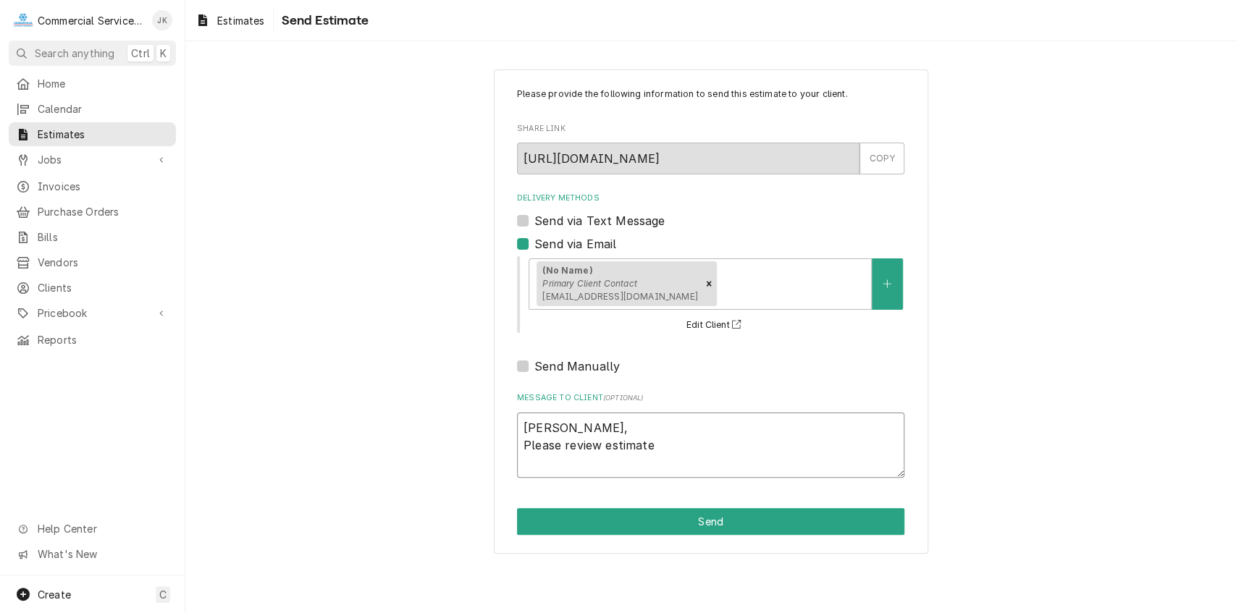
type textarea "[PERSON_NAME], Please review estimate"
type textarea "x"
type textarea "[PERSON_NAME], Please review estimate t"
type textarea "x"
type textarea "[PERSON_NAME], Please review estimate to"
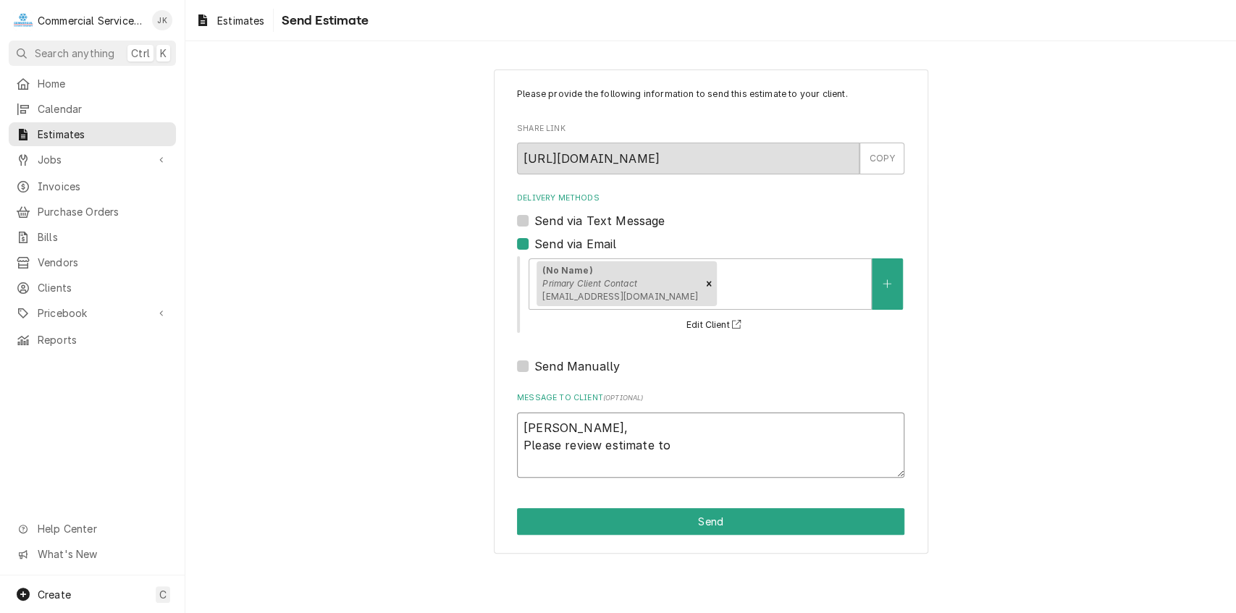
type textarea "x"
type textarea "[PERSON_NAME], Please review estimate to"
type textarea "x"
type textarea "[PERSON_NAME], Please review estimate to r"
type textarea "x"
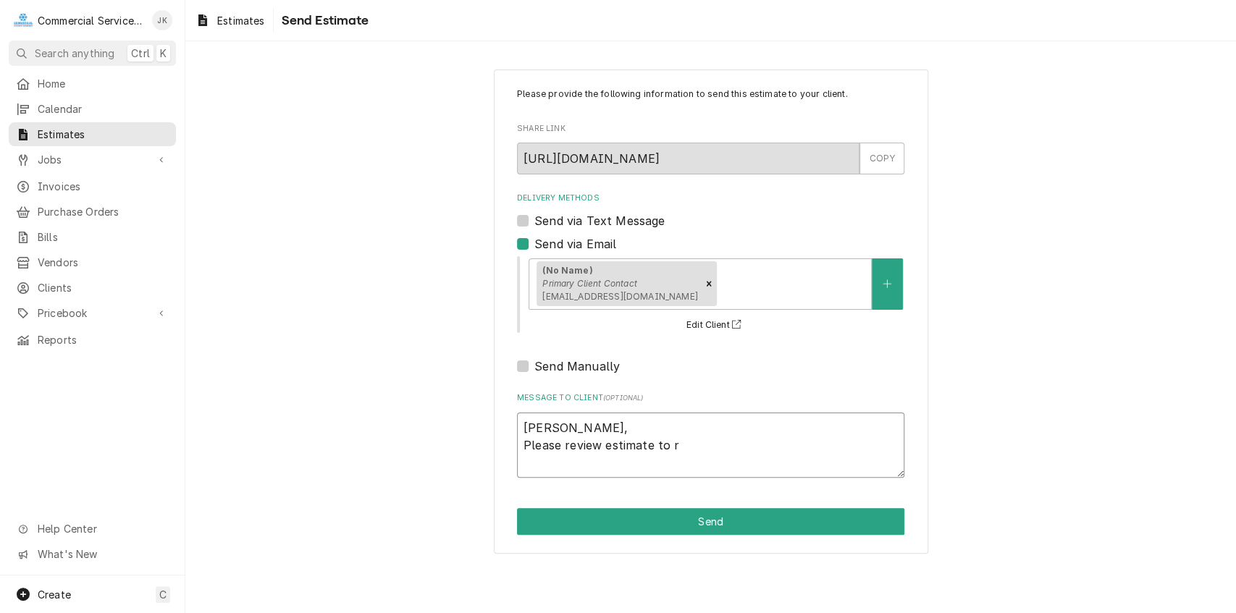
type textarea "[PERSON_NAME], Please review estimate to re"
type textarea "x"
type textarea "[PERSON_NAME], Please review estimate to rep"
type textarea "x"
type textarea "[PERSON_NAME], Please review estimate to repl"
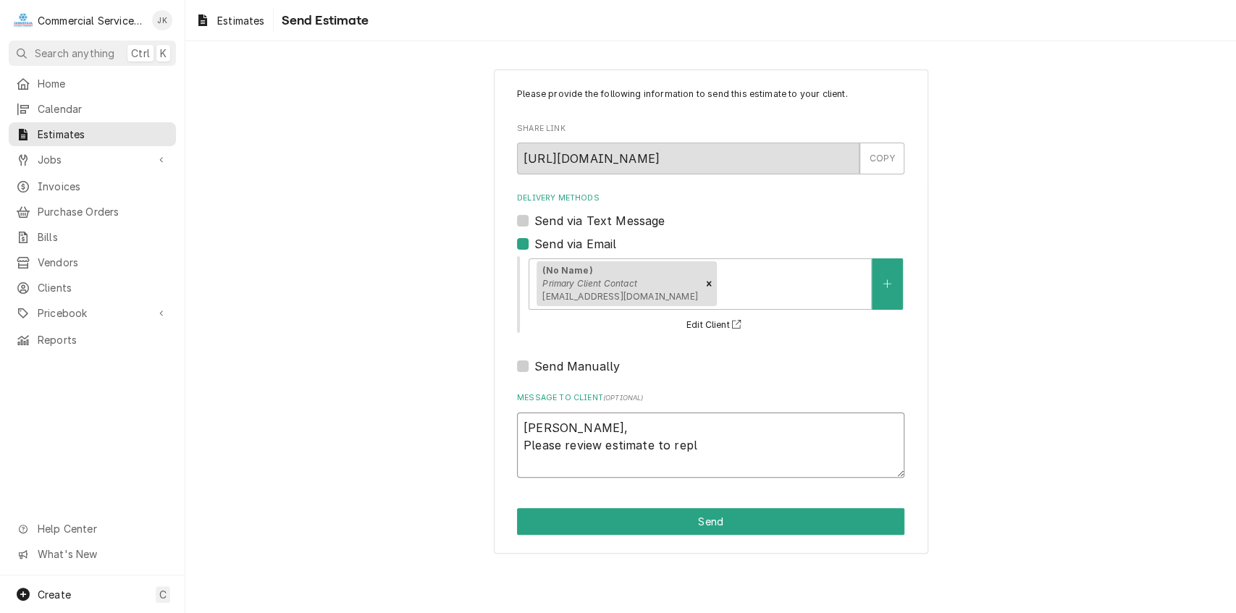
type textarea "x"
type textarea "[PERSON_NAME], Please review estimate to repla"
type textarea "x"
type textarea "[PERSON_NAME], Please review estimate to replac"
type textarea "x"
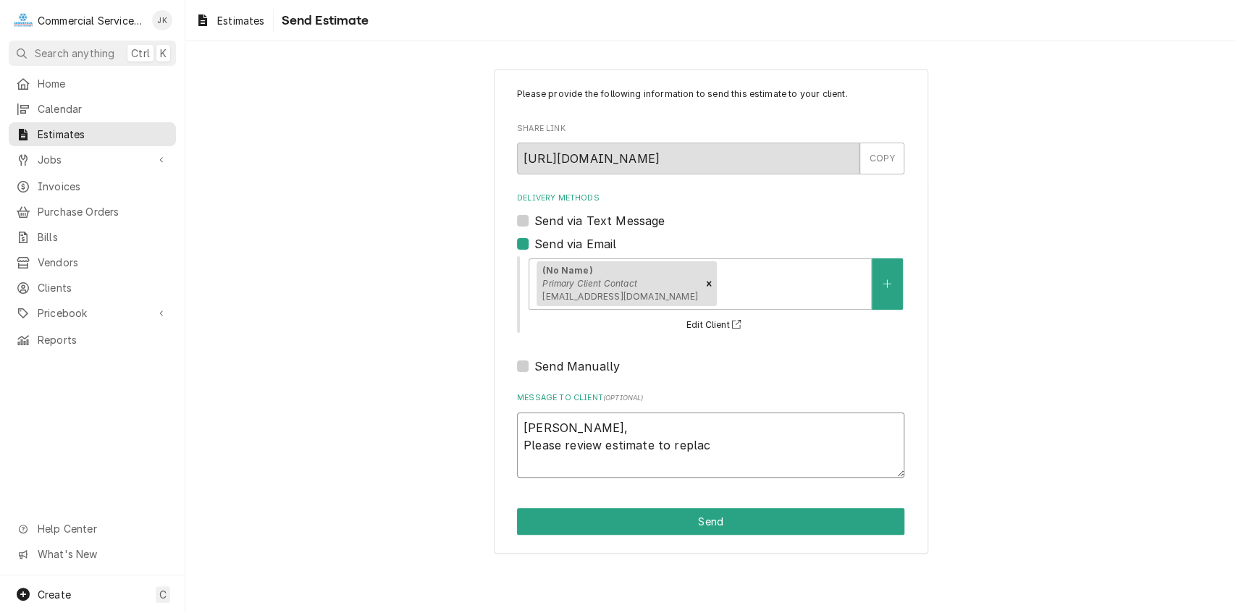
type textarea "[PERSON_NAME], Please review estimate to replace"
type textarea "x"
type textarea "[PERSON_NAME], Please review estimate to replace"
type textarea "x"
type textarea "[PERSON_NAME], Please review estimate to replace f"
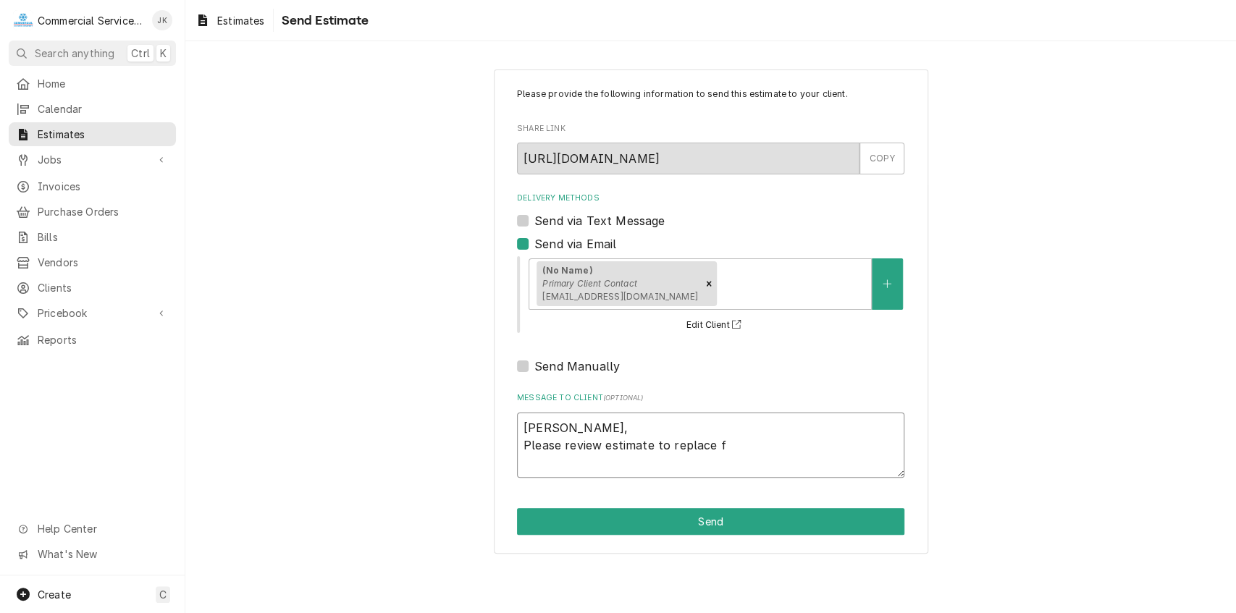
type textarea "x"
type textarea "[PERSON_NAME], Please review estimate to replace fa"
type textarea "x"
type textarea "[PERSON_NAME], Please review estimate to replace fai"
type textarea "x"
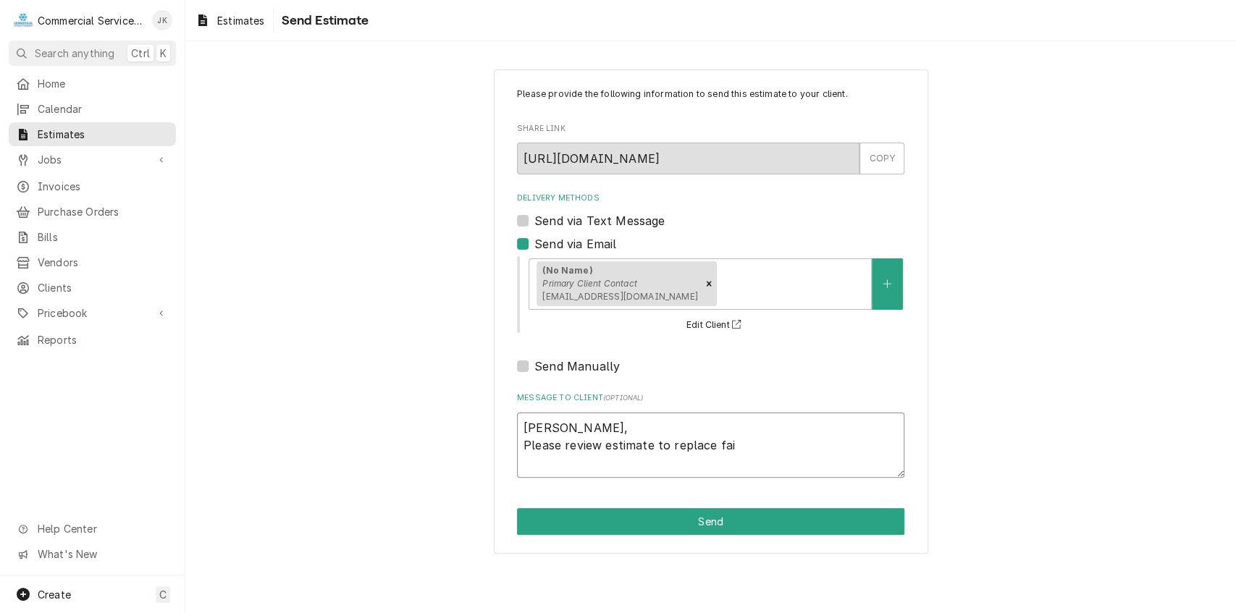
type textarea "[PERSON_NAME], Please review estimate to replace fail"
type textarea "x"
type textarea "[PERSON_NAME], Please review estimate to replace [PERSON_NAME]"
type textarea "x"
type textarea "[PERSON_NAME], Please review estimate to replace failed"
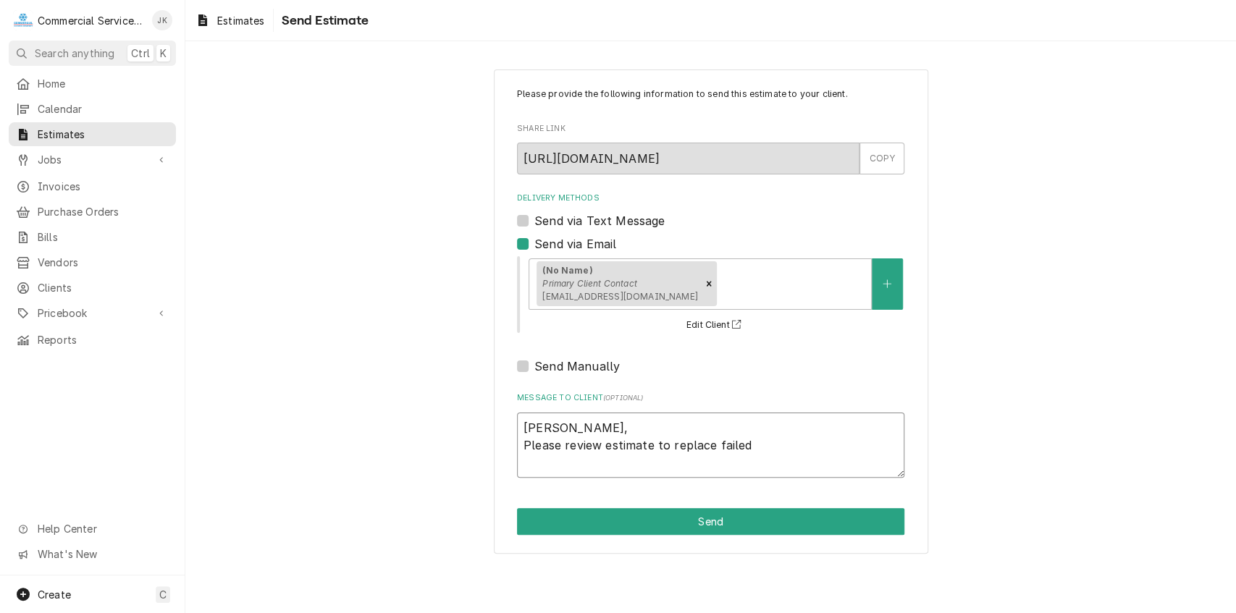
type textarea "x"
type textarea "[PERSON_NAME], Please review estimate to replace failed"
type textarea "x"
type textarea "[PERSON_NAME], Please review estimate to replace failed m"
type textarea "x"
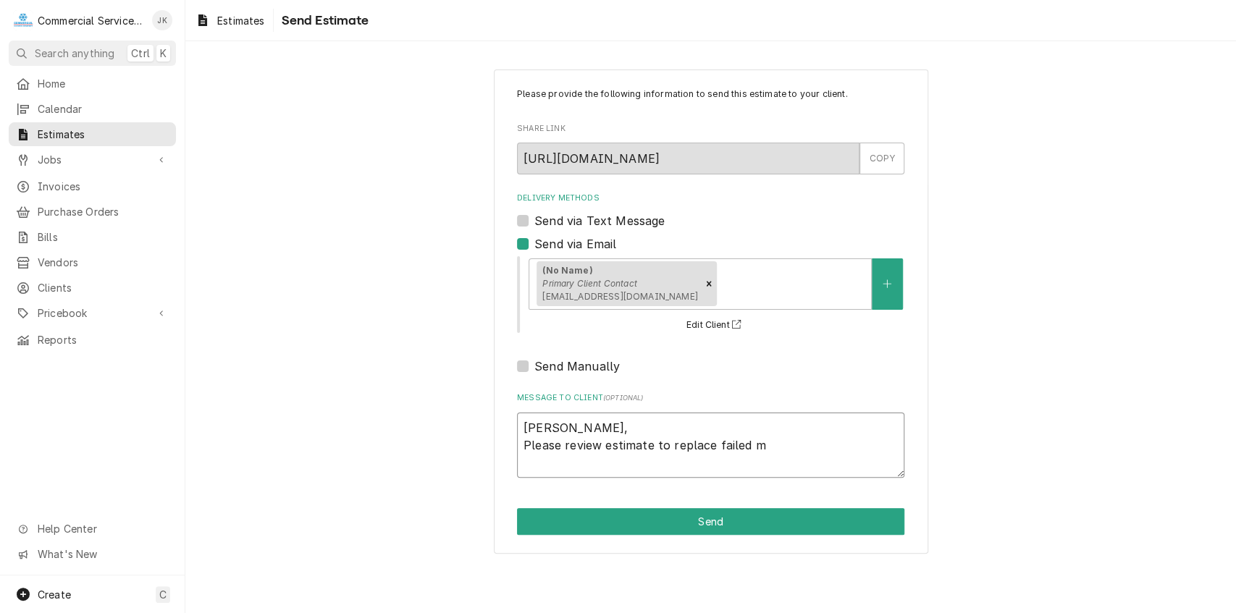
type textarea "[PERSON_NAME], Please review estimate to replace failed mo"
type textarea "x"
type textarea "[PERSON_NAME], Please review estimate to replace failed mot"
type textarea "x"
type textarea "[PERSON_NAME], Please review estimate to replace failed moto"
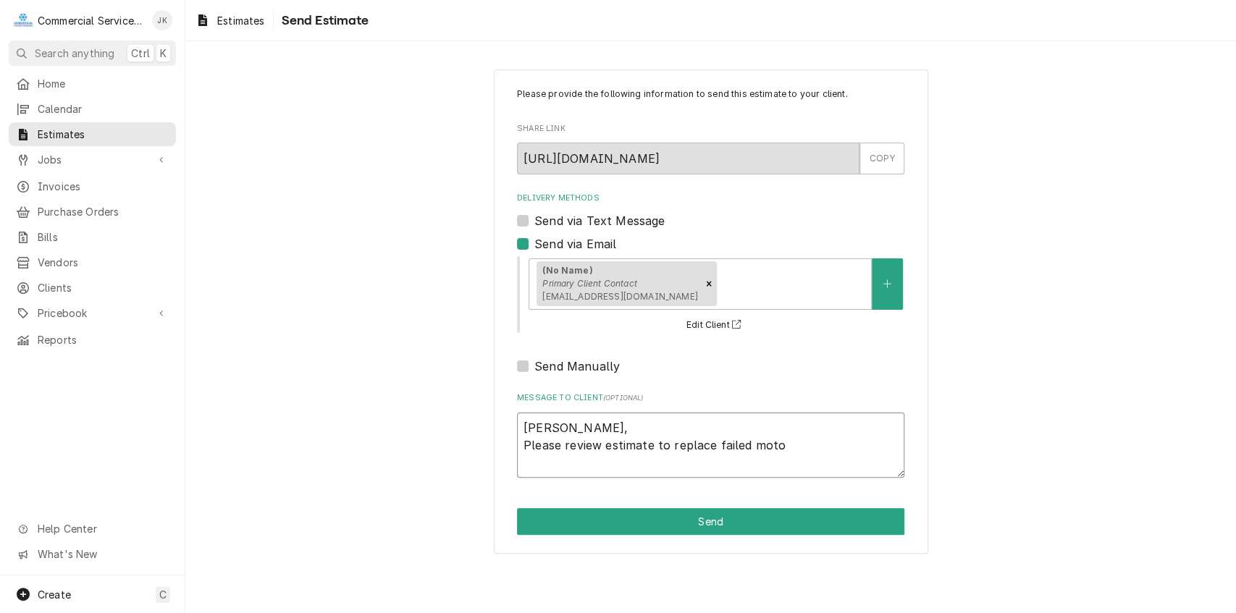
type textarea "x"
type textarea "[PERSON_NAME], Please review estimate to replace failed motor"
type textarea "x"
type textarea "[PERSON_NAME], Please review estimate to replace failed motor"
type textarea "x"
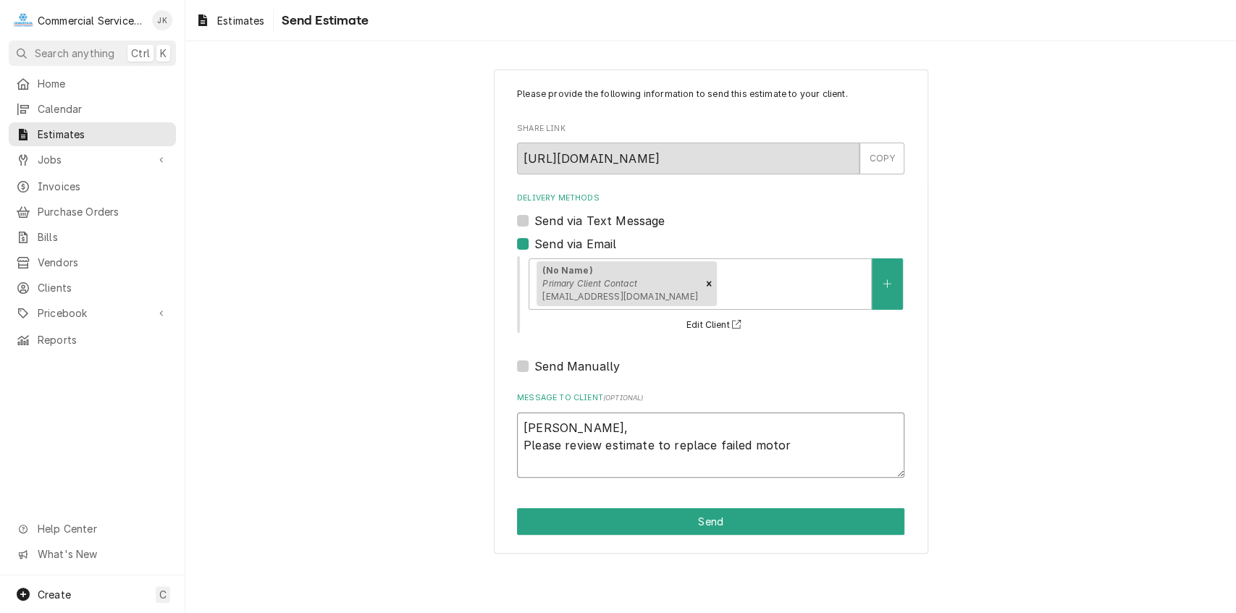
type textarea "[PERSON_NAME], Please review estimate to replace failed motor"
type textarea "x"
type textarea "[PERSON_NAME], Please review estimate to replace failed motor,"
type textarea "x"
type textarea "[PERSON_NAME], Please review estimate to replace failed motor,"
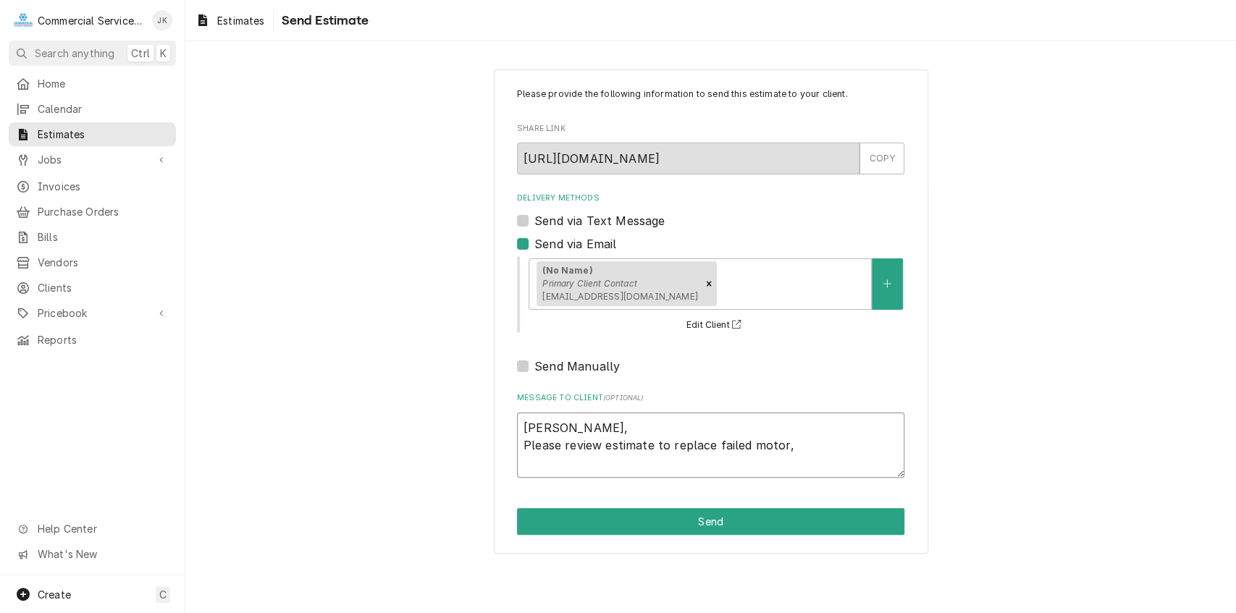
type textarea "x"
type textarea "[PERSON_NAME], Please review estimate to replace failed motor, w"
type textarea "x"
type textarea "[PERSON_NAME], Please review estimate to replace failed motor, wi"
type textarea "x"
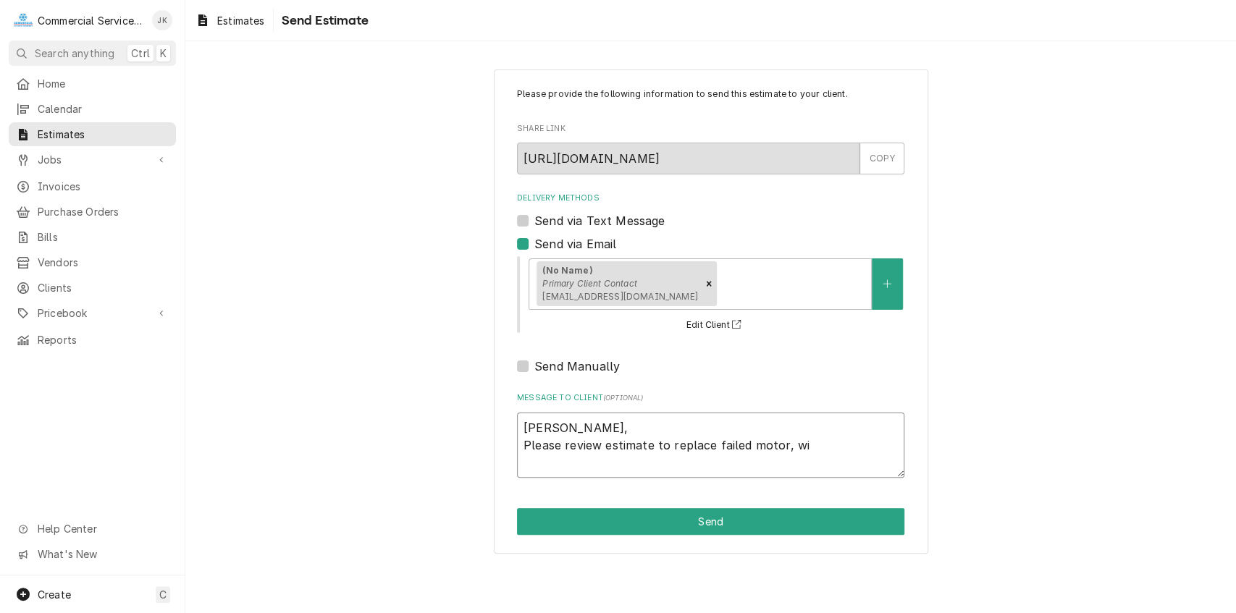
type textarea "[PERSON_NAME], Please review estimate to replace failed motor, wit"
type textarea "x"
type textarea "[PERSON_NAME], Please review estimate to replace failed motor, with"
type textarea "x"
type textarea "[PERSON_NAME], Please review estimate to replace failed motor, with"
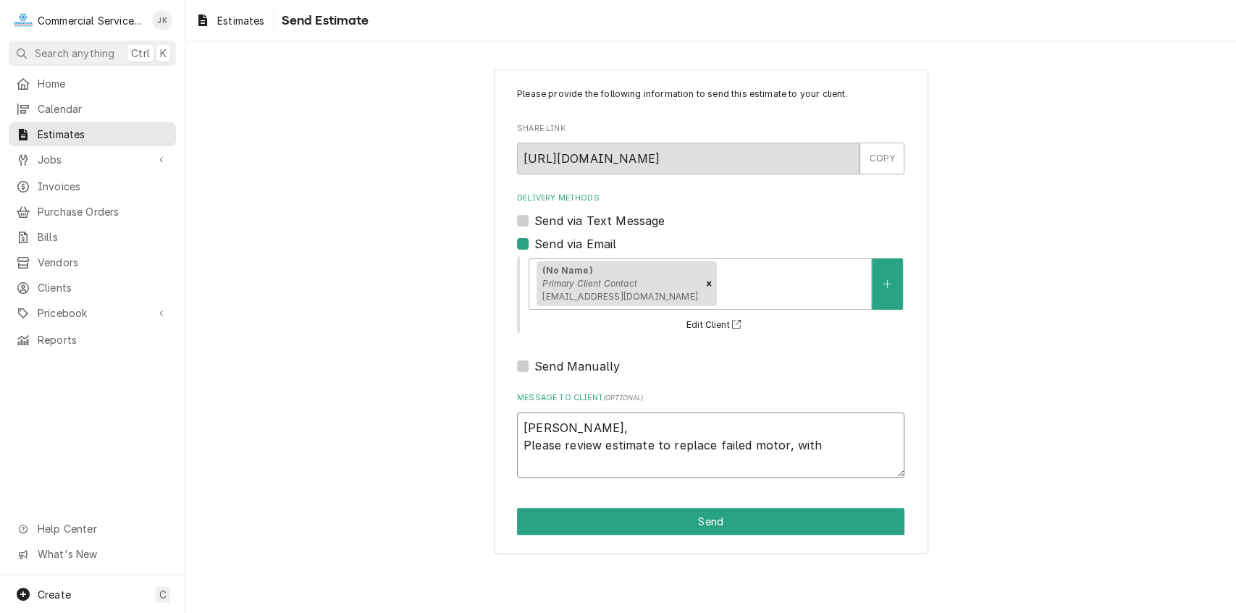
type textarea "x"
type textarea "[PERSON_NAME], Please review estimate to replace failed motor, with s"
type textarea "x"
type textarea "[PERSON_NAME], Please review estimate to replace failed motor, with su"
type textarea "x"
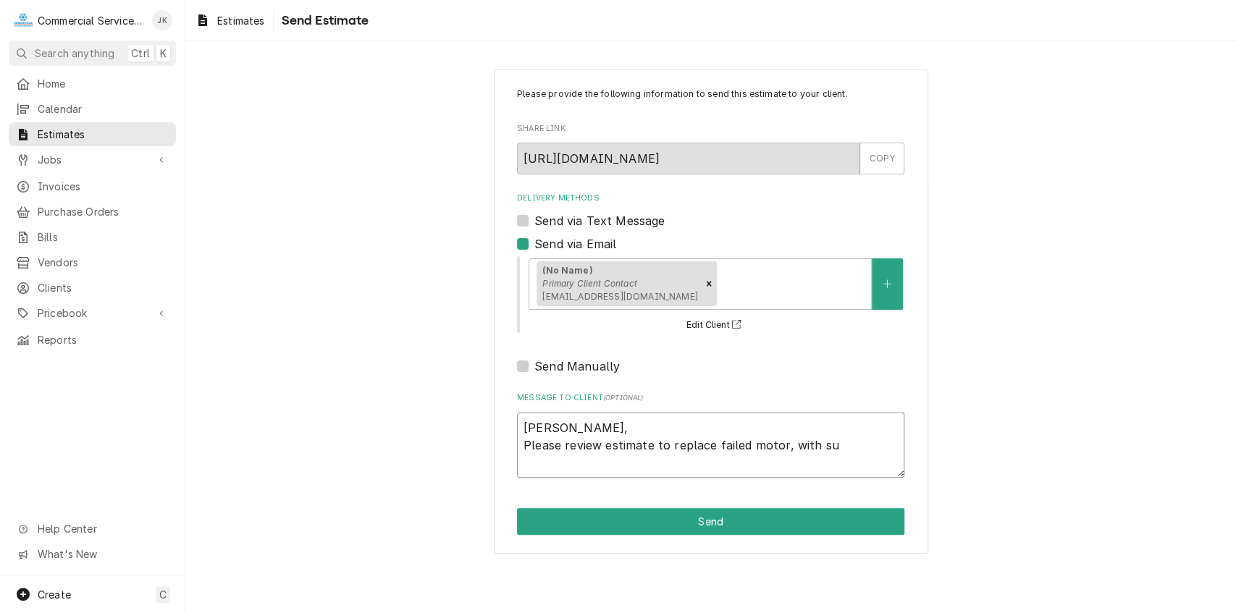
type textarea "[PERSON_NAME], Please review estimate to replace failed motor, with sup"
type textarea "x"
type textarea "[PERSON_NAME], Please review estimate to replace failed motor, with supp"
type textarea "x"
type textarea "[PERSON_NAME], Please review estimate to replace failed motor, with suppl"
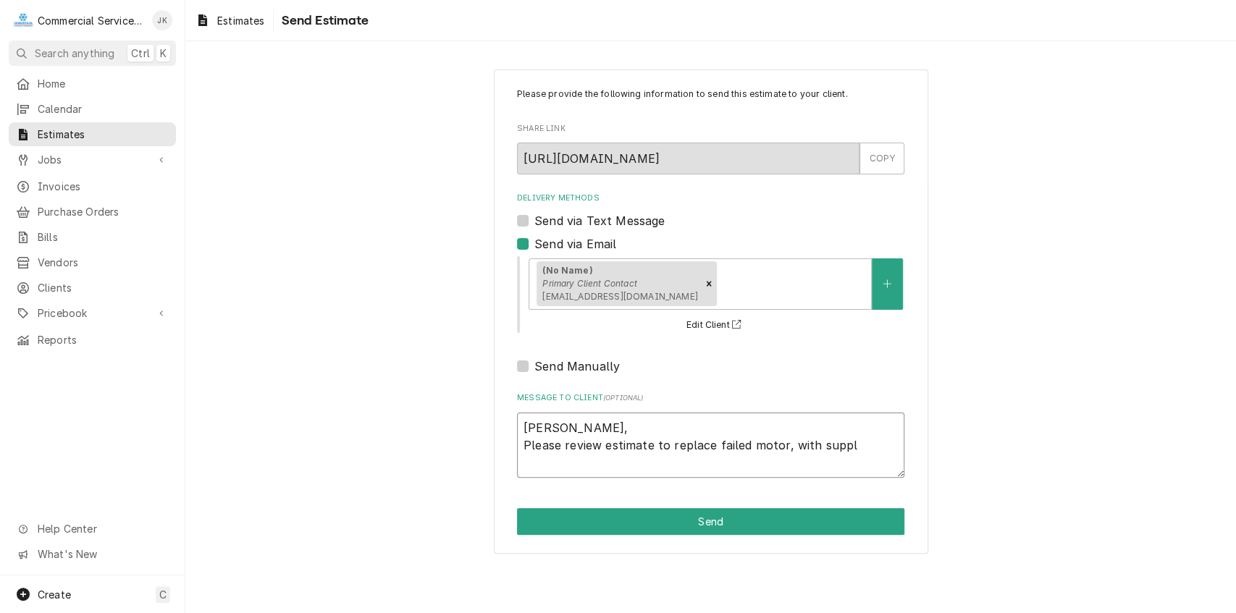
type textarea "x"
type textarea "[PERSON_NAME], Please review estimate to replace failed motor, with suppli"
type textarea "x"
type textarea "[PERSON_NAME], Please review estimate to replace failed motor, with supplie"
type textarea "x"
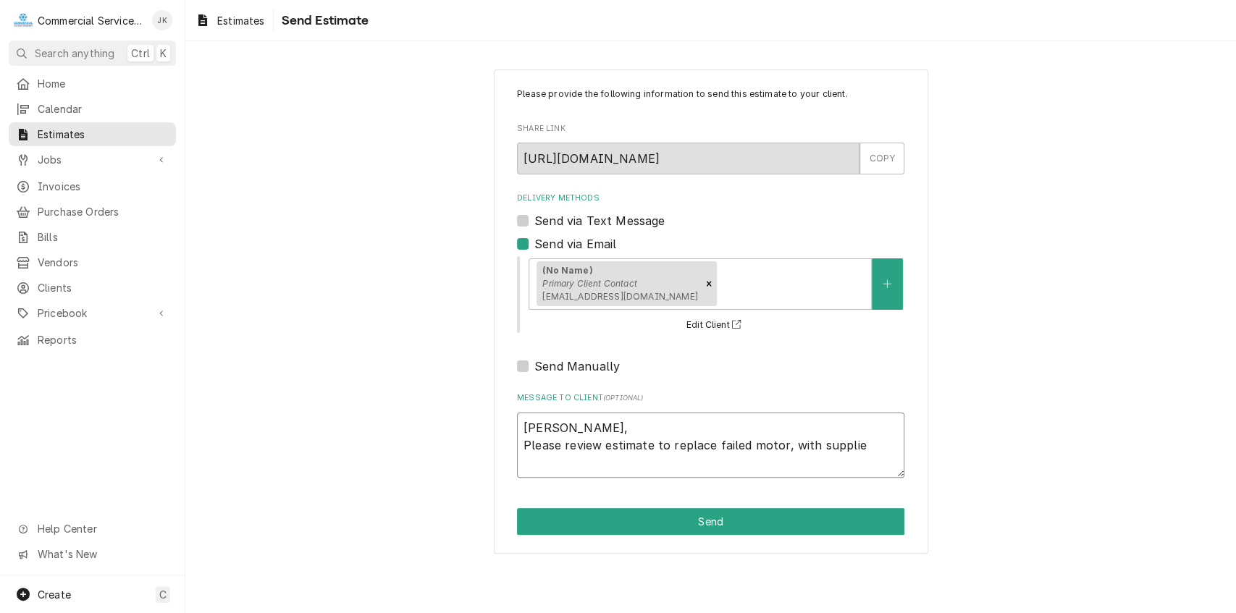
type textarea "[PERSON_NAME], Please review estimate to replace failed motor, with supplies"
type textarea "x"
type textarea "[PERSON_NAME], Please review estimate to replace failed motor, with supplies"
type textarea "x"
type textarea "[PERSON_NAME], Please review estimate to replace failed motor, with supplies m"
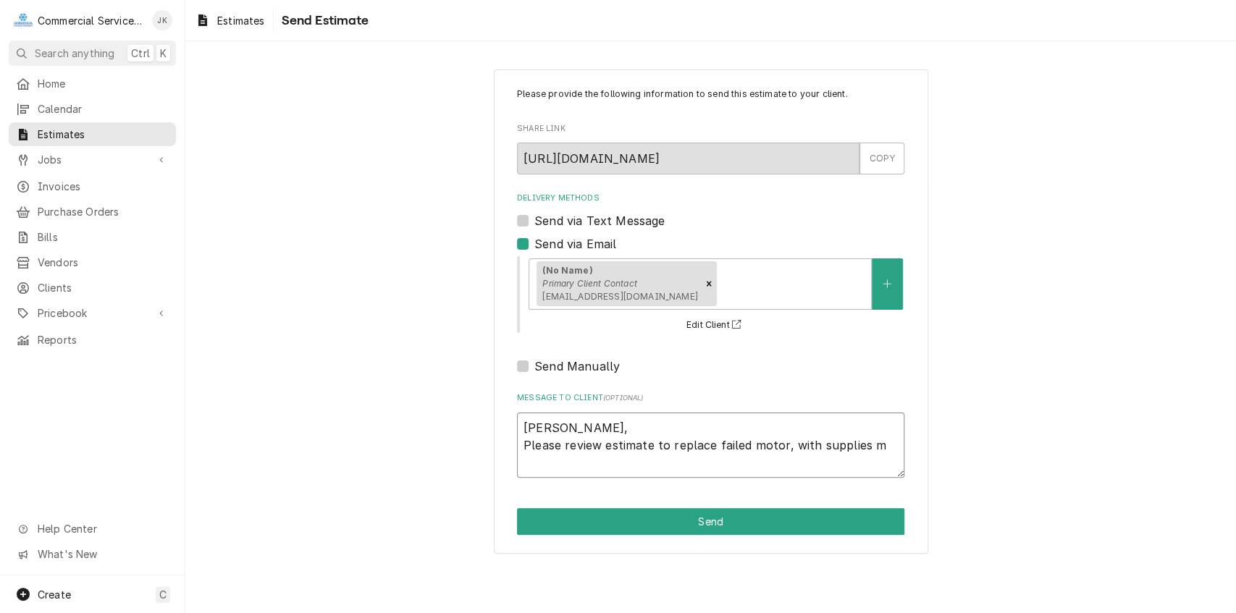
type textarea "x"
type textarea "[PERSON_NAME], Please review estimate to replace failed motor, with supplies ma"
type textarea "x"
type textarea "[PERSON_NAME], Please review estimate to replace failed motor, with supplies mak"
type textarea "x"
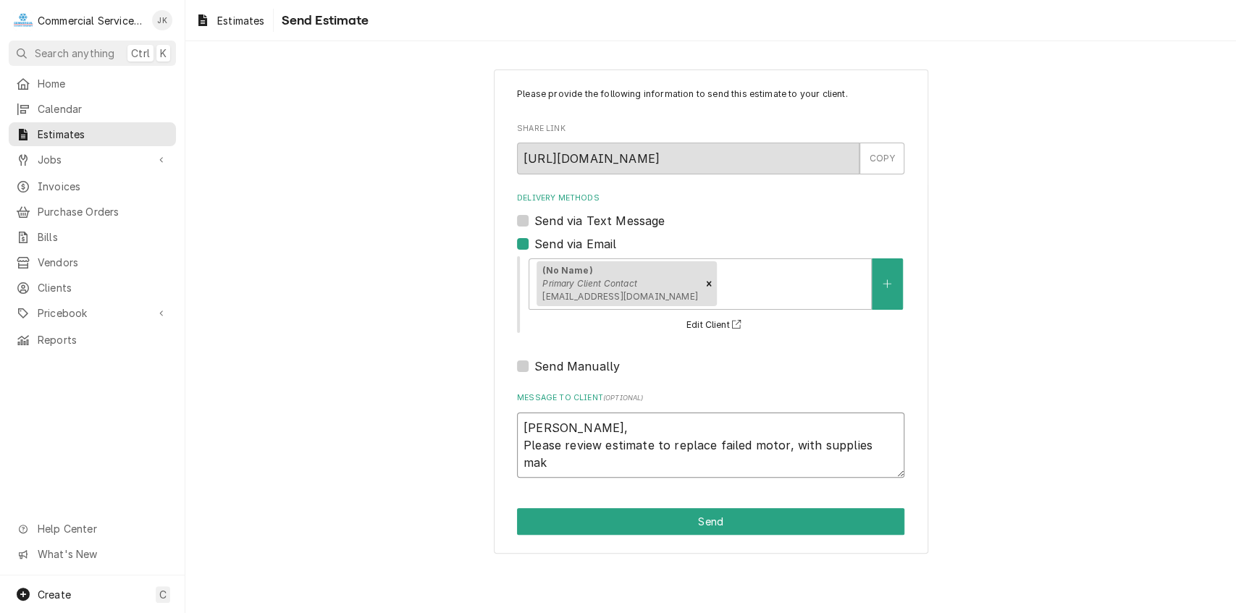
type textarea "[PERSON_NAME], Please review estimate to replace failed motor, with supplies ma…"
type textarea "x"
type textarea "[PERSON_NAME], Please review estimate to replace failed motor, with supplies ma…"
type textarea "x"
type textarea "[PERSON_NAME], Please review estimate to replace failed motor, with supplies ma…"
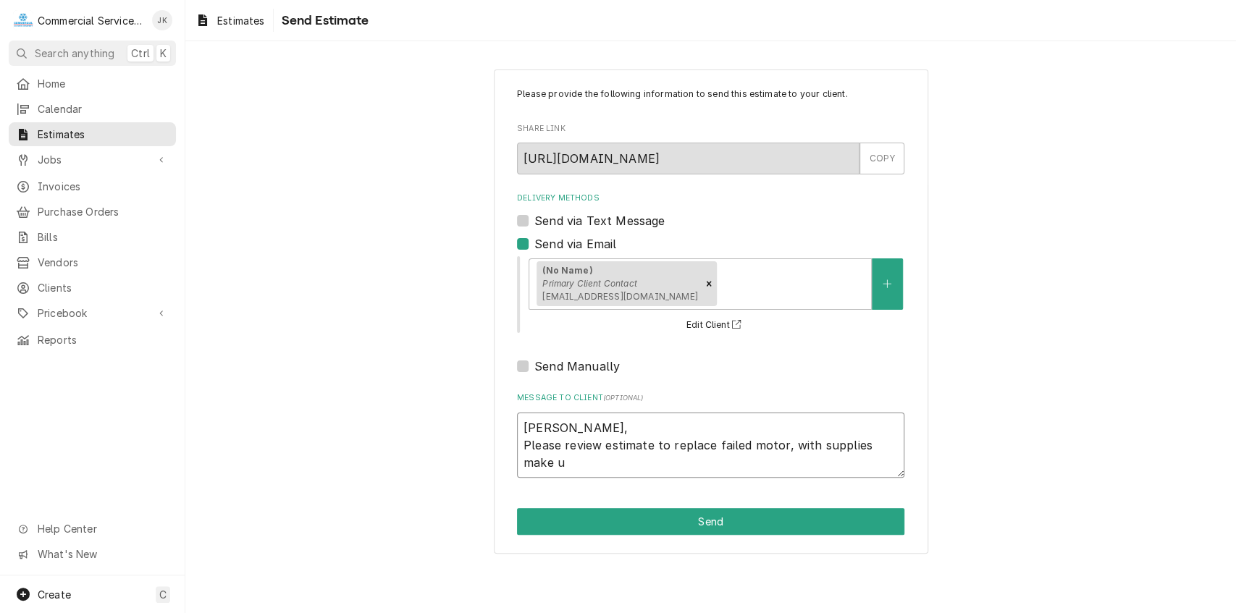
type textarea "x"
type textarea "[PERSON_NAME], Please review estimate to replace failed motor, with supplies ma…"
type textarea "x"
type textarea "[PERSON_NAME], Please review estimate to replace failed motor, with supplies ma…"
type textarea "x"
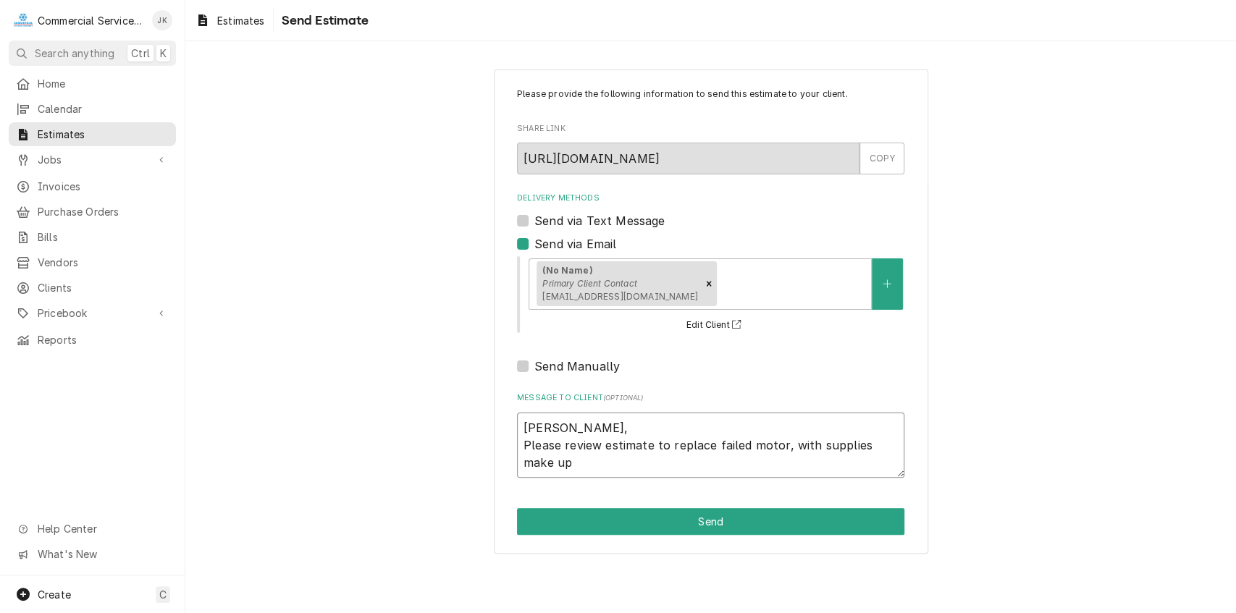
type textarea "[PERSON_NAME], Please review estimate to replace failed motor, with supplies ma…"
type textarea "x"
type textarea "[PERSON_NAME], Please review estimate to replace failed motor, with supplies ma…"
type textarea "x"
type textarea "[PERSON_NAME], Please review estimate to replace failed motor, with supplies ma…"
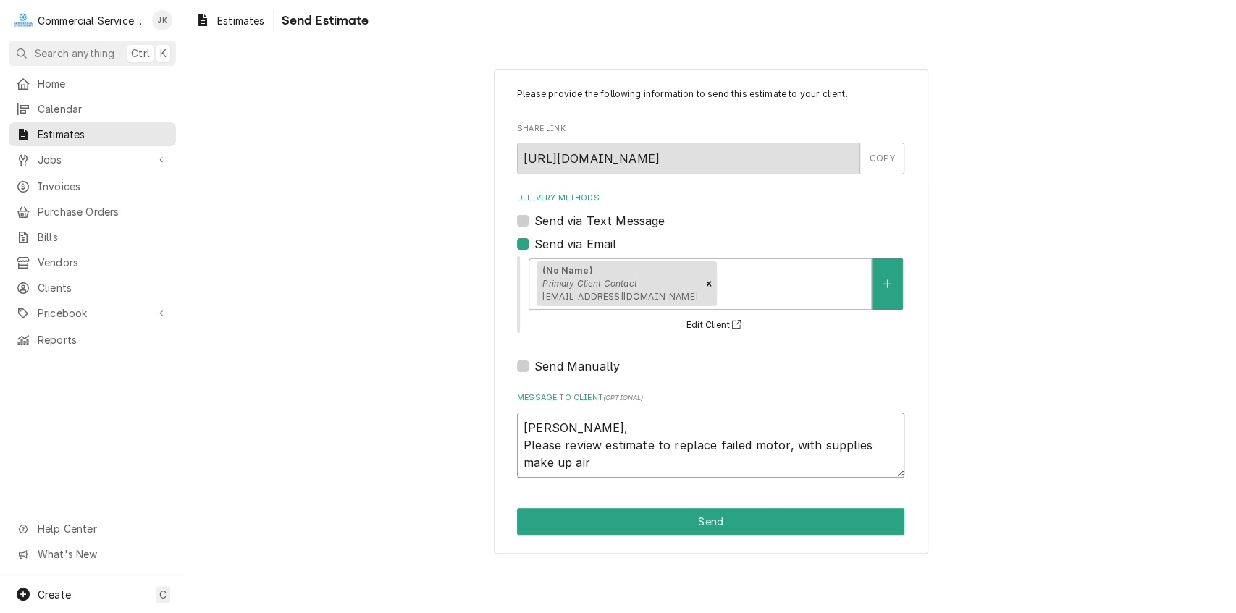
type textarea "x"
type textarea "[PERSON_NAME], Please review estimate to replace failed motor, with supplies ma…"
type textarea "x"
type textarea "[PERSON_NAME], Please review estimate to replace failed motor, with supplies ma…"
type textarea "x"
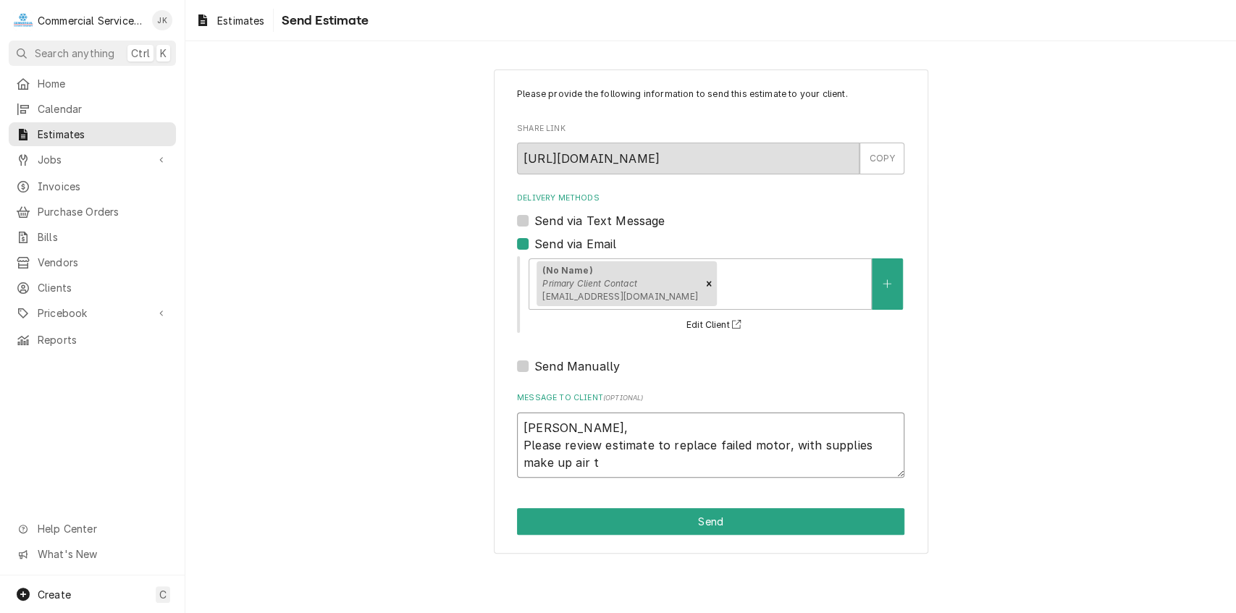
type textarea "[PERSON_NAME], Please review estimate to replace failed motor, with supplies ma…"
type textarea "x"
type textarea "[PERSON_NAME], Please review estimate to replace failed motor, with supplies ma…"
type textarea "x"
type textarea "[PERSON_NAME], Please review estimate to replace failed motor, with supplies ma…"
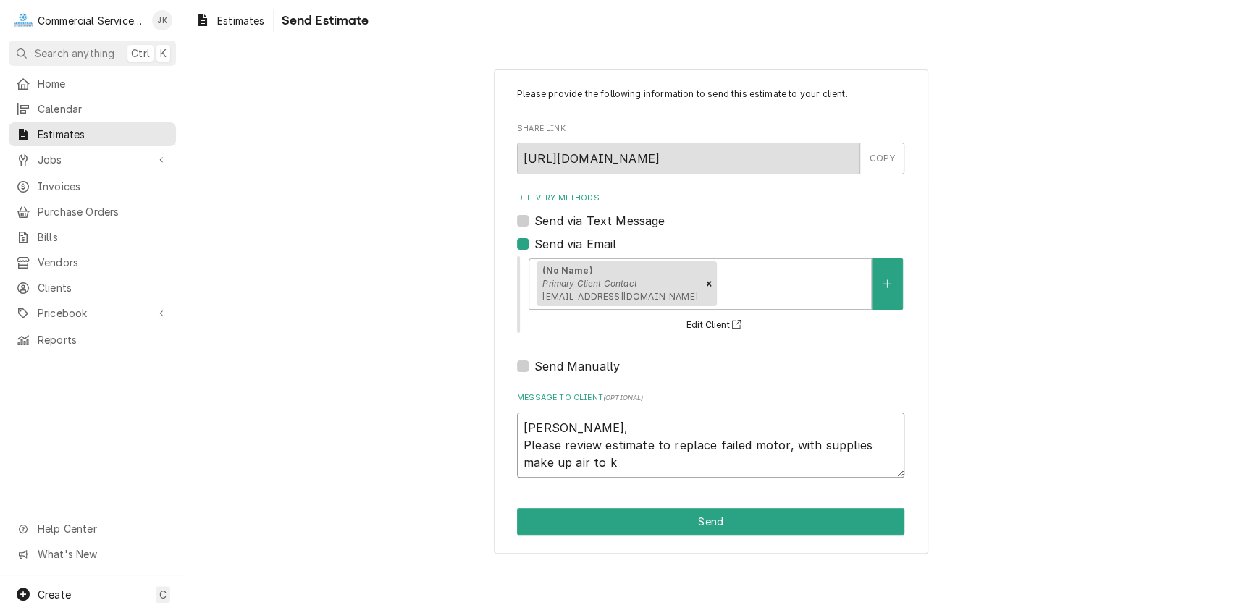
type textarea "x"
type textarea "[PERSON_NAME], Please review estimate to replace failed motor, with supplies ma…"
type textarea "x"
type textarea "[PERSON_NAME], Please review estimate to replace failed motor, with supplies ma…"
type textarea "x"
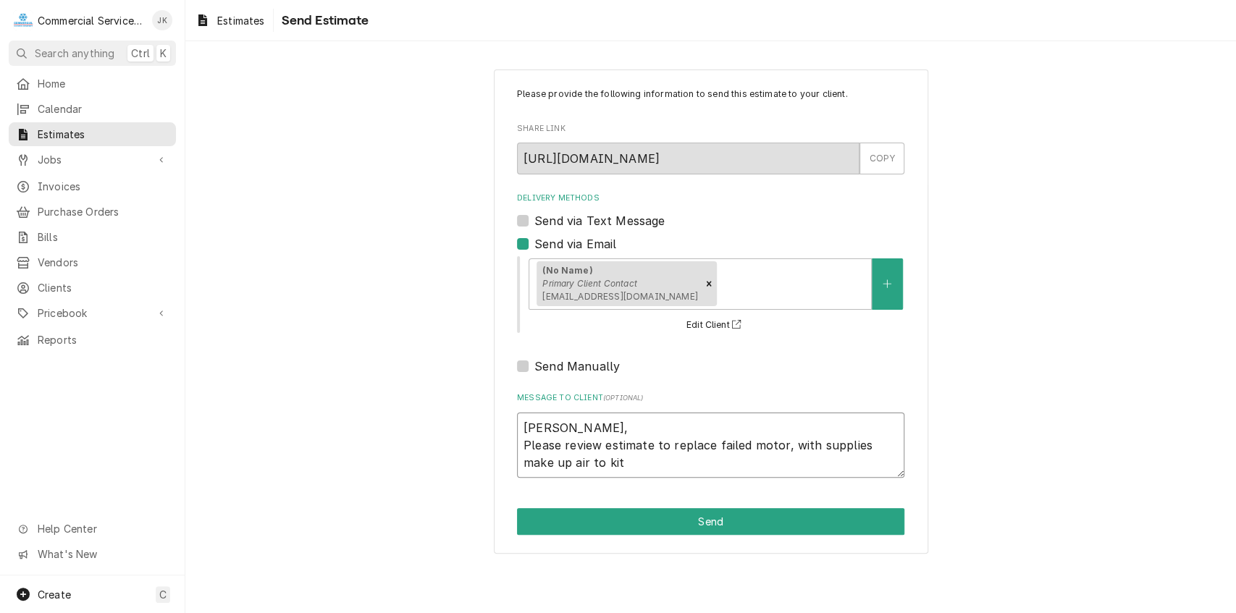
type textarea "[PERSON_NAME], Please review estimate to replace failed motor, with supplies ma…"
type textarea "x"
type textarea "[PERSON_NAME], Please review estimate to replace failed motor, with supplies ma…"
type textarea "x"
type textarea "[PERSON_NAME], Please review estimate to replace failed motor, with supplies ma…"
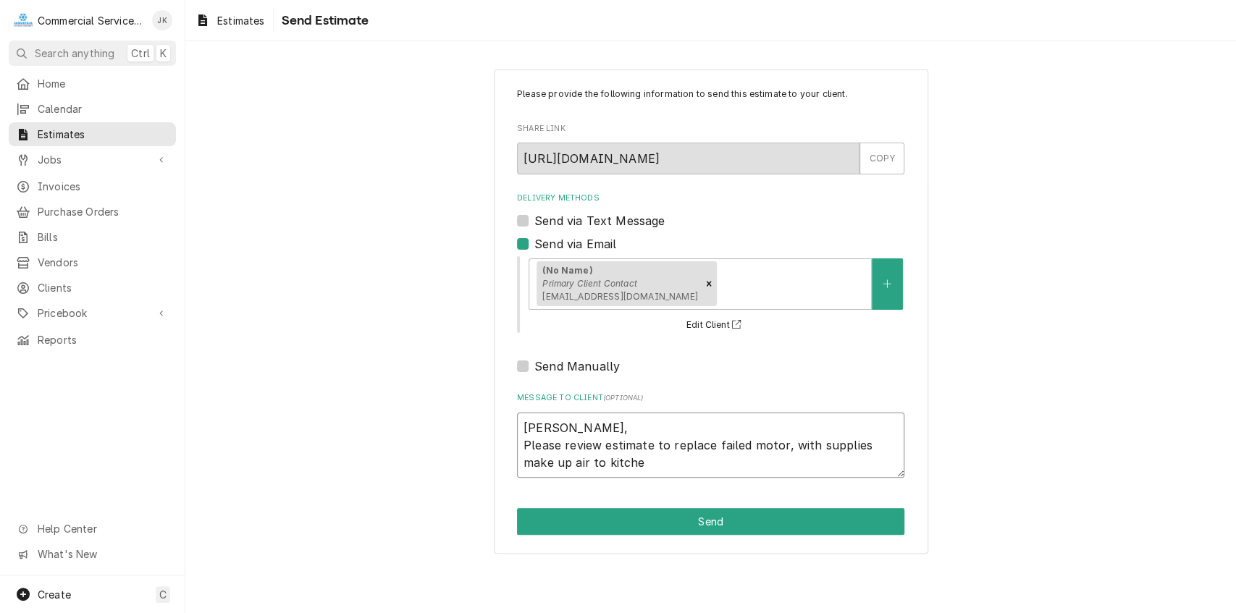
type textarea "x"
type textarea "[PERSON_NAME], Please review estimate to replace failed motor, with supplies ma…"
type textarea "x"
type textarea "[PERSON_NAME], Please review estimate to replace failed motor, with supplies ma…"
type textarea "x"
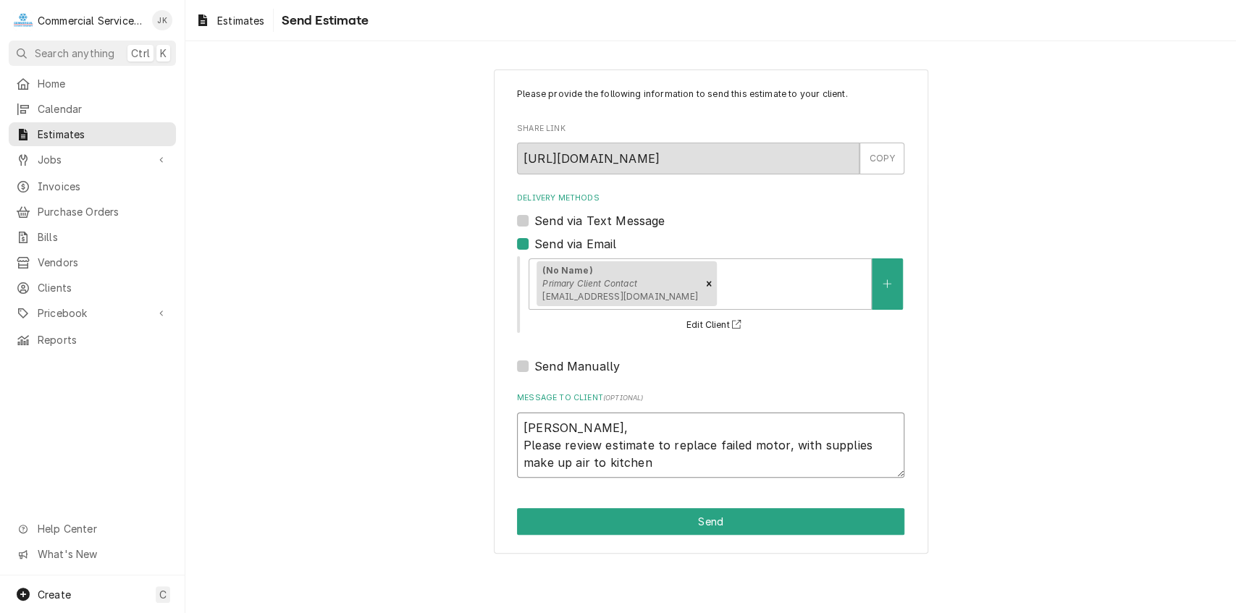
type textarea "[PERSON_NAME], Please review estimate to replace failed motor, with supplies ma…"
type textarea "x"
type textarea "[PERSON_NAME], Please review estimate to replace failed motor, with supplies ma…"
type textarea "x"
type textarea "[PERSON_NAME], Please review estimate to replace failed motor, with supplies ma…"
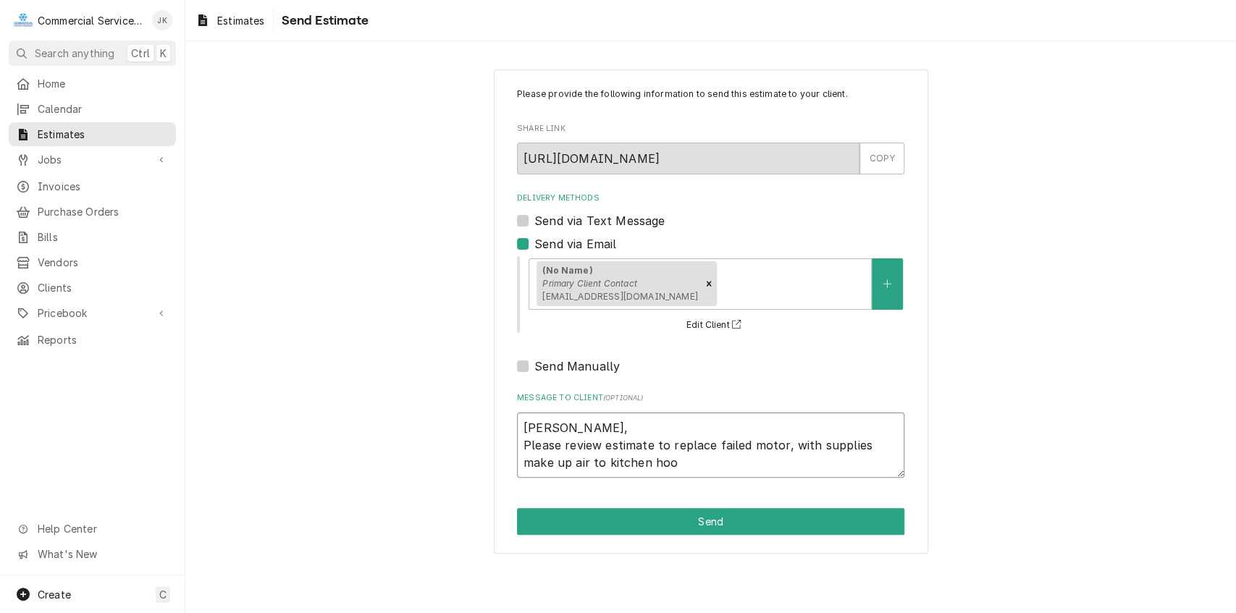
type textarea "x"
type textarea "[PERSON_NAME], Please review estimate to replace failed motor, with supplies ma…"
type textarea "x"
type textarea "[PERSON_NAME], Please review estimate to replace failed motor, with supplies ma…"
type textarea "x"
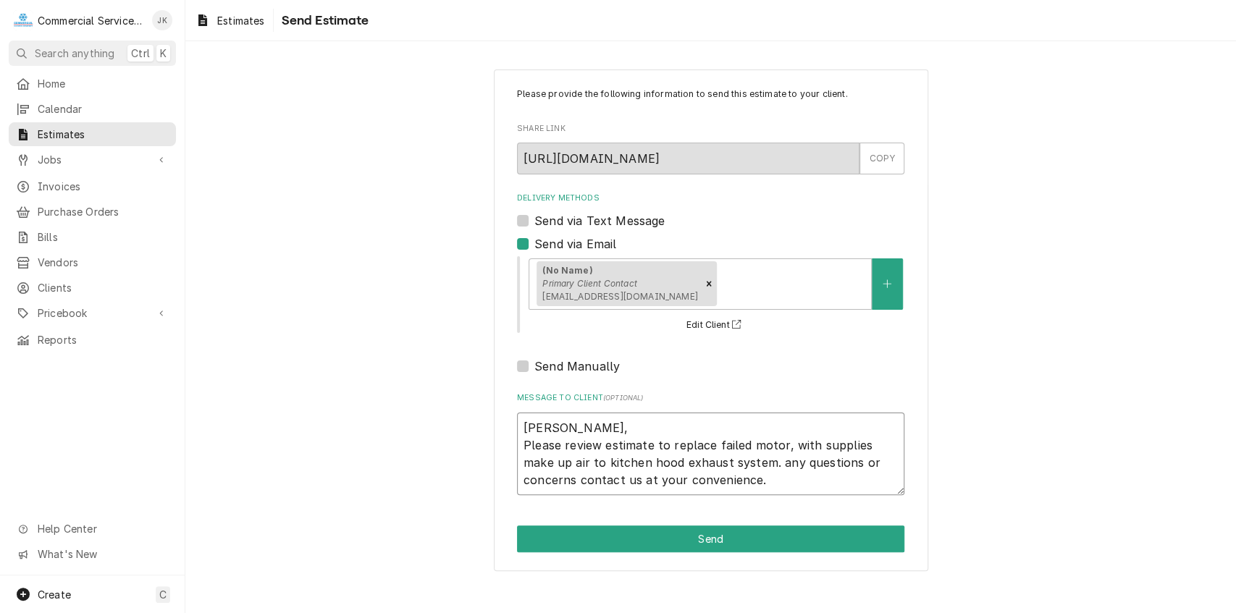
click at [780, 444] on textarea "[PERSON_NAME], Please review estimate to replace failed motor, with supplies ma…" at bounding box center [710, 454] width 387 height 83
click at [843, 442] on textarea "[PERSON_NAME], Please review estimate to replace failed motor on kitchen (MUA),…" at bounding box center [710, 454] width 387 height 83
click at [799, 443] on textarea "[PERSON_NAME], Please review estimate to replace failed motor on kitchen (MUA),…" at bounding box center [710, 454] width 387 height 83
click at [842, 441] on textarea "[PERSON_NAME], Please review estimate to replace failed motor to kitchen (MUA),…" at bounding box center [710, 454] width 387 height 83
click at [879, 444] on textarea "[PERSON_NAME], Please review estimate to replace failed motor to kitchen (MUA),…" at bounding box center [710, 454] width 387 height 83
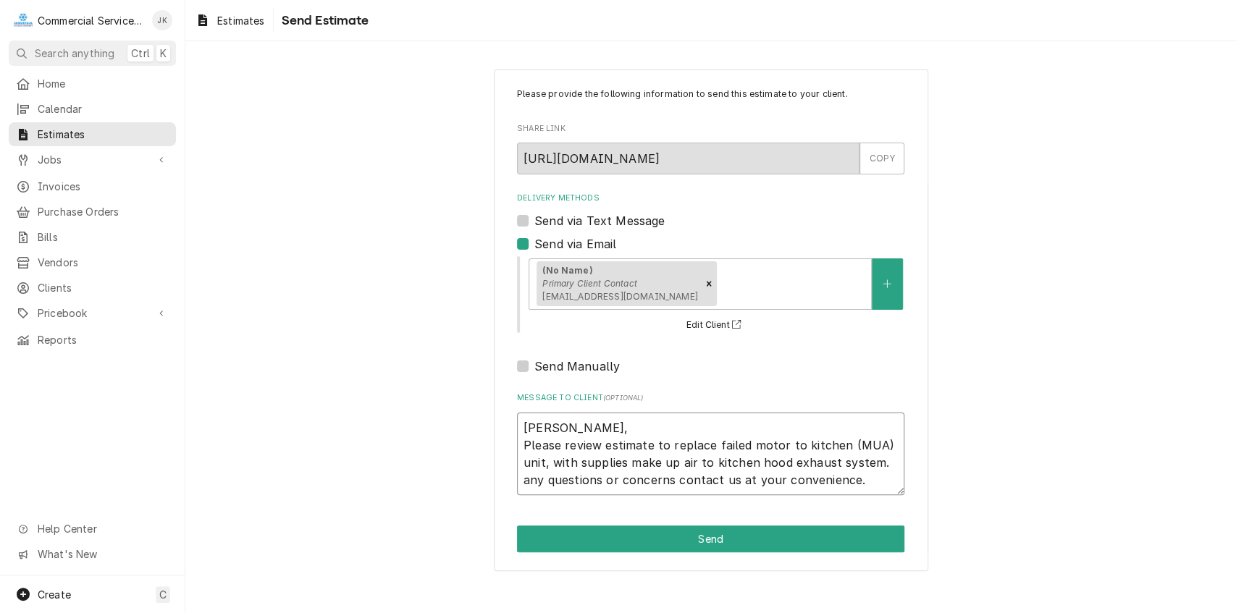
click at [693, 461] on textarea "[PERSON_NAME], Please review estimate to replace failed motor to kitchen (MUA) …" at bounding box center [710, 454] width 387 height 83
click at [853, 464] on textarea "[PERSON_NAME], Please review estimate to replace failed motor to kitchen (MUA) …" at bounding box center [710, 454] width 387 height 83
click at [861, 463] on textarea "[PERSON_NAME], Please review estimate to replace failed motor to kitchen (MUA) …" at bounding box center [710, 454] width 387 height 83
click at [668, 462] on textarea "[PERSON_NAME], Please review estimate to replace failed motor to kitchen (MUA) …" at bounding box center [710, 454] width 387 height 83
click at [699, 462] on textarea "[PERSON_NAME], Please review estimate to replace failed motor to kitchen (MUA) …" at bounding box center [710, 454] width 387 height 83
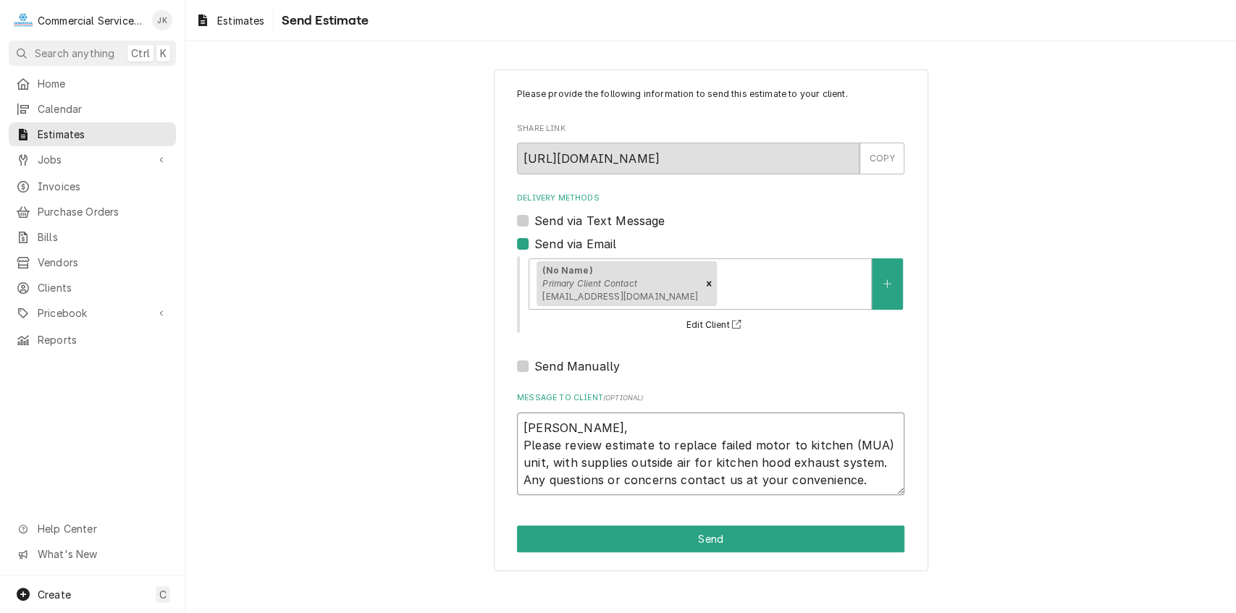
click at [873, 463] on textarea "[PERSON_NAME], Please review estimate to replace failed motor to kitchen (MUA) …" at bounding box center [710, 454] width 387 height 83
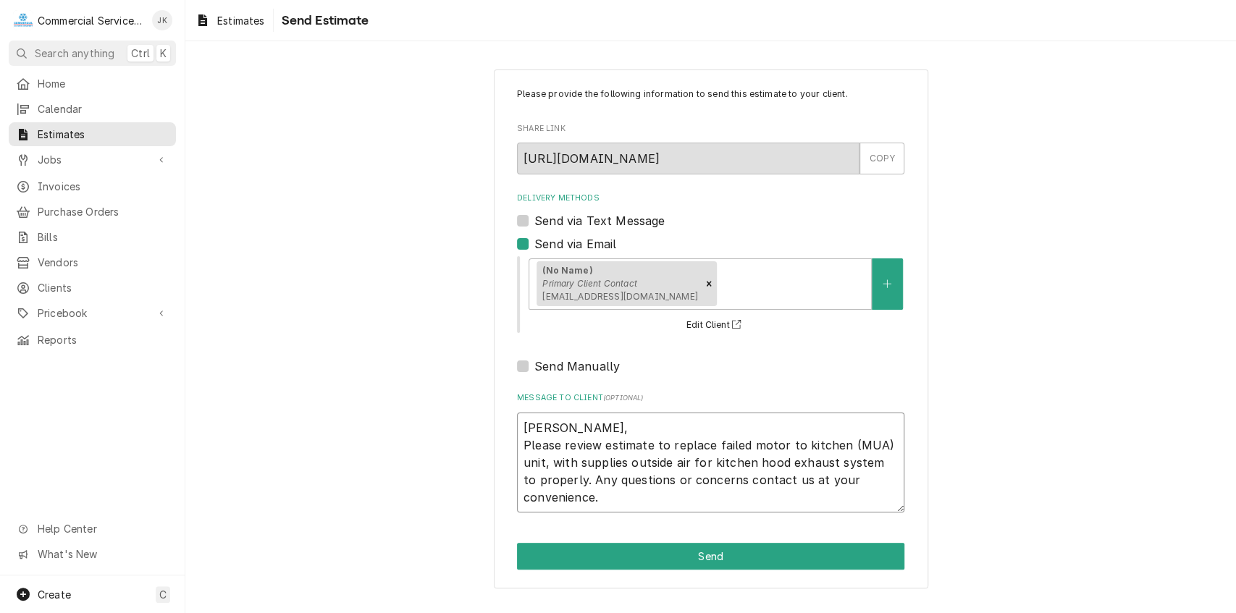
click at [888, 463] on textarea "[PERSON_NAME], Please review estimate to replace failed motor to kitchen (MUA) …" at bounding box center [710, 463] width 387 height 101
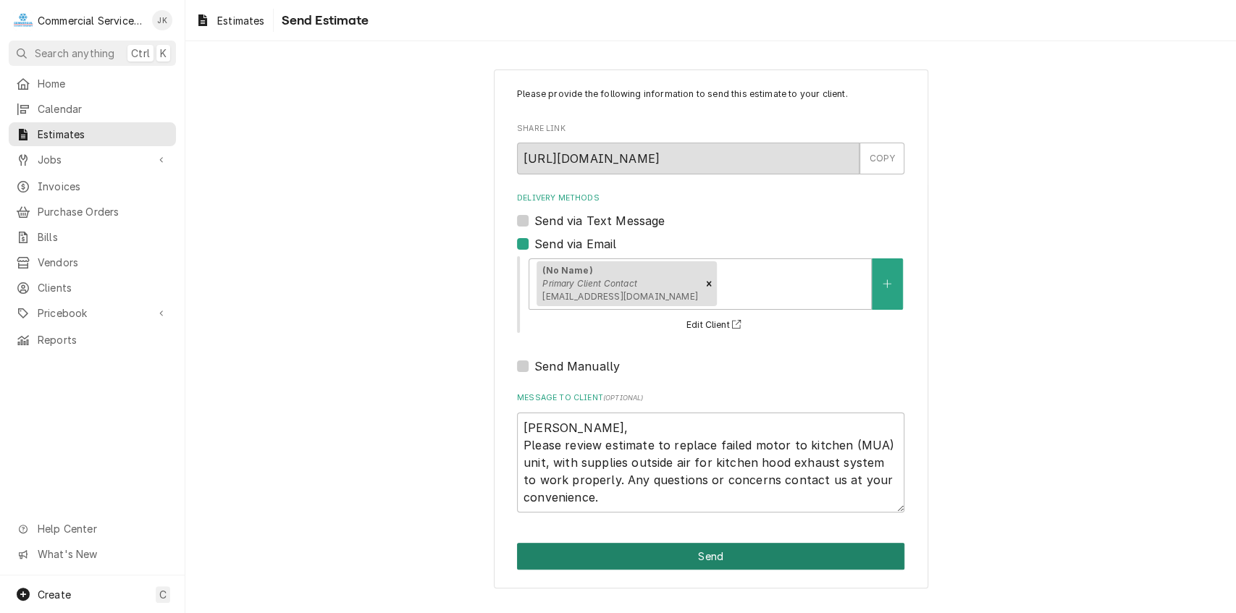
click at [699, 554] on button "Send" at bounding box center [710, 556] width 387 height 27
